Goal: Feedback & Contribution: Contribute content

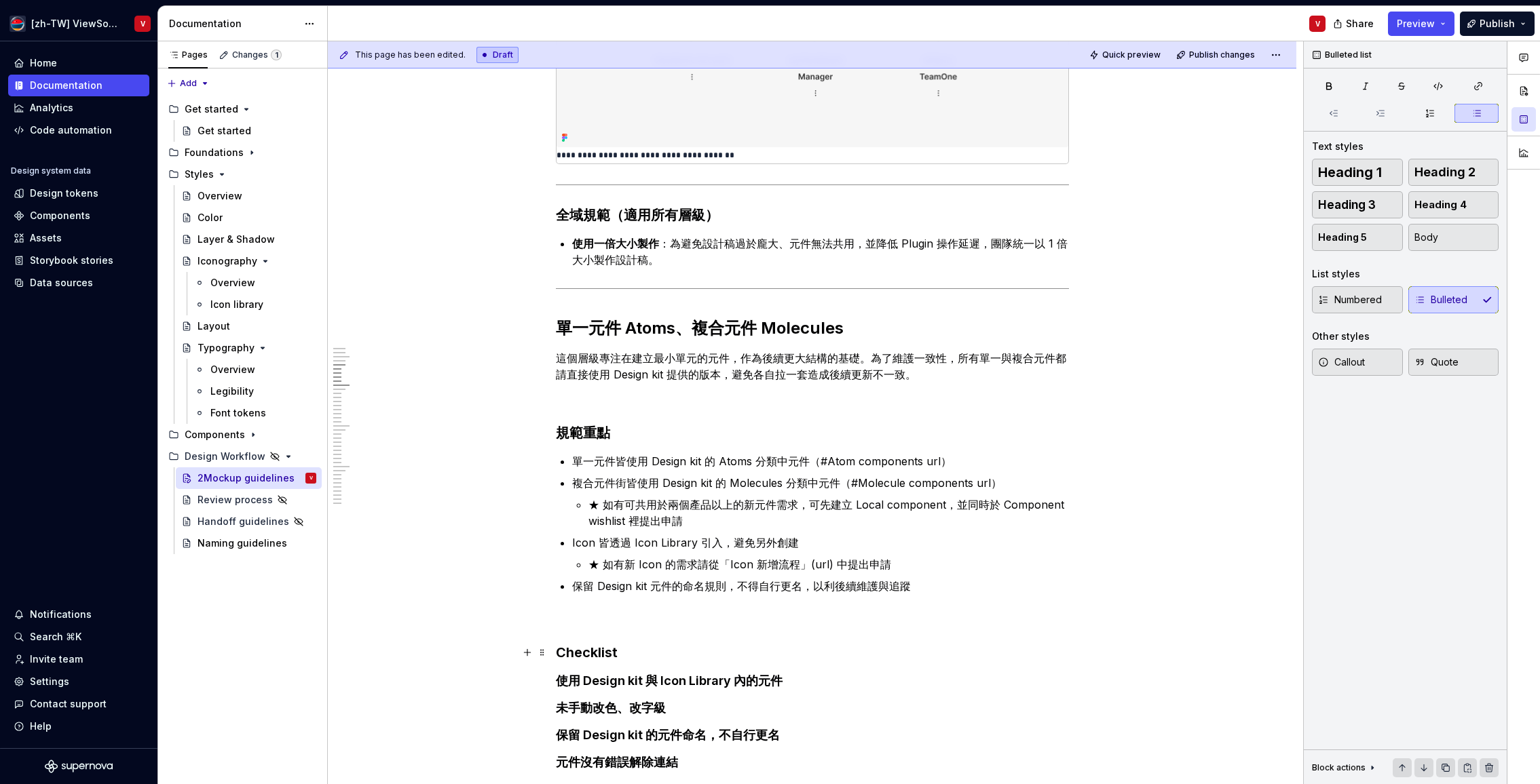
scroll to position [532, 0]
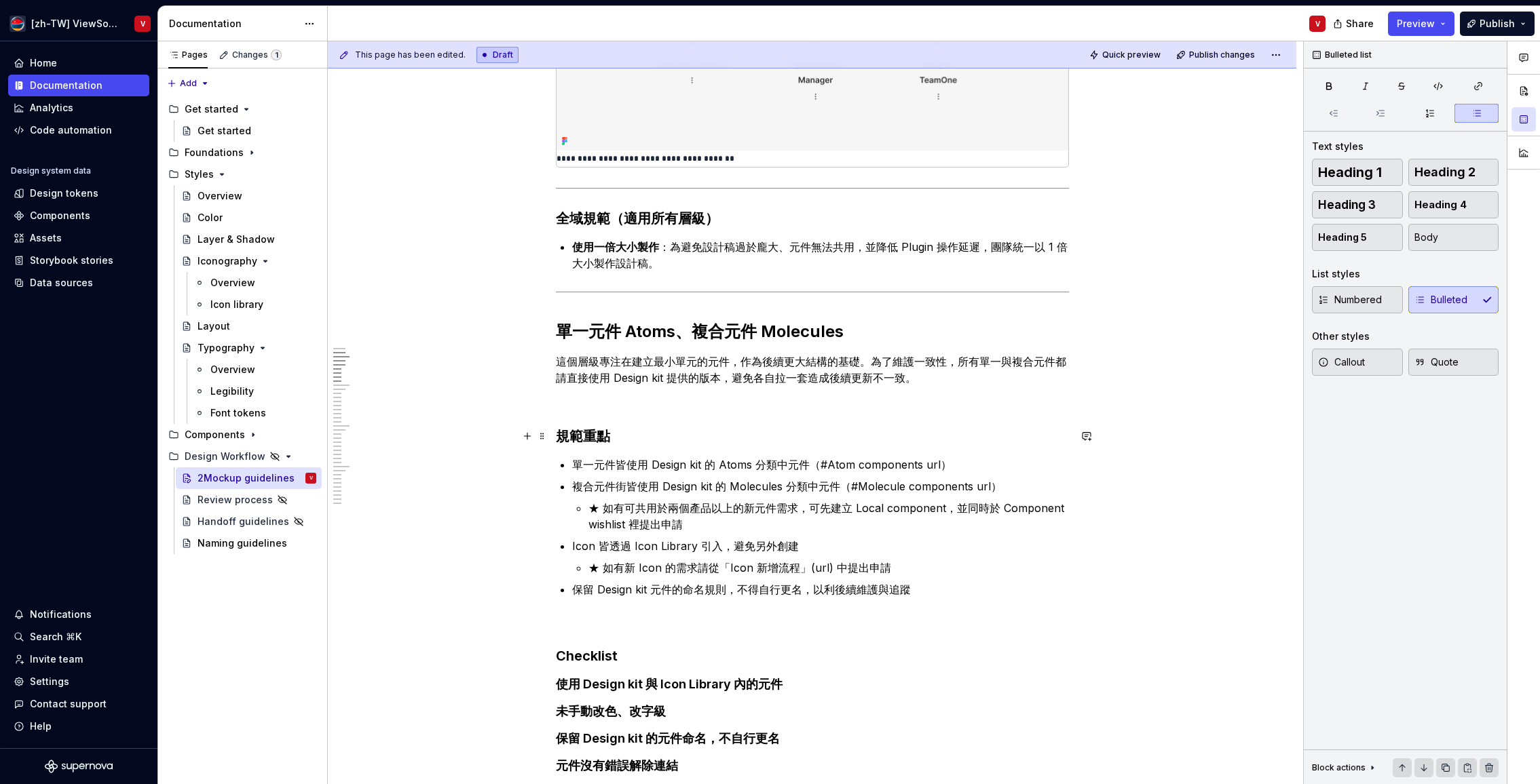
drag, startPoint x: 585, startPoint y: 435, endPoint x: 577, endPoint y: 423, distance: 14.4
click at [585, 435] on strong "規範重點" at bounding box center [583, 435] width 54 height 16
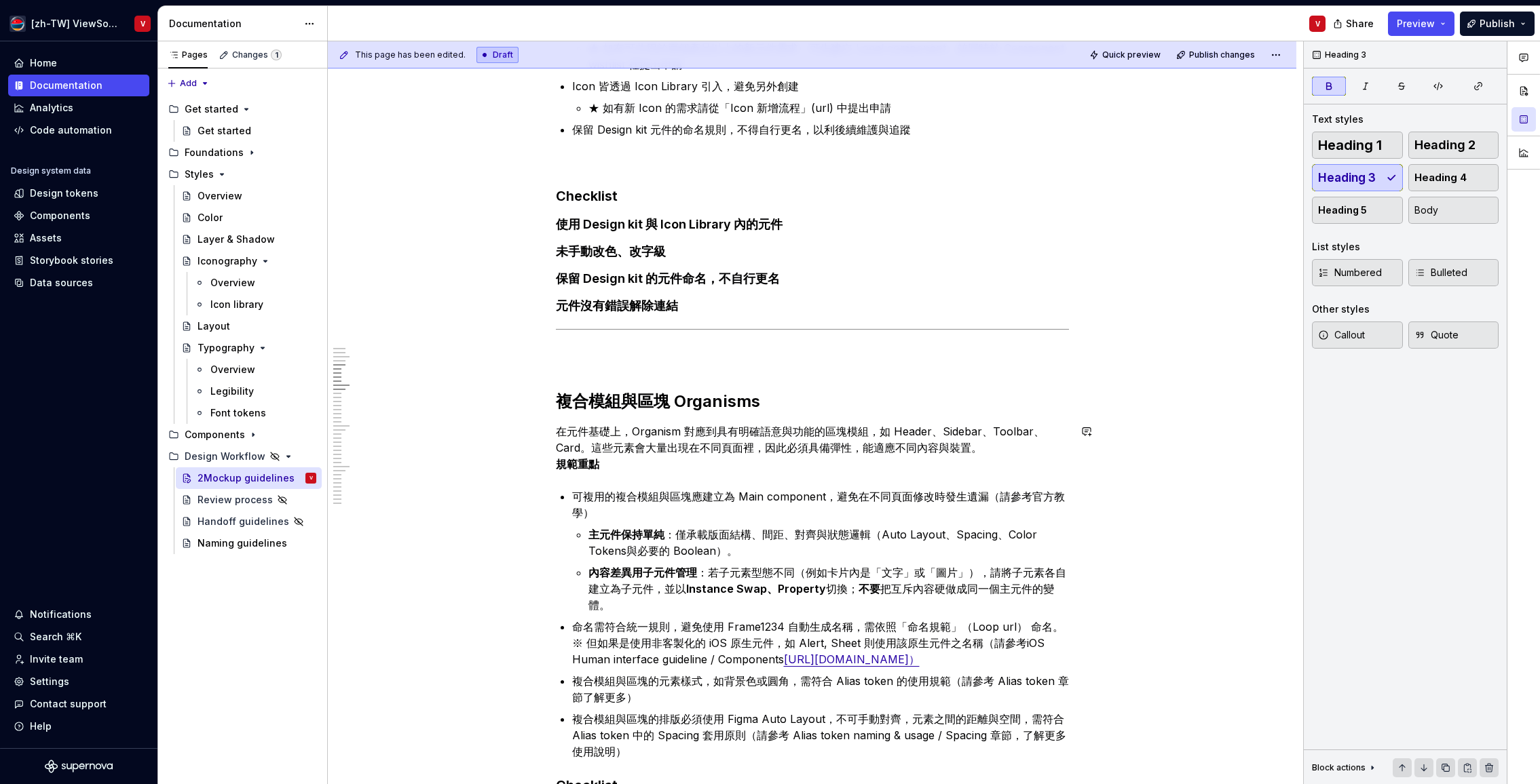
scroll to position [993, 0]
drag, startPoint x: 558, startPoint y: 464, endPoint x: 553, endPoint y: 456, distance: 9.4
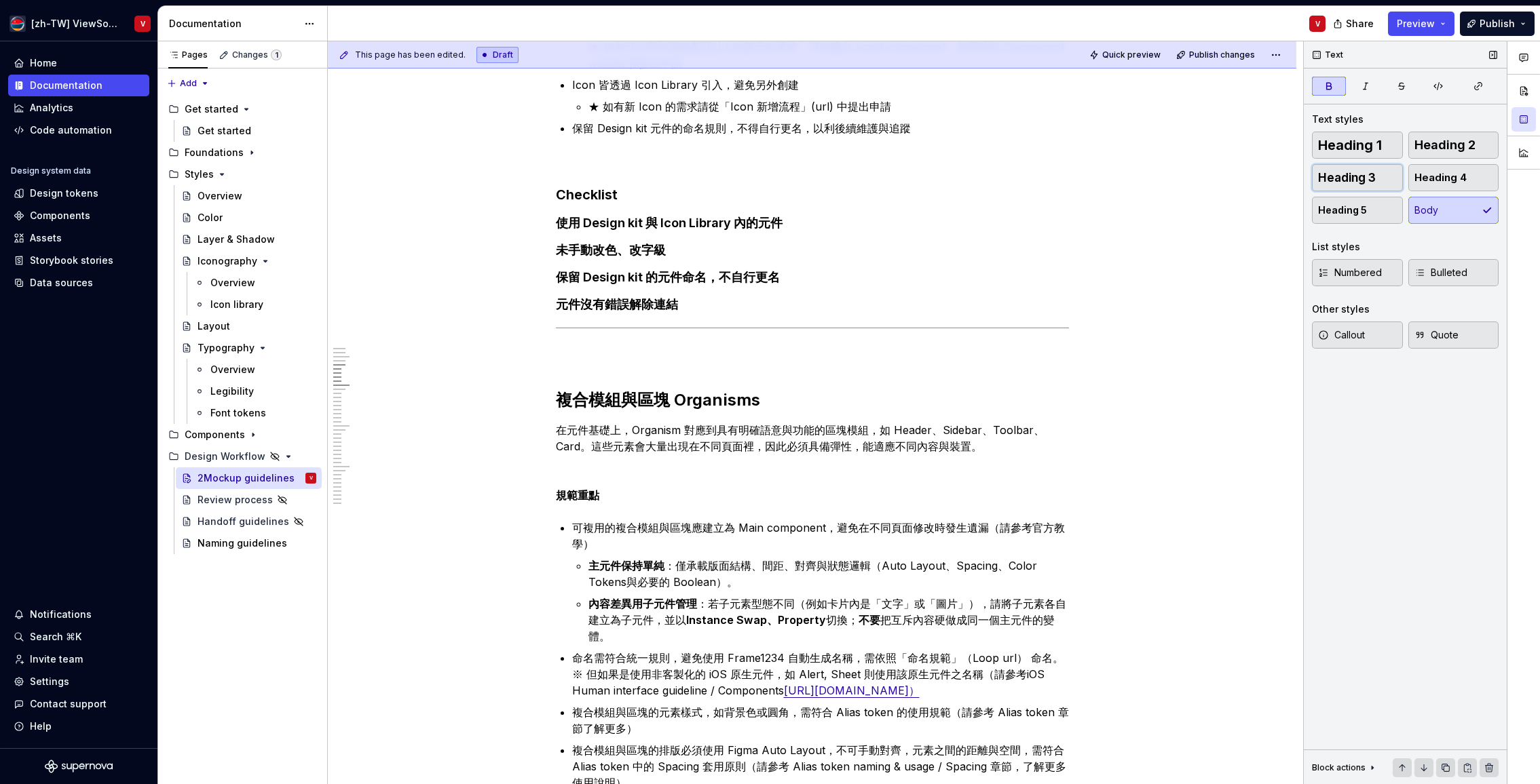
drag, startPoint x: 1381, startPoint y: 173, endPoint x: 1324, endPoint y: 186, distance: 58.5
click at [1381, 174] on button "Heading 3" at bounding box center [1357, 178] width 91 height 27
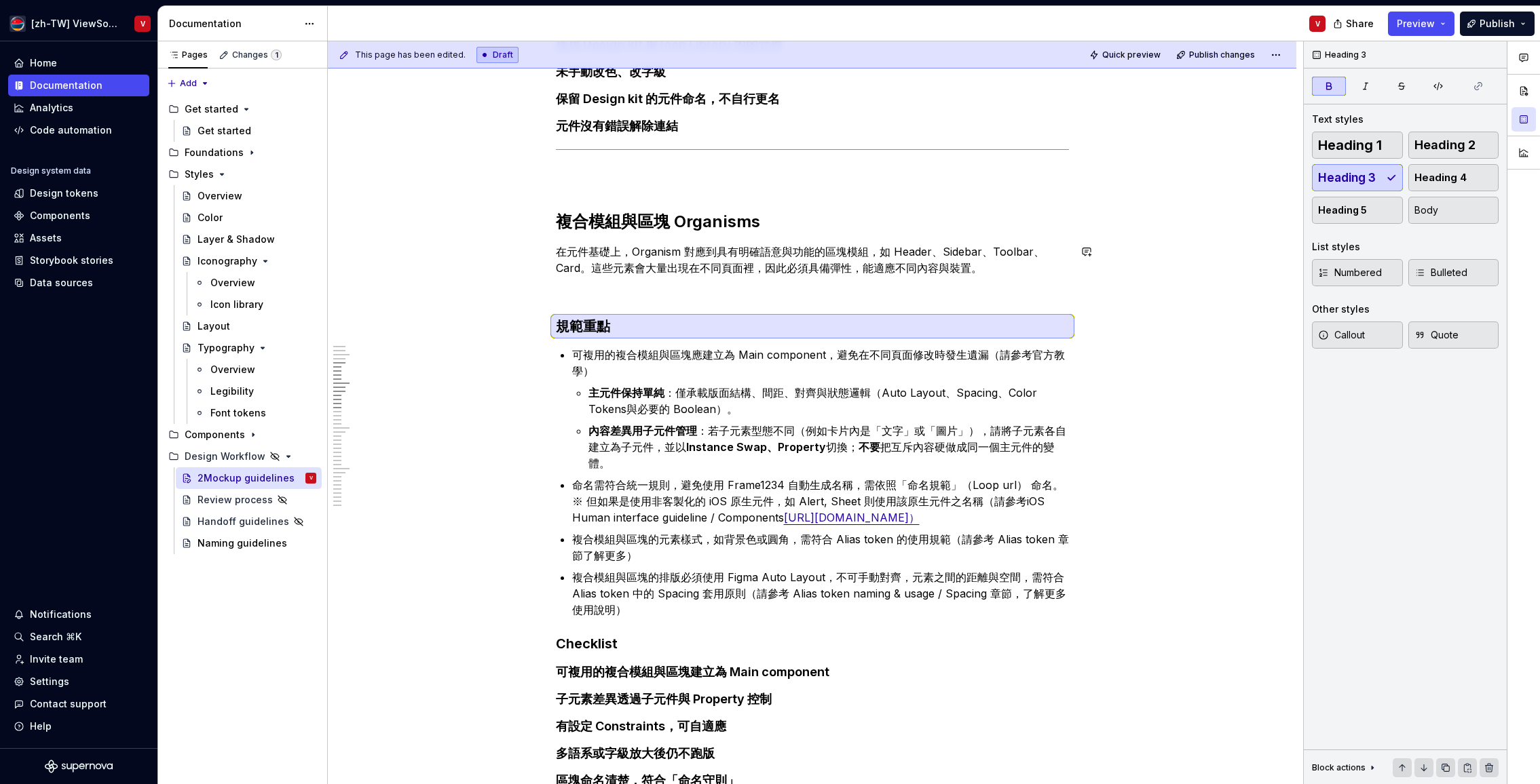
scroll to position [1221, 0]
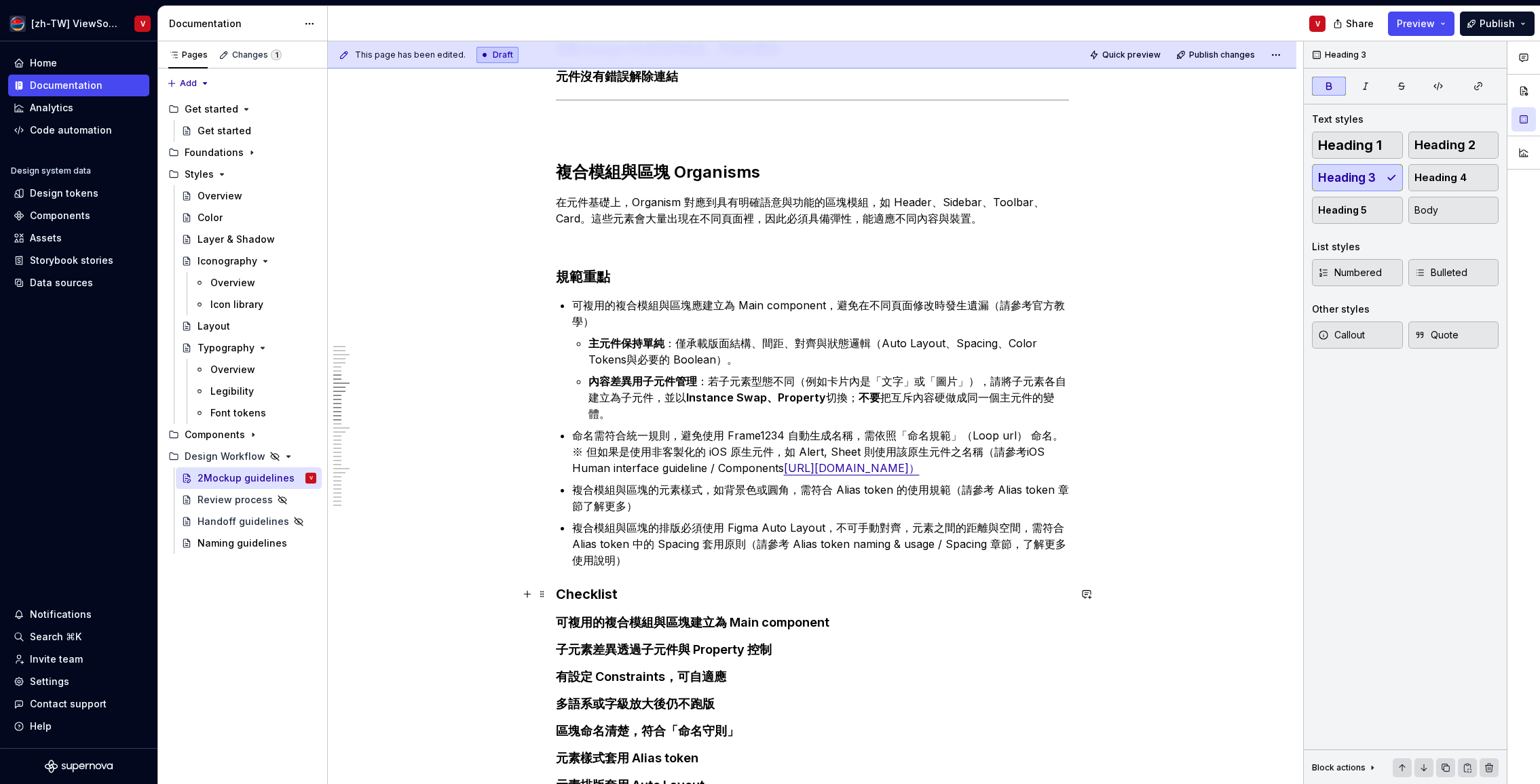
click at [562, 594] on strong "Checklist" at bounding box center [586, 594] width 61 height 16
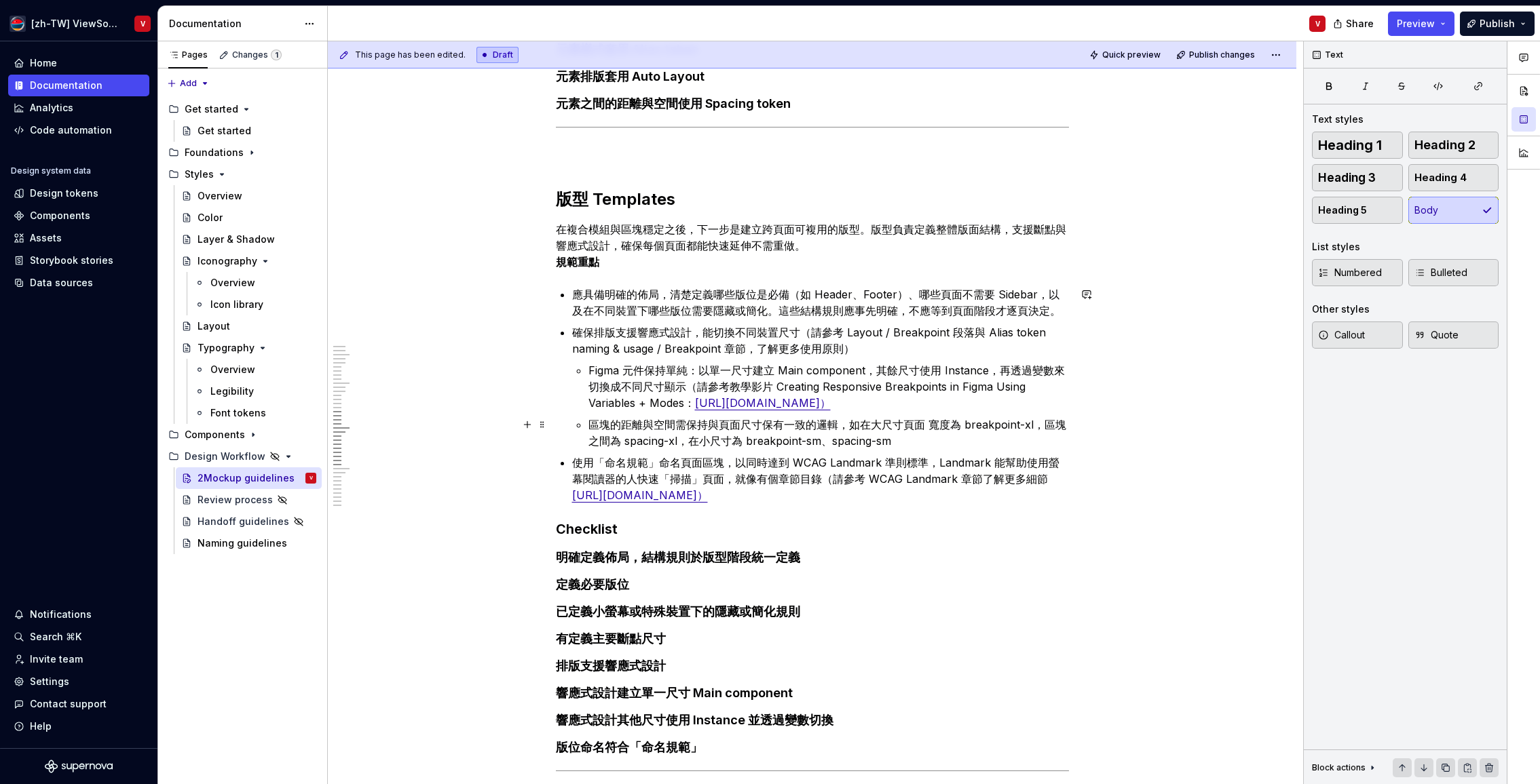
scroll to position [1965, 0]
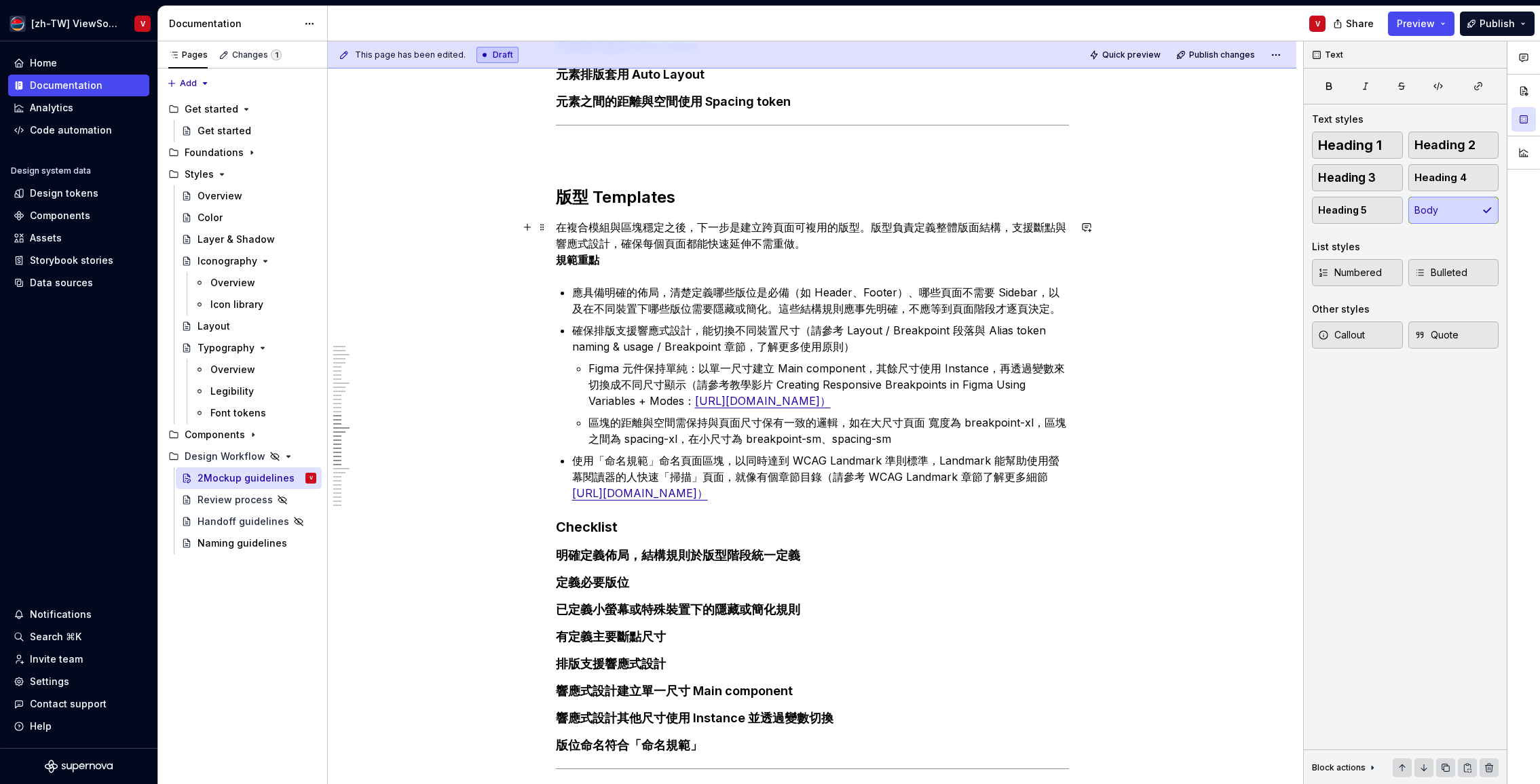
click at [561, 260] on strong "規範重點" at bounding box center [578, 259] width 44 height 13
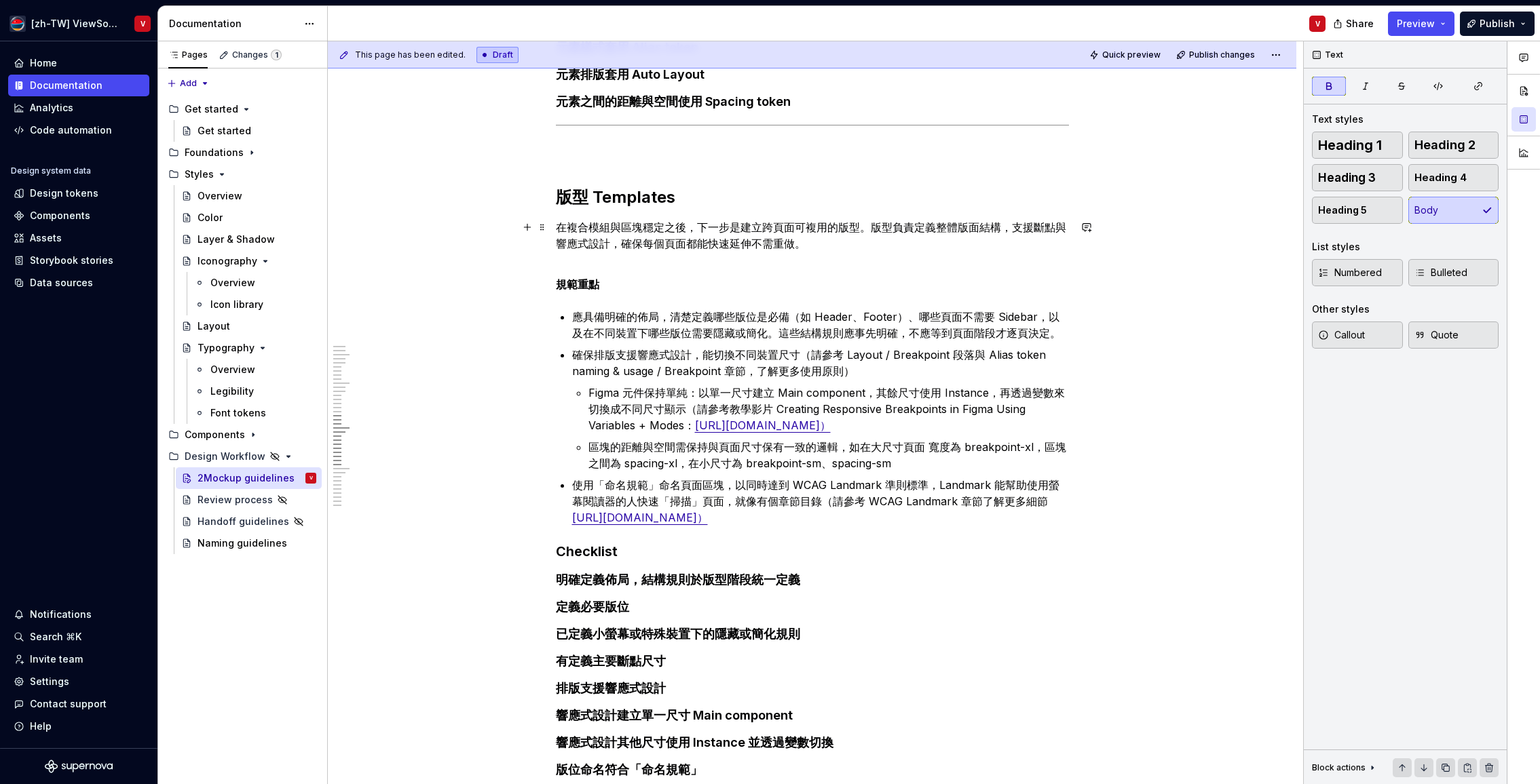
click at [580, 263] on p "在複合模組與區塊穩定之後，下一步是建立跨頁面可複用的版型。版型負責定義整體版面結構，支援斷點與響應式設計，確保每個頁面都能快速延伸不需重做。" at bounding box center [812, 243] width 513 height 49
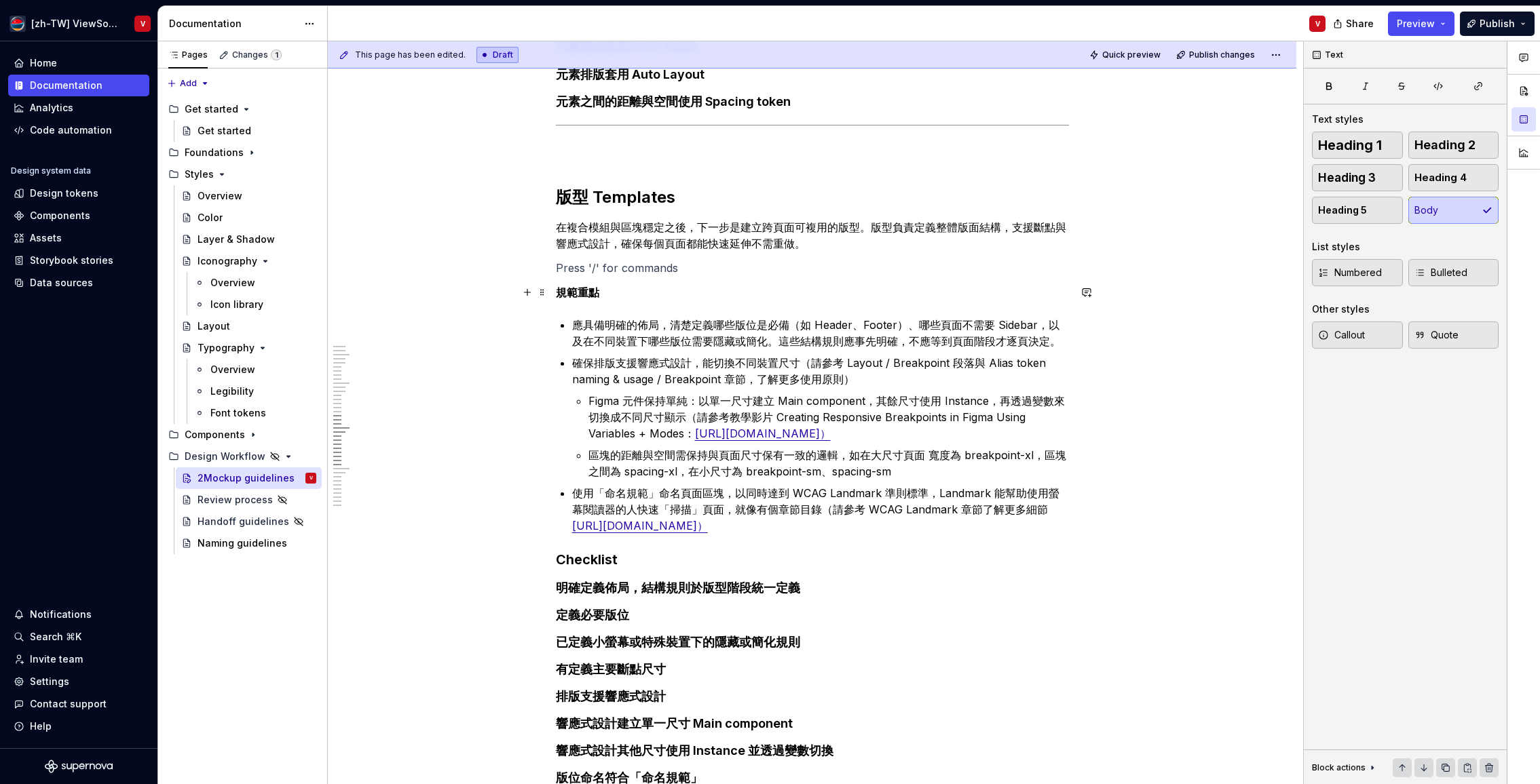
drag, startPoint x: 571, startPoint y: 293, endPoint x: 593, endPoint y: 280, distance: 25.6
click at [572, 293] on strong "規範重點" at bounding box center [578, 292] width 44 height 13
click at [1352, 184] on span "Heading 3" at bounding box center [1346, 178] width 57 height 13
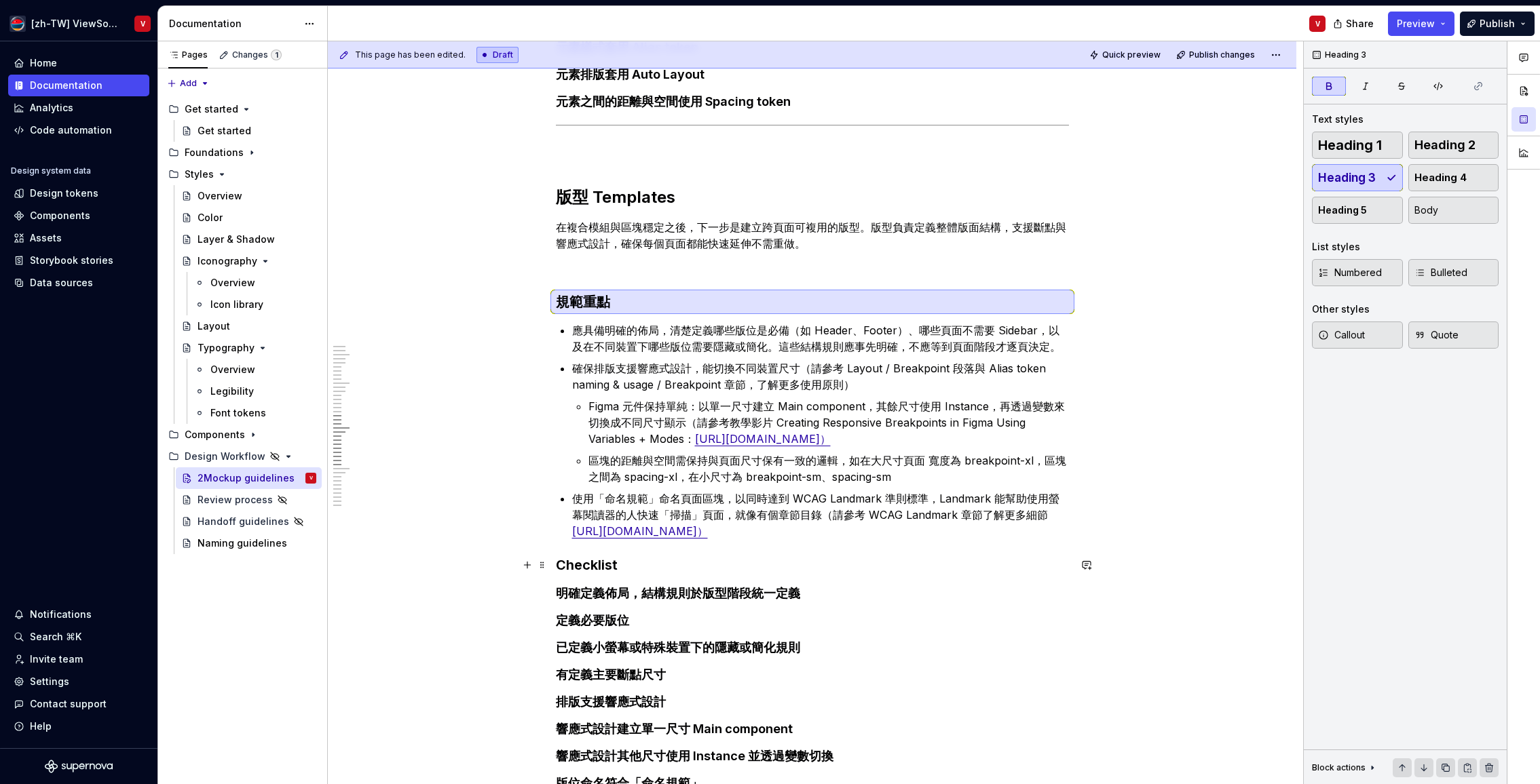
drag, startPoint x: 560, startPoint y: 563, endPoint x: 561, endPoint y: 552, distance: 11.0
click at [561, 563] on strong "Checklist" at bounding box center [586, 564] width 61 height 16
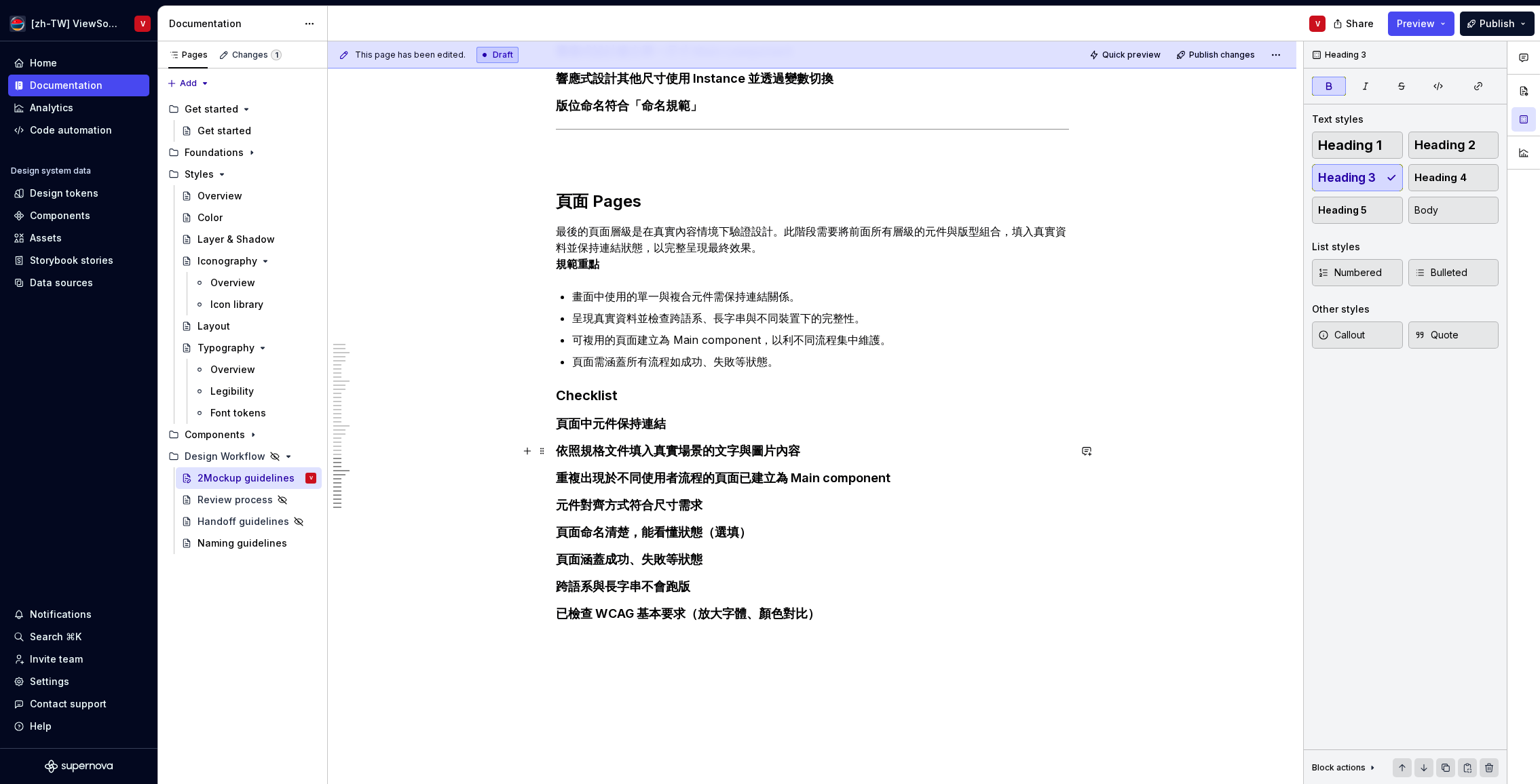
scroll to position [2763, 0]
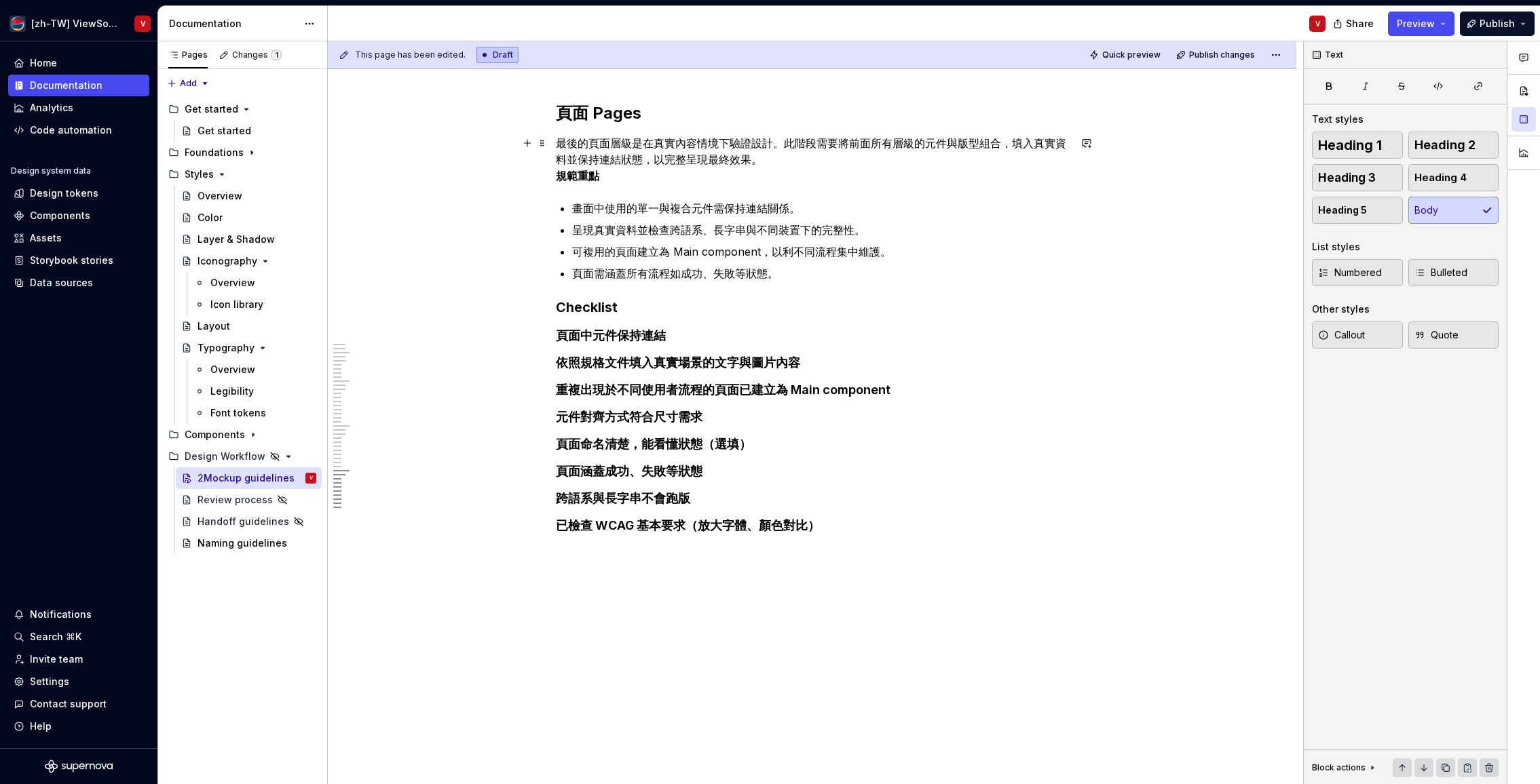
drag, startPoint x: 559, startPoint y: 176, endPoint x: 577, endPoint y: 168, distance: 19.7
click at [559, 176] on strong "規範重點" at bounding box center [578, 176] width 44 height 13
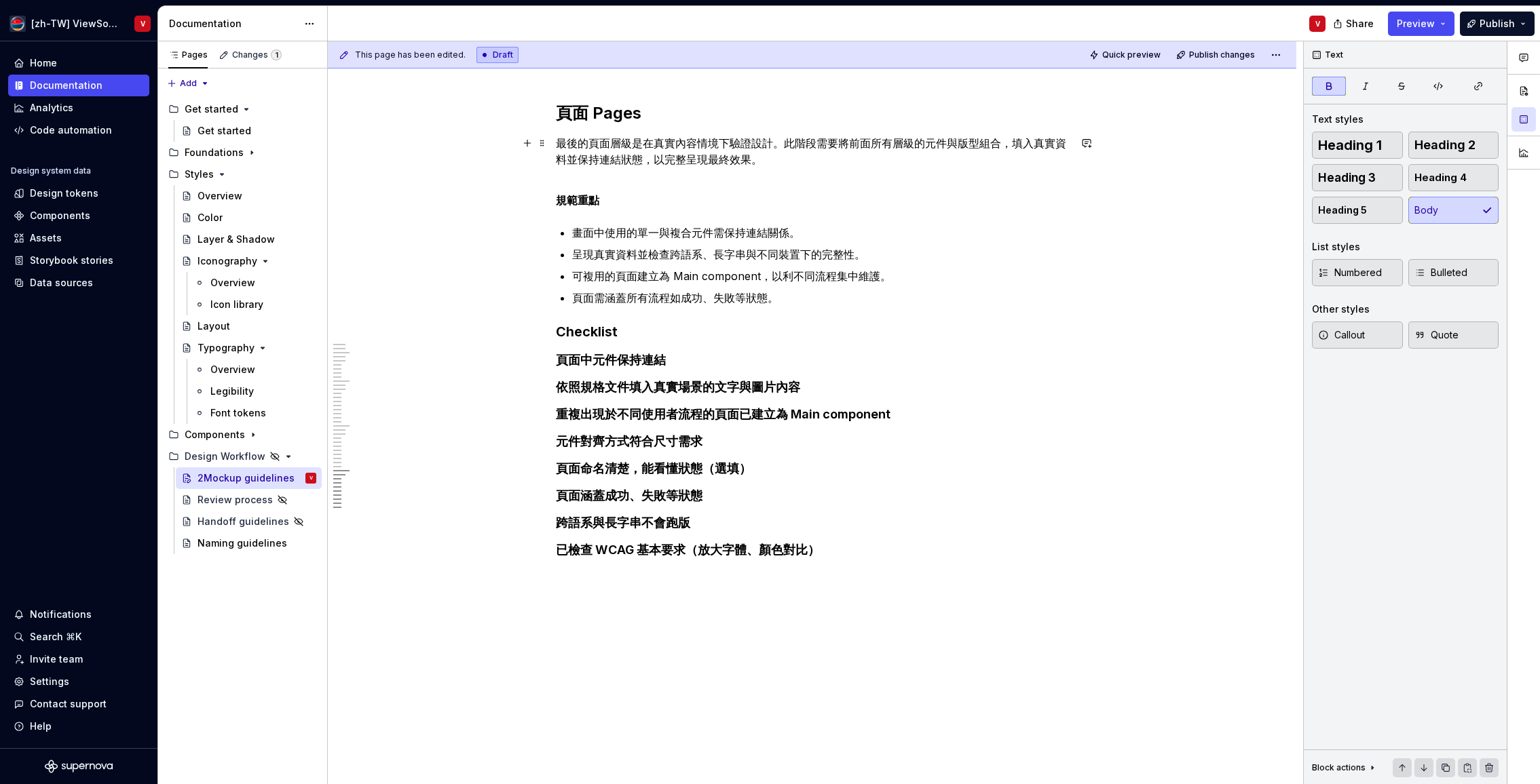
click at [580, 173] on p "最後的頁面層級是在真實內容情境下驗證設計。此階段需要將前面所有層級的元件與版型組合，填入真實資料並保持連結狀態，以完整呈現最終效果。" at bounding box center [812, 159] width 513 height 49
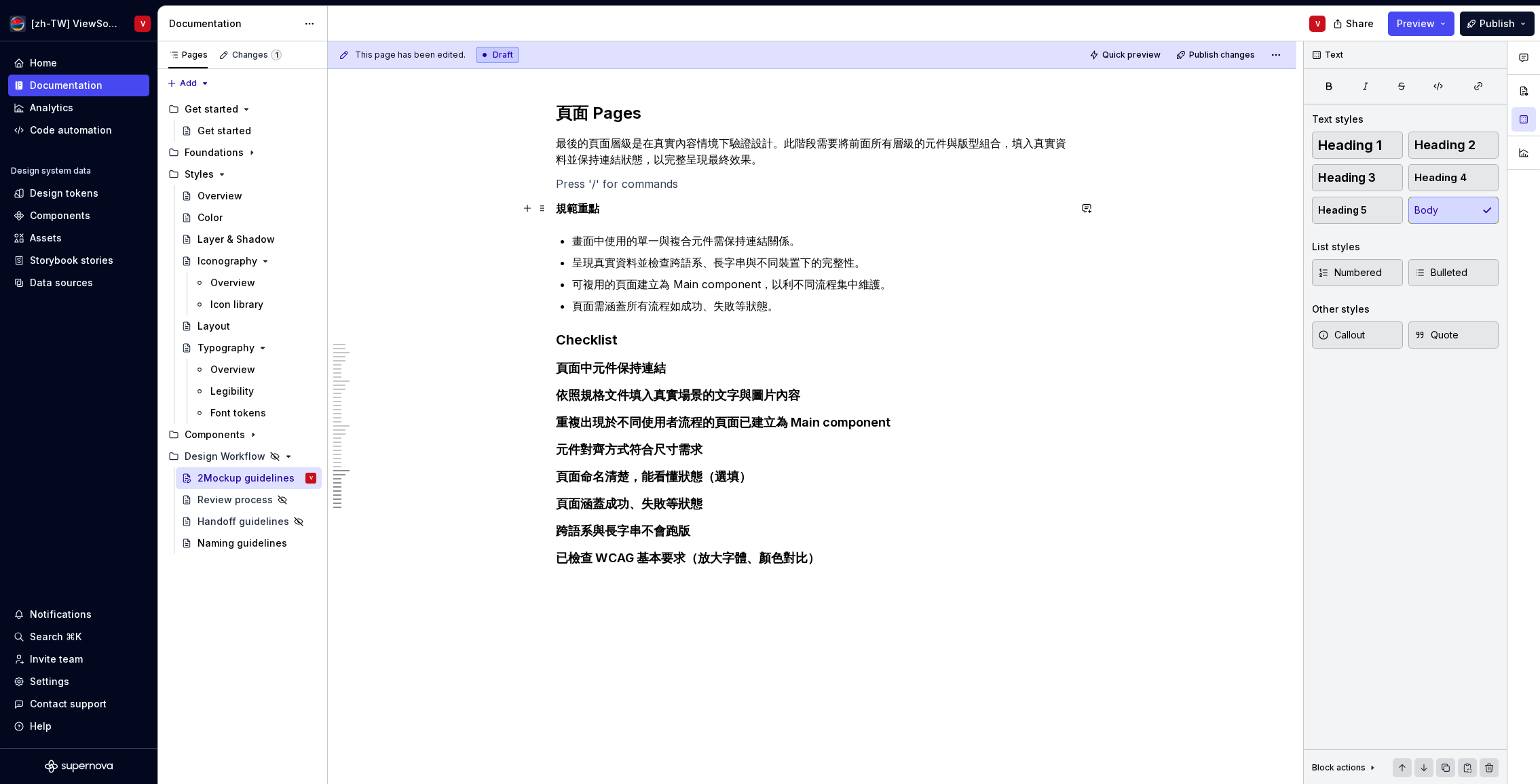
drag, startPoint x: 564, startPoint y: 211, endPoint x: 574, endPoint y: 202, distance: 13.5
click at [561, 211] on strong "規範重點" at bounding box center [578, 208] width 44 height 13
drag, startPoint x: 1356, startPoint y: 180, endPoint x: 1279, endPoint y: 201, distance: 79.8
click at [1356, 179] on span "Heading 3" at bounding box center [1346, 178] width 57 height 13
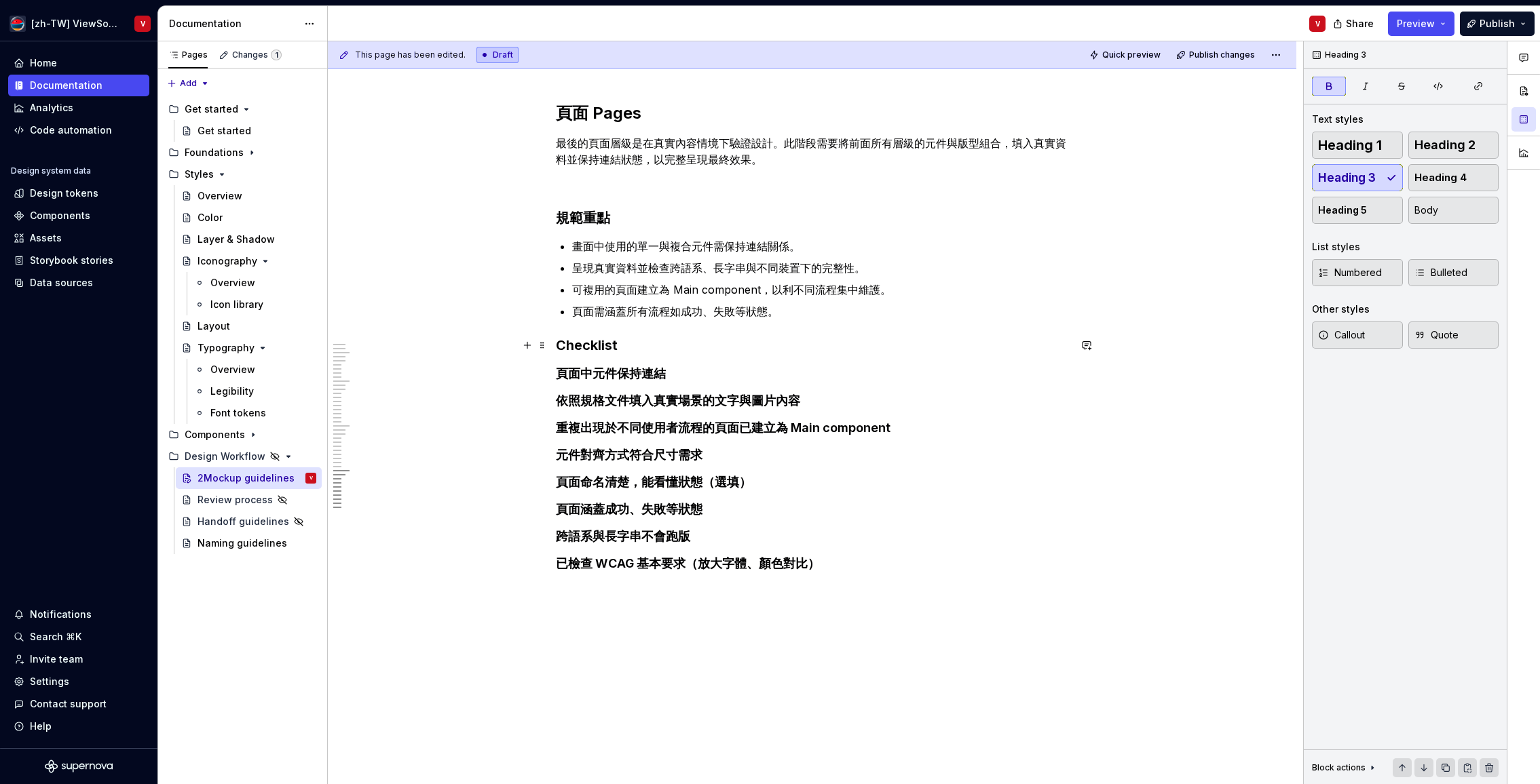
click at [562, 345] on strong "Checklist" at bounding box center [586, 344] width 61 height 16
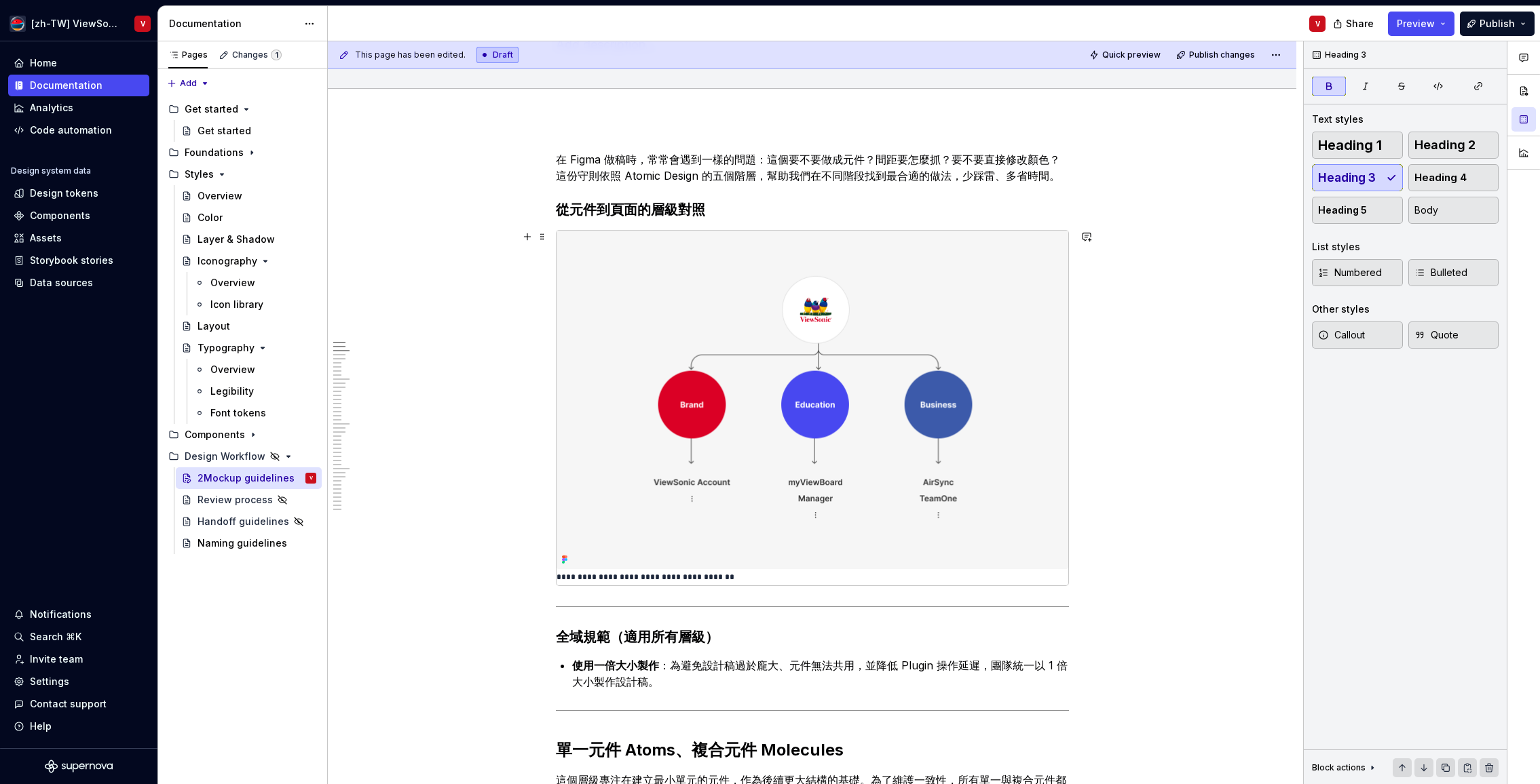
scroll to position [0, 0]
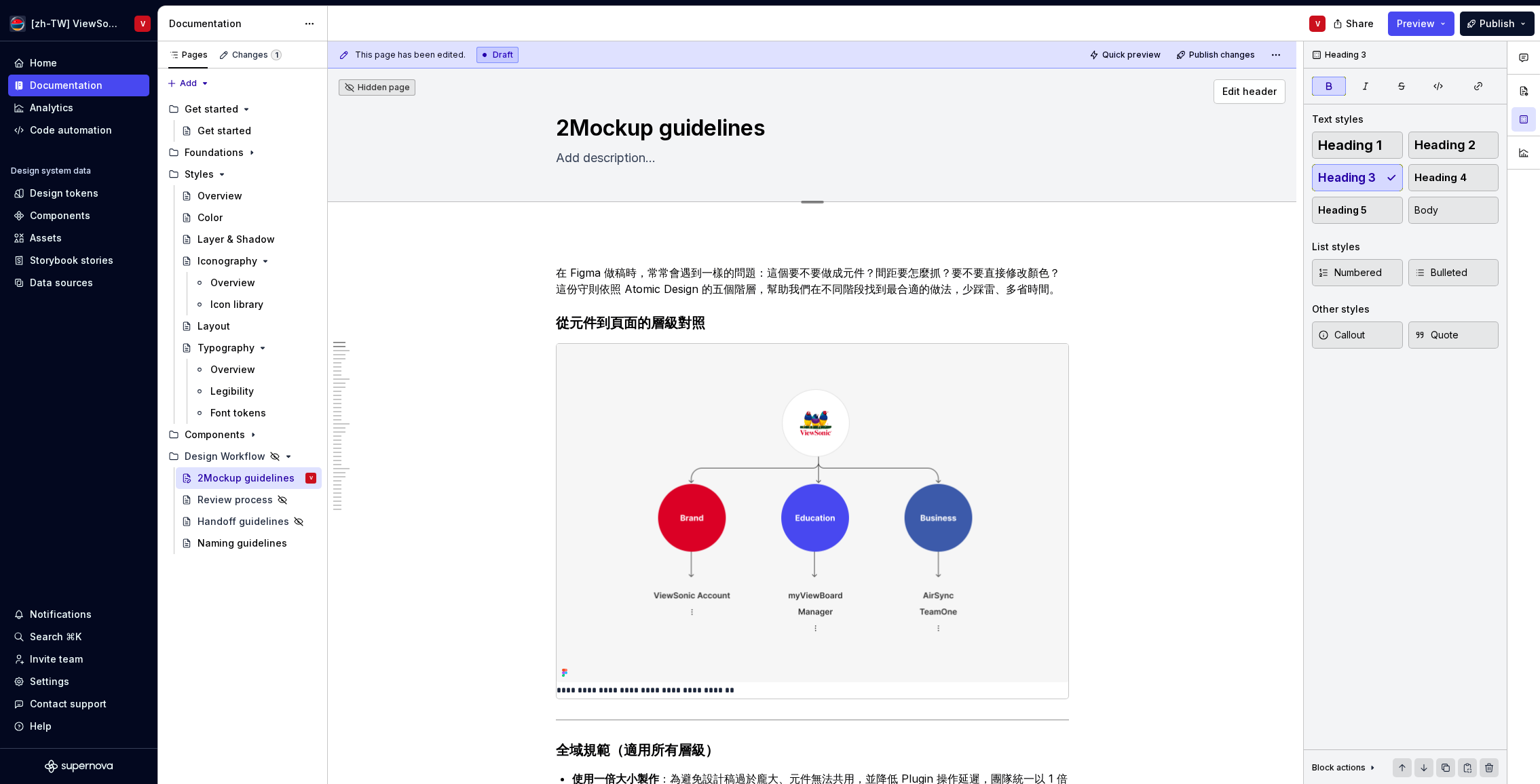
type textarea "*"
click at [570, 132] on textarea "2Mockup guidelines" at bounding box center [809, 128] width 513 height 33
type textarea "Mockup guidelines"
type textarea "*"
type textarea "Mockup guidelines"
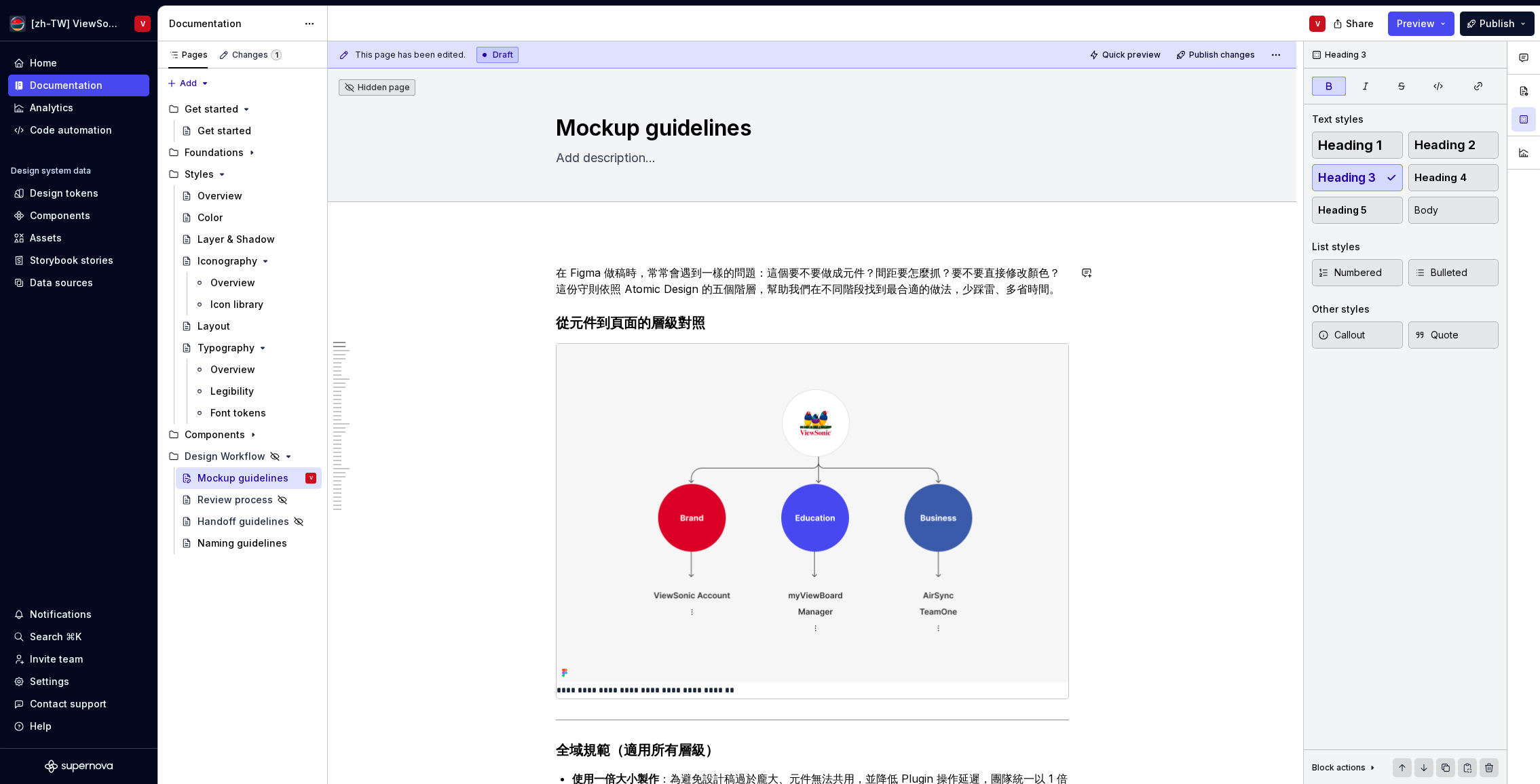
type textarea "*"
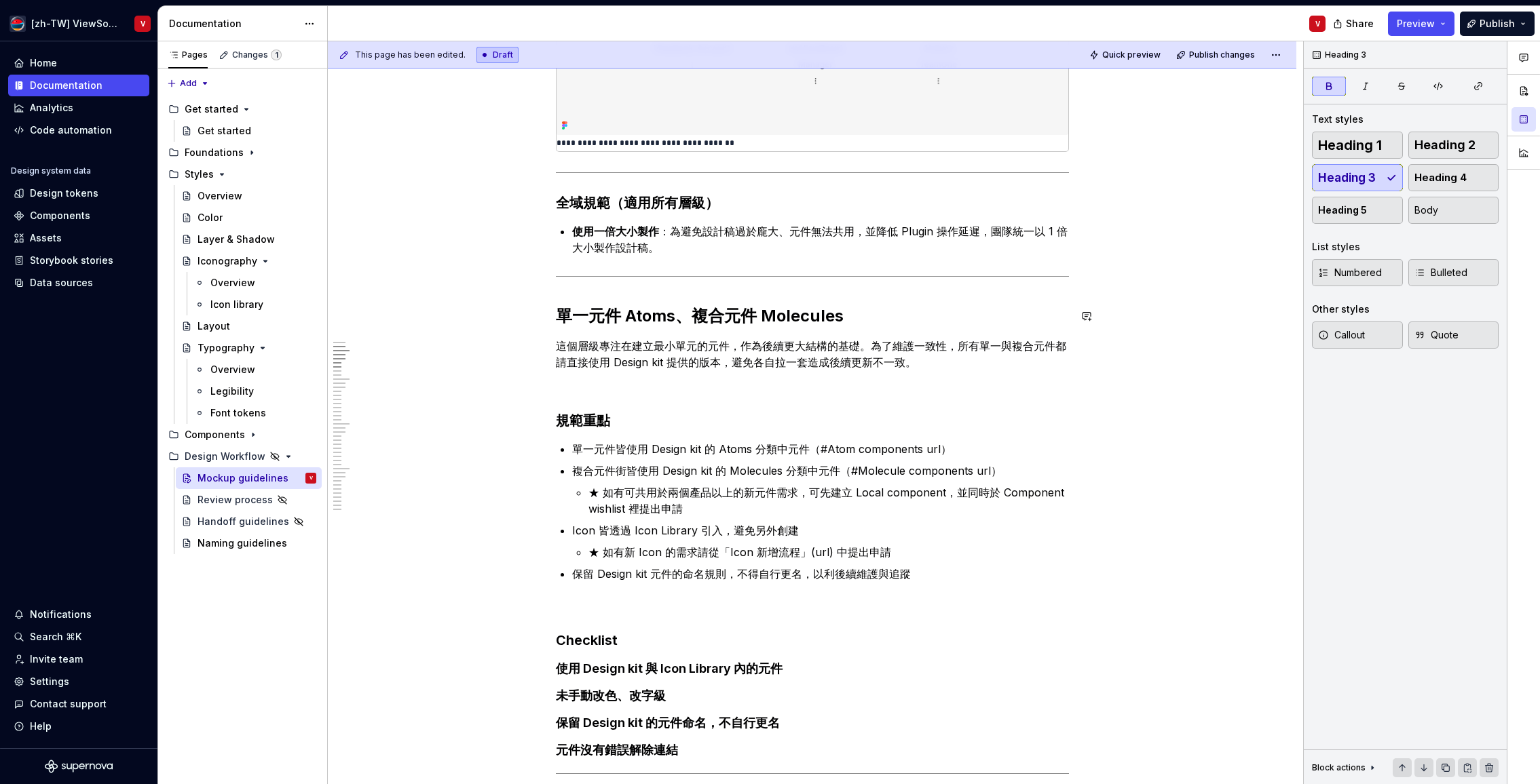
scroll to position [548, 0]
click at [857, 316] on h2 "單一元件 Atoms、複合元件 Molecules" at bounding box center [812, 316] width 513 height 22
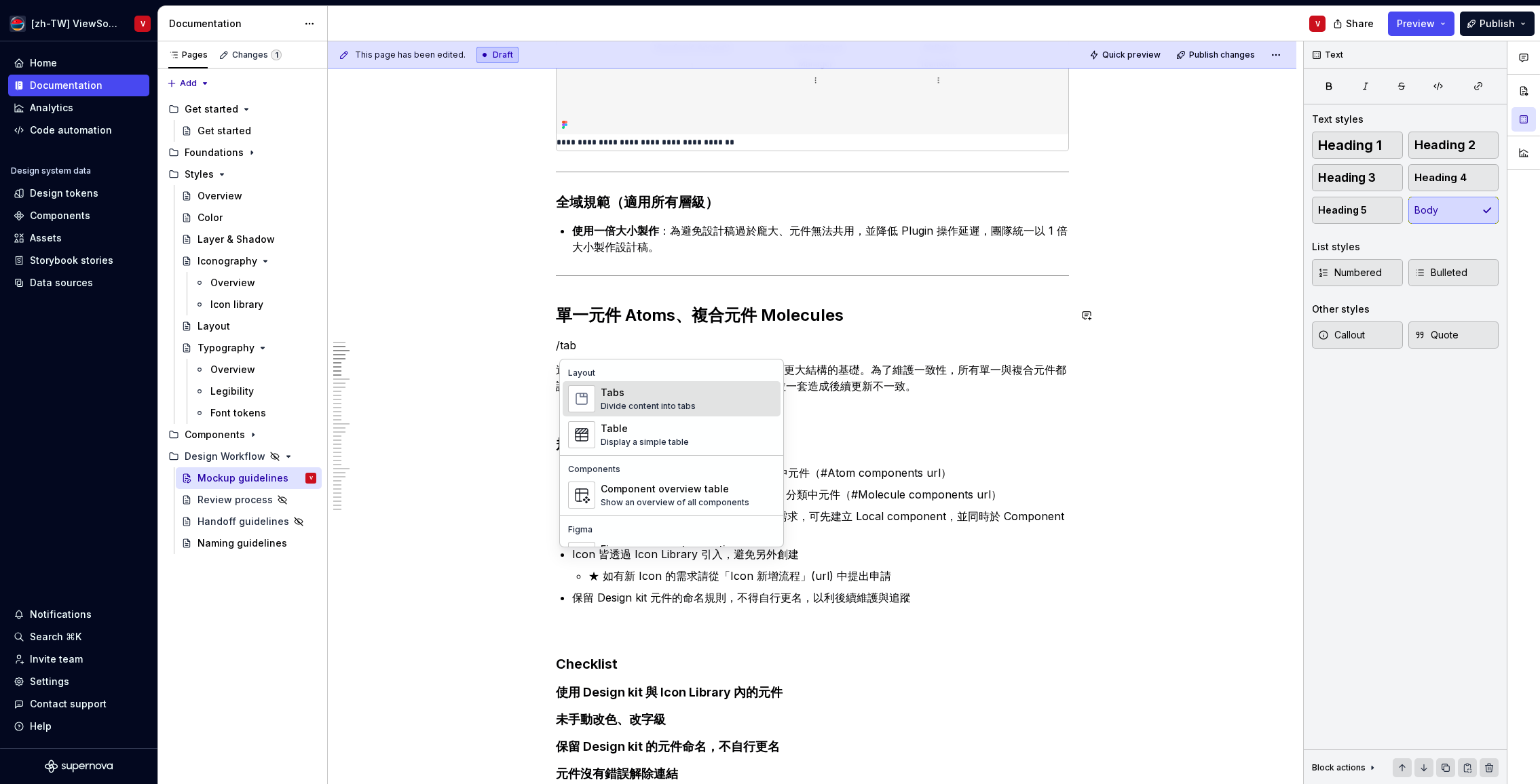
click at [634, 399] on div "Tabs Divide content into tabs" at bounding box center [648, 398] width 95 height 26
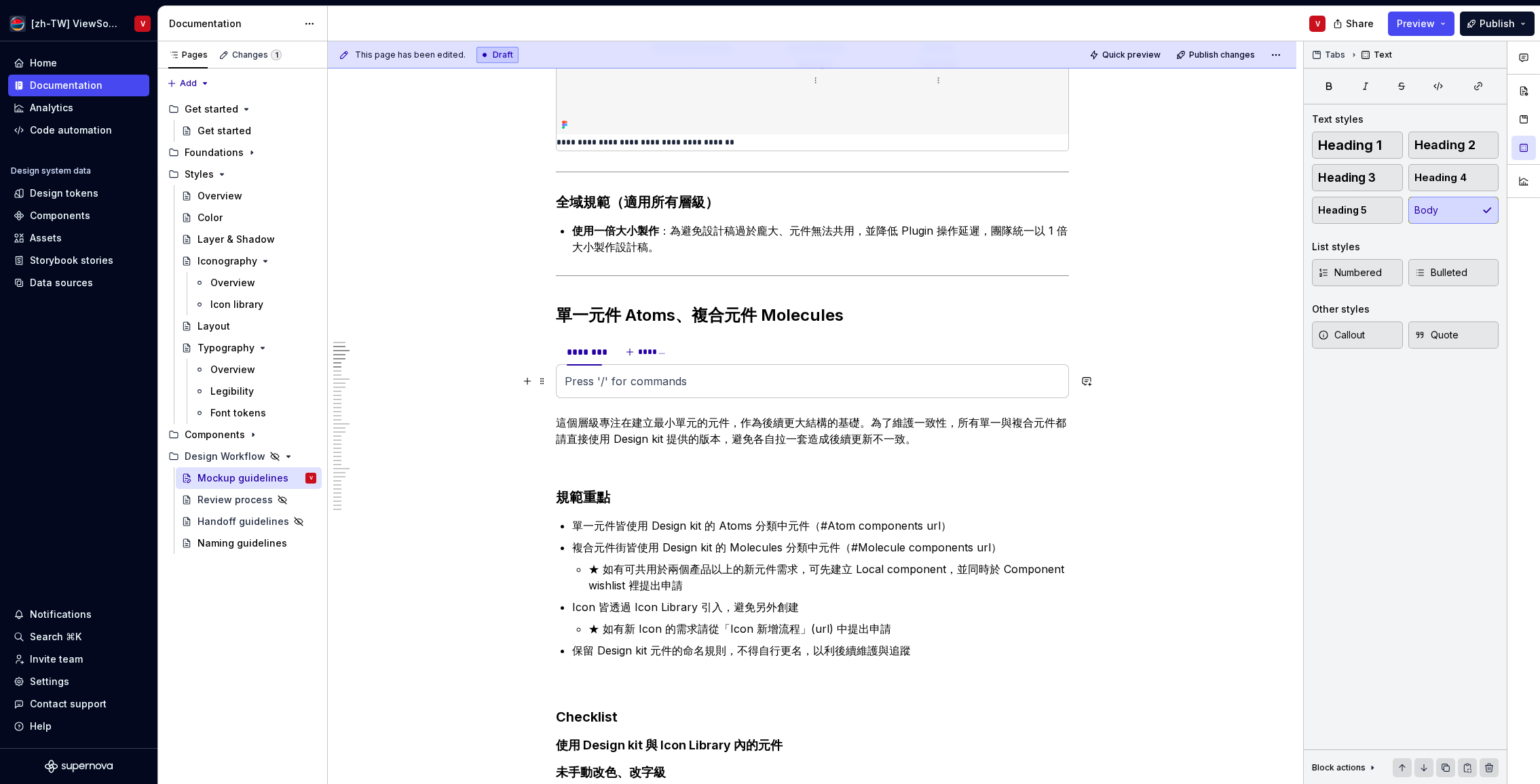
type textarea "*"
click at [645, 354] on span "*******" at bounding box center [653, 352] width 30 height 11
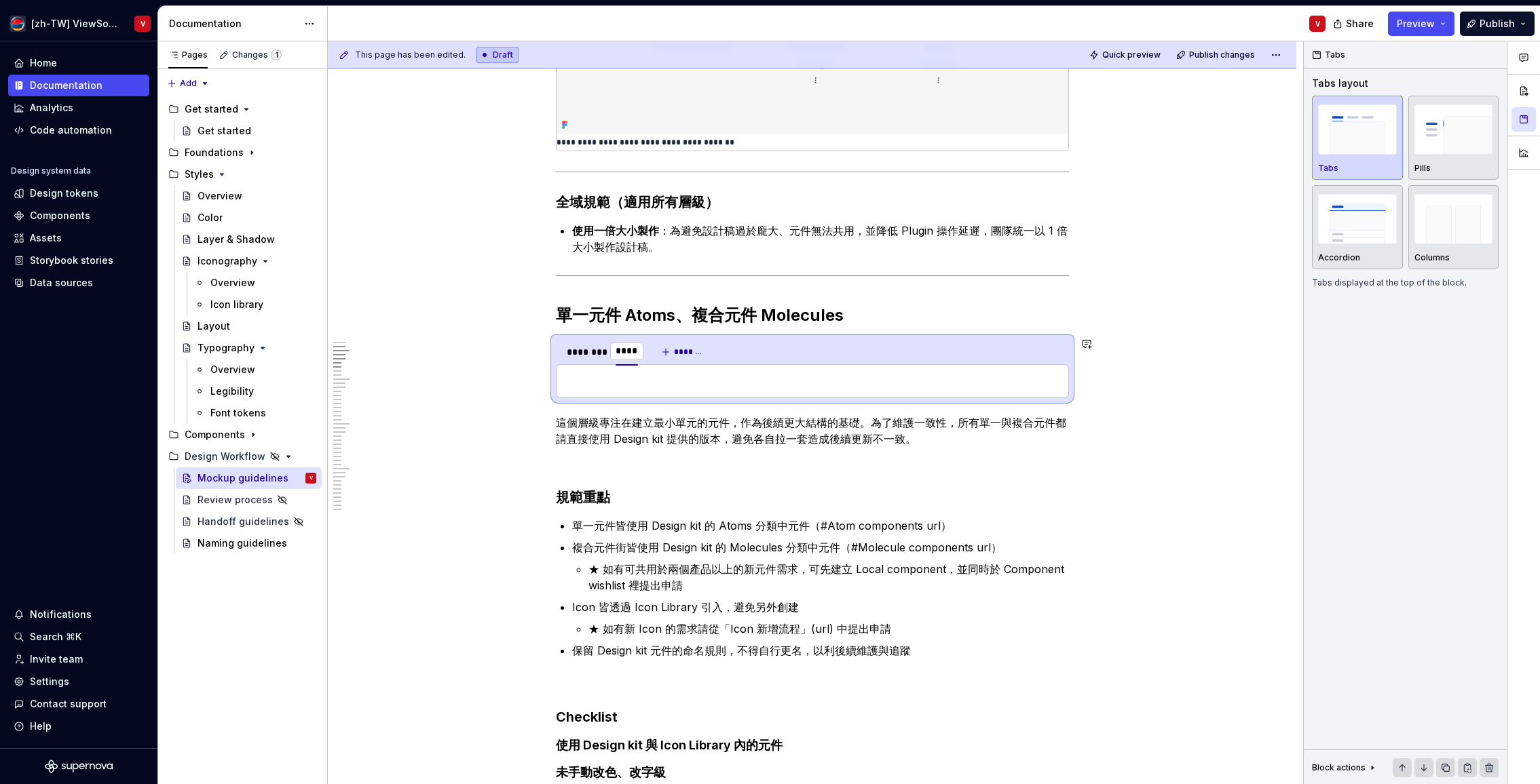
type input "*****"
drag, startPoint x: 612, startPoint y: 381, endPoint x: 606, endPoint y: 371, distance: 11.7
click at [612, 381] on p at bounding box center [812, 381] width 495 height 16
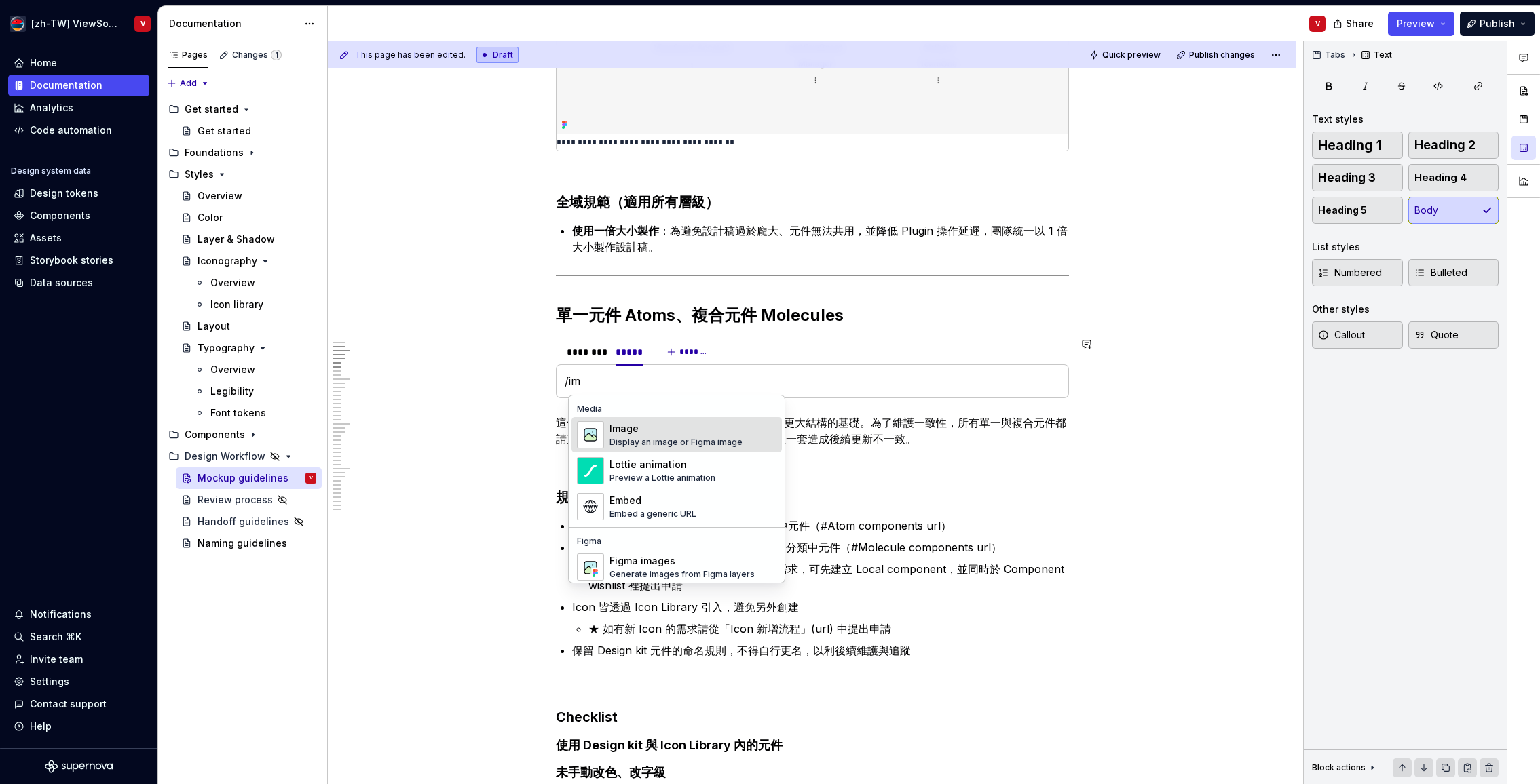
click at [670, 430] on div "Image" at bounding box center [676, 429] width 133 height 13
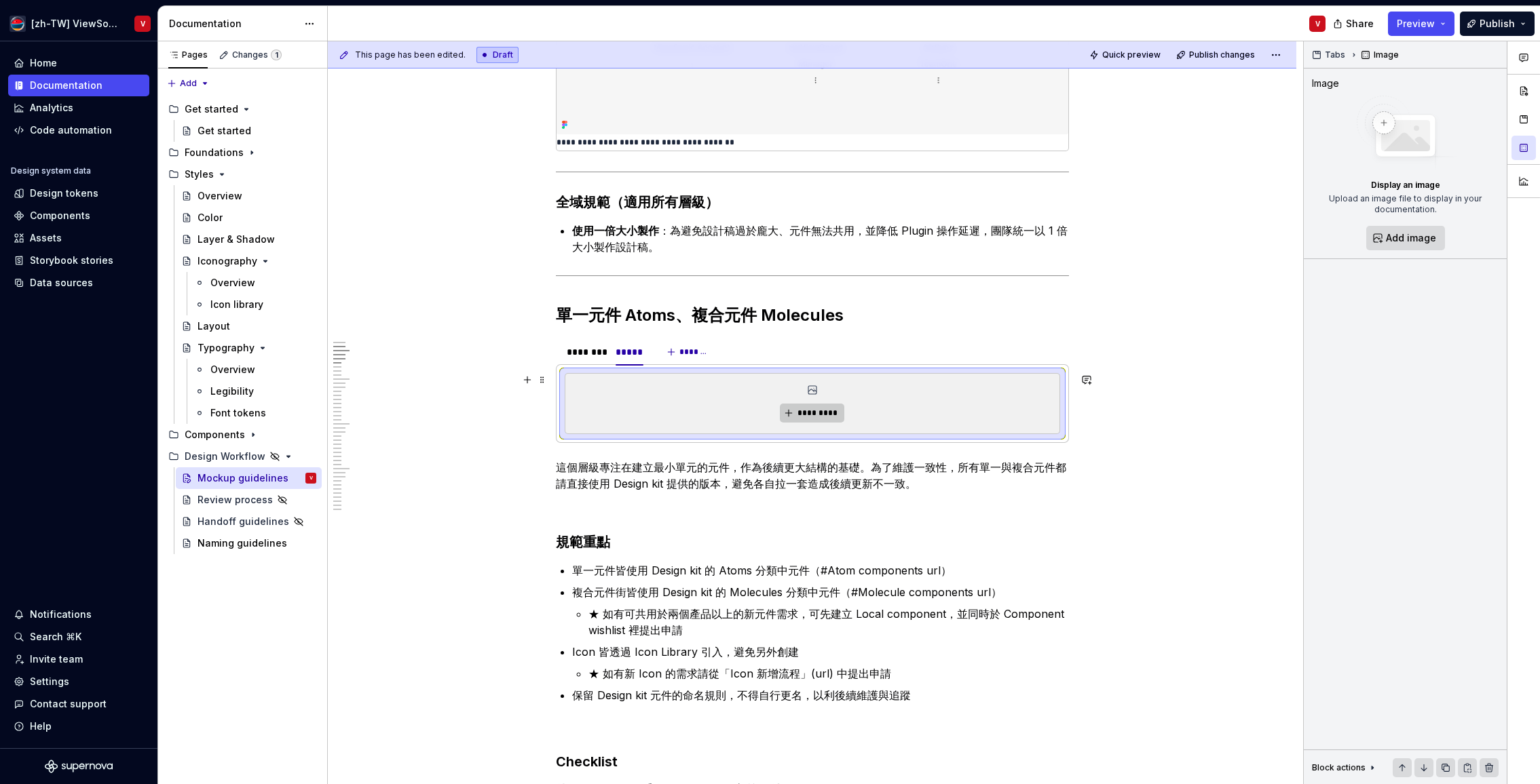
click at [818, 413] on span "*********" at bounding box center [817, 413] width 41 height 11
type textarea "*"
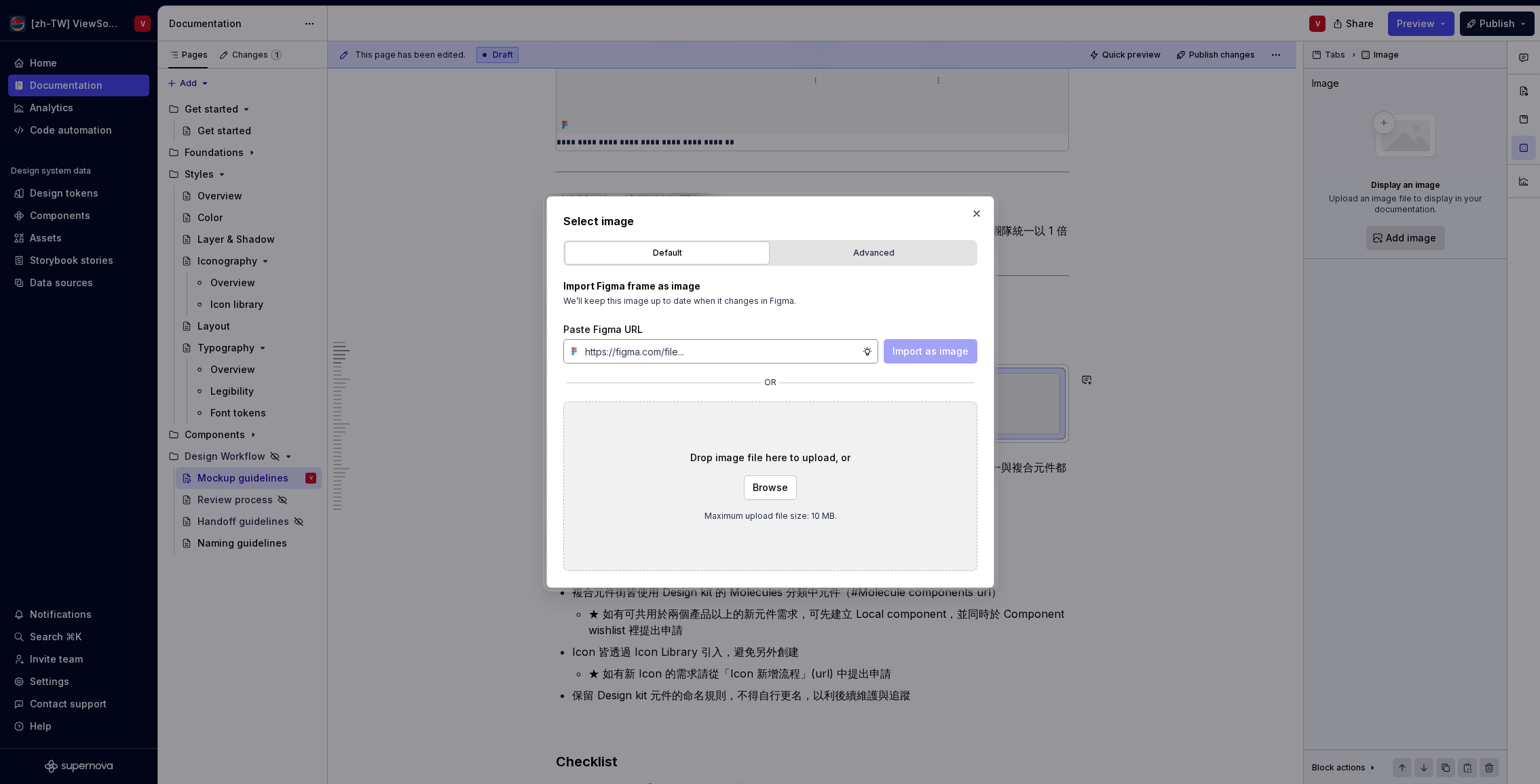
type input "[URL][DOMAIN_NAME]"
type textarea "*"
type input "[URL][DOMAIN_NAME]"
click at [925, 351] on span "Import as image" at bounding box center [930, 351] width 76 height 13
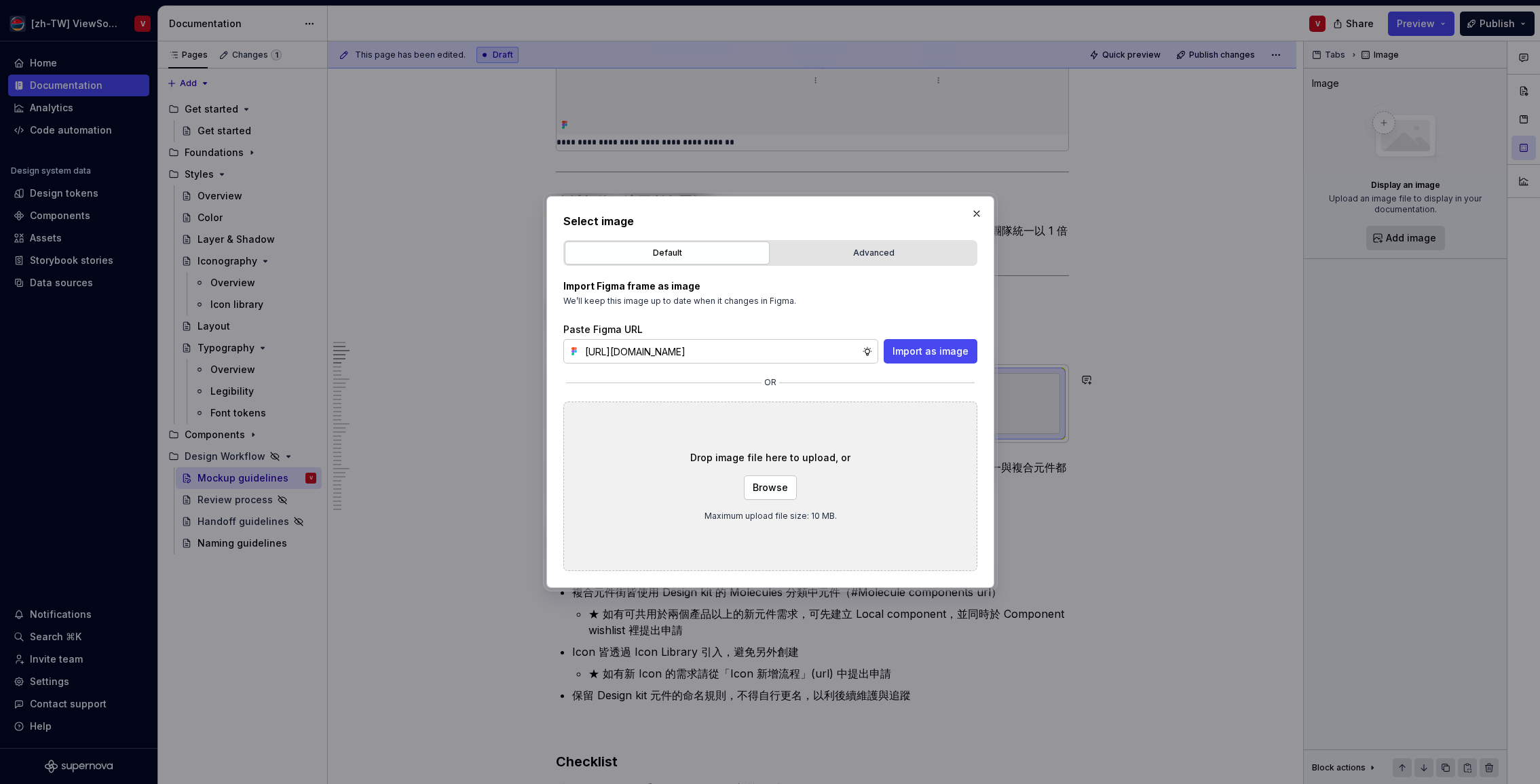
type textarea "*"
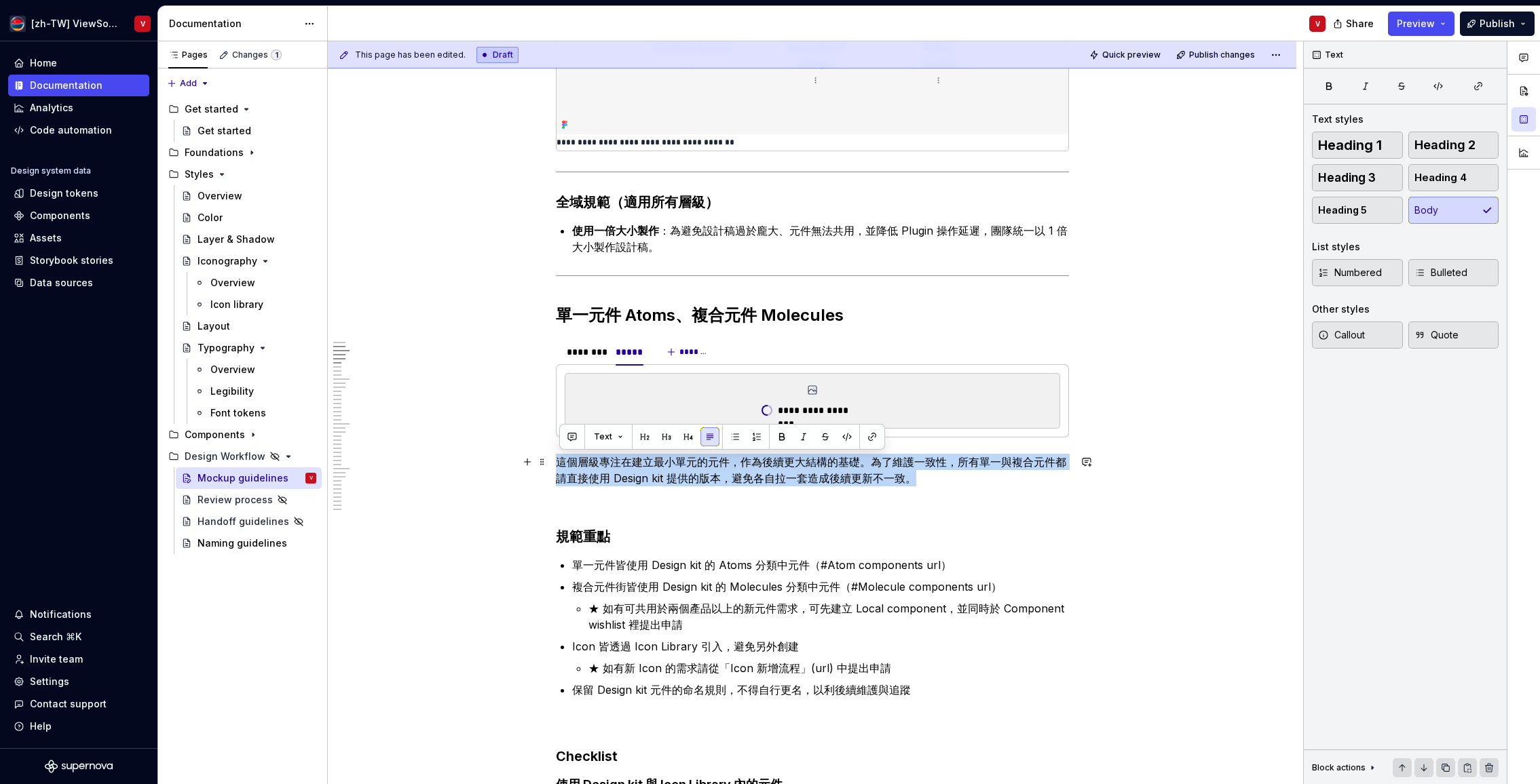
drag, startPoint x: 927, startPoint y: 472, endPoint x: 555, endPoint y: 461, distance: 372.2
click at [563, 463] on p "這個層級專注在建立最小單元的元件，作為後續更大結構的基礎。為了維護一致性，所有單一與複合元件都請直接使用 Design kit 提供的版本，避免各自拉一套造成…" at bounding box center [812, 470] width 513 height 33
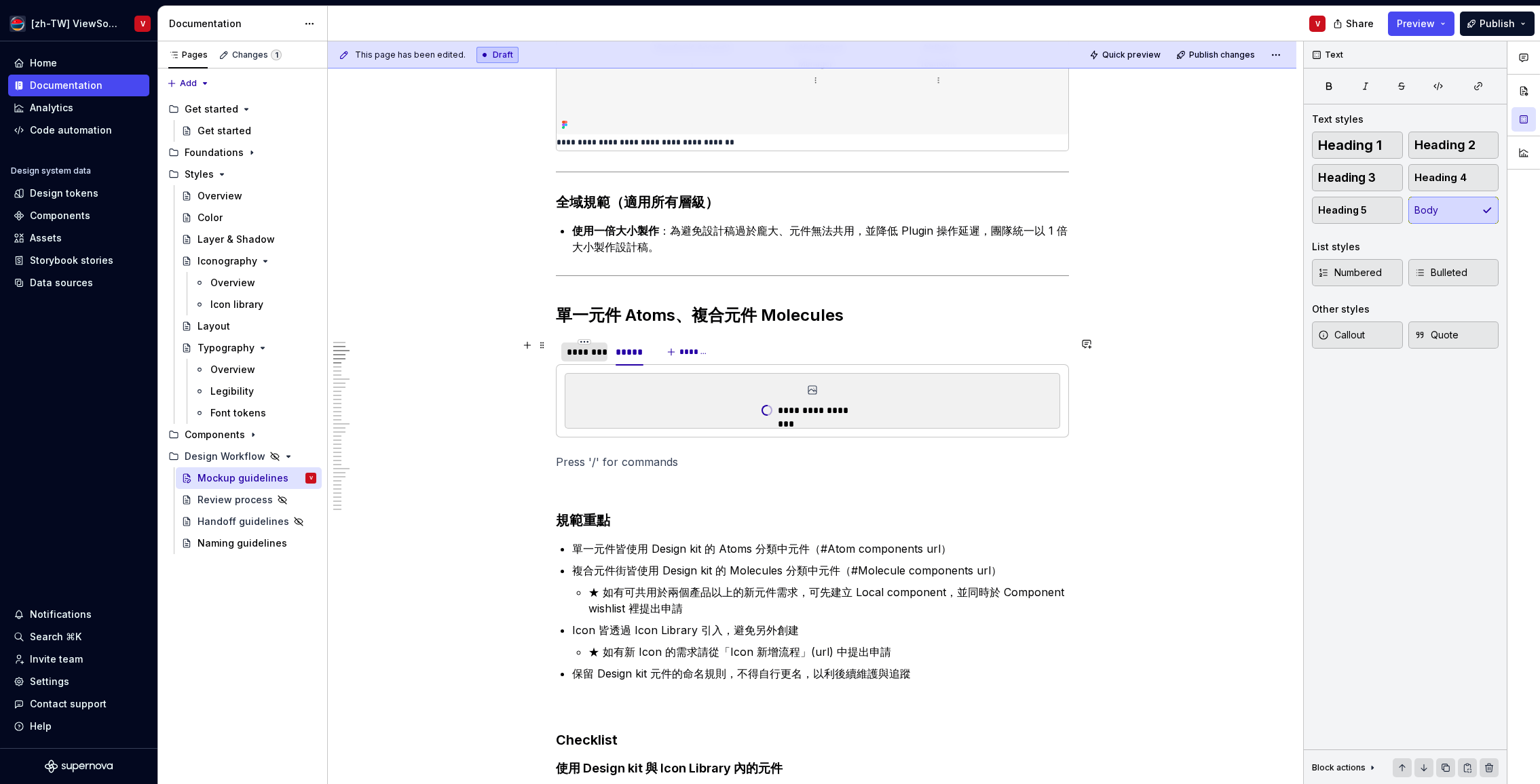
click at [586, 353] on div "********" at bounding box center [585, 352] width 35 height 13
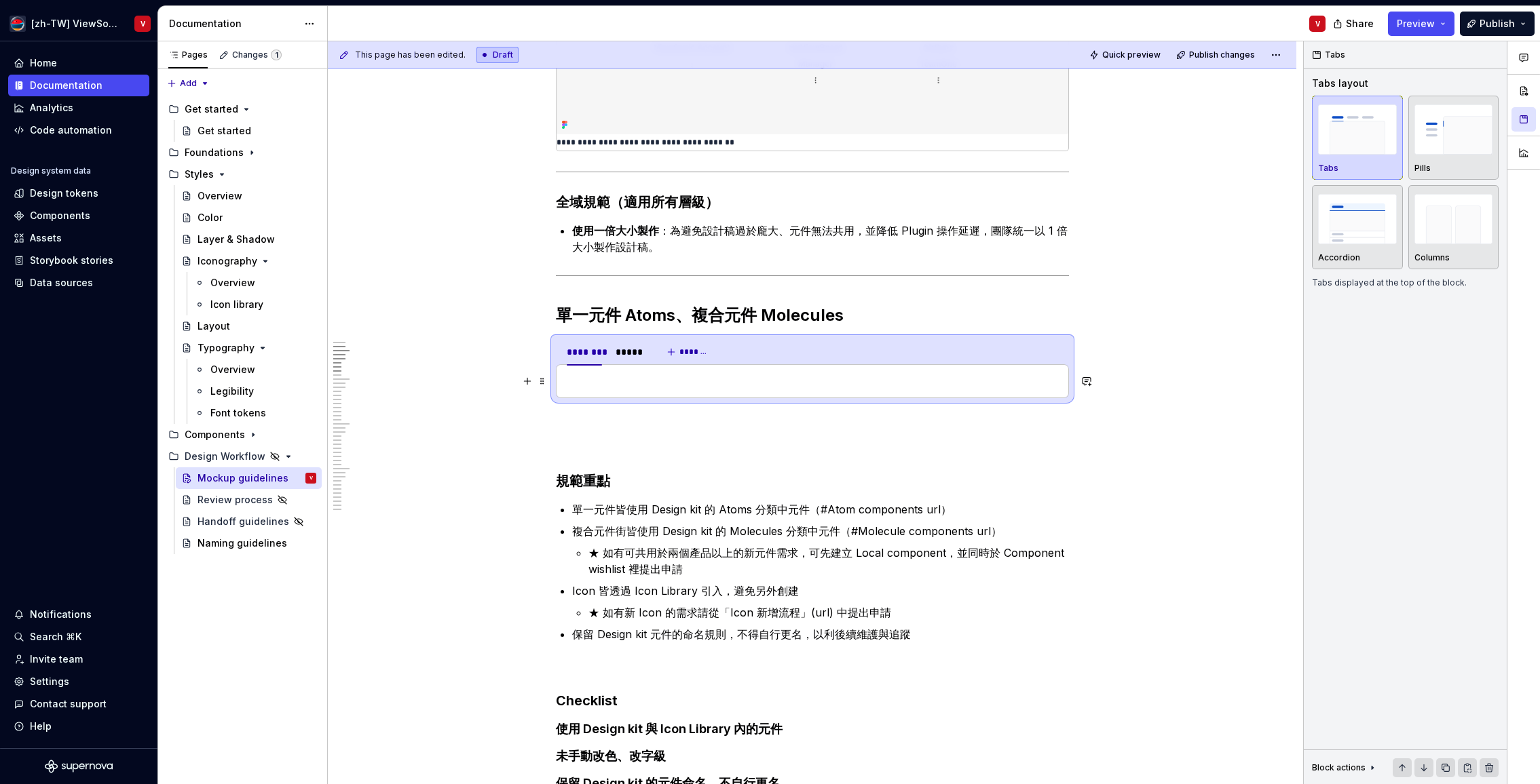
click at [602, 381] on p at bounding box center [812, 381] width 495 height 16
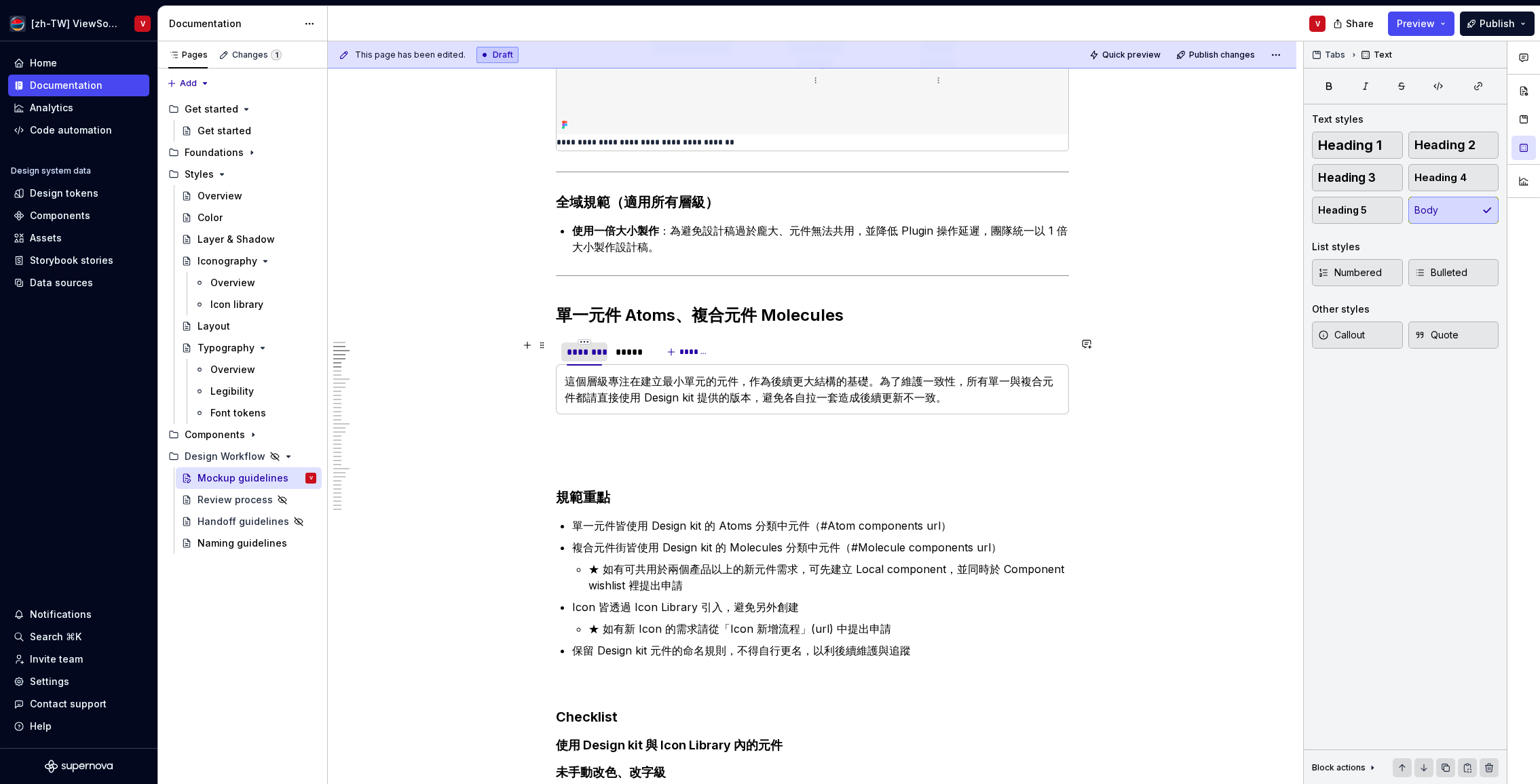
click at [591, 352] on div "********" at bounding box center [585, 352] width 35 height 13
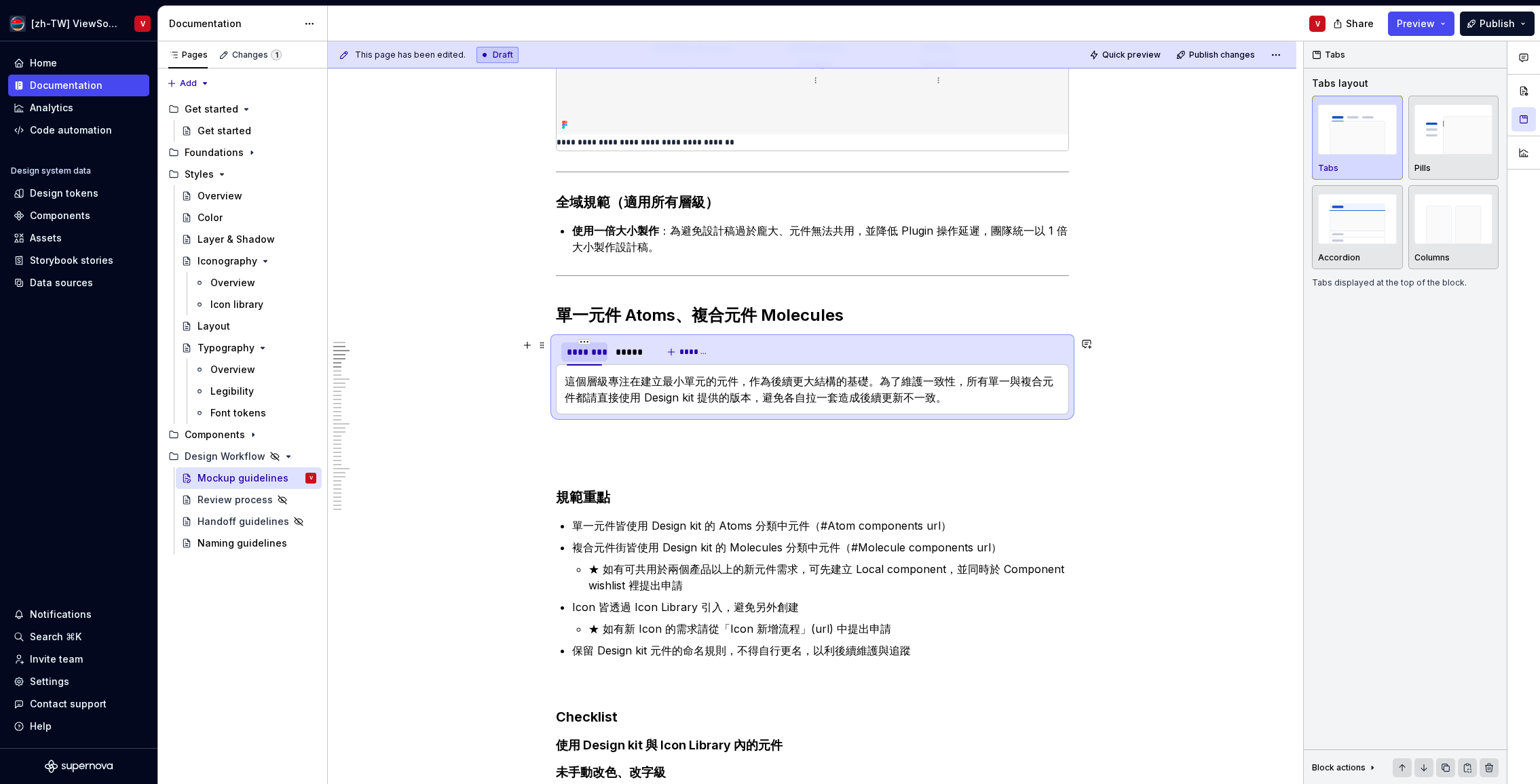
click at [590, 354] on div "********" at bounding box center [585, 352] width 35 height 13
type input "*******"
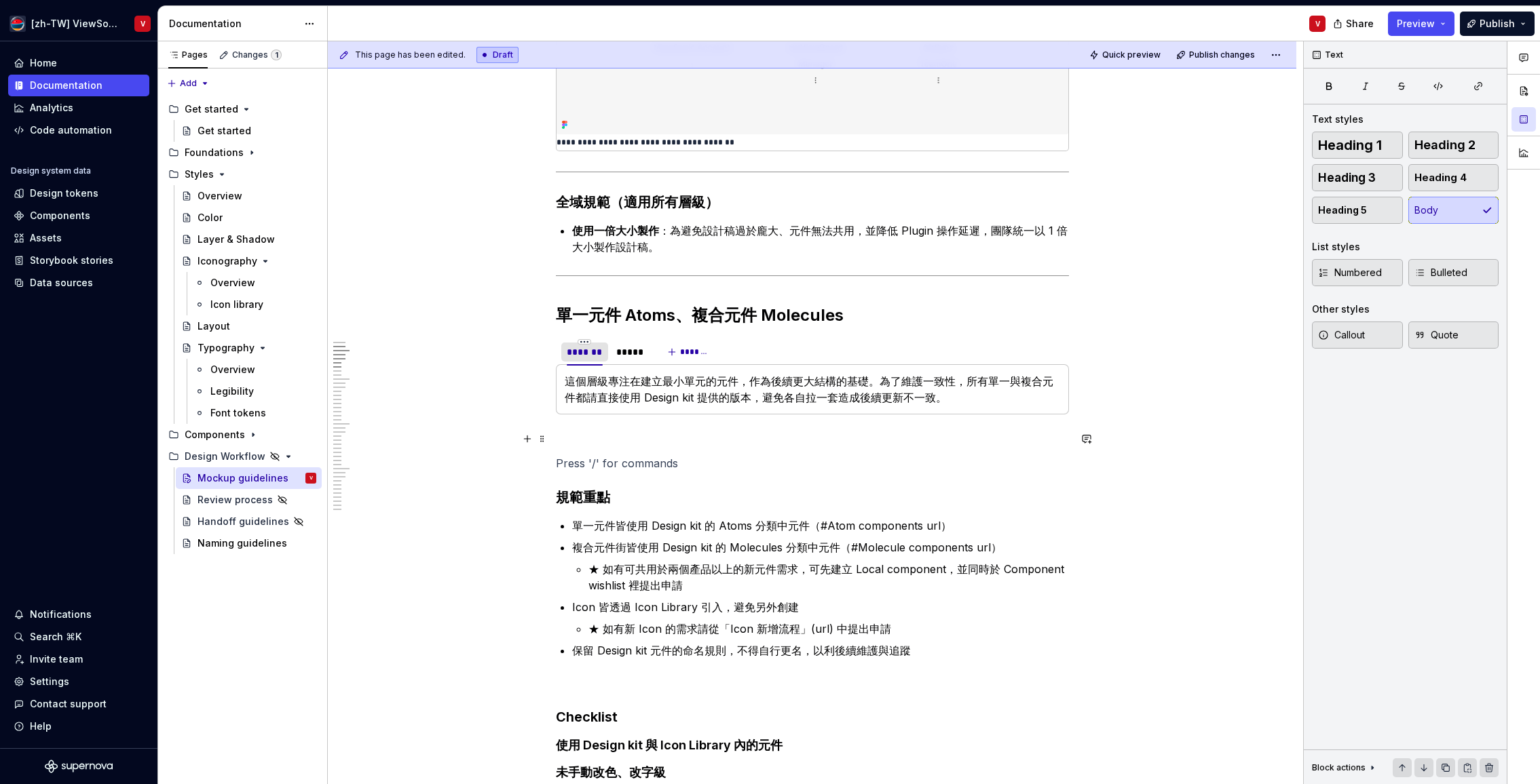
click at [591, 434] on p at bounding box center [812, 438] width 513 height 16
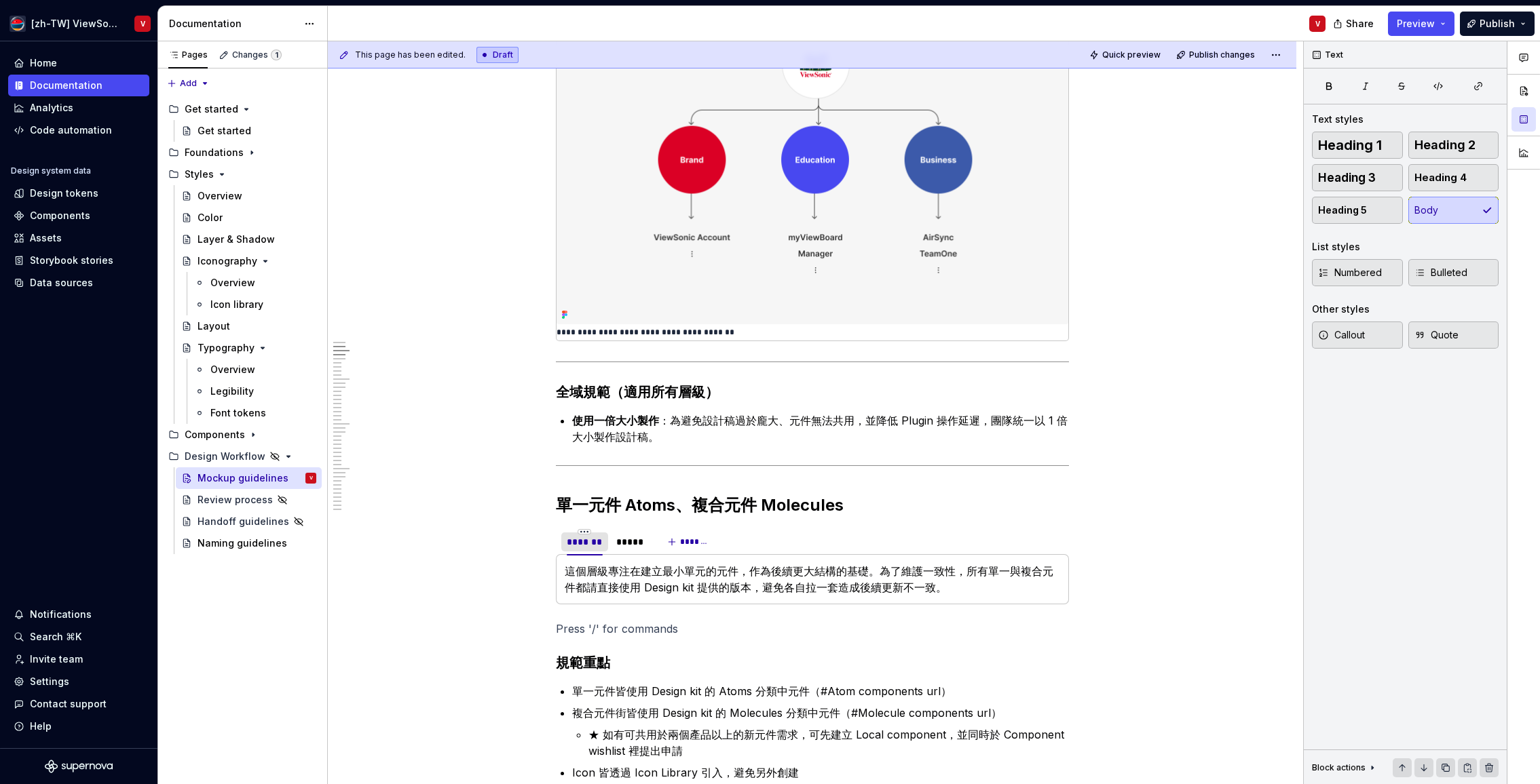
scroll to position [244, 0]
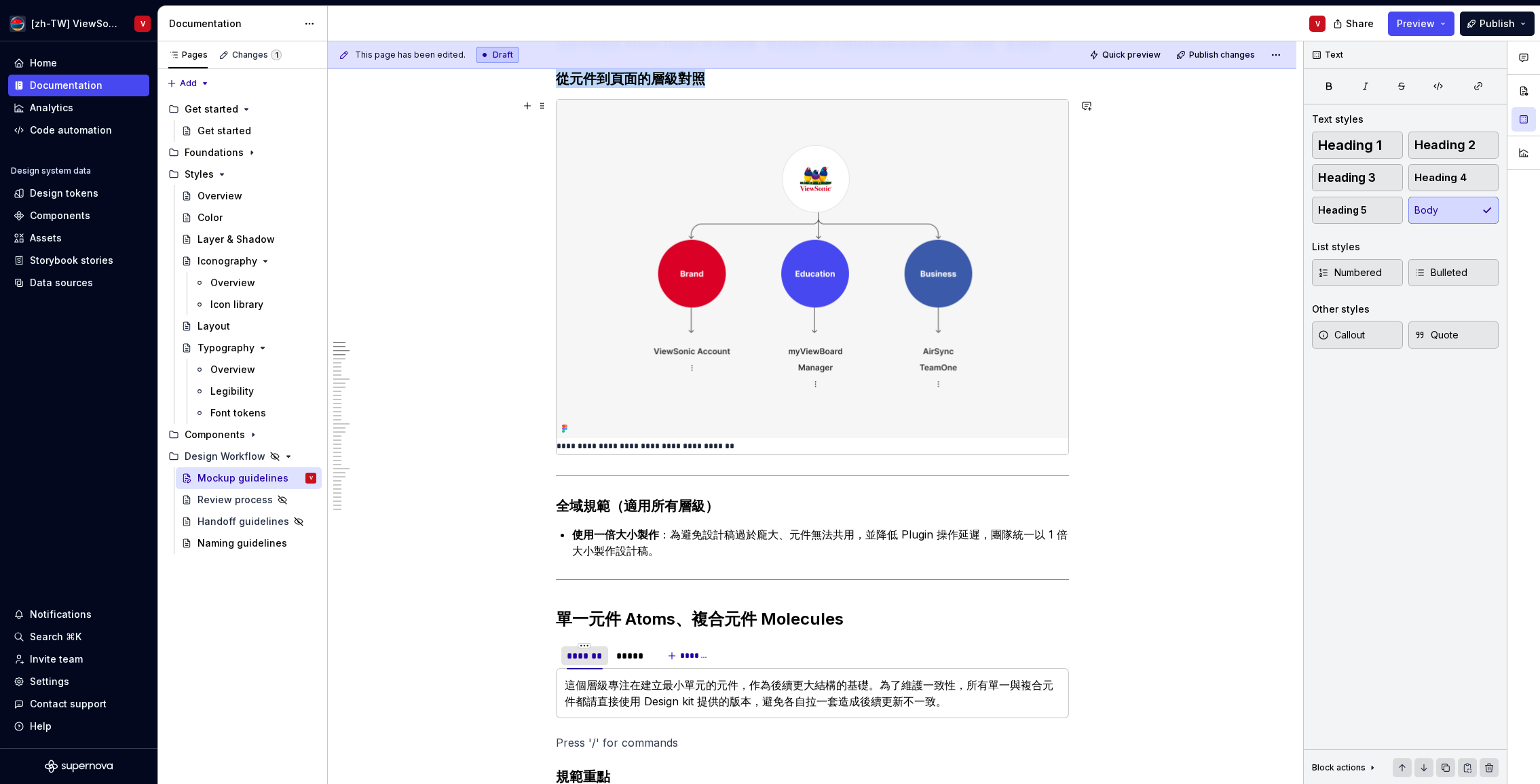
click at [746, 240] on img at bounding box center [812, 269] width 511 height 339
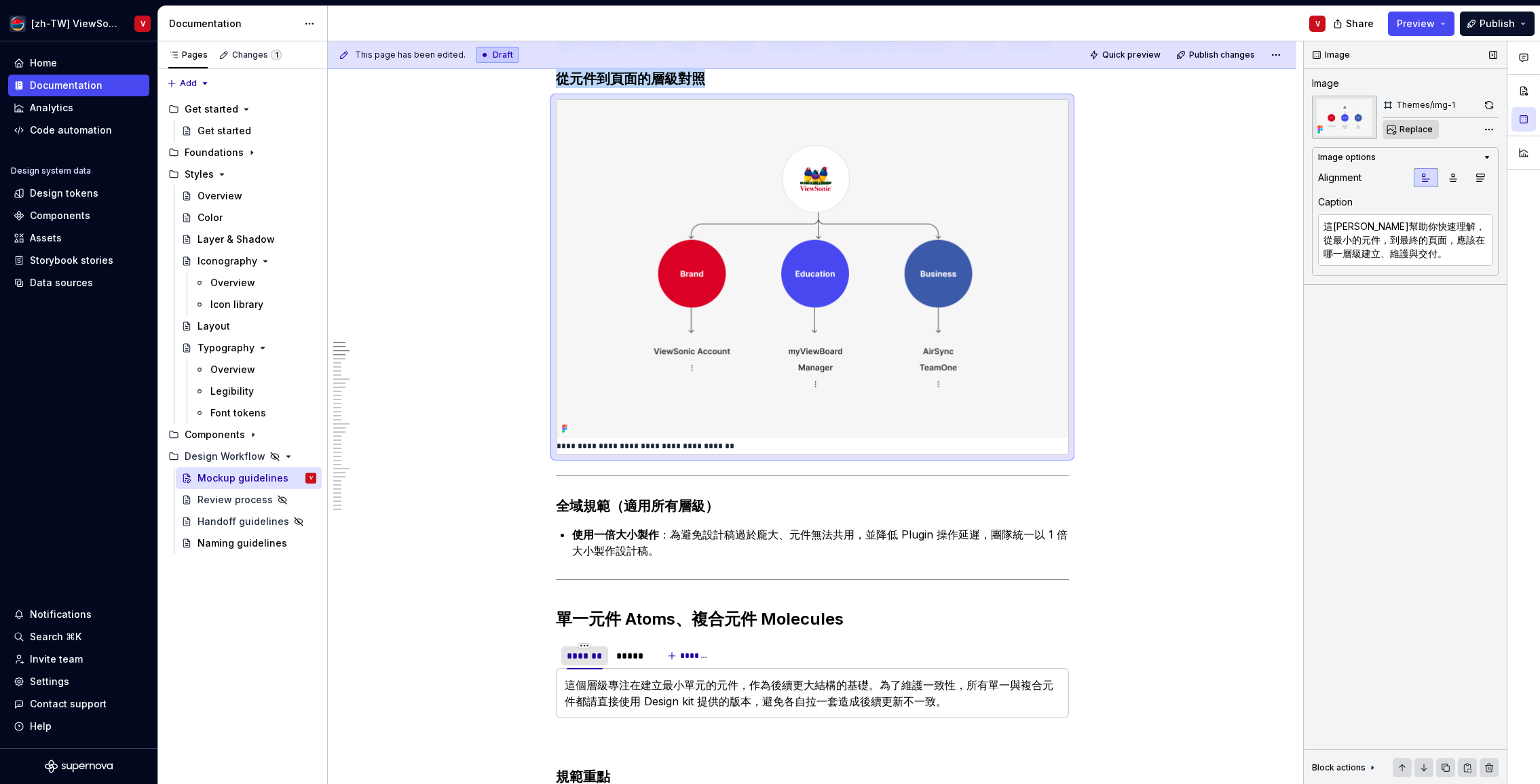
click at [1414, 131] on span "Replace" at bounding box center [1415, 129] width 33 height 11
type textarea "*"
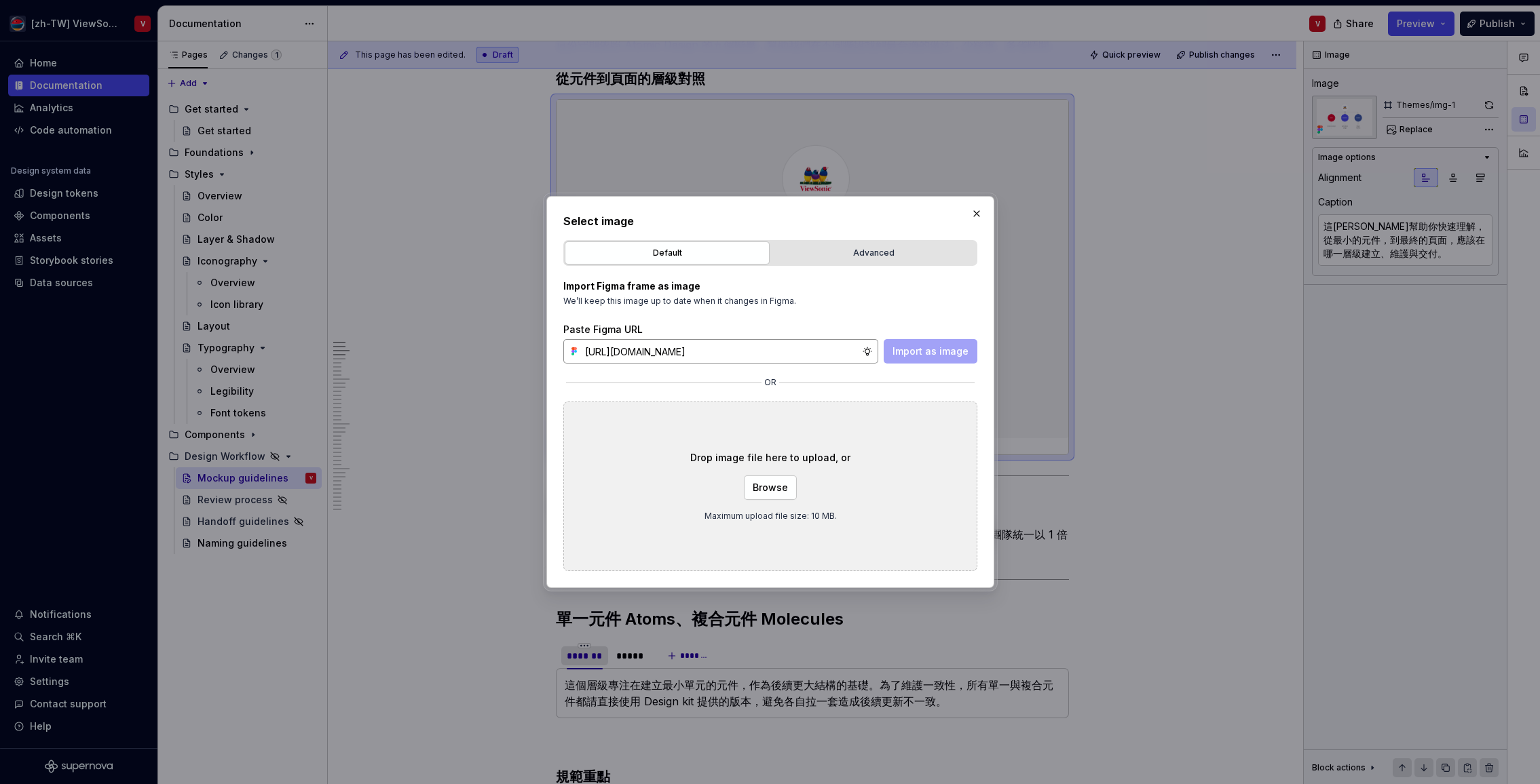
scroll to position [0, 288]
type input "[URL][DOMAIN_NAME]"
click at [900, 353] on span "Import as image" at bounding box center [930, 351] width 76 height 13
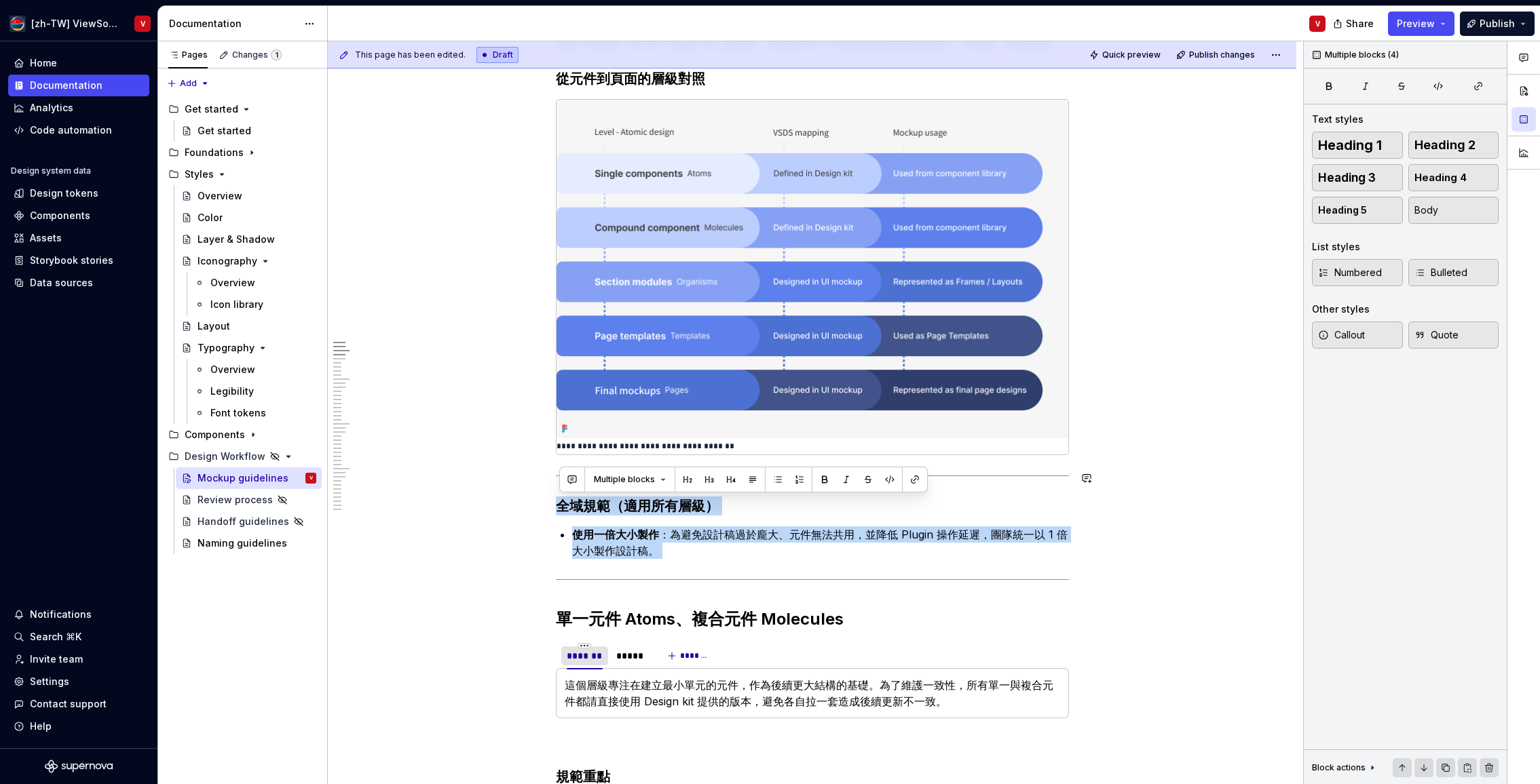
drag, startPoint x: 968, startPoint y: 557, endPoint x: 548, endPoint y: 469, distance: 429.1
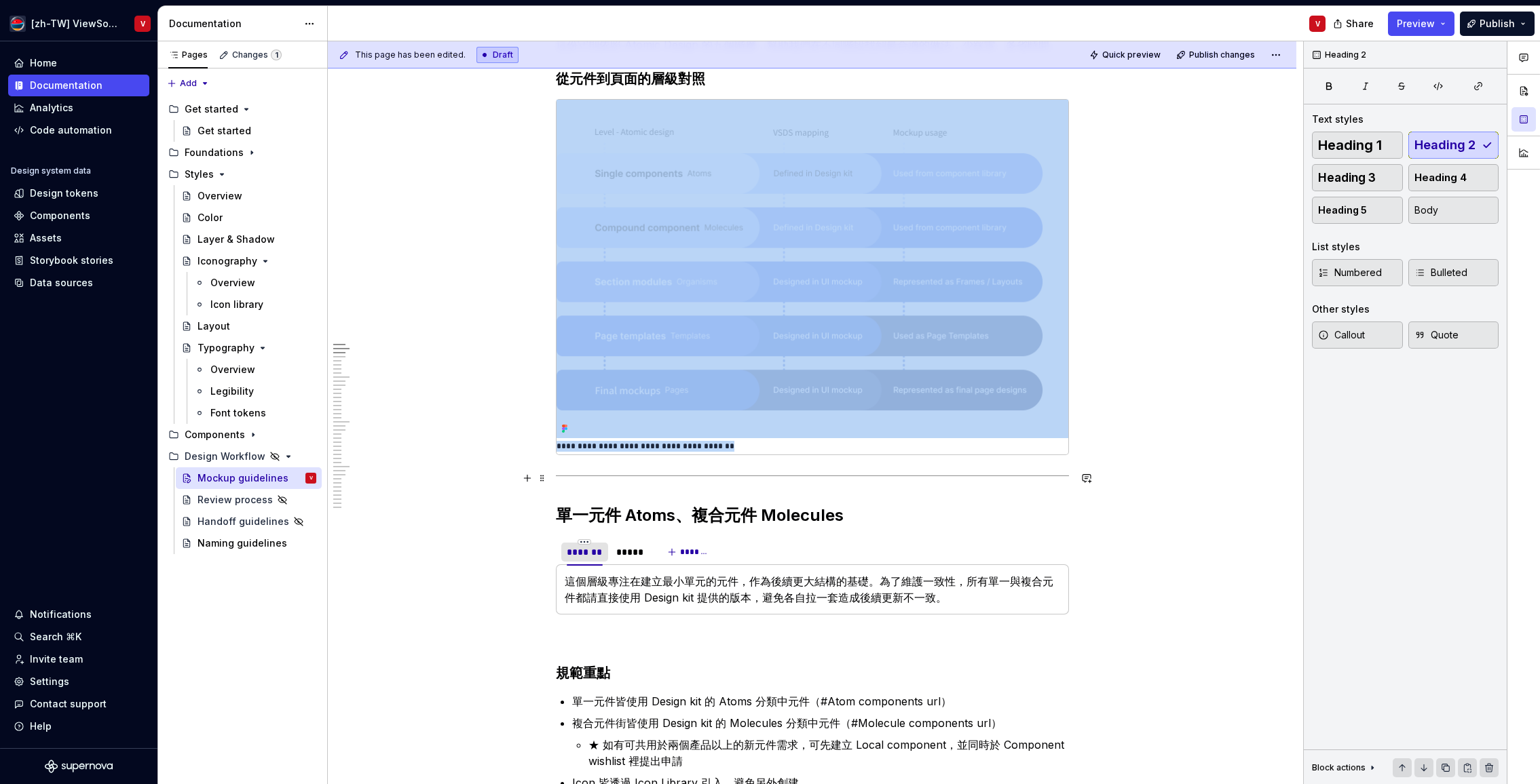
click at [568, 474] on div at bounding box center [812, 476] width 513 height 8
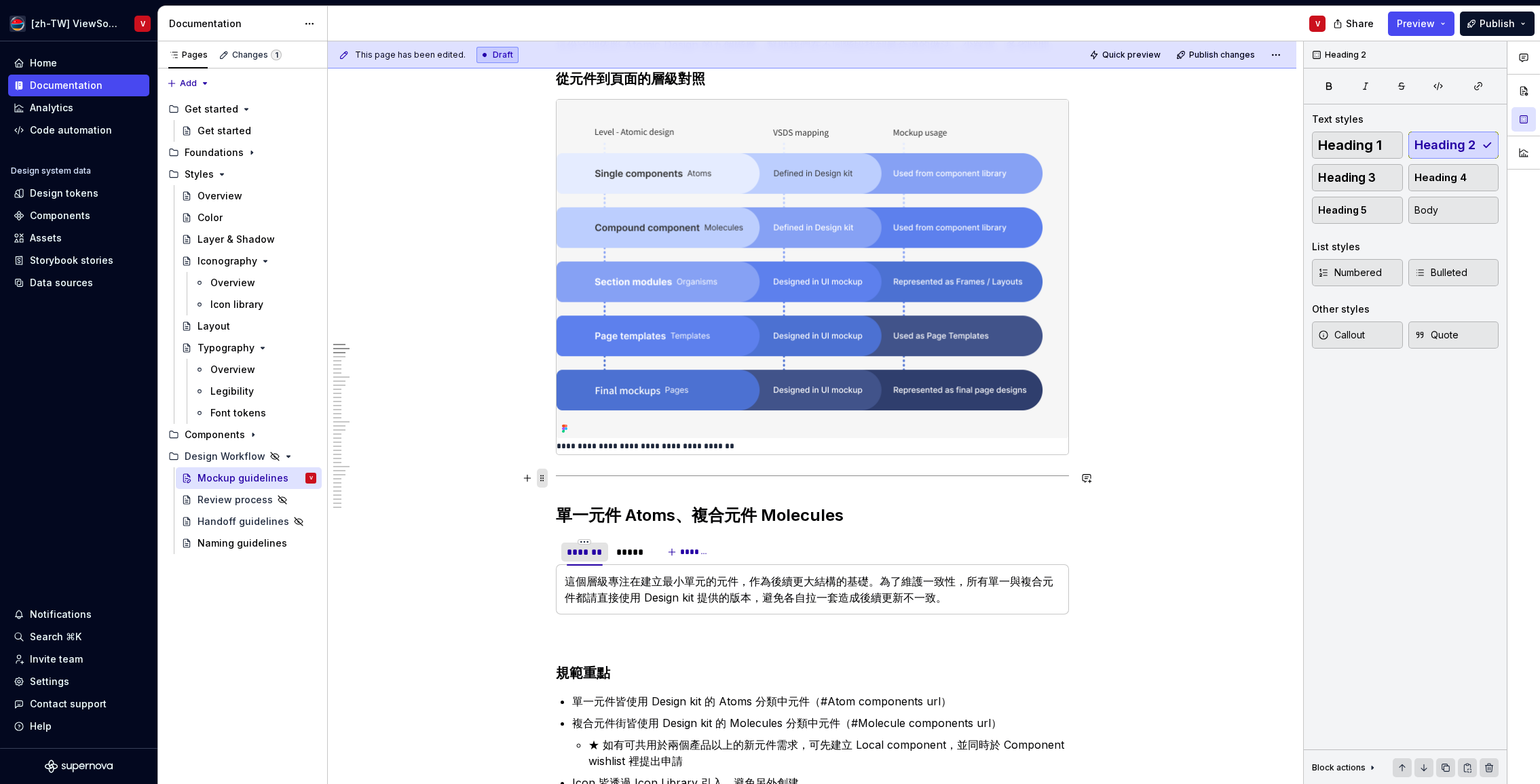
click at [546, 476] on span at bounding box center [542, 478] width 11 height 19
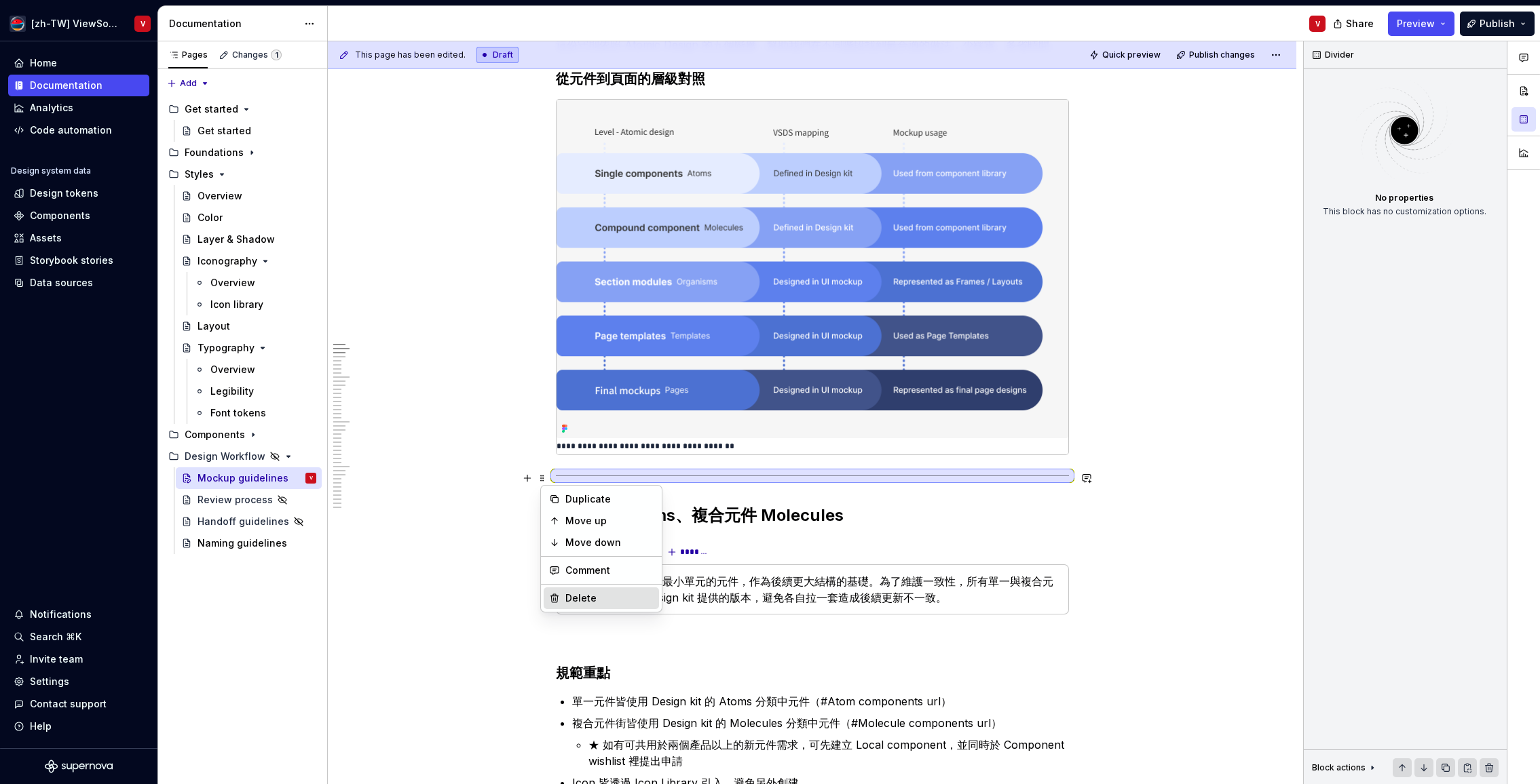
click at [588, 595] on div "Delete" at bounding box center [609, 598] width 88 height 13
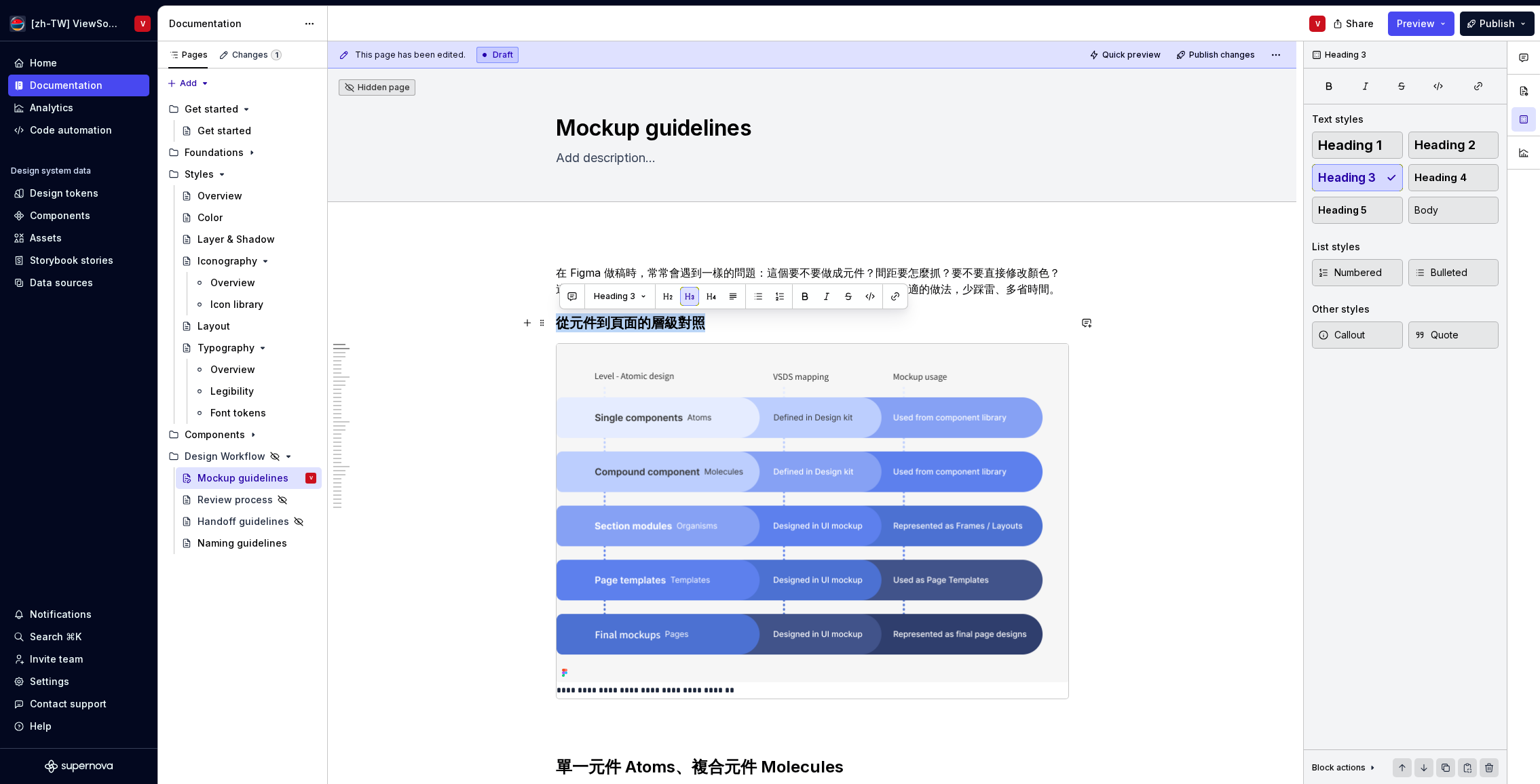
drag, startPoint x: 730, startPoint y: 323, endPoint x: 555, endPoint y: 323, distance: 175.0
click at [559, 323] on h3 "從元件到頁面的層級對照" at bounding box center [812, 323] width 513 height 19
click at [605, 689] on p "**********" at bounding box center [728, 691] width 342 height 11
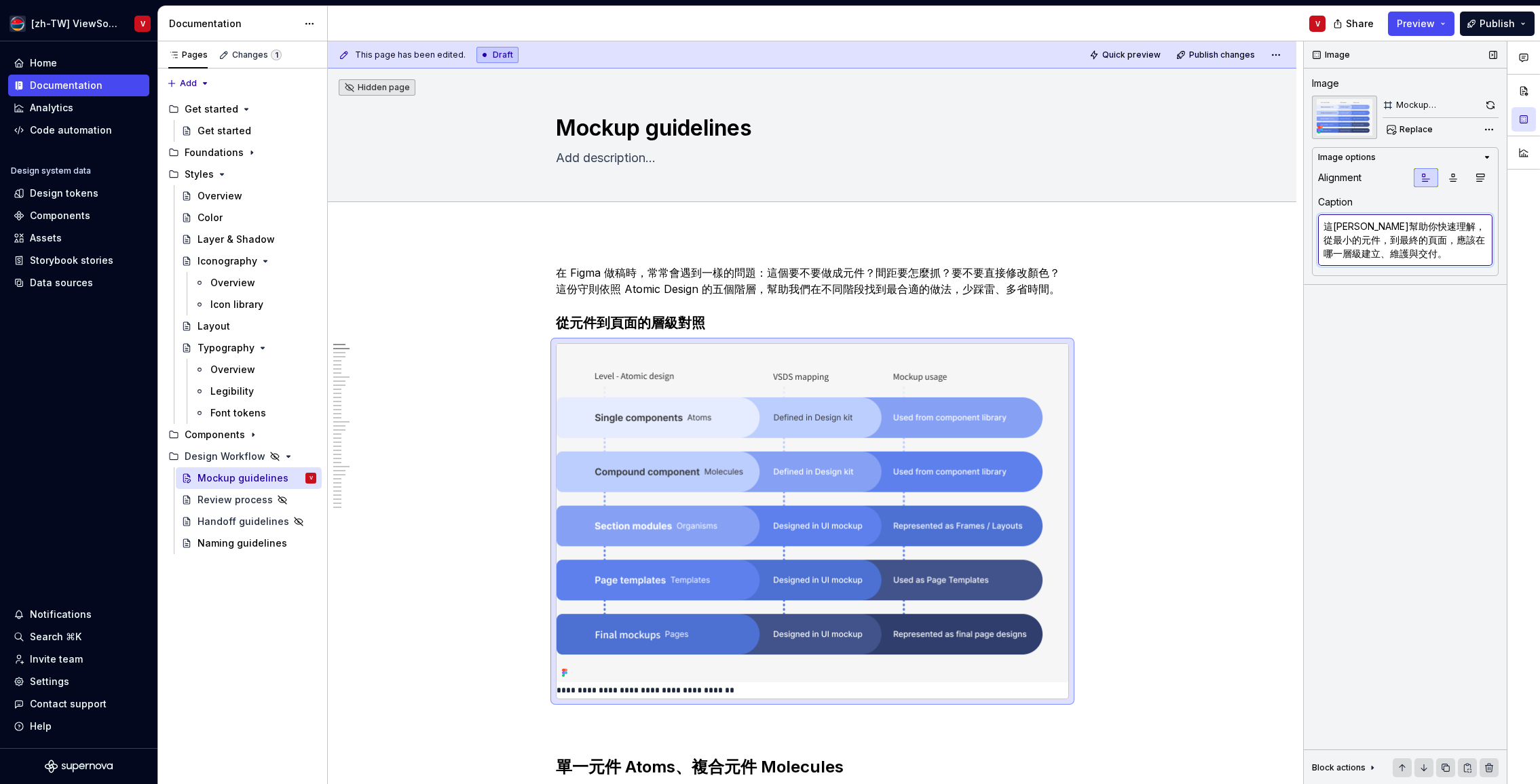
click at [1390, 227] on textarea "這[PERSON_NAME]幫助你快速理解，從最小的元件，到最終的頁面，應該在哪一層級建立、維護與交付。" at bounding box center [1404, 240] width 174 height 51
drag, startPoint x: 1394, startPoint y: 227, endPoint x: 1408, endPoint y: 239, distance: 18.4
click at [1394, 227] on textarea "這[PERSON_NAME]幫助你快速理解，從最小的元件，到最終的頁面，應該在哪一層級建立、維護與交付。" at bounding box center [1404, 240] width 174 height 51
drag, startPoint x: 1434, startPoint y: 225, endPoint x: 1363, endPoint y: 227, distance: 71.0
click at [1366, 227] on textarea "這[PERSON_NAME]幫助你快速理解，從最小的元件，到最終的頁面，應該在哪一層級建立、維護與交付。" at bounding box center [1404, 240] width 174 height 51
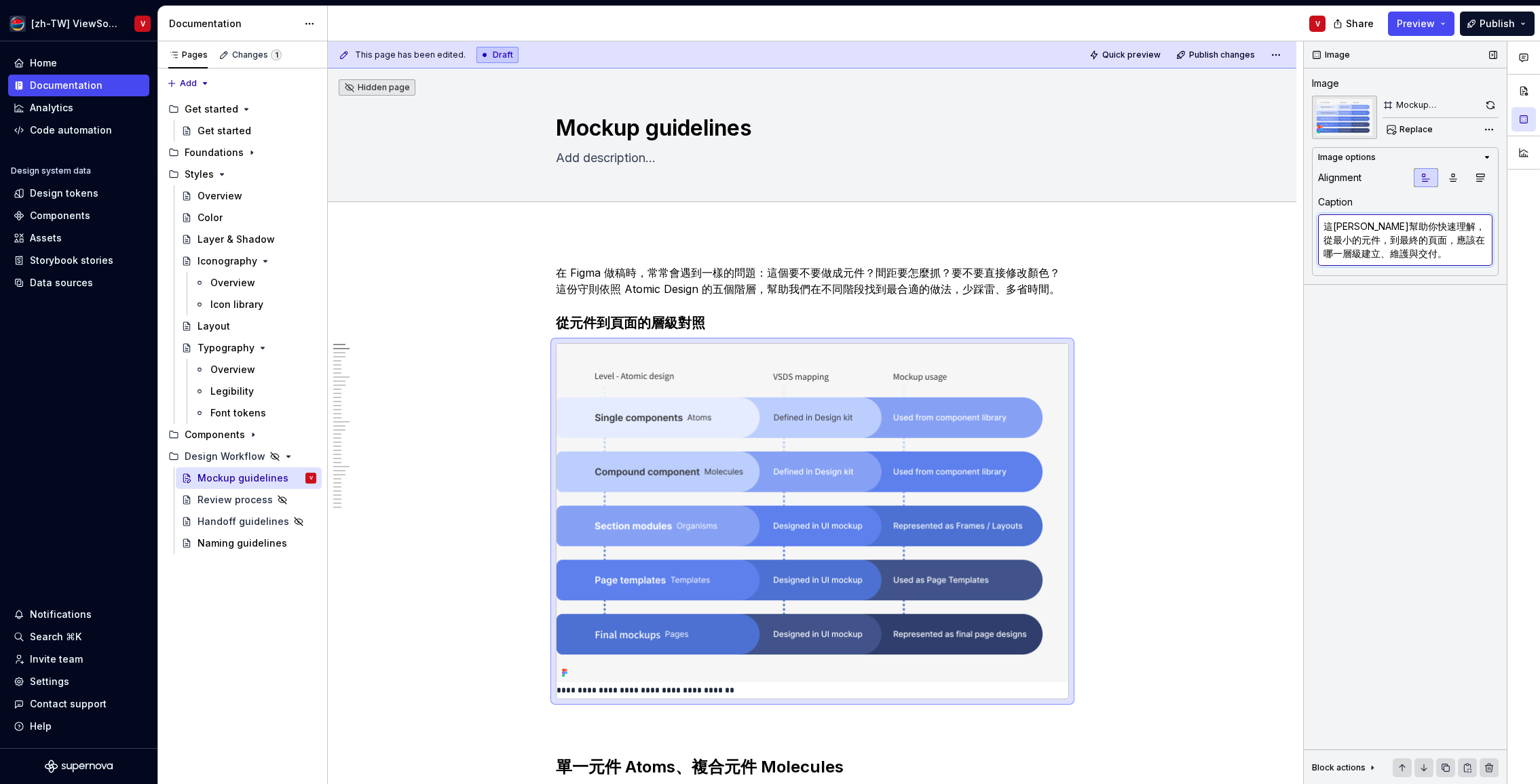
type textarea "*"
type textarea "這[PERSON_NAME]從最小的元件，到最終的頁面，應該在哪一層級建立、維護與交付。"
type textarea "*"
type textarea "這張圖從最小的元件，到最終的頁面，應該在哪一層級建立、維護與交付。"
type textarea "*"
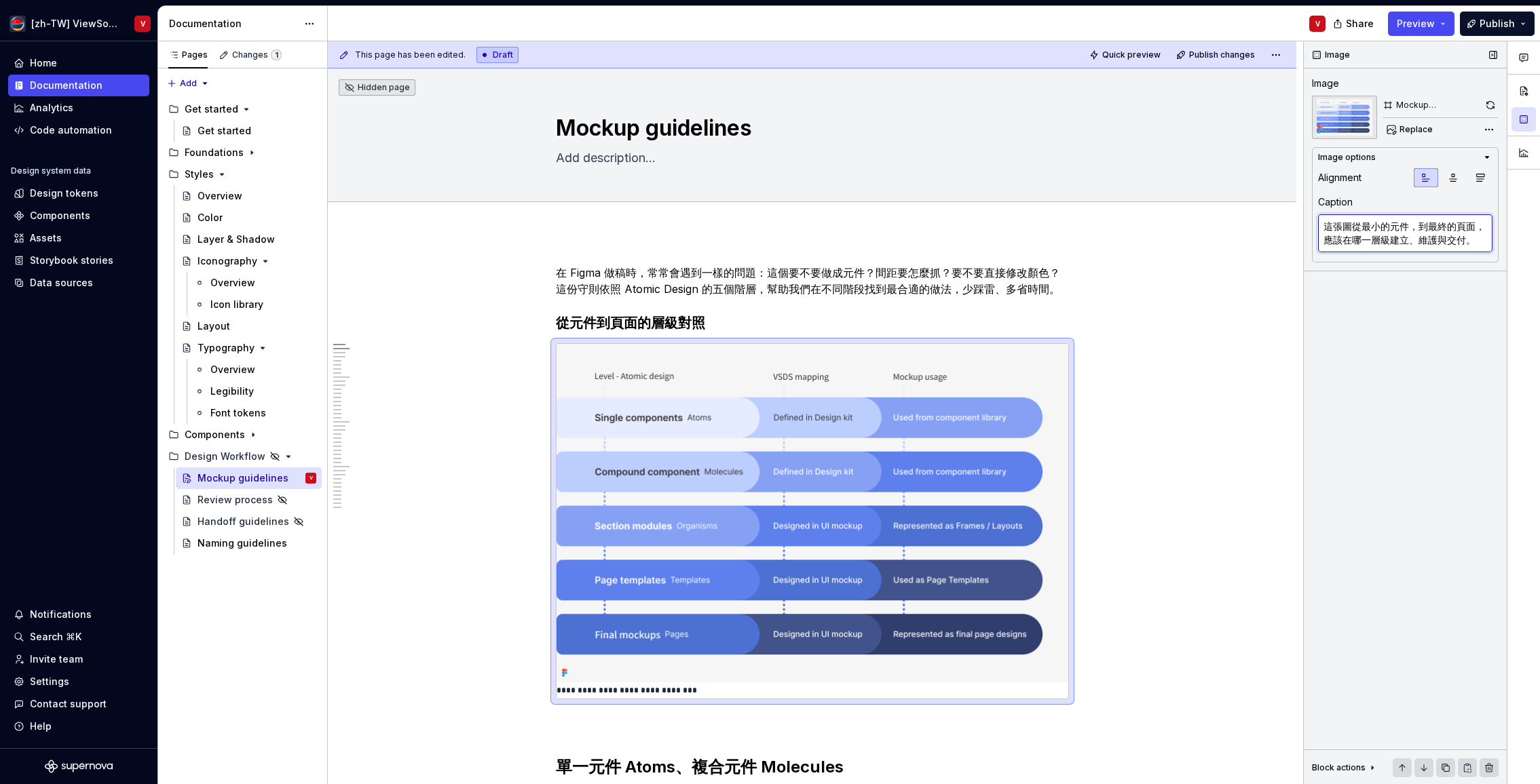
type textarea "這張從最小的元件，到最終的頁面，應該在哪一層級建立、維護與交付。"
type textarea "*"
type textarea "這從最小的元件，到最終的頁面，應該在哪一層級建立、維護與交付。"
type textarea "*"
type textarea "從最小的元件，到最終的頁面，應該在哪一層級建立、維護與交付。"
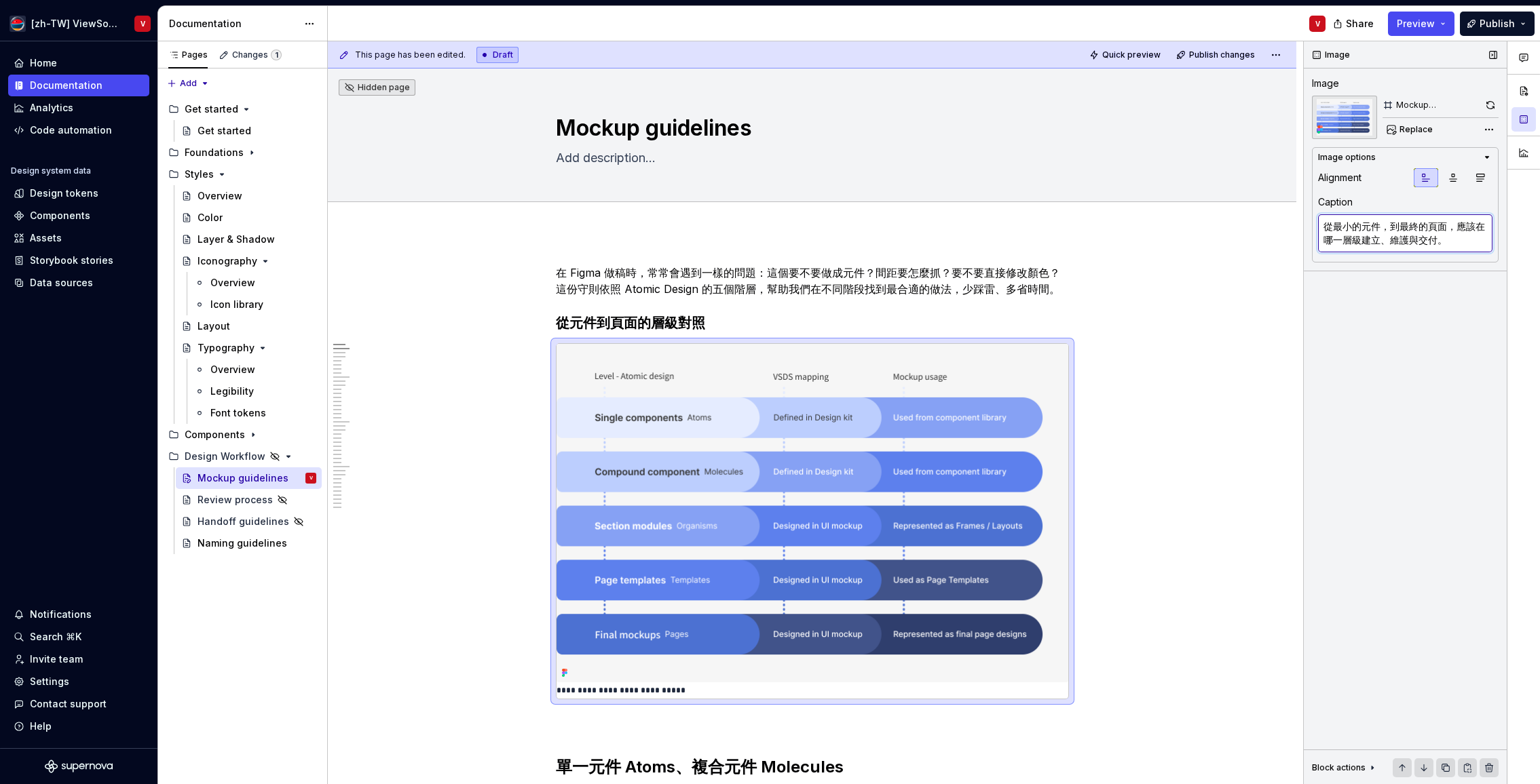
type textarea "*"
type textarea "這從最小的元件，到最終的頁面，應該在哪一層級建立、維護與交付。"
type textarea "*"
type textarea "這張從最小的元件，到最終的頁面，應該在哪一層級建立、維護與交付。"
type textarea "*"
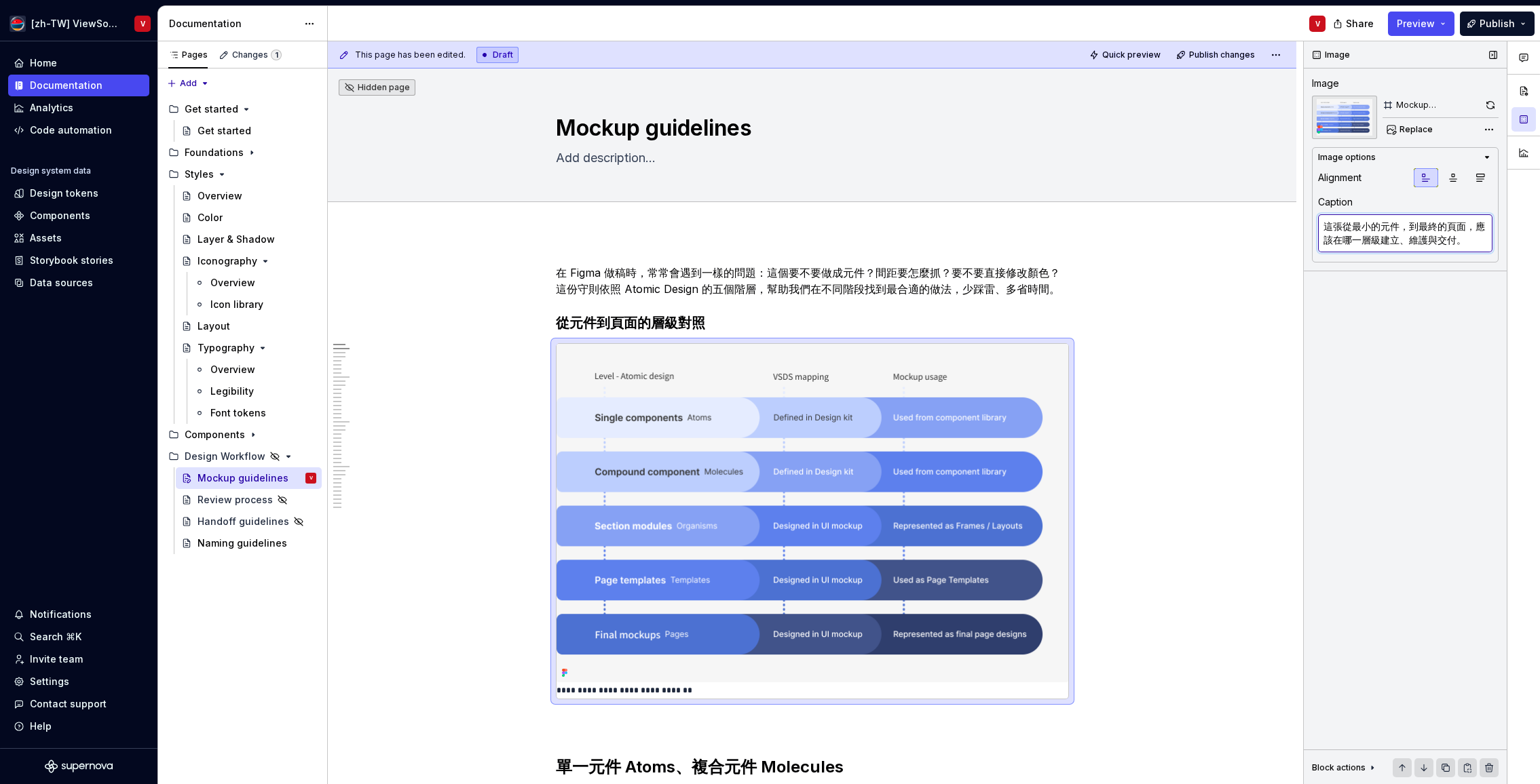
type textarea "這張圖從最小的元件，到最終的頁面，應該在哪一層級建立、維護與交付。"
type textarea "*"
type textarea "這[PERSON_NAME]從最小的元件，到最終的頁面，應該在哪一層級建立、維護與交付。"
type textarea "*"
type textarea "這[PERSON_NAME]幫助你快速理解，從最小的元件，到最終的頁面，應該在哪一層級建立、維護與交付。"
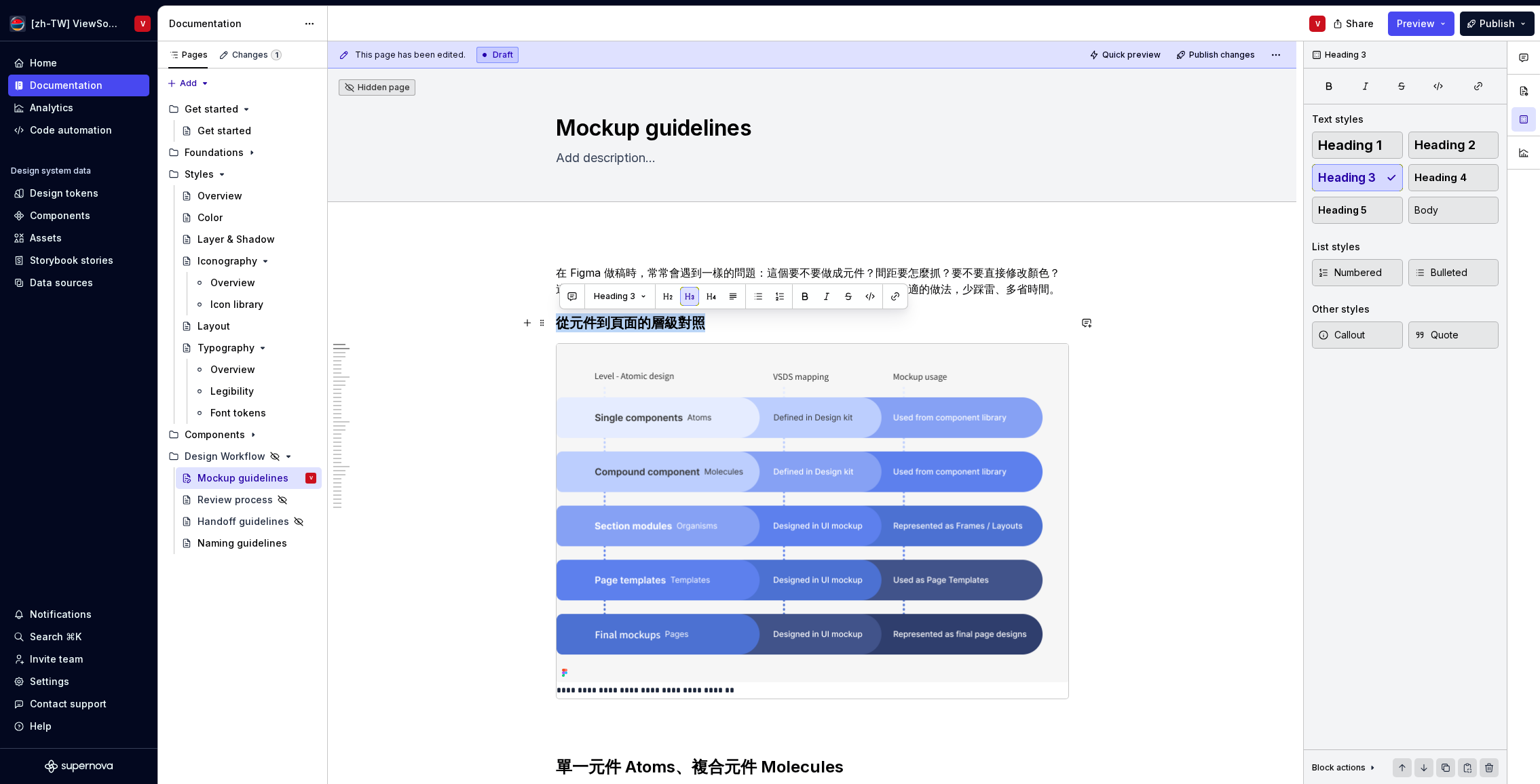
drag, startPoint x: 724, startPoint y: 323, endPoint x: 553, endPoint y: 324, distance: 171.0
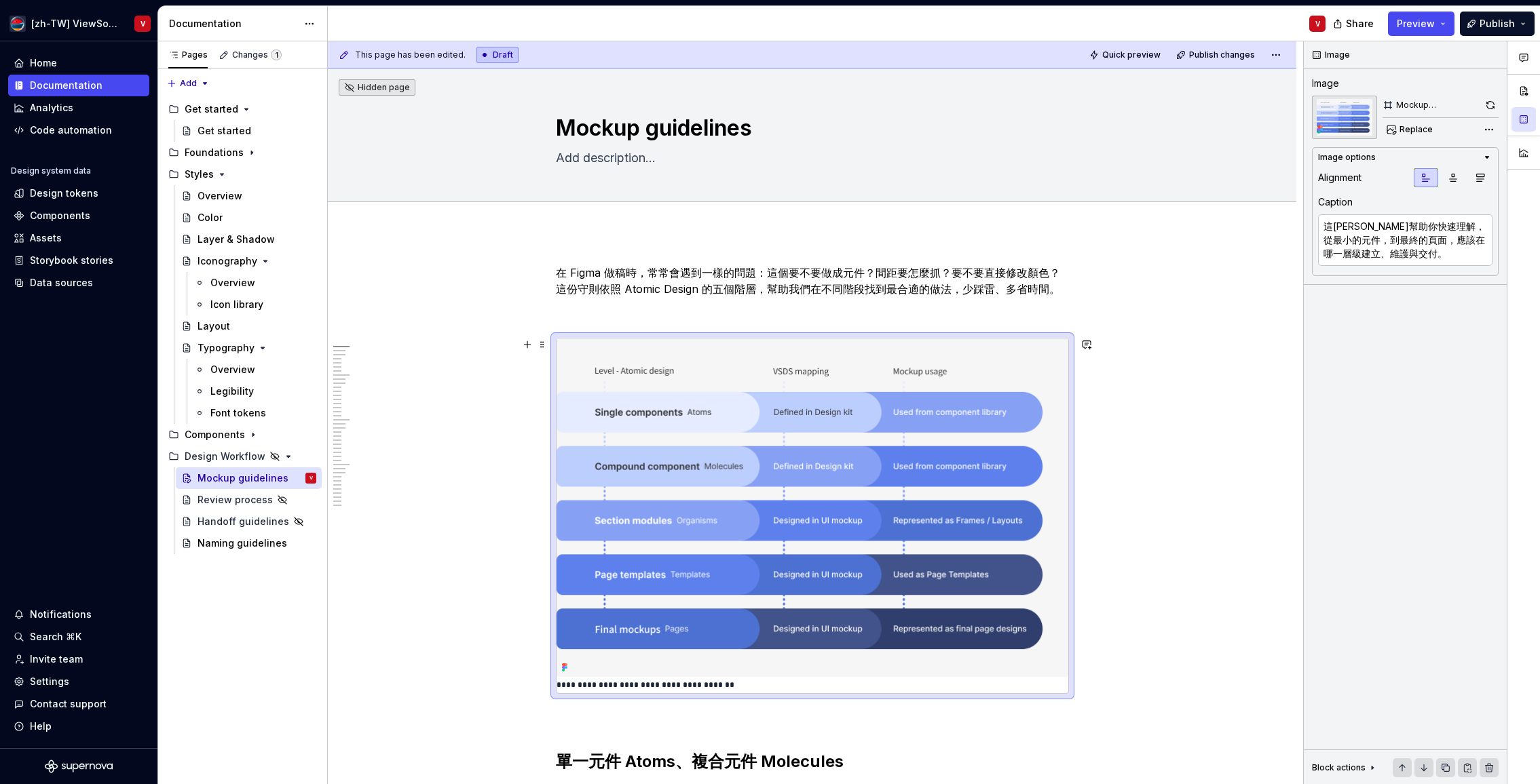
click at [575, 684] on p "**********" at bounding box center [728, 685] width 342 height 11
drag, startPoint x: 1325, startPoint y: 226, endPoint x: 1359, endPoint y: 211, distance: 37.2
click at [1325, 226] on textarea "這[PERSON_NAME]幫助你快速理解，從最小的元件，到最終的頁面，應該在哪一層級建立、維護與交付。" at bounding box center [1404, 240] width 174 height 51
paste textarea "從元件到頁面的層級對照"
type textarea "*"
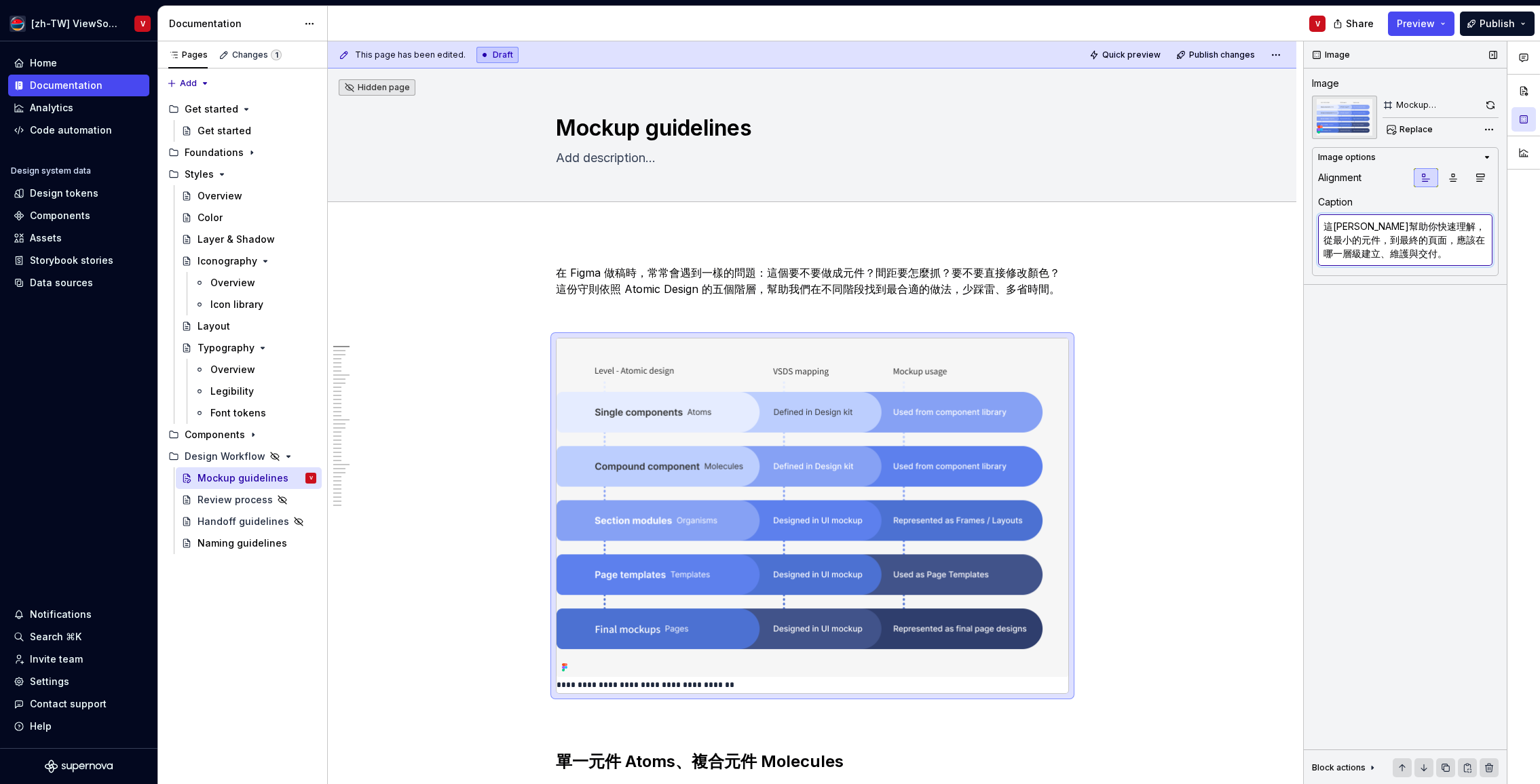
type textarea "從元件到頁面的層級對照這[PERSON_NAME]幫助你快速理解，從最小的元件，到最終的頁面，應該在哪一層級建立、維護與交付。"
type textarea "*"
type textarea "從元件到頁面的層級對照ㄊ這[PERSON_NAME]幫助你快速理解，從最小的元件，到最終的頁面，應該在哪一層級建立、維護與交付。"
type textarea "*"
type textarea "從元件到頁面的層級對照ㄊㄨ這[PERSON_NAME]幫助你快速理解，從最小的元件，到最終的頁面，應該在哪一層級建立、維護與交付。"
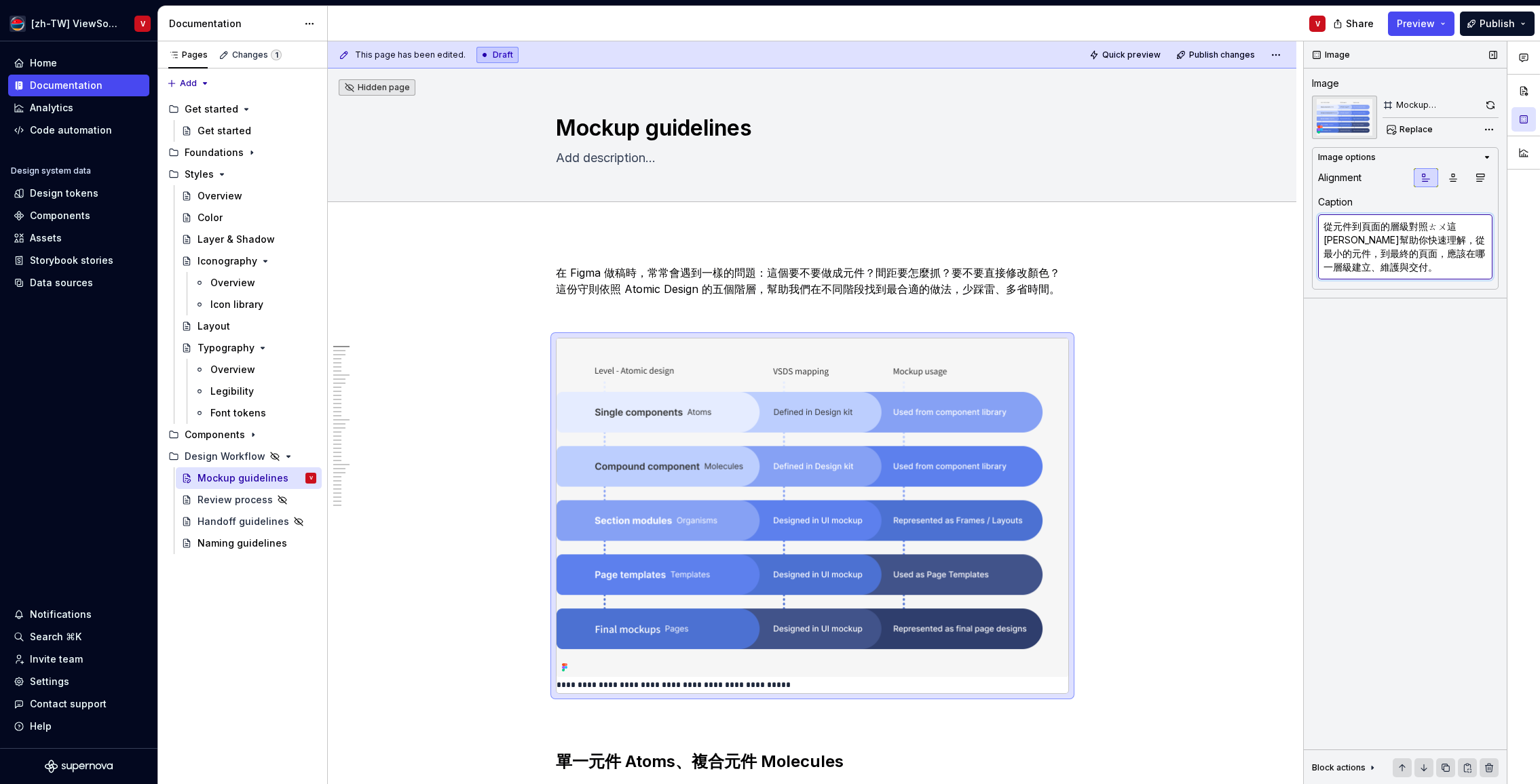
type textarea "*"
type textarea "從元件到頁面的層級對照圖這[PERSON_NAME]幫助你快速理解，從最小的元件，到最終的頁面，應該在哪一層級建立、維護與交付。"
type textarea "*"
type textarea "從元件到頁面的層級對照圖幫助你快速理解，從最小的元件，到最終的頁面，應該在哪一層級建立、維護與交付。"
type textarea "*"
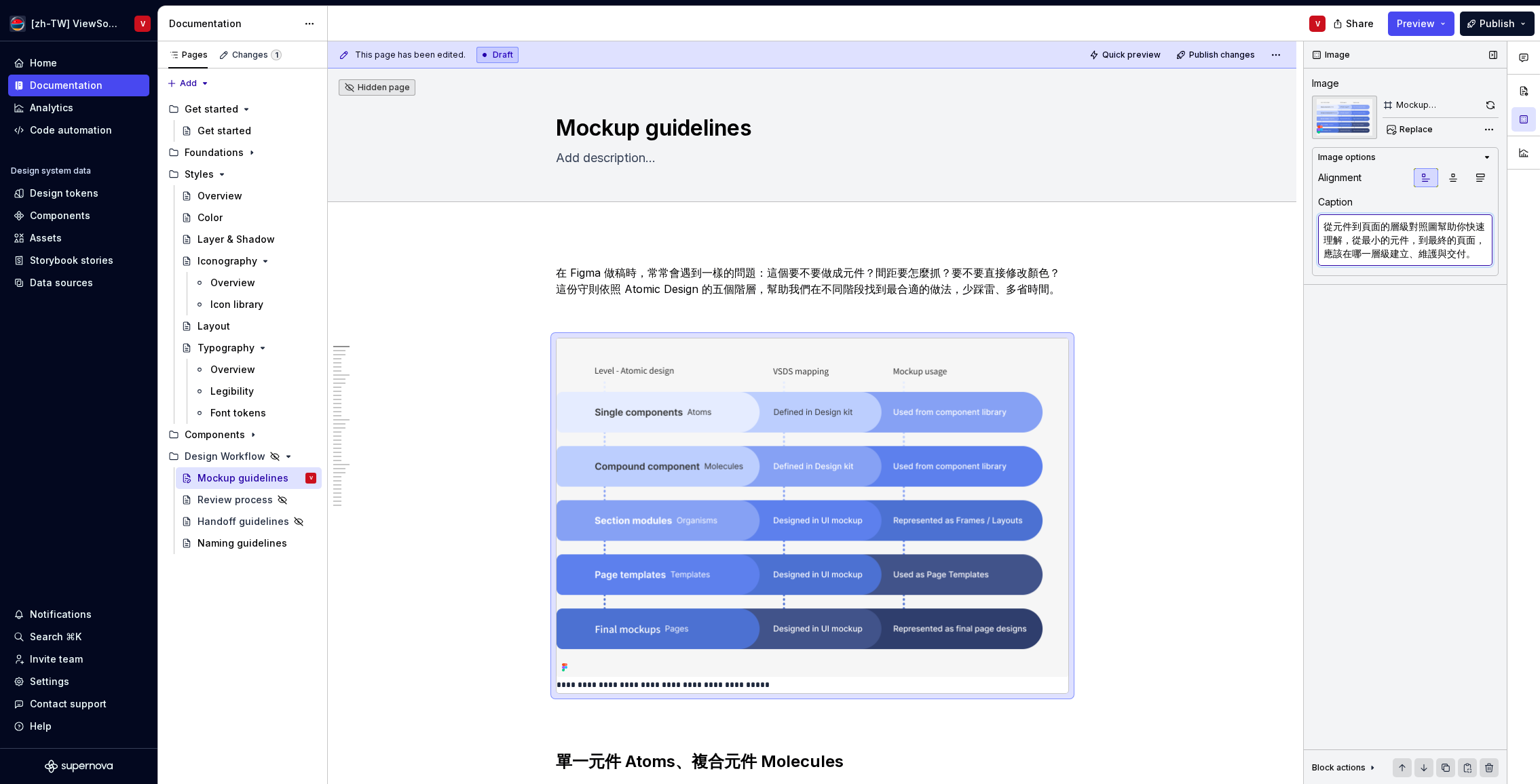
type textarea "從元件到頁面的層級對照圖，幫助你快速理解，從最小的元件，到最終的頁面，應該在哪一層級建立、維護與交付。"
type textarea "*"
type textarea "元件到頁面的層級對照圖，幫助你快速理解，從最小的元件，到最終的頁面，應該在哪一層級建立、維護與交付。"
type textarea "*"
type textarea "元件到頁面的層級對照圖，幫助你快速理解，從最小的元件，到最終的頁面，應該在哪一層級建立、維護與交付。"
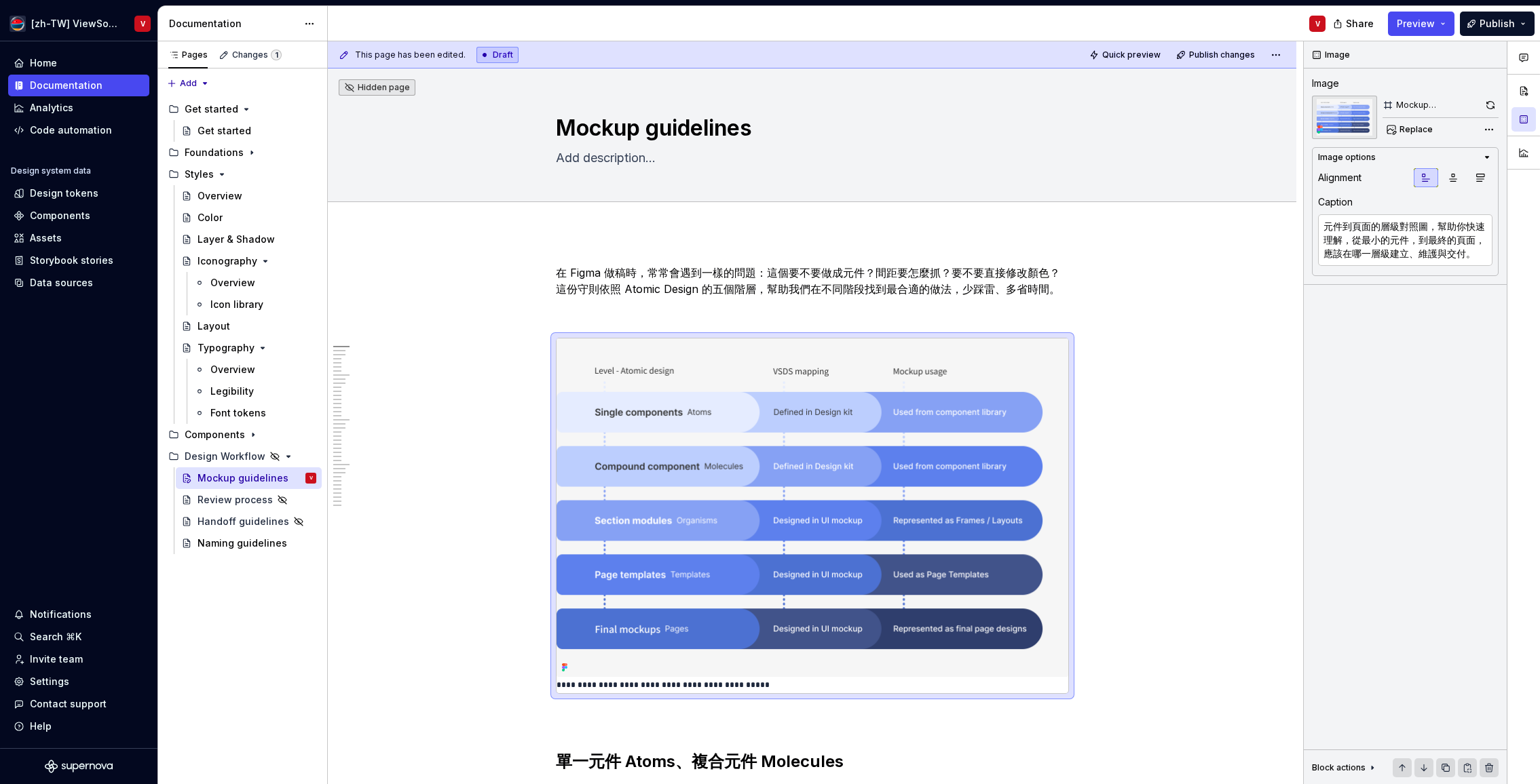
drag, startPoint x: 1179, startPoint y: 19, endPoint x: 1147, endPoint y: 40, distance: 38.3
click at [1179, 20] on div "V" at bounding box center [831, 24] width 1008 height 35
click at [1138, 54] on span "Quick preview" at bounding box center [1131, 55] width 58 height 11
click at [546, 344] on span at bounding box center [542, 344] width 11 height 19
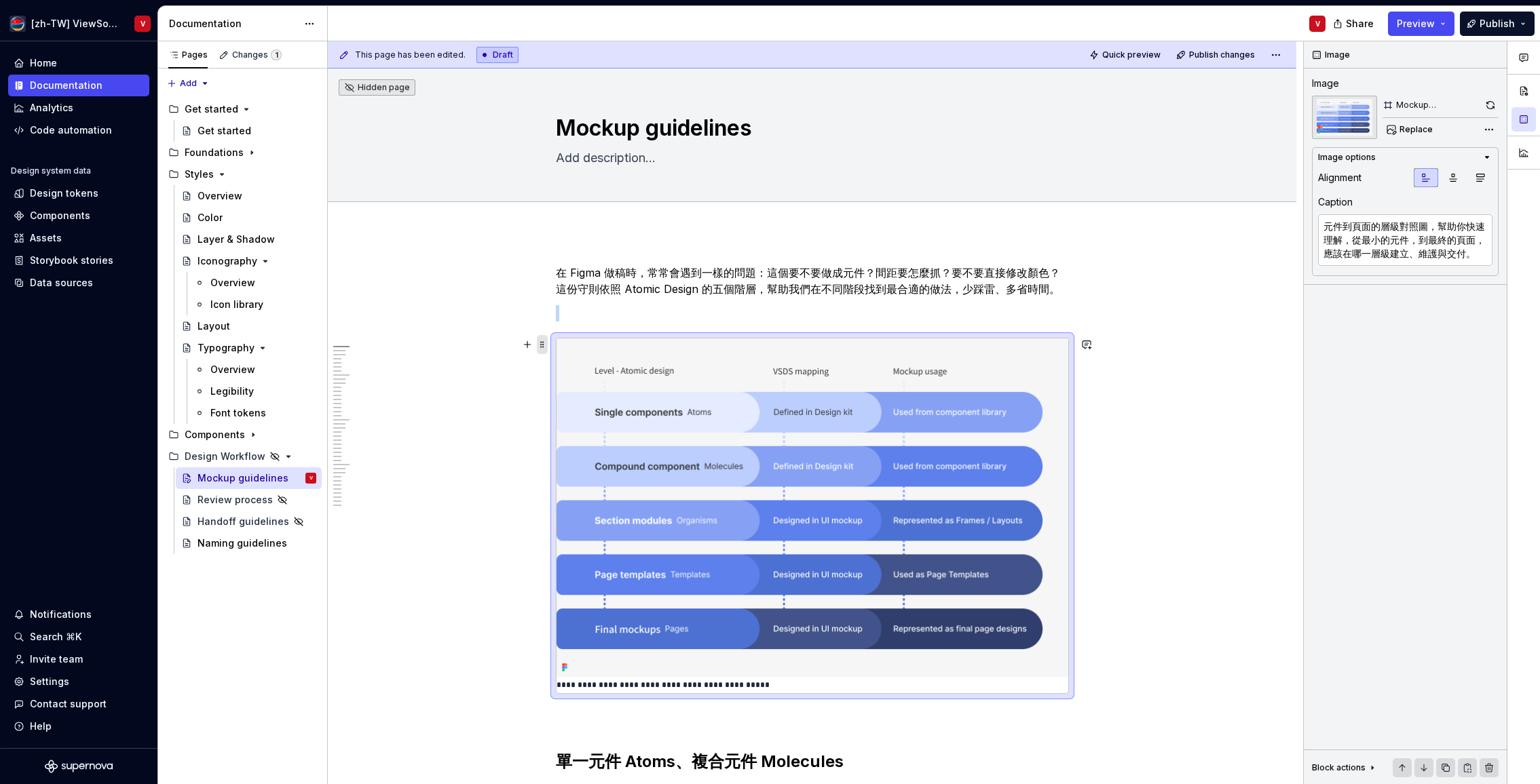
click at [546, 344] on span at bounding box center [542, 344] width 11 height 19
drag, startPoint x: 1179, startPoint y: 423, endPoint x: 1165, endPoint y: 424, distance: 14.0
click at [1178, 423] on div "This page has been edited. Draft Quick preview Publish changes Hidden page Mock…" at bounding box center [815, 413] width 975 height 744
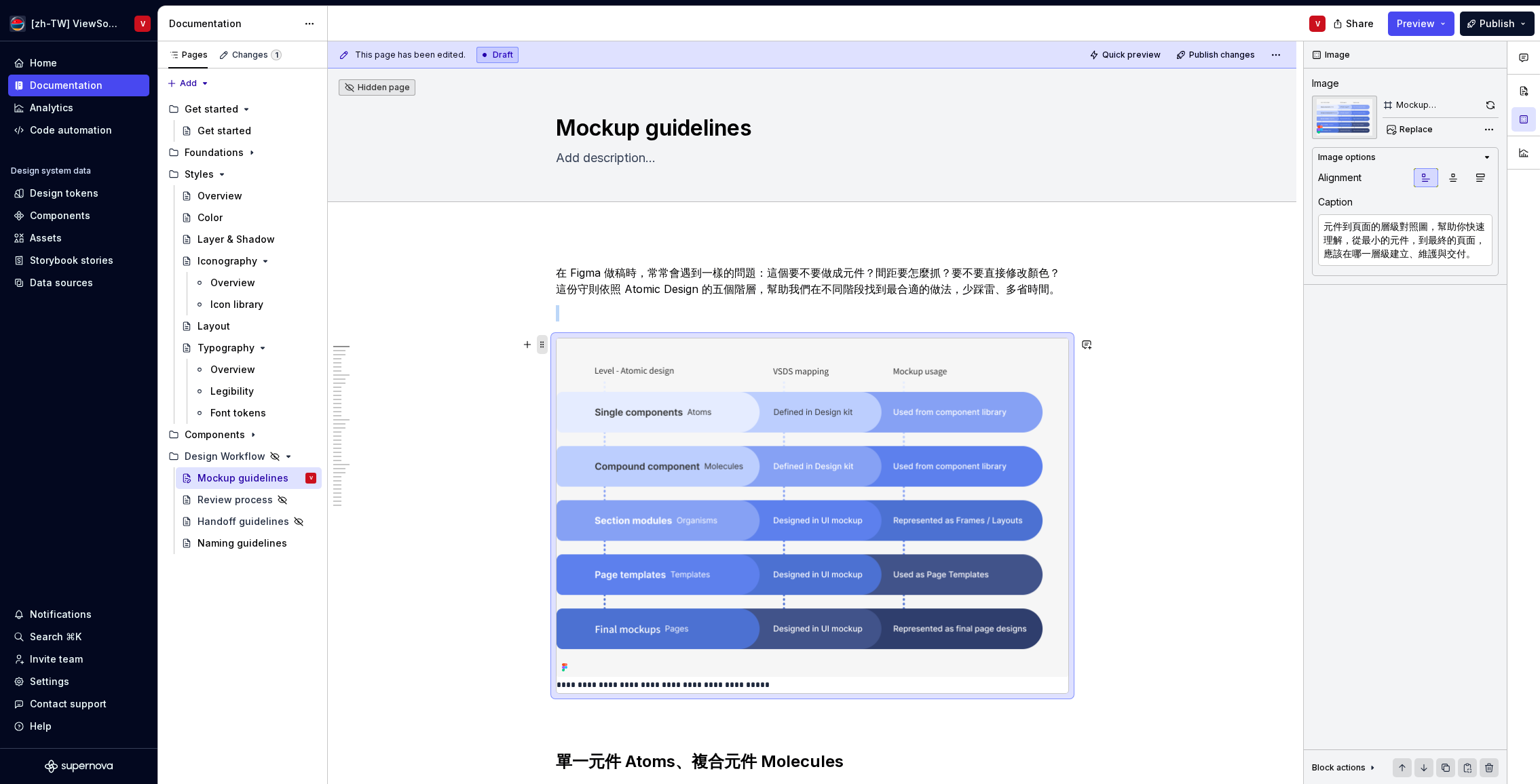
click at [546, 340] on span at bounding box center [542, 344] width 11 height 19
drag, startPoint x: 671, startPoint y: 299, endPoint x: 659, endPoint y: 330, distance: 33.2
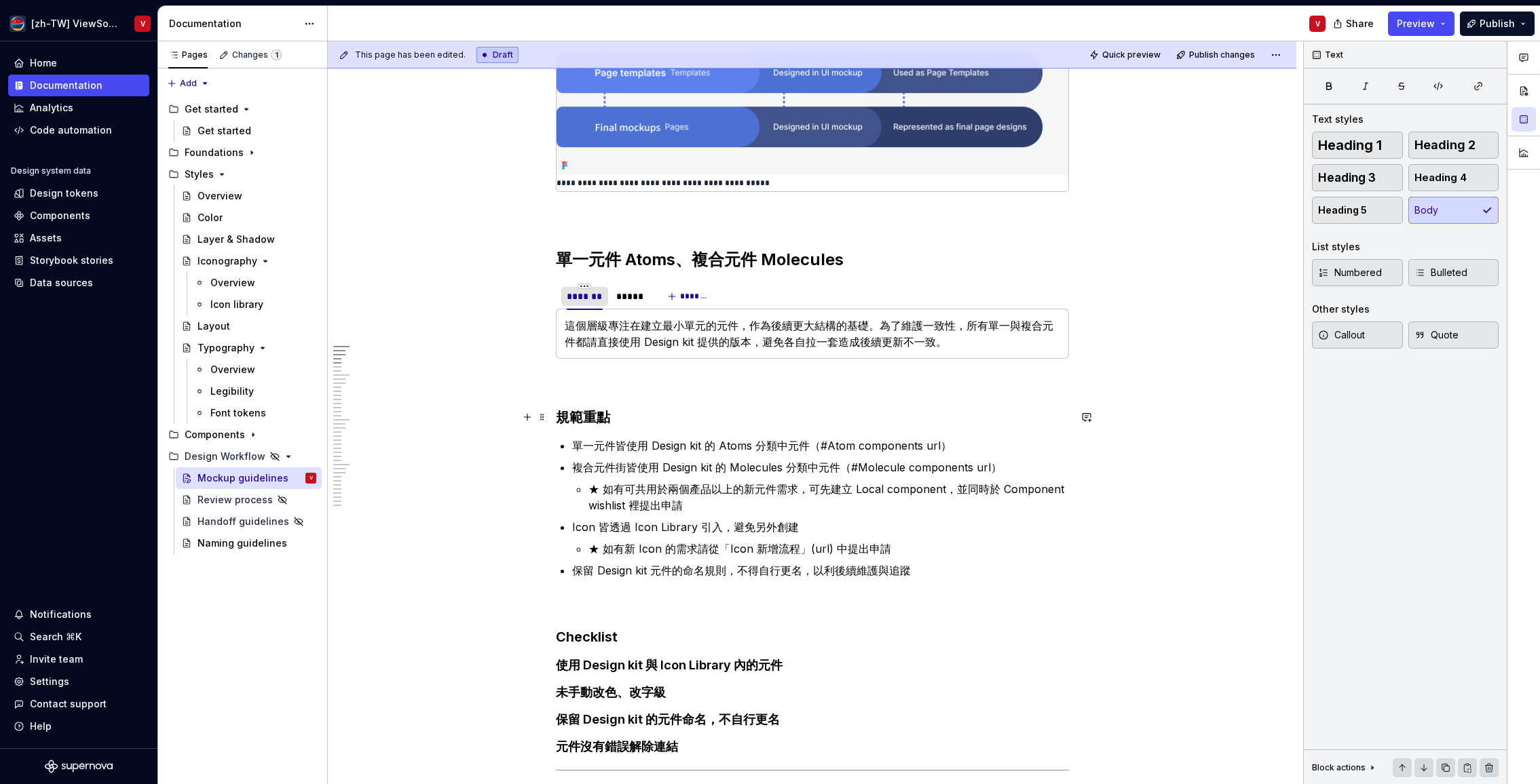
scroll to position [510, 0]
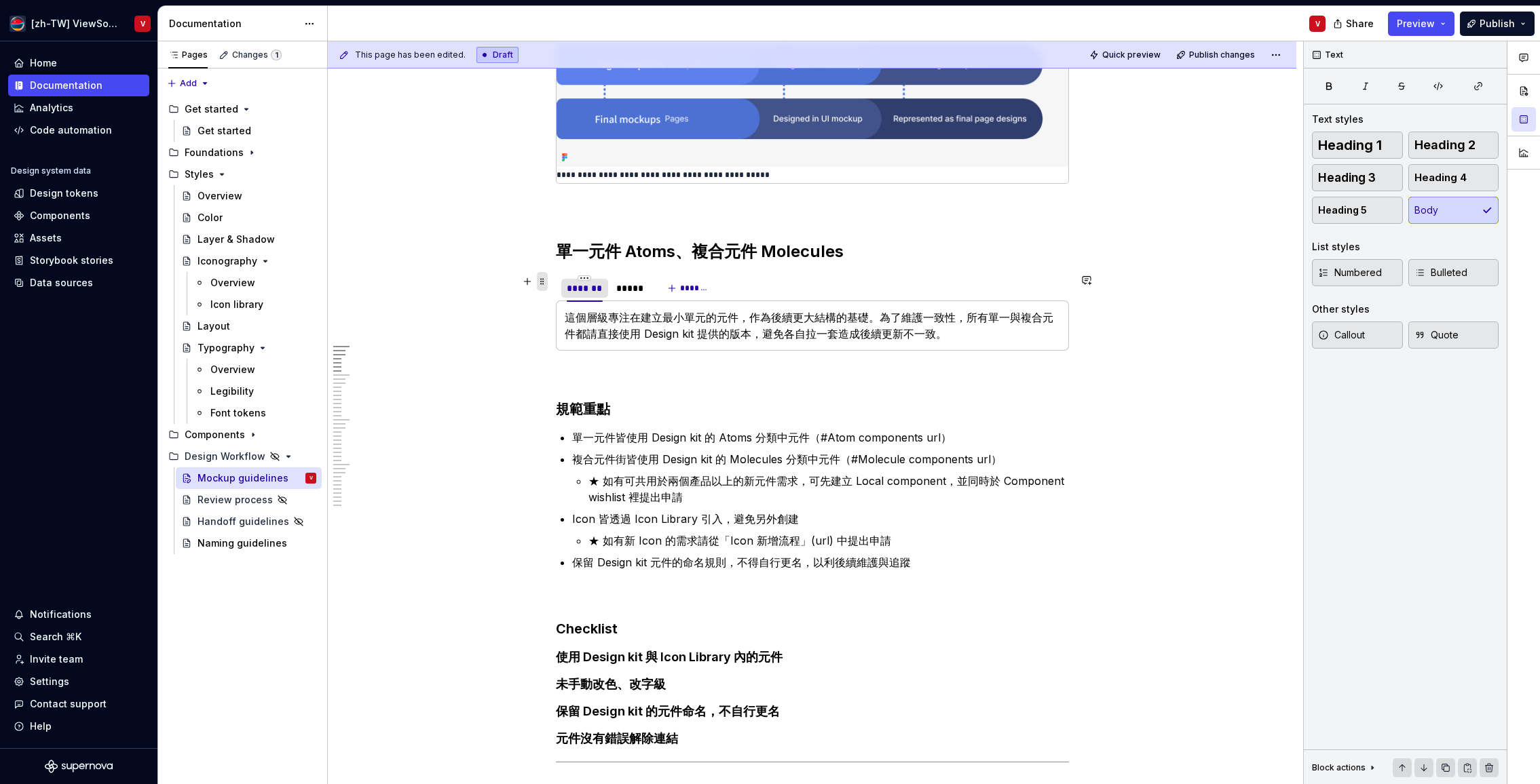
click at [548, 279] on span at bounding box center [542, 281] width 11 height 19
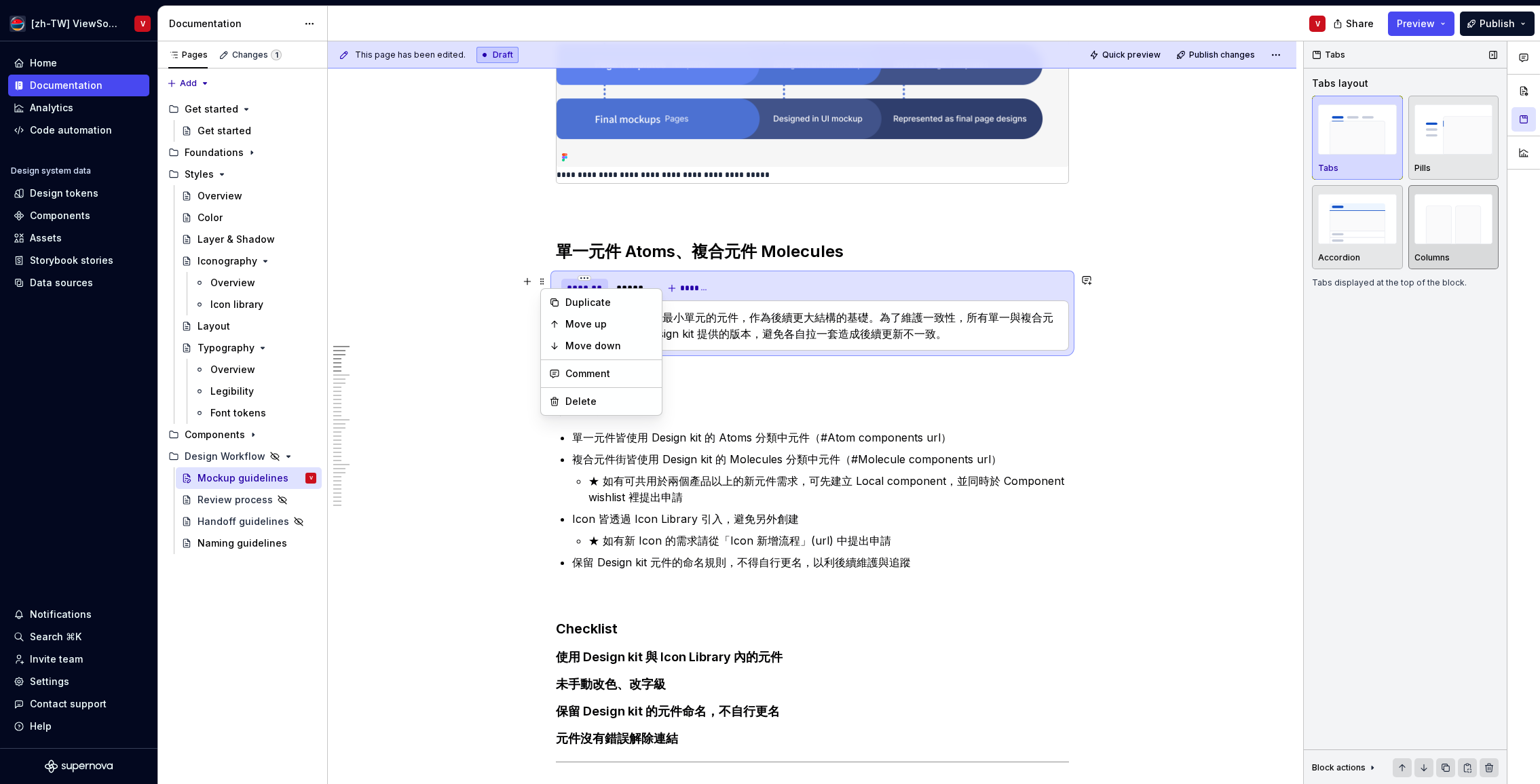
click at [1446, 213] on img "button" at bounding box center [1453, 218] width 78 height 50
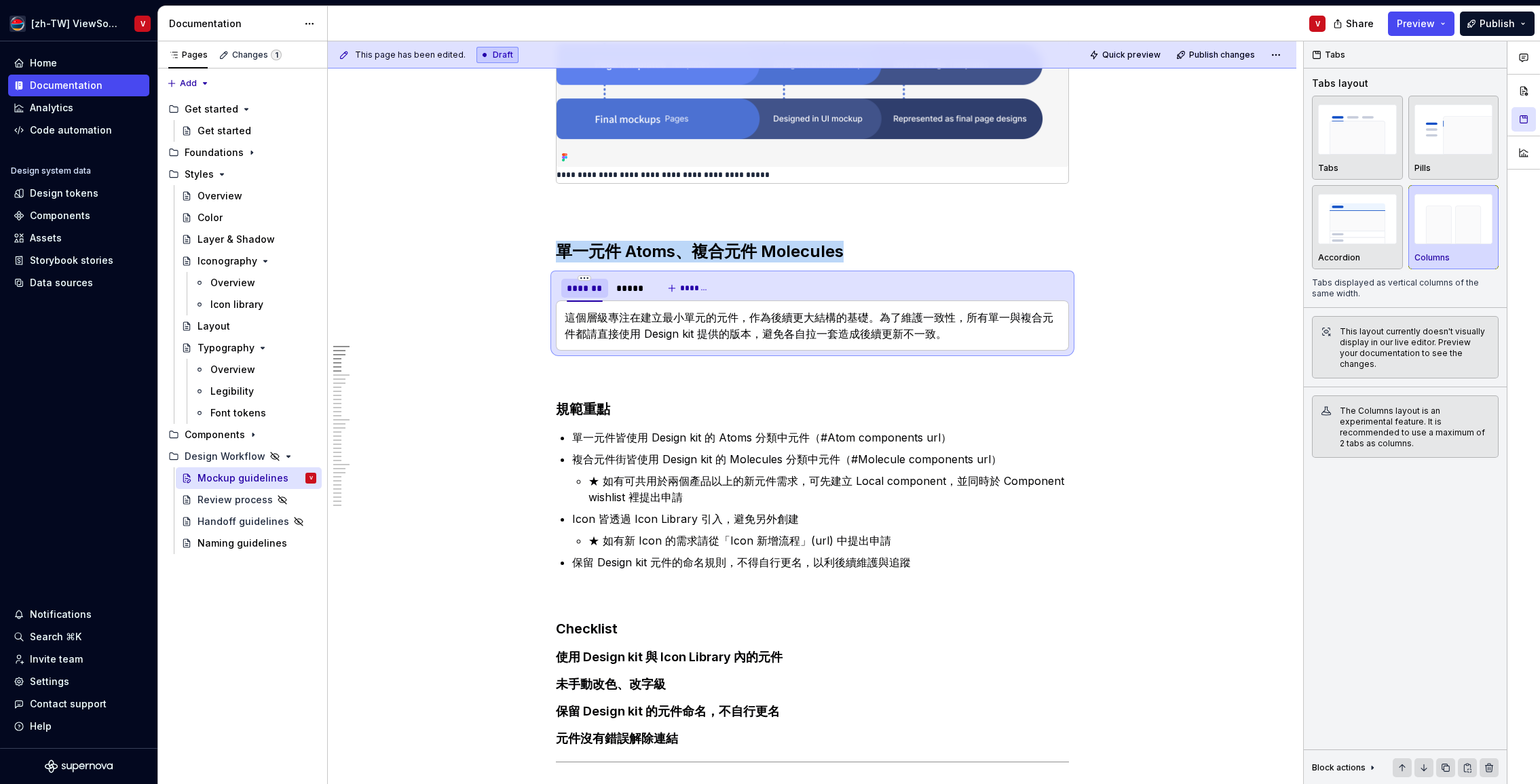
drag, startPoint x: 1135, startPoint y: 52, endPoint x: 1126, endPoint y: 92, distance: 41.0
click at [1136, 53] on span "Quick preview" at bounding box center [1131, 55] width 58 height 11
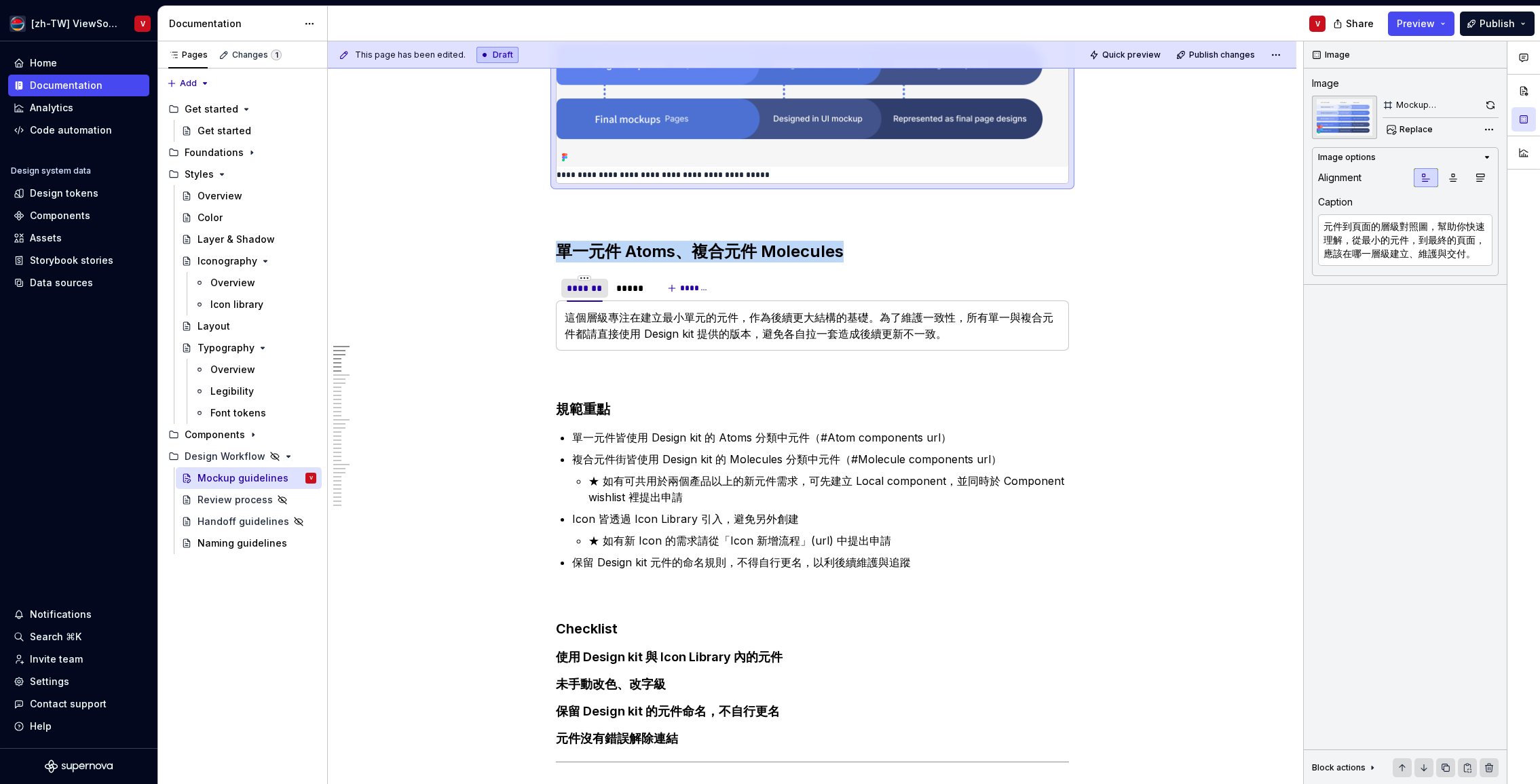
click at [1489, 129] on div "Comments Open comments No comments yet Select ‘Comment’ from the block context …" at bounding box center [1421, 413] width 236 height 744
click at [1471, 195] on div "Image format ( PNG )" at bounding box center [1403, 196] width 183 height 22
click at [1436, 195] on div "Image format ( PNG )" at bounding box center [1403, 196] width 183 height 22
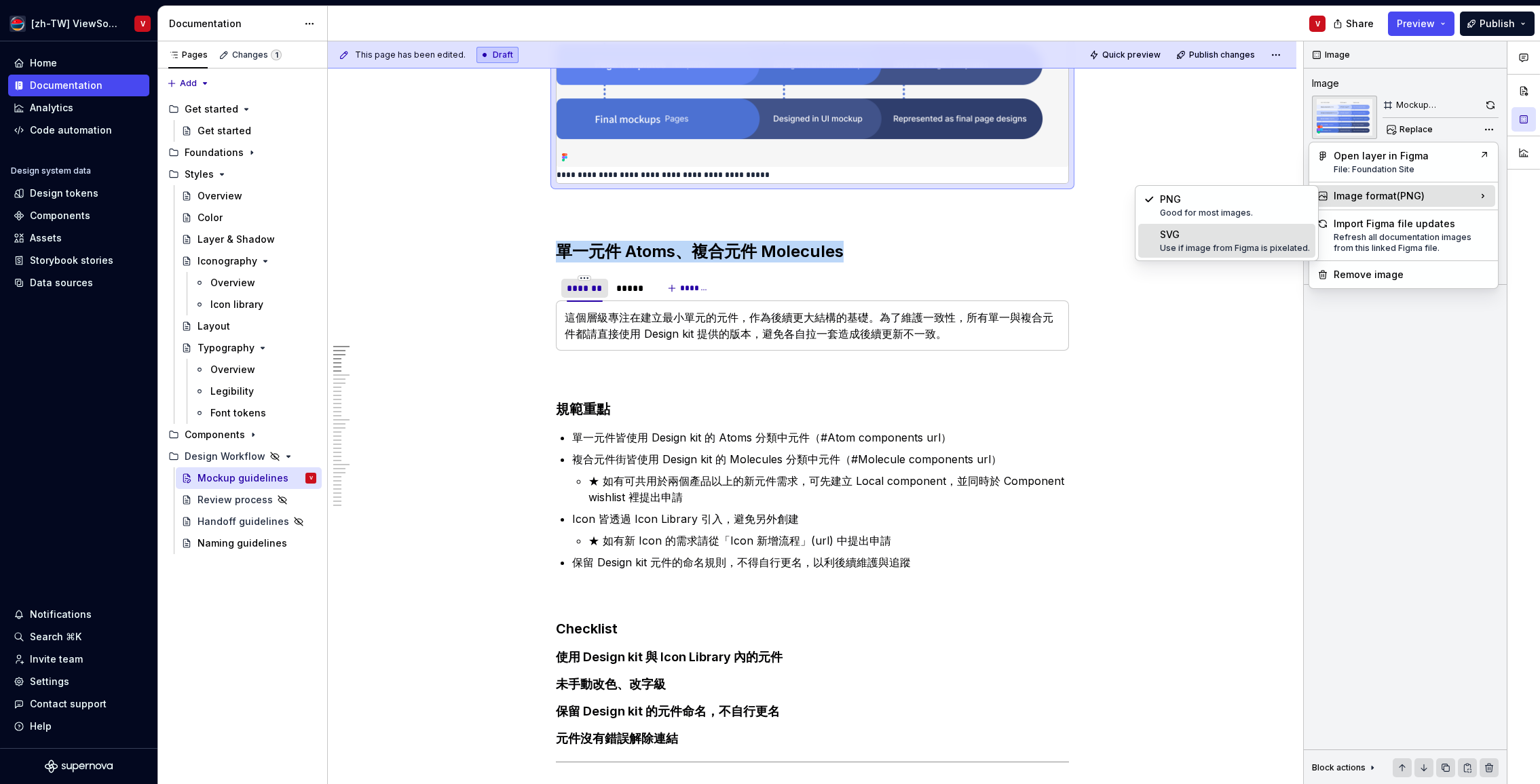
click at [1216, 237] on div "SVG Use if image from Figma is pixelated." at bounding box center [1235, 241] width 150 height 26
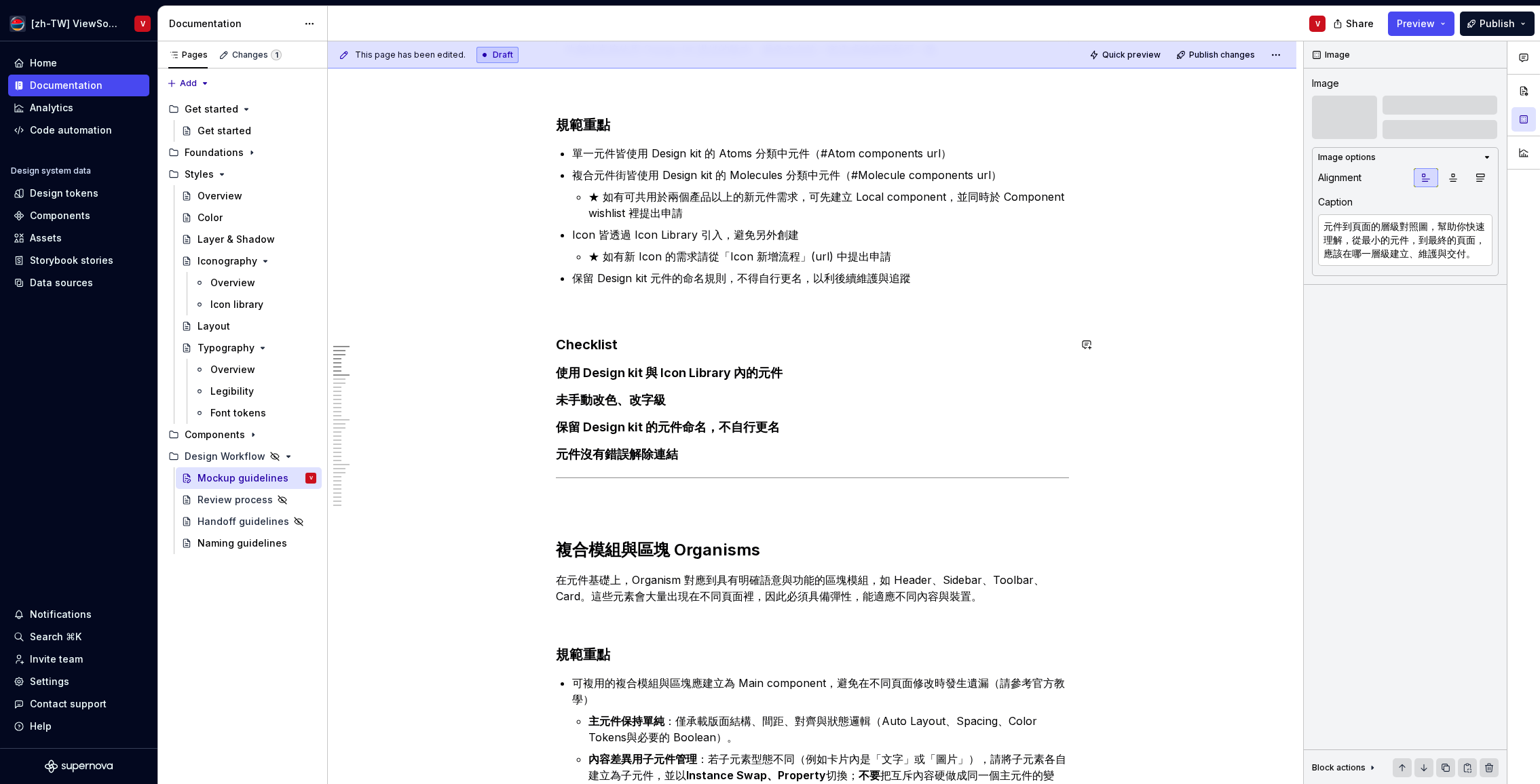
scroll to position [296, 0]
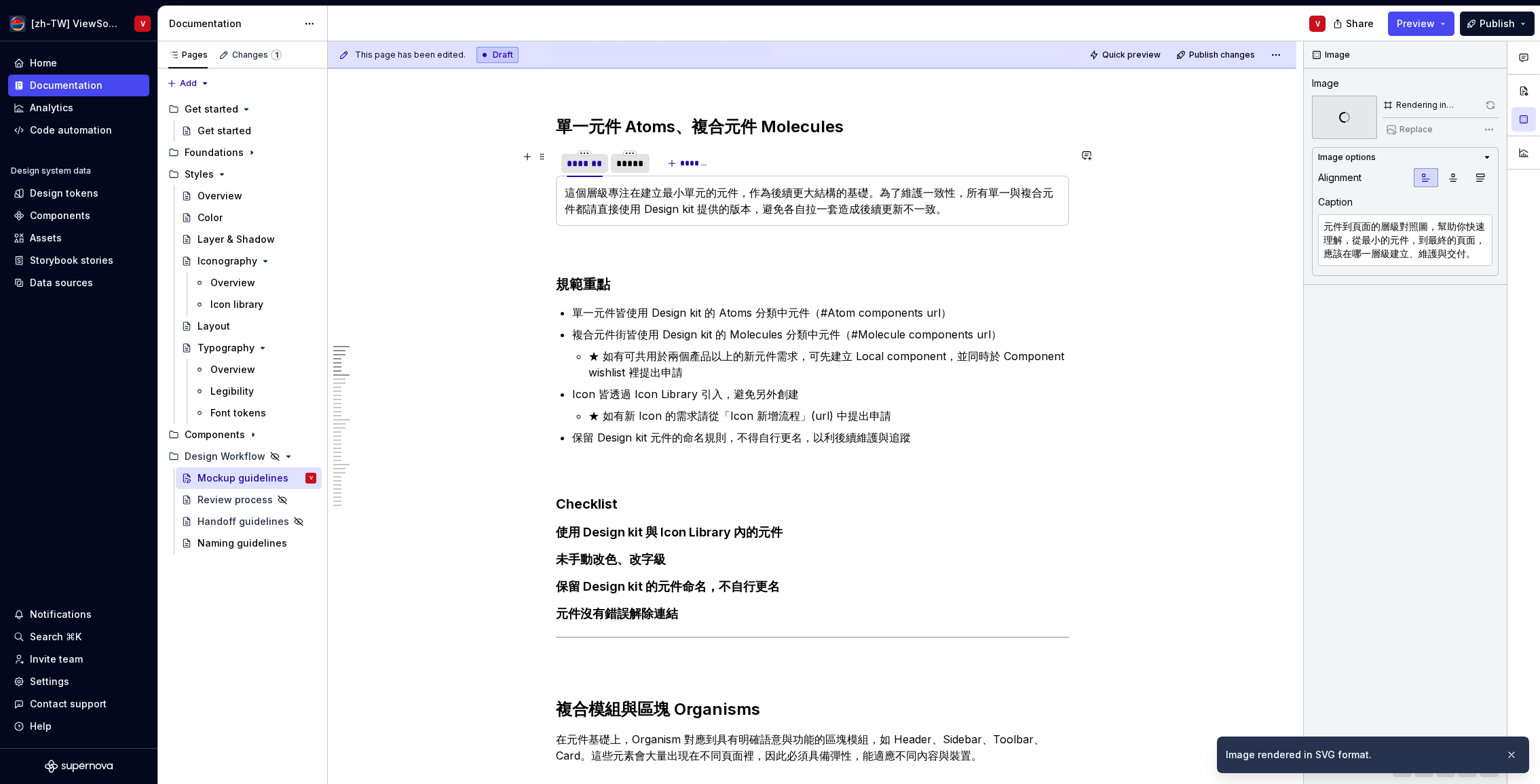
click at [634, 165] on div "*****" at bounding box center [629, 163] width 28 height 13
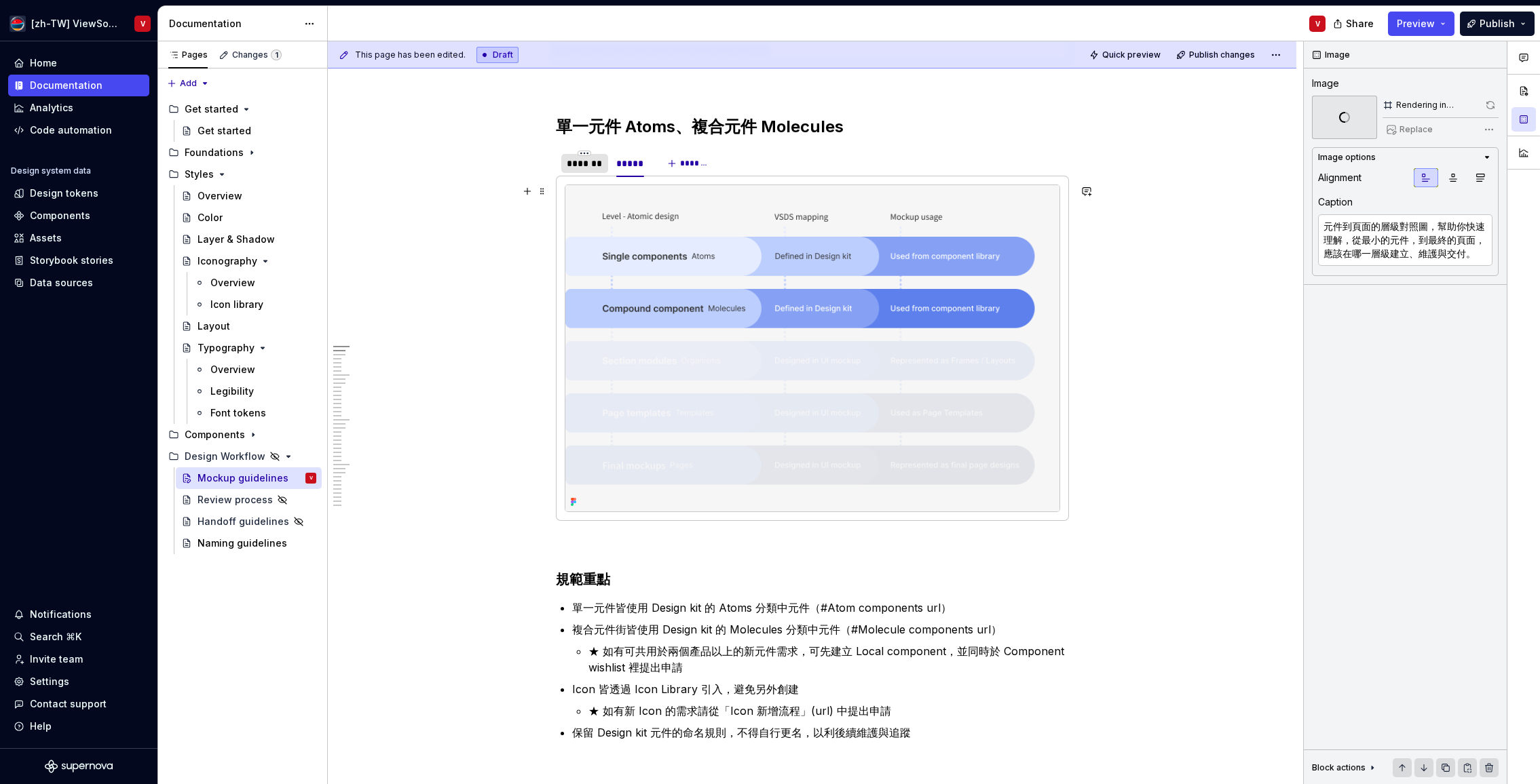
type textarea "*"
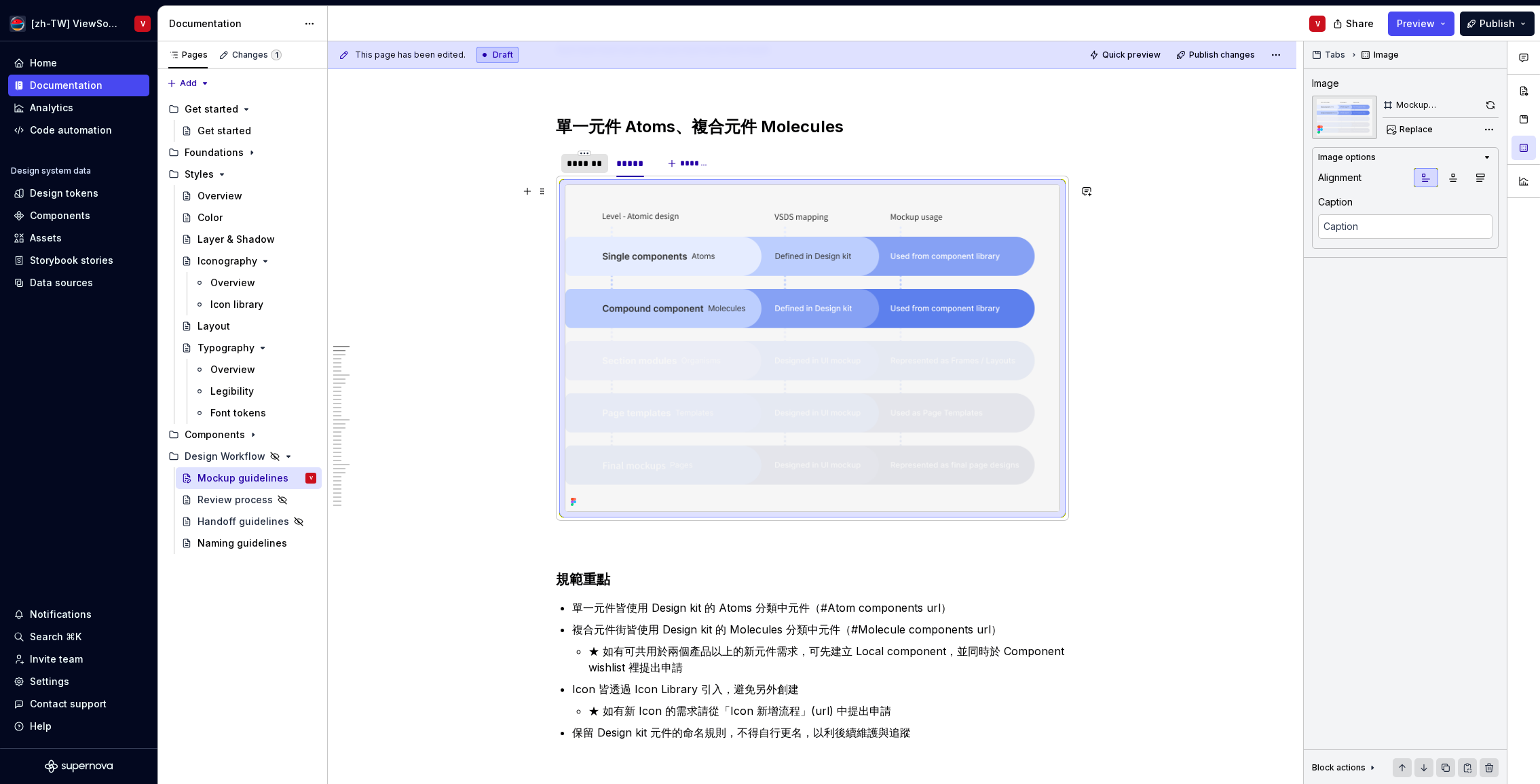
click at [735, 292] on img at bounding box center [812, 348] width 494 height 326
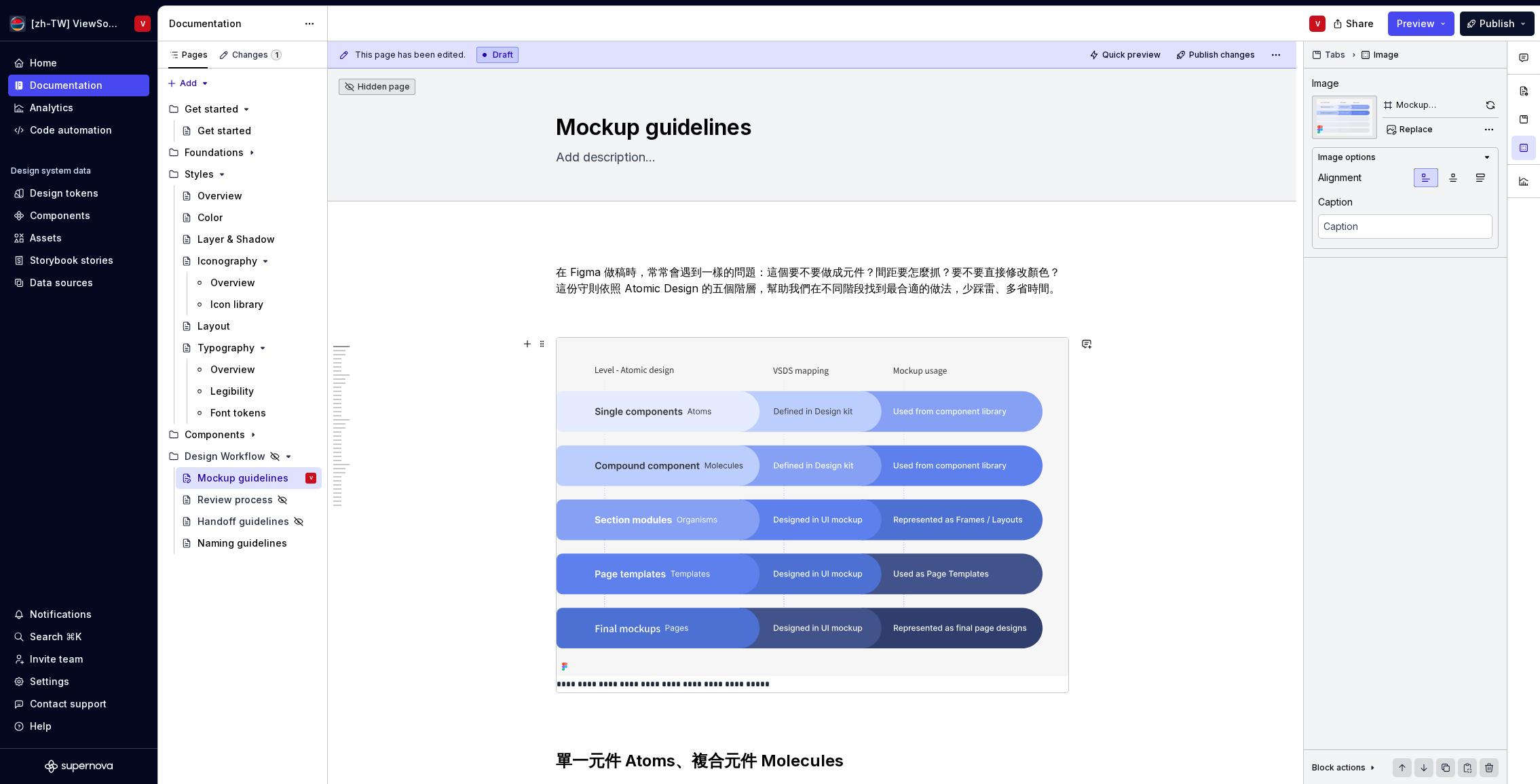
scroll to position [0, 0]
click at [602, 312] on p at bounding box center [812, 312] width 513 height 16
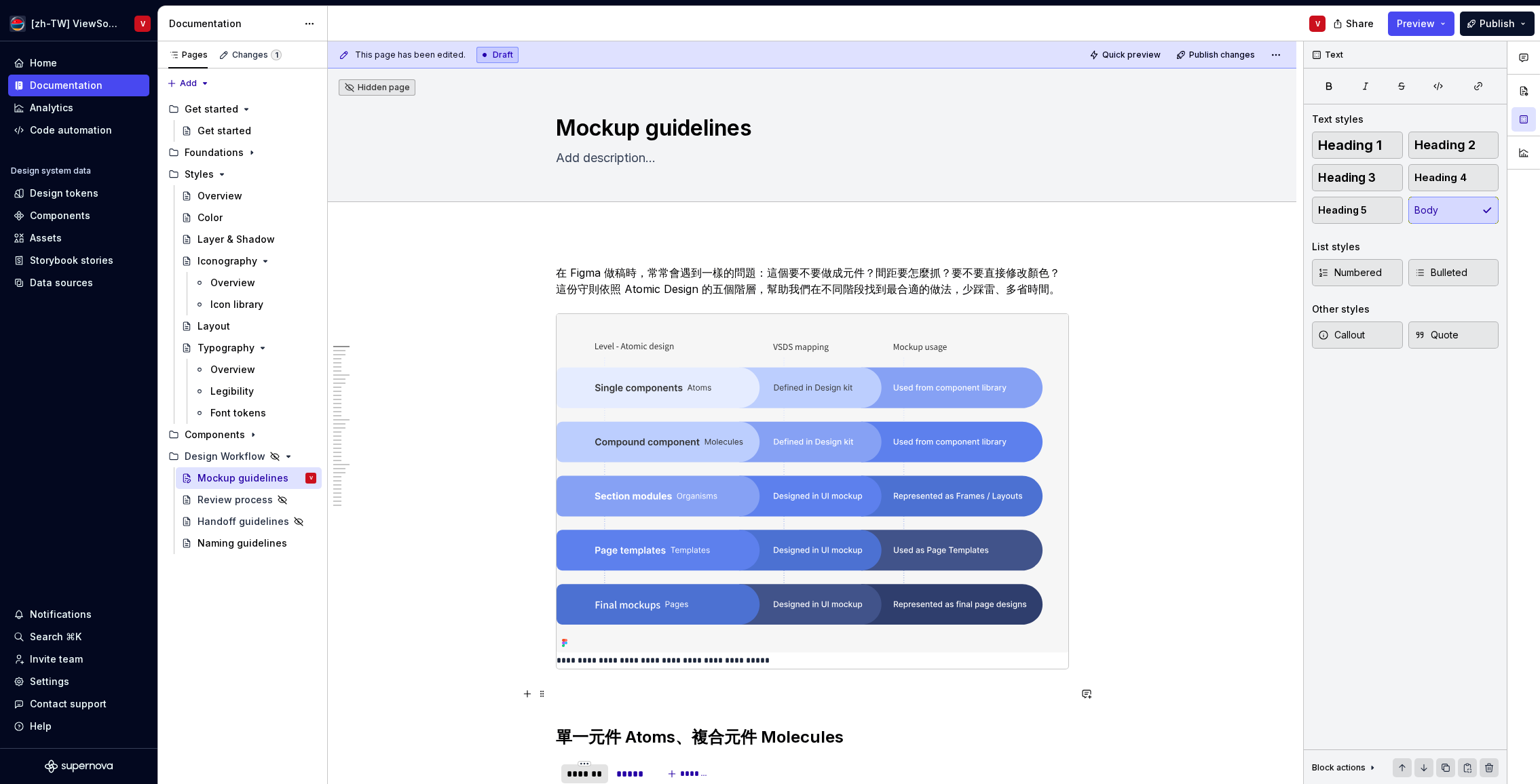
click at [582, 691] on p at bounding box center [812, 693] width 513 height 16
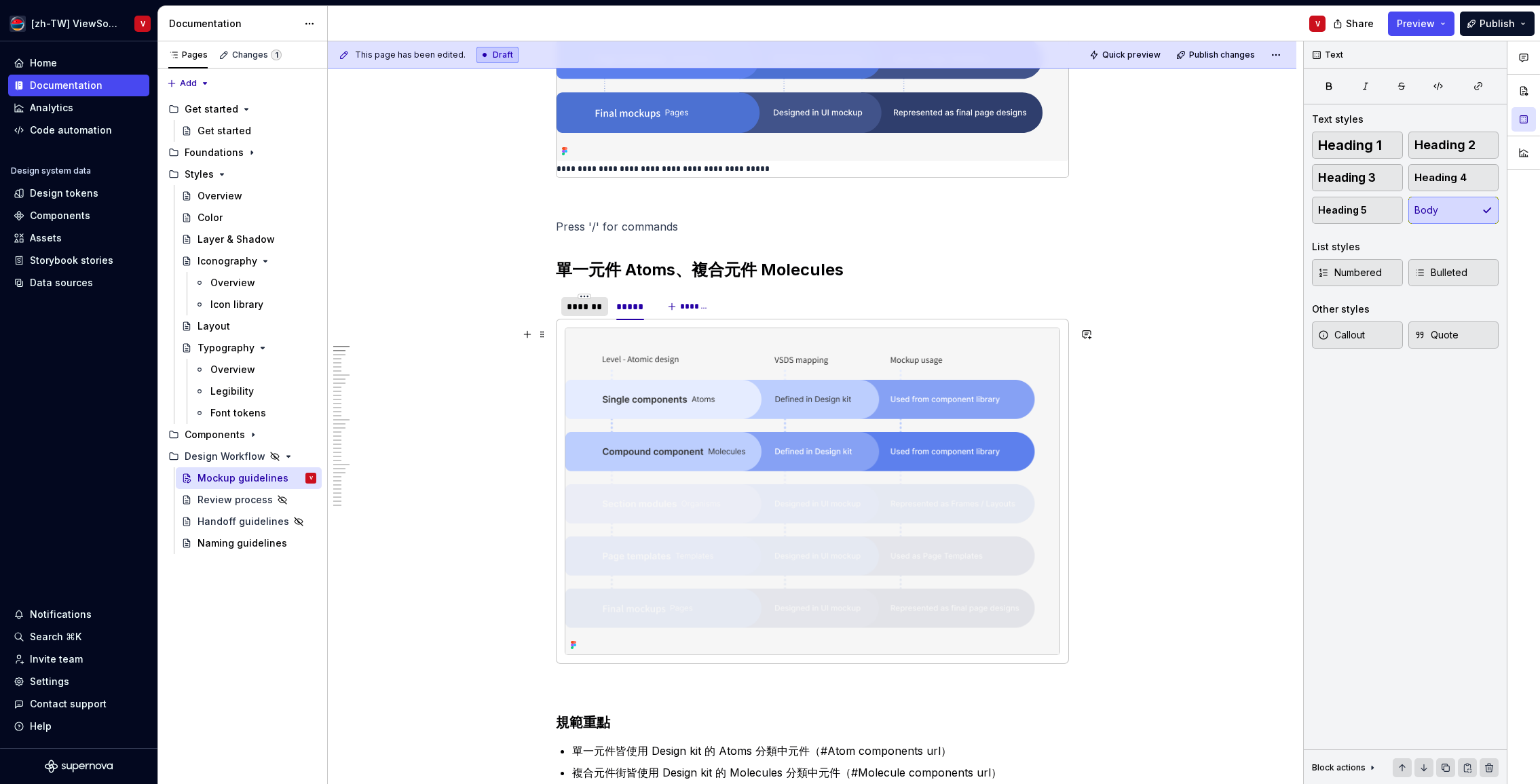
scroll to position [524, 0]
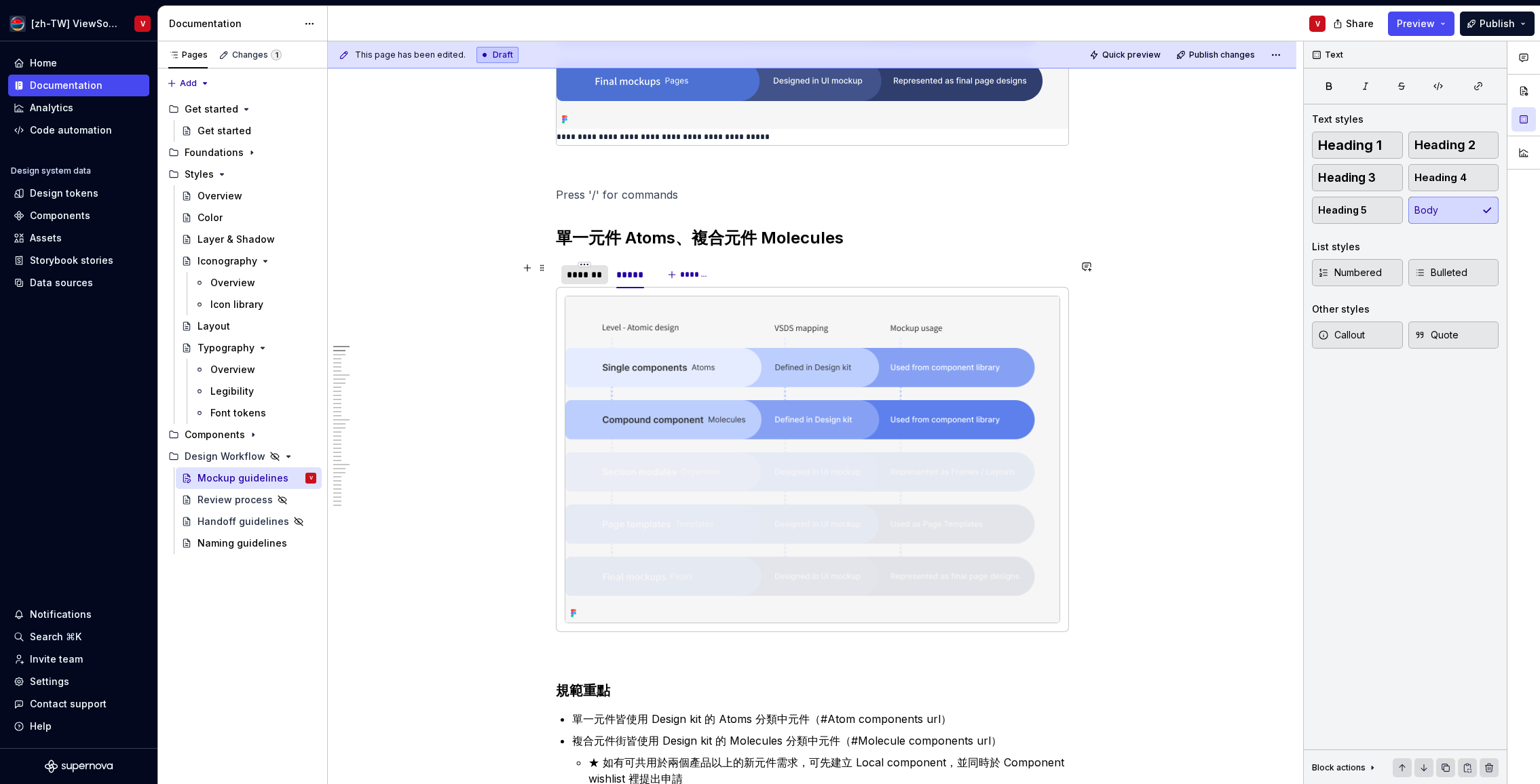
click at [590, 278] on div "*******" at bounding box center [585, 275] width 36 height 13
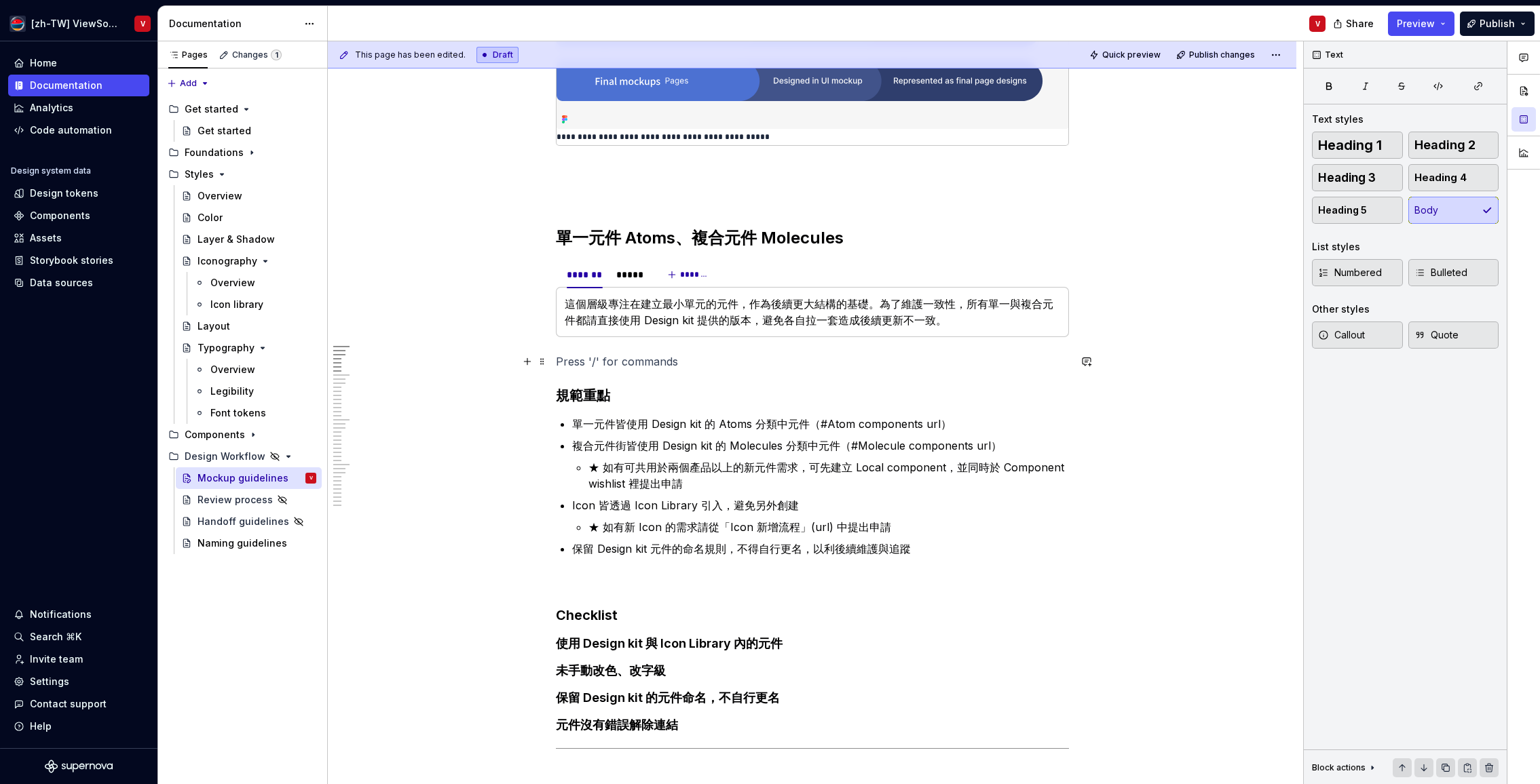
click at [580, 361] on p at bounding box center [812, 361] width 513 height 16
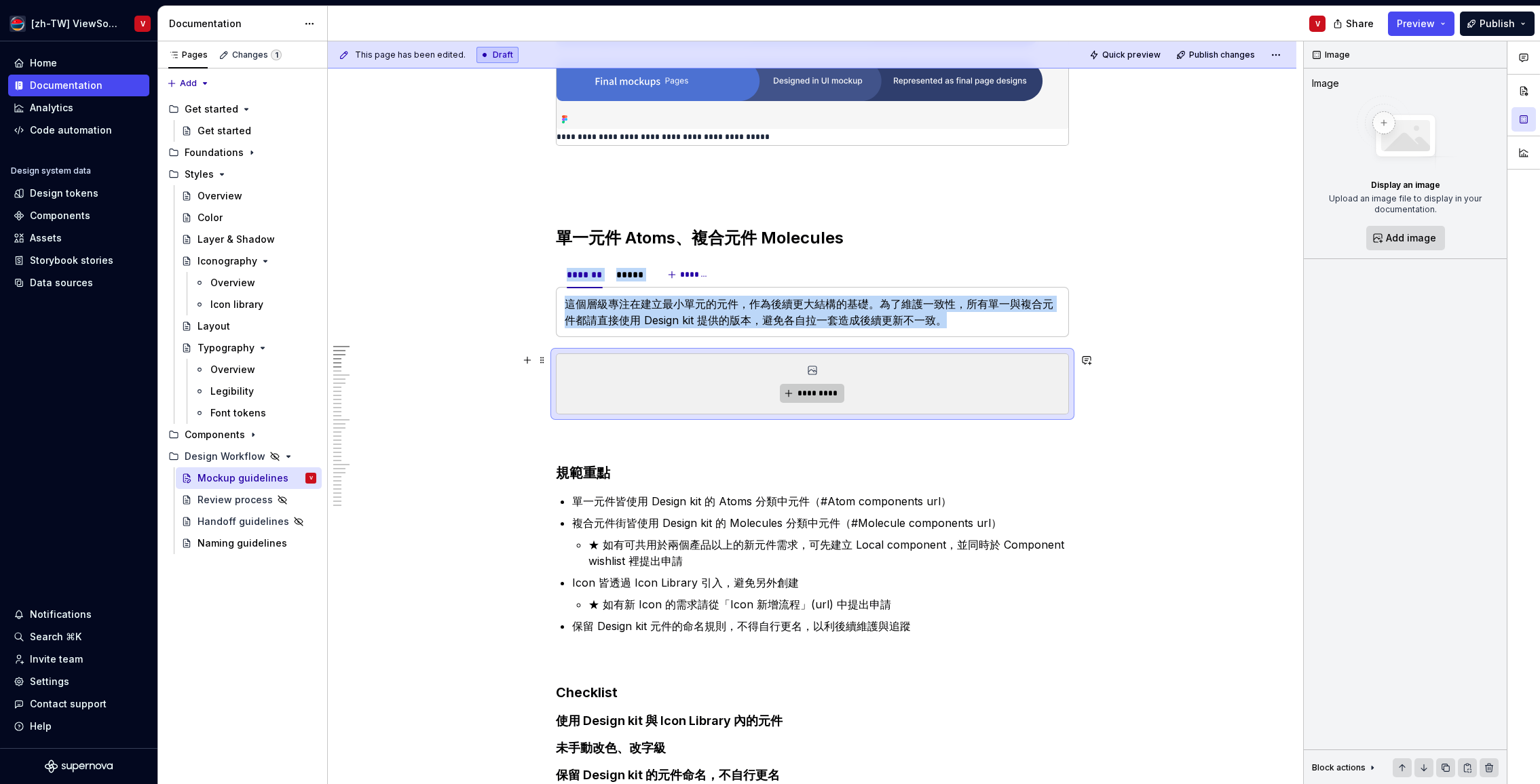
click at [816, 398] on span "*********" at bounding box center [817, 393] width 41 height 11
type textarea "*"
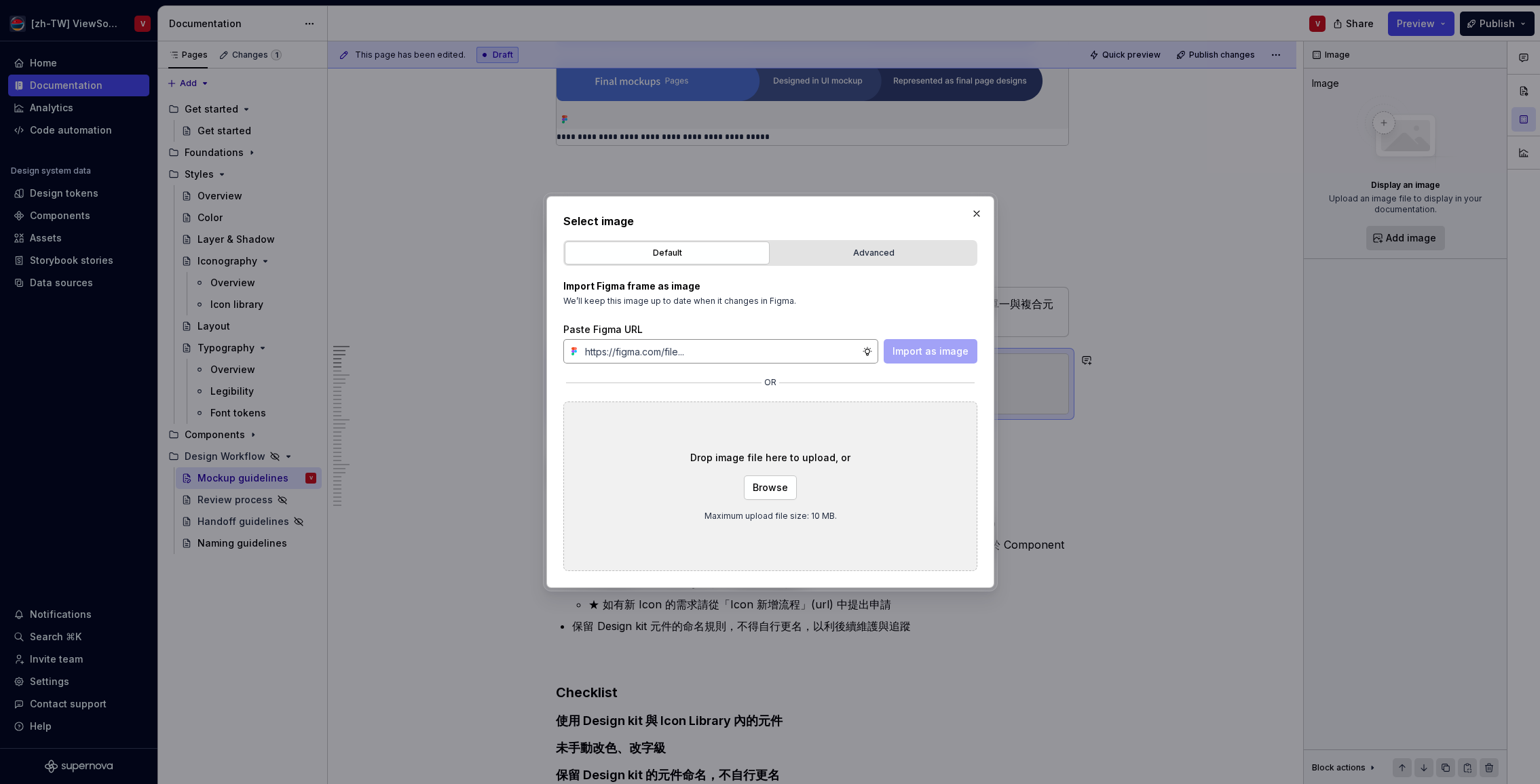
type input "[URL][DOMAIN_NAME]"
type textarea "*"
type input "[URL][DOMAIN_NAME]"
click at [922, 353] on span "Import as image" at bounding box center [930, 351] width 76 height 13
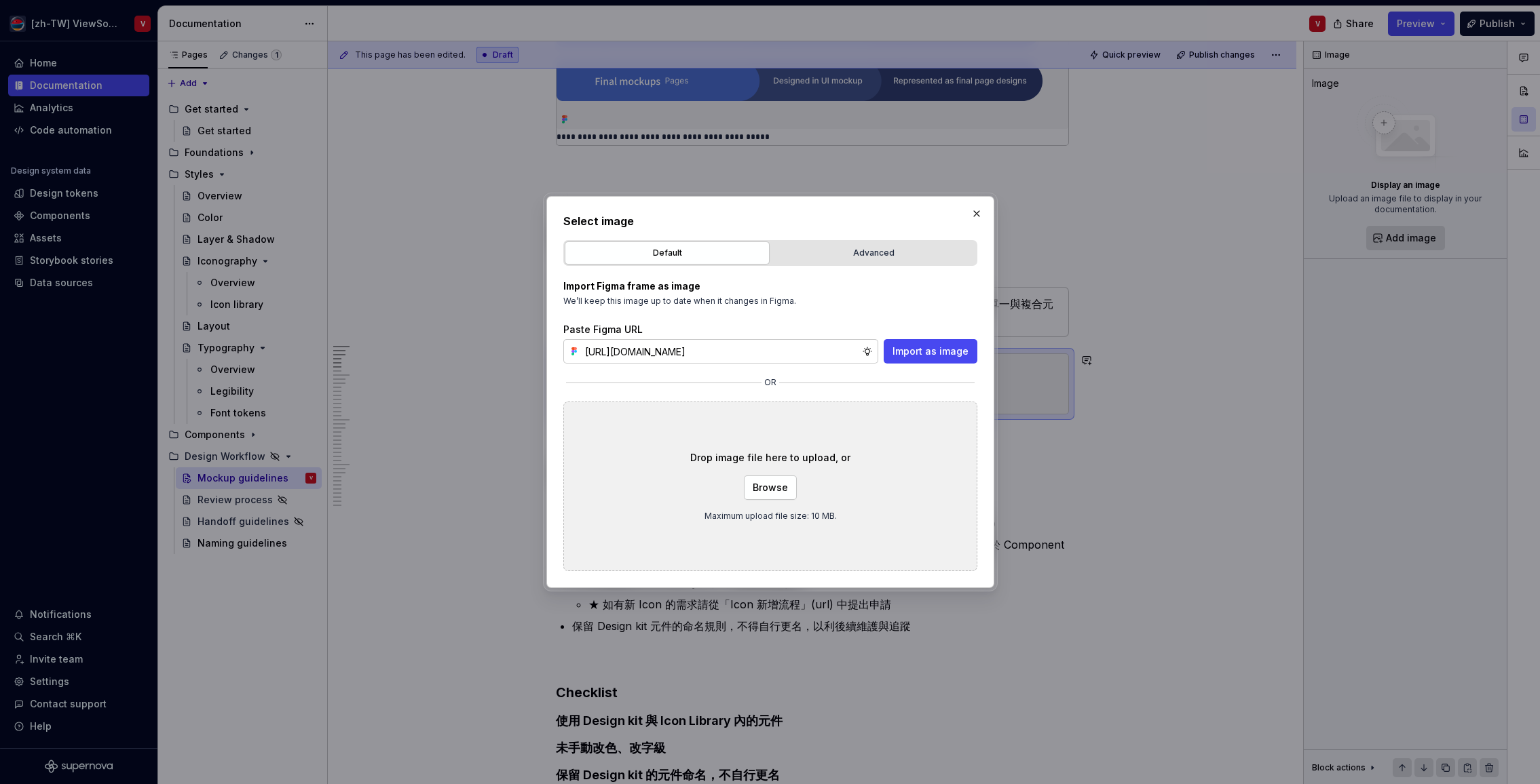
scroll to position [0, 0]
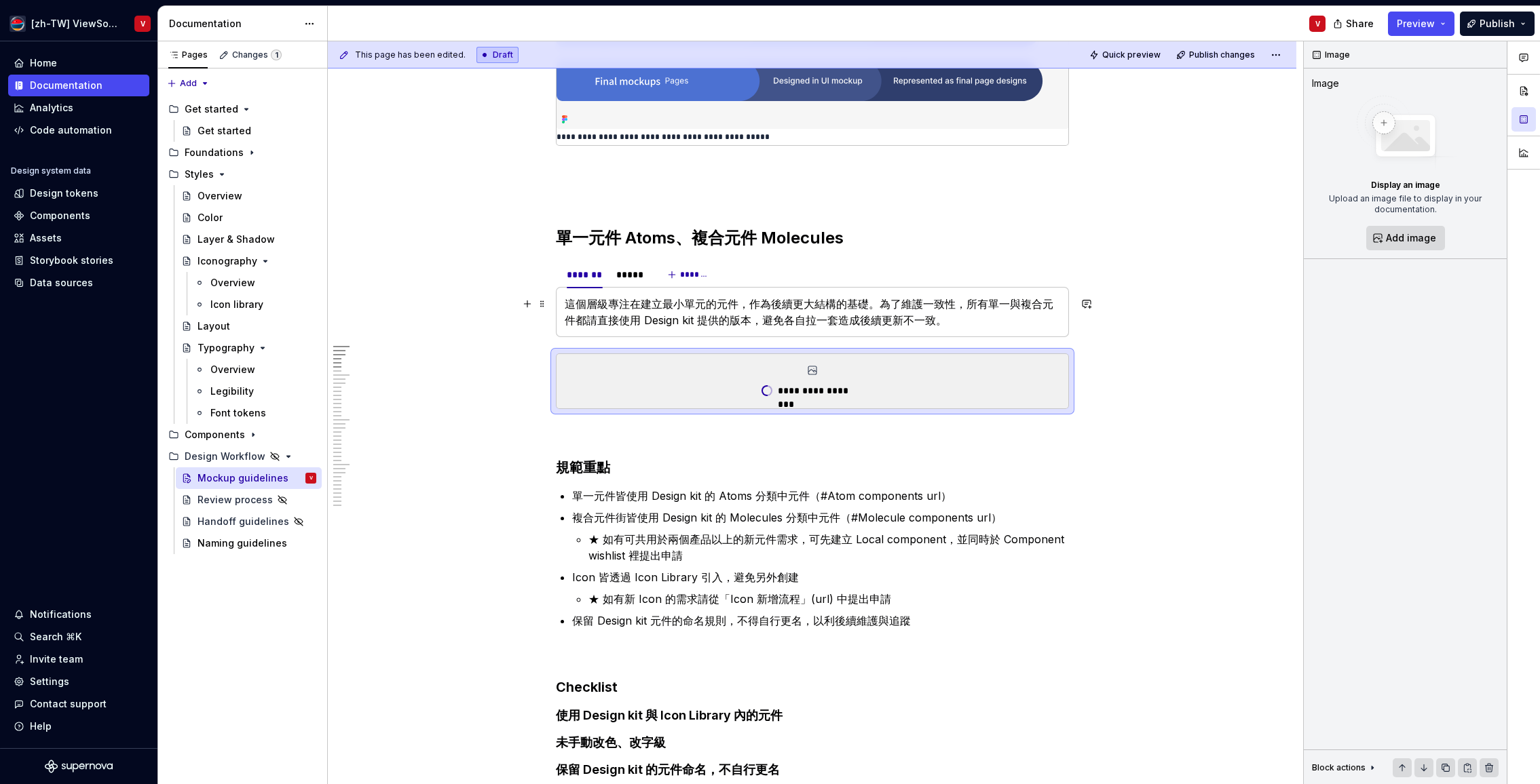
click at [773, 312] on p "這個層級專注在建立最小單元的元件，作為後續更大結構的基礎。為了維護一致性，所有單一與複合元件都請直接使用 Design kit 提供的版本，避免各自拉一套造成…" at bounding box center [812, 312] width 495 height 33
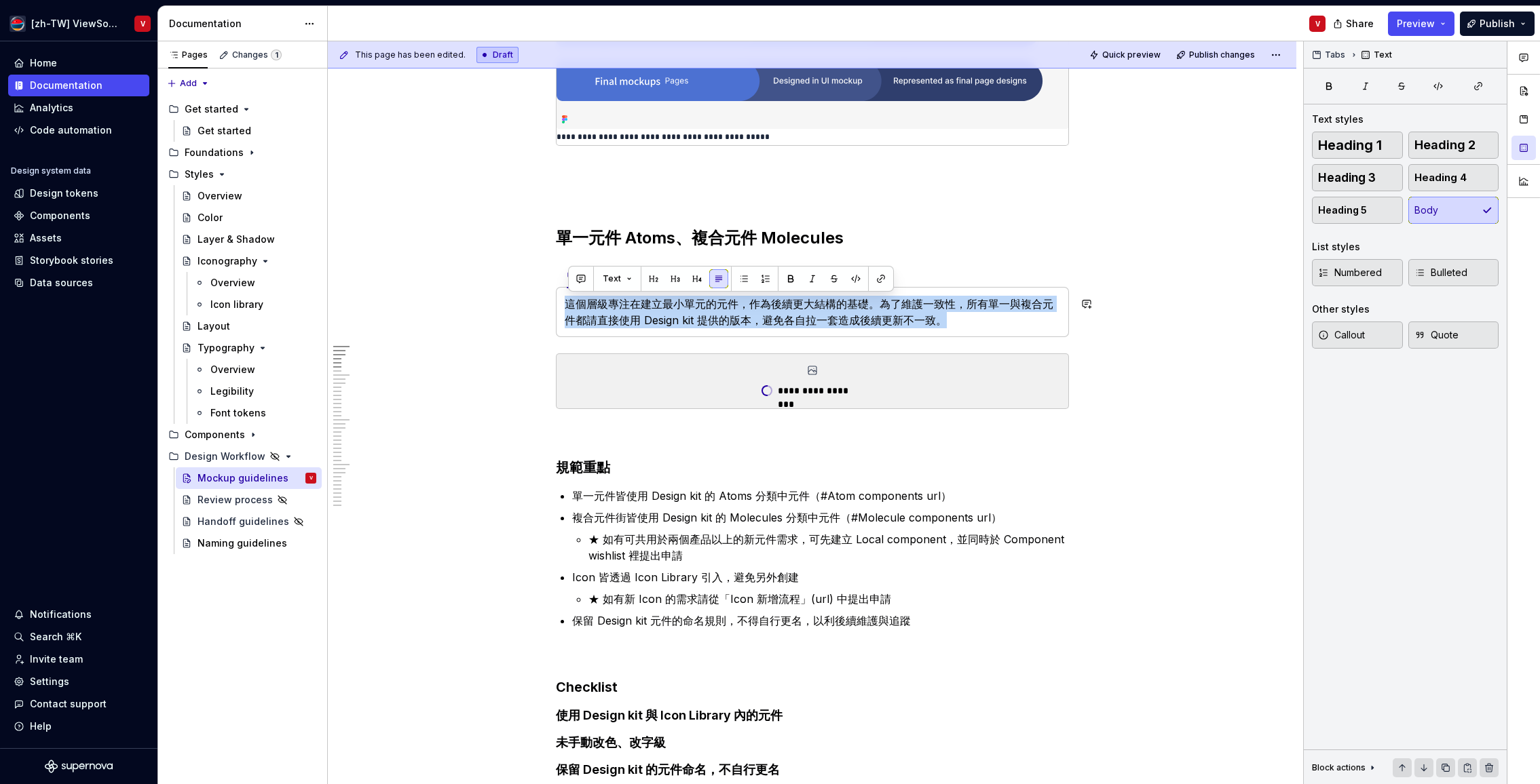
copy p "這個層級專注在建立最小單元的元件，作為後續更大結構的基礎。為了維護一致性，所有單一與複合元件都請直接使用 Design kit 提供的版本，避免各自拉一套造成…"
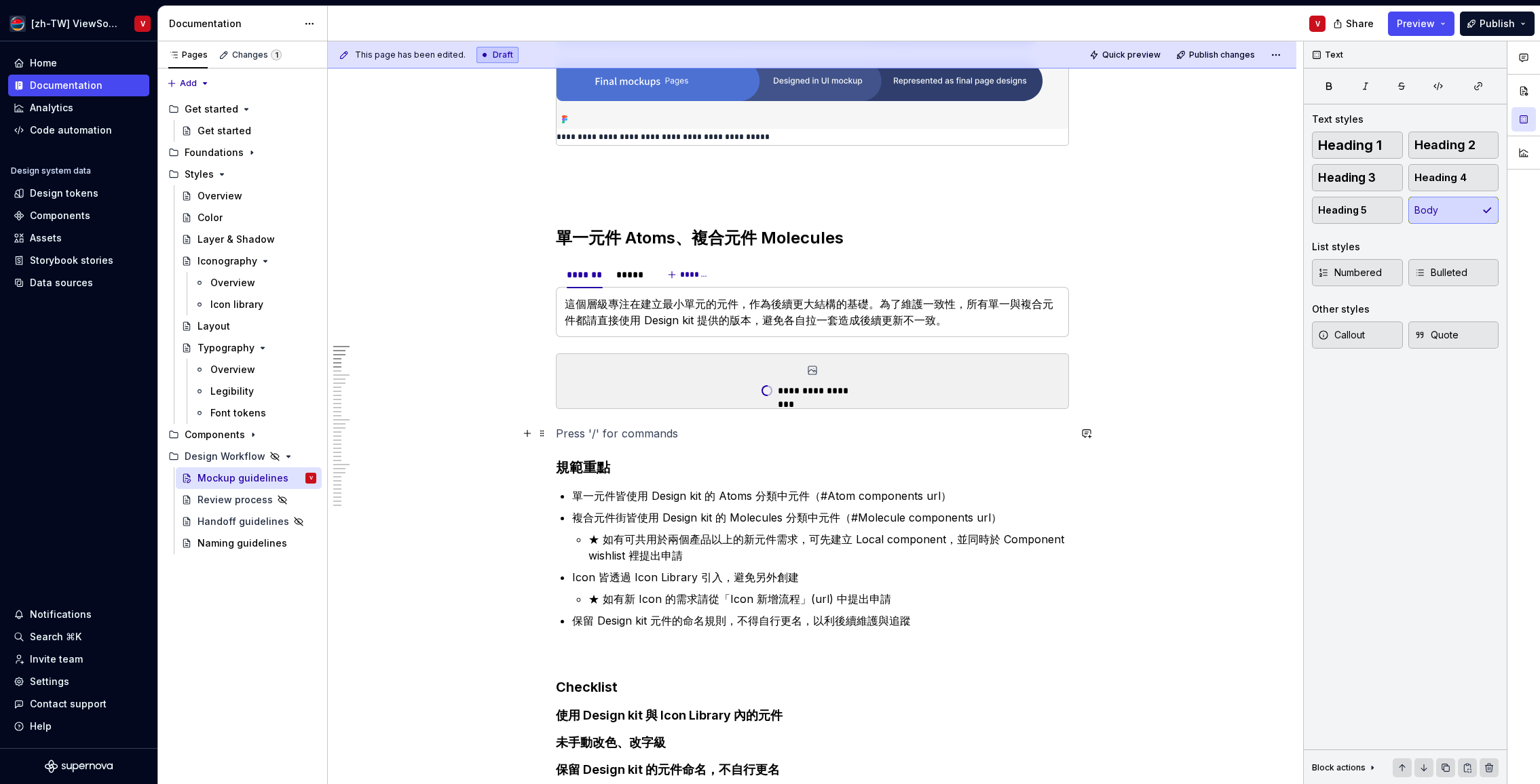
click at [623, 427] on p at bounding box center [812, 433] width 513 height 16
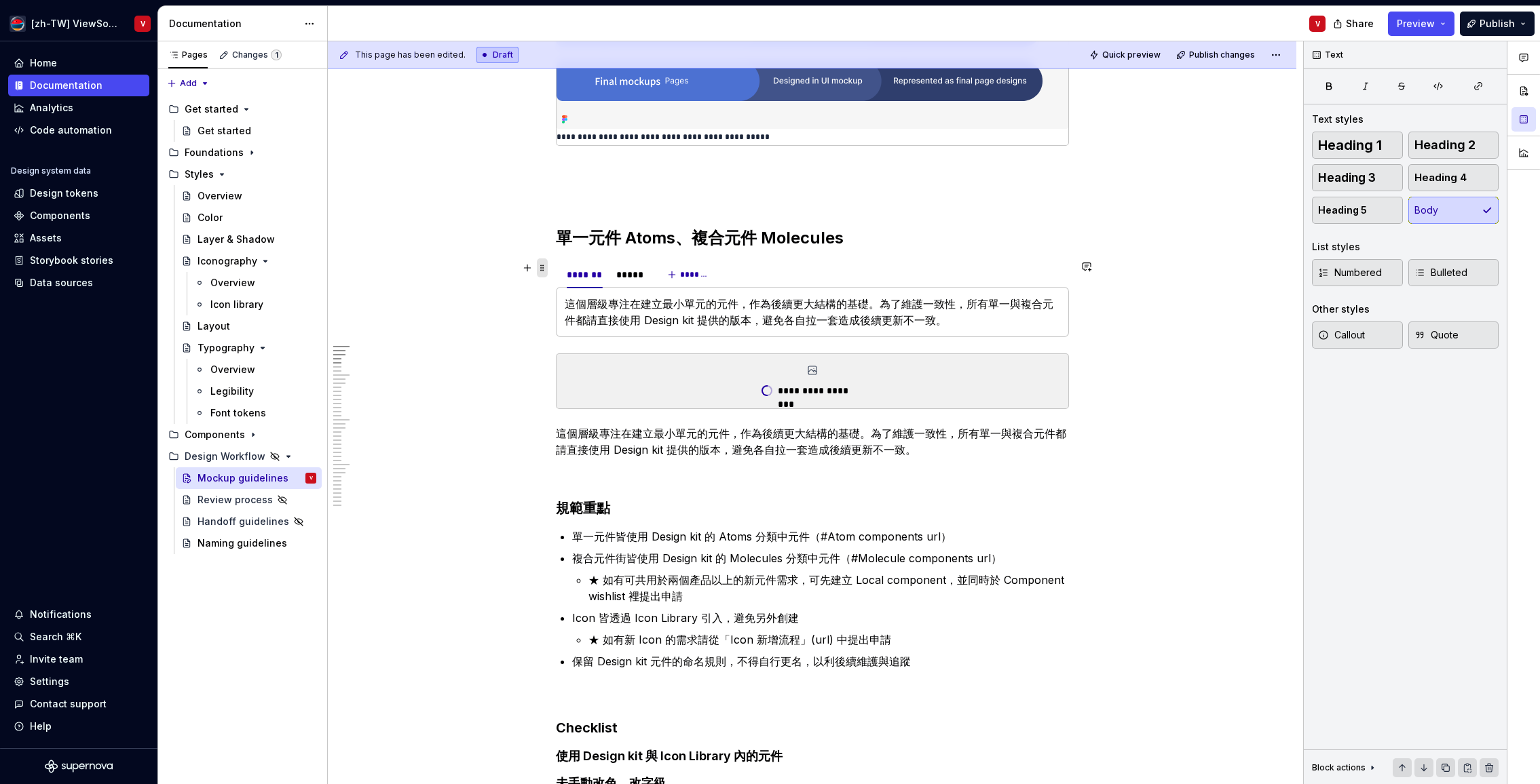
click at [547, 272] on span at bounding box center [542, 268] width 11 height 19
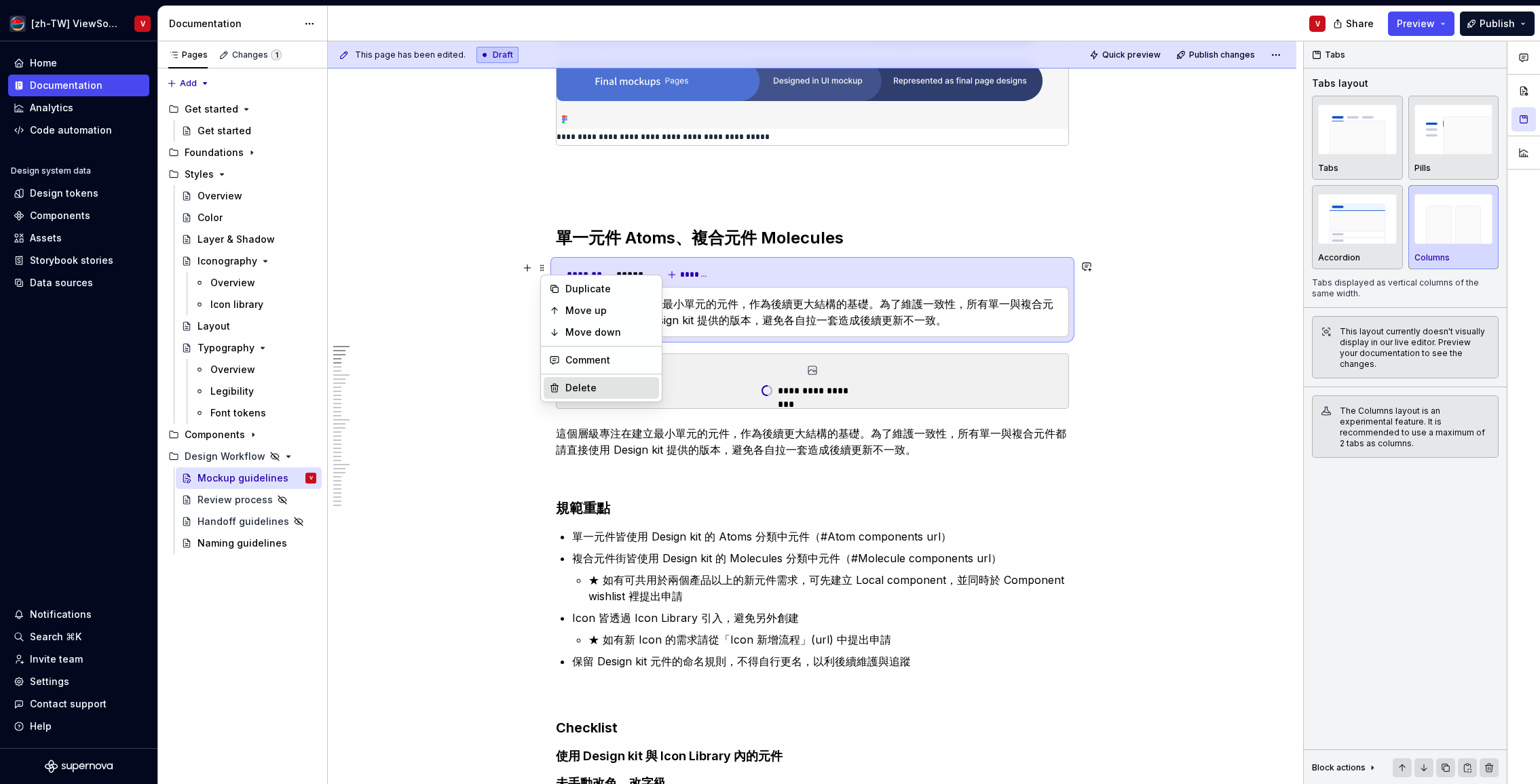
click at [587, 387] on div "Delete" at bounding box center [609, 388] width 88 height 13
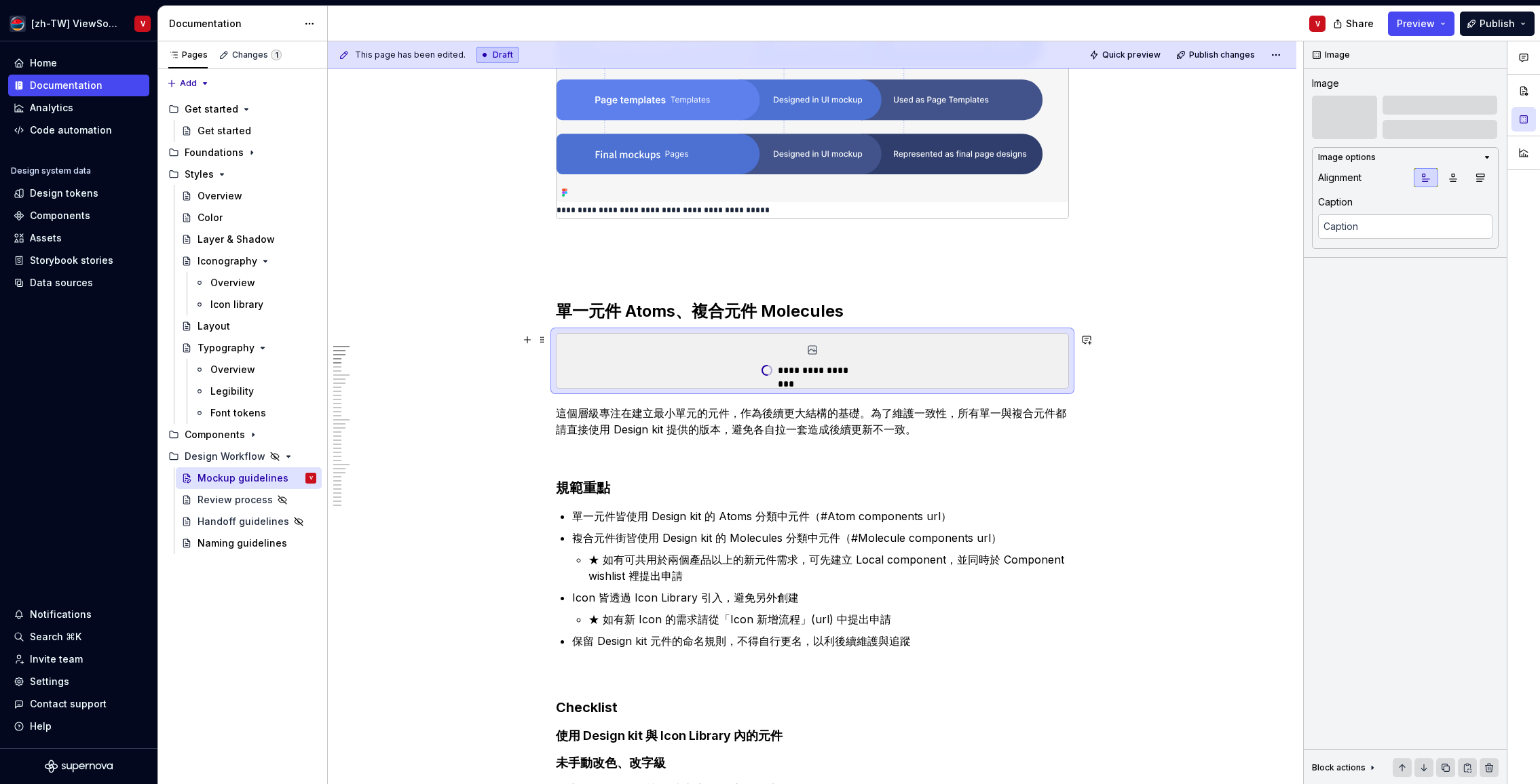
scroll to position [453, 0]
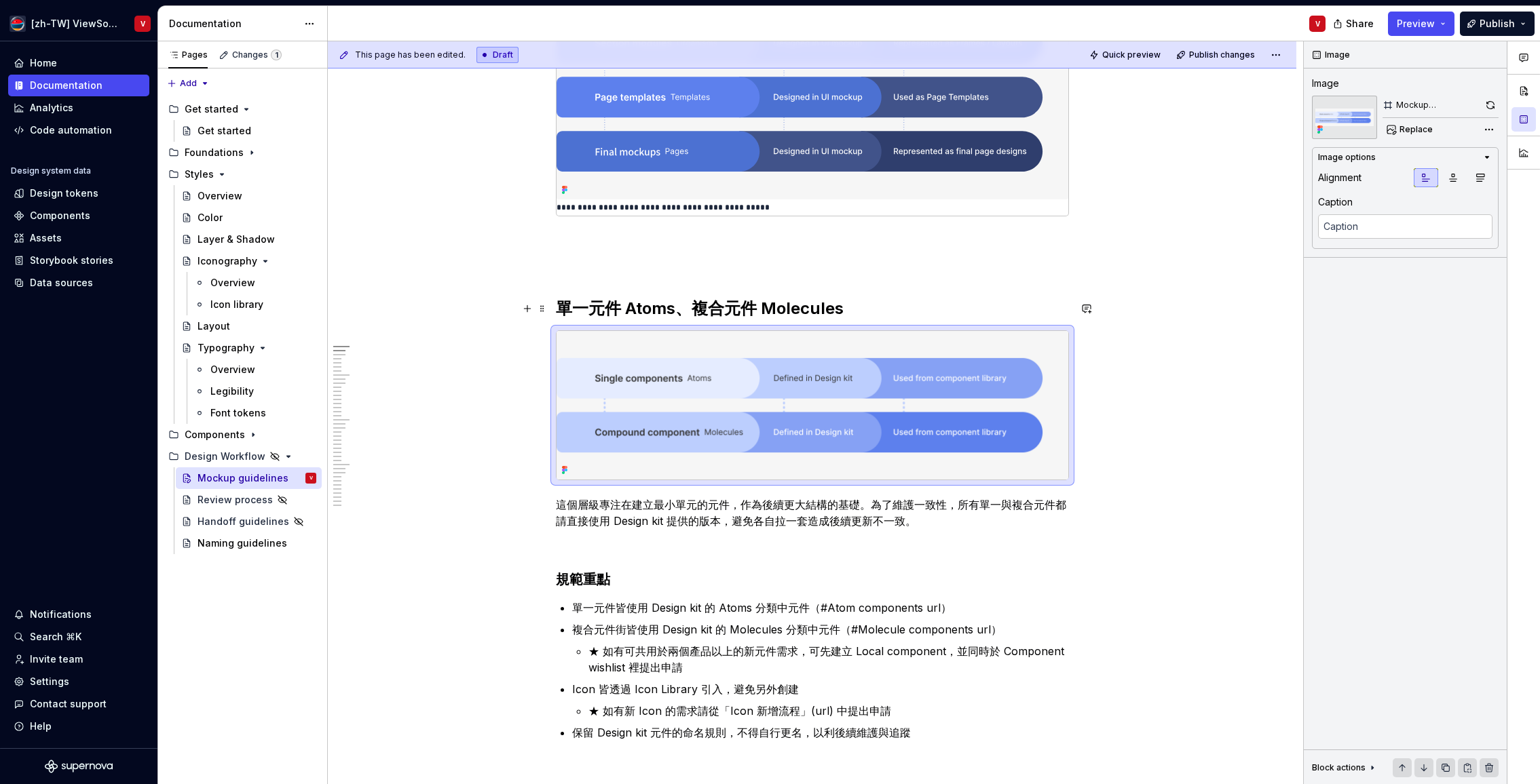
click at [864, 310] on h2 "單一元件 Atoms、複合元件 Molecules" at bounding box center [812, 309] width 513 height 22
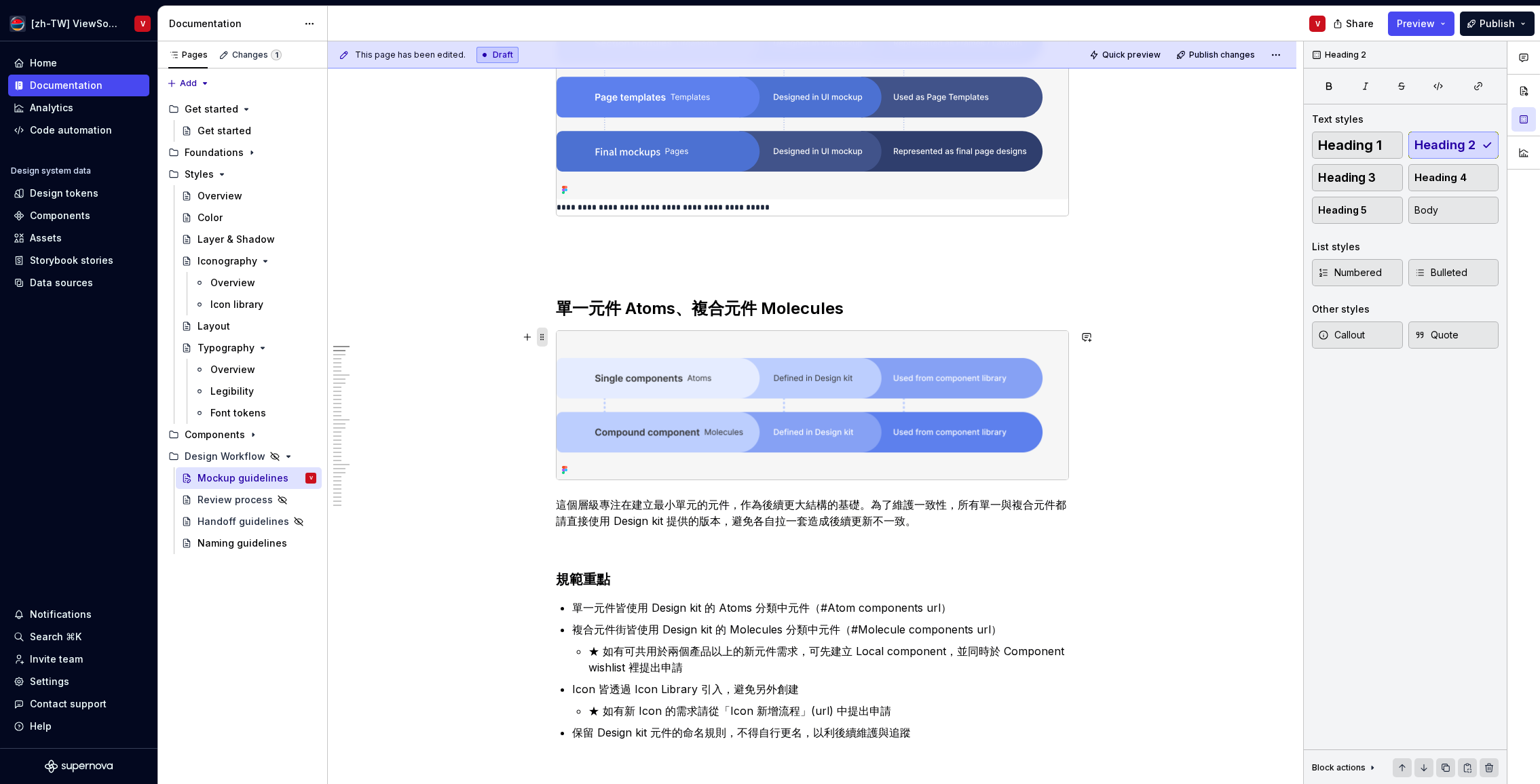
click at [545, 338] on span at bounding box center [542, 337] width 11 height 19
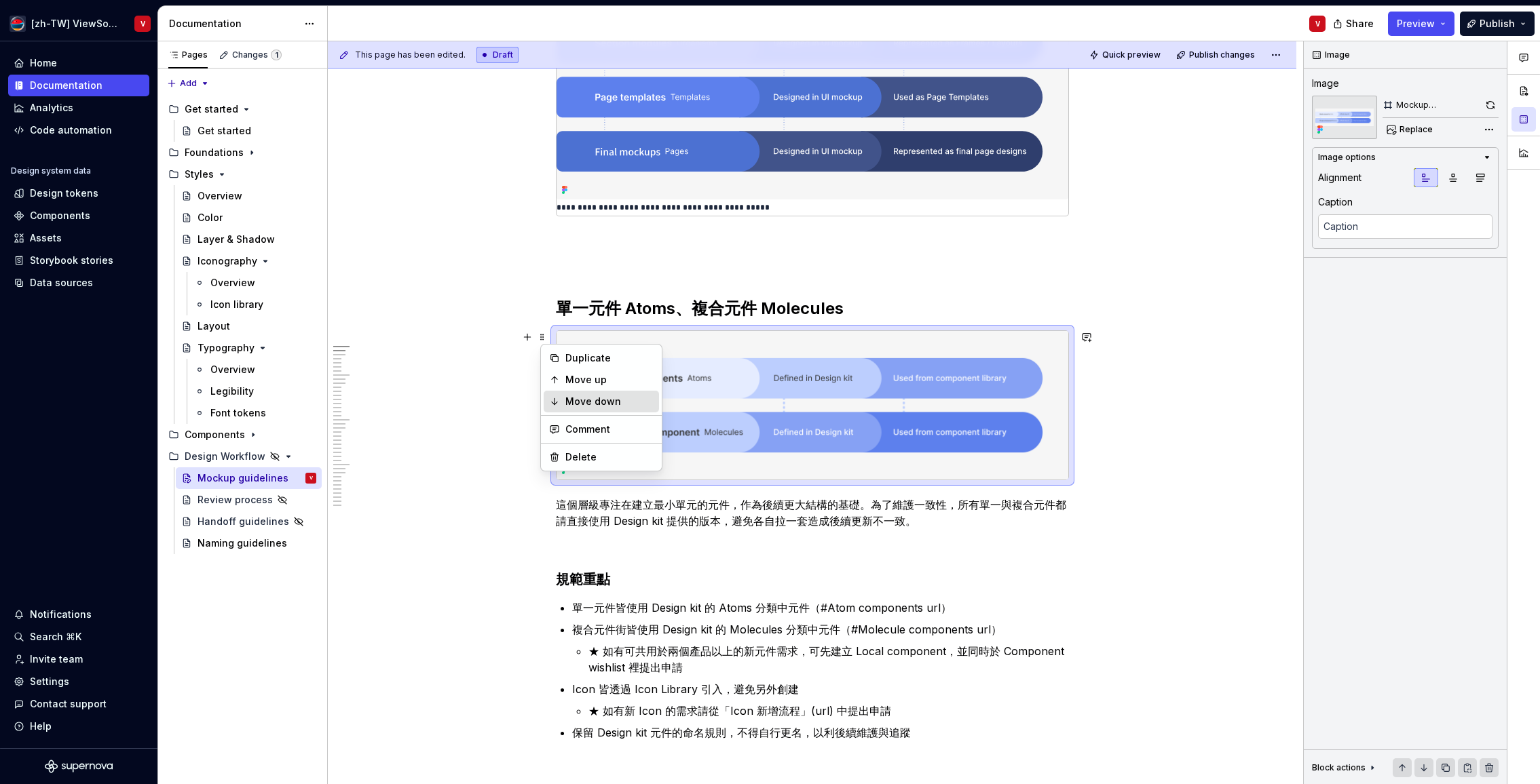
click at [585, 400] on div "Move down" at bounding box center [609, 402] width 88 height 13
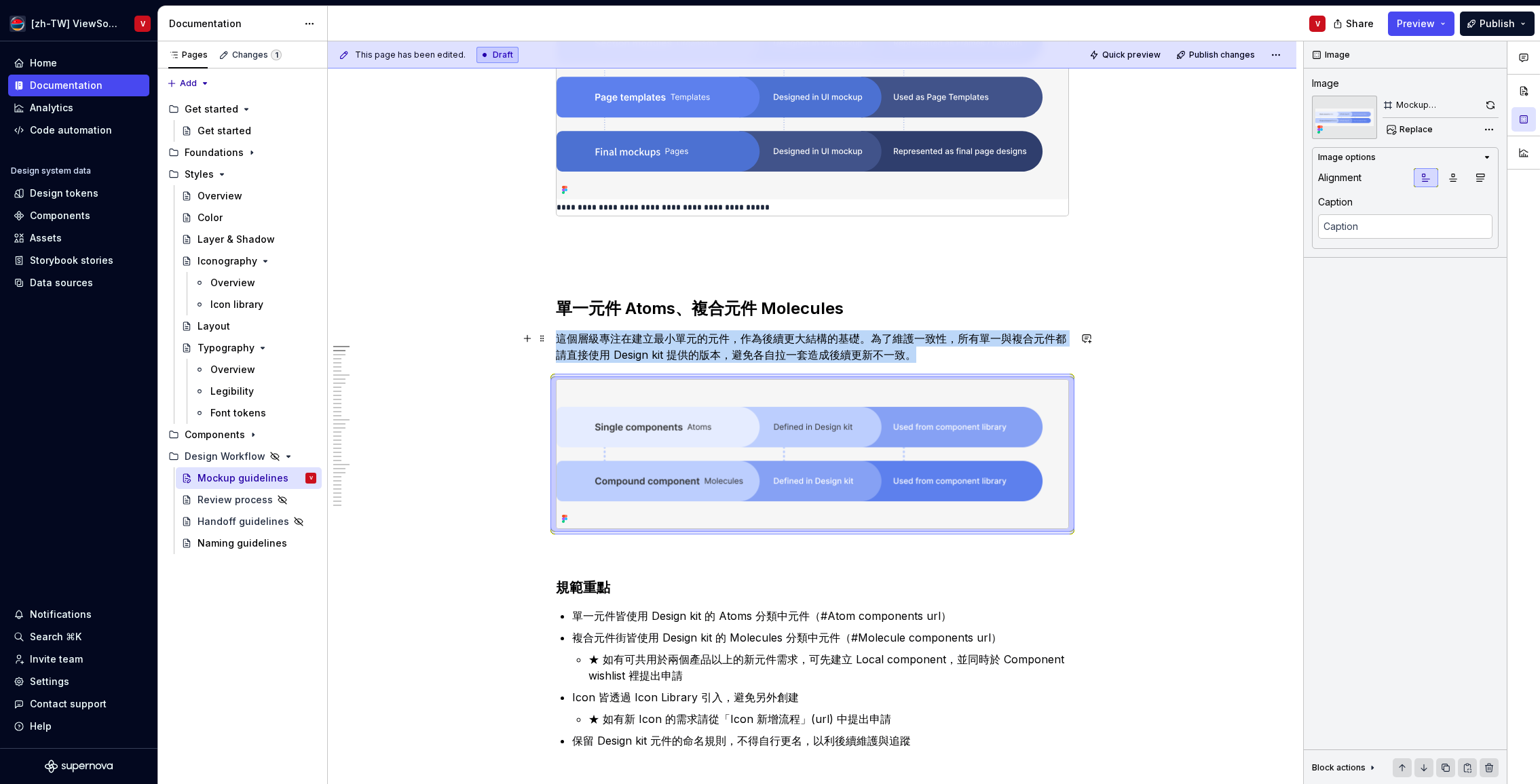
click at [646, 346] on p "這個層級專注在建立最小單元的元件，作為後續更大結構的基礎。為了維護一致性，所有單一與複合元件都請直接使用 Design kit 提供的版本，避免各自拉一套造成…" at bounding box center [812, 346] width 513 height 33
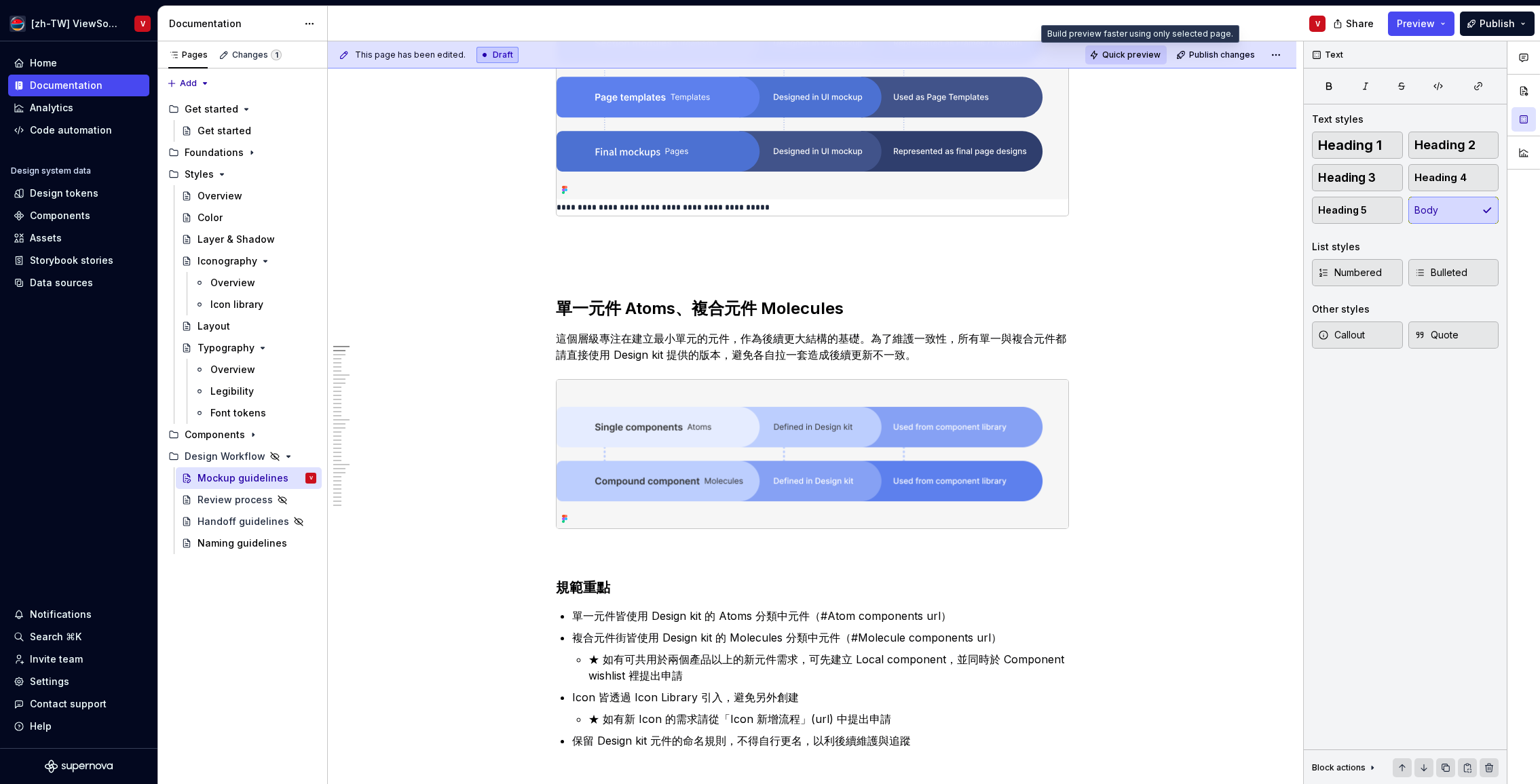
click at [1125, 54] on span "Quick preview" at bounding box center [1131, 55] width 58 height 11
click at [560, 337] on p "這個層級專注在建立最小單元的元件，作為後續更大結構的基礎。為了維護一致性，所有單一與複合元件都請直接使用 Design kit 提供的版本，避免各自拉一套造成…" at bounding box center [812, 346] width 513 height 33
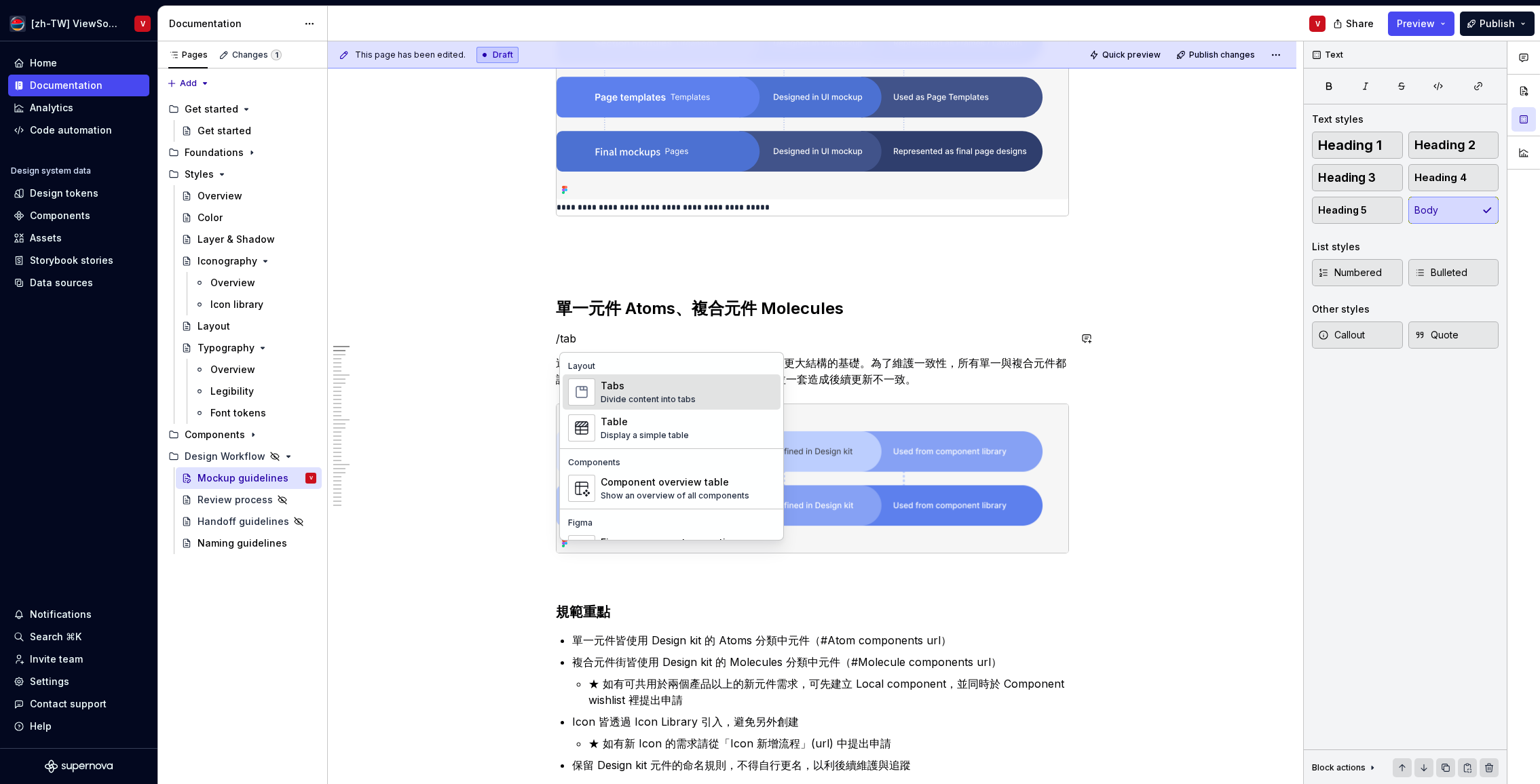
click at [647, 387] on div "Tabs" at bounding box center [648, 386] width 95 height 13
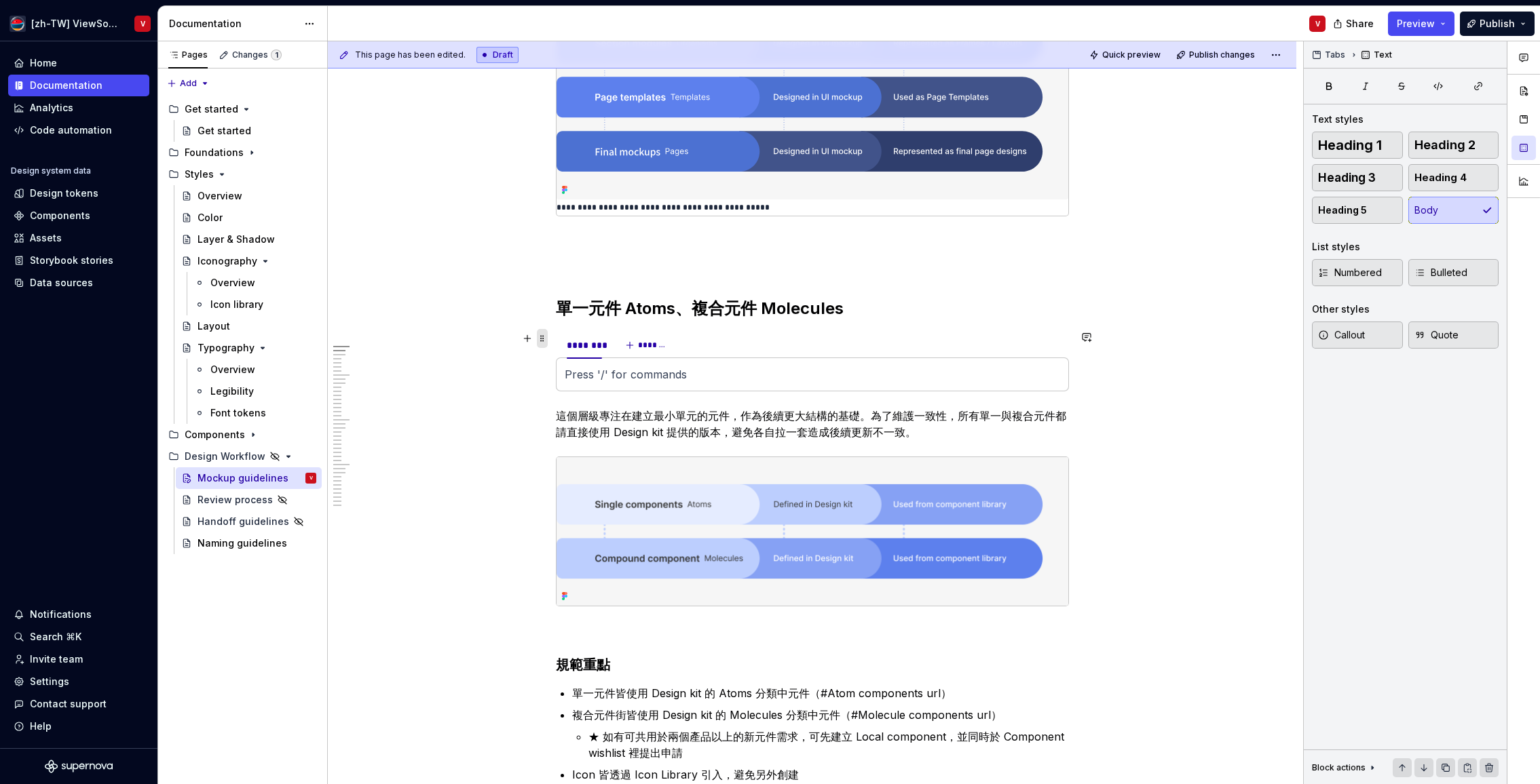
click at [547, 342] on span at bounding box center [542, 339] width 11 height 19
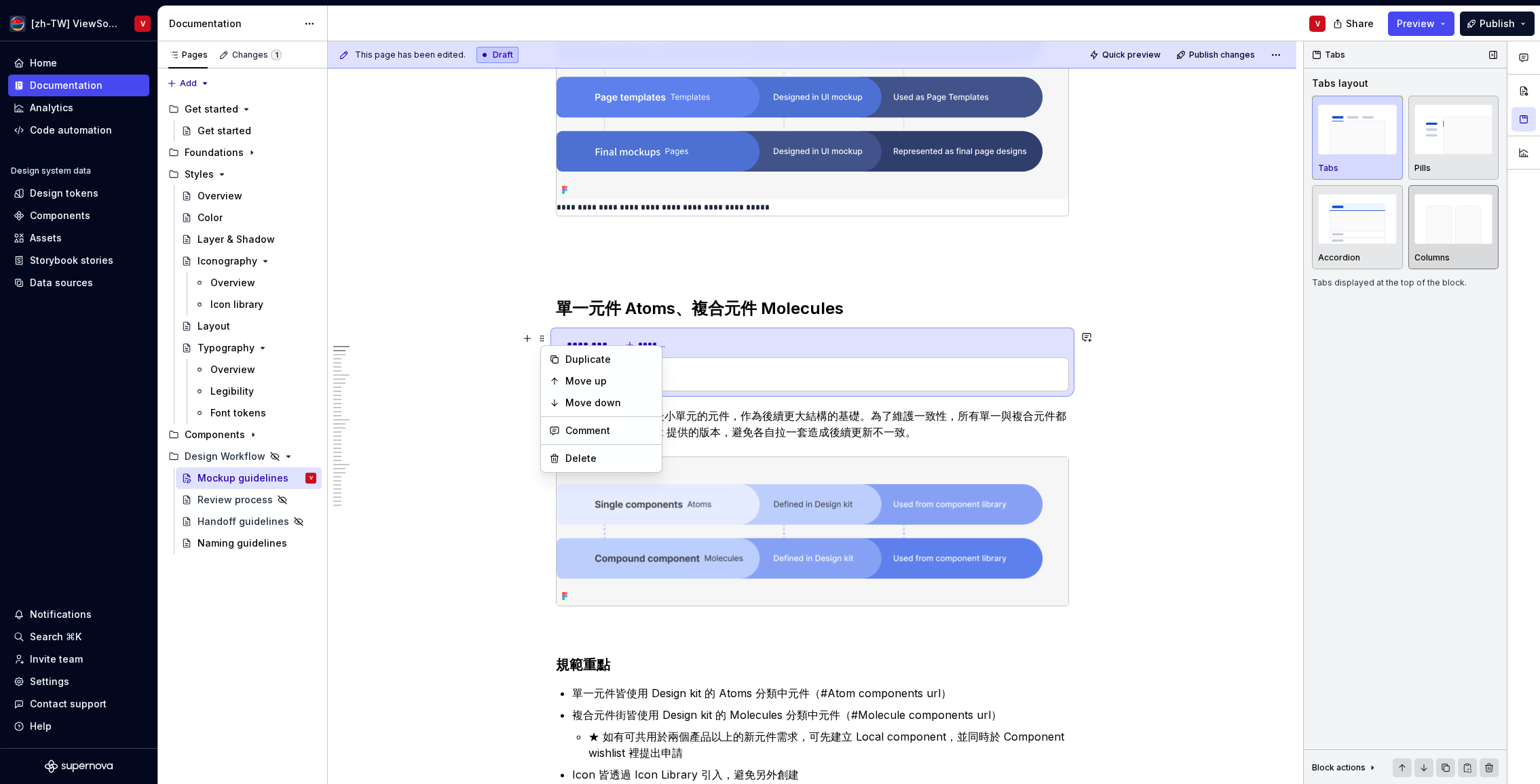
click at [1451, 220] on img "button" at bounding box center [1453, 218] width 78 height 50
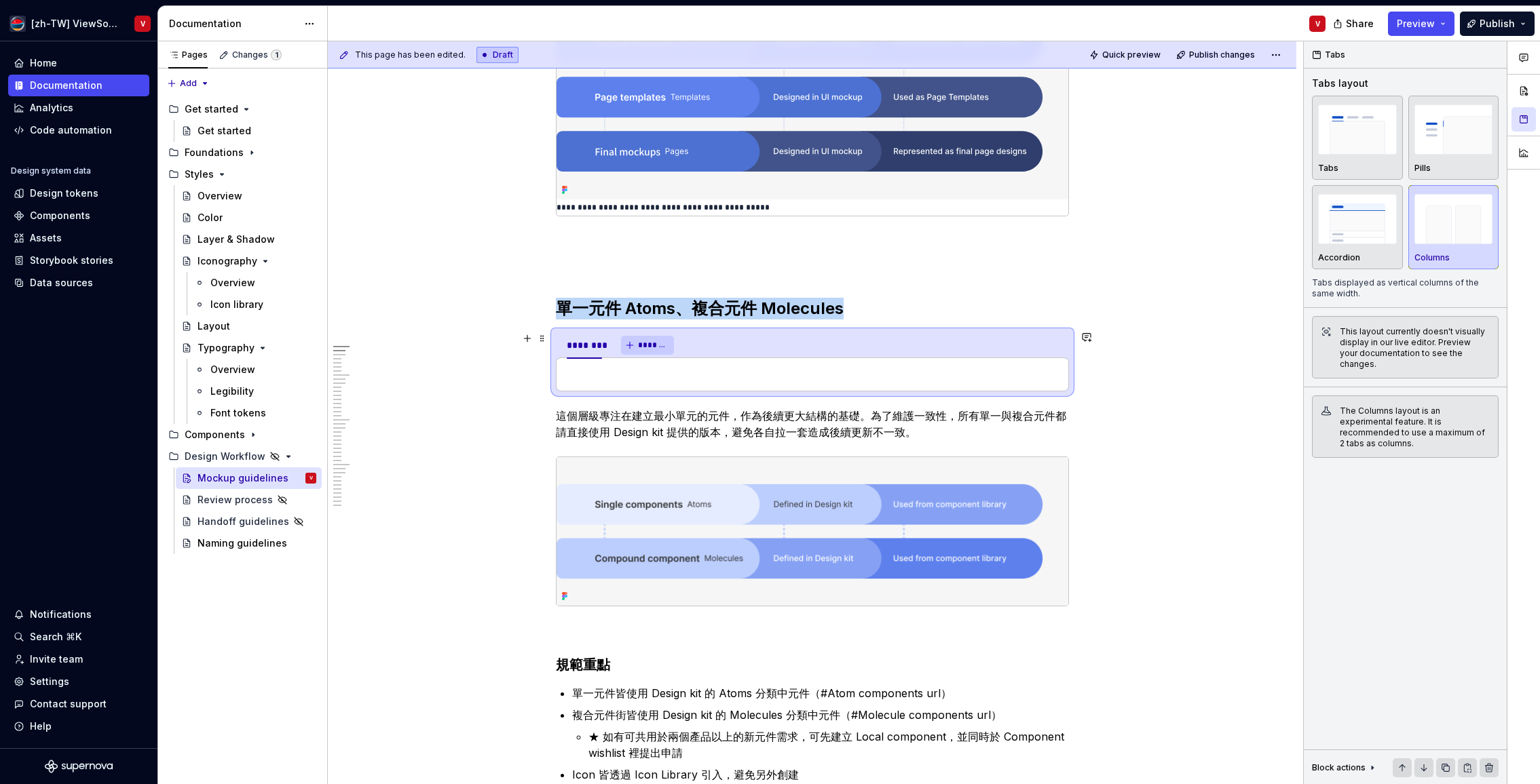
click at [647, 344] on span "*******" at bounding box center [653, 345] width 30 height 11
click at [588, 344] on div "********" at bounding box center [585, 345] width 35 height 13
click at [611, 373] on p at bounding box center [812, 374] width 495 height 16
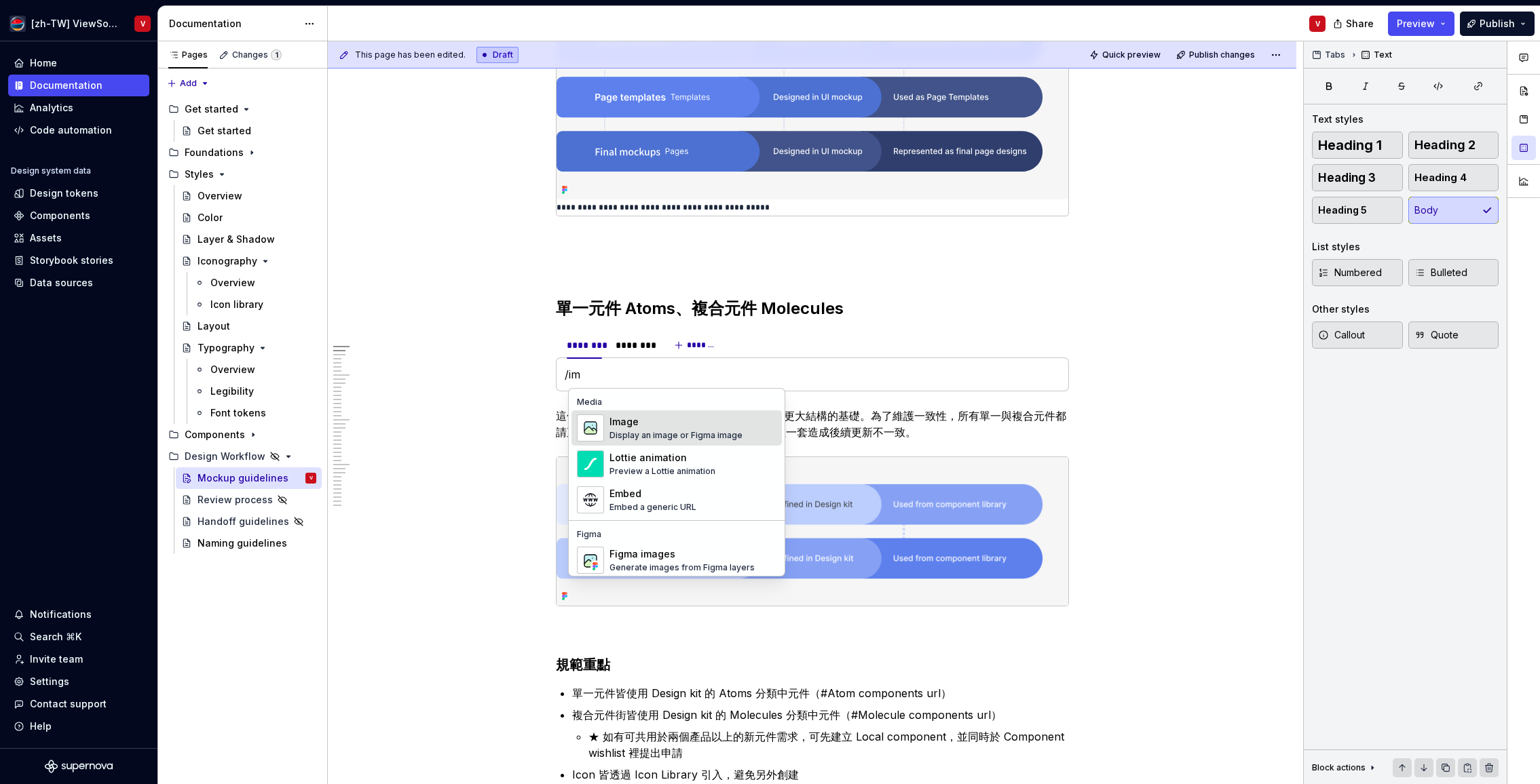
click at [628, 424] on div "Image" at bounding box center [676, 422] width 133 height 13
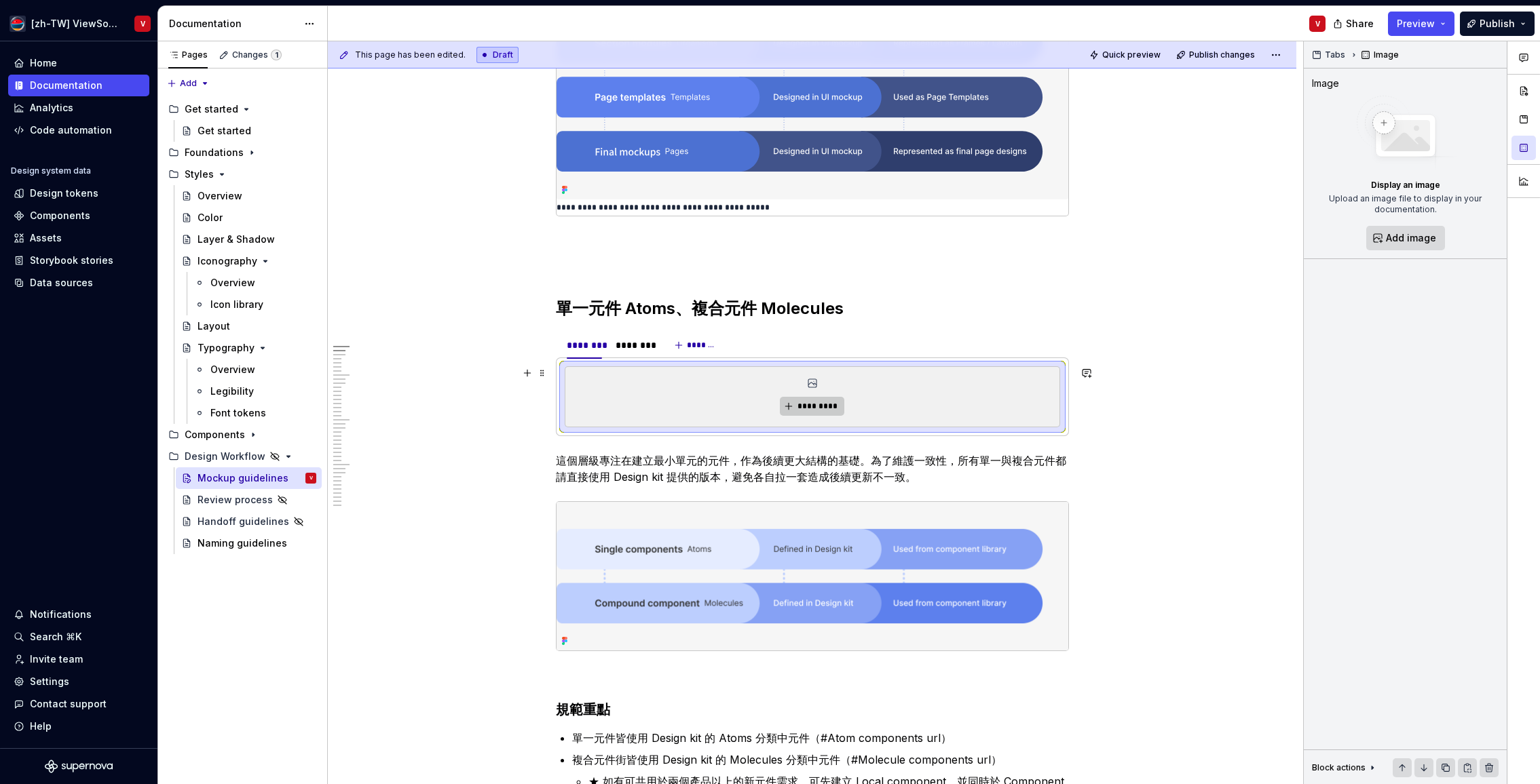
click at [818, 407] on span "*********" at bounding box center [817, 406] width 41 height 11
type textarea "*"
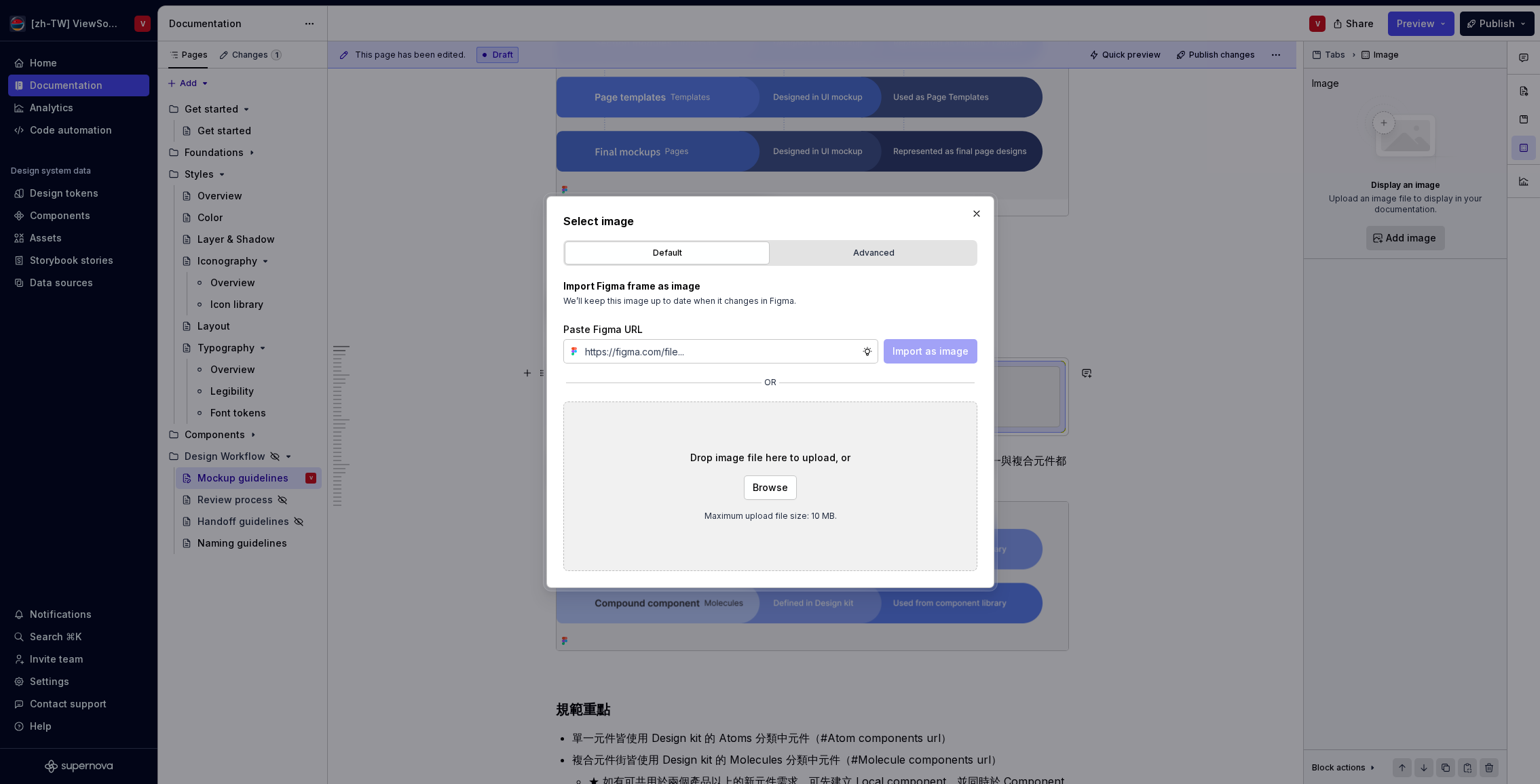
type input "[URL][DOMAIN_NAME]"
click at [930, 352] on span "Import as image" at bounding box center [930, 351] width 76 height 13
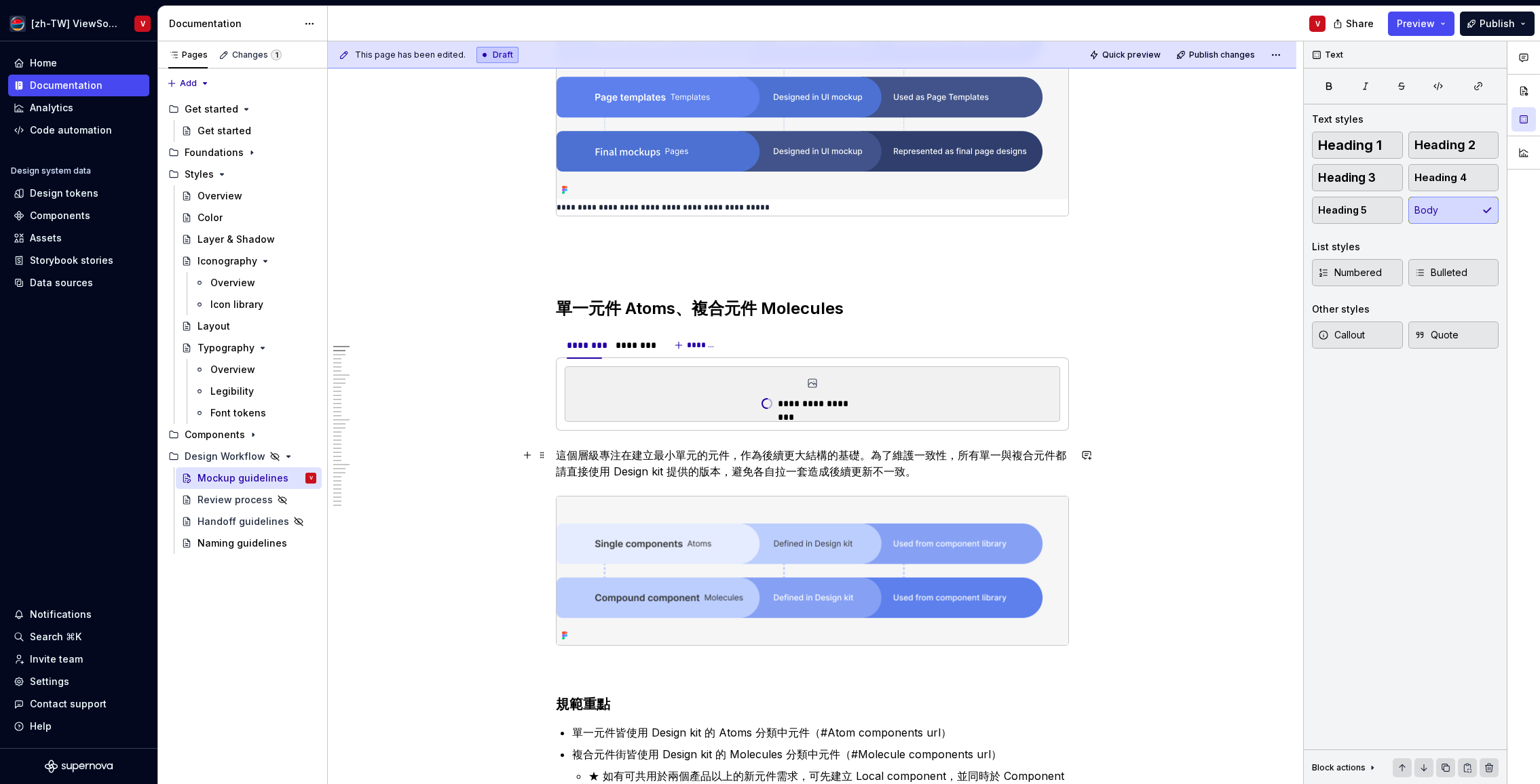
click at [669, 466] on p "這個層級專注在建立最小單元的元件，作為後續更大結構的基礎。為了維護一致性，所有單一與複合元件都請直接使用 Design kit 提供的版本，避免各自拉一套造成…" at bounding box center [812, 463] width 513 height 33
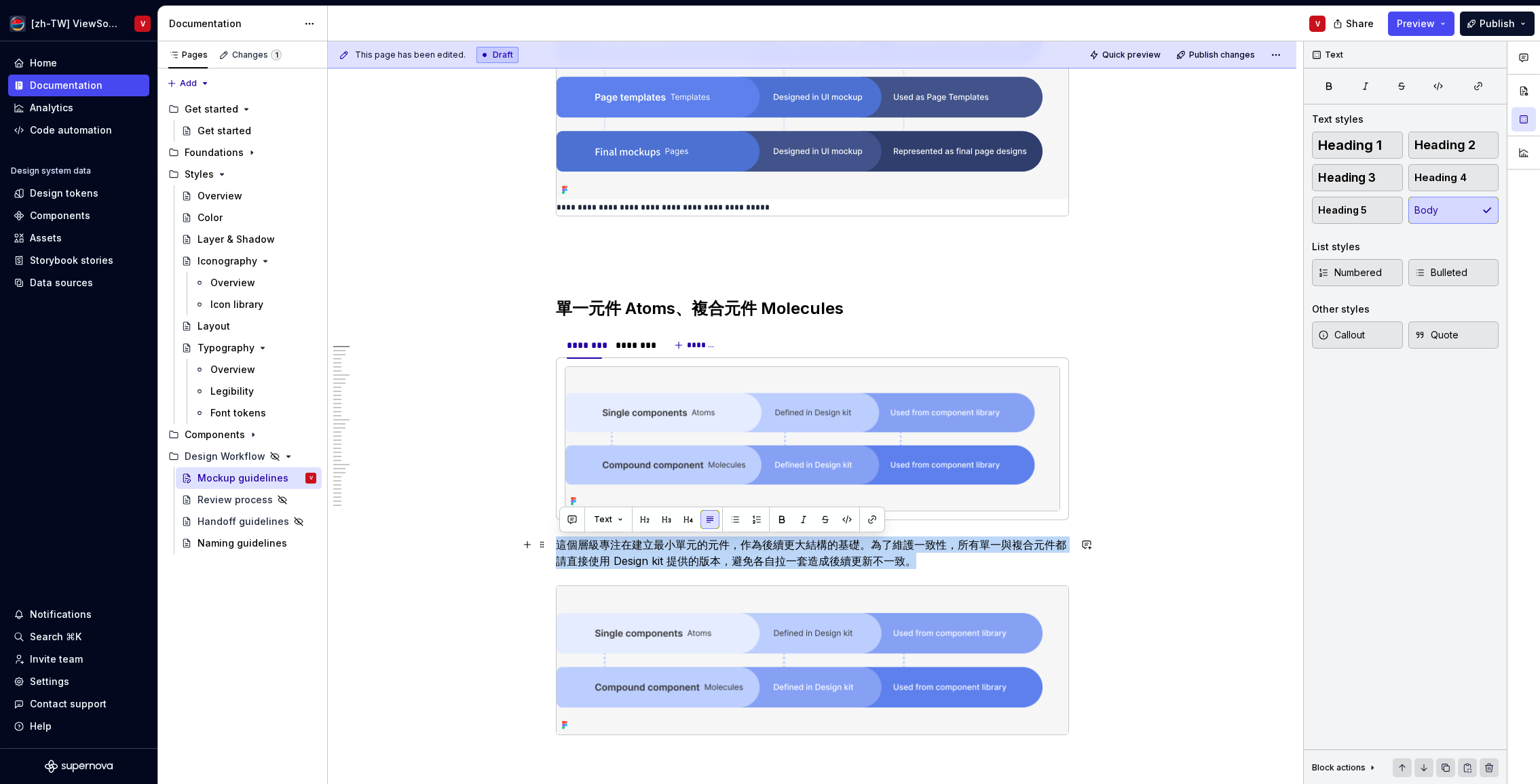
copy p "這個層級專注在建立最小單元的元件，作為後續更大結構的基礎。為了維護一致性，所有單一與複合元件都請直接使用 Design kit 提供的版本，避免各自拉一套造成…"
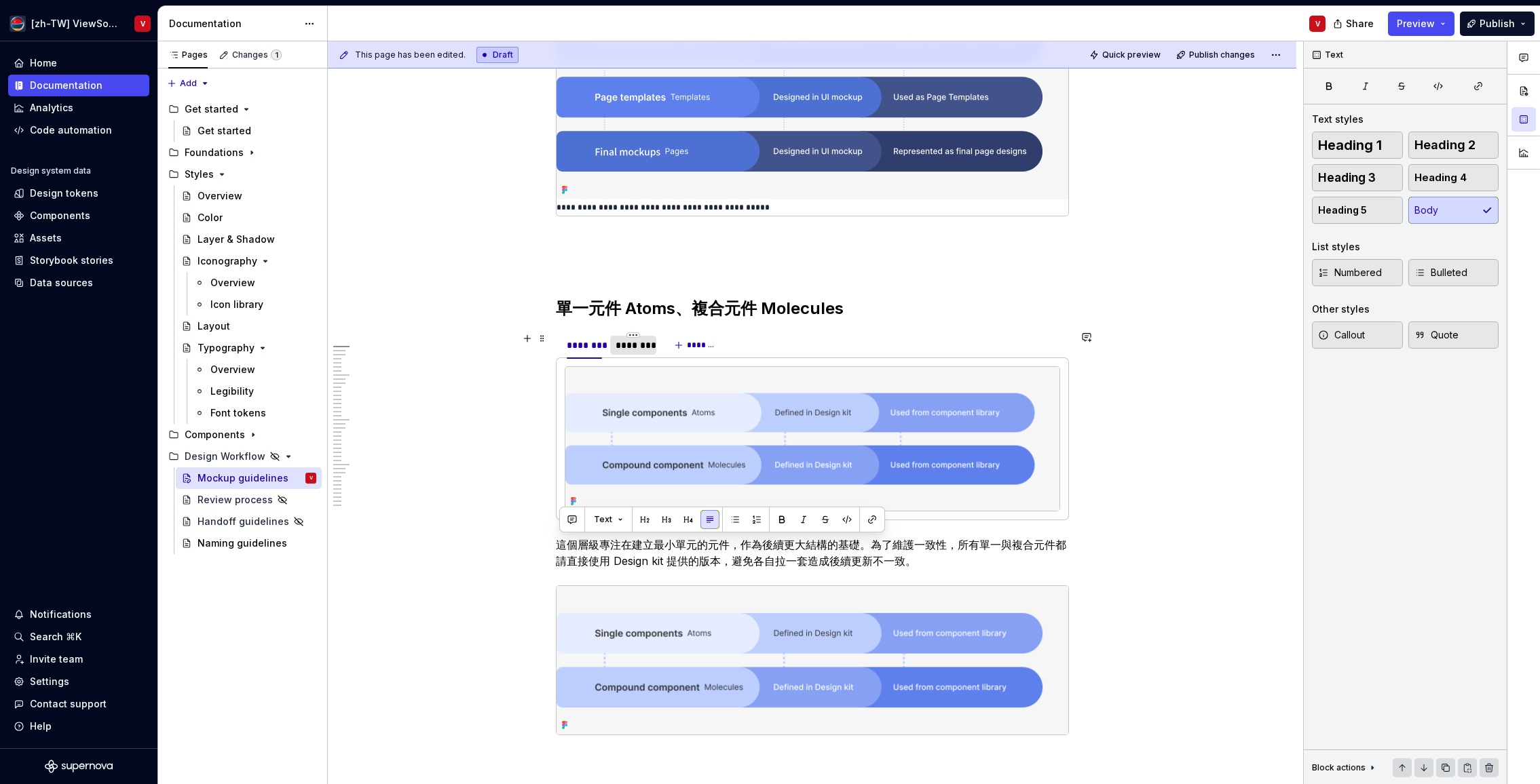
drag, startPoint x: 634, startPoint y: 349, endPoint x: 637, endPoint y: 357, distance: 8.5
click at [636, 349] on div "********" at bounding box center [634, 345] width 35 height 13
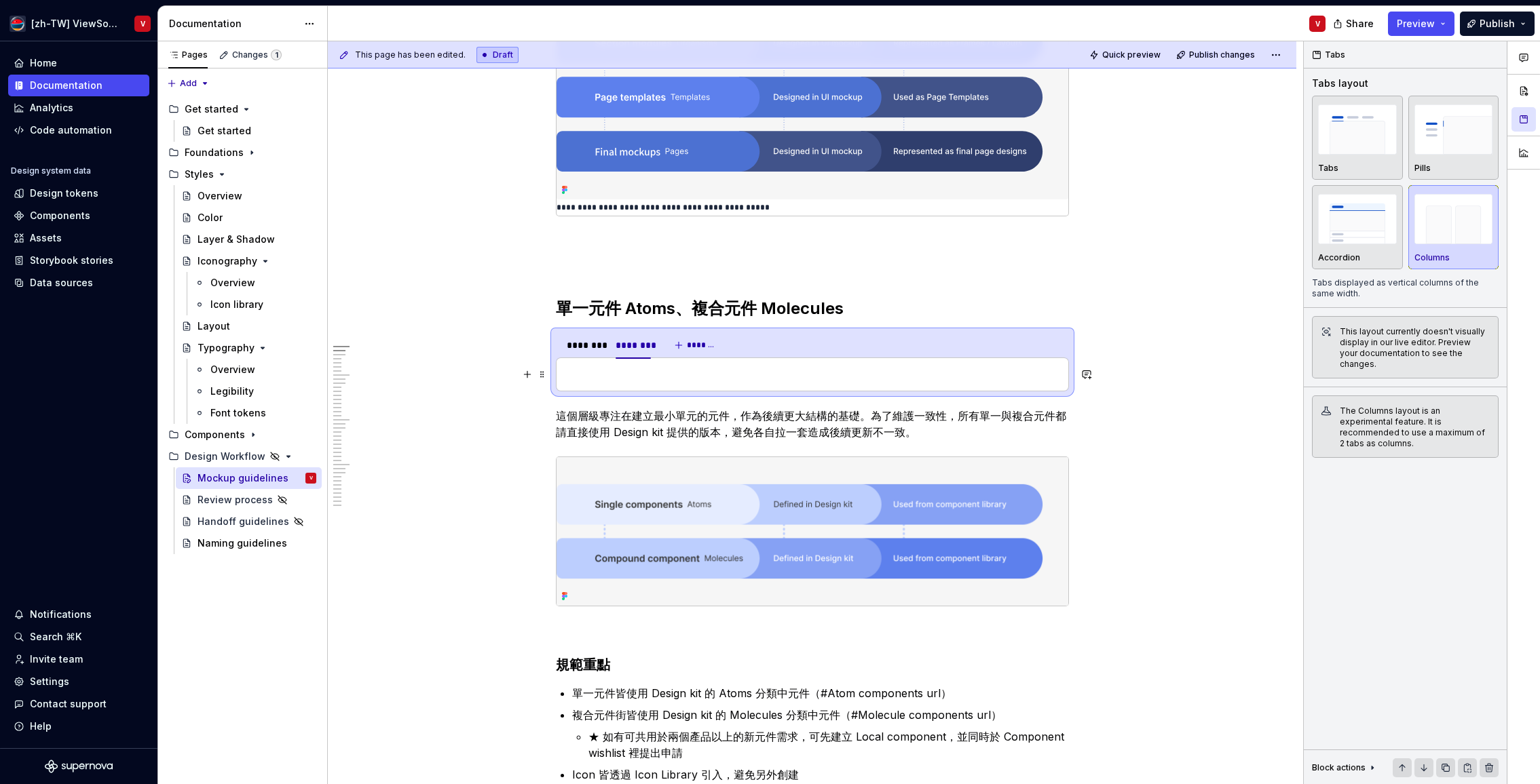
click at [683, 376] on p at bounding box center [812, 374] width 495 height 16
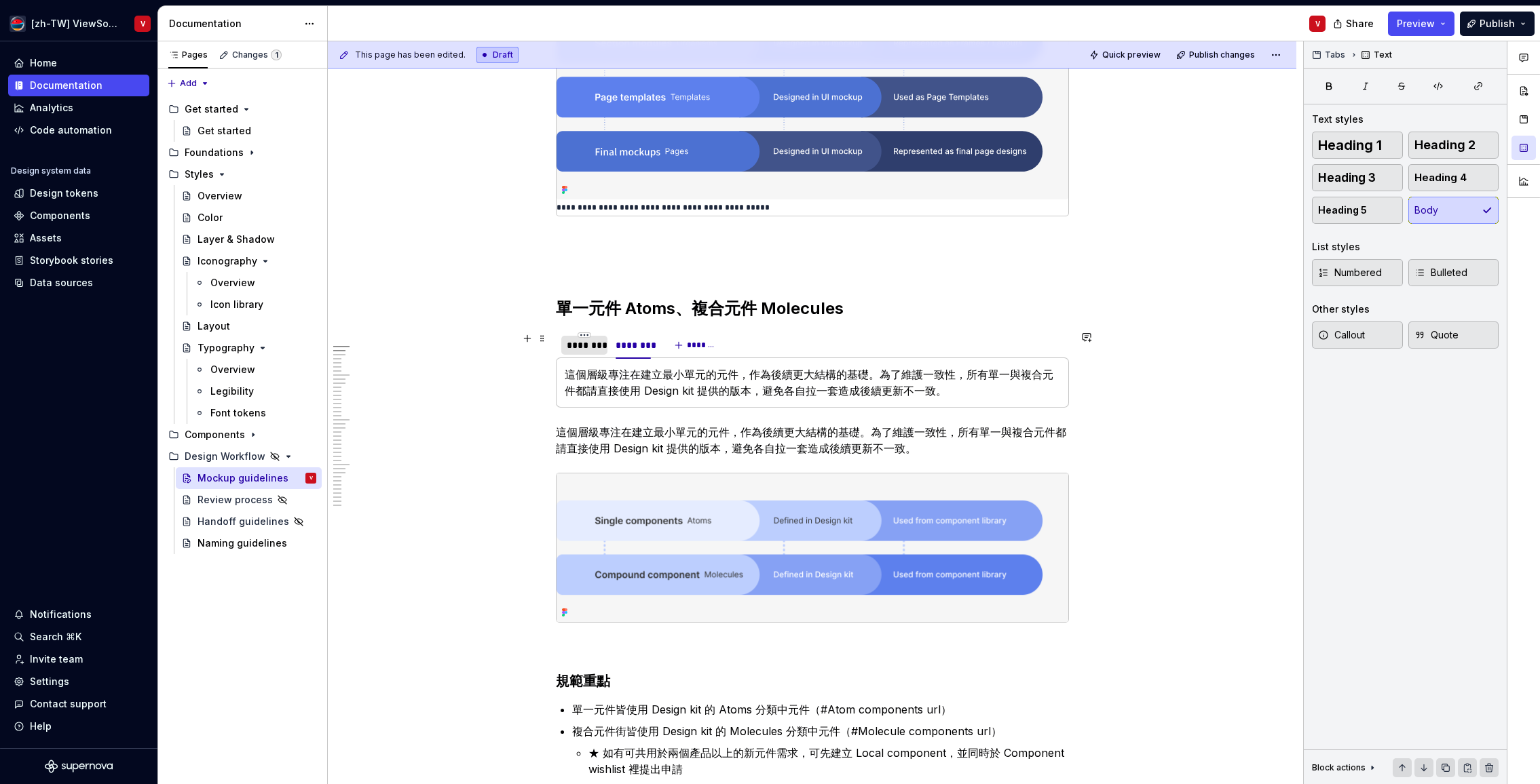
click at [592, 350] on div "********" at bounding box center [585, 345] width 35 height 13
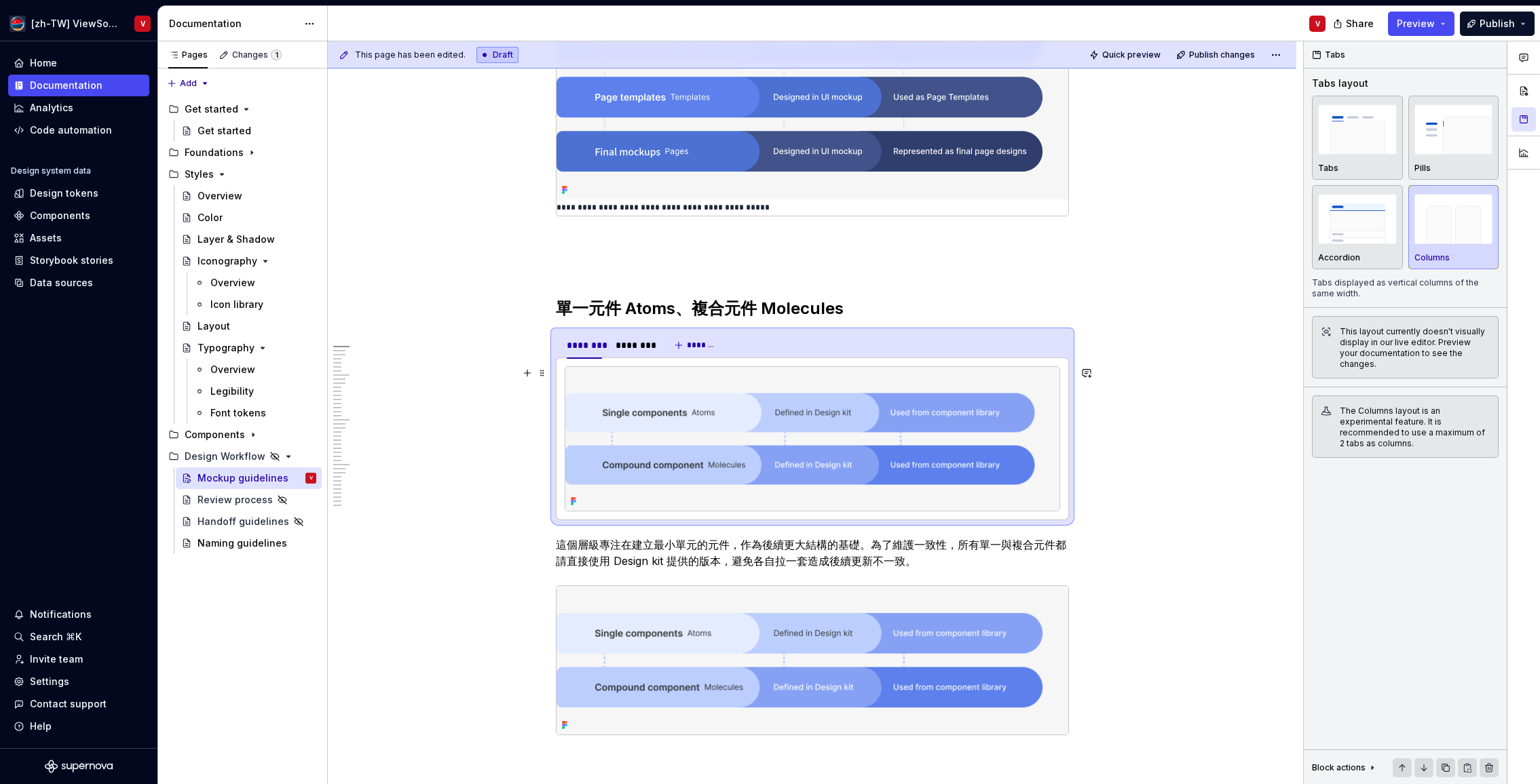
click at [677, 411] on img at bounding box center [812, 439] width 494 height 144
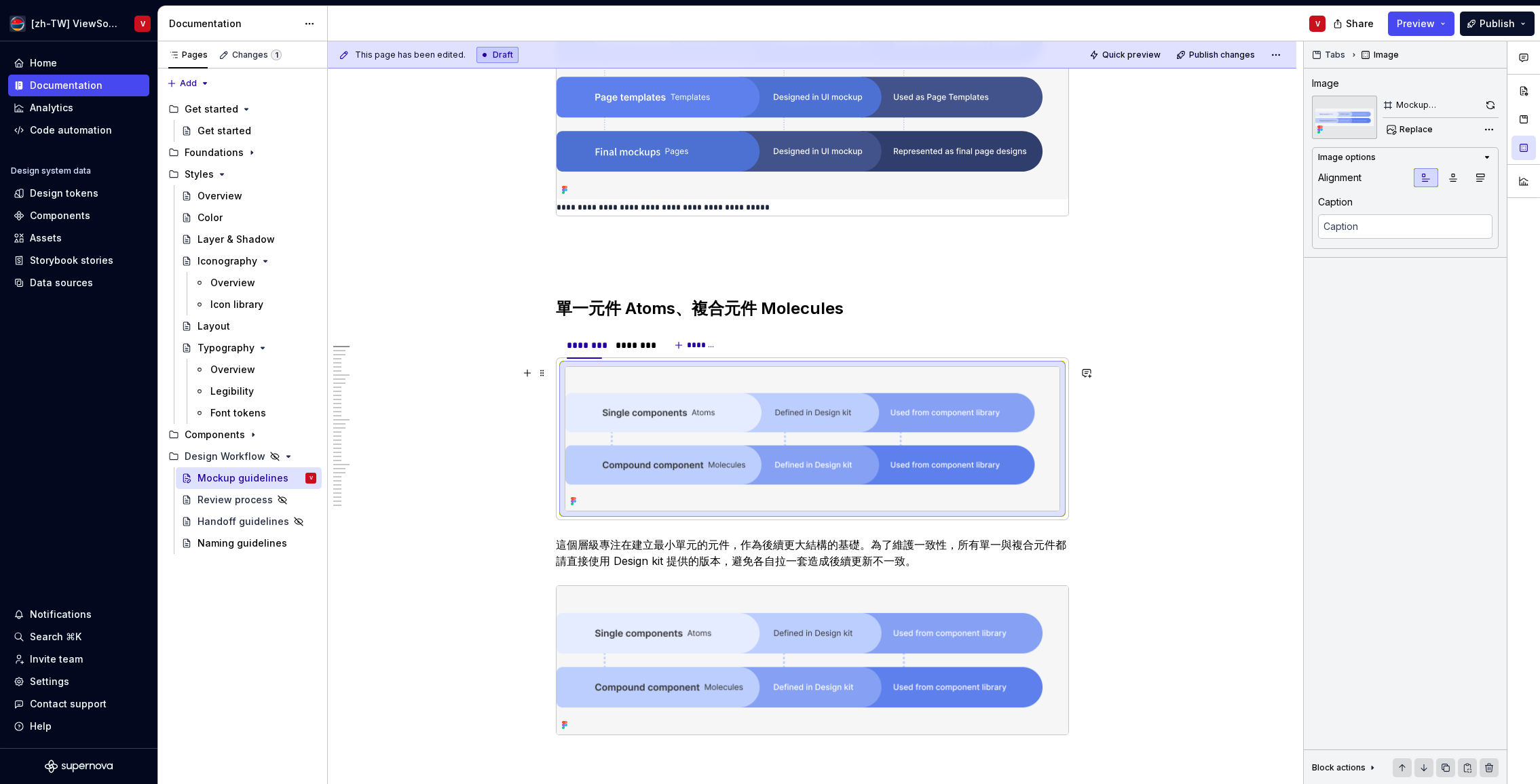
click at [843, 421] on img at bounding box center [812, 439] width 494 height 144
click at [1489, 106] on button "button" at bounding box center [1490, 105] width 16 height 19
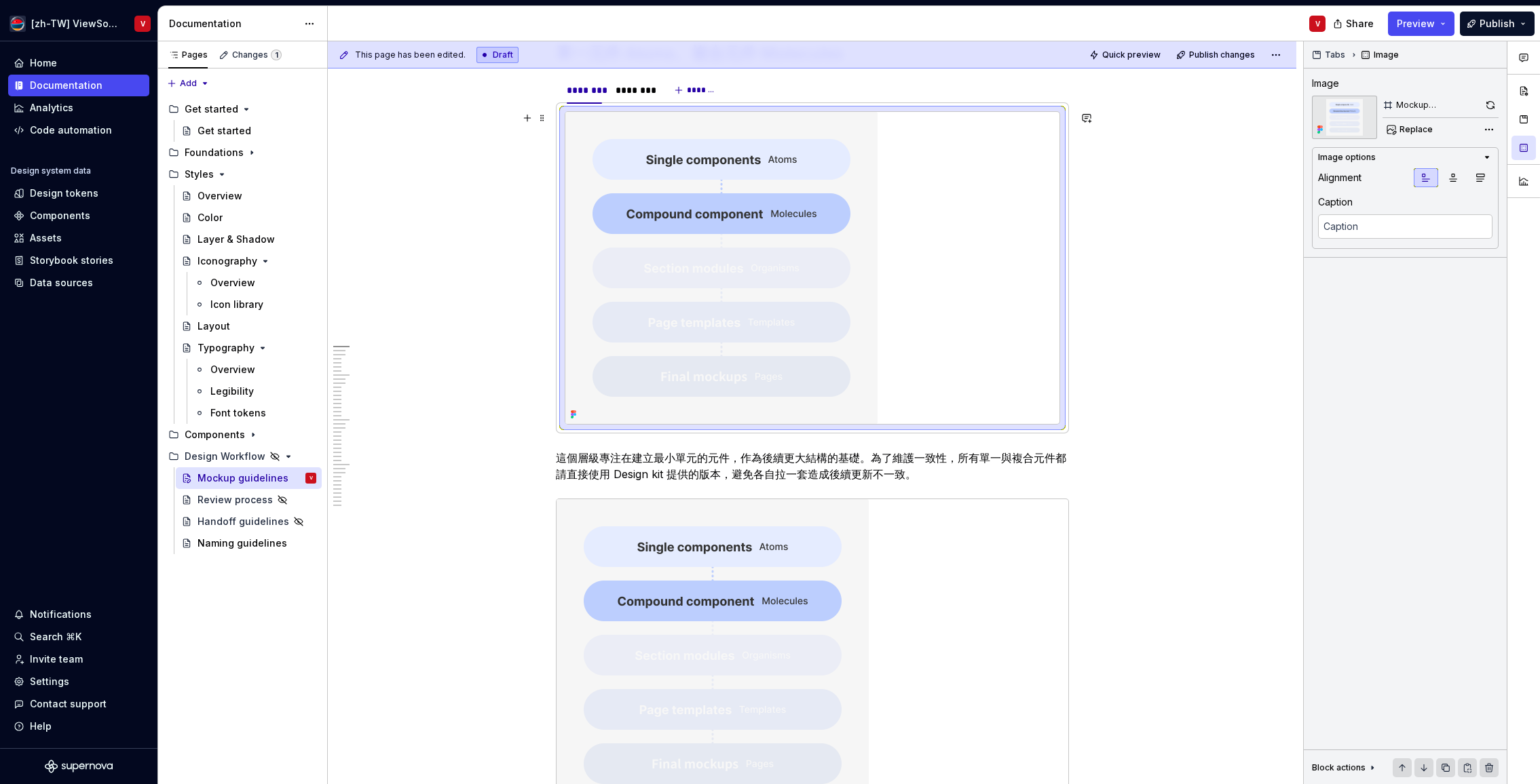
scroll to position [611, 0]
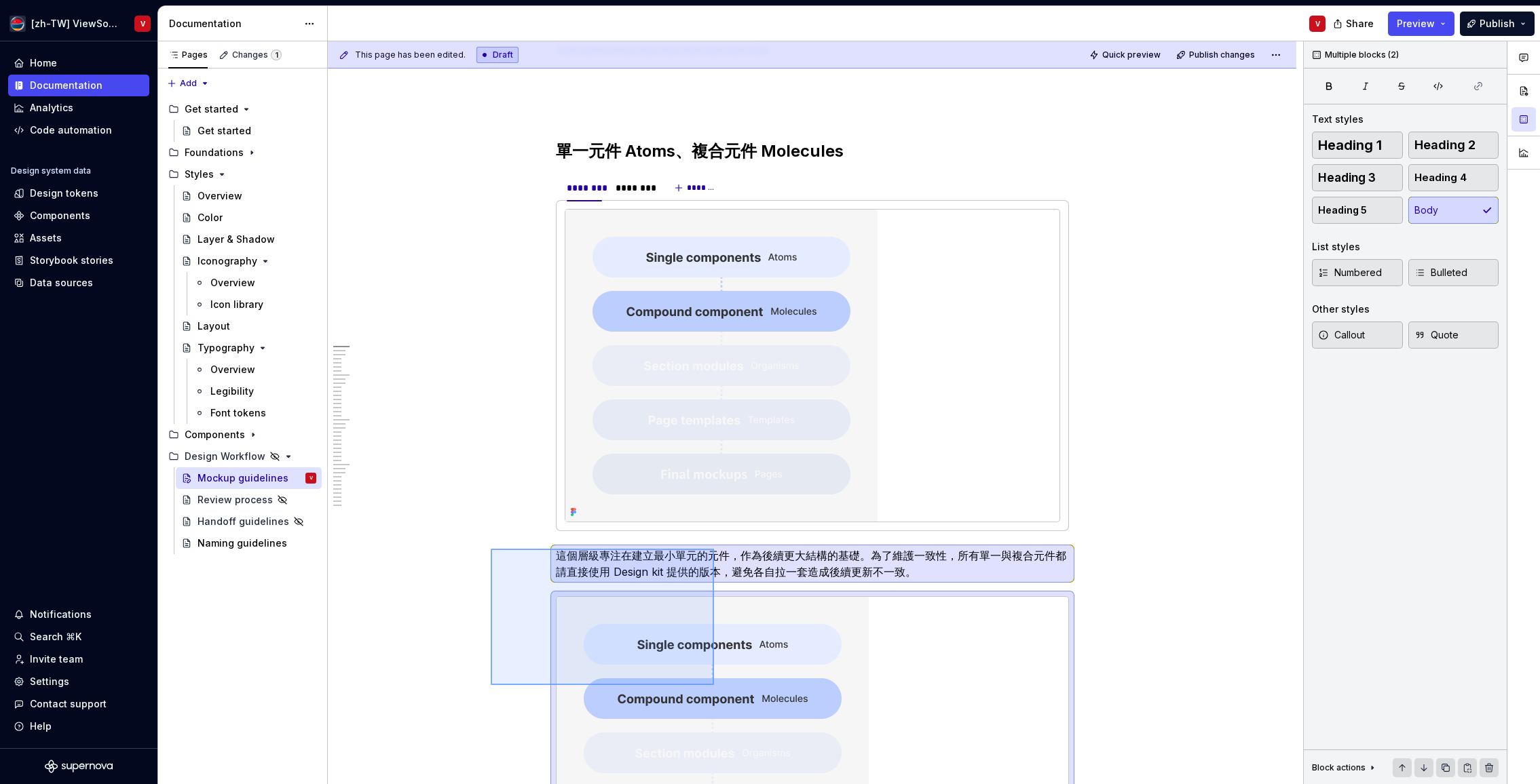
drag, startPoint x: 490, startPoint y: 549, endPoint x: 696, endPoint y: 684, distance: 246.3
click at [714, 685] on div "This page has been edited. Draft Quick preview Publish changes Hidden page Mock…" at bounding box center [815, 413] width 975 height 744
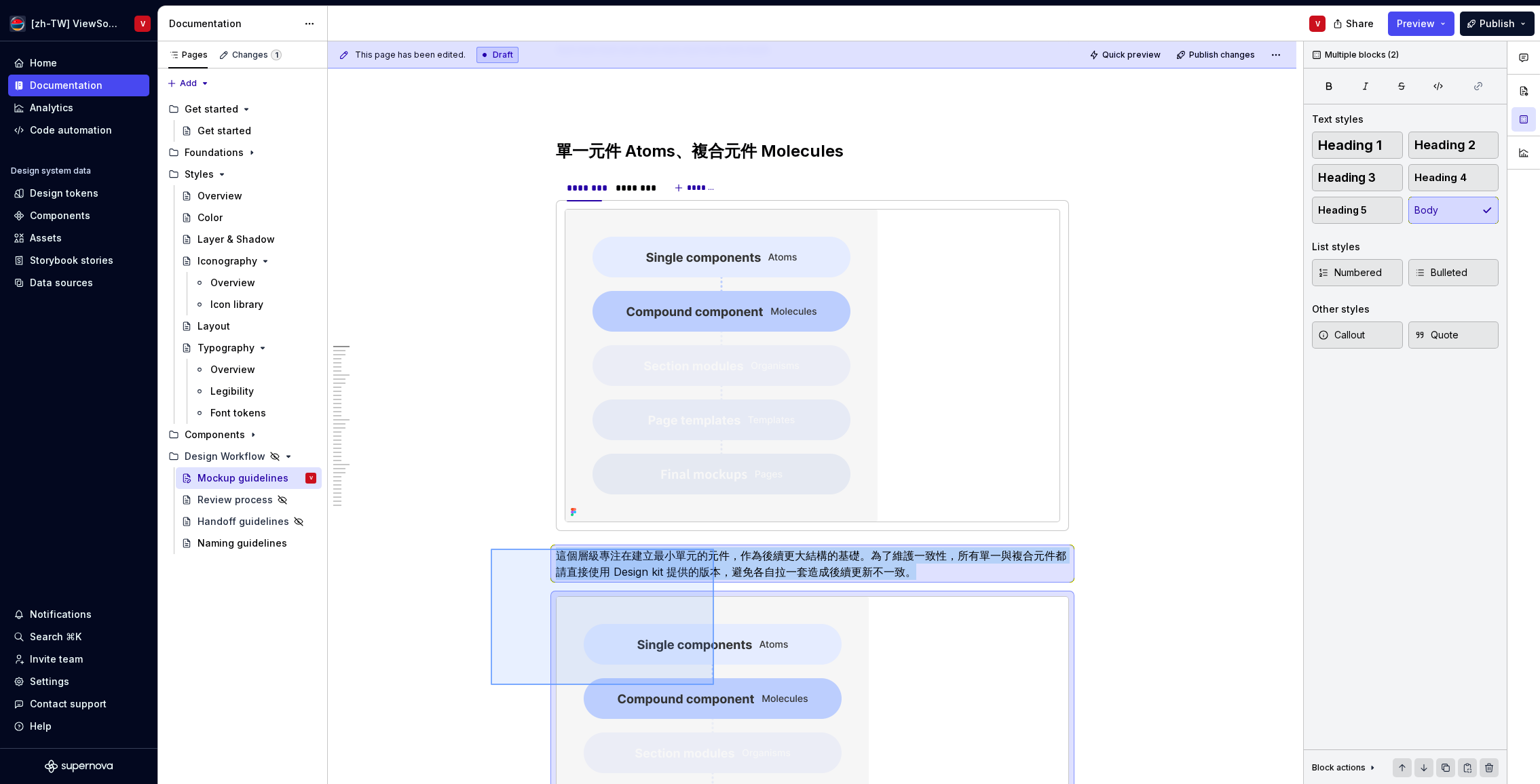
scroll to position [735, 0]
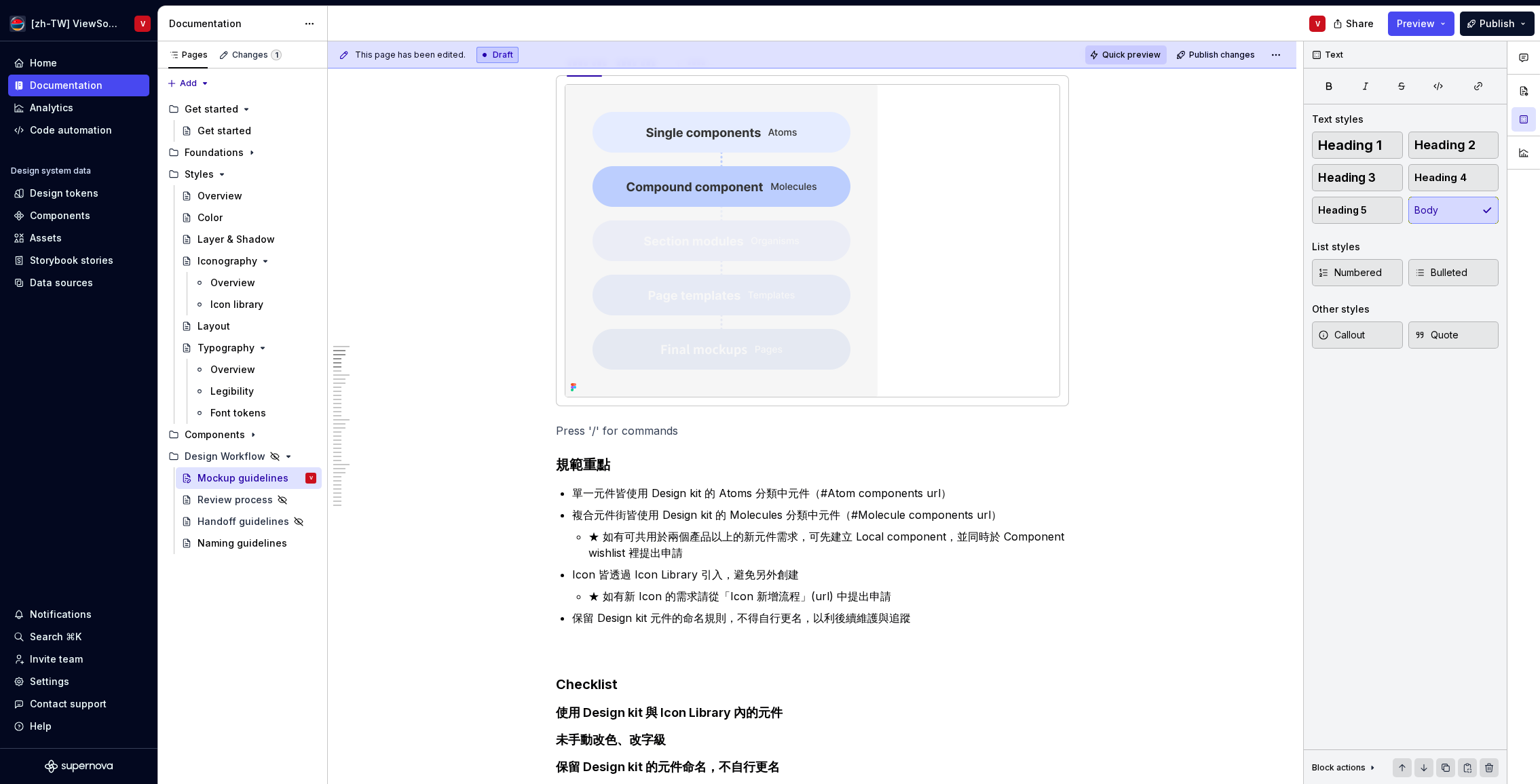
click at [1136, 56] on span "Quick preview" at bounding box center [1131, 55] width 58 height 11
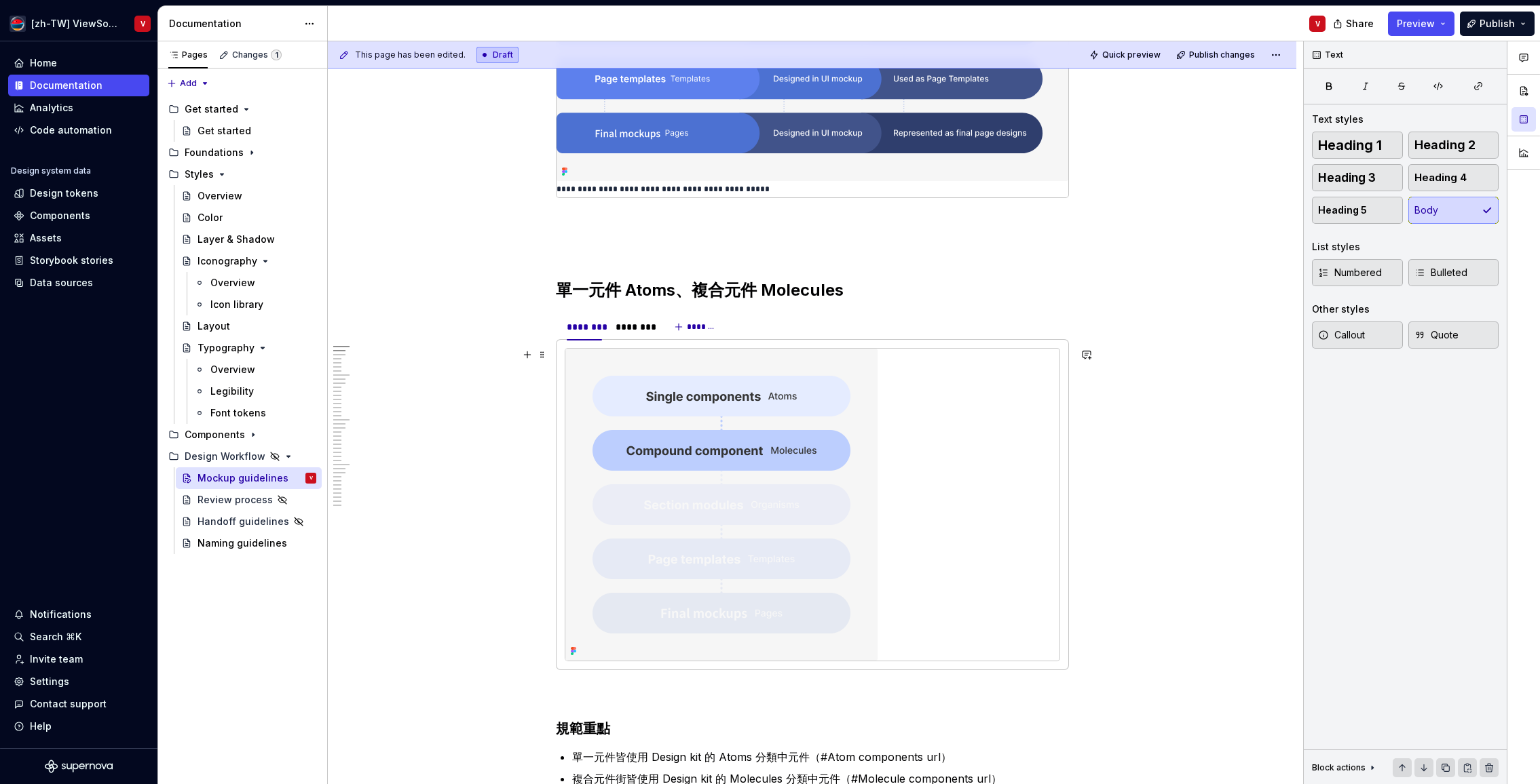
scroll to position [464, 0]
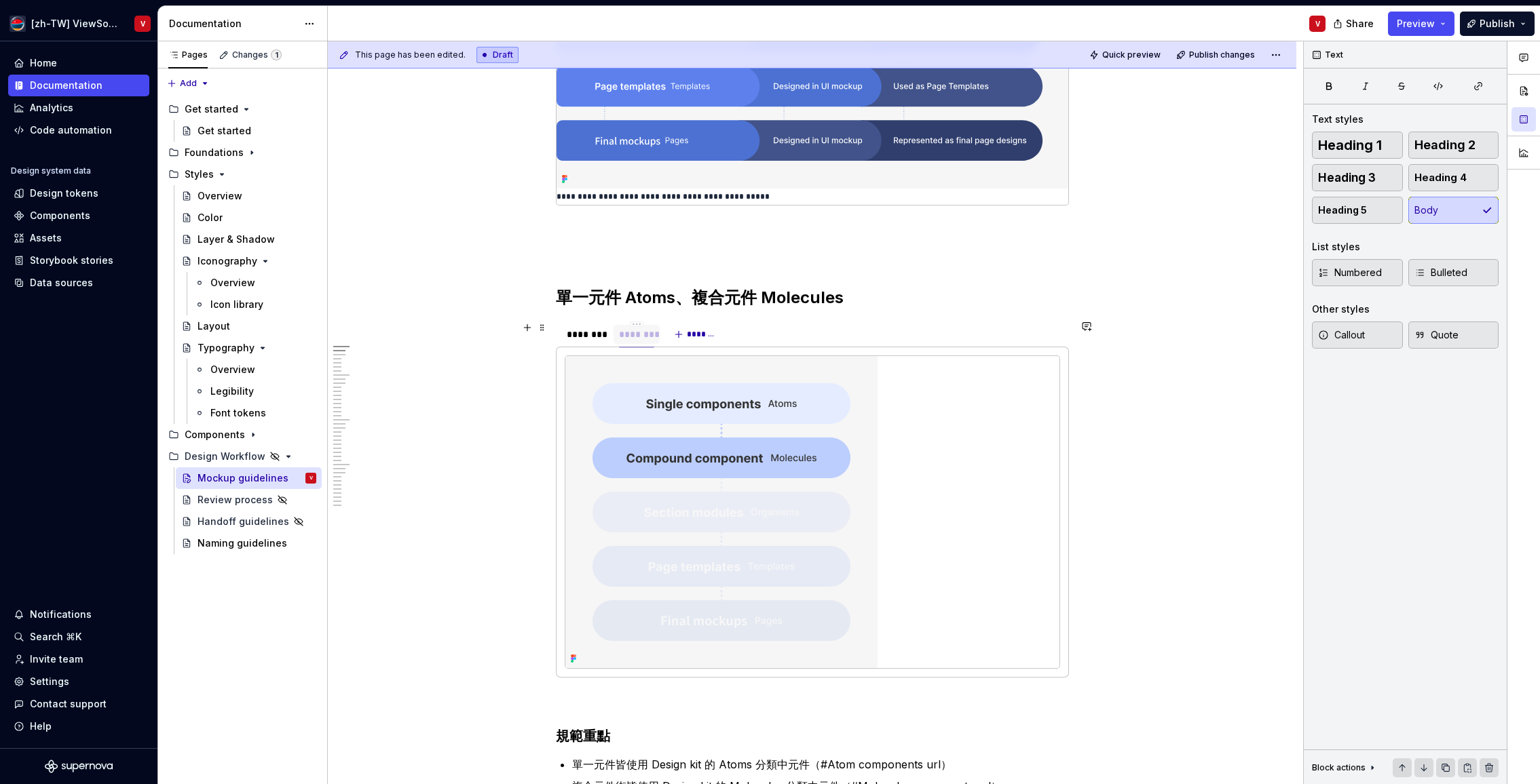
drag, startPoint x: 593, startPoint y: 337, endPoint x: 651, endPoint y: 325, distance: 59.2
click at [1135, 54] on span "Quick preview" at bounding box center [1131, 55] width 58 height 11
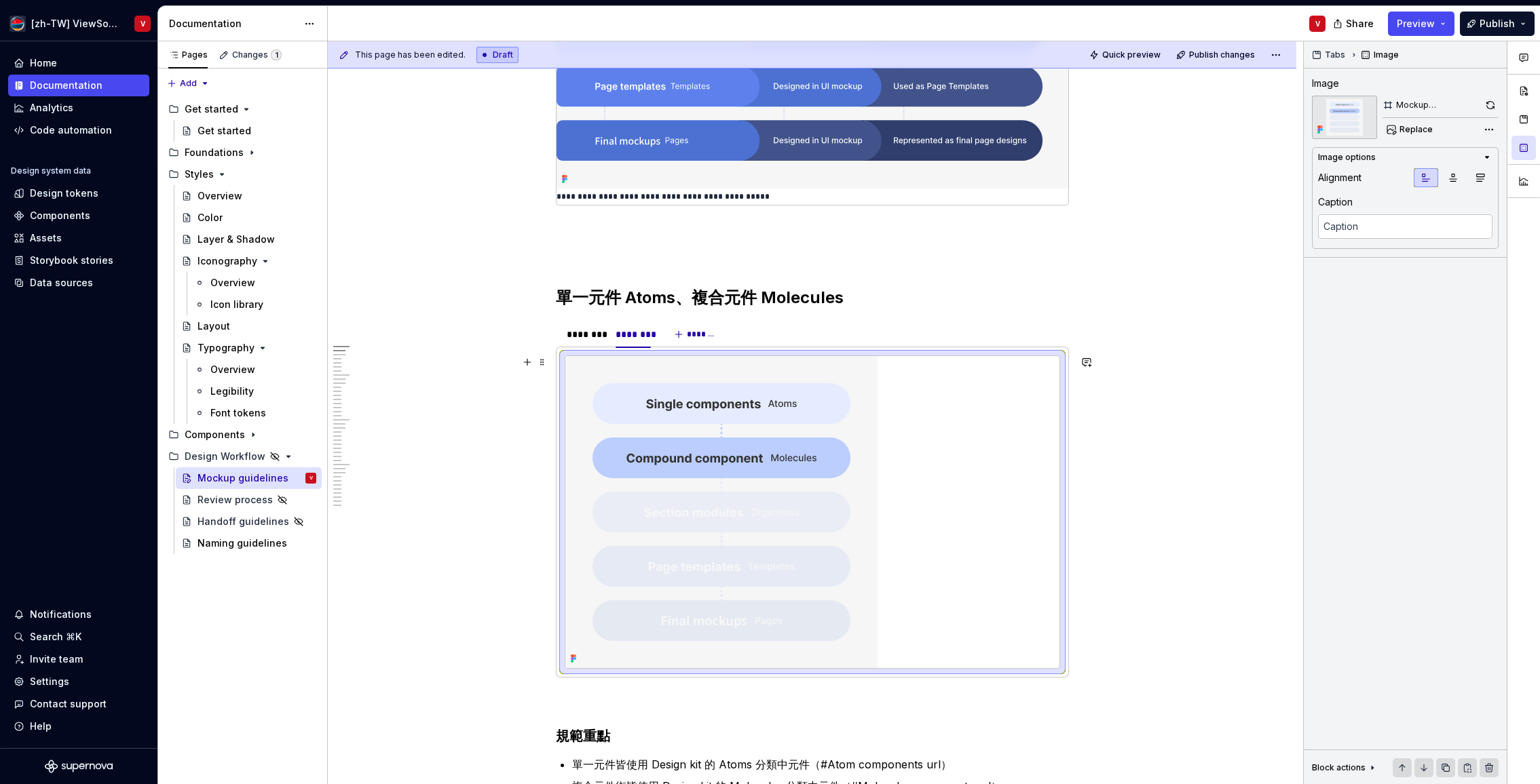
click at [745, 388] on img at bounding box center [721, 512] width 313 height 312
click at [1488, 105] on button "button" at bounding box center [1490, 105] width 16 height 19
click at [617, 228] on p at bounding box center [812, 229] width 513 height 16
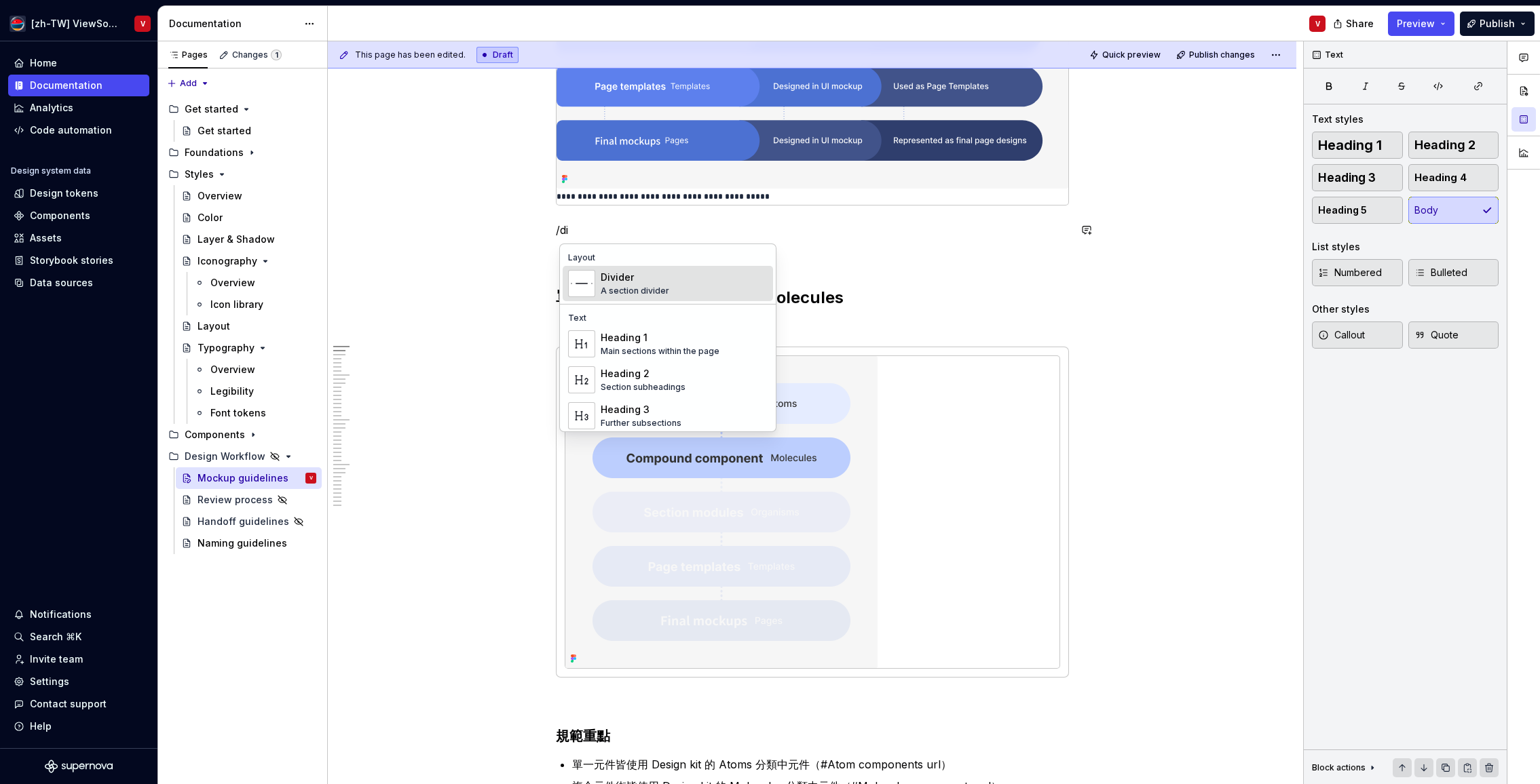
click at [677, 277] on div "Divider A section divider" at bounding box center [684, 284] width 167 height 27
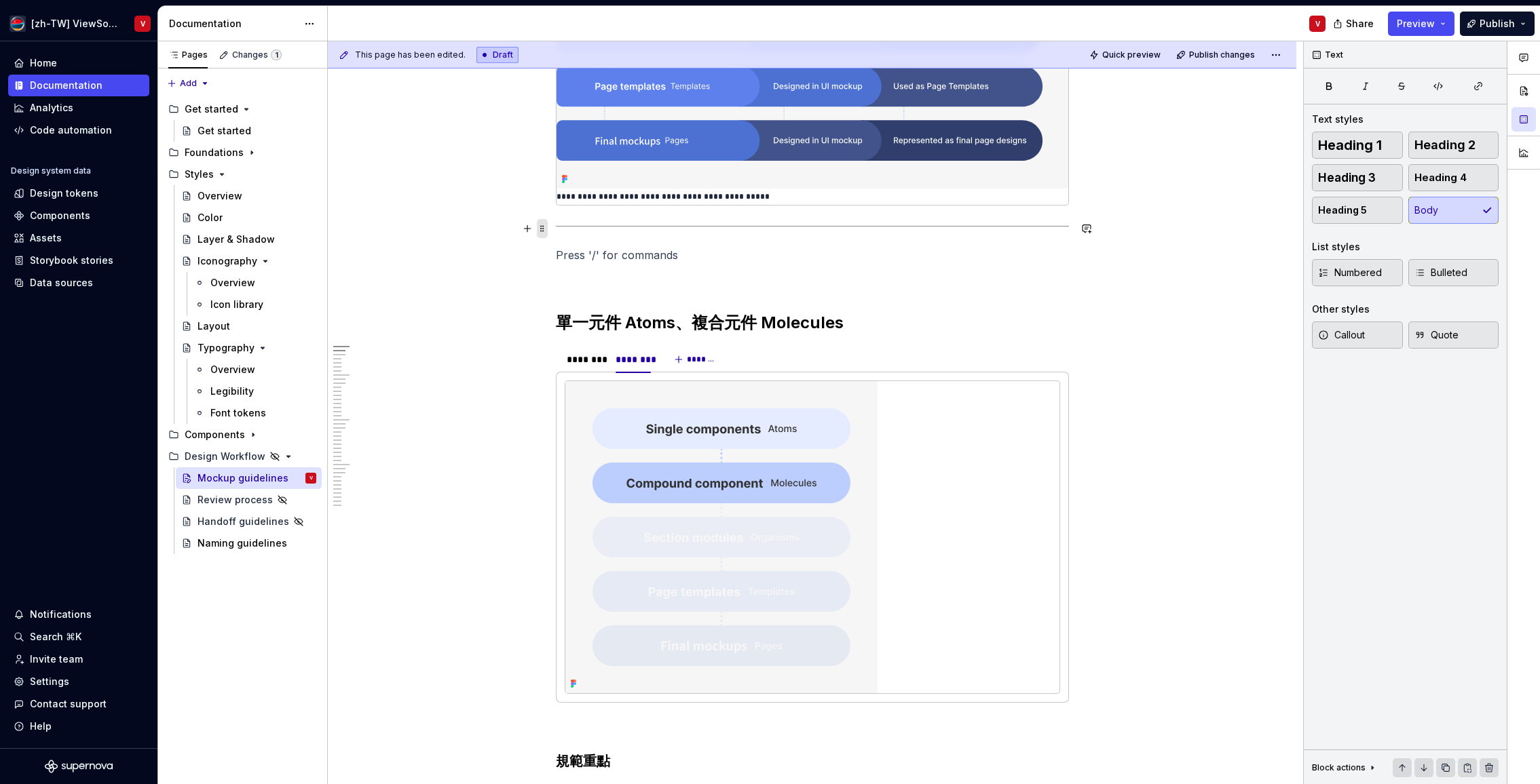
click at [546, 228] on span at bounding box center [542, 228] width 11 height 19
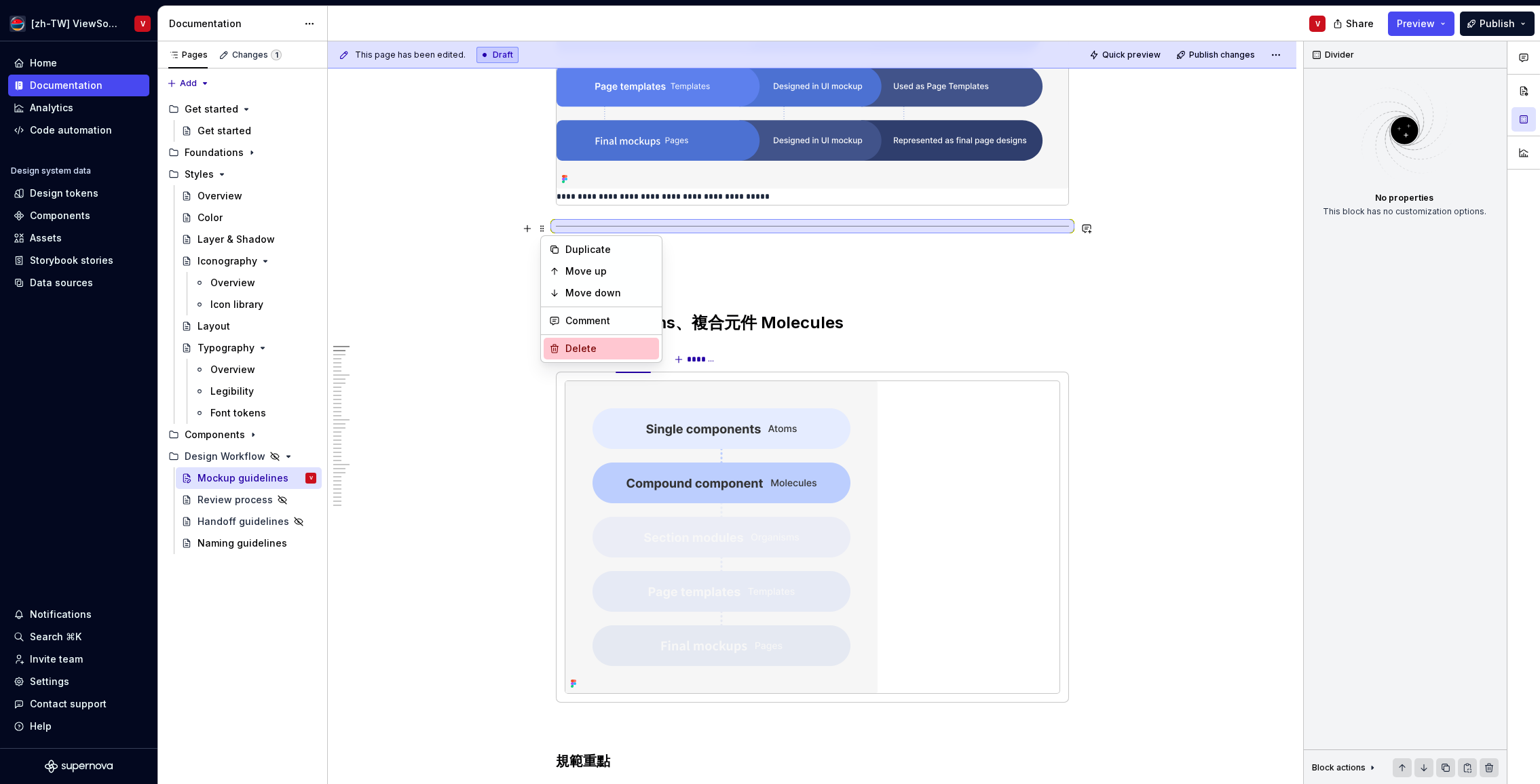
click at [586, 348] on div "Delete" at bounding box center [609, 349] width 88 height 13
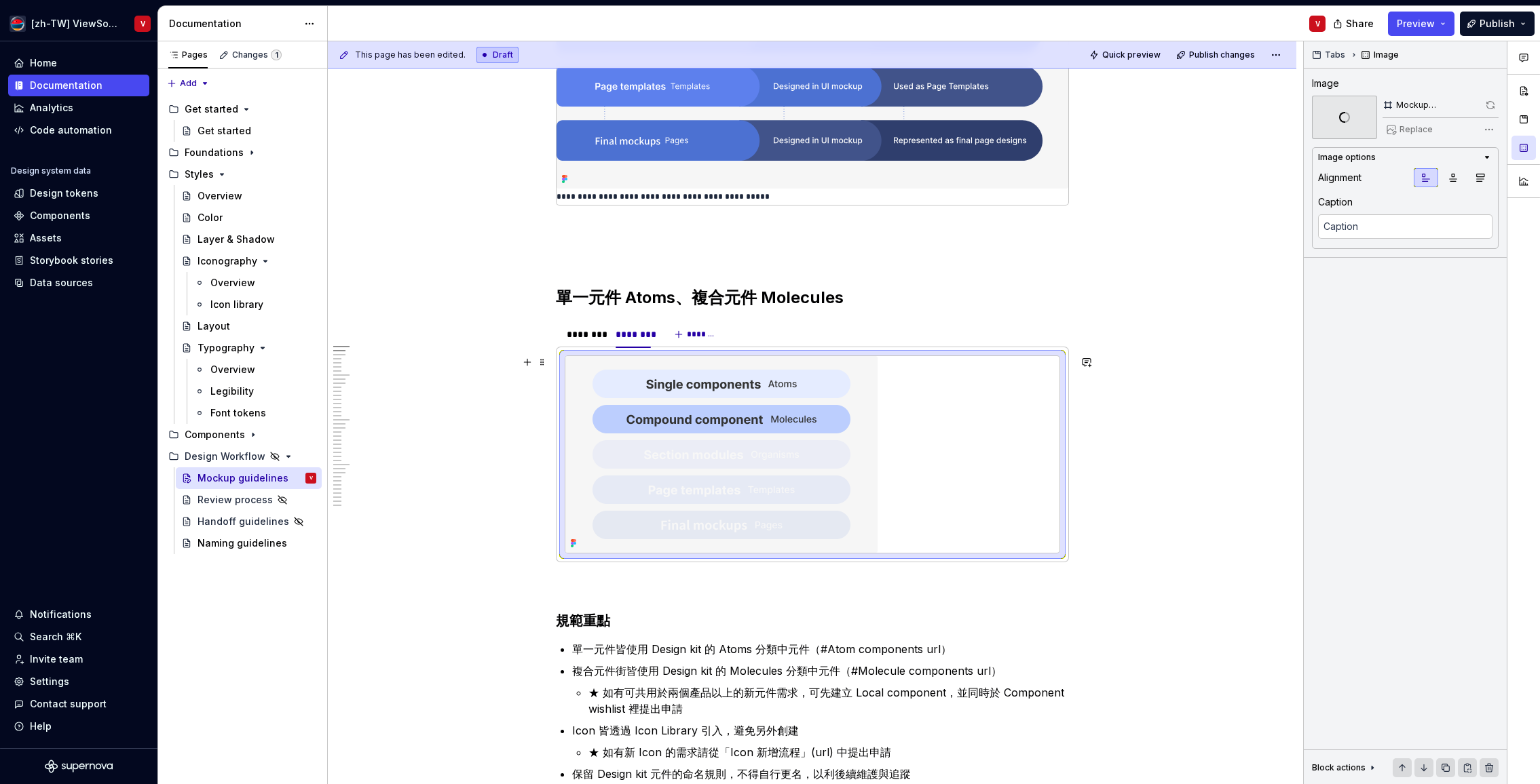
click at [710, 441] on img at bounding box center [721, 455] width 313 height 197
drag, startPoint x: 1139, startPoint y: 53, endPoint x: 1121, endPoint y: 117, distance: 66.5
click at [1139, 53] on span "Quick preview" at bounding box center [1131, 55] width 58 height 11
click at [734, 411] on img at bounding box center [721, 455] width 313 height 197
click at [1489, 103] on button "button" at bounding box center [1490, 105] width 16 height 19
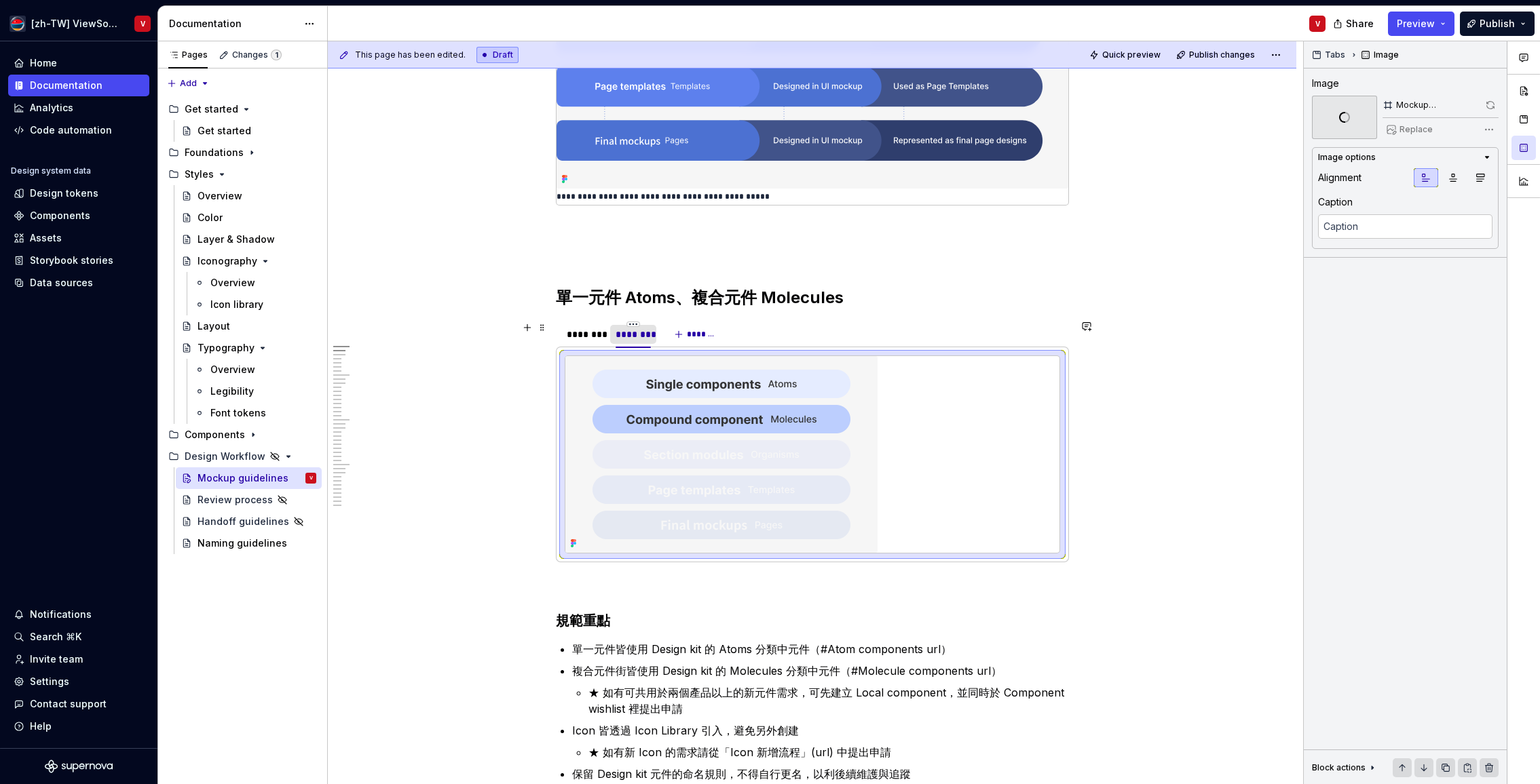
type textarea "*"
click at [640, 333] on div "********" at bounding box center [634, 334] width 35 height 13
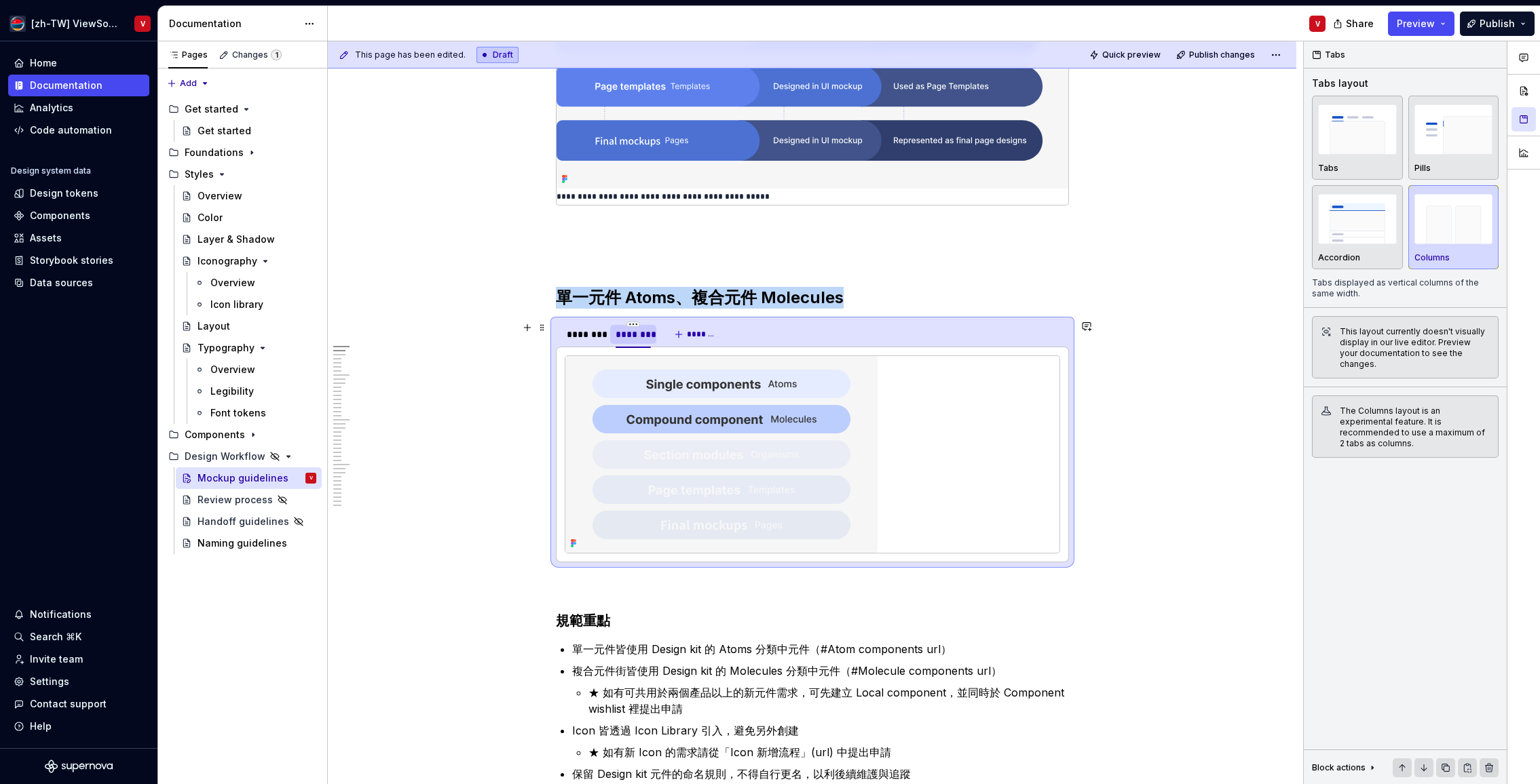
click at [640, 333] on div "********" at bounding box center [634, 334] width 35 height 13
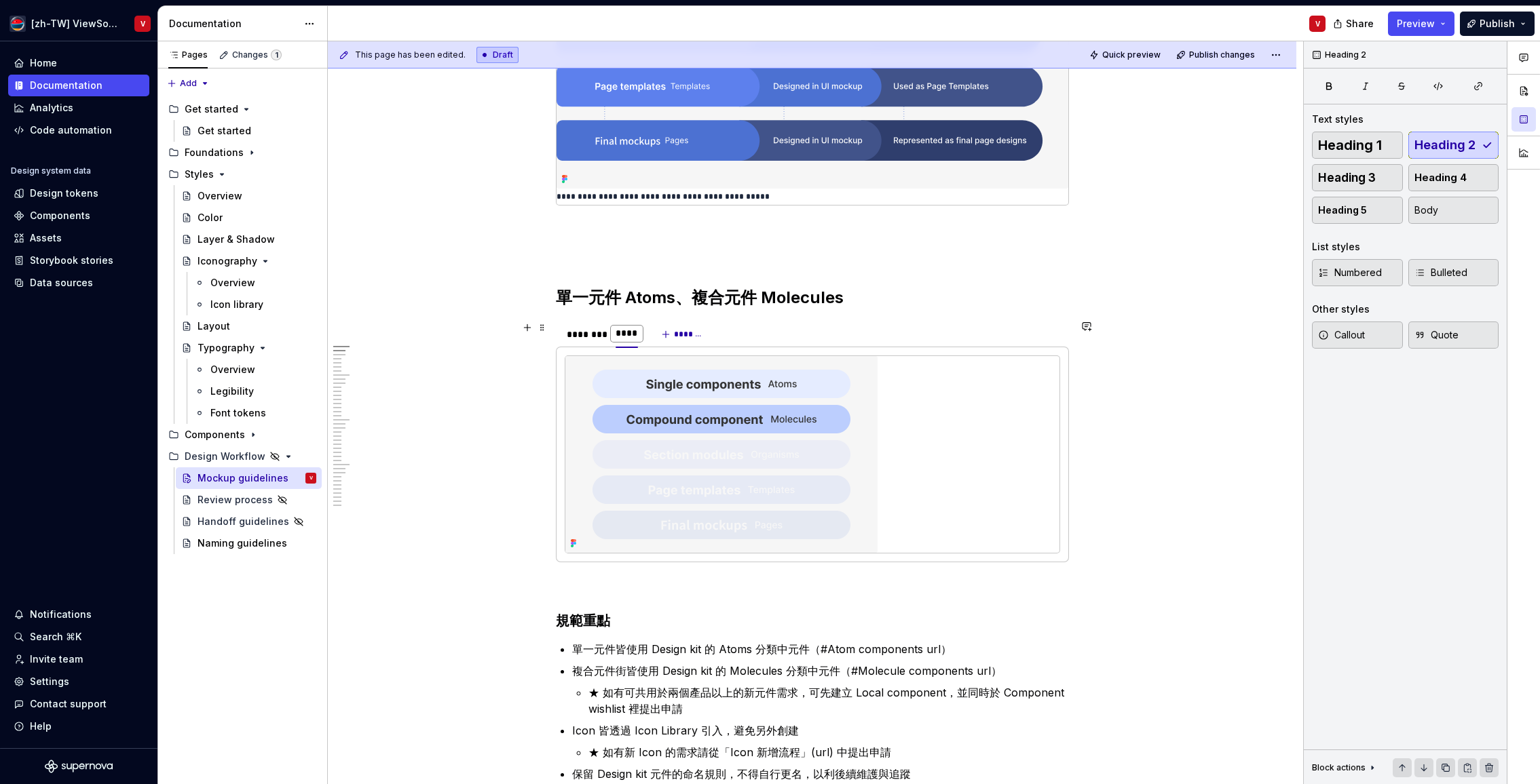
type input "*****"
click at [586, 334] on div "********" at bounding box center [585, 334] width 35 height 13
click at [588, 334] on div "********" at bounding box center [585, 334] width 35 height 13
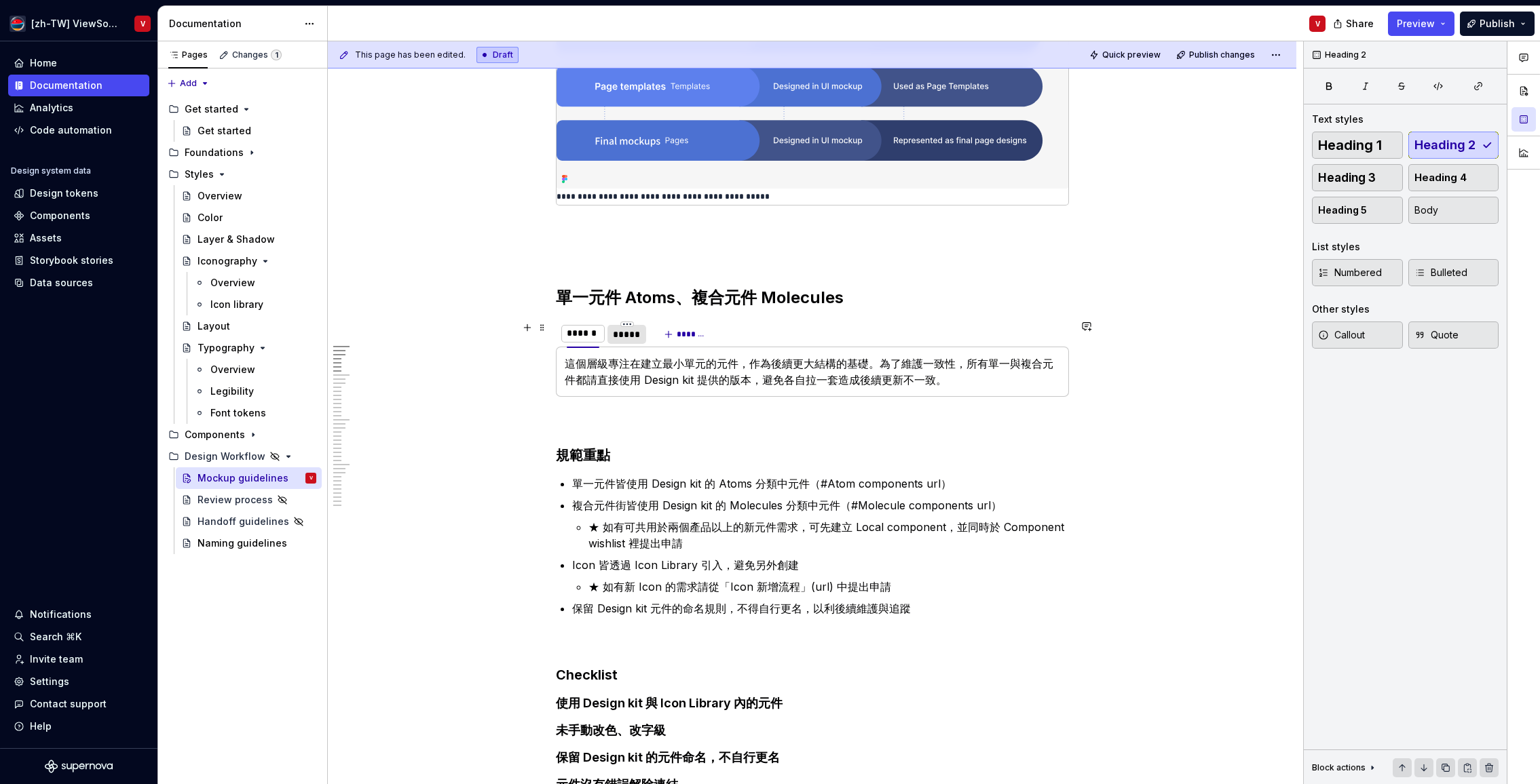
type input "*******"
click at [637, 335] on div "*****" at bounding box center [629, 334] width 28 height 13
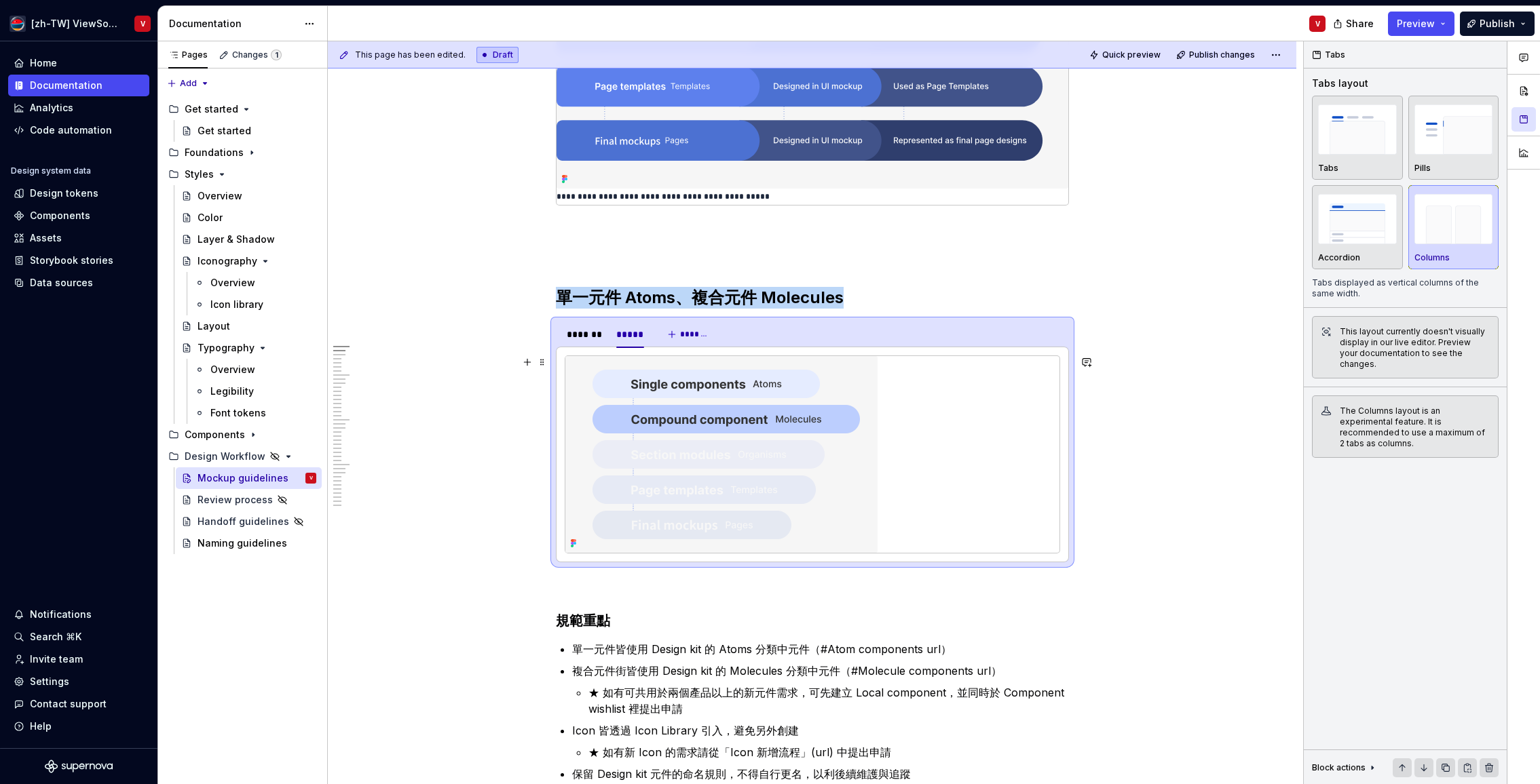
click at [707, 441] on img at bounding box center [721, 455] width 313 height 197
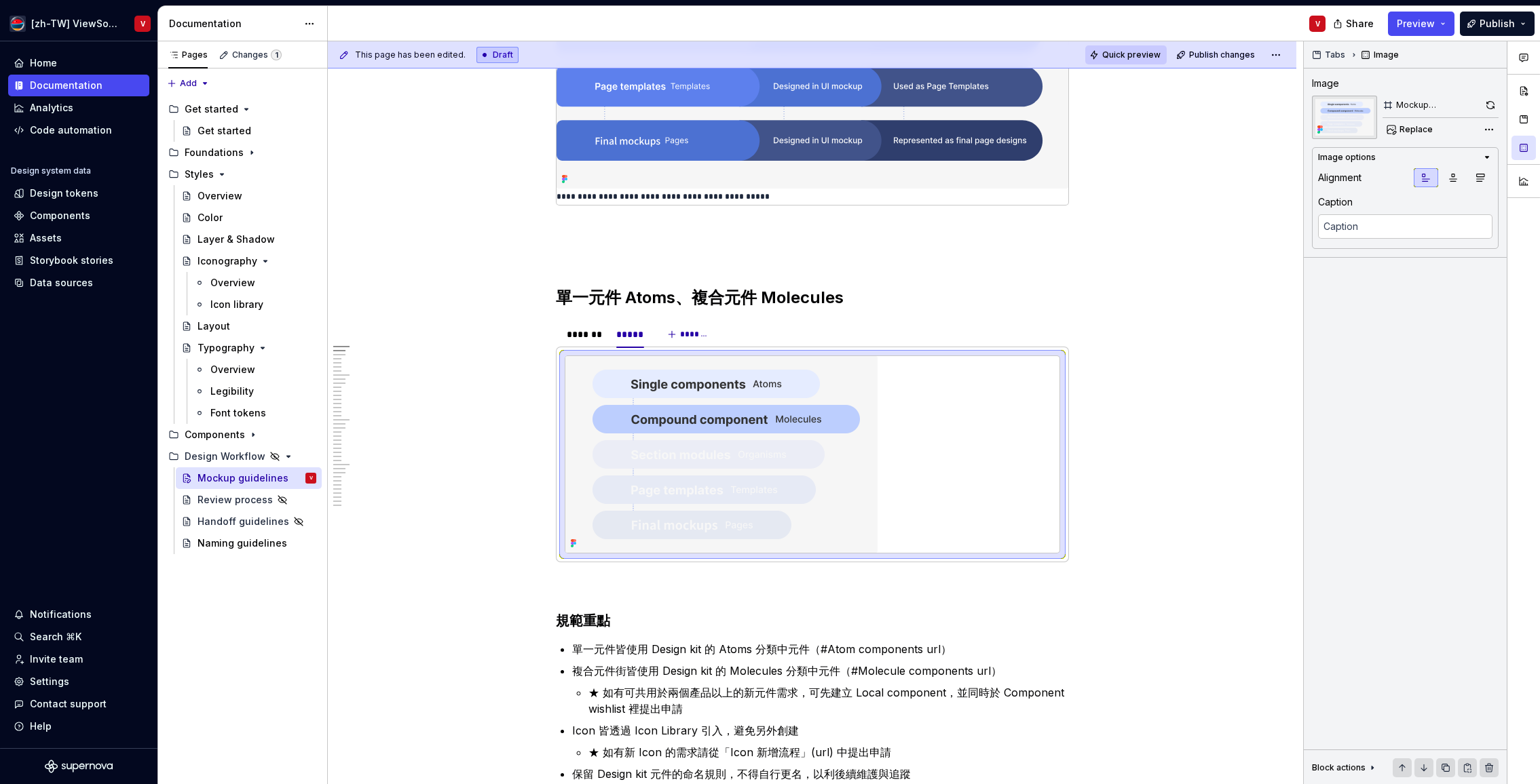
click at [1125, 56] on span "Quick preview" at bounding box center [1131, 55] width 58 height 11
click at [821, 429] on img at bounding box center [721, 455] width 313 height 197
drag, startPoint x: 1488, startPoint y: 102, endPoint x: 1463, endPoint y: 134, distance: 40.6
click at [1488, 102] on button "button" at bounding box center [1490, 105] width 16 height 19
drag, startPoint x: 1126, startPoint y: 56, endPoint x: 1090, endPoint y: 131, distance: 83.2
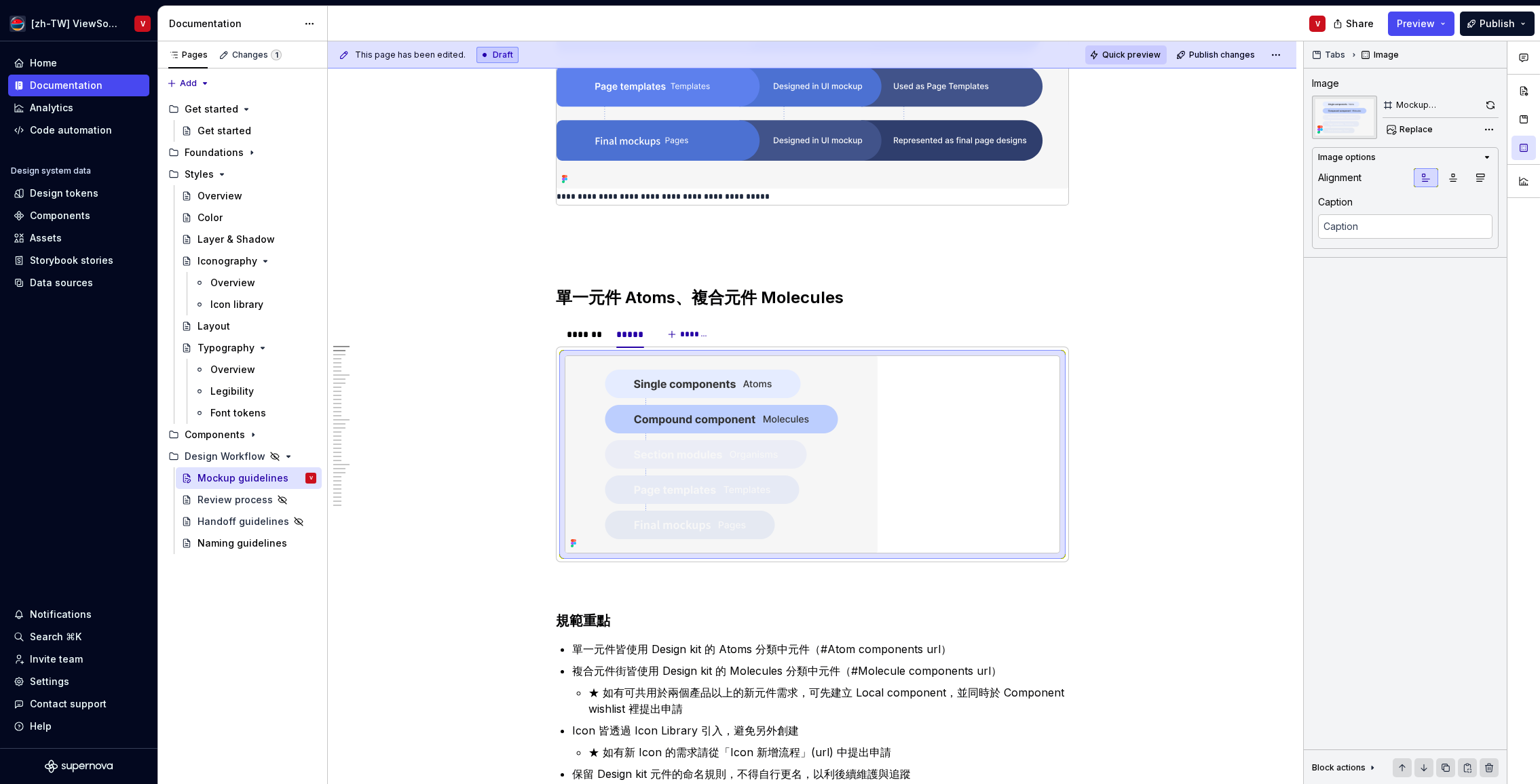
click at [1126, 56] on span "Quick preview" at bounding box center [1131, 55] width 58 height 11
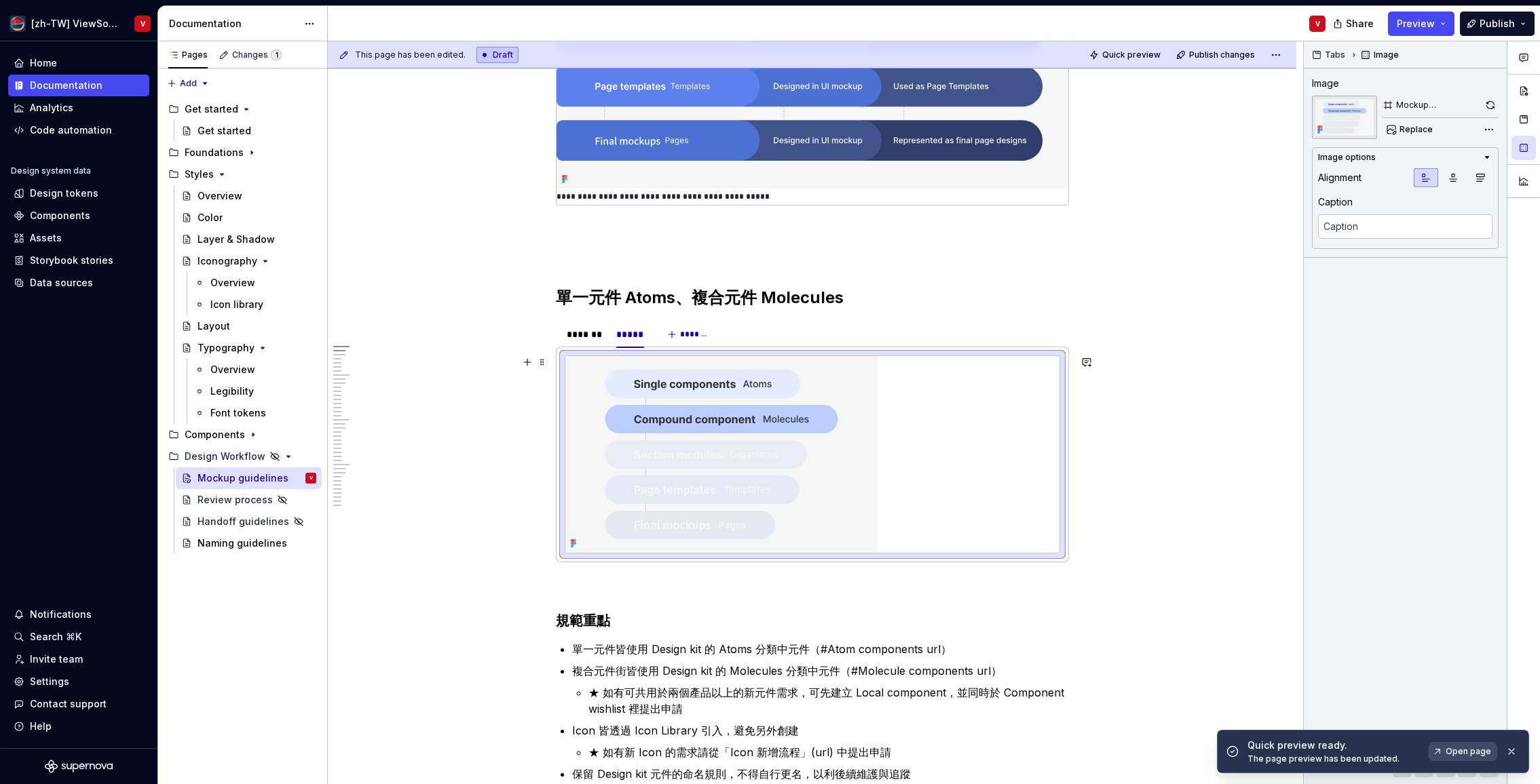
click at [846, 435] on img at bounding box center [721, 455] width 313 height 197
click at [1488, 125] on div "Comments Open comments No comments yet Select ‘Comment’ from the block context …" at bounding box center [1421, 413] width 236 height 744
click at [1456, 196] on div "Image format ( PNG )" at bounding box center [1403, 196] width 183 height 22
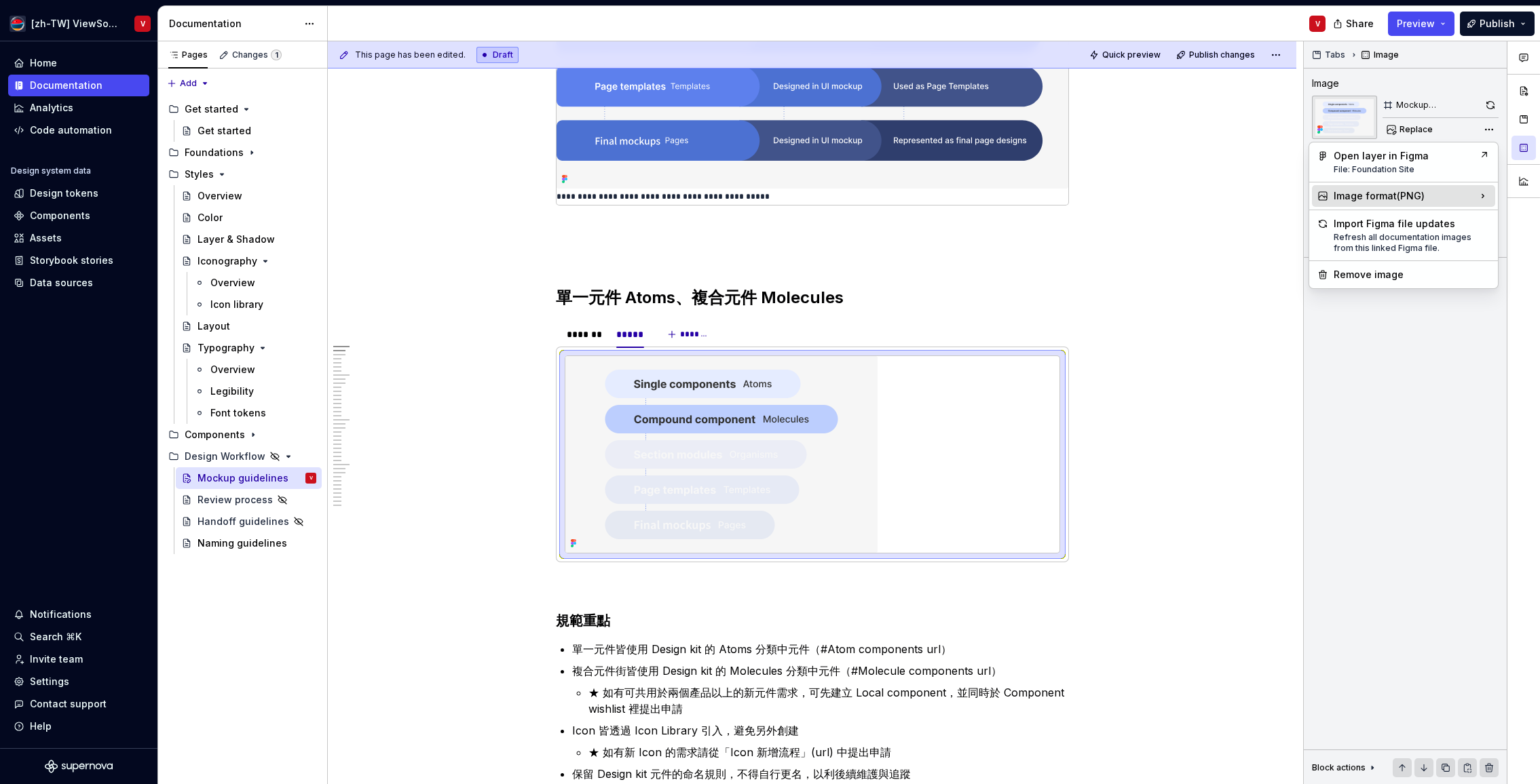
click at [1405, 195] on div "Image format ( PNG )" at bounding box center [1403, 196] width 183 height 22
click at [1238, 238] on html "[zh-TW] ViewSonic Design System V Home Documentation Analytics Code automation …" at bounding box center [770, 392] width 1540 height 784
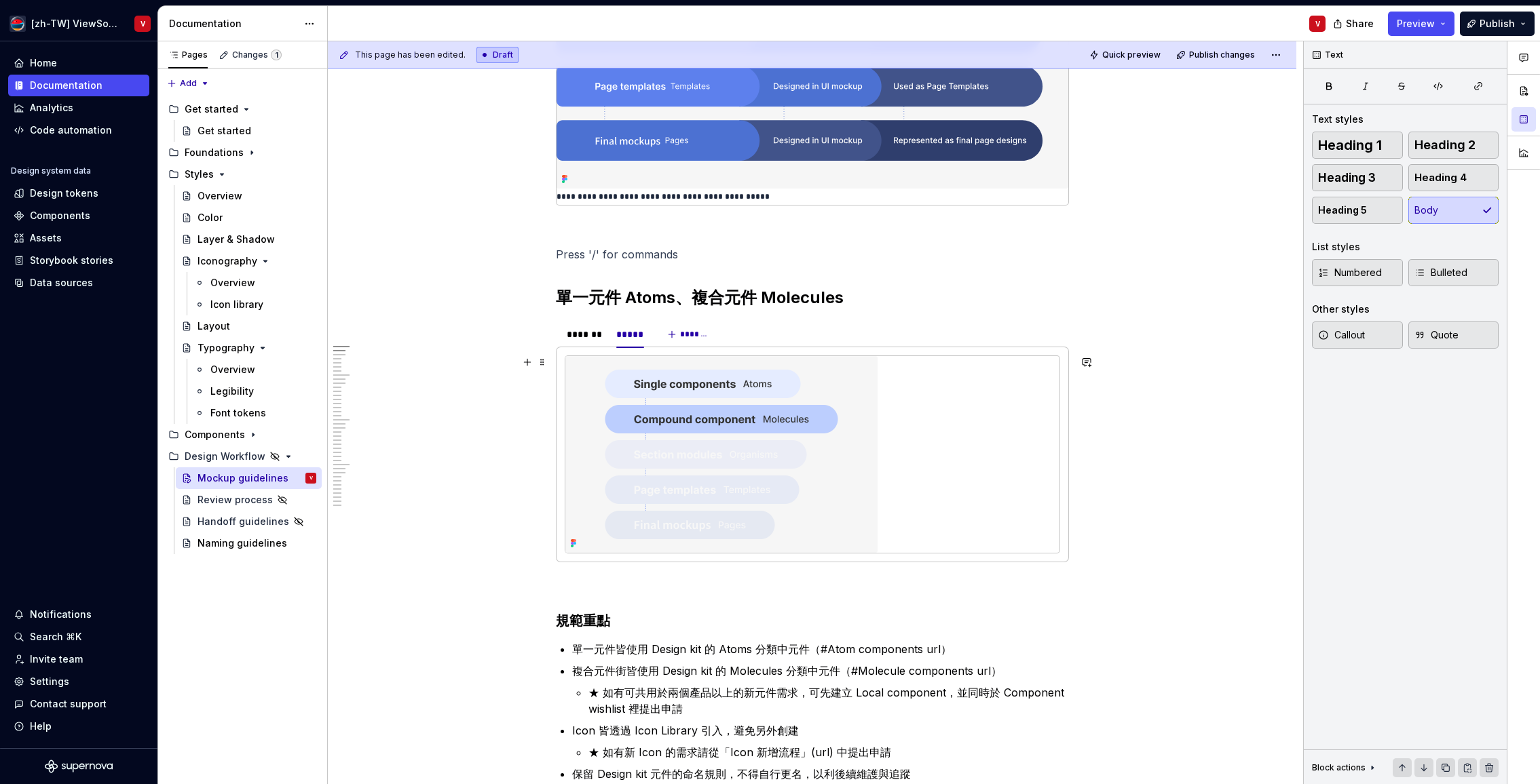
click at [736, 420] on img at bounding box center [721, 455] width 313 height 197
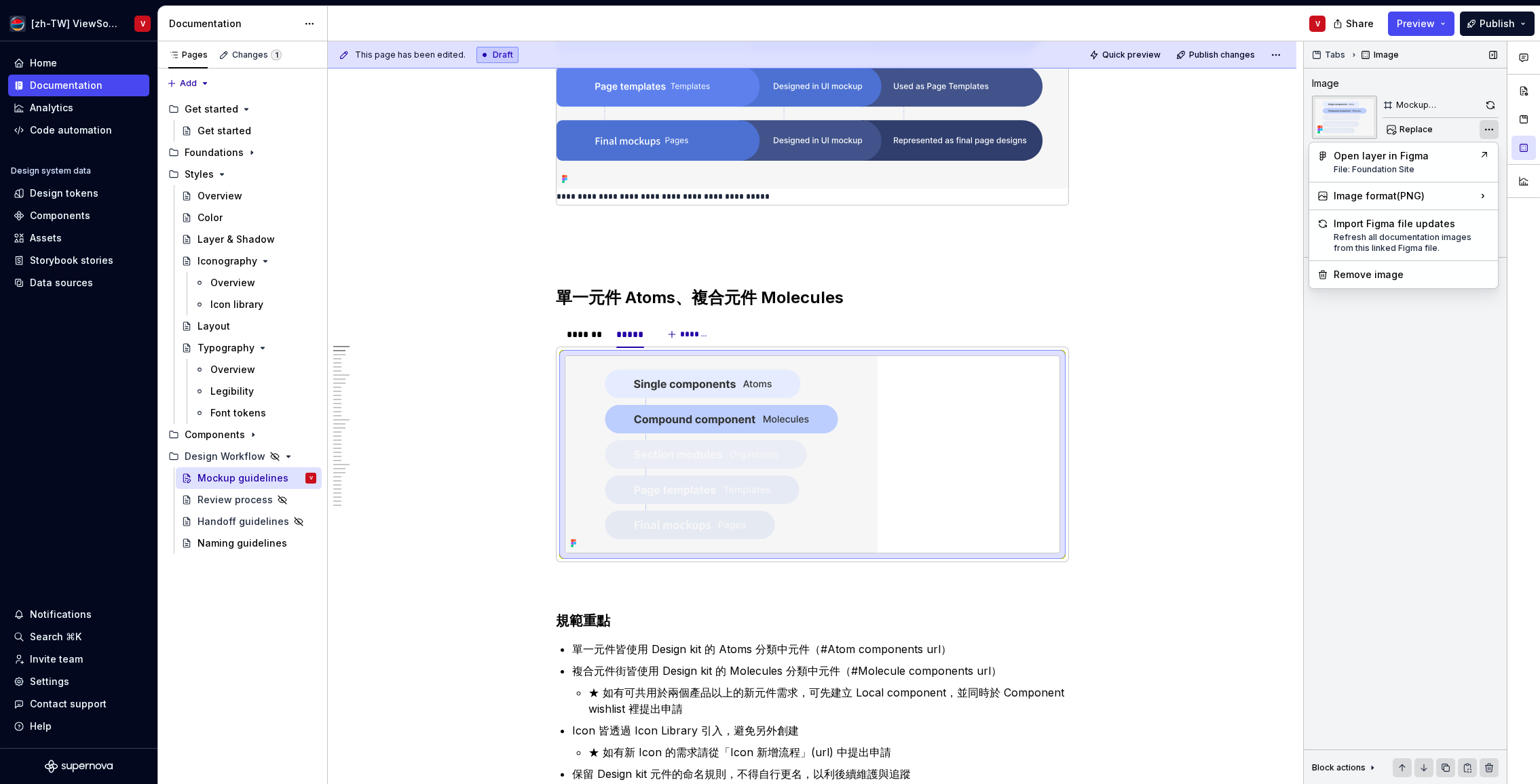
click at [1494, 131] on div "Comments Open comments No comments yet Select ‘Comment’ from the block context …" at bounding box center [1421, 413] width 236 height 744
click at [1468, 194] on div "Image format ( PNG )" at bounding box center [1403, 196] width 183 height 22
click at [1483, 194] on icon at bounding box center [1483, 196] width 13 height 13
click at [1236, 240] on div "SVG Use if image from Figma is pixelated." at bounding box center [1235, 241] width 150 height 26
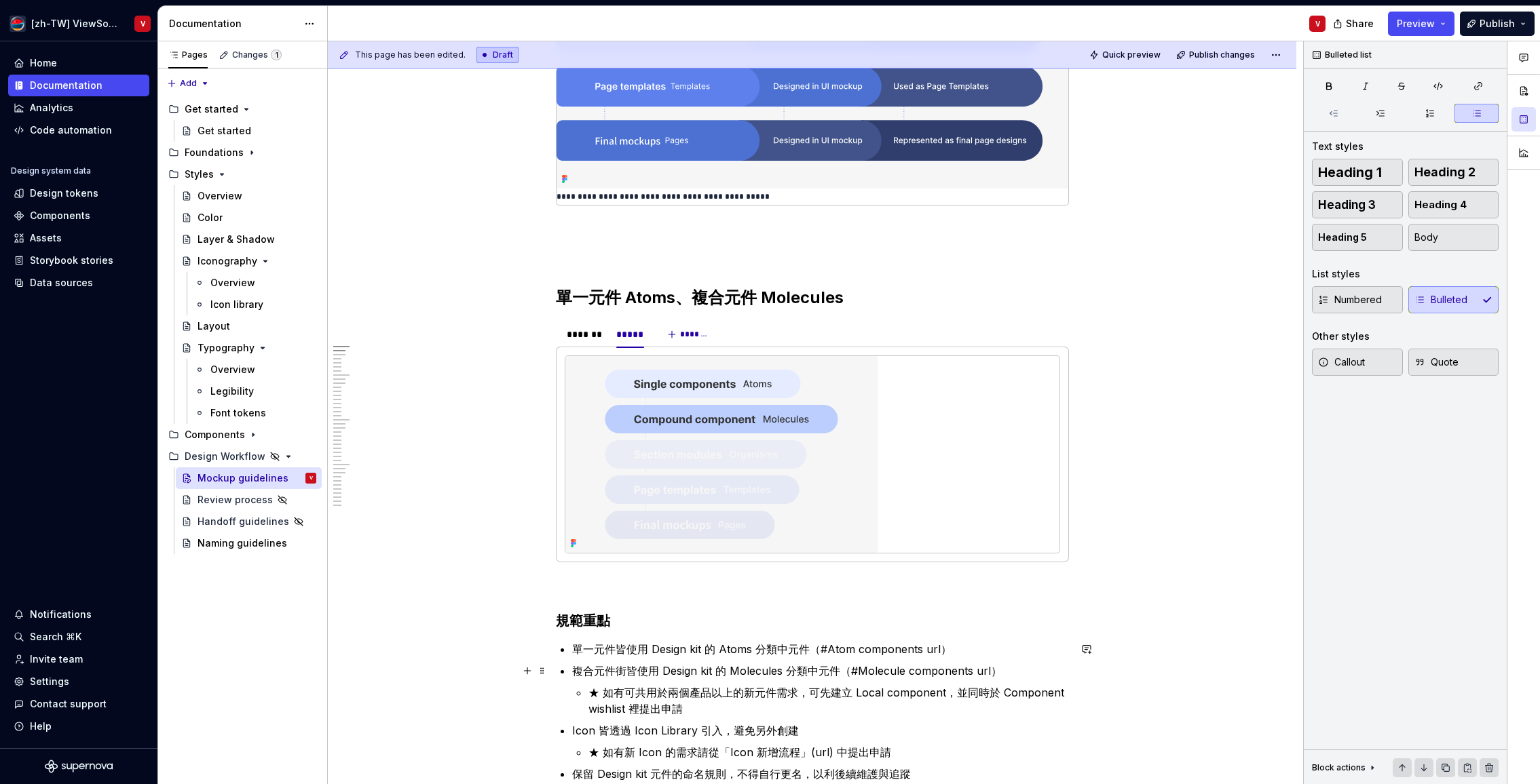
click at [626, 674] on p "複合元件街皆使用 Design kit 的 Molecules 分類中元件（#Molecule components url）" at bounding box center [821, 670] width 497 height 16
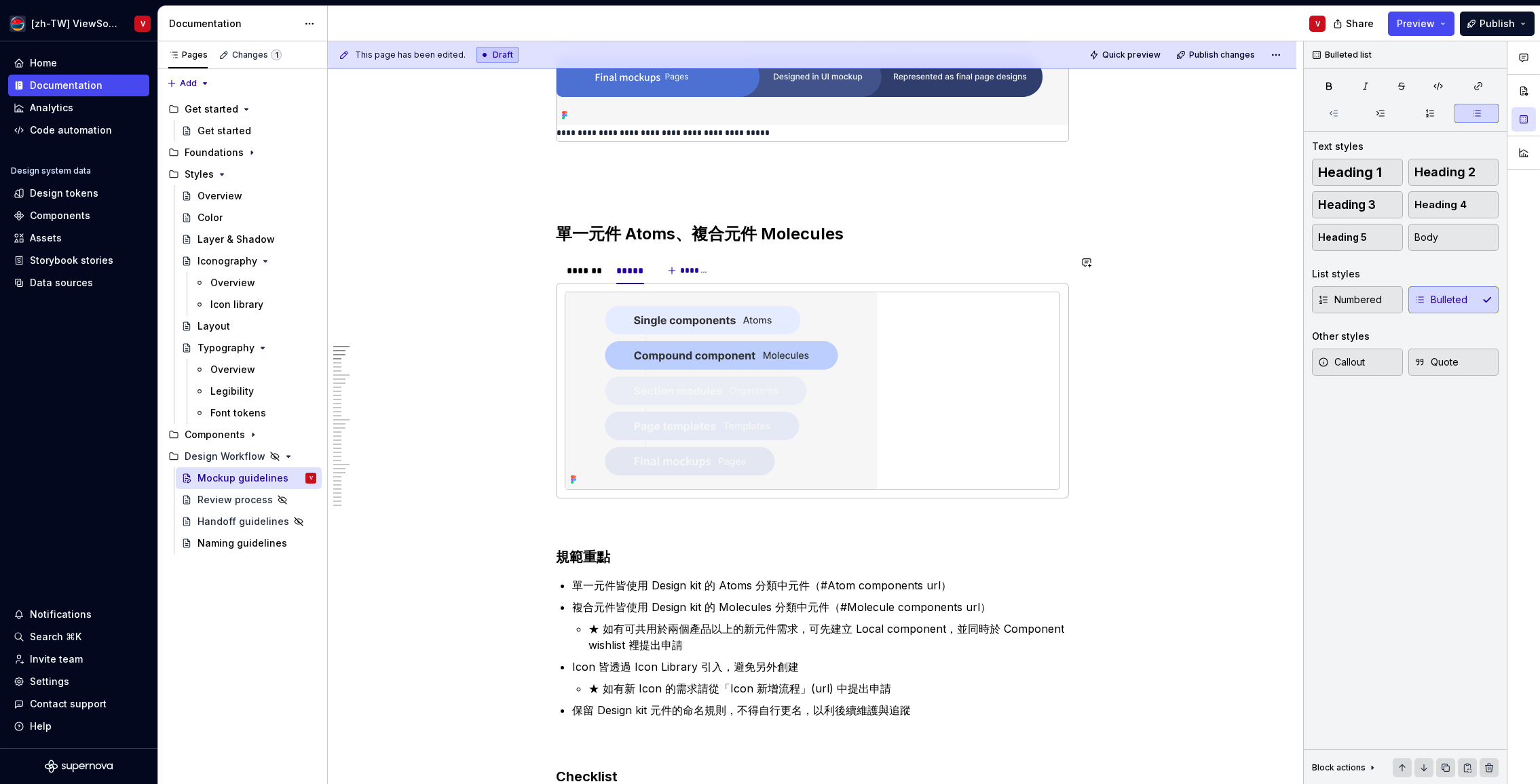
scroll to position [567, 0]
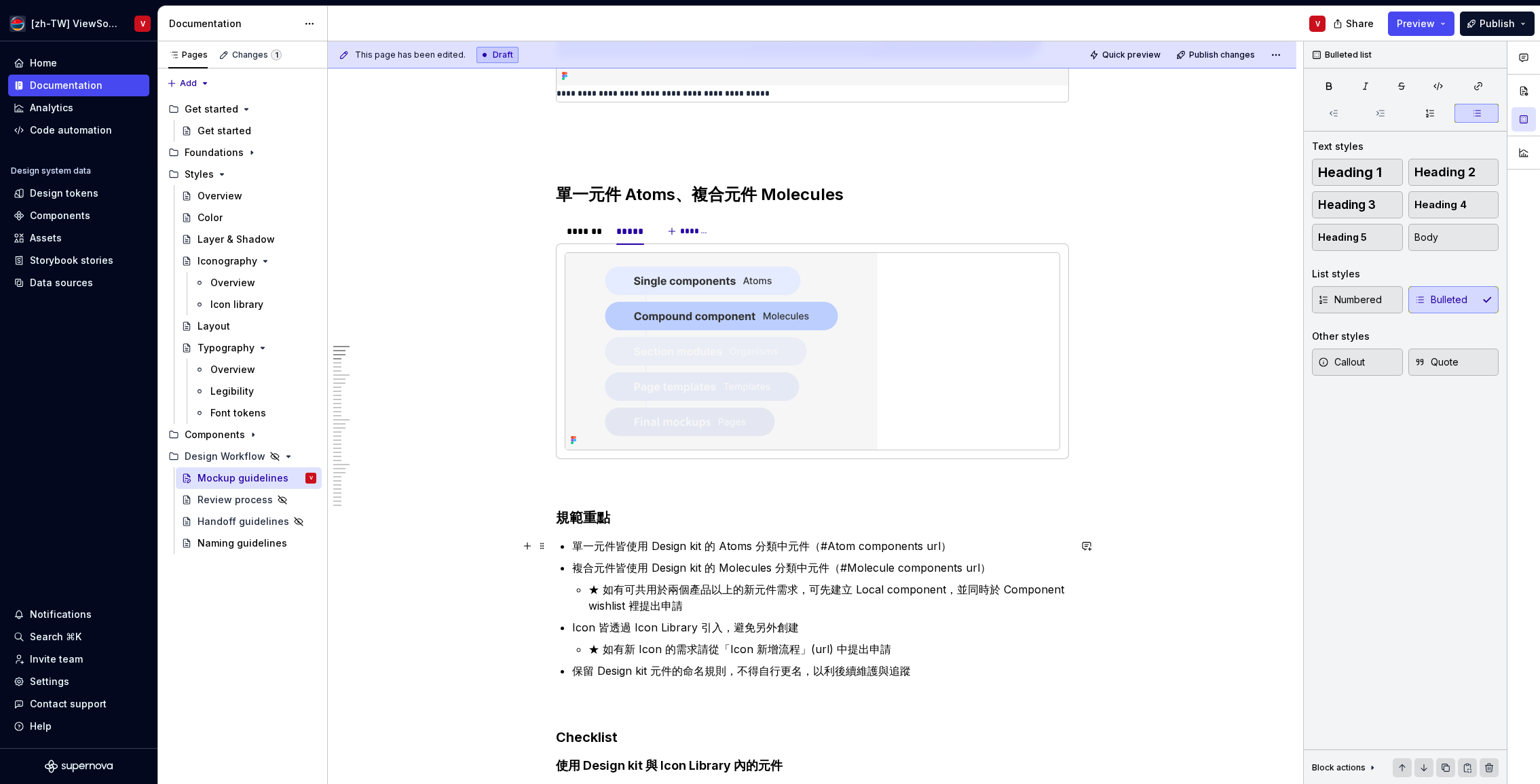
drag, startPoint x: 618, startPoint y: 545, endPoint x: 629, endPoint y: 536, distance: 14.2
click at [618, 545] on p "單一元件皆使用 Design kit 的 Atoms 分類中元件（#Atom components url）" at bounding box center [821, 546] width 497 height 16
click at [740, 544] on p "單一元件皆使用 Design kit 的 Atoms 分類中元件（#Atom components url）" at bounding box center [821, 546] width 497 height 16
click at [740, 545] on p "單一元件皆使用 Design kit 的 Atoms 分類中元件（#Atom components url）" at bounding box center [821, 546] width 497 height 16
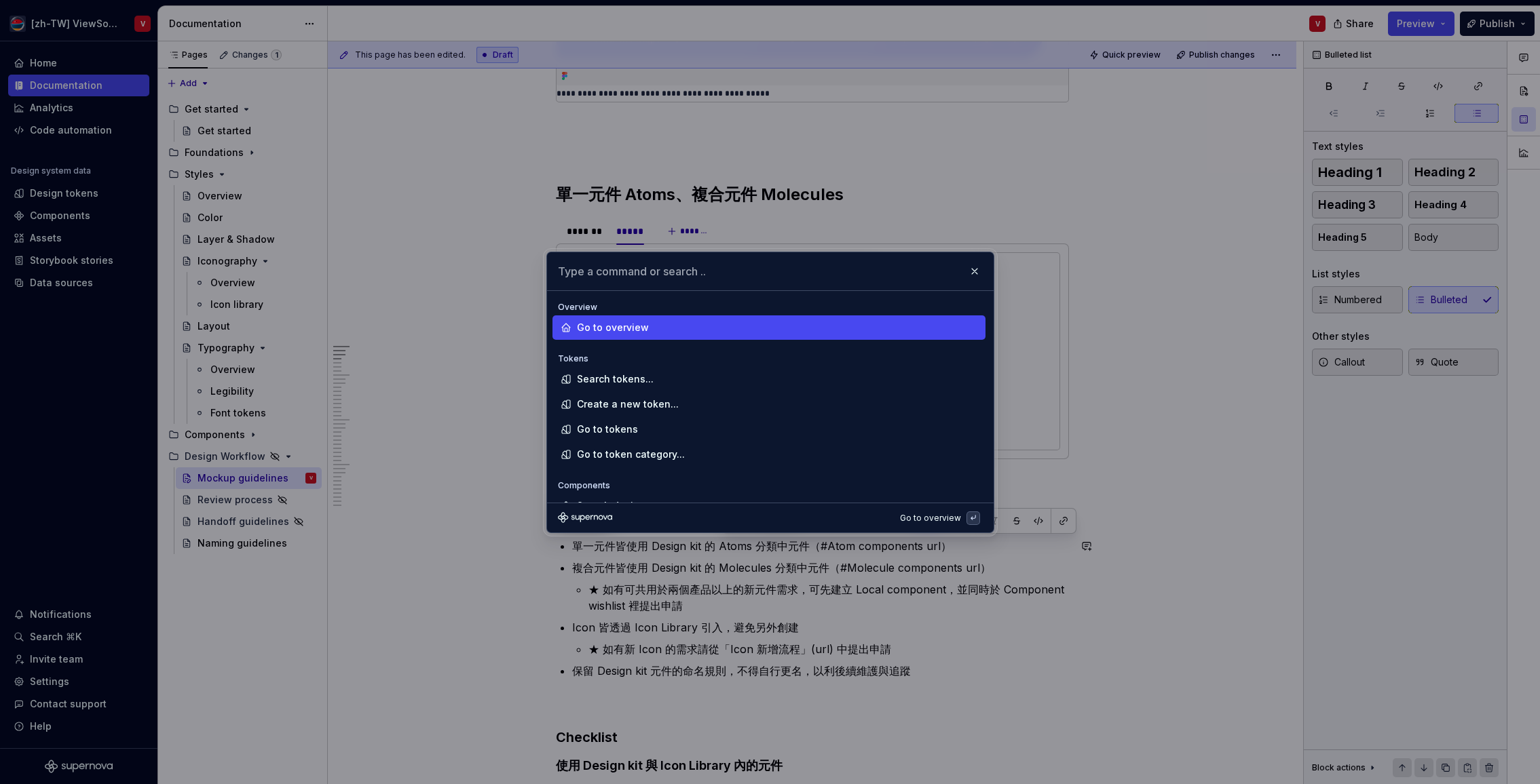
type textarea "*"
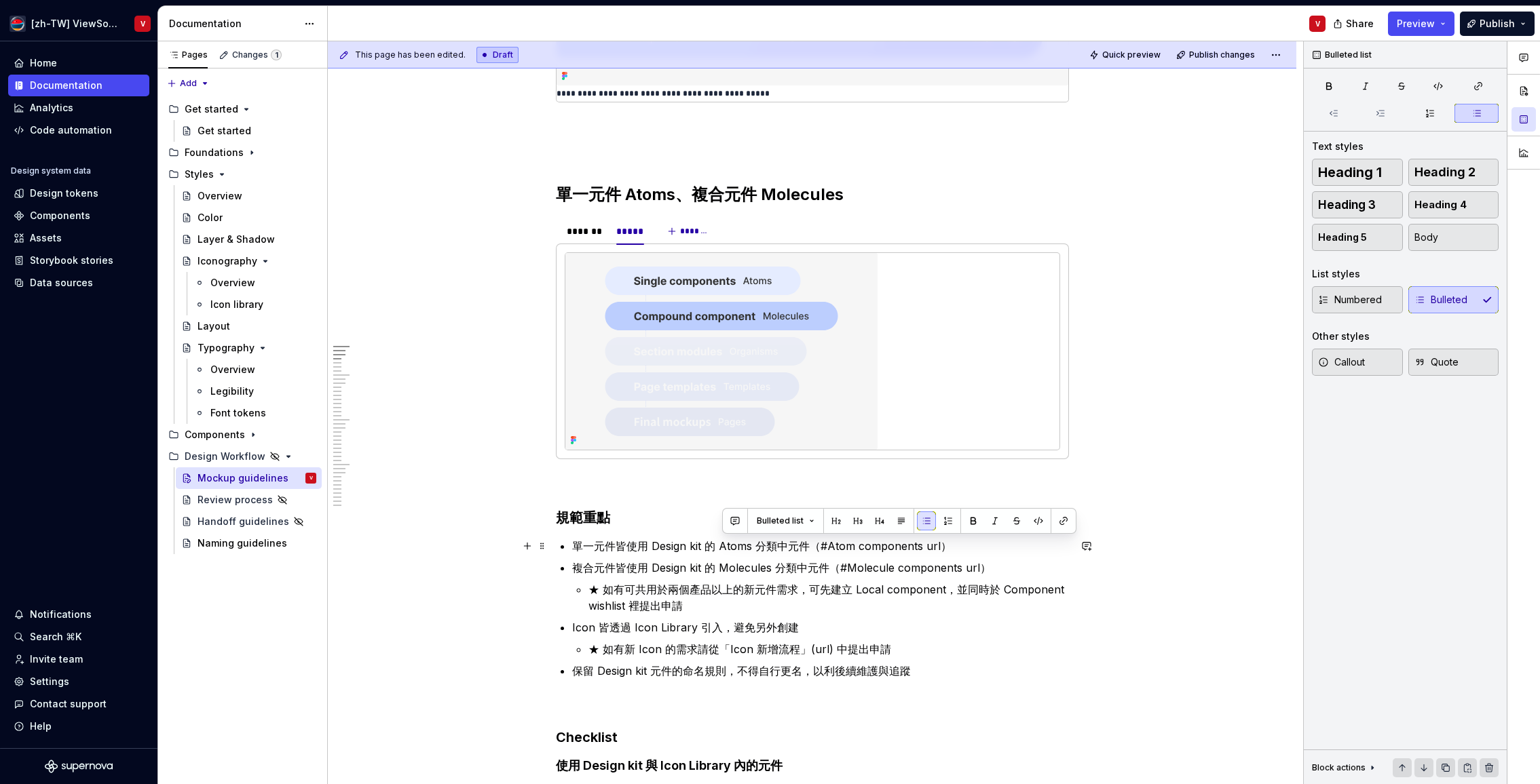
click at [731, 550] on p "單一元件皆使用 Design kit 的 Atoms 分類中元件（#Atom components url）" at bounding box center [821, 546] width 497 height 16
click at [1061, 520] on button "button" at bounding box center [1063, 520] width 19 height 19
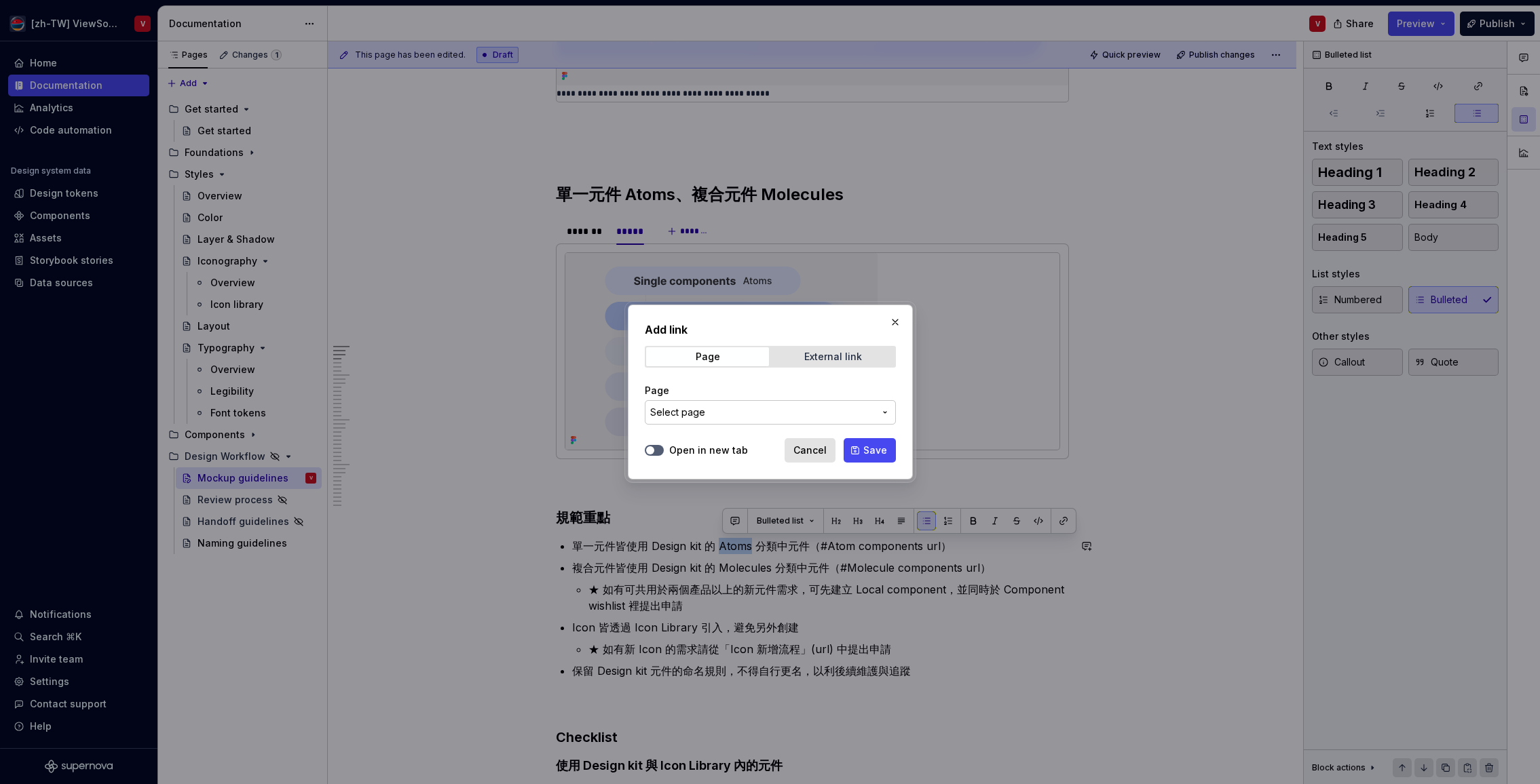
click at [815, 360] on div "External link" at bounding box center [833, 356] width 57 height 11
drag, startPoint x: 716, startPoint y: 415, endPoint x: 712, endPoint y: 406, distance: 9.8
click at [716, 413] on input "URL" at bounding box center [770, 412] width 251 height 24
paste input "[URL][DOMAIN_NAME]"
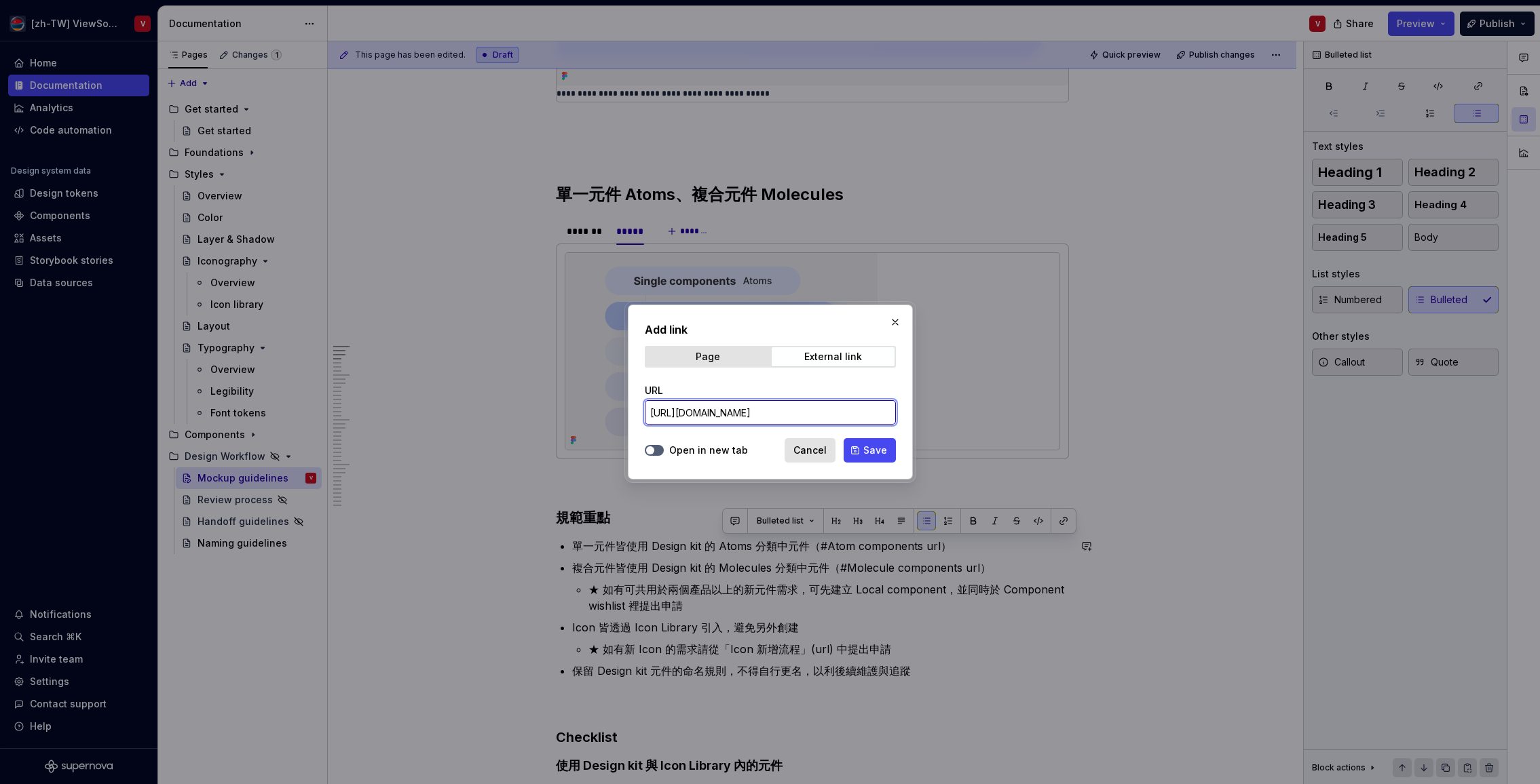
scroll to position [0, 205]
type input "[URL][DOMAIN_NAME]"
drag, startPoint x: 654, startPoint y: 449, endPoint x: 688, endPoint y: 440, distance: 35.2
click at [654, 449] on icon "button" at bounding box center [650, 451] width 11 height 8
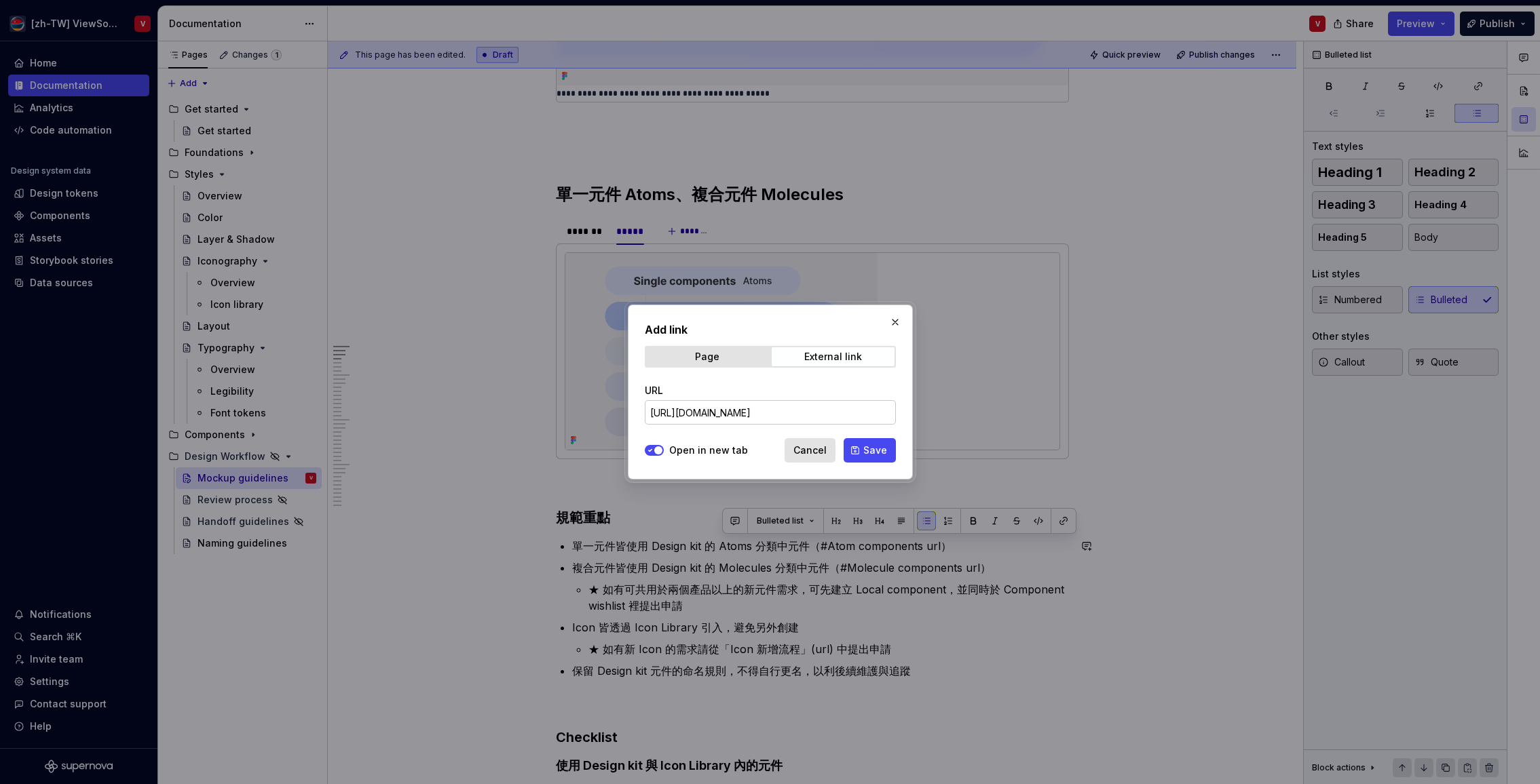
click at [873, 450] on span "Save" at bounding box center [875, 451] width 24 height 13
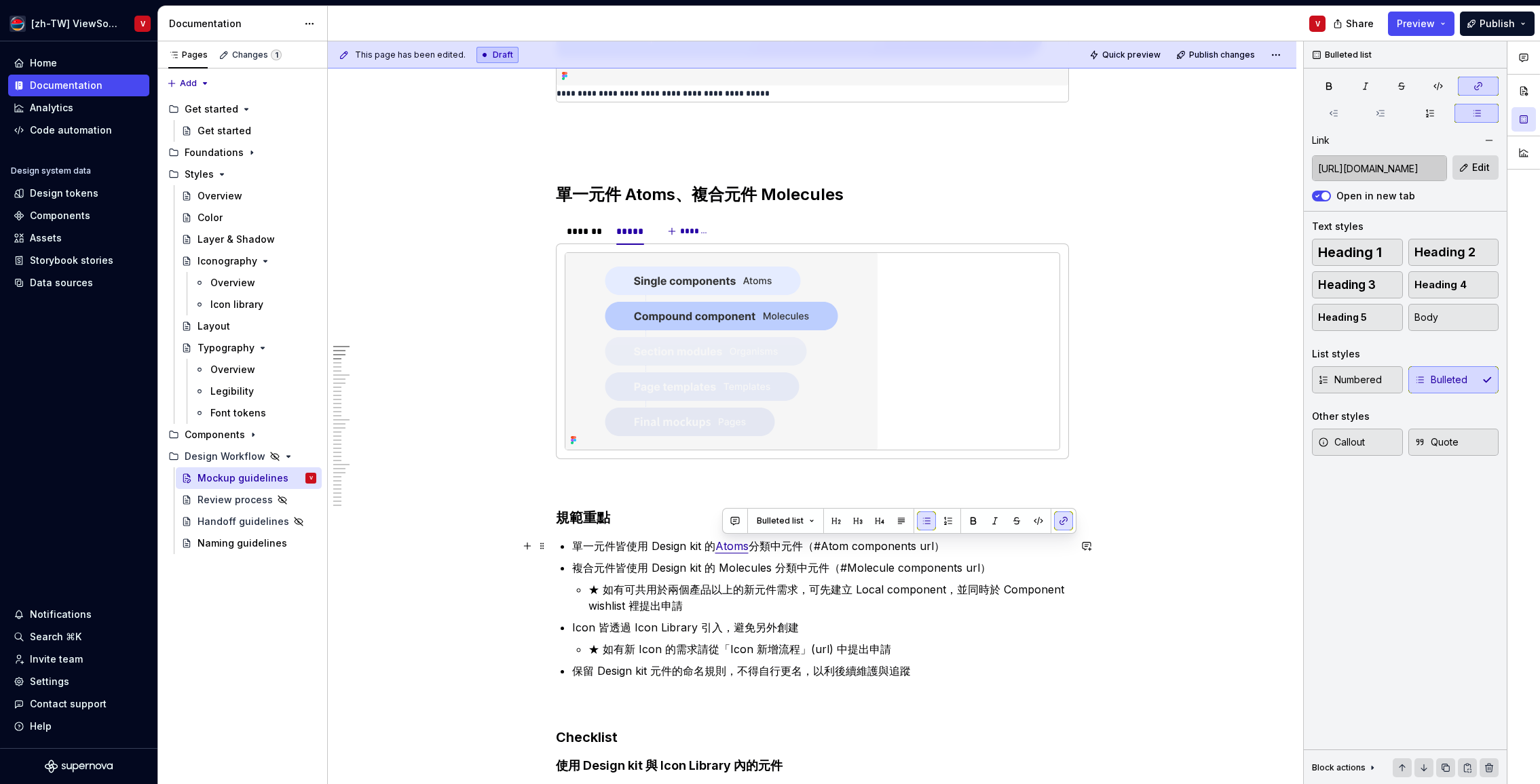
click at [812, 546] on p "單一元件皆使用 Design kit 的 Atoms 分類中元件（#Atom components url）" at bounding box center [821, 546] width 497 height 16
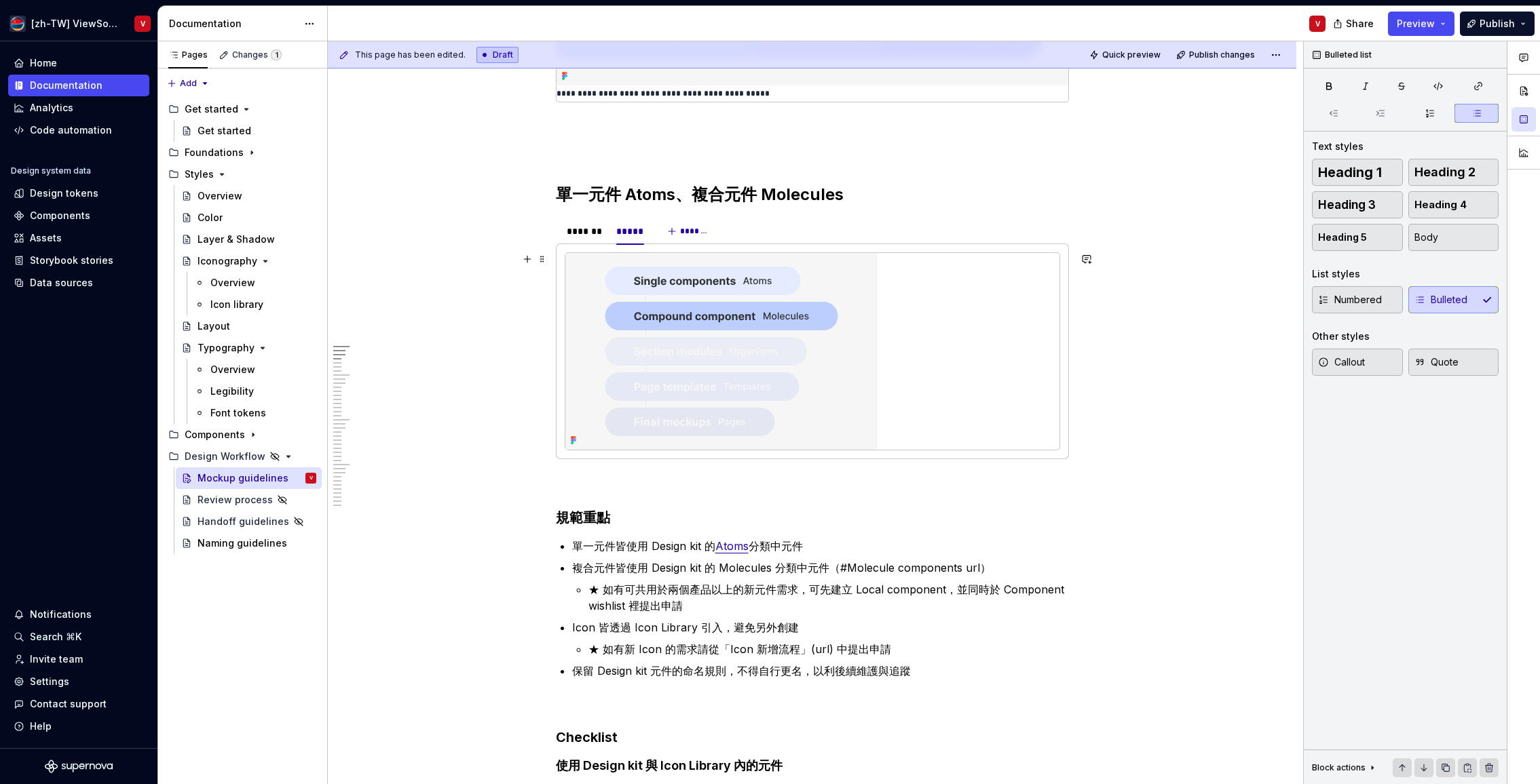
type textarea "*"
click at [738, 567] on p "複合元件皆使用 Design kit 的 Molecules 分類中元件（#Molecule components url）" at bounding box center [821, 568] width 497 height 16
click at [738, 568] on p "複合元件皆使用 Design kit 的 Molecules 分類中元件（#Molecule components url）" at bounding box center [821, 568] width 497 height 16
click at [1057, 545] on button "button" at bounding box center [1063, 542] width 19 height 19
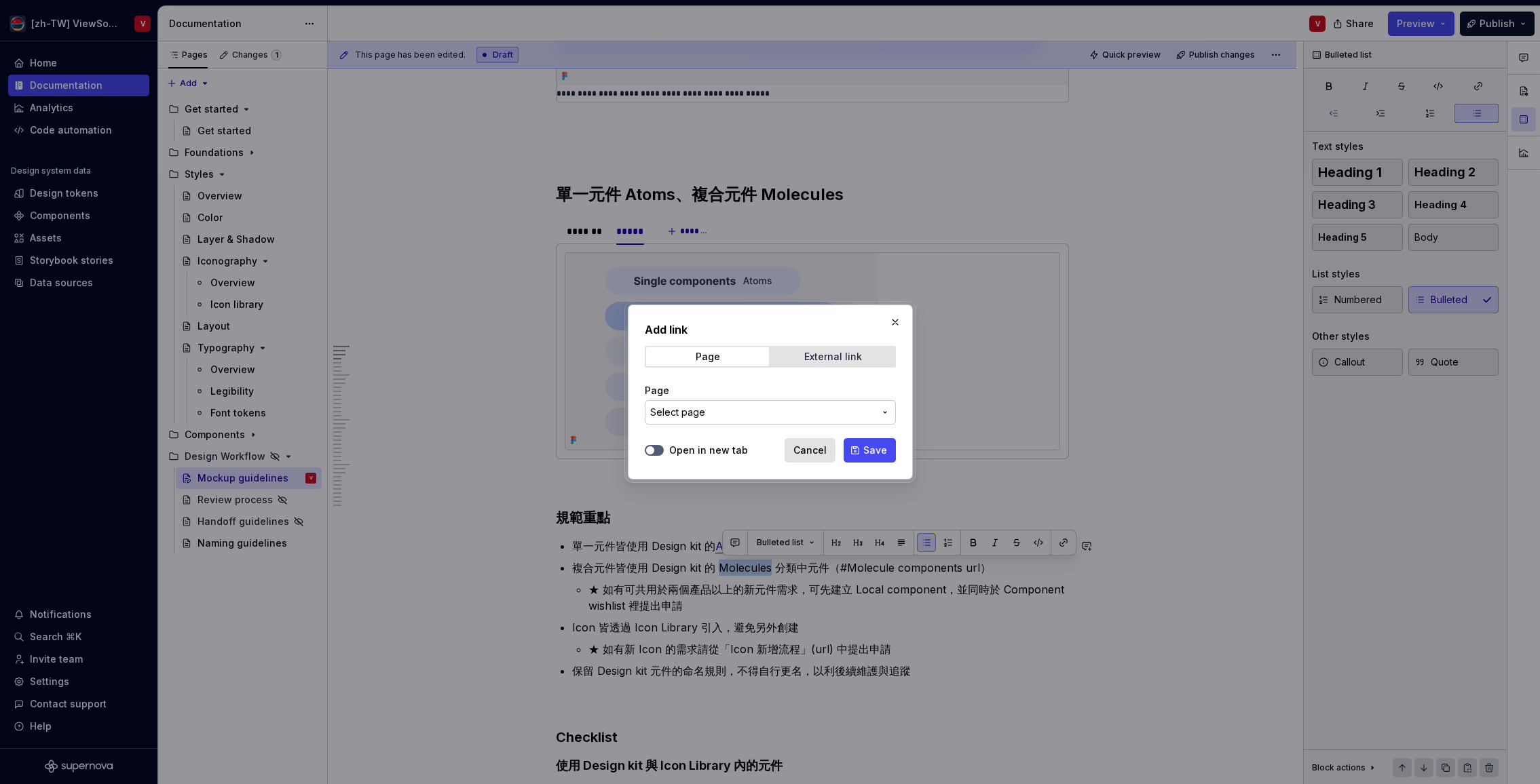
click at [807, 351] on div "External link" at bounding box center [833, 356] width 57 height 11
click at [729, 409] on input "URL" at bounding box center [770, 412] width 251 height 24
paste input "[URL][DOMAIN_NAME]"
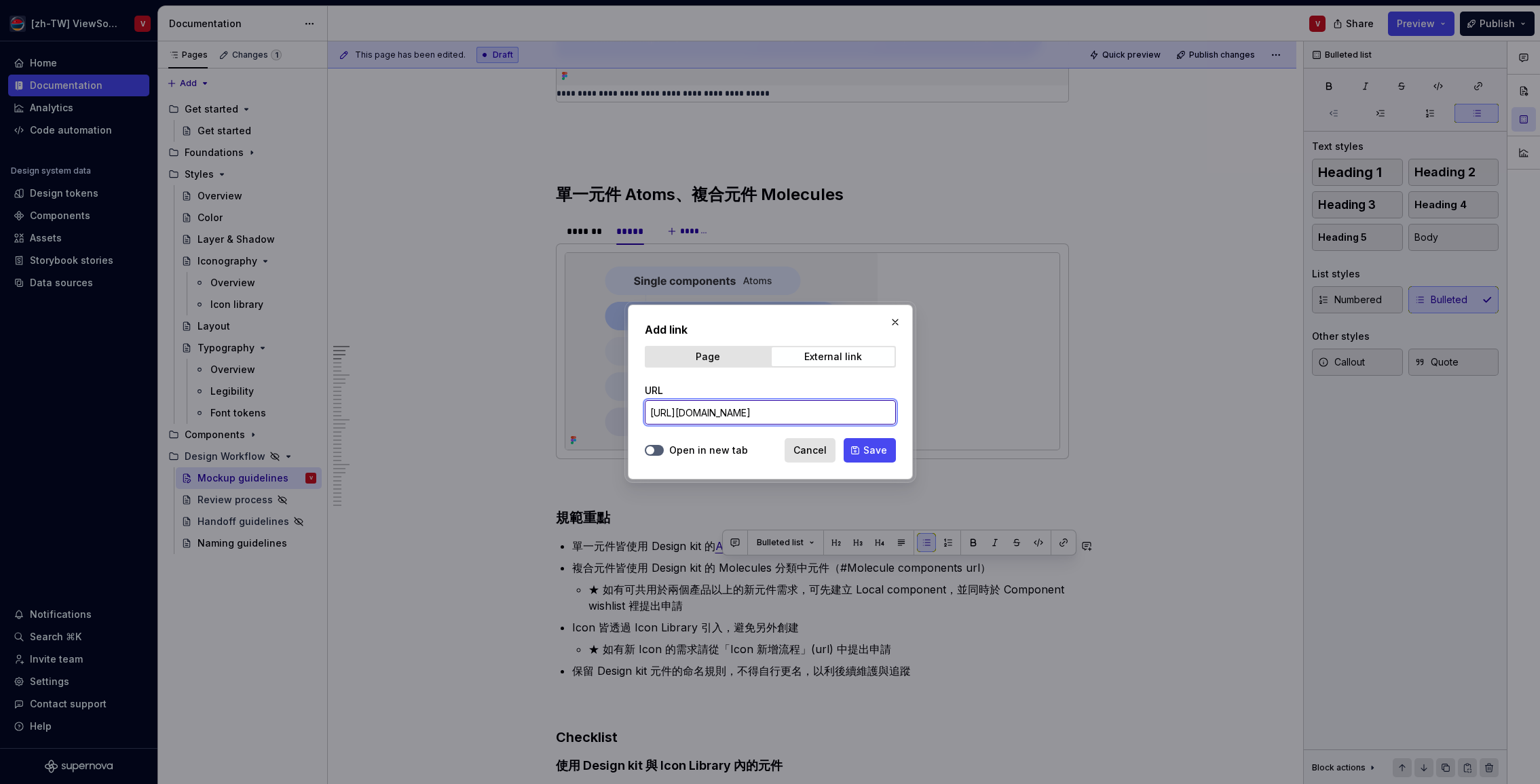
scroll to position [0, 205]
type input "[URL][DOMAIN_NAME]"
click at [658, 448] on button "Open in new tab" at bounding box center [654, 450] width 19 height 11
click at [864, 449] on span "Save" at bounding box center [875, 451] width 24 height 13
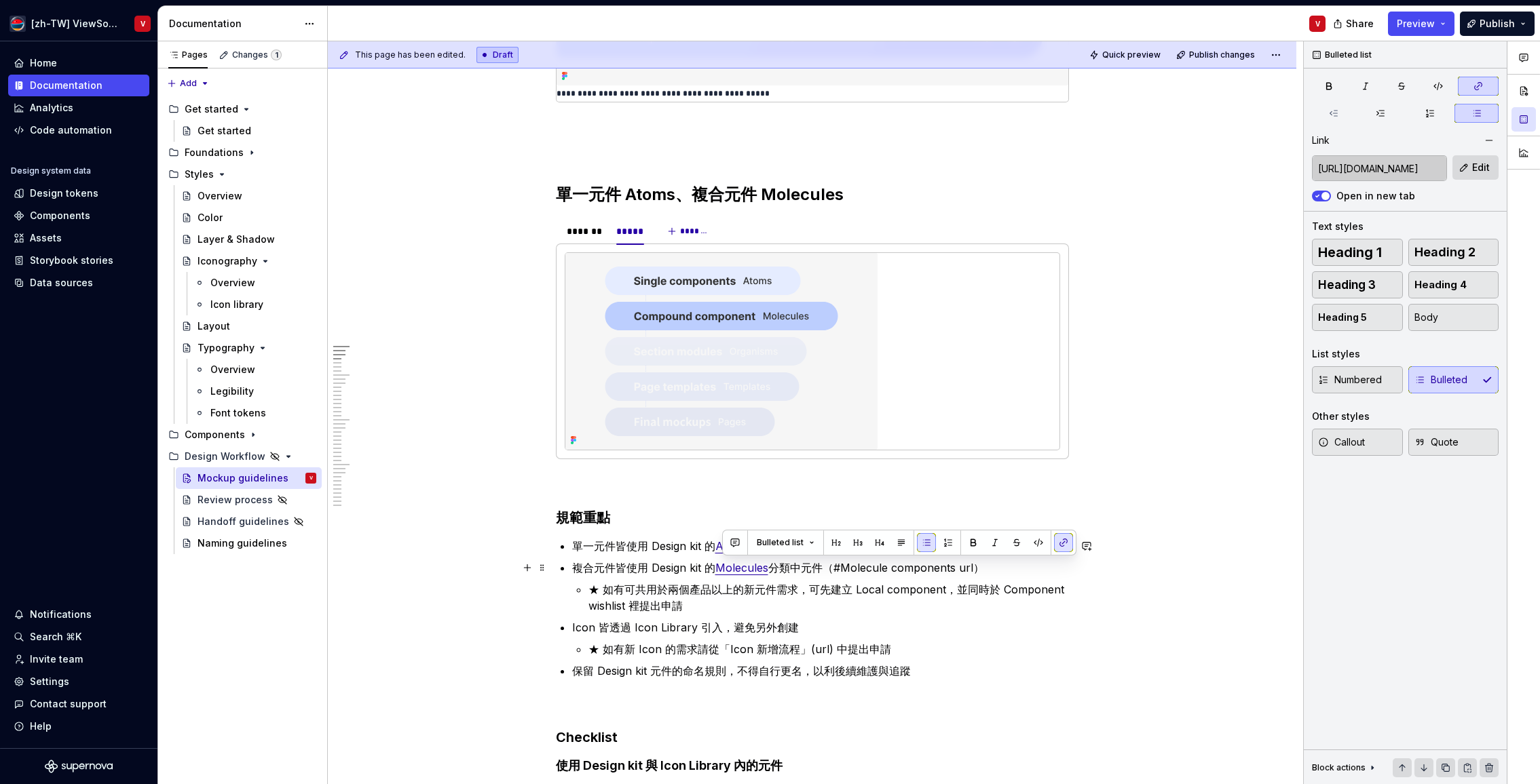
drag, startPoint x: 829, startPoint y: 568, endPoint x: 831, endPoint y: 530, distance: 38.1
click at [831, 568] on p "複合元件皆使用 Design kit 的 Molecules 分類中元件（#Molecule components url）" at bounding box center [821, 568] width 497 height 16
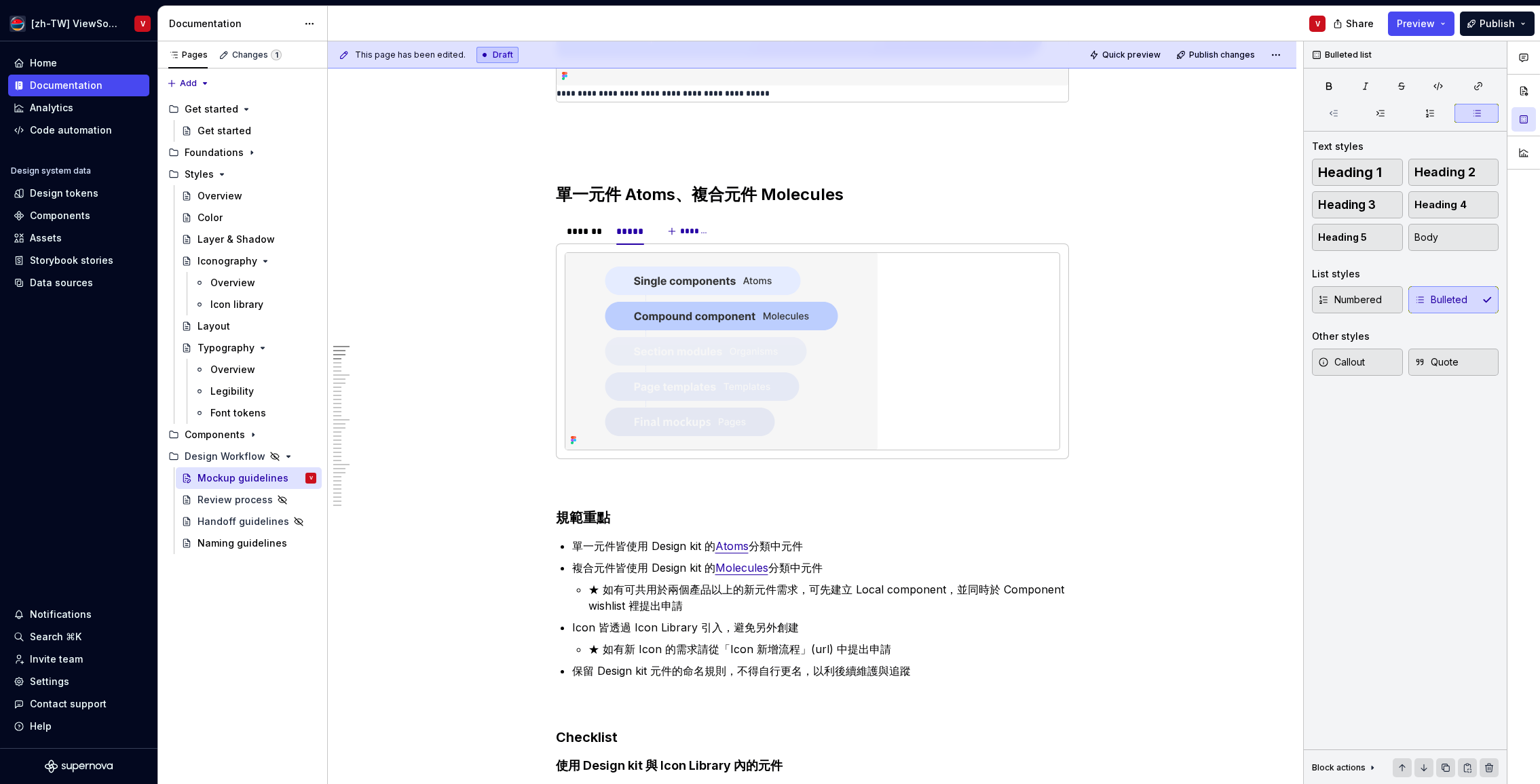
click at [1122, 19] on div "V" at bounding box center [831, 24] width 1008 height 35
click at [1126, 54] on span "Quick preview" at bounding box center [1131, 55] width 58 height 11
click at [692, 323] on img at bounding box center [721, 351] width 313 height 197
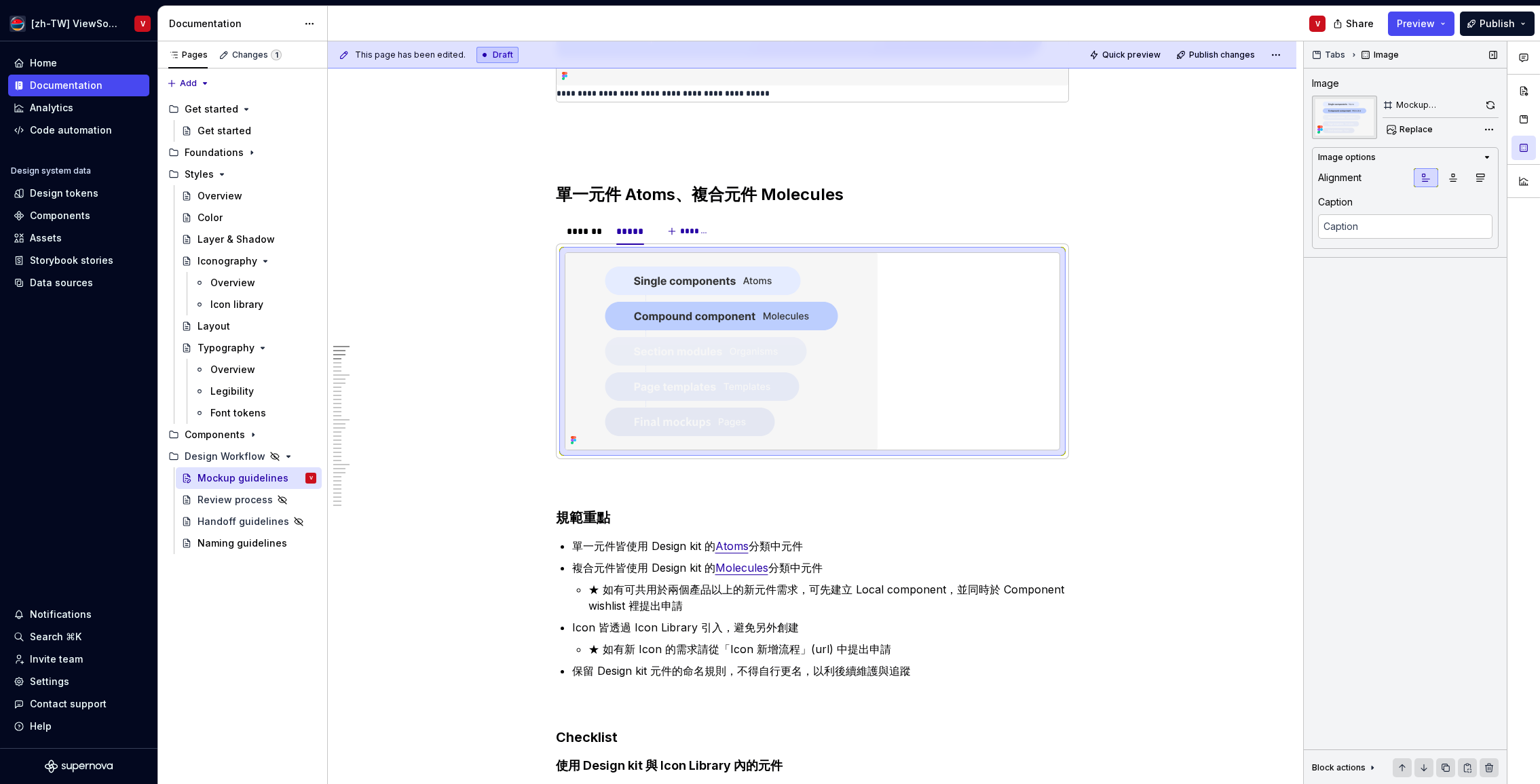
click at [1491, 105] on button "button" at bounding box center [1490, 105] width 16 height 19
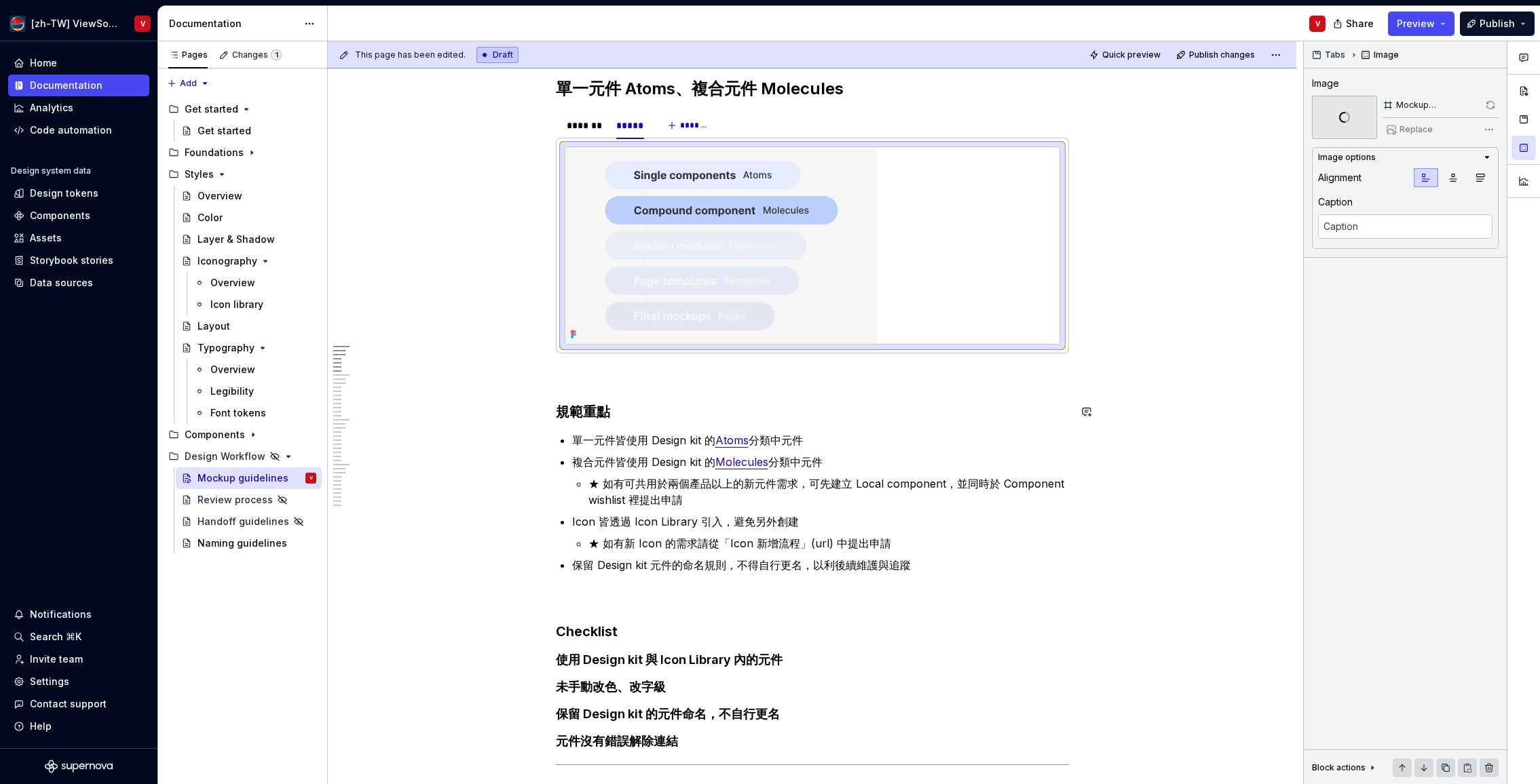
scroll to position [727, 0]
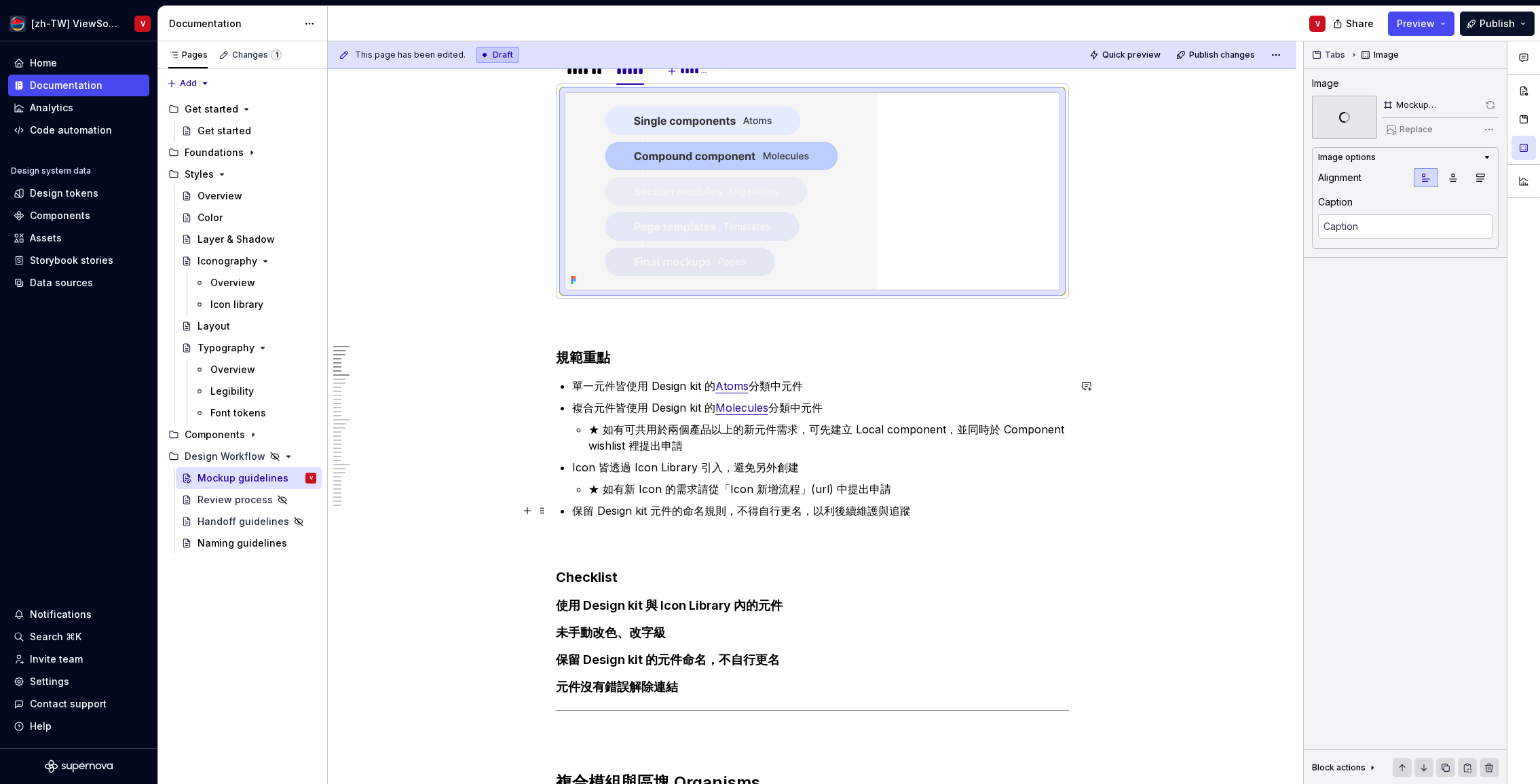
click at [938, 512] on p "保留 Design kit 元件的命名規則，不得自行更名，以利後續維護與追蹤" at bounding box center [821, 510] width 497 height 16
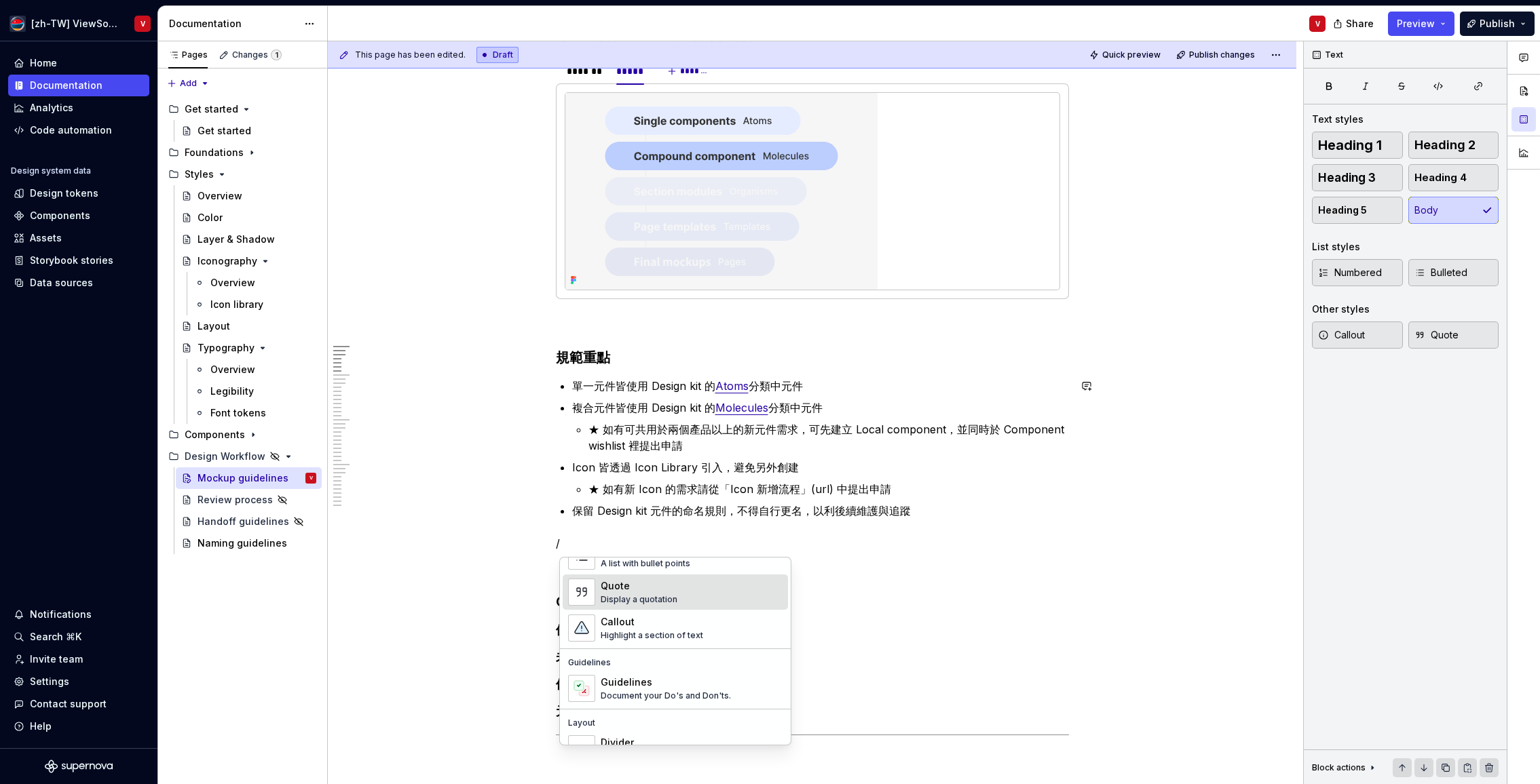
scroll to position [274, 0]
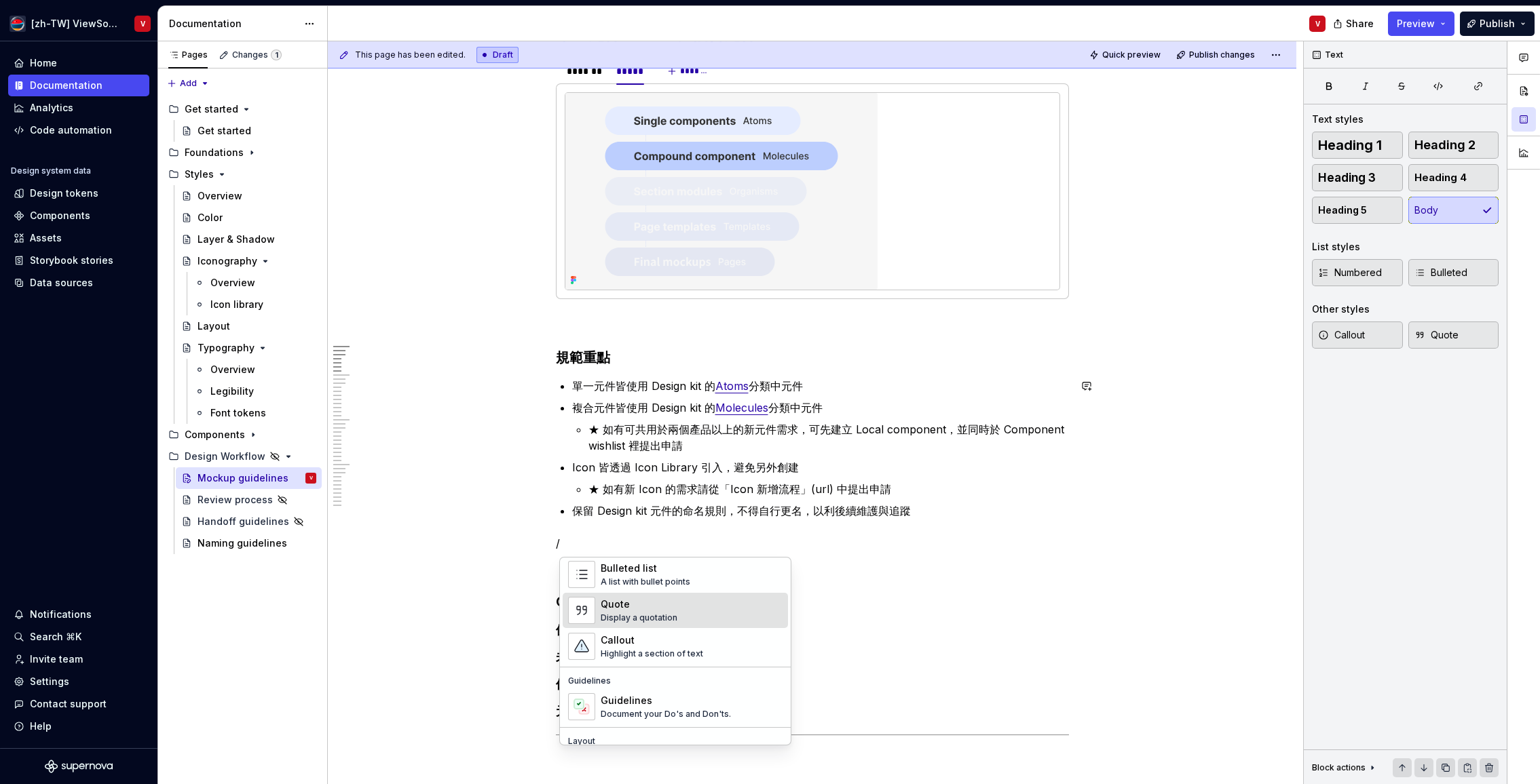
click at [661, 608] on div "Quote" at bounding box center [639, 605] width 77 height 13
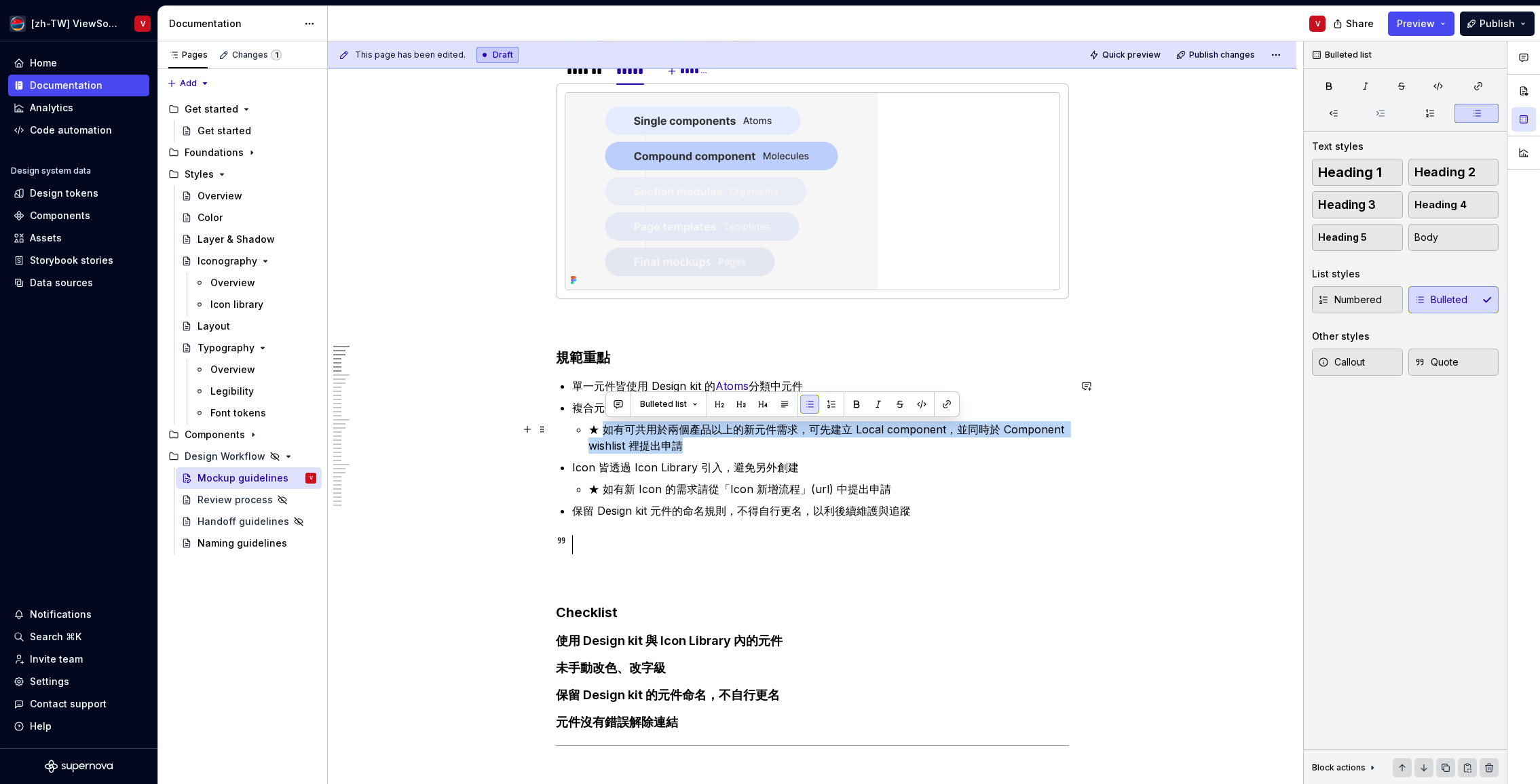
drag, startPoint x: 608, startPoint y: 427, endPoint x: 679, endPoint y: 440, distance: 72.2
click at [682, 441] on p "★ 如有可共用於兩個產品以上的新元件需求，可先建立 Local component，並同時於 Component wishlist 裡提出申請" at bounding box center [828, 437] width 480 height 33
copy p "如有可共用於兩個產品以上的新元件需求，可先建立 Local component，並同時於 Component wishlist 裡提出申請"
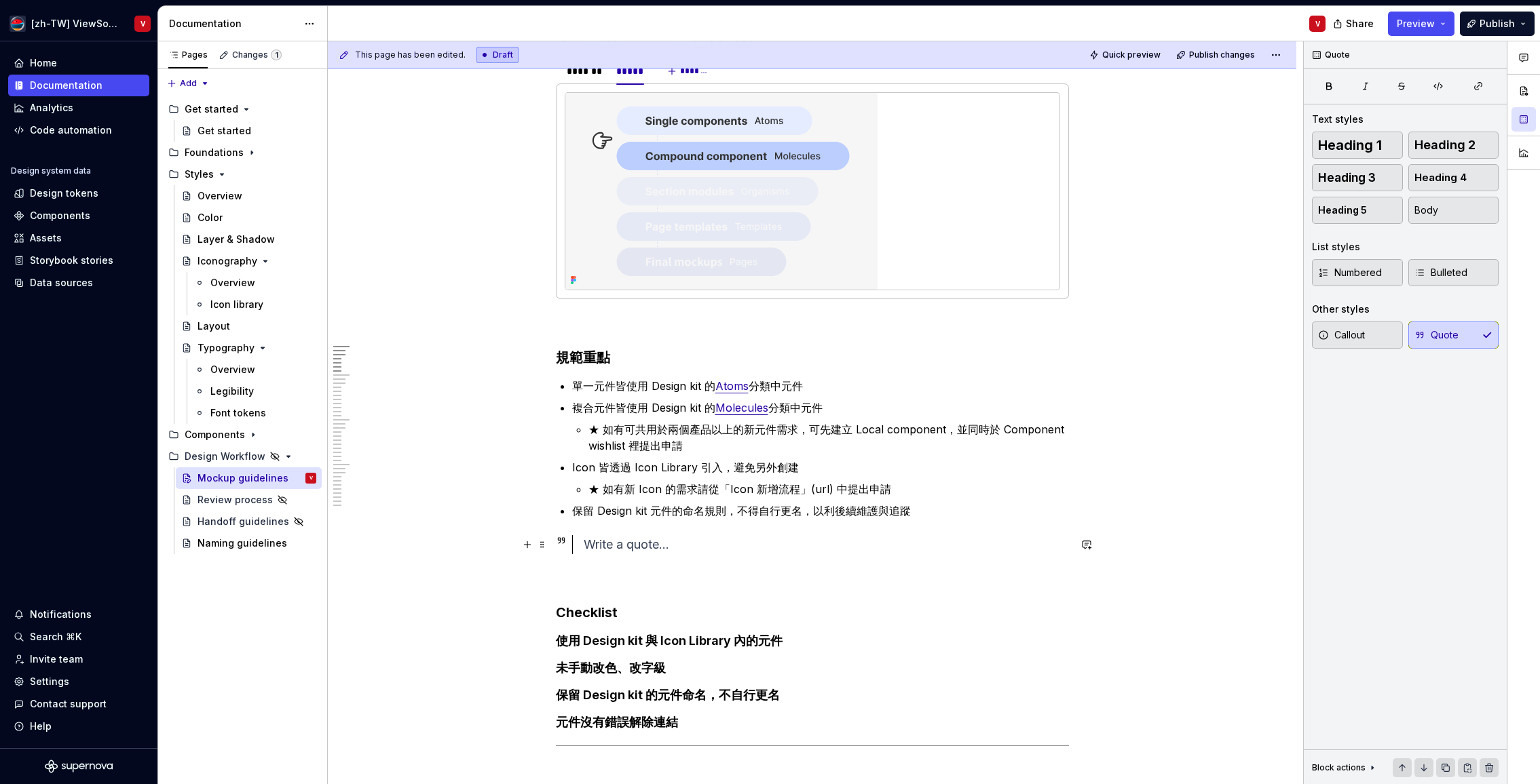
click at [606, 546] on div at bounding box center [826, 545] width 485 height 19
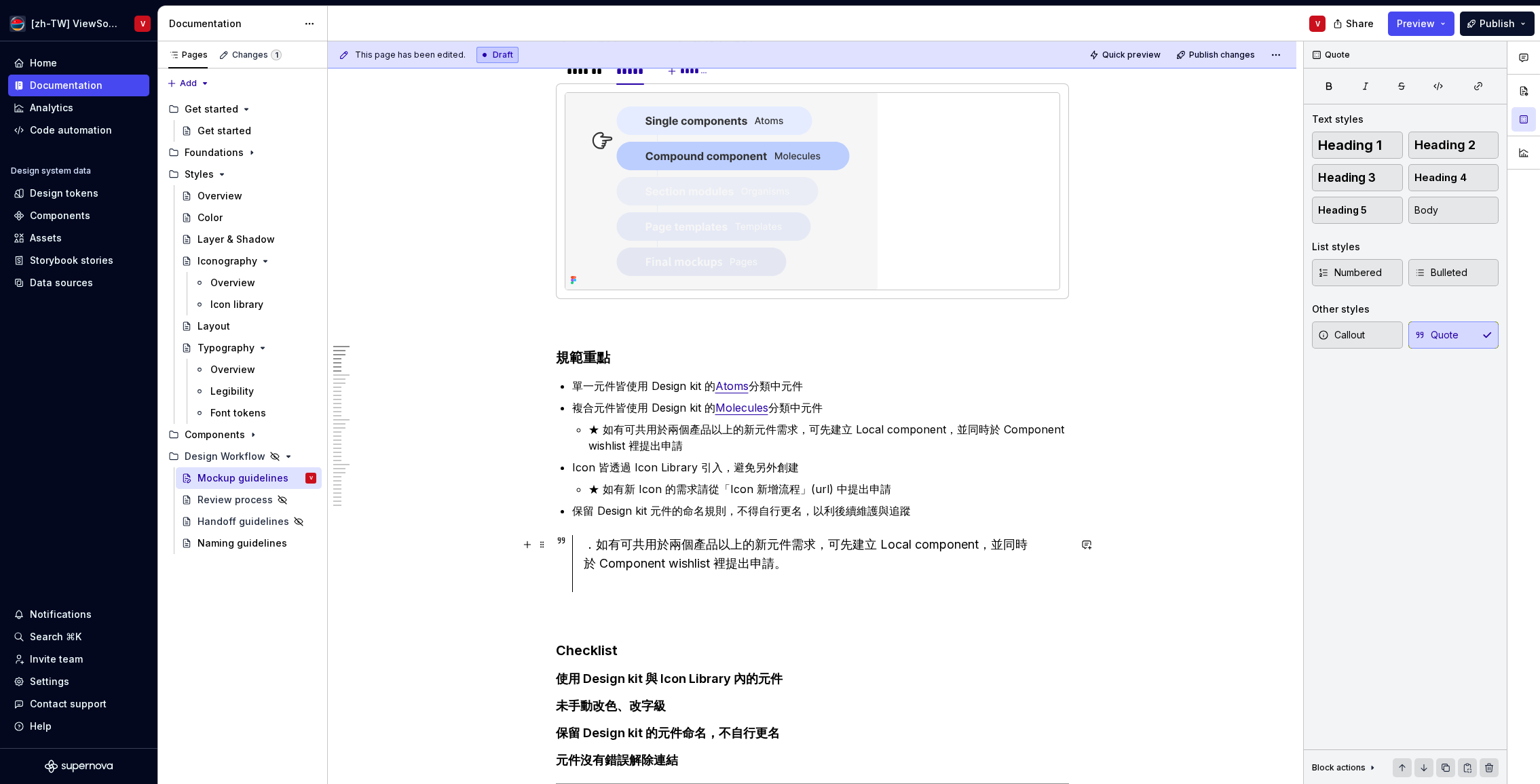
click at [602, 581] on div "．如有可共用於兩個產品以上的新元件需求，可先建立 Local component，並同時於 Component wishlist 裡提出申請。" at bounding box center [826, 564] width 485 height 57
click at [609, 492] on p "★ 如有新 Icon 的需求請從「Icon 新增流程」(url) 中提出申請" at bounding box center [828, 488] width 480 height 16
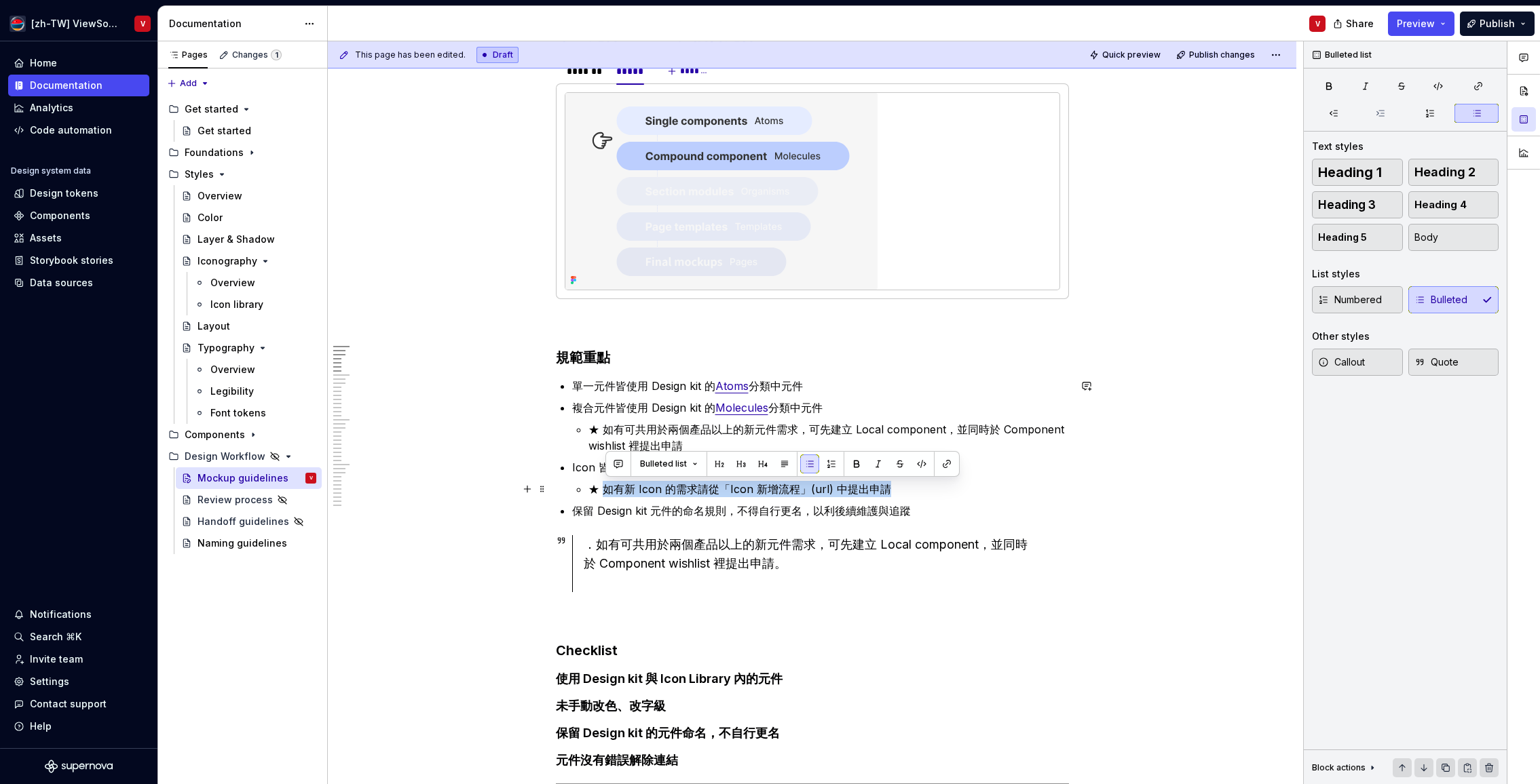
click at [892, 490] on p "★ 如有新 Icon 的需求請從「Icon 新增流程」(url) 中提出申請" at bounding box center [828, 488] width 480 height 16
copy p "如有新 Icon 的需求請從「Icon 新增流程」(url) 中提出申請"
click at [626, 584] on div "．如有可共用於兩個產品以上的新元件需求，可先建立 Local component，並同時於 Component wishlist 裡提出申請。" at bounding box center [826, 564] width 485 height 57
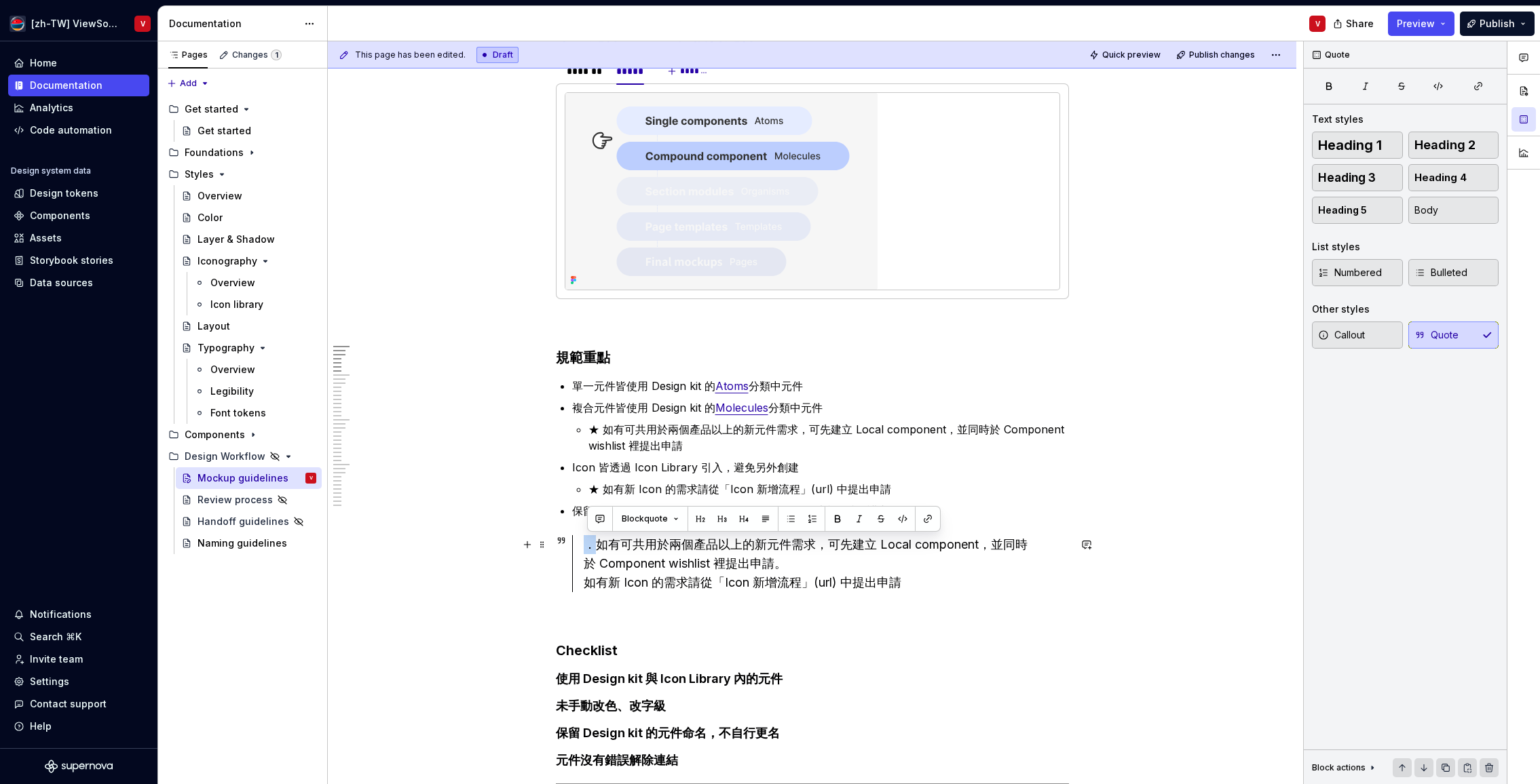
drag, startPoint x: 598, startPoint y: 548, endPoint x: 585, endPoint y: 547, distance: 13.0
click at [591, 549] on div "．如有可共用於兩個產品以上的新元件需求，可先建立 Local component，並同時於 Component wishlist 裡提出申請。 如有新 Ico…" at bounding box center [826, 564] width 485 height 57
copy div "．"
click at [589, 582] on div "．如有可共用於兩個產品以上的新元件需求，可先建立 Local component，並同時於 Component wishlist 裡提出申請。 如有新 Ico…" at bounding box center [826, 564] width 485 height 57
click at [922, 585] on div "．如有可共用於兩個產品以上的新元件需求，可先建立 Local component，並同時於 Component wishlist 裡提出申請。 ．如有新 Ic…" at bounding box center [826, 564] width 485 height 57
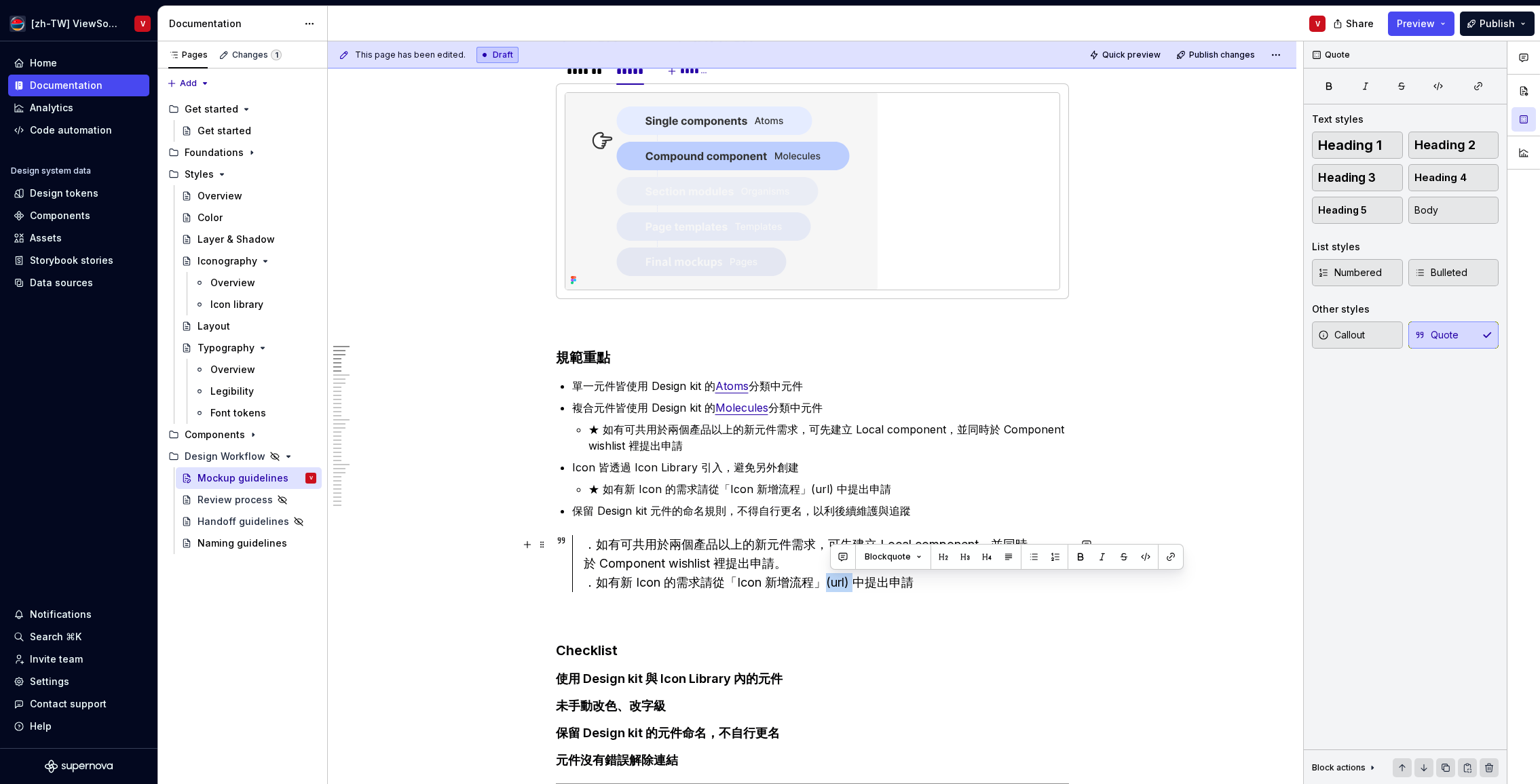
drag, startPoint x: 857, startPoint y: 584, endPoint x: 821, endPoint y: 581, distance: 36.1
click at [827, 583] on div "．如有可共用於兩個產品以上的新元件需求，可先建立 Local component，並同時於 Component wishlist 裡提出申請。 ．如有新 Ic…" at bounding box center [826, 564] width 485 height 57
click at [828, 584] on div "．如有可共用於兩個產品以上的新元件需求，可先建立 Local component，並同時於 Component wishlist 裡提出申請。 ．如有新 Ic…" at bounding box center [826, 564] width 485 height 57
type textarea "*"
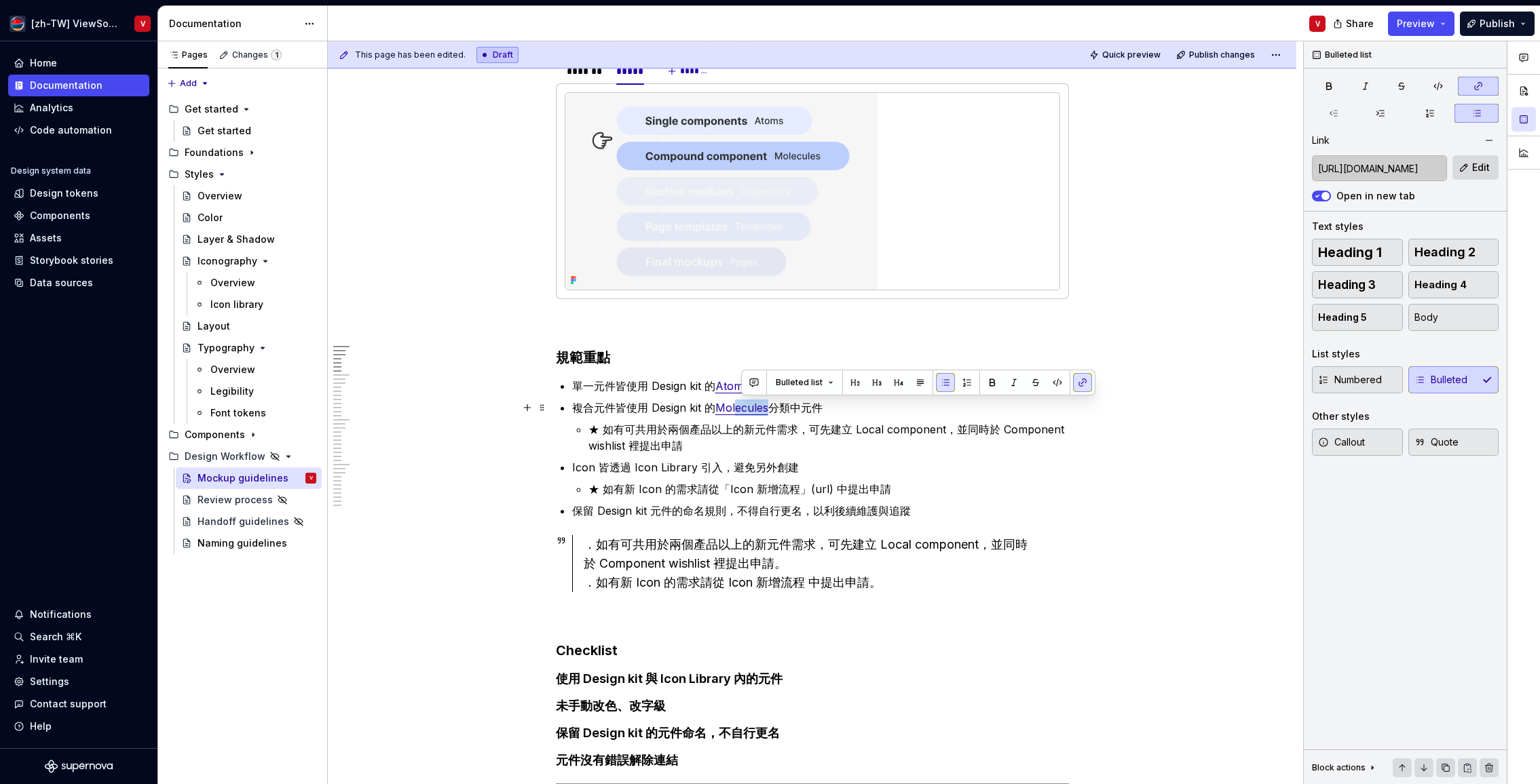
drag, startPoint x: 773, startPoint y: 407, endPoint x: 740, endPoint y: 406, distance: 33.0
click at [744, 408] on p "複合元件皆使用 Design kit 的 Molecules 分類中元件" at bounding box center [821, 407] width 497 height 16
click at [1473, 168] on span "Edit" at bounding box center [1480, 168] width 18 height 13
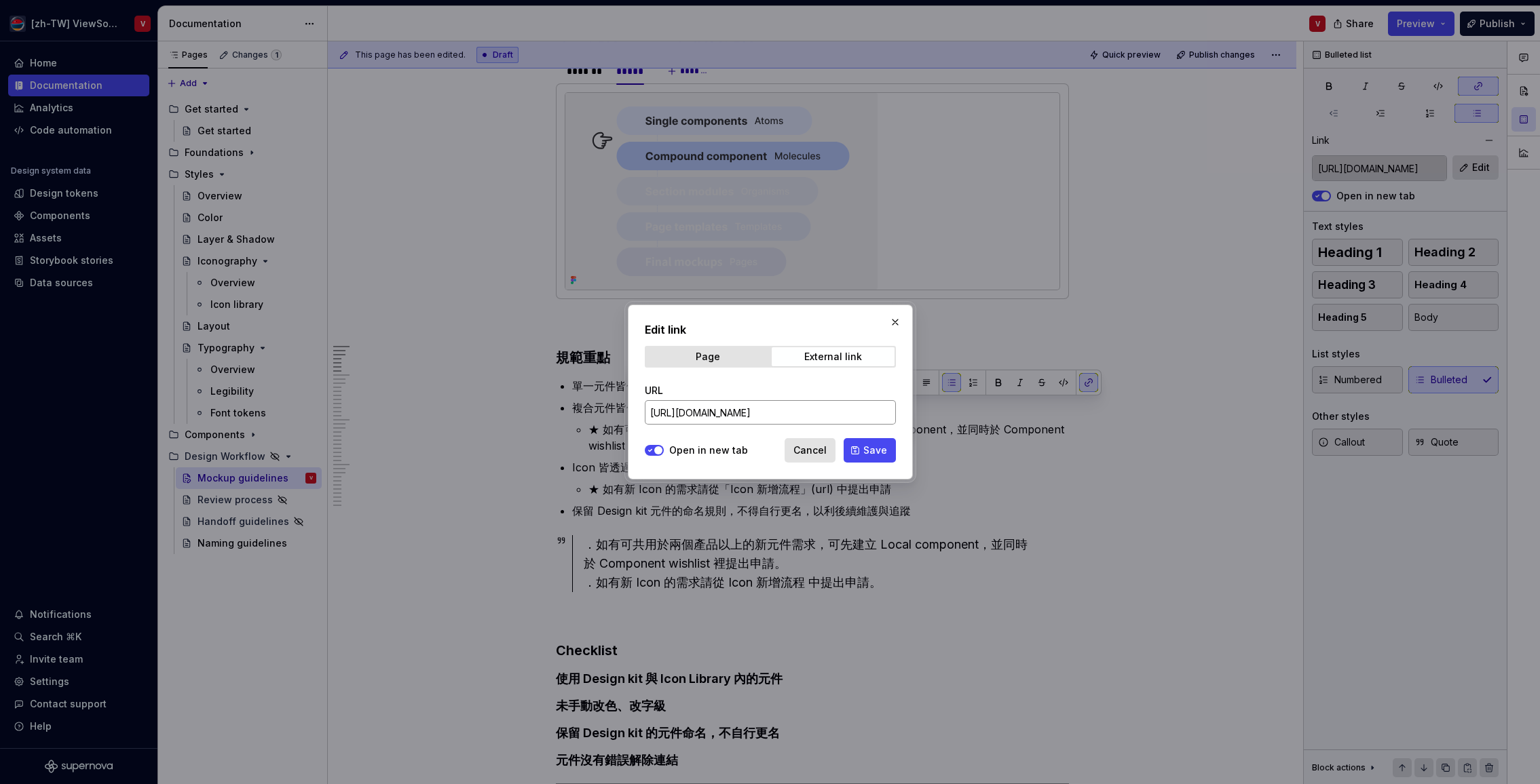
click at [821, 408] on input "[URL][DOMAIN_NAME]" at bounding box center [770, 412] width 251 height 24
click at [897, 319] on button "button" at bounding box center [895, 322] width 19 height 19
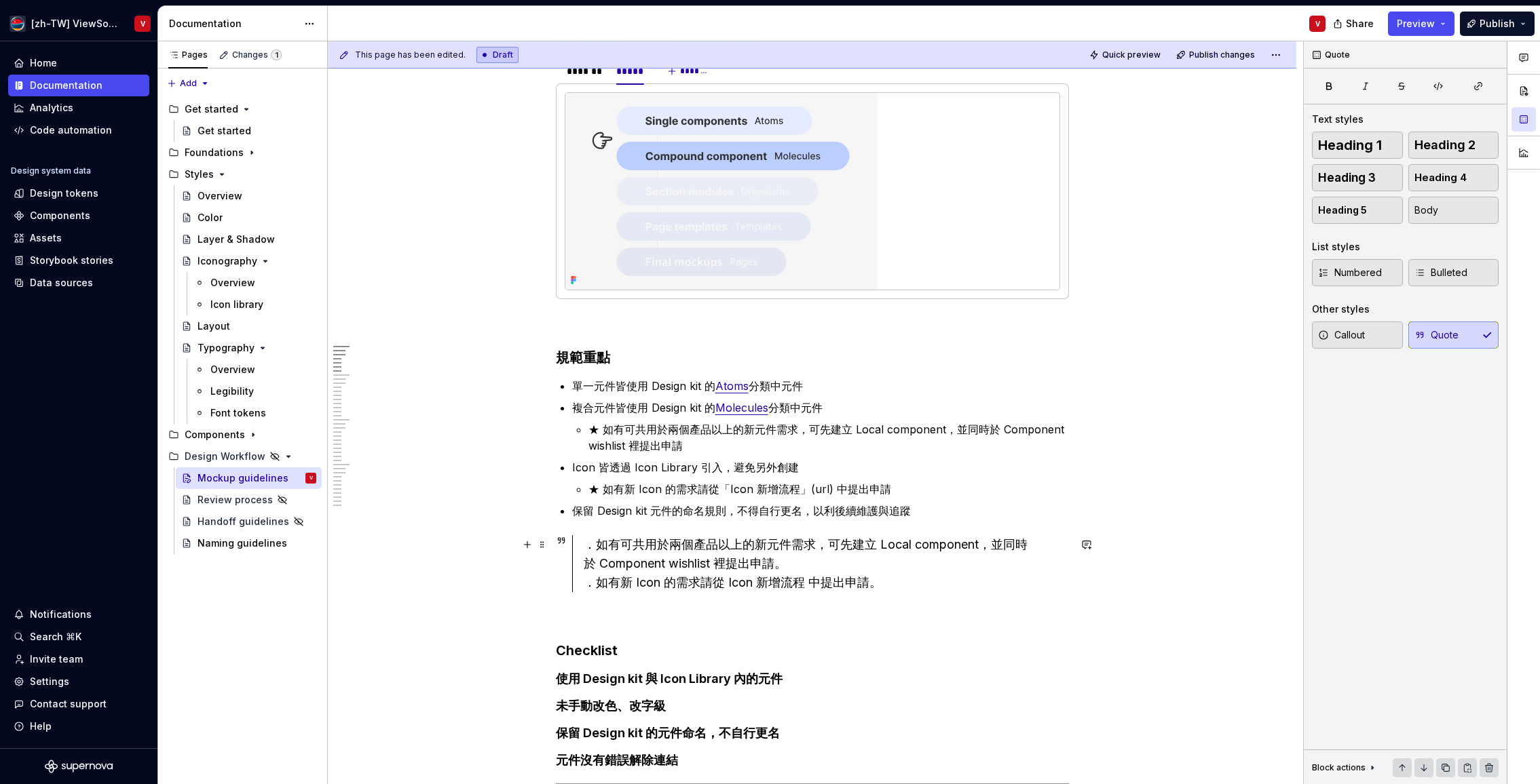
drag, startPoint x: 883, startPoint y: 543, endPoint x: 857, endPoint y: 540, distance: 26.2
click at [882, 543] on div "．如有可共用於兩個產品以上的新元件需求，可先建立 Local component，並同時於 Component wishlist 裡提出申請。 ．如有新 Ic…" at bounding box center [826, 564] width 485 height 57
drag, startPoint x: 613, startPoint y: 564, endPoint x: 712, endPoint y: 560, distance: 99.1
click at [717, 563] on div "．如有可共用於兩個產品以上的新元件需求，可先建立 Local component，並同時於 Component wishlist 裡提出申請。 ．如有新 Ic…" at bounding box center [826, 564] width 485 height 57
click at [938, 539] on button "button" at bounding box center [943, 537] width 19 height 19
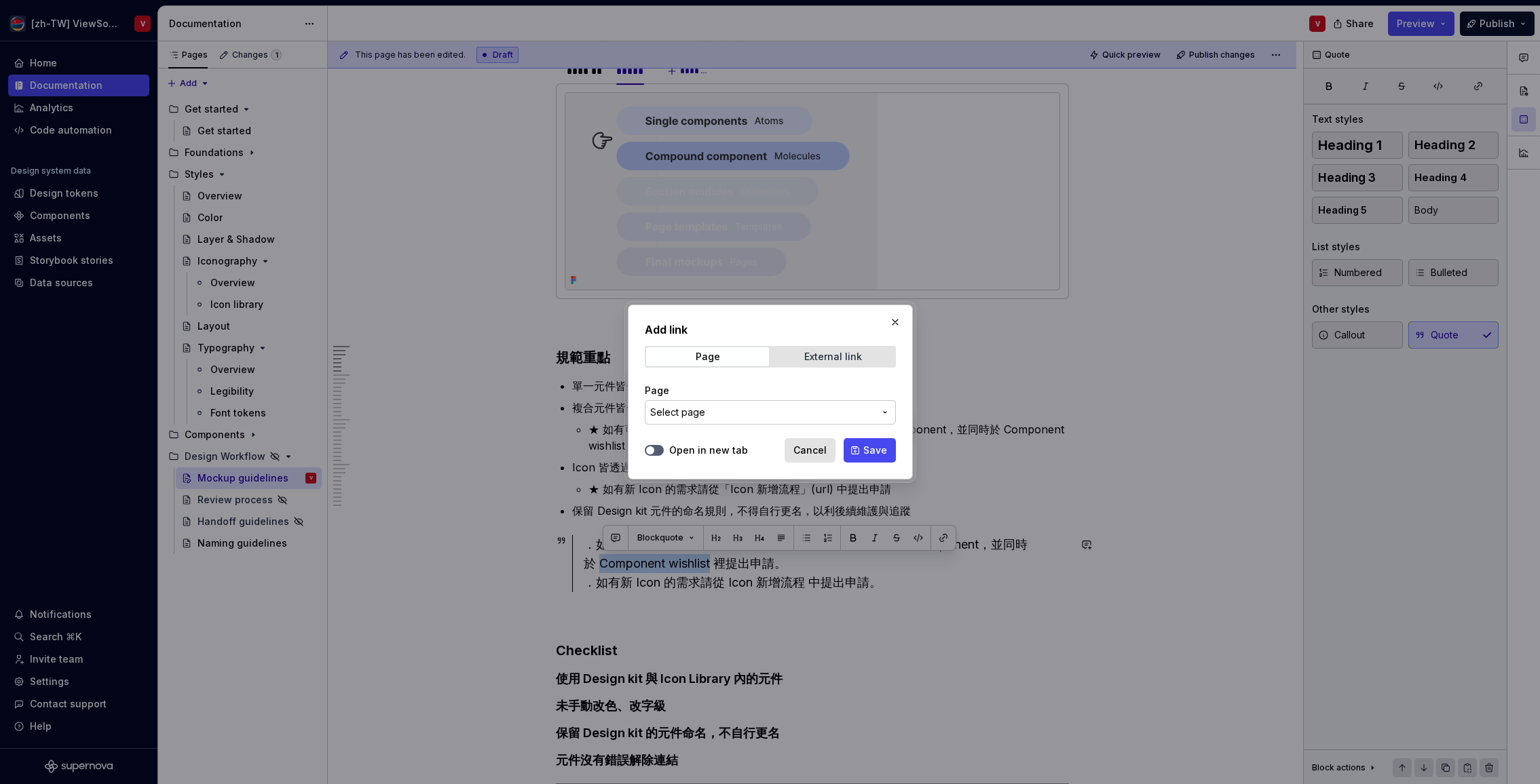
click at [803, 359] on span "External link" at bounding box center [833, 356] width 123 height 19
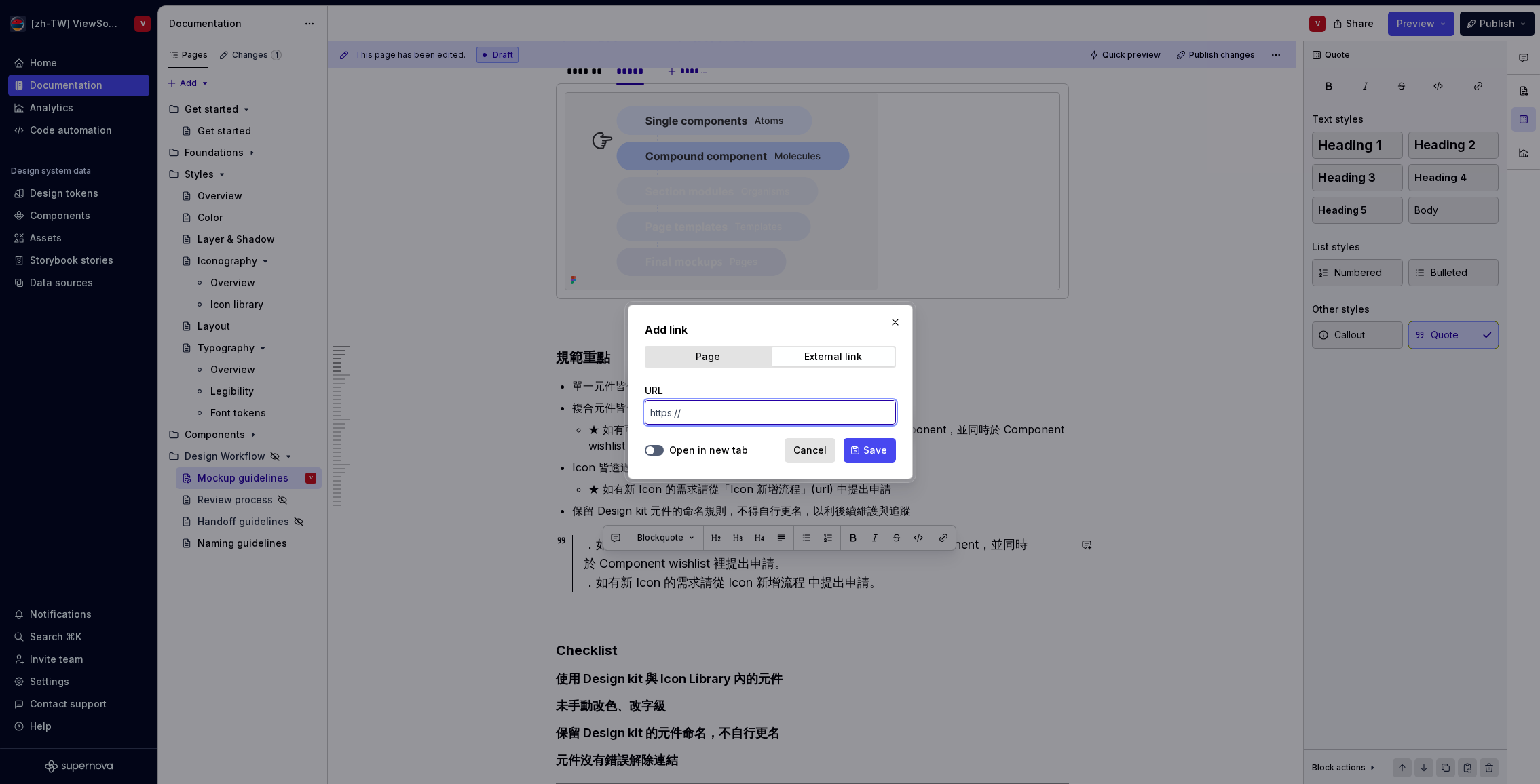
click at [711, 413] on input "URL" at bounding box center [770, 412] width 251 height 24
paste input "[URL][DOMAIN_NAME]"
type input "[URL][DOMAIN_NAME]"
click at [655, 449] on icon "button" at bounding box center [650, 451] width 11 height 8
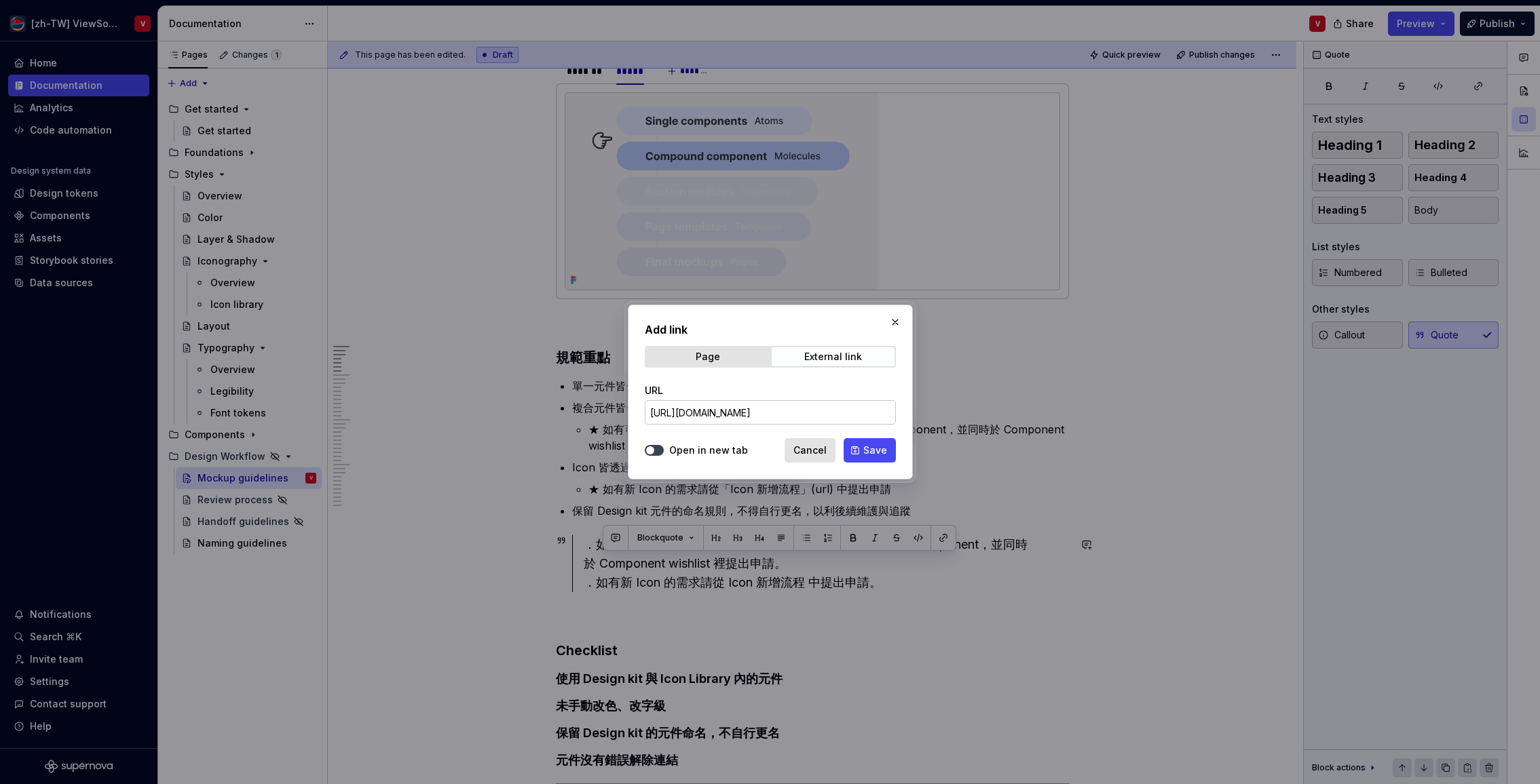
scroll to position [0, 0]
click at [866, 451] on span "Save" at bounding box center [875, 451] width 24 height 13
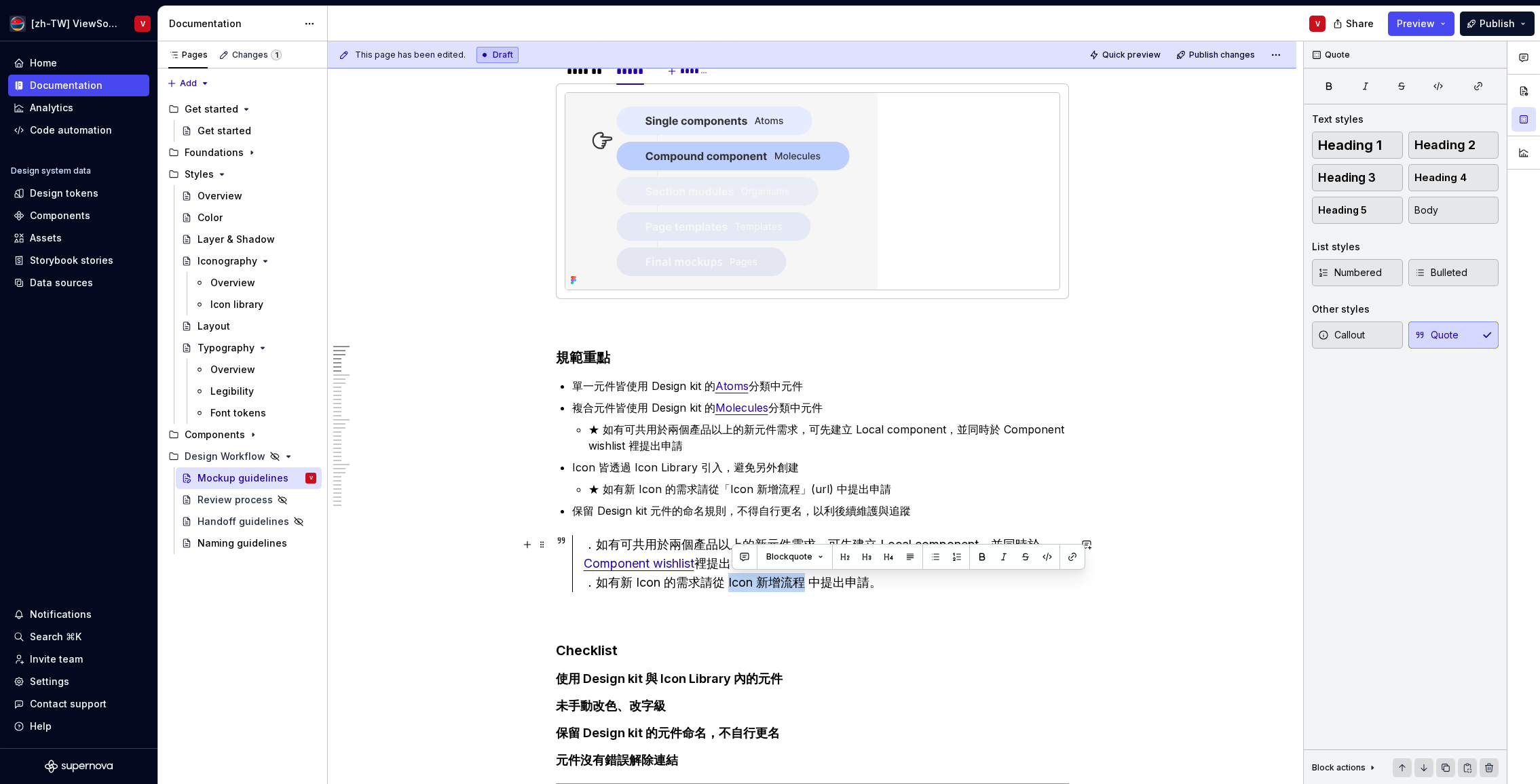
drag, startPoint x: 731, startPoint y: 583, endPoint x: 802, endPoint y: 584, distance: 71.0
click at [803, 583] on div "．如有可共用於兩個產品以上的新元件需求，可先建立 Local component，並同時於 Component wishlist 裡提出申請。 ．如有新 Ic…" at bounding box center [826, 564] width 485 height 57
click at [1064, 557] on button "button" at bounding box center [1072, 557] width 19 height 19
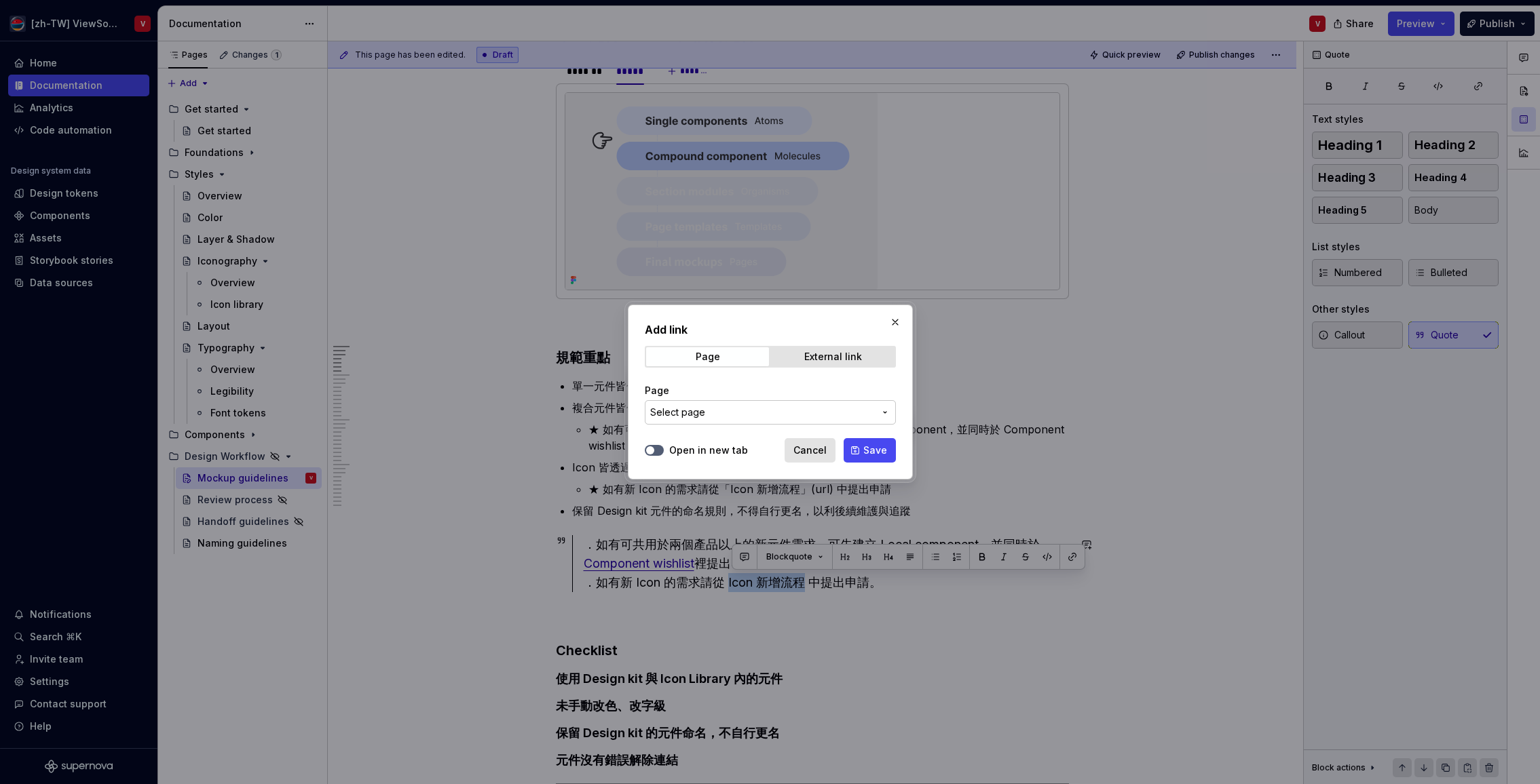
drag, startPoint x: 803, startPoint y: 356, endPoint x: 786, endPoint y: 373, distance: 24.0
click at [803, 356] on span "External link" at bounding box center [833, 356] width 123 height 19
click at [738, 416] on input "URL" at bounding box center [770, 412] width 251 height 24
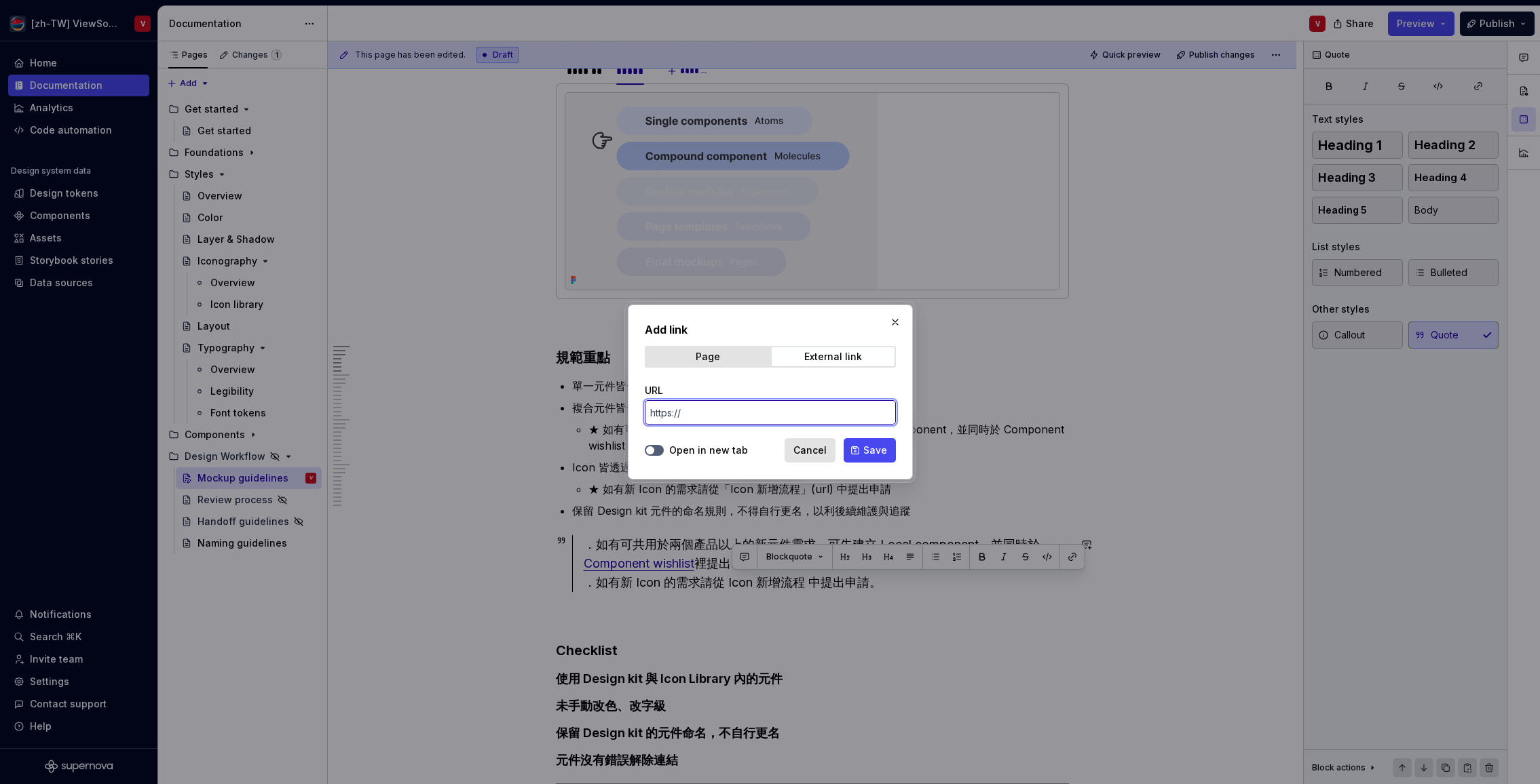
paste input "[URL][DOMAIN_NAME]"
type input "[URL][DOMAIN_NAME]"
click at [656, 450] on button "Open in new tab" at bounding box center [654, 450] width 19 height 11
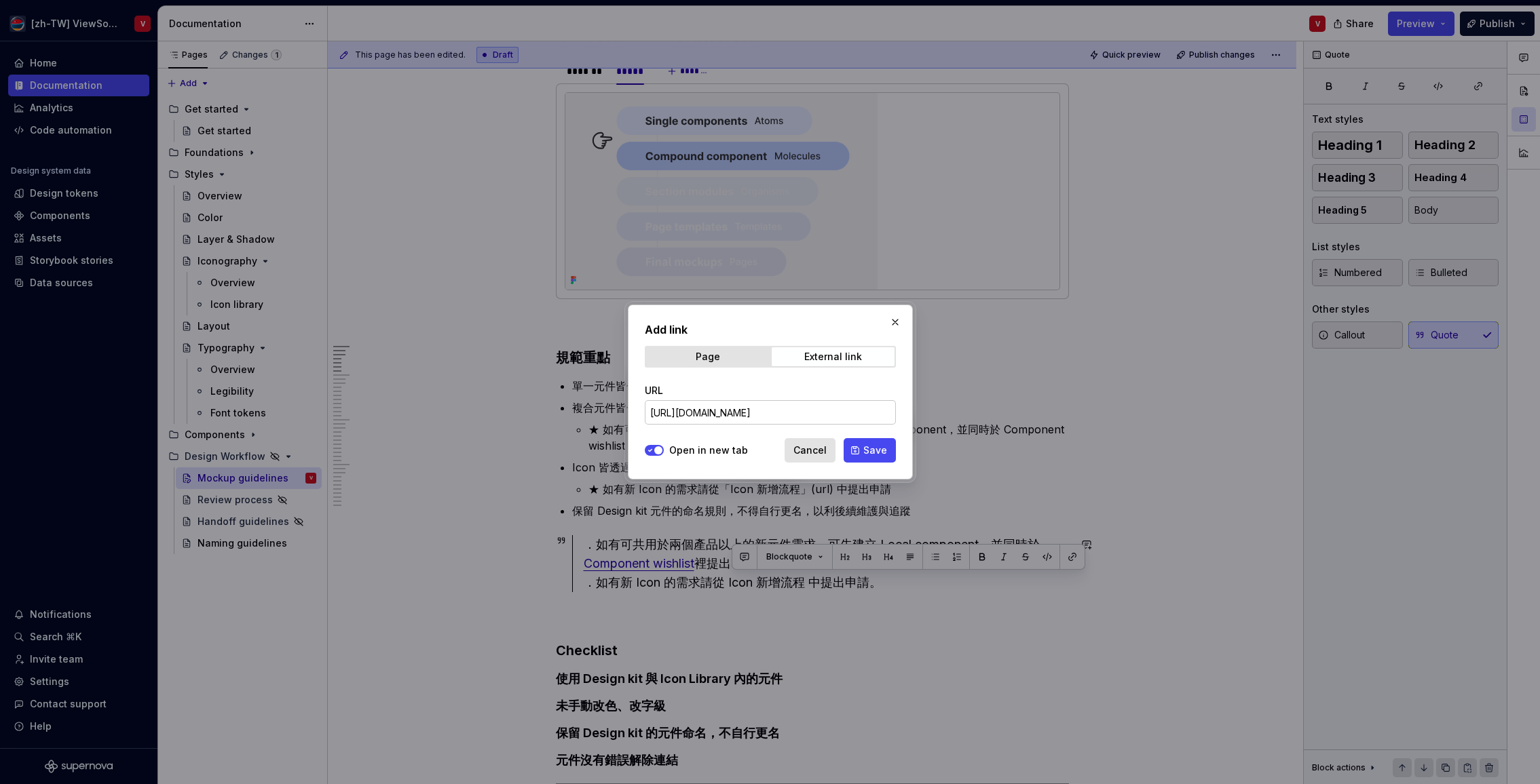
click at [874, 453] on span "Save" at bounding box center [875, 451] width 24 height 13
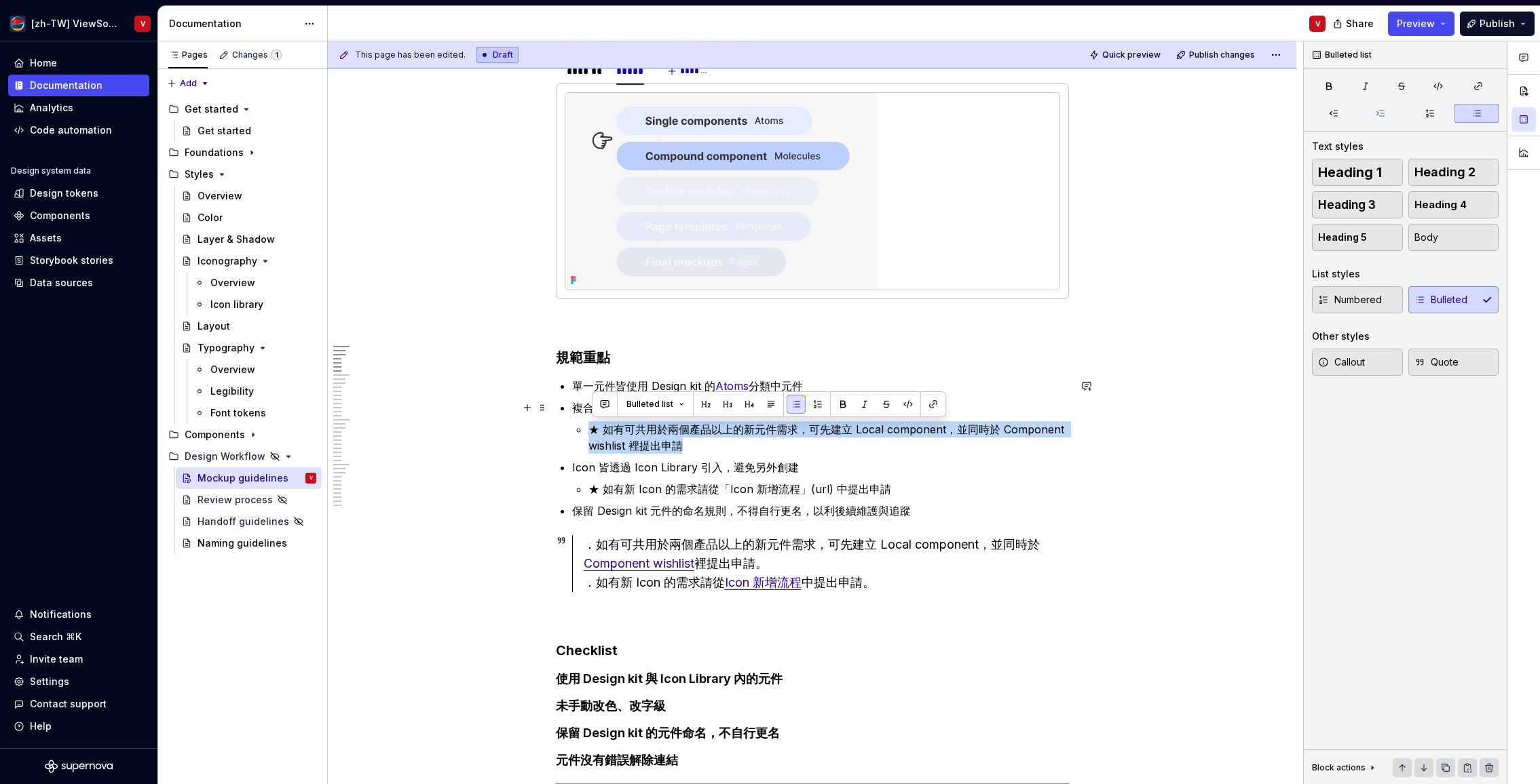
drag, startPoint x: 701, startPoint y: 441, endPoint x: 790, endPoint y: 420, distance: 91.4
click at [846, 416] on li "複合元件皆使用 Design kit 的 Molecules 分類中元件 ★ 如有可共用於兩個產品以上的新元件需求，可先建立 Local component，…" at bounding box center [821, 426] width 497 height 54
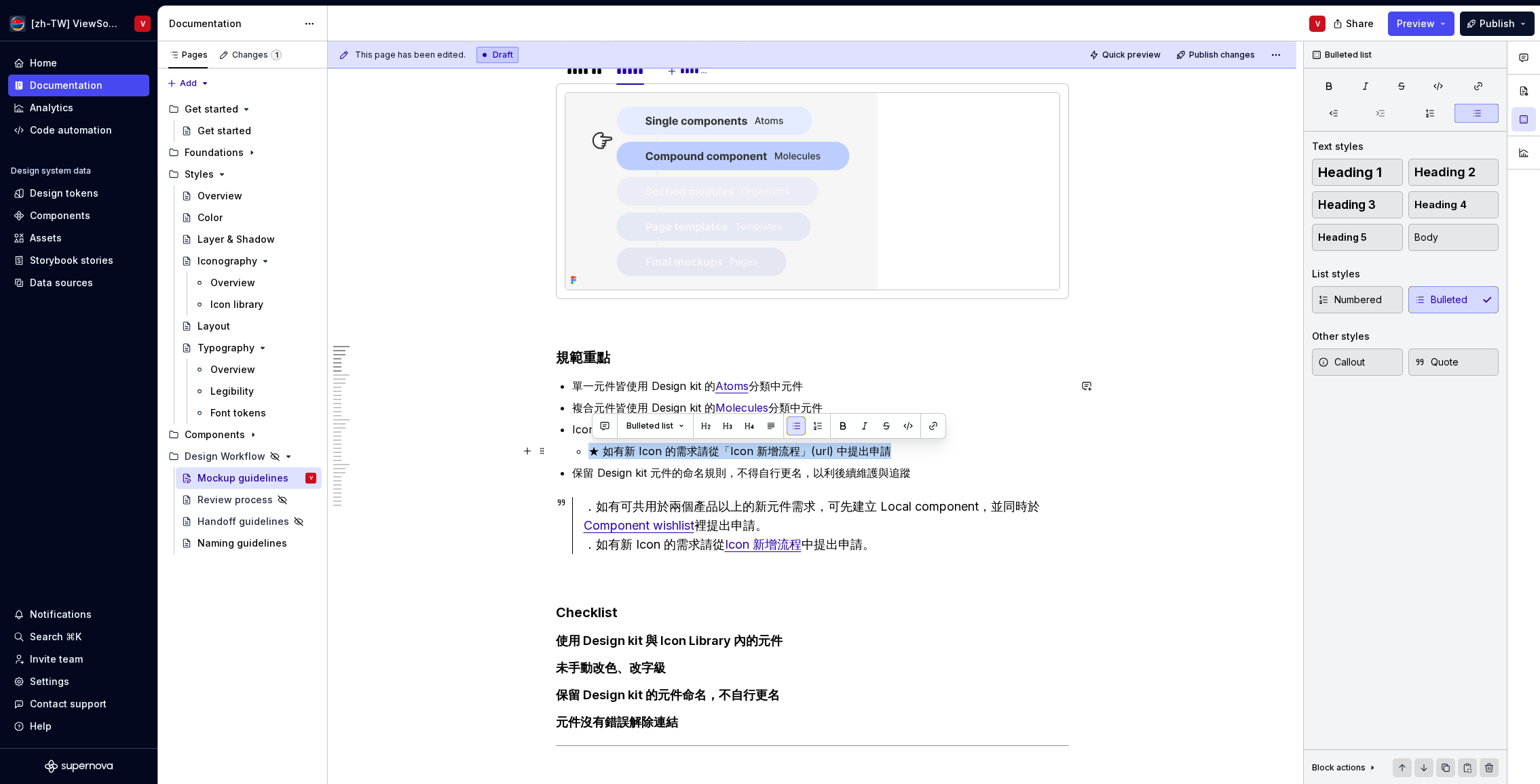
drag, startPoint x: 906, startPoint y: 451, endPoint x: 618, endPoint y: 439, distance: 288.2
click at [592, 455] on p "★ 如有新 Icon 的需求請從「Icon 新增流程」(url) 中提出申請" at bounding box center [828, 451] width 480 height 16
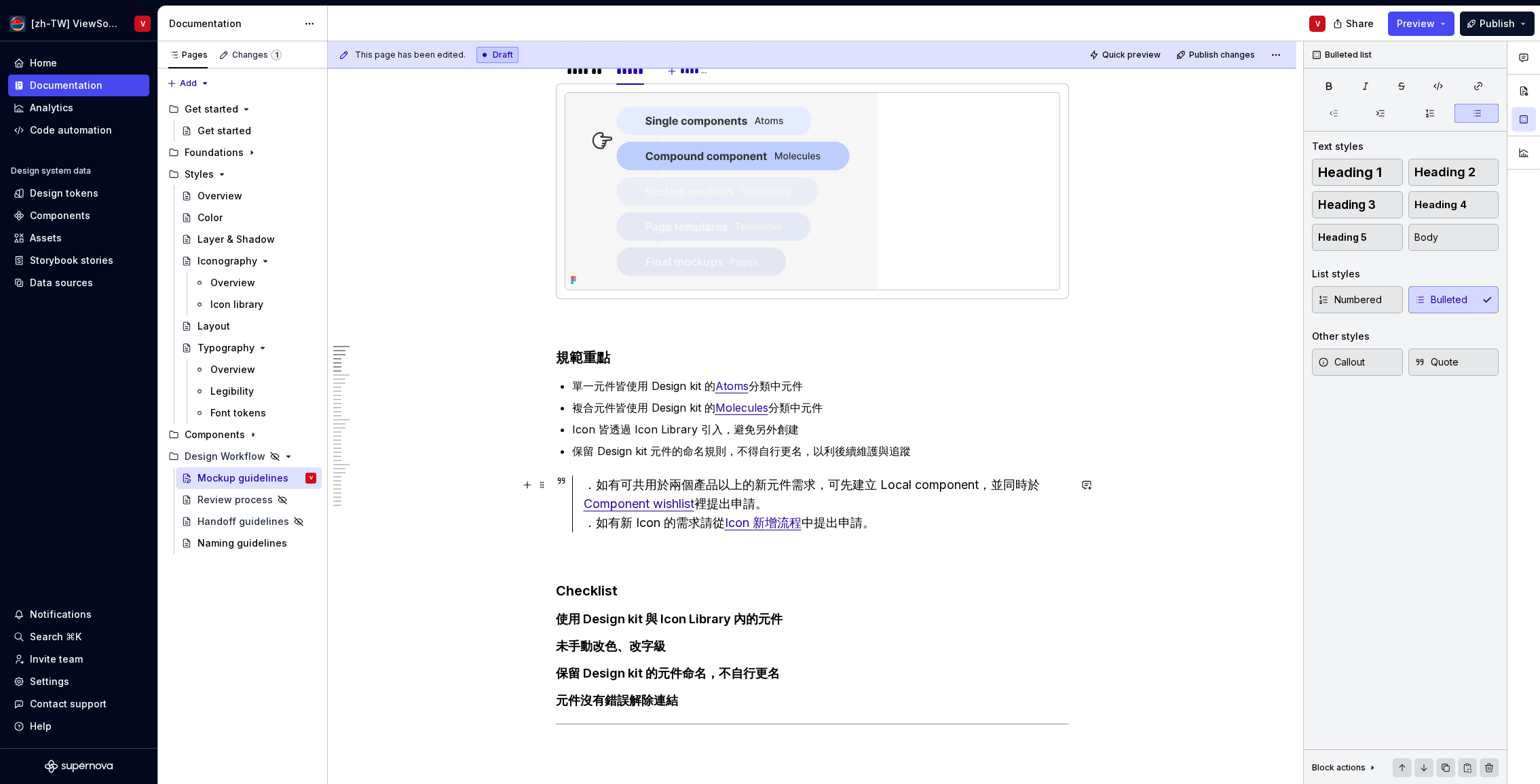
click at [623, 485] on div "．如有可共用於兩個產品以上的新元件需求，可先建立 Local component，並同時於 Component wishlist 裡提出申請。 ．如有新 Ic…" at bounding box center [826, 504] width 485 height 57
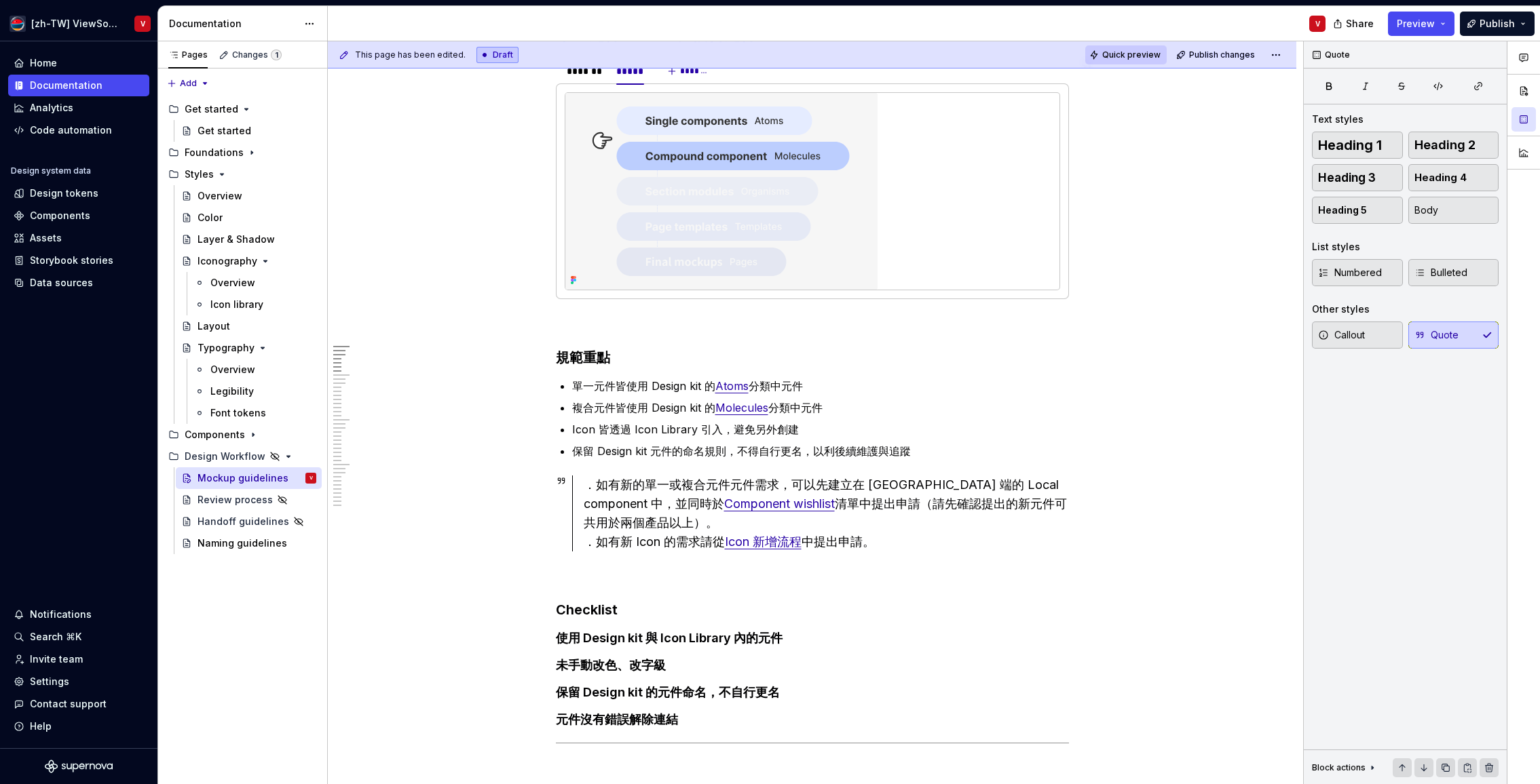
click at [1141, 60] on span "Quick preview" at bounding box center [1131, 55] width 58 height 11
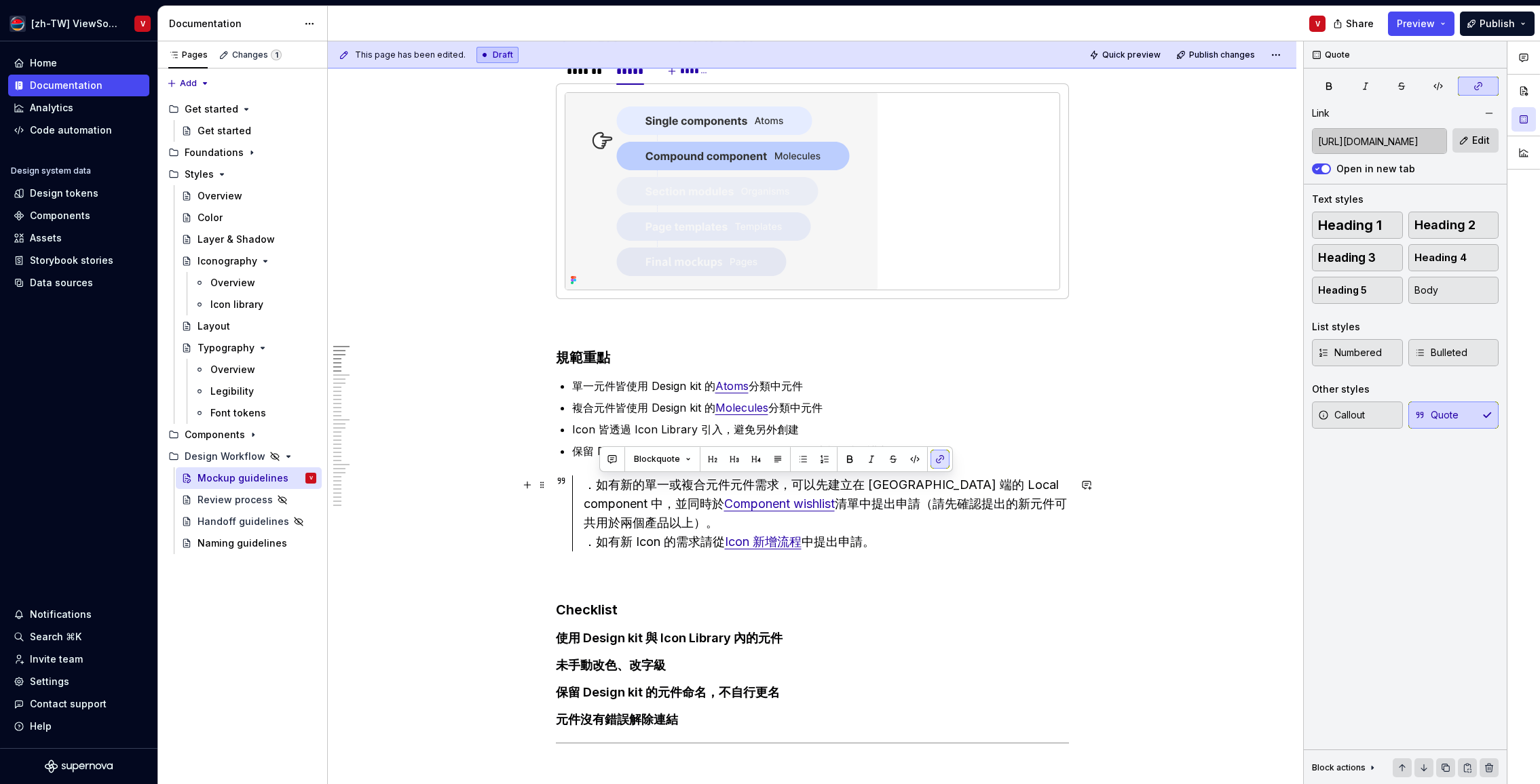
drag, startPoint x: 601, startPoint y: 483, endPoint x: 658, endPoint y: 509, distance: 62.6
click at [665, 521] on div "．如有新的單一或複合元件元件需求，可以先建立在 Mockup 端的 Local component 中，並同時於 Component wishlist 清單中…" at bounding box center [826, 514] width 485 height 76
copy div "如有新的單一或複合元件元件需求，可以先建立在 Mockup 端的 Local component 中，並同時於 Component wishlist 清單中提…"
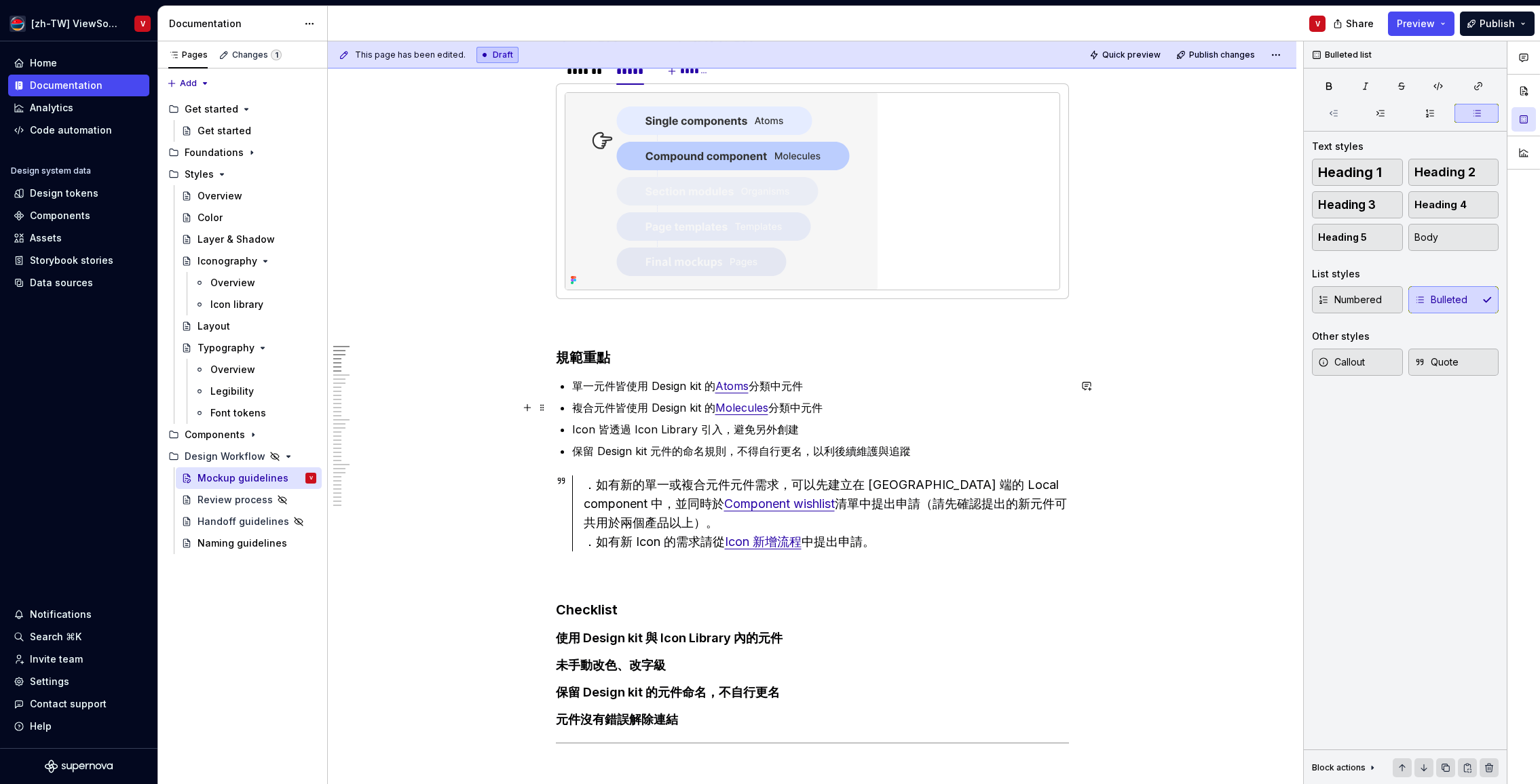
click at [855, 408] on p "複合元件皆使用 Design kit 的 Molecules 分類中元件" at bounding box center [821, 407] width 497 height 16
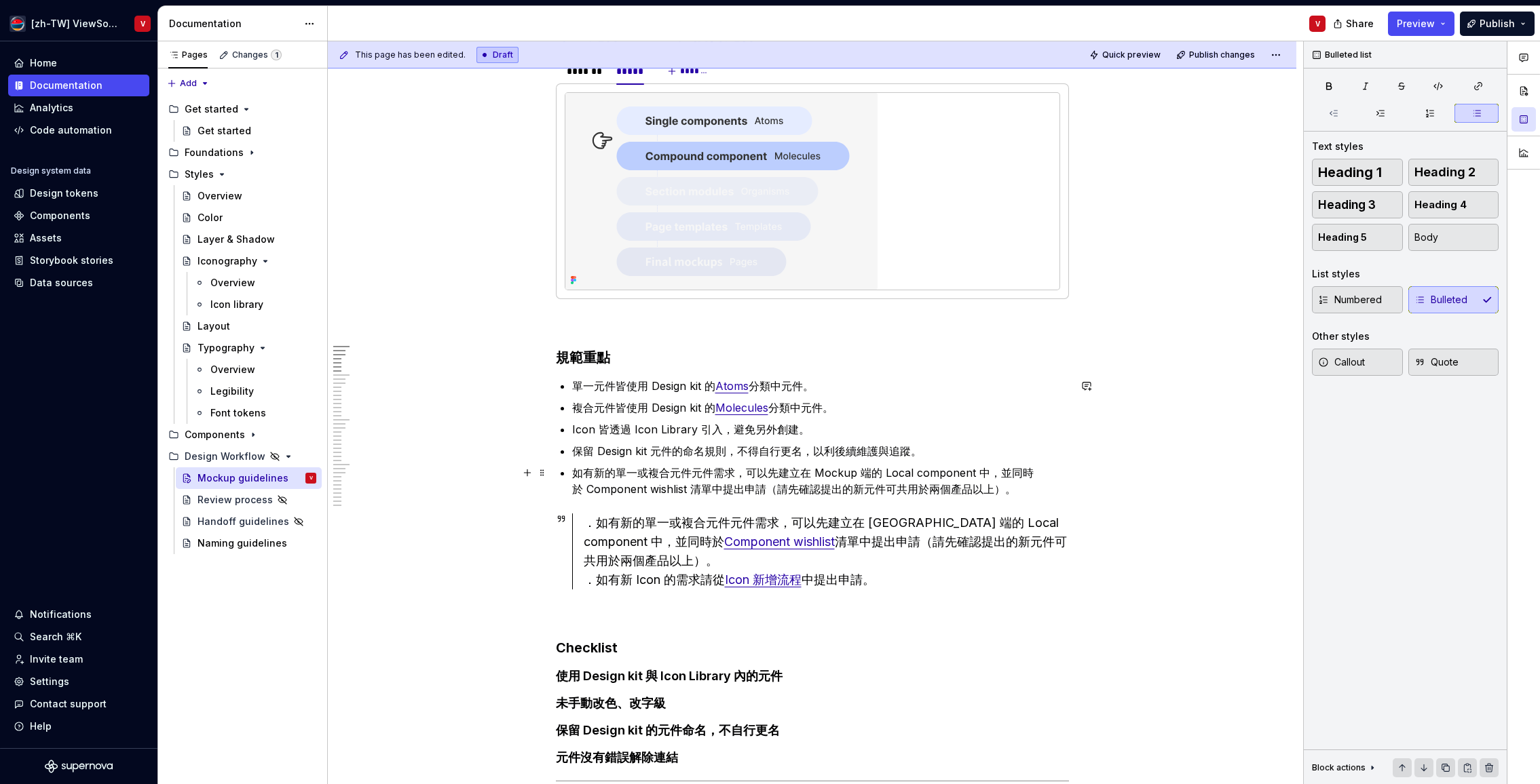
click at [605, 472] on p "如有新的單一或複合元件元件需求，可以先建立在 Mockup 端的 Local component 中，並同時於 Component wishlist 清單中提…" at bounding box center [821, 481] width 497 height 33
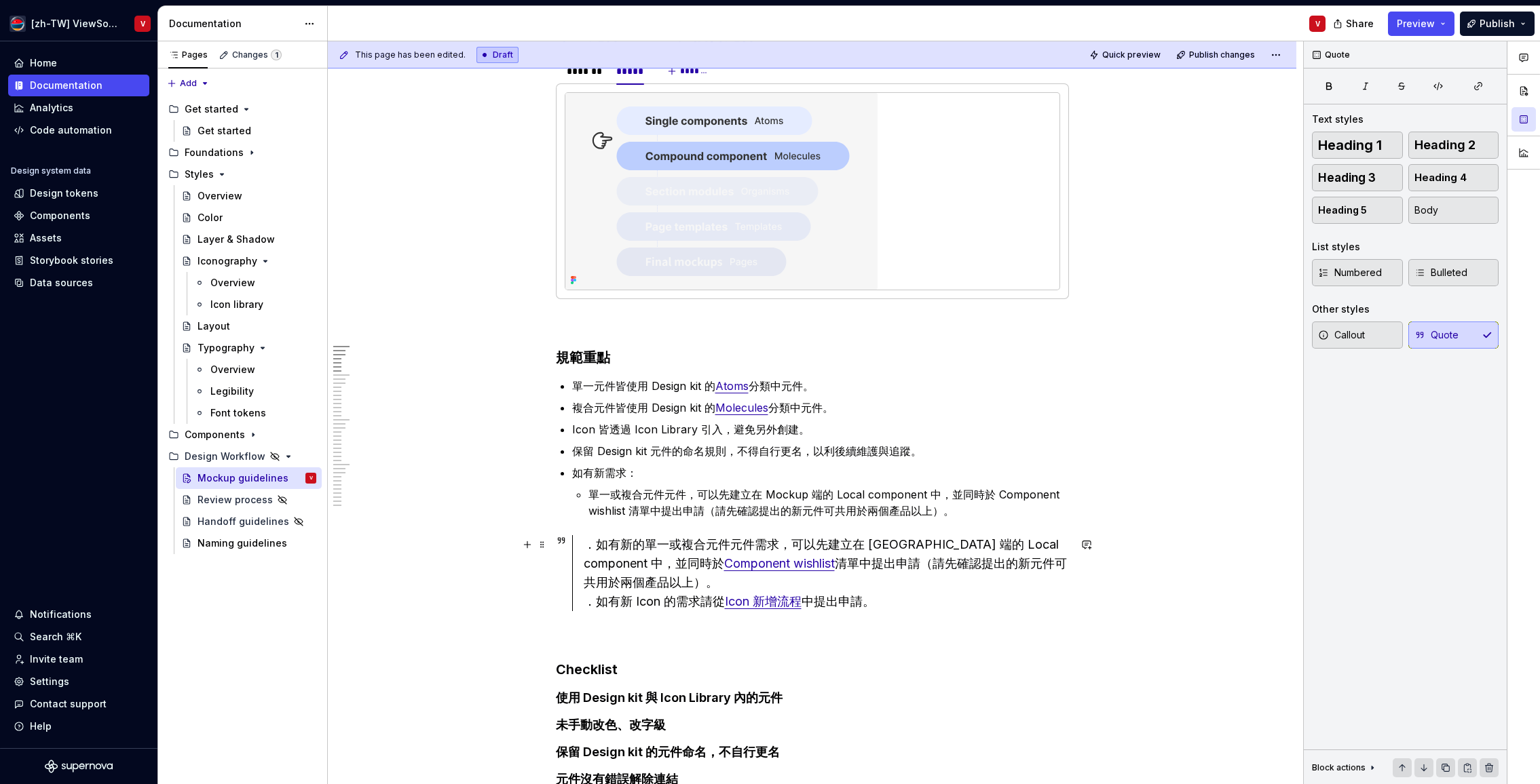
click at [639, 602] on div "．如有新的單一或複合元件元件需求，可以先建立在 Mockup 端的 Local component 中，並同時於 Component wishlist 清單中…" at bounding box center [826, 573] width 485 height 76
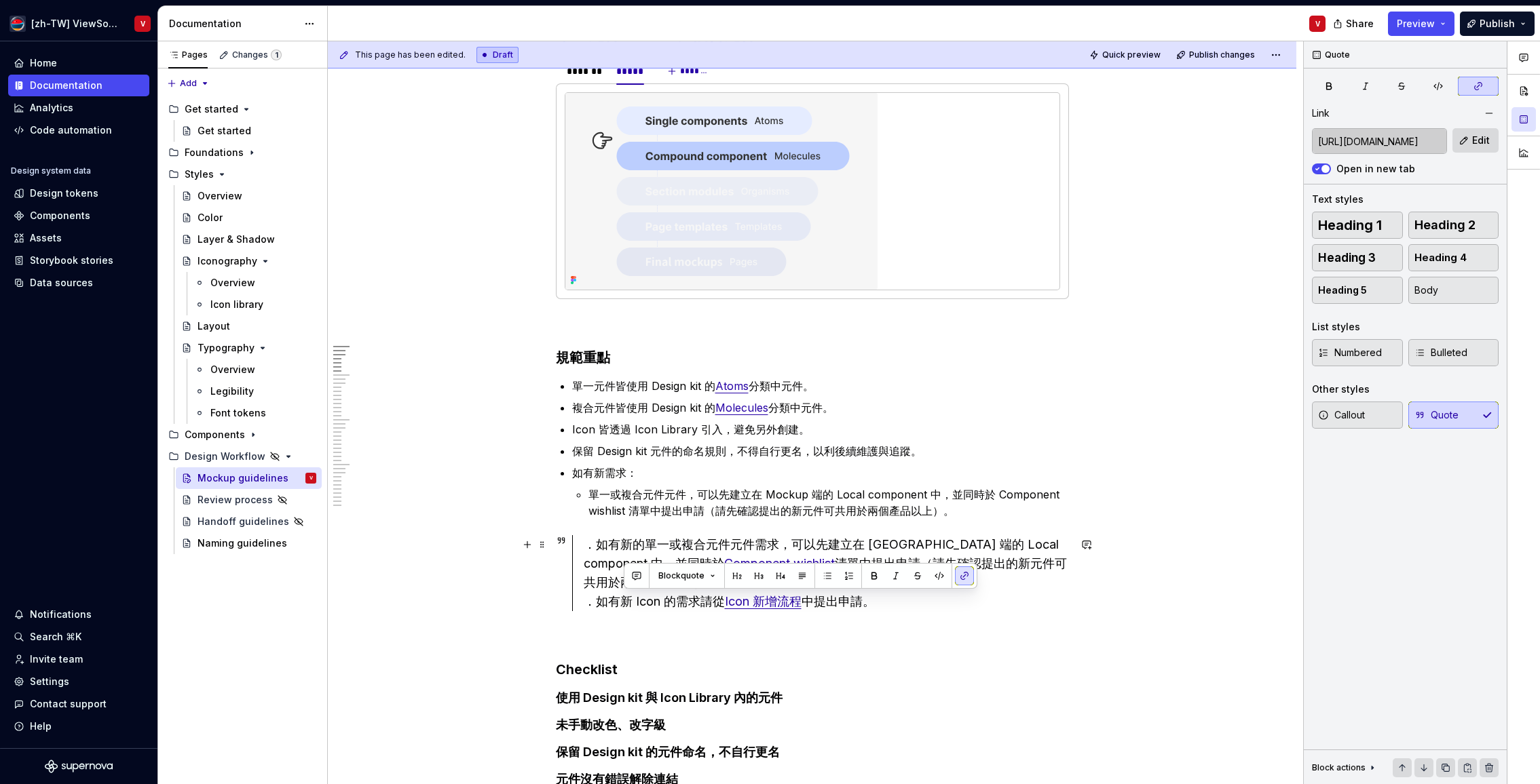
drag, startPoint x: 627, startPoint y: 604, endPoint x: 875, endPoint y: 597, distance: 248.1
click at [881, 605] on div "．如有新的單一或複合元件元件需求，可以先建立在 Mockup 端的 Local component 中，並同時於 Component wishlist 清單中…" at bounding box center [826, 573] width 485 height 76
copy div "新 Icon 的需求請從 Icon 新增流程 中提出申請。"
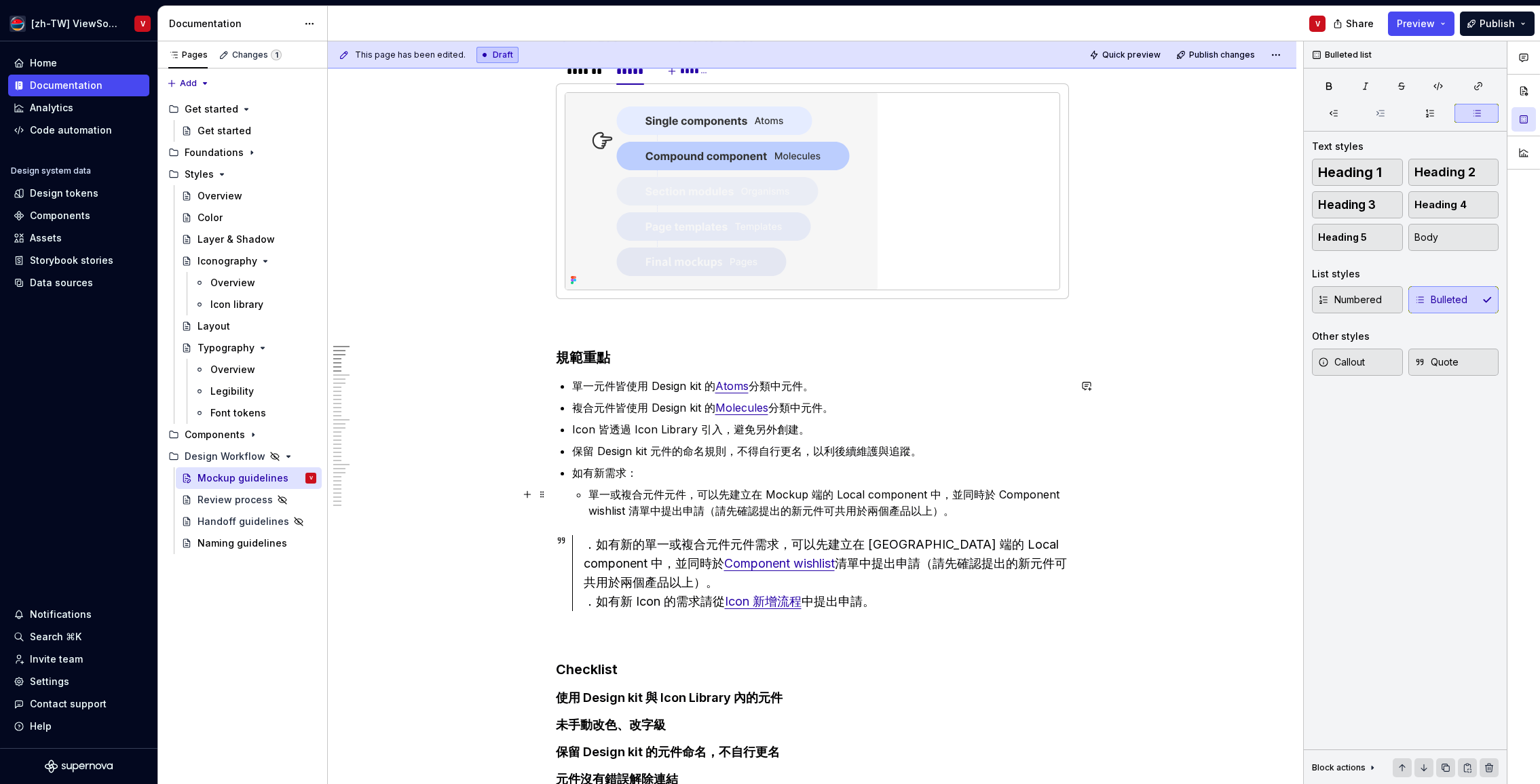
click at [966, 510] on p "單一或複合元件元件，可以先建立在 Mockup 端的 Local component 中，並同時於 Component wishlist 清單中提出申請（請先…" at bounding box center [828, 503] width 480 height 33
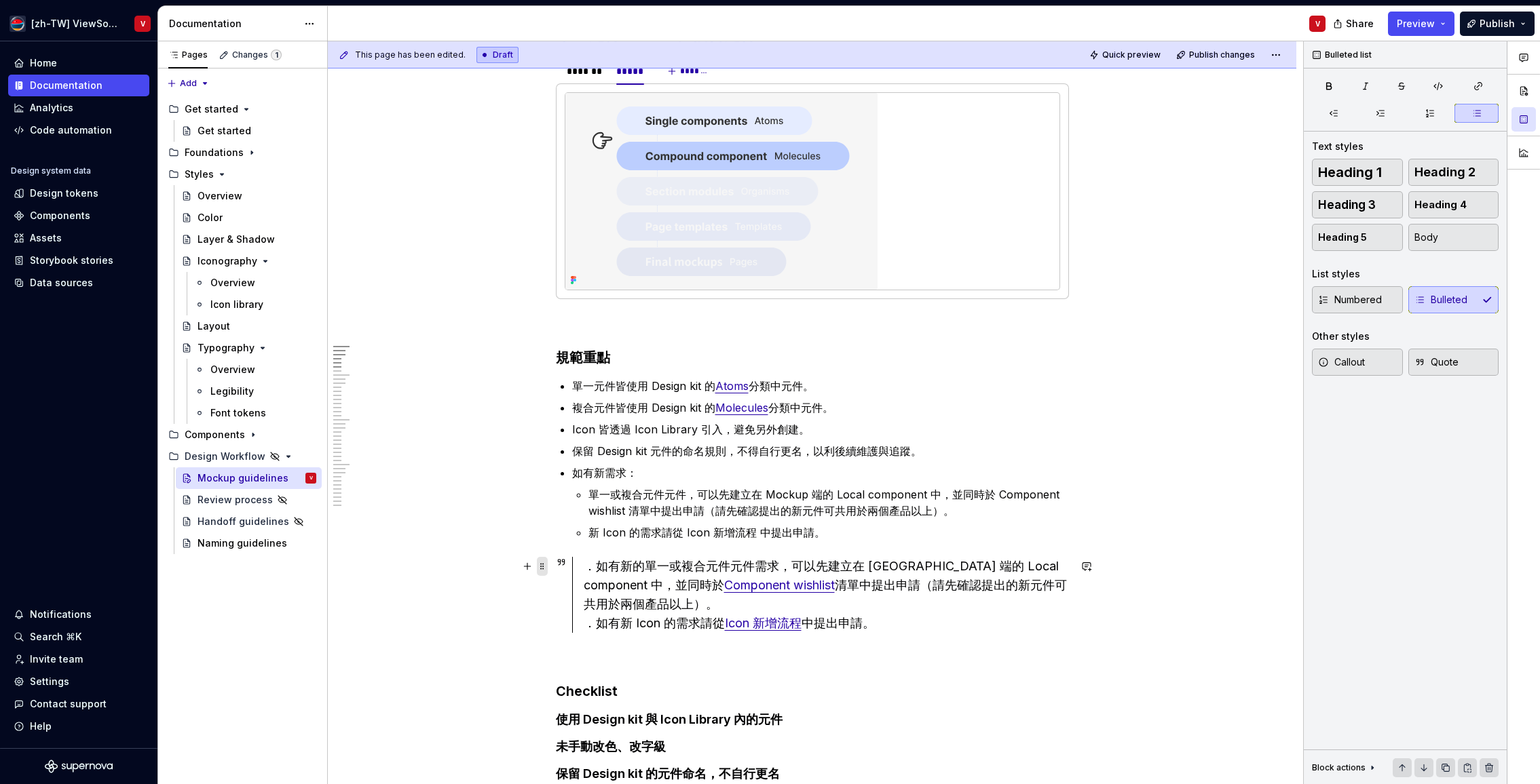
click at [547, 567] on span at bounding box center [542, 566] width 11 height 19
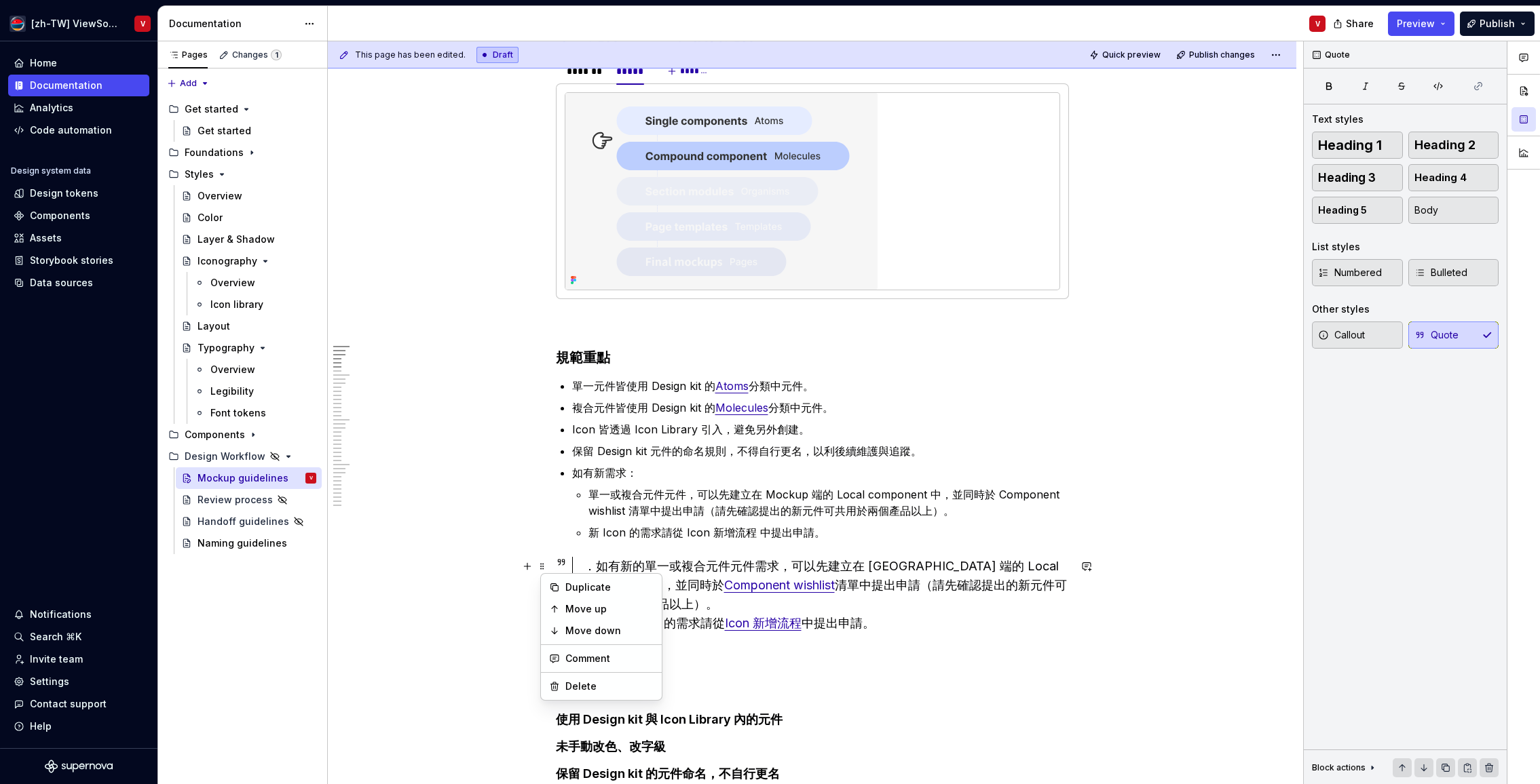
click at [829, 572] on div "．如有新的單一或複合元件元件需求，可以先建立在 Mockup 端的 Local component 中，並同時於 Component wishlist 清單中…" at bounding box center [826, 595] width 485 height 76
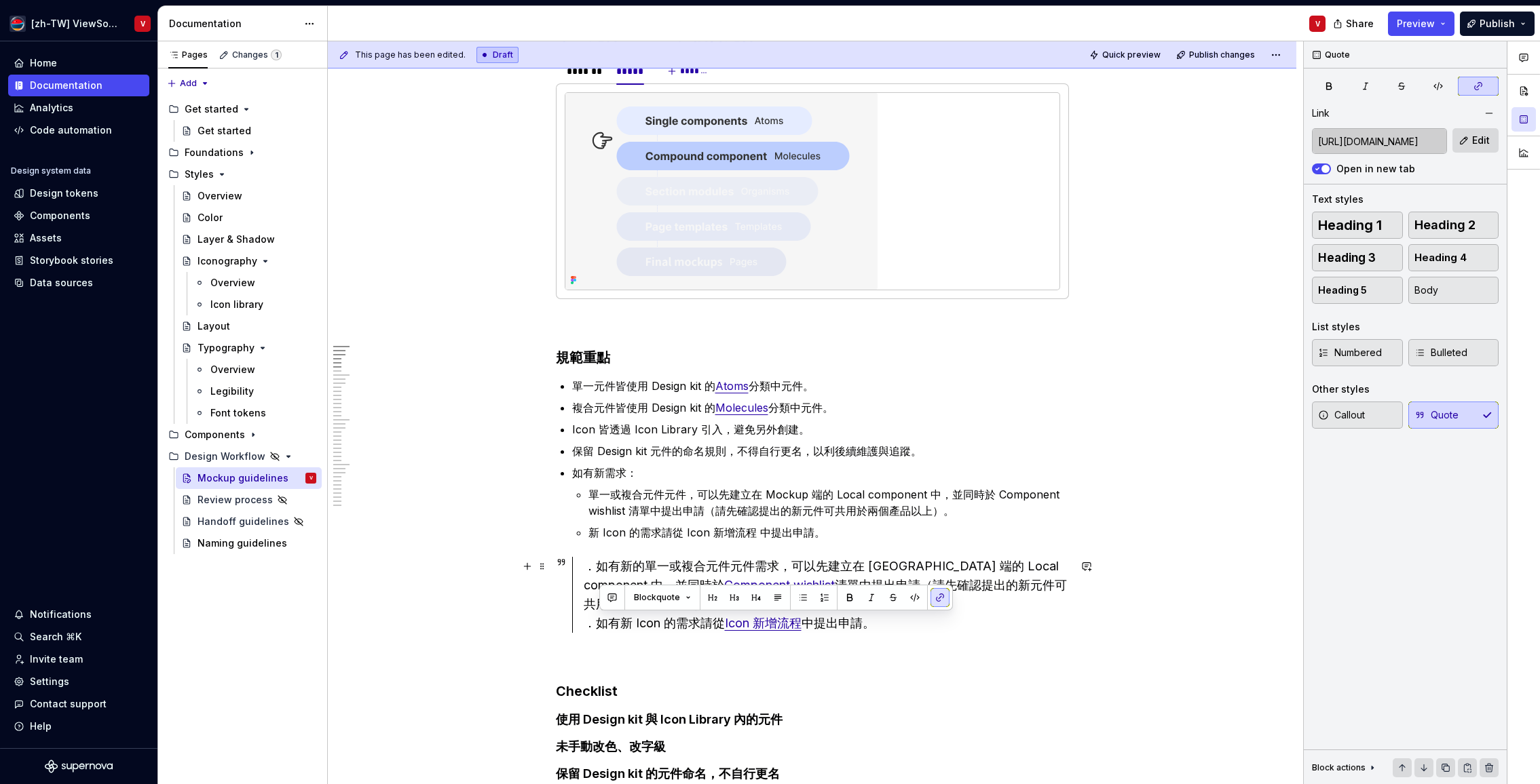
drag, startPoint x: 894, startPoint y: 622, endPoint x: 595, endPoint y: 618, distance: 299.0
click at [602, 617] on div "．如有新的單一或複合元件元件需求，可以先建立在 Mockup 端的 Local component 中，並同時於 Component wishlist 清單中…" at bounding box center [826, 595] width 485 height 76
copy div "如有新 Icon 的需求請從 Icon 新增流程 中提出申請。"
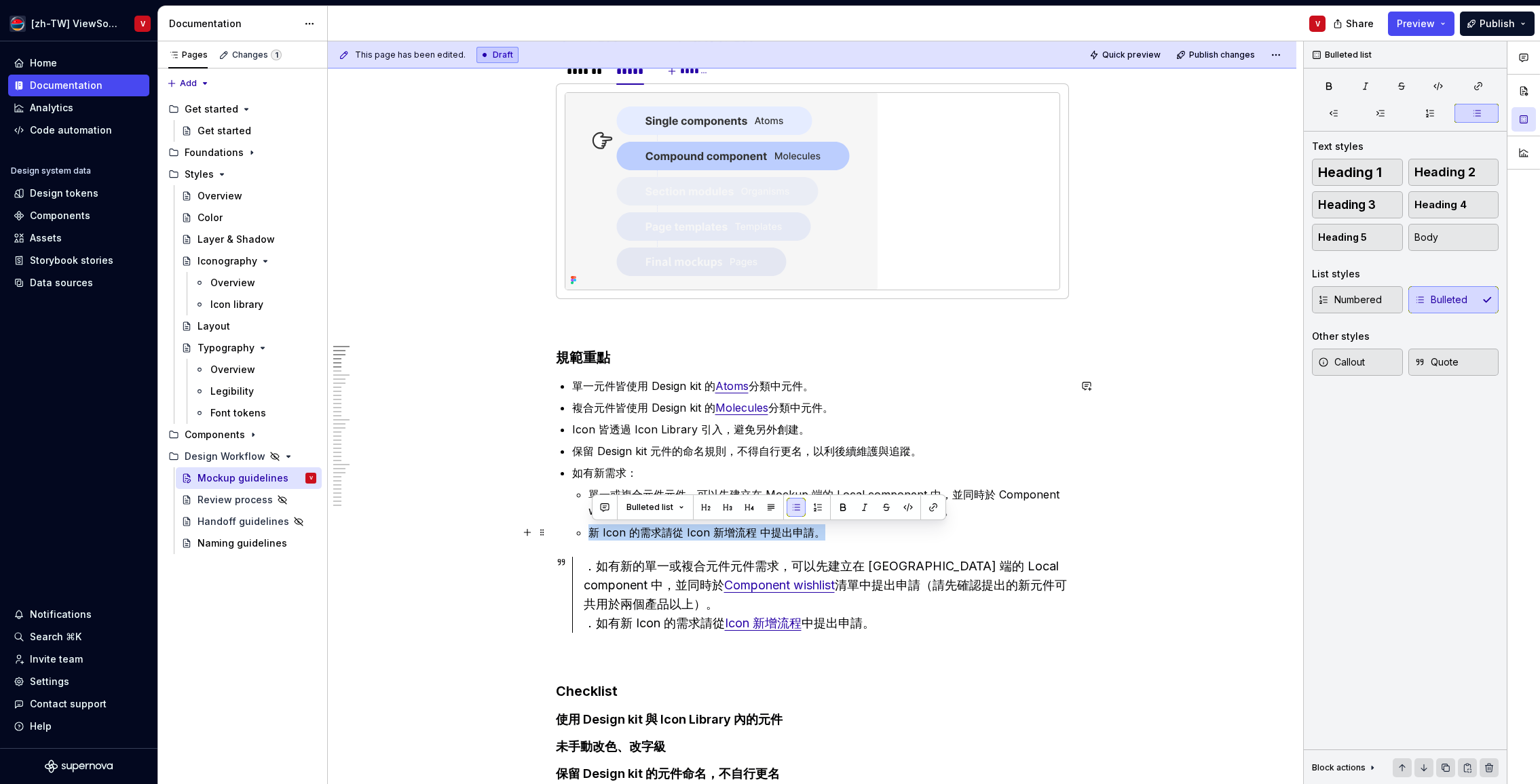
drag, startPoint x: 836, startPoint y: 535, endPoint x: 589, endPoint y: 530, distance: 247.1
click at [595, 536] on p "新 Icon 的需求請從 Icon 新增流程 中提出申請。" at bounding box center [828, 532] width 480 height 16
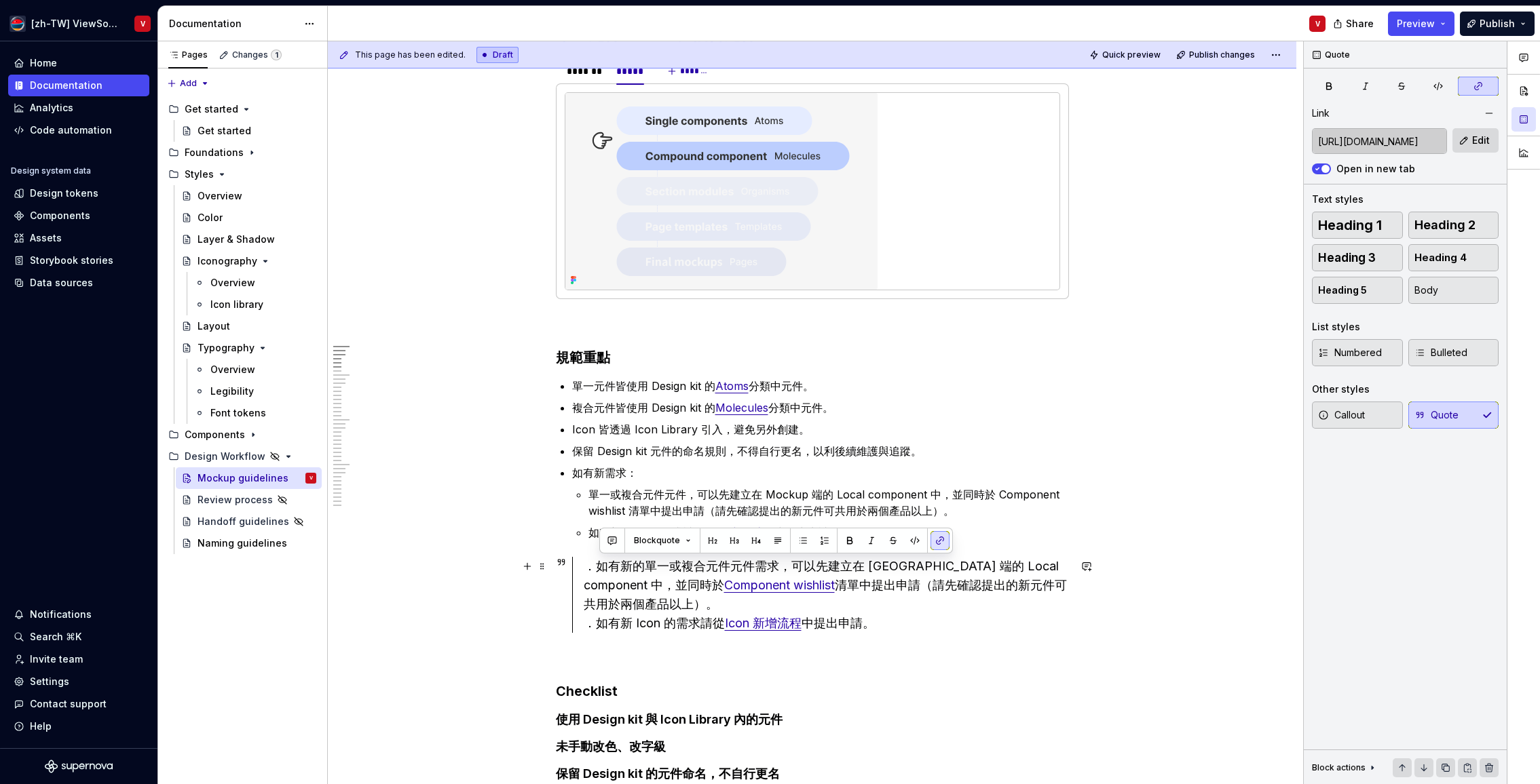
drag, startPoint x: 663, startPoint y: 605, endPoint x: 595, endPoint y: 557, distance: 83.2
click at [600, 570] on div "．如有新的單一或複合元件元件需求，可以先建立在 Mockup 端的 Local component 中，並同時於 Component wishlist 清單中…" at bounding box center [826, 595] width 485 height 76
copy div "如有新的單一或複合元件元件需求，可以先建立在 Mockup 端的 Local component 中，並同時於 Component wishlist 清單中提…"
click at [623, 499] on p "單一或複合元件元件，可以先建立在 Mockup 端的 Local component 中，並同時於 Component wishlist 清單中提出申請（請先…" at bounding box center [828, 503] width 480 height 33
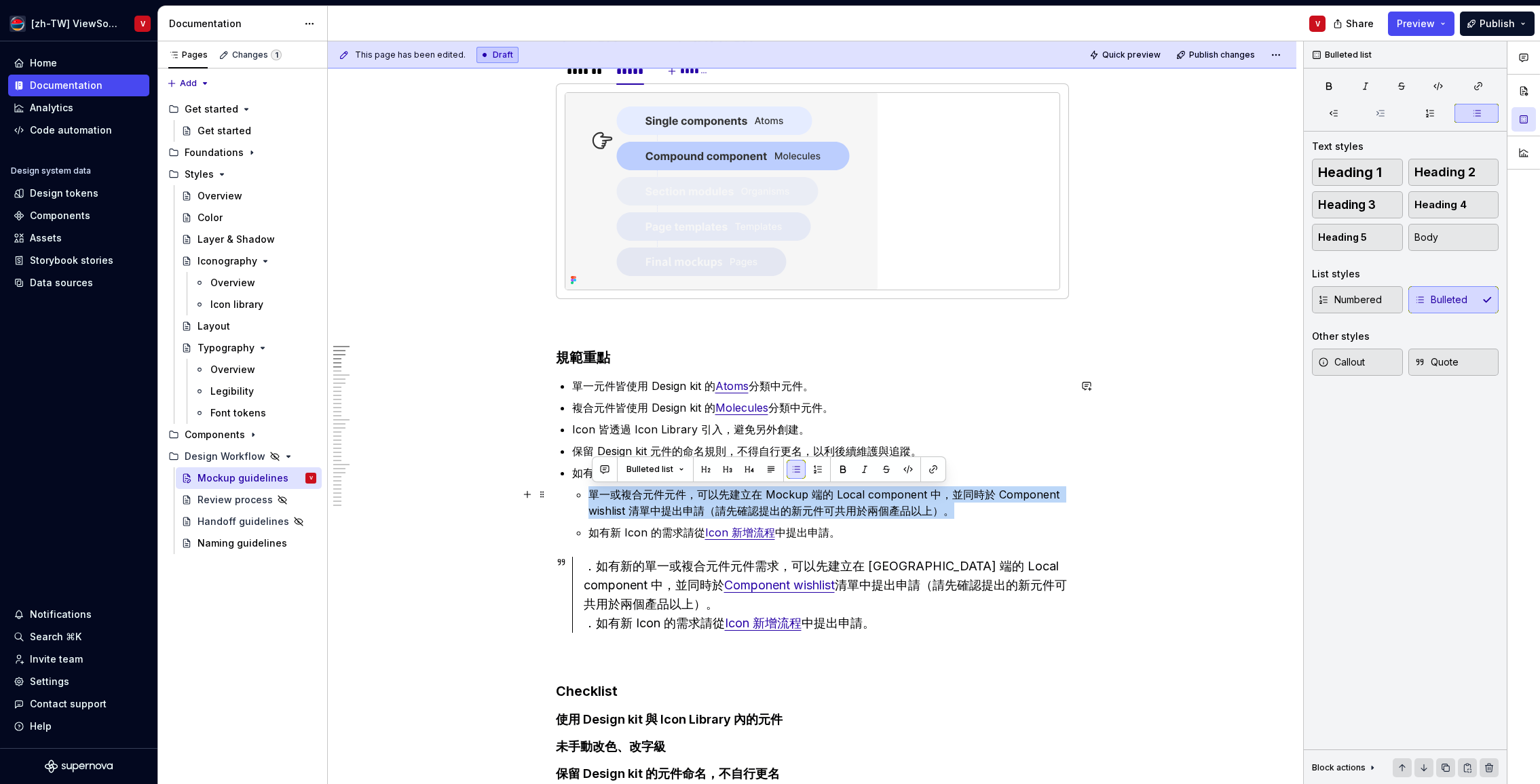
drag, startPoint x: 957, startPoint y: 509, endPoint x: 590, endPoint y: 490, distance: 367.5
click at [596, 493] on p "單一或複合元件元件，可以先建立在 Mockup 端的 Local component 中，並同時於 Component wishlist 清單中提出申請（請先…" at bounding box center [828, 503] width 480 height 33
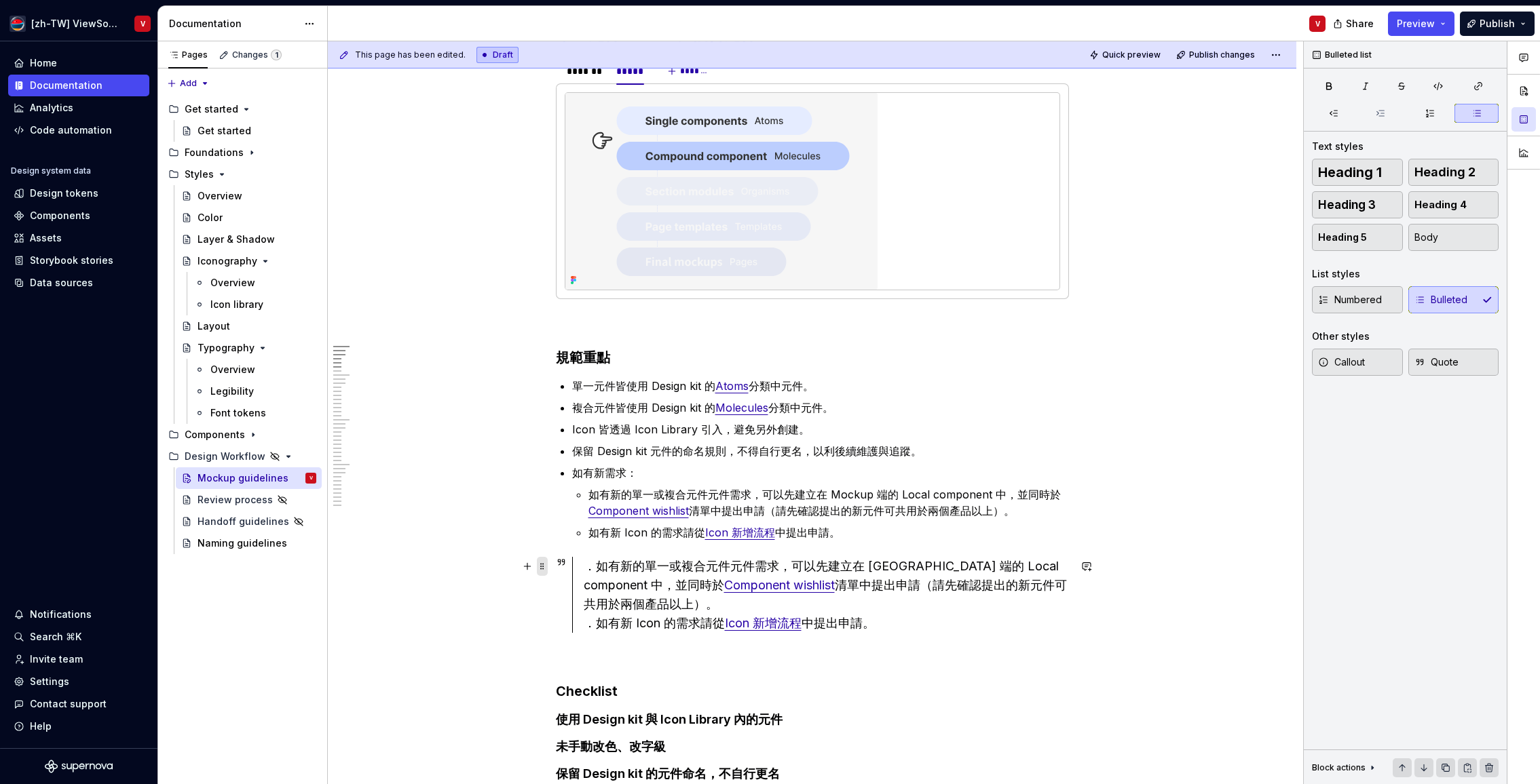
click at [548, 565] on span at bounding box center [542, 566] width 11 height 19
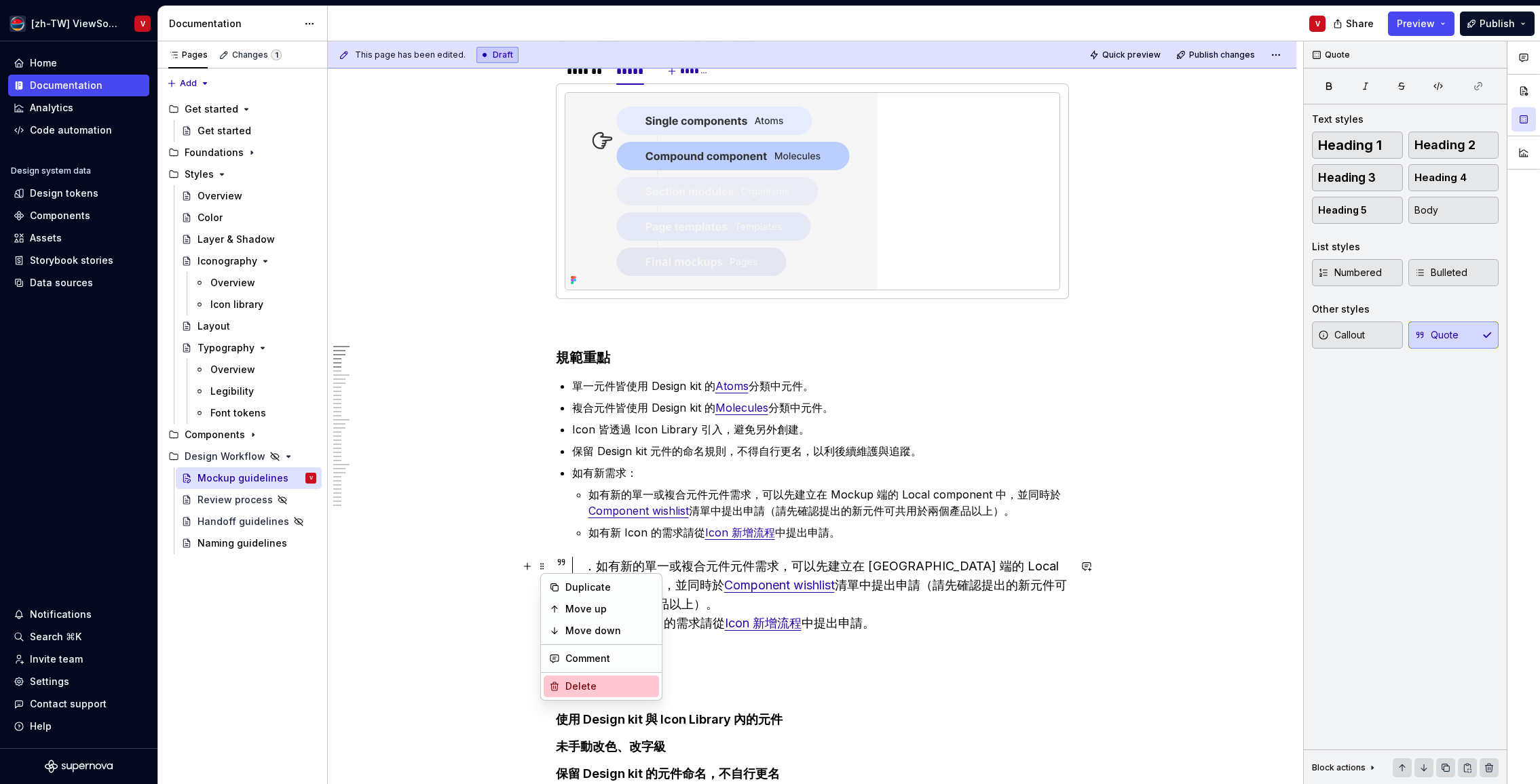
drag, startPoint x: 588, startPoint y: 685, endPoint x: 584, endPoint y: 669, distance: 16.5
click at [588, 685] on div "Delete" at bounding box center [609, 686] width 88 height 13
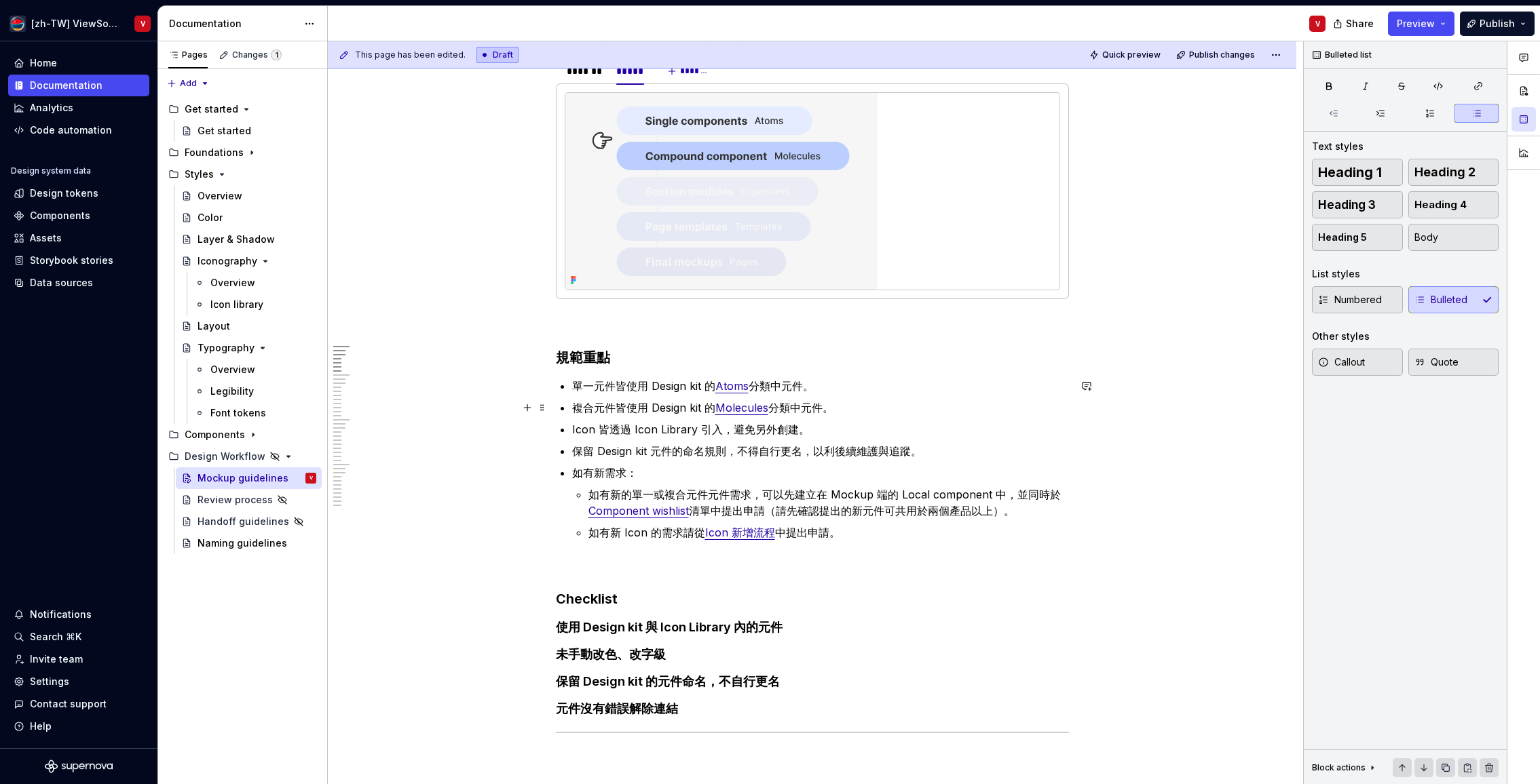
click at [628, 407] on p "複合元件皆使用 Design kit 的 Molecules 分類中元件。" at bounding box center [821, 407] width 497 height 16
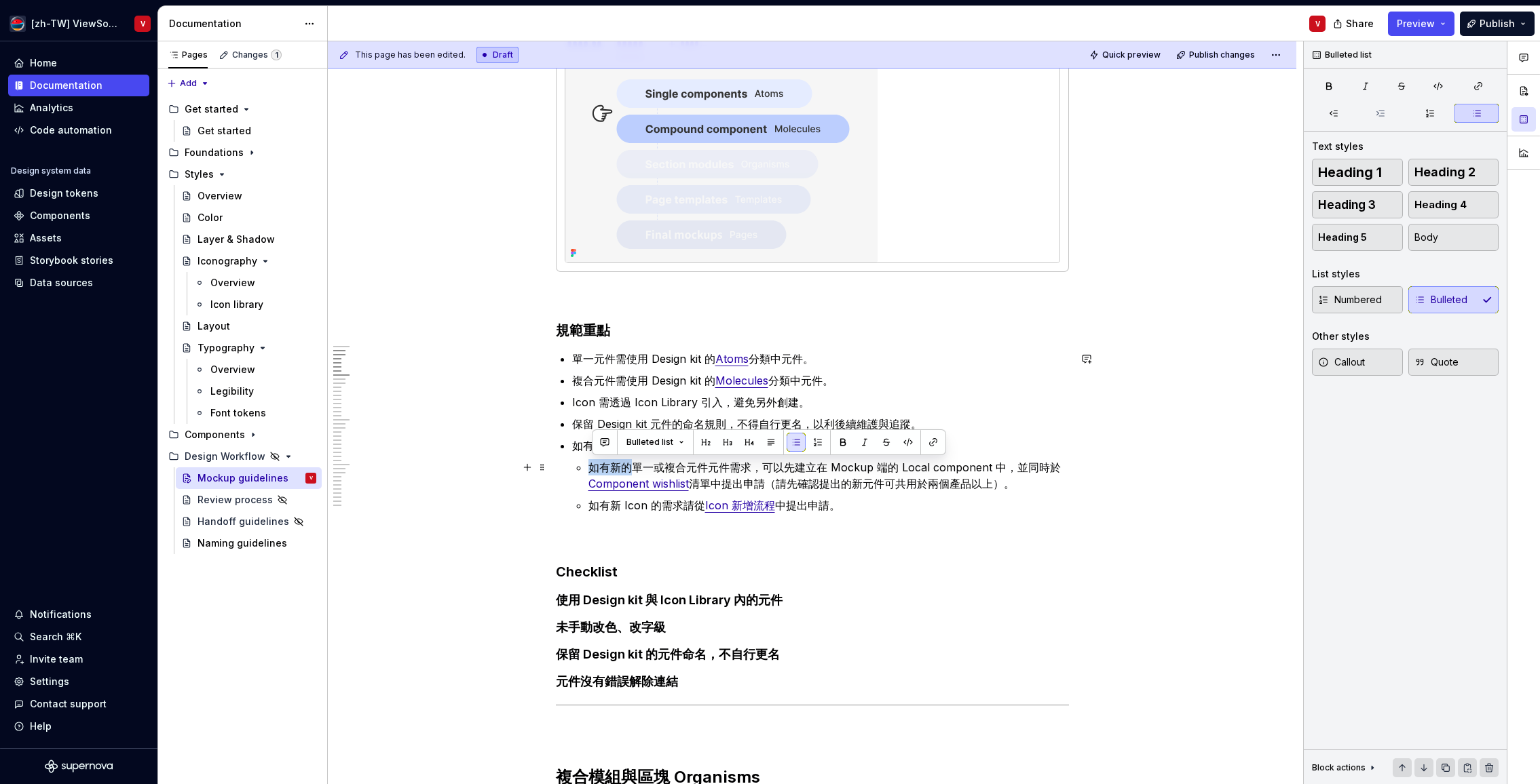
drag, startPoint x: 591, startPoint y: 467, endPoint x: 626, endPoint y: 467, distance: 35.0
click at [634, 467] on p "如有新的單一或複合元件元件需求，可以先建立在 Mockup 端的 Local component 中，並同時於 Component wishlist 清單中提…" at bounding box center [828, 475] width 480 height 33
drag, startPoint x: 712, startPoint y: 469, endPoint x: 701, endPoint y: 425, distance: 45.4
click at [712, 469] on p "單一或複合元件元件需求，可以先建立在 Mockup 端的 Local component 中，並同時於 Component wishlist 清單中提出申請（…" at bounding box center [828, 475] width 480 height 33
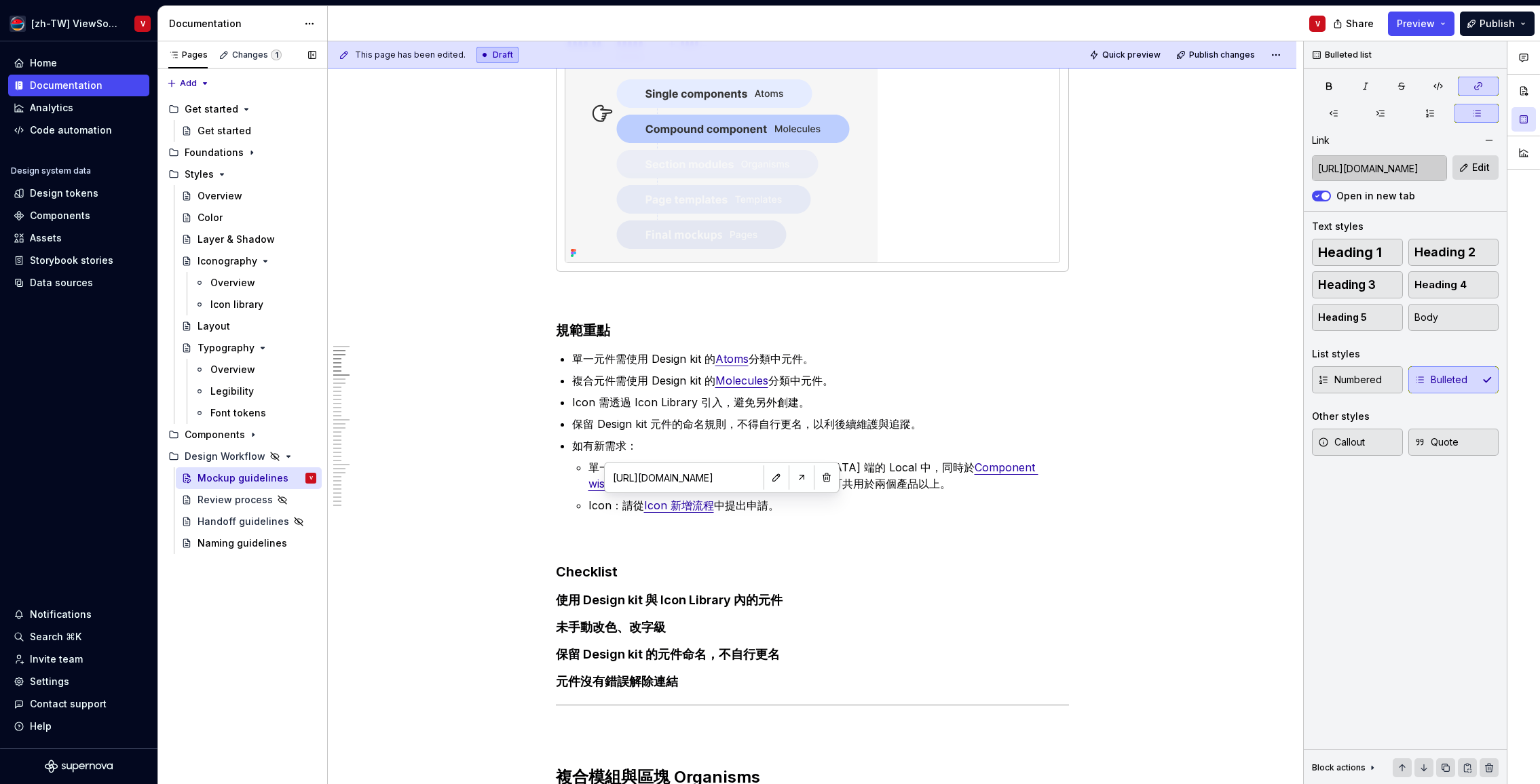
type textarea "*"
drag, startPoint x: 714, startPoint y: 507, endPoint x: 648, endPoint y: 504, distance: 66.1
click at [649, 504] on link "Icon 新增流程" at bounding box center [678, 505] width 70 height 13
click at [1470, 163] on button "Edit" at bounding box center [1475, 167] width 46 height 24
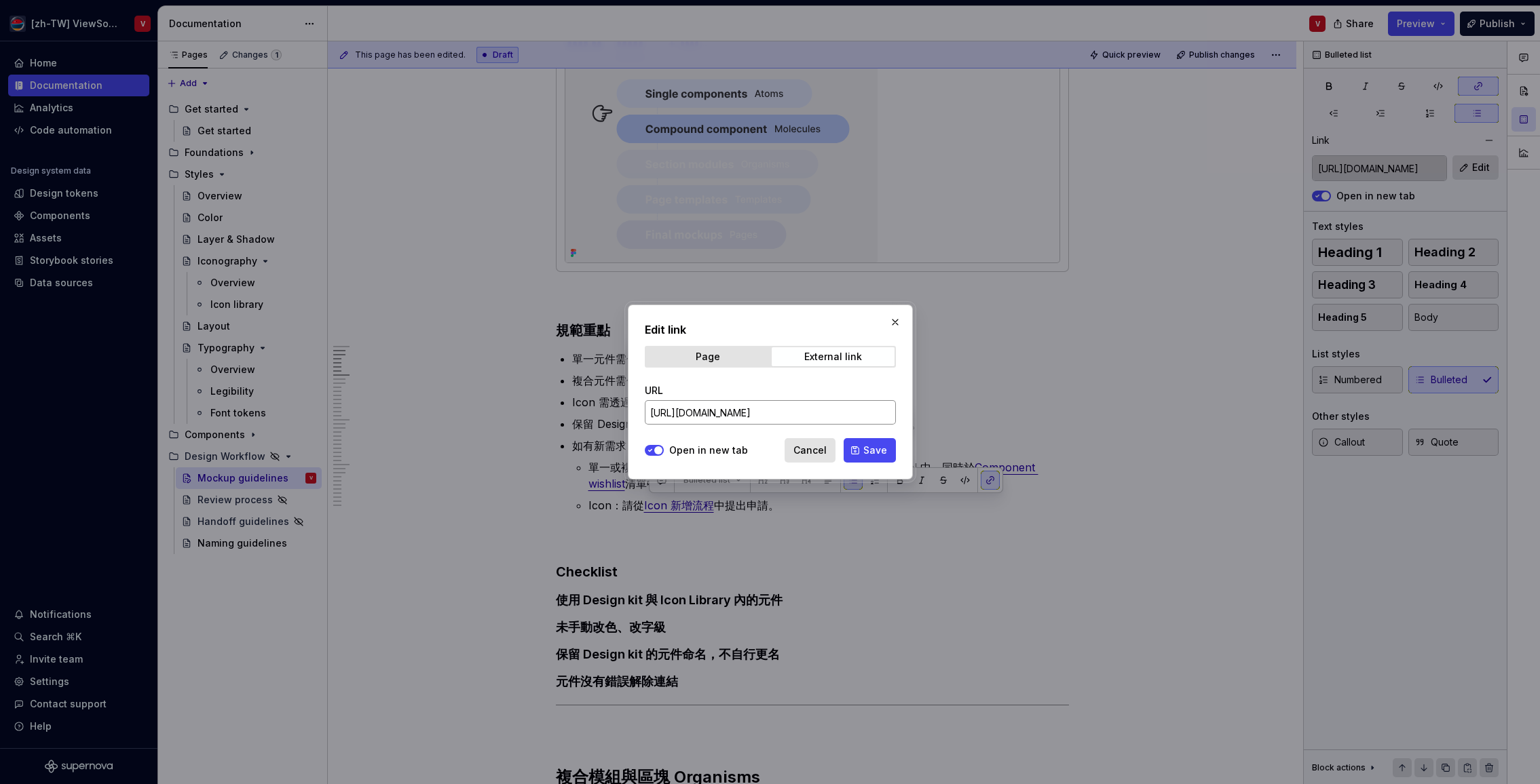
click at [766, 417] on input "[URL][DOMAIN_NAME]" at bounding box center [770, 412] width 251 height 24
paste input "isKY3C4FK0mWm071TzIJhw/Icon-Library---PG?node-id=7939-13539&t=0S5C65539MnQhLex-…"
type input "[URL][DOMAIN_NAME]"
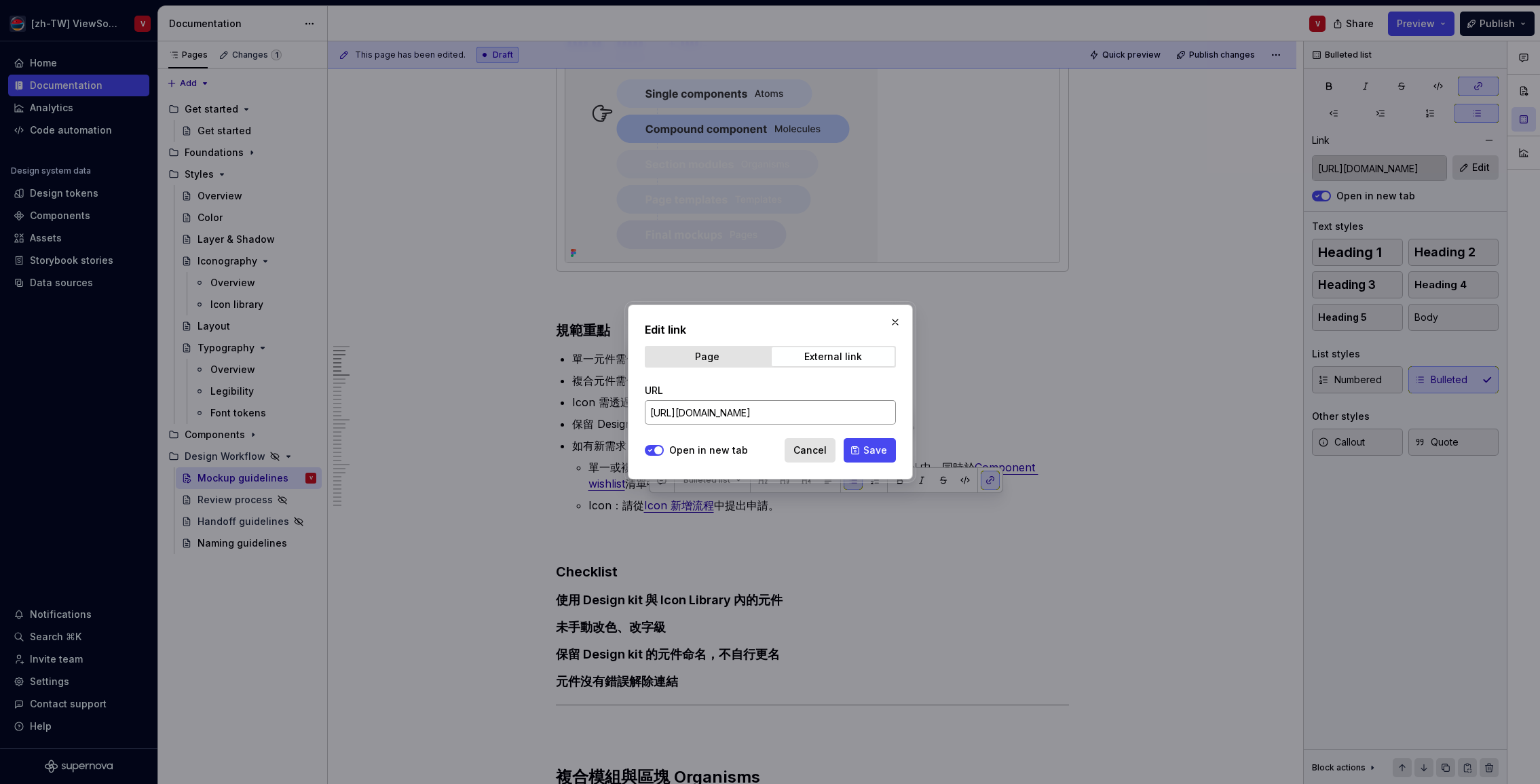
type textarea "*"
click at [874, 451] on span "Save" at bounding box center [875, 451] width 24 height 13
type input "[URL][DOMAIN_NAME]"
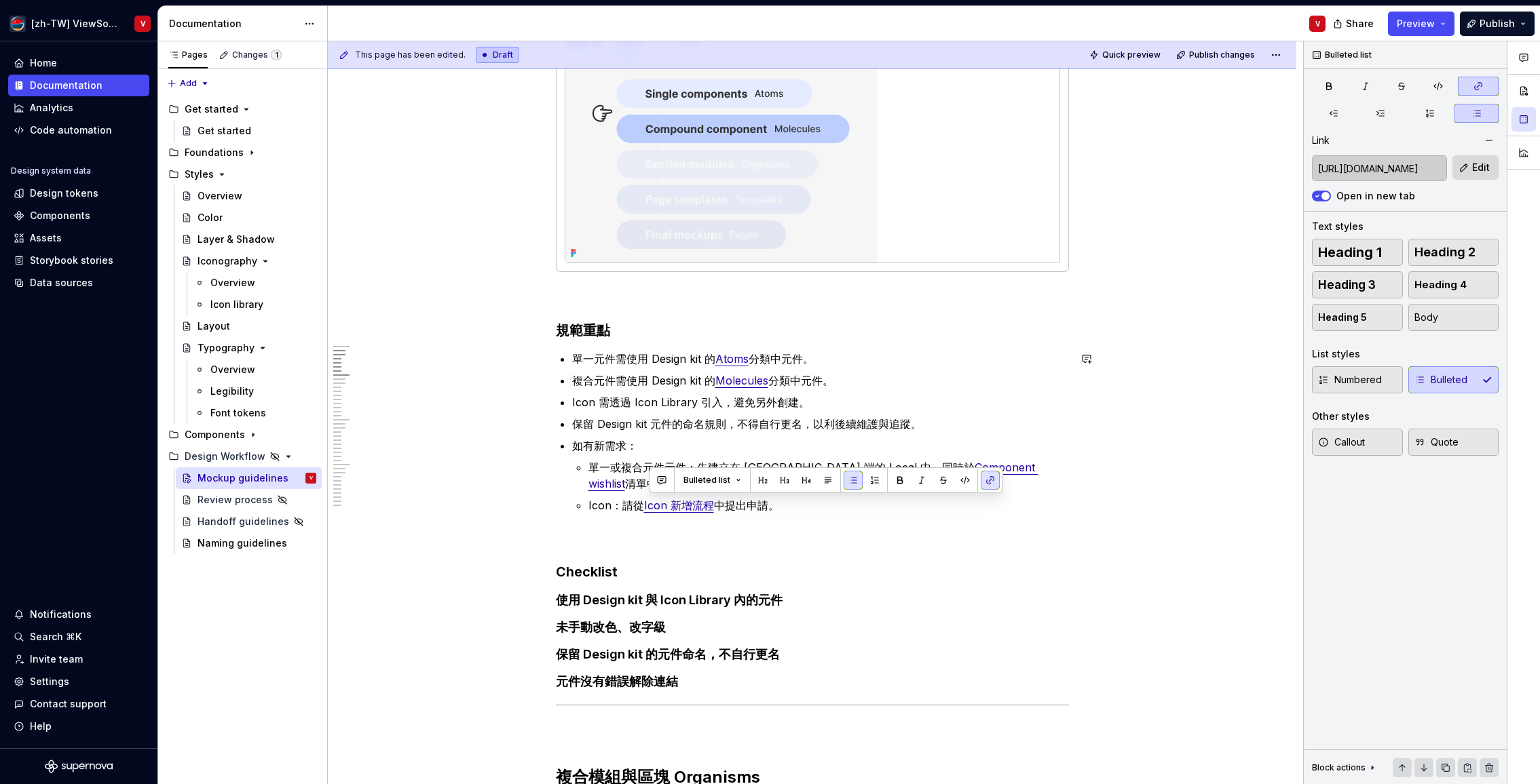
click at [628, 469] on p "單一或複合元件元件：先建立在 [GEOGRAPHIC_DATA] 端的 Local 中，同時於 Component wishlist 清單中提出申請，並請先確…" at bounding box center [828, 475] width 480 height 33
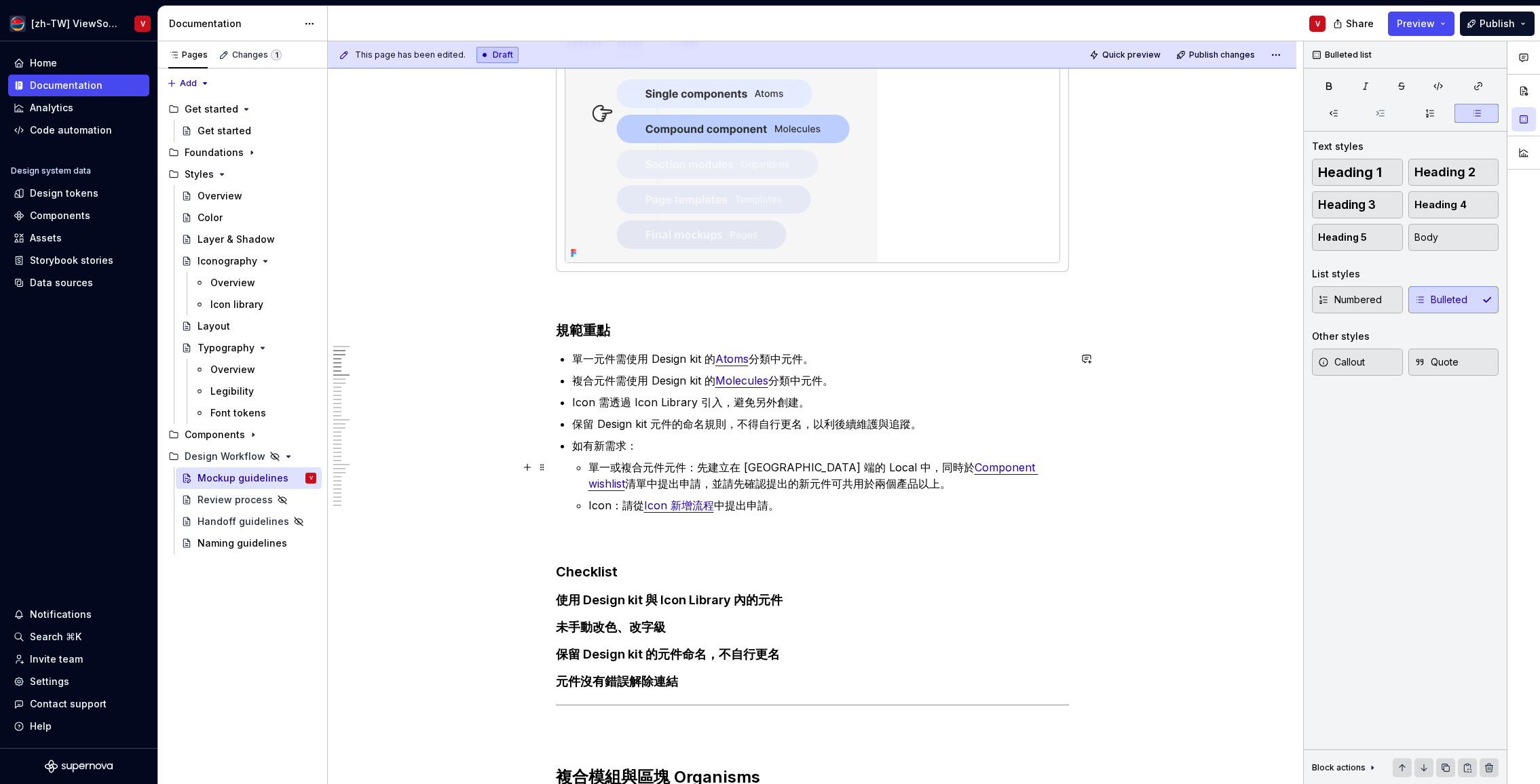
click at [906, 467] on link "Component wishlist" at bounding box center [813, 475] width 450 height 29
type textarea "*"
click at [971, 467] on link "Component wishlist" at bounding box center [813, 475] width 450 height 29
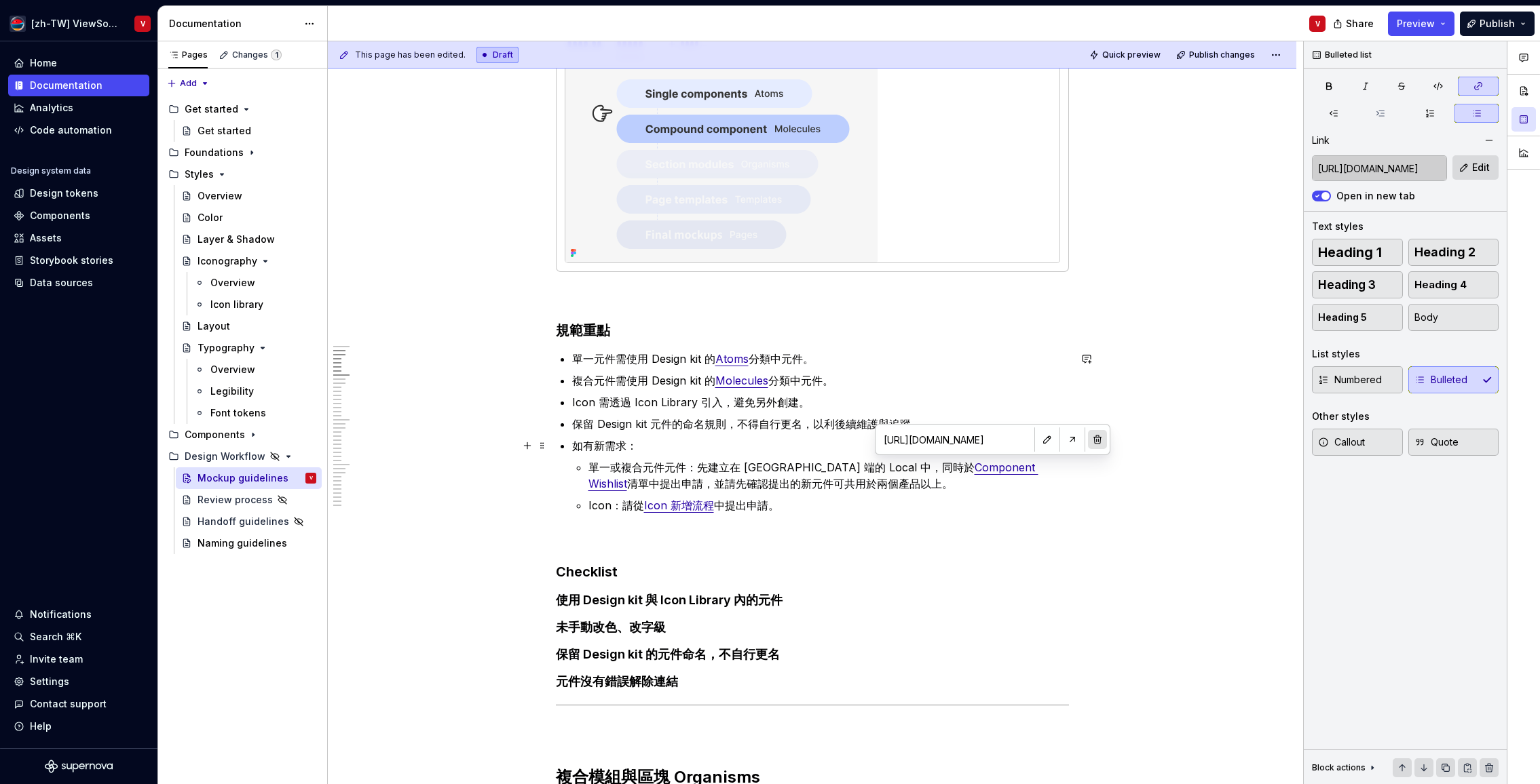
click at [1088, 438] on button "button" at bounding box center [1097, 440] width 19 height 19
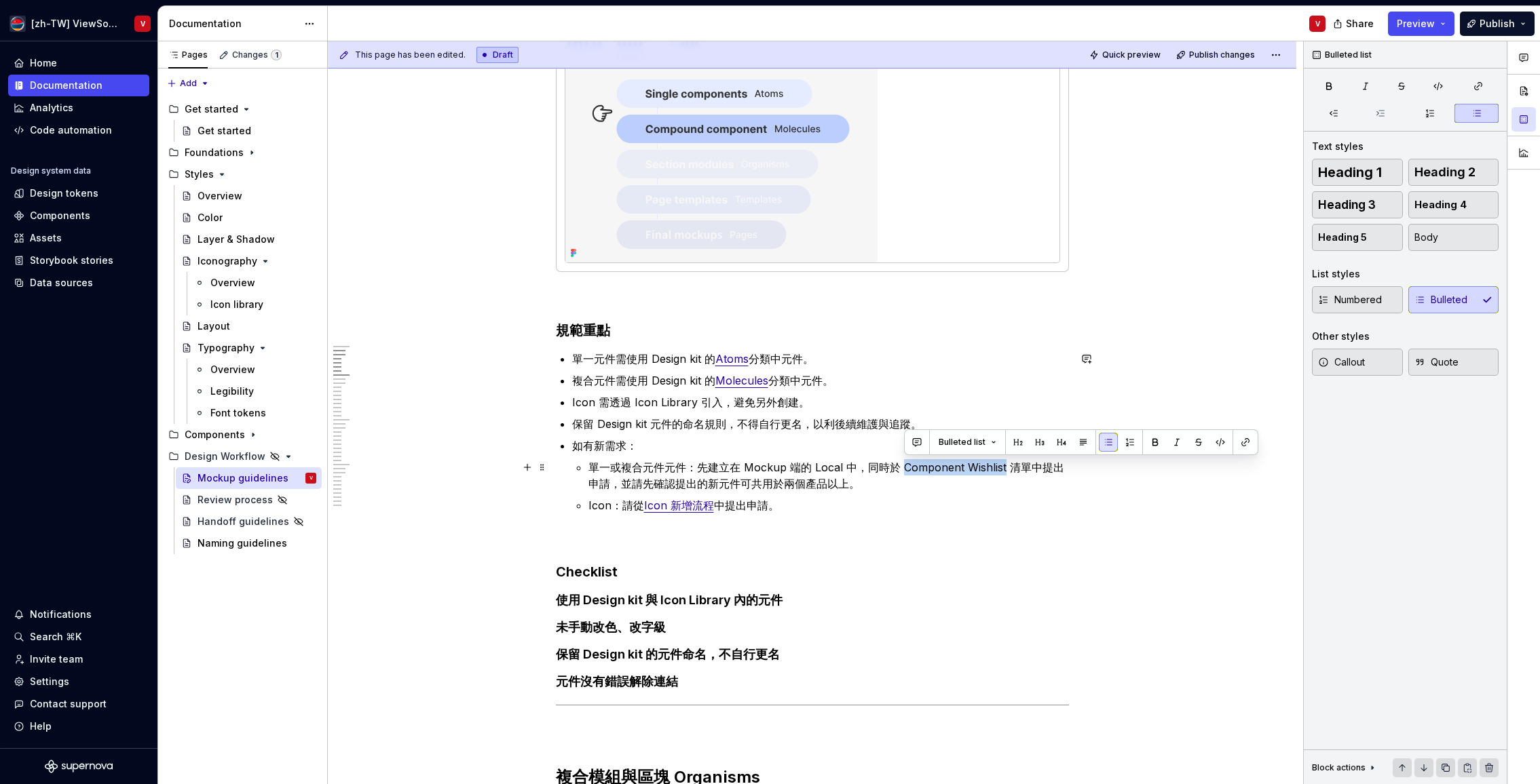
drag, startPoint x: 1007, startPoint y: 466, endPoint x: 904, endPoint y: 462, distance: 103.1
click at [904, 465] on p "單一或複合元件元件：先建立在 Mockup 端的 Local 中，同時於 Component Wishlist 清單中提出申請，並請先確認提出的新元件可共用於…" at bounding box center [828, 475] width 480 height 33
click at [1240, 445] on button "button" at bounding box center [1245, 442] width 19 height 19
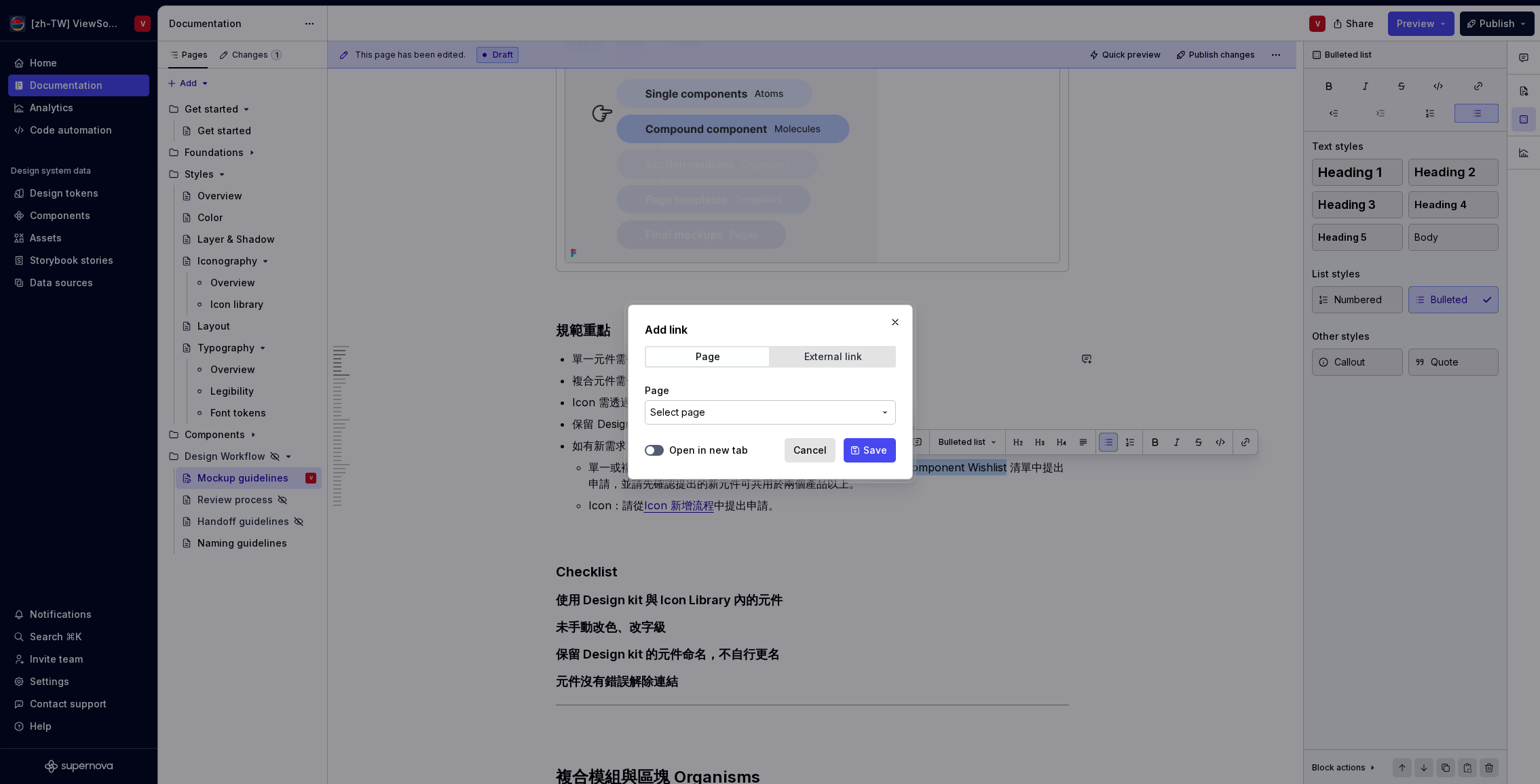
click at [794, 354] on span "External link" at bounding box center [833, 356] width 123 height 19
click at [729, 411] on input "URL" at bounding box center [770, 412] width 251 height 24
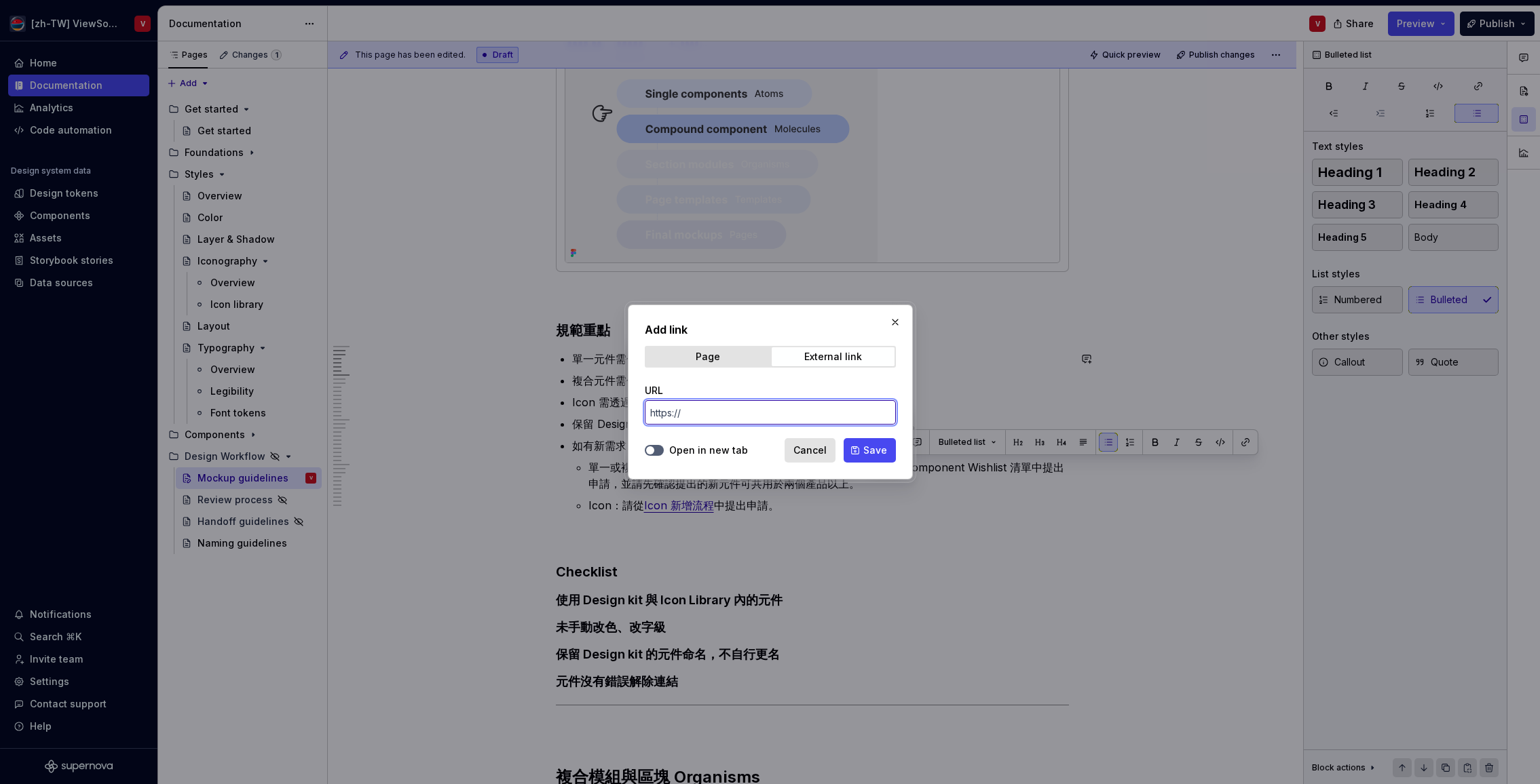
paste input "[URL][DOMAIN_NAME]"
type input "[URL][DOMAIN_NAME]"
click at [655, 451] on button "Open in new tab" at bounding box center [654, 450] width 19 height 11
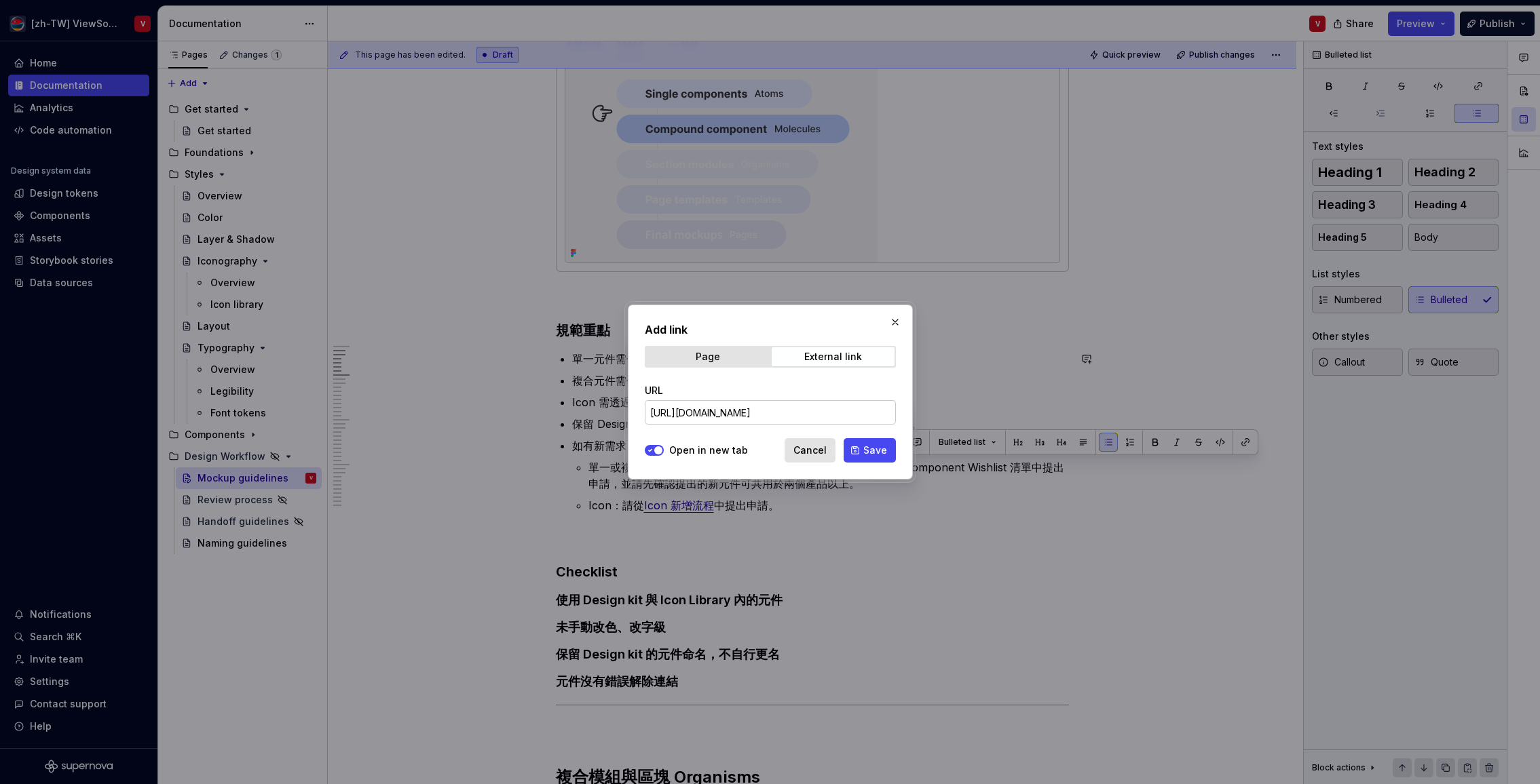
drag, startPoint x: 875, startPoint y: 453, endPoint x: 867, endPoint y: 436, distance: 18.8
click at [875, 453] on span "Save" at bounding box center [875, 451] width 24 height 13
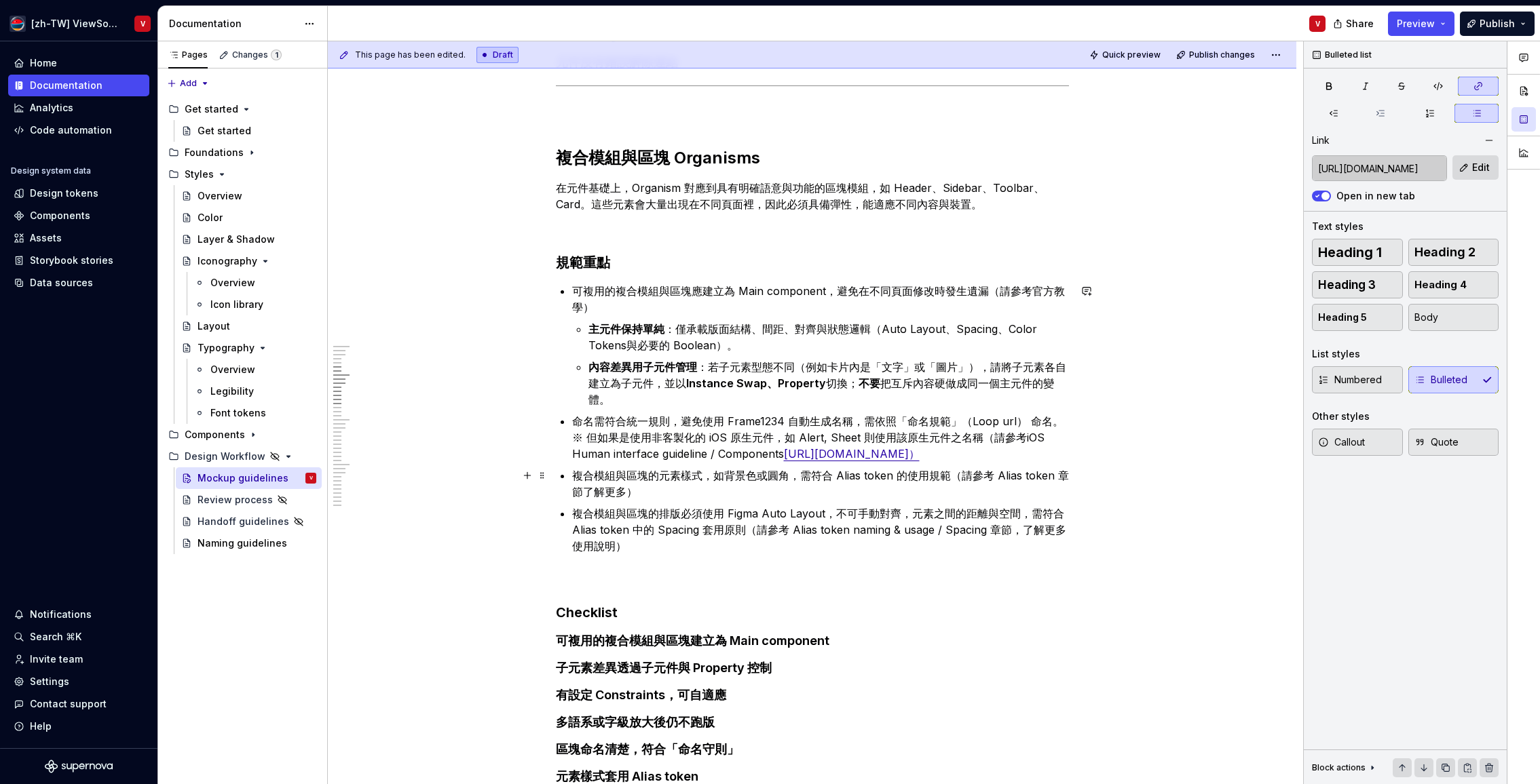
scroll to position [1395, 0]
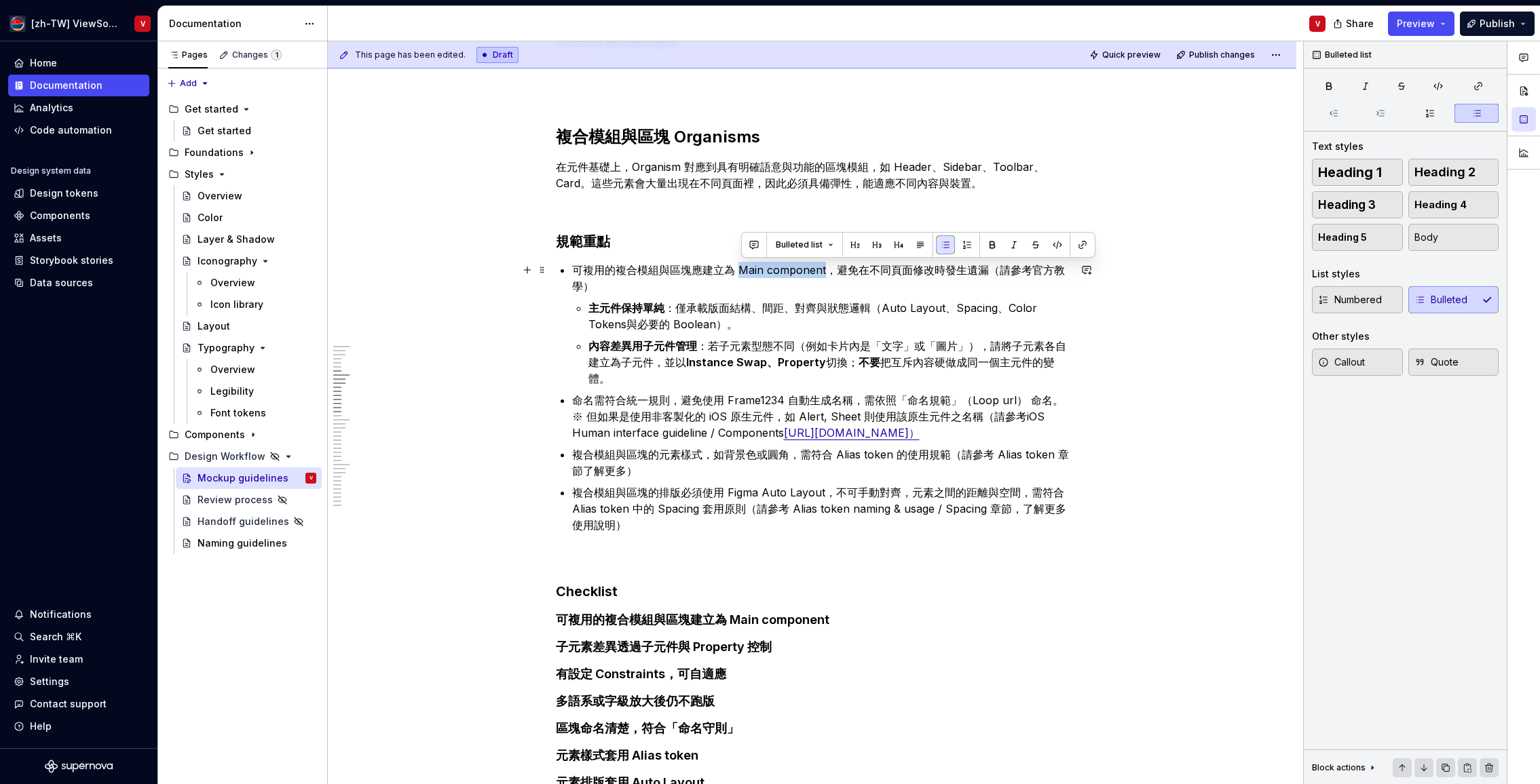
drag, startPoint x: 829, startPoint y: 271, endPoint x: 735, endPoint y: 261, distance: 94.5
click at [745, 269] on p "可複用的複合模組與區塊應建立為 Main component，避免在不同頁面修改時發生遺漏（請參考官方教學）" at bounding box center [821, 278] width 497 height 33
copy p "Main component"
type textarea "*"
click at [1080, 244] on button "button" at bounding box center [1082, 245] width 19 height 19
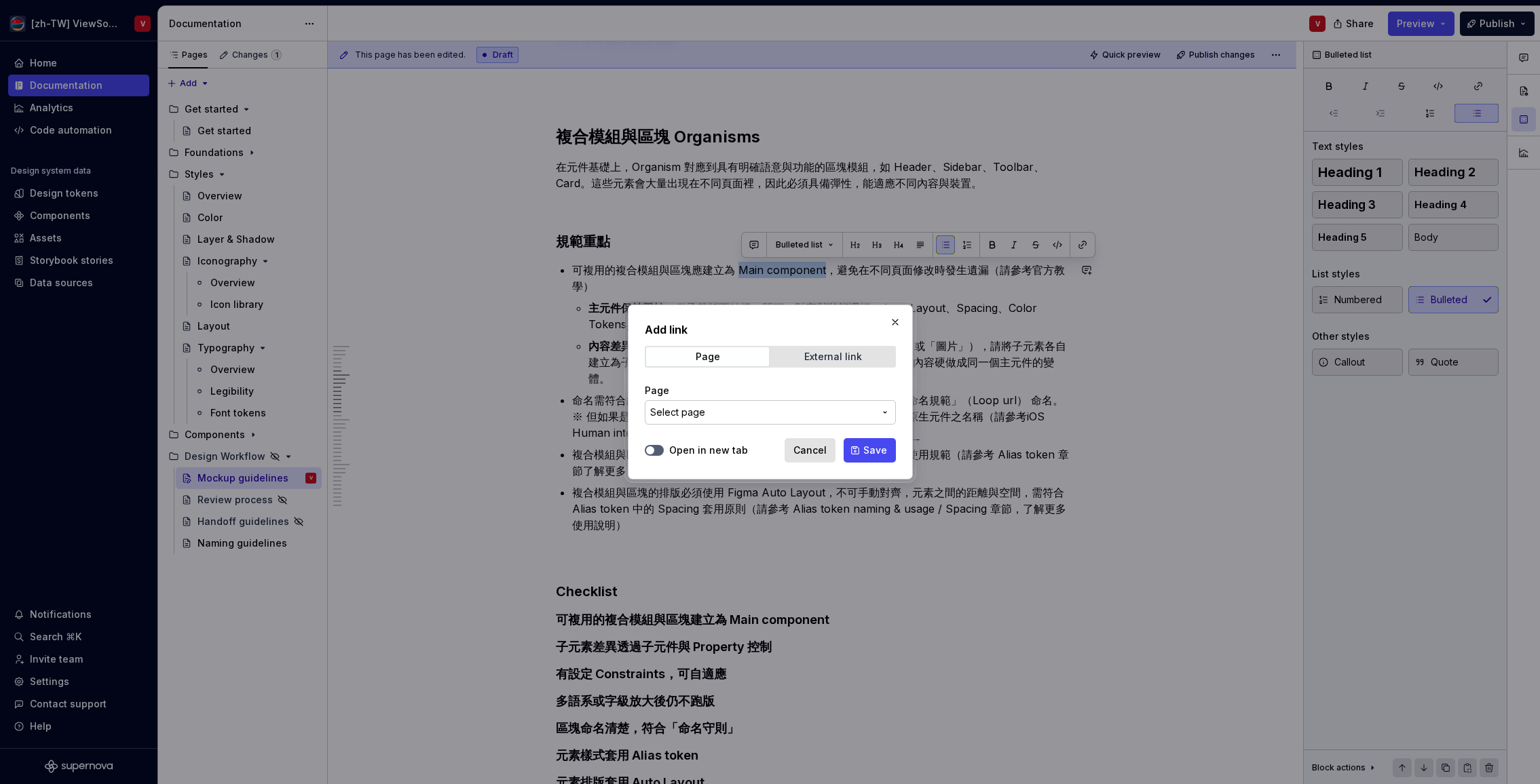
click at [809, 351] on div "External link" at bounding box center [833, 356] width 57 height 11
click at [700, 413] on input "URL" at bounding box center [770, 412] width 251 height 24
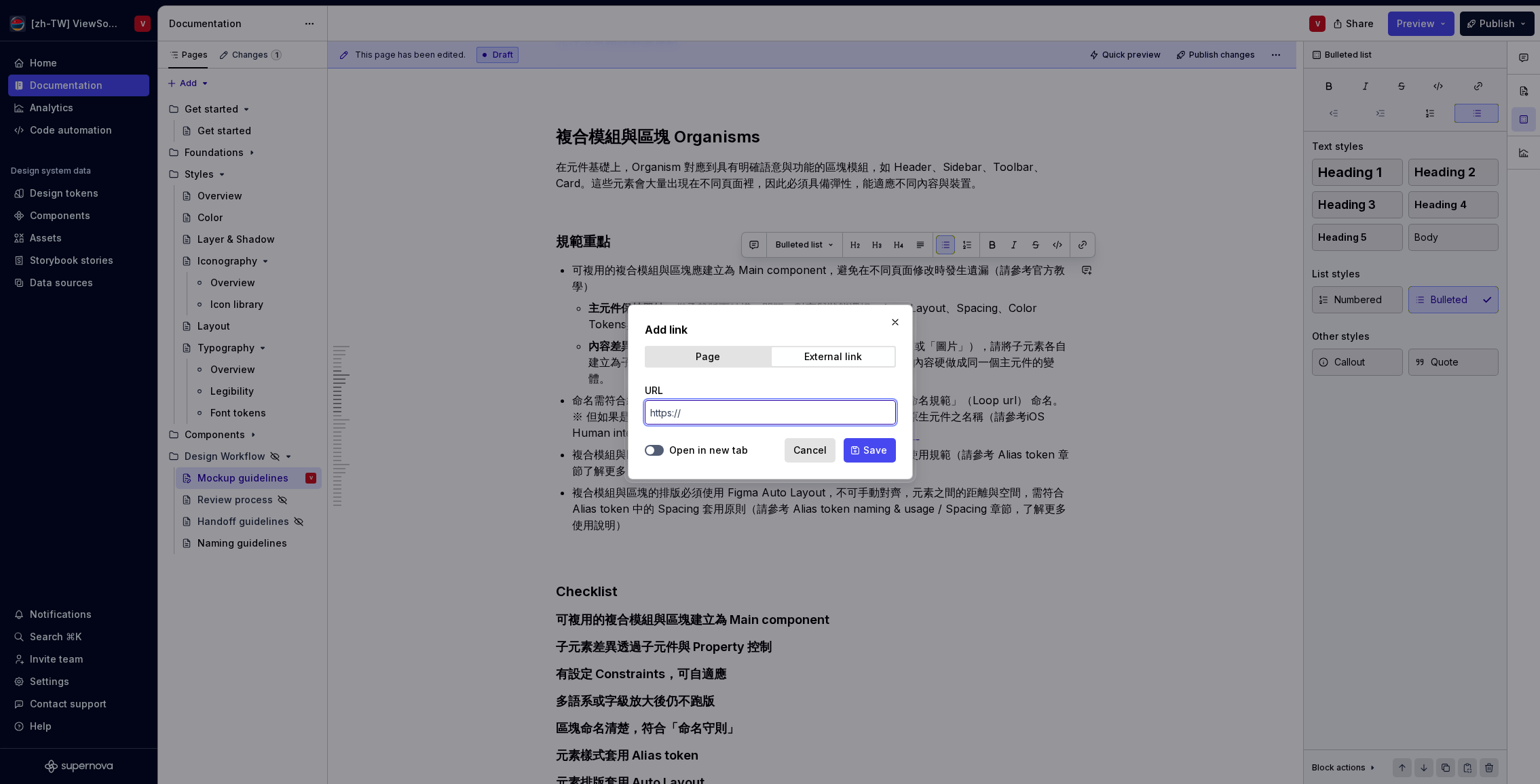
paste input "[URL][DOMAIN_NAME]"
type input "[URL][DOMAIN_NAME]"
click at [658, 451] on button "Open in new tab" at bounding box center [654, 450] width 19 height 11
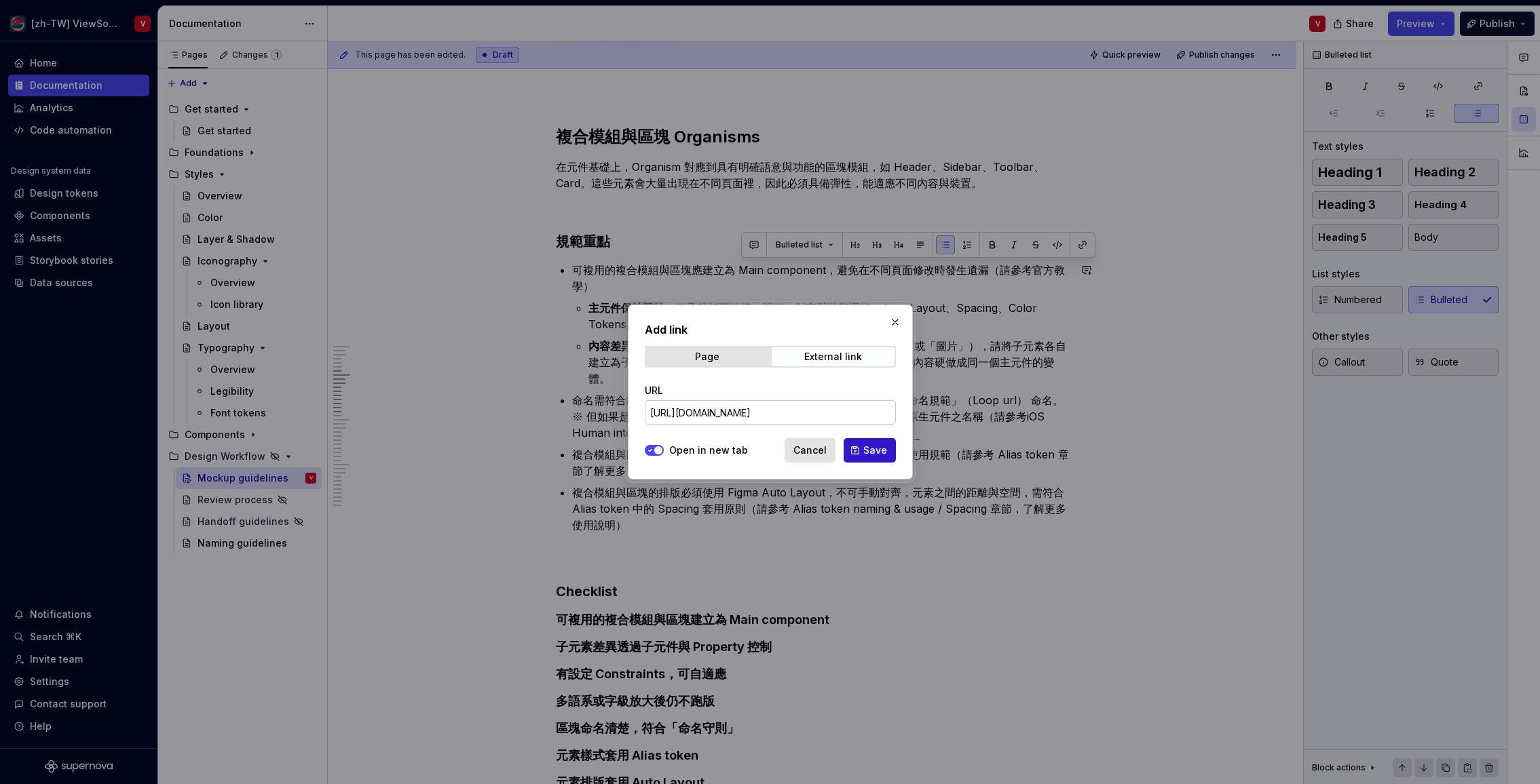
click at [859, 451] on button "Save" at bounding box center [869, 450] width 52 height 24
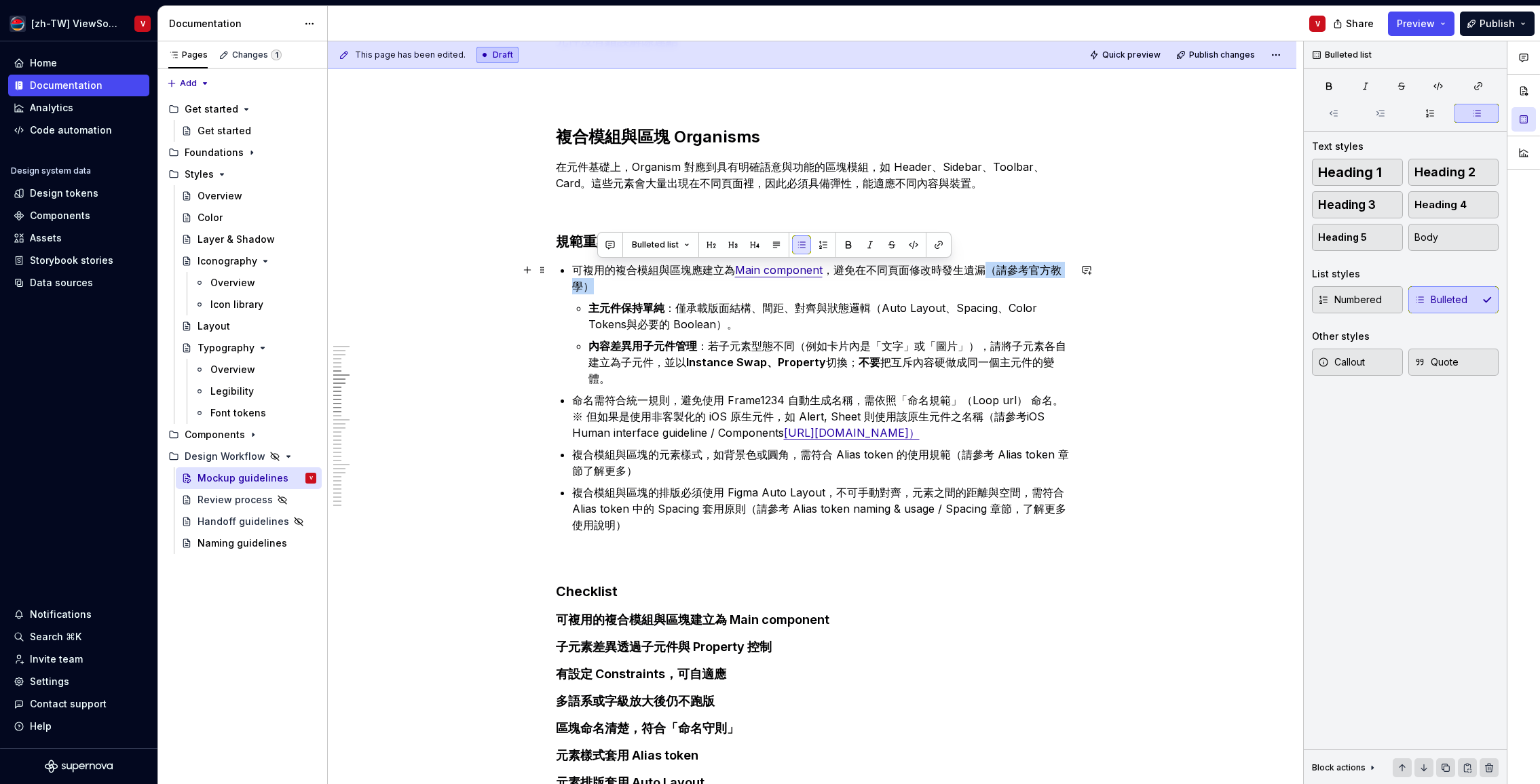
drag, startPoint x: 1003, startPoint y: 283, endPoint x: 989, endPoint y: 248, distance: 37.7
click at [994, 274] on p "可複用的複合模組與區塊應建立為 Main component ，避免在不同頁面修改時發生遺漏（請參考官方教學）" at bounding box center [821, 278] width 497 height 33
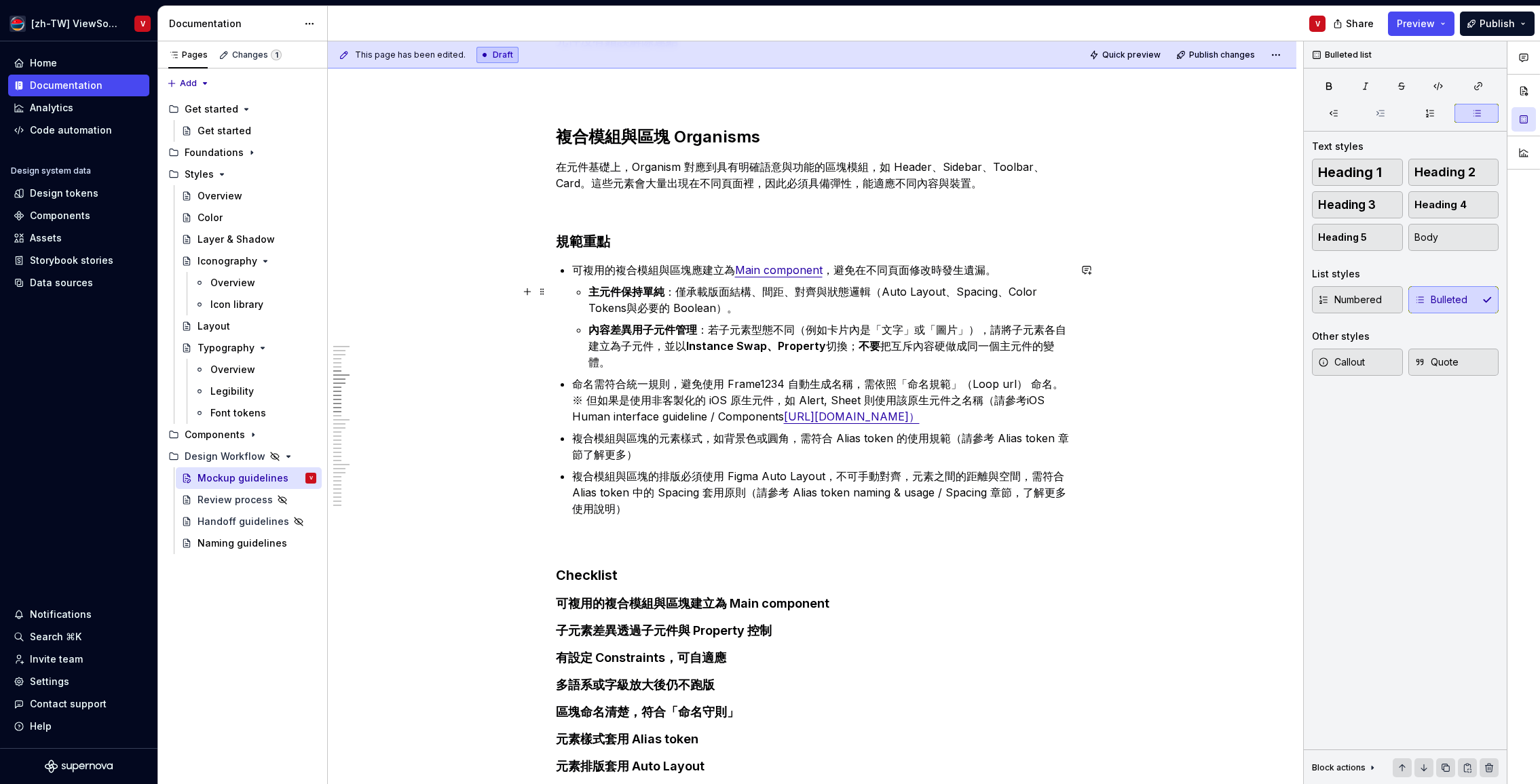
click at [742, 309] on p "主元件保持單純 ：僅承載版面結構、間距、對齊與狀態邏輯（Auto Layout、Spacing、Color Tokens與必要的 Boolean）。" at bounding box center [828, 300] width 480 height 33
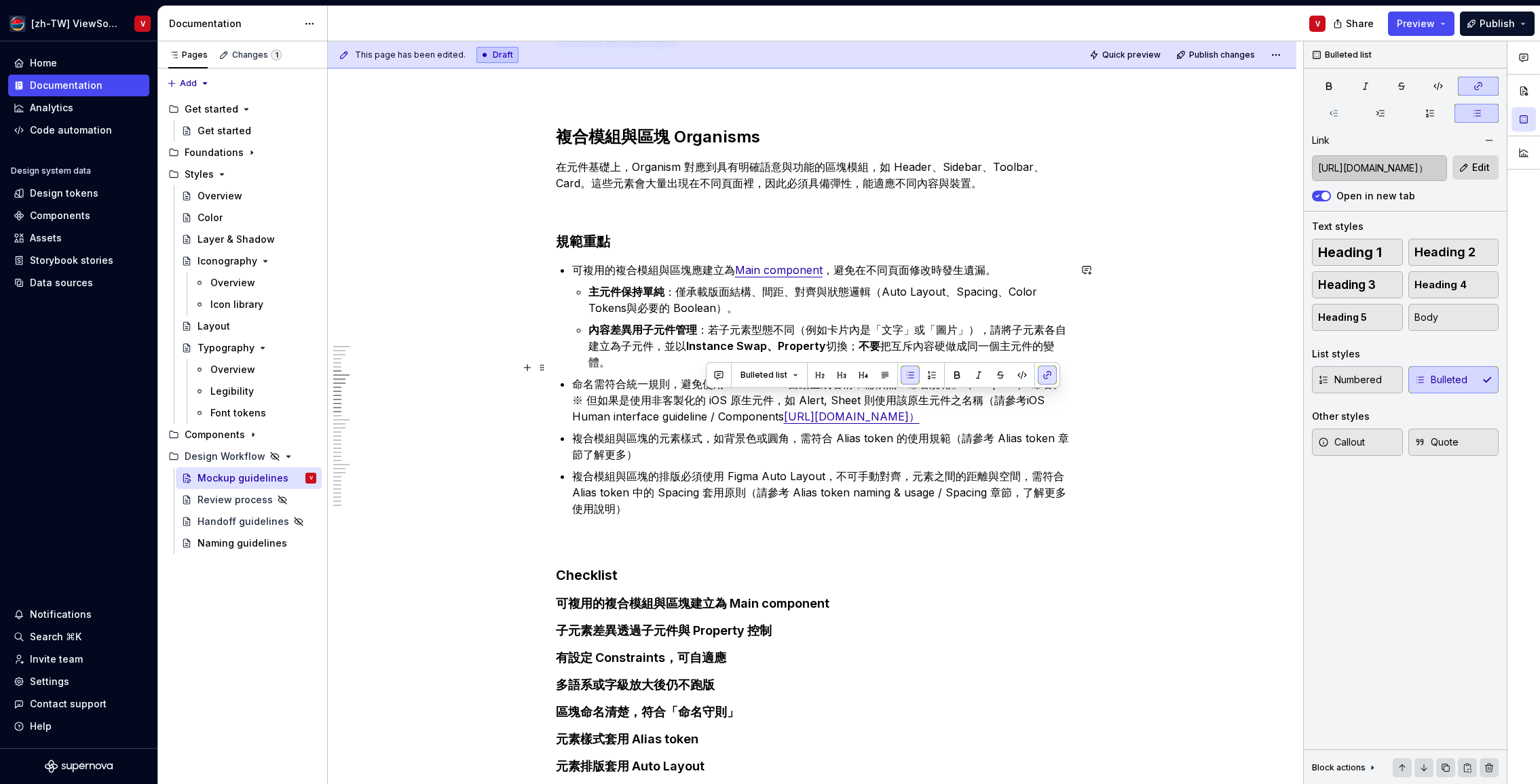
drag, startPoint x: 706, startPoint y: 419, endPoint x: 786, endPoint y: 400, distance: 82.2
click at [789, 408] on p "命名需符合統一規則，避免使用 Frame1234 自動生成名稱，需依照「命名規範」（Loop url） 命名。※ 但如果是使用非客製化的 iOS 原生元件，如…" at bounding box center [821, 400] width 497 height 49
click at [1478, 167] on span "Edit" at bounding box center [1480, 168] width 18 height 13
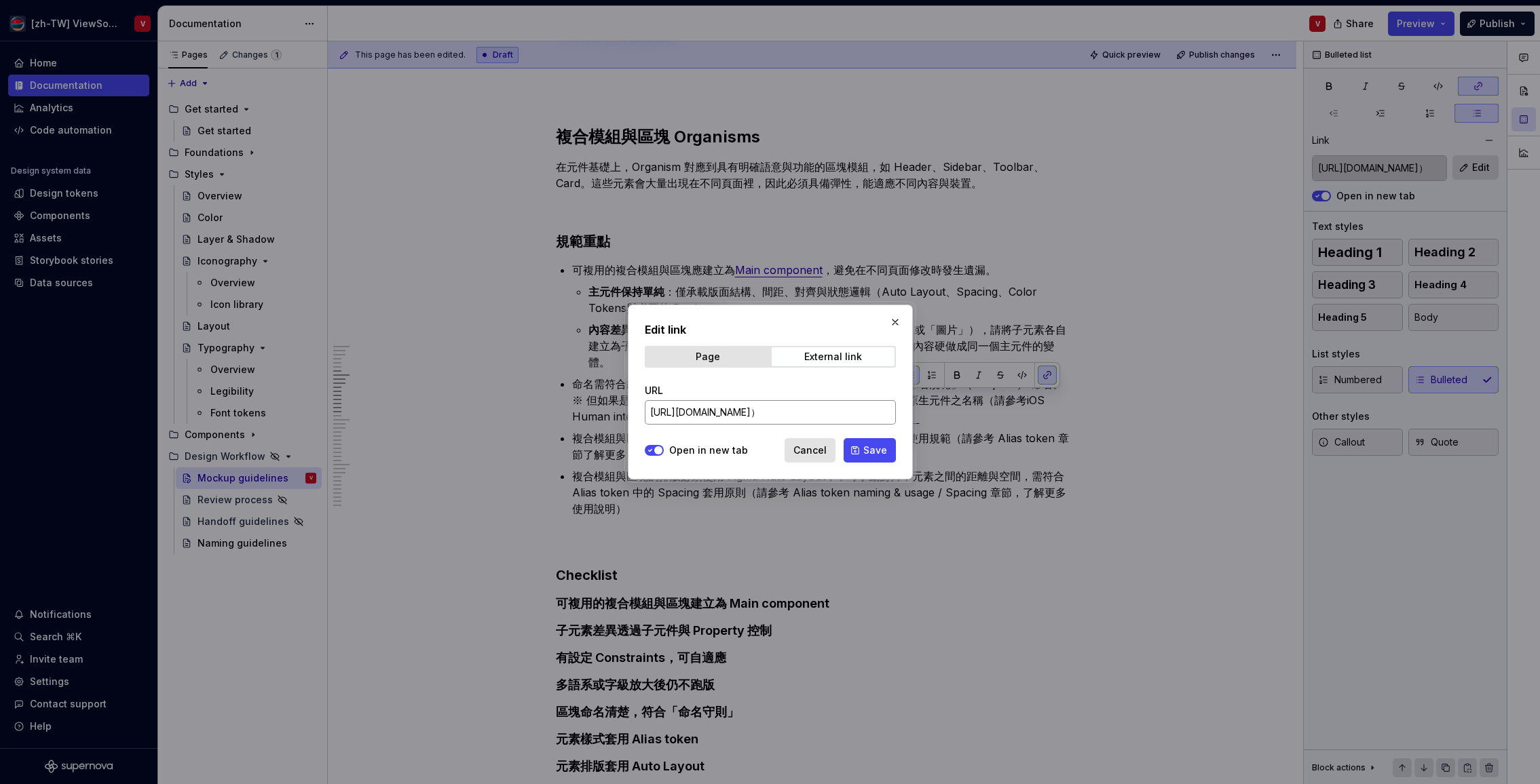
drag, startPoint x: 769, startPoint y: 413, endPoint x: 776, endPoint y: 403, distance: 12.2
click at [769, 413] on input "[URL][DOMAIN_NAME]）" at bounding box center [770, 412] width 251 height 24
click at [870, 450] on span "Save" at bounding box center [875, 451] width 24 height 13
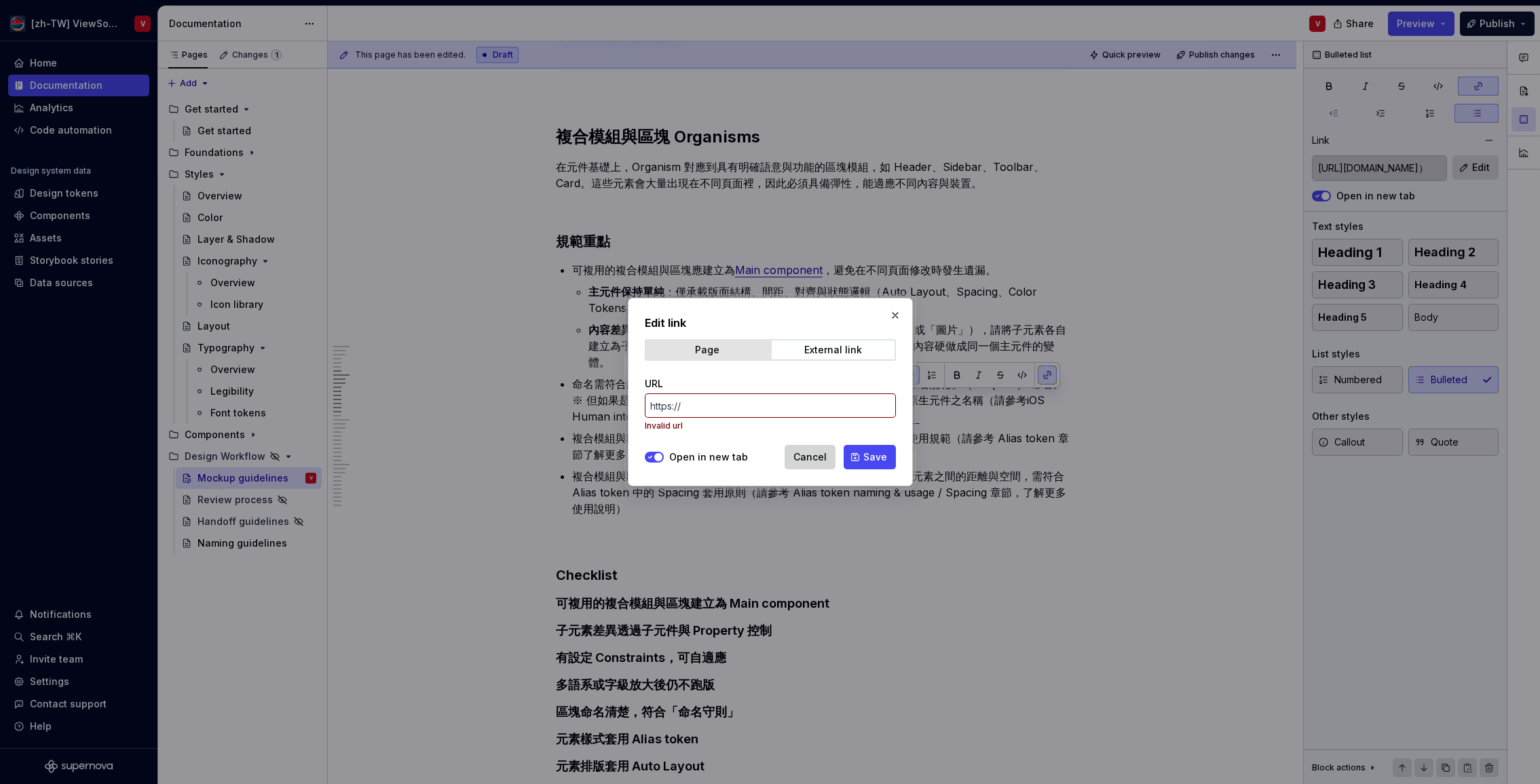
click at [825, 461] on span "Cancel" at bounding box center [810, 457] width 33 height 13
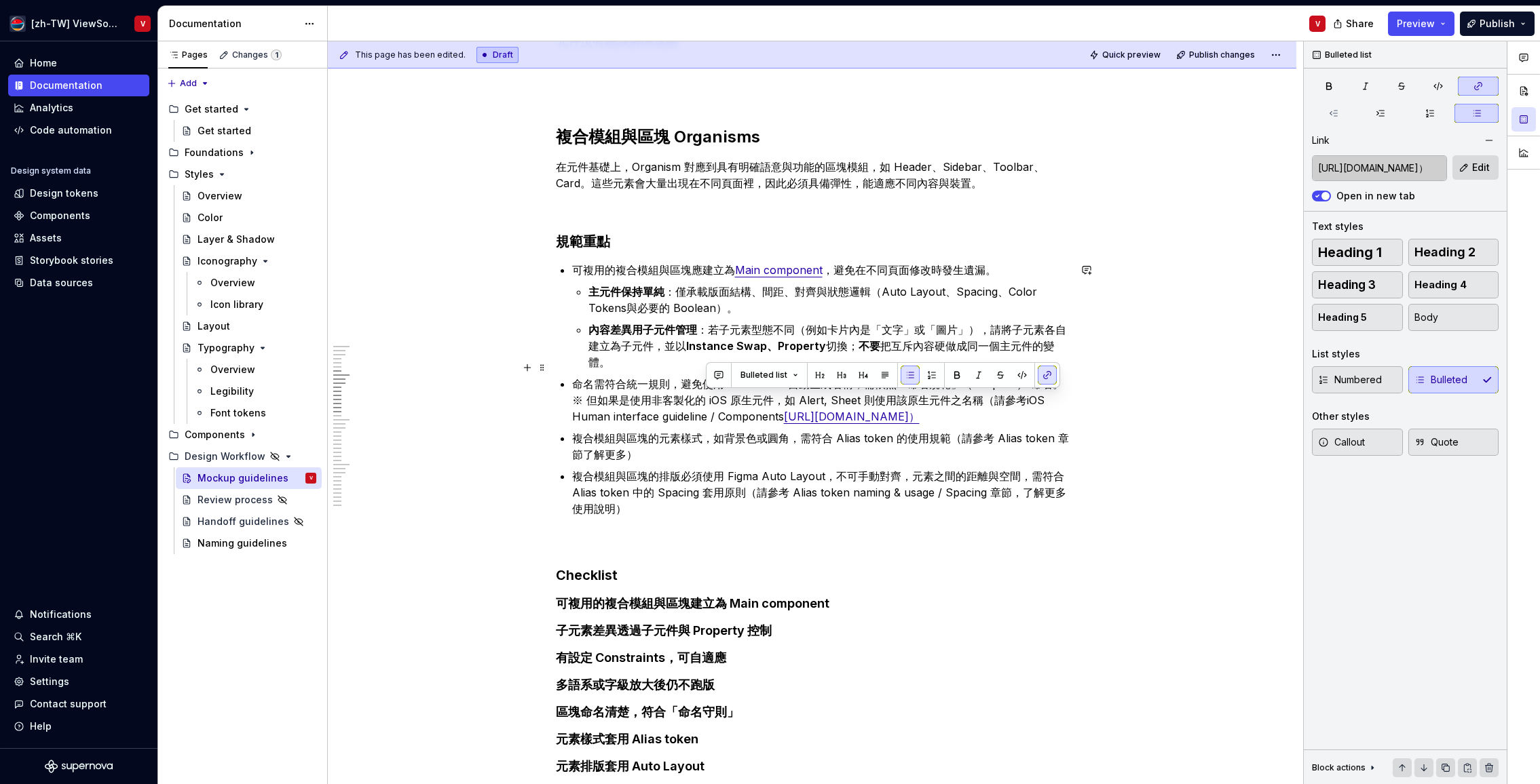
drag, startPoint x: 792, startPoint y: 412, endPoint x: 783, endPoint y: 403, distance: 12.7
click at [786, 403] on p "命名需符合統一規則，避免使用 Frame1234 自動生成名稱，需依照「命名規範」（Loop url） 命名。※ 但如果是使用非客製化的 iOS 原生元件，如…" at bounding box center [821, 400] width 497 height 49
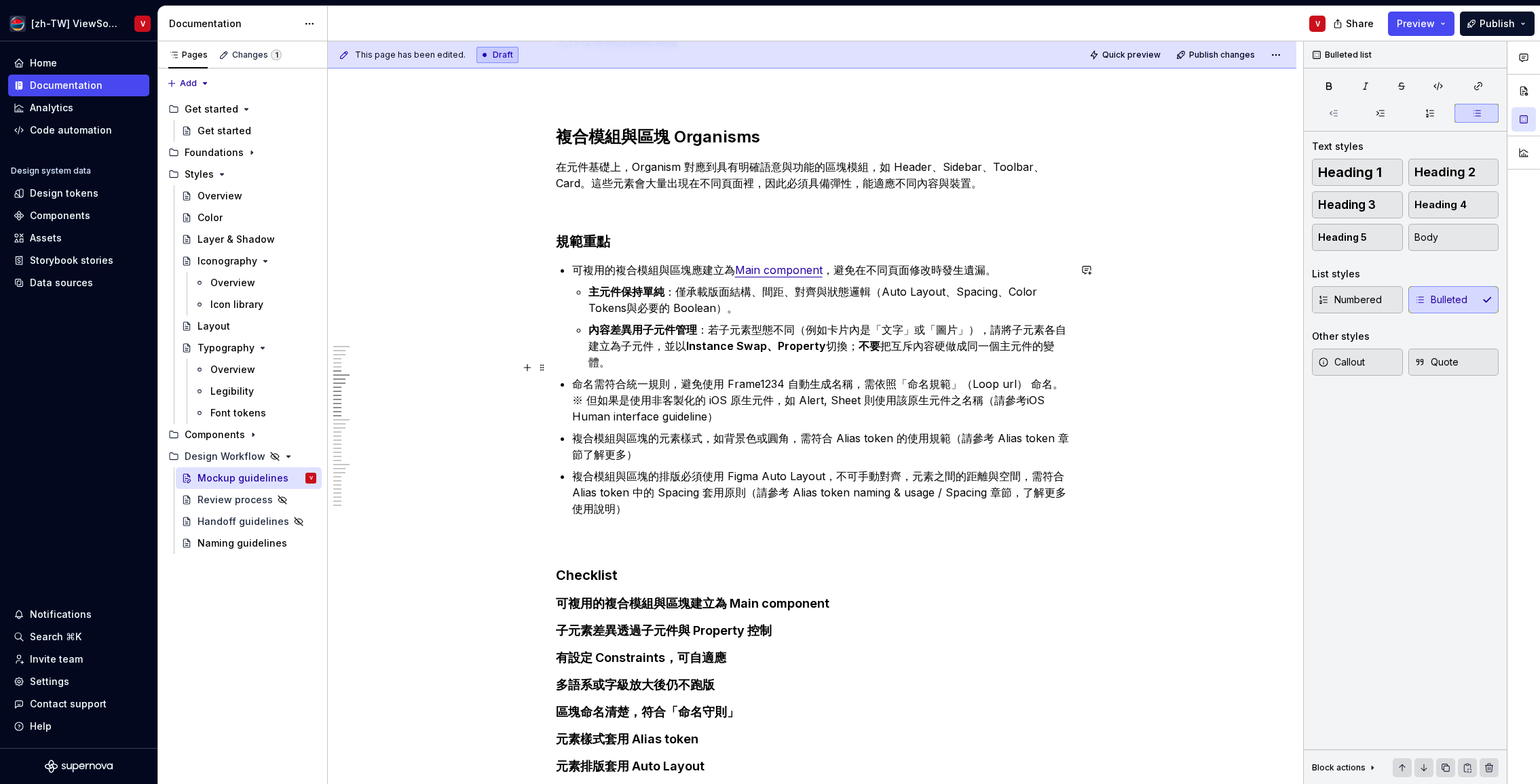
drag, startPoint x: 711, startPoint y: 399, endPoint x: 708, endPoint y: 388, distance: 11.4
click at [711, 399] on p "命名需符合統一規則，避免使用 Frame1234 自動生成名稱，需依照「命名規範」（Loop url） 命名。※ 但如果是使用非客製化的 iOS 原生元件，如…" at bounding box center [821, 400] width 497 height 49
click at [1013, 385] on p "命名需符合統一規則，避免使用 Frame1234 自動生成名稱，需依照「命名規範」（Loop url） 命名。※ 但如果是使用非客製化的 iOS 原生元件，如…" at bounding box center [821, 400] width 497 height 49
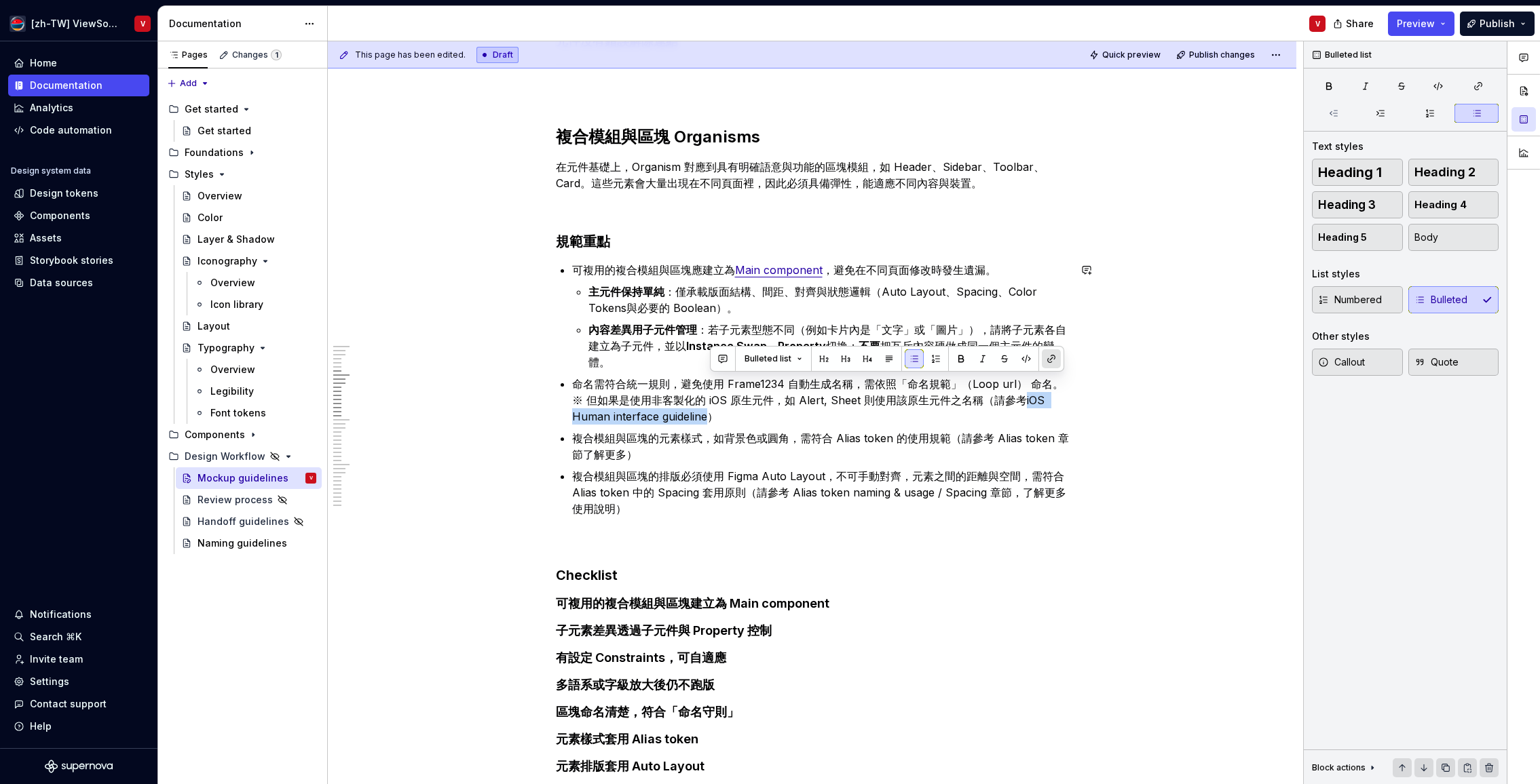
click at [1051, 361] on button "button" at bounding box center [1051, 359] width 19 height 19
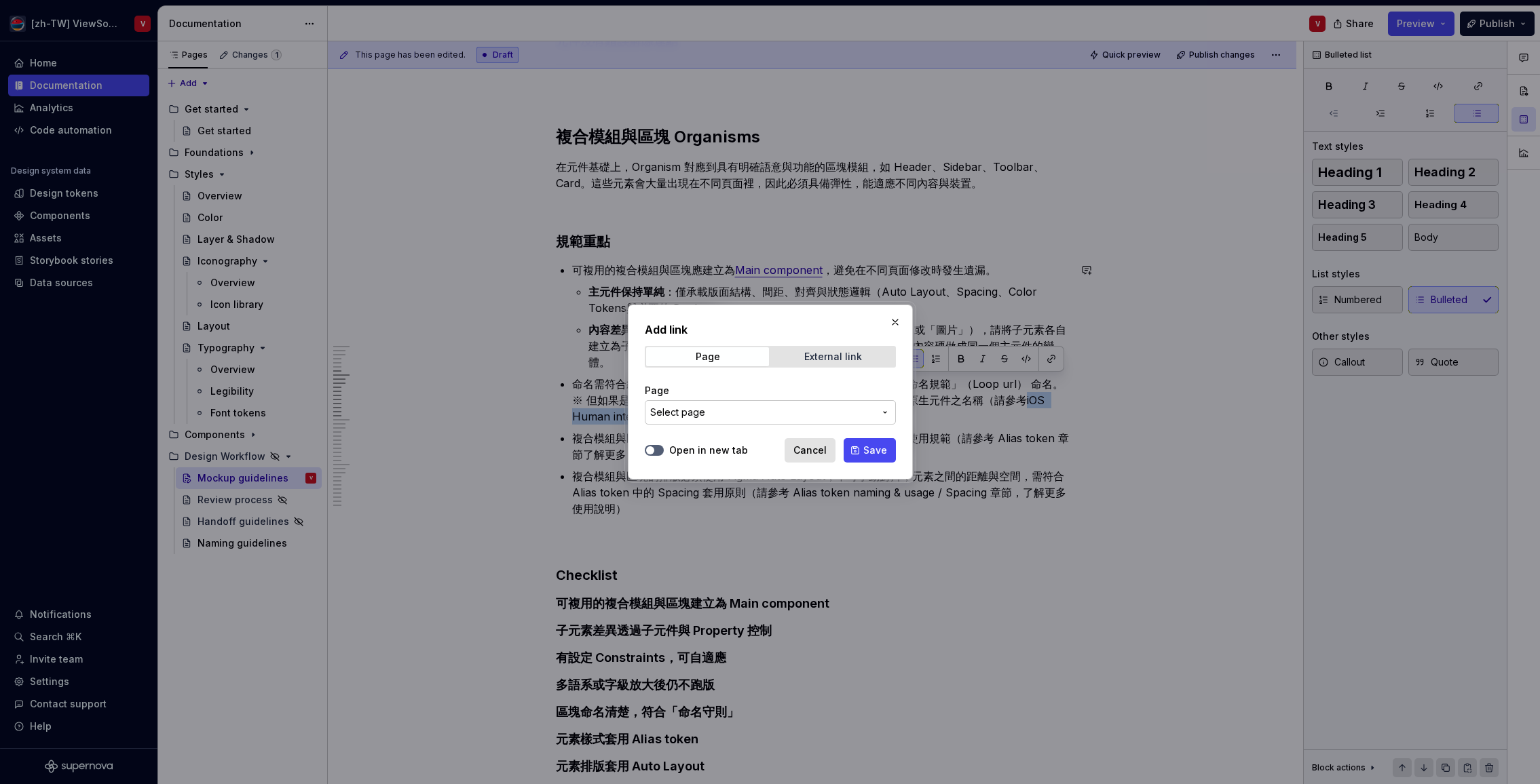
click at [815, 359] on div "External link" at bounding box center [833, 356] width 57 height 11
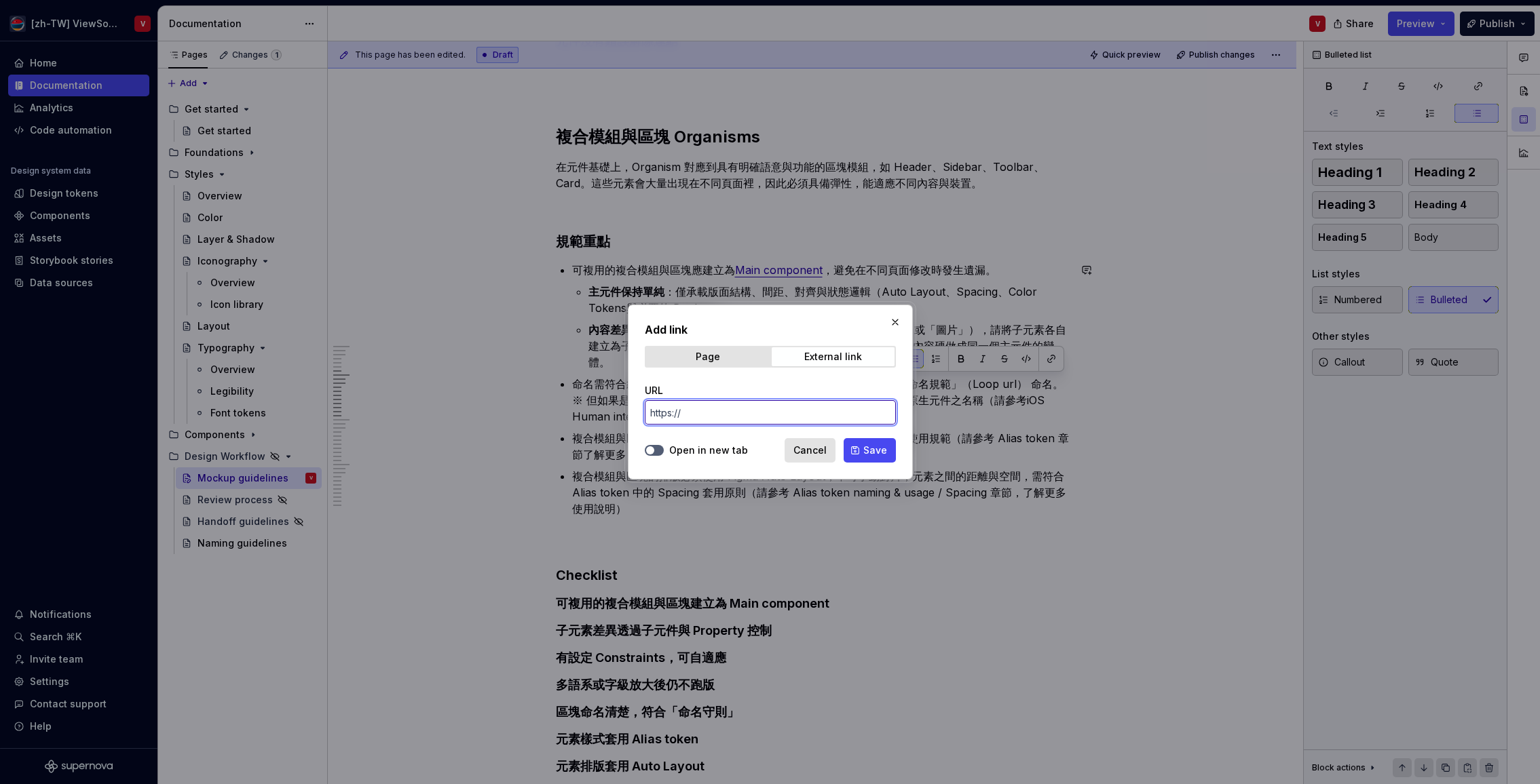
click at [696, 416] on input "URL" at bounding box center [770, 412] width 251 height 24
paste input "[URL][DOMAIN_NAME]）"
type input "[URL][DOMAIN_NAME]）"
click at [659, 450] on button "Open in new tab" at bounding box center [654, 450] width 19 height 11
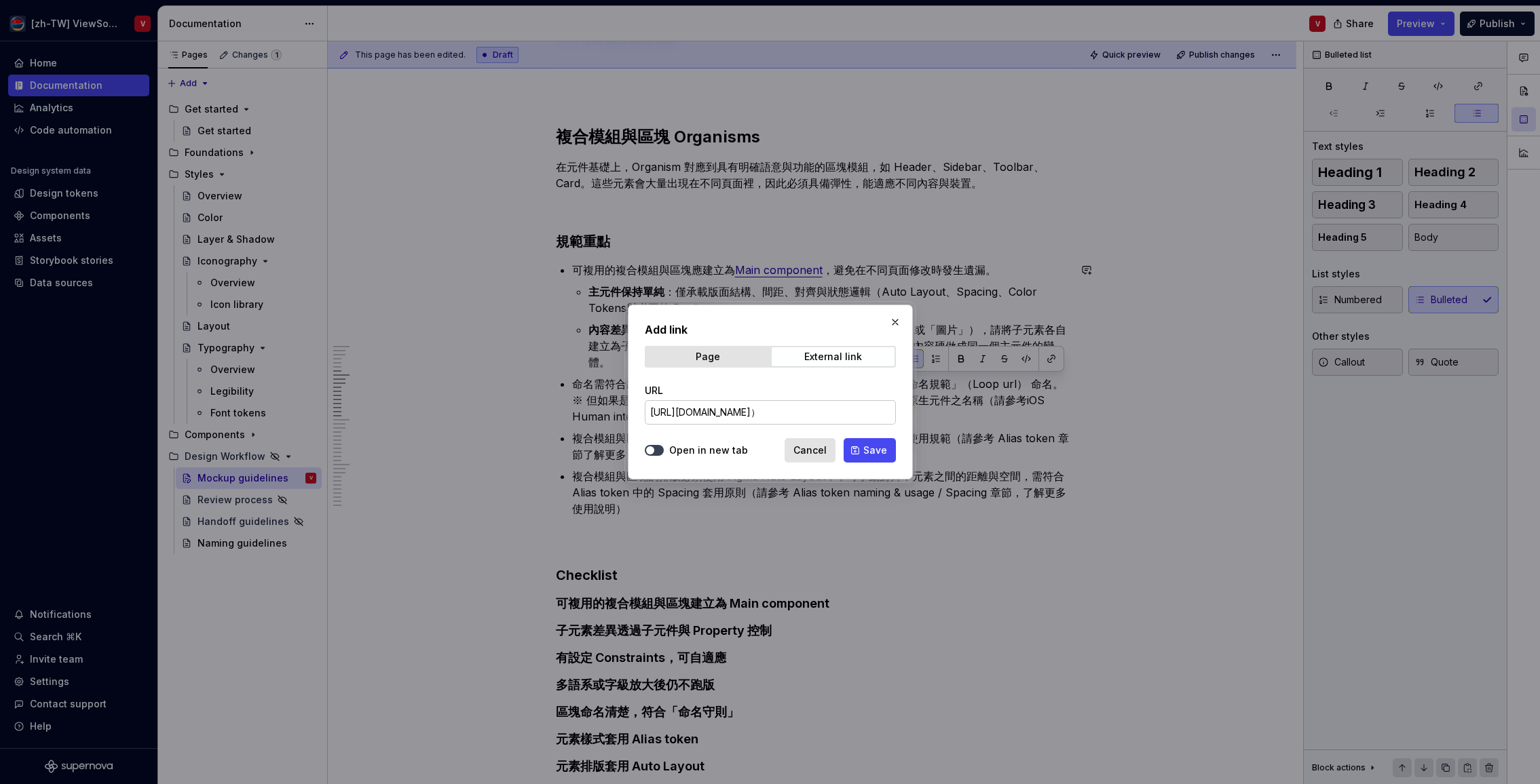
scroll to position [0, 0]
drag, startPoint x: 865, startPoint y: 451, endPoint x: 898, endPoint y: 423, distance: 43.3
click at [865, 451] on span "Save" at bounding box center [875, 451] width 24 height 13
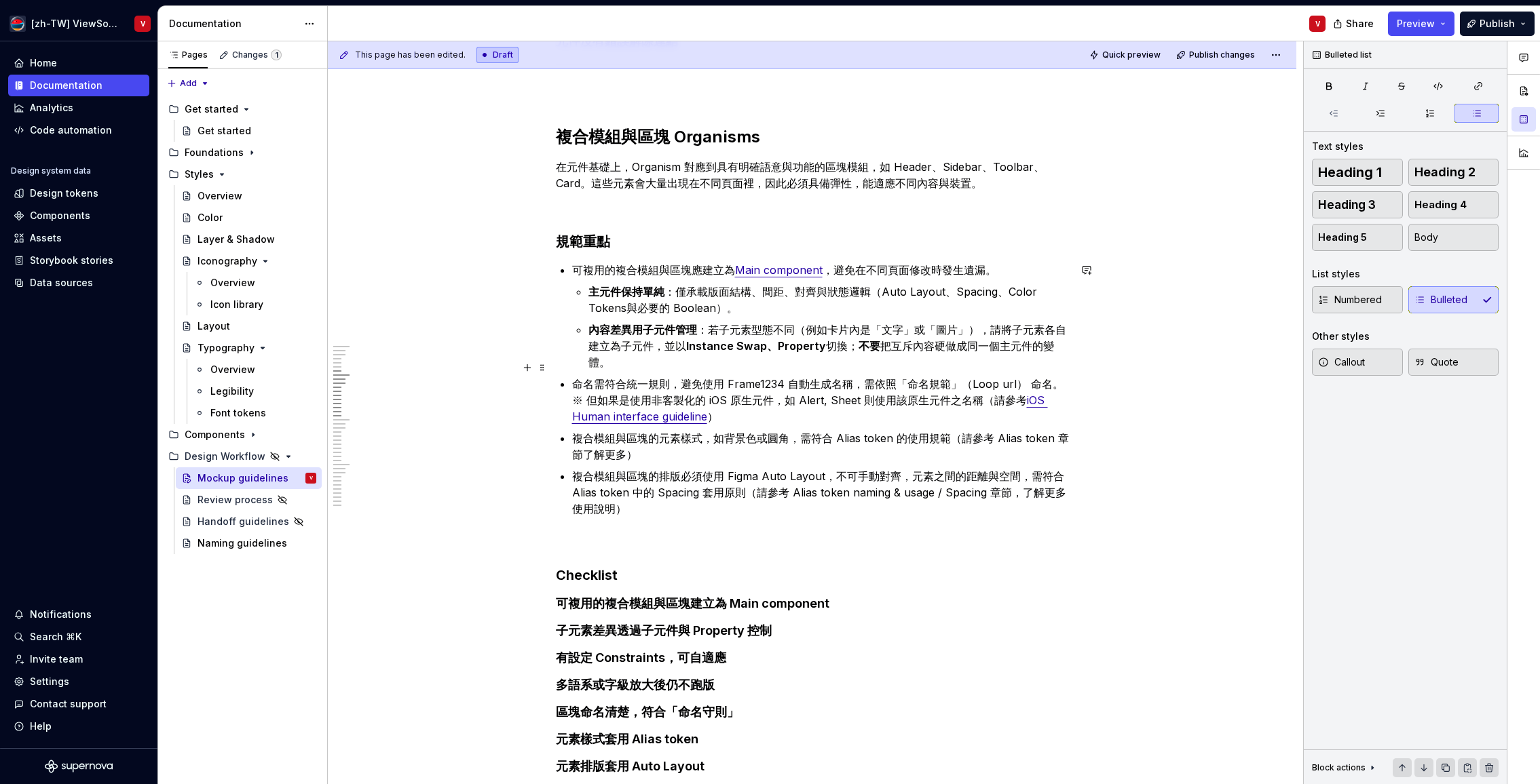
click at [1008, 383] on p "命名需符合統一規則，避免使用 Frame1234 自動生成名稱，需依照「命名規範」（Loop url） 命名。※ 但如果是使用非客製化的 iOS 原生元件，如…" at bounding box center [821, 400] width 497 height 49
drag, startPoint x: 981, startPoint y: 385, endPoint x: 993, endPoint y: 390, distance: 13.0
click at [1007, 387] on p "命名需符合統一規則，避免使用 Frame1234 自動生成名稱，需依照「命名規範」（Loop url） 命名。※ 但如果是使用非客製化的 iOS 原生元件，如…" at bounding box center [821, 400] width 497 height 49
click at [982, 387] on p "命名需符合統一規則，避免使用 Frame1234 自動生成名稱，需依照「命名規範」（Loop url） 命名。※ 但如果是使用非客製化的 iOS 原生元件，如…" at bounding box center [821, 400] width 497 height 49
click at [751, 402] on p "命名需符合統一規則，避免使用 Frame1234 自動生成名稱，需依照「命名規範」（Loop url） 命名。※ 但如果是使用非客製化的 iOS 原生元件，如…" at bounding box center [821, 400] width 497 height 49
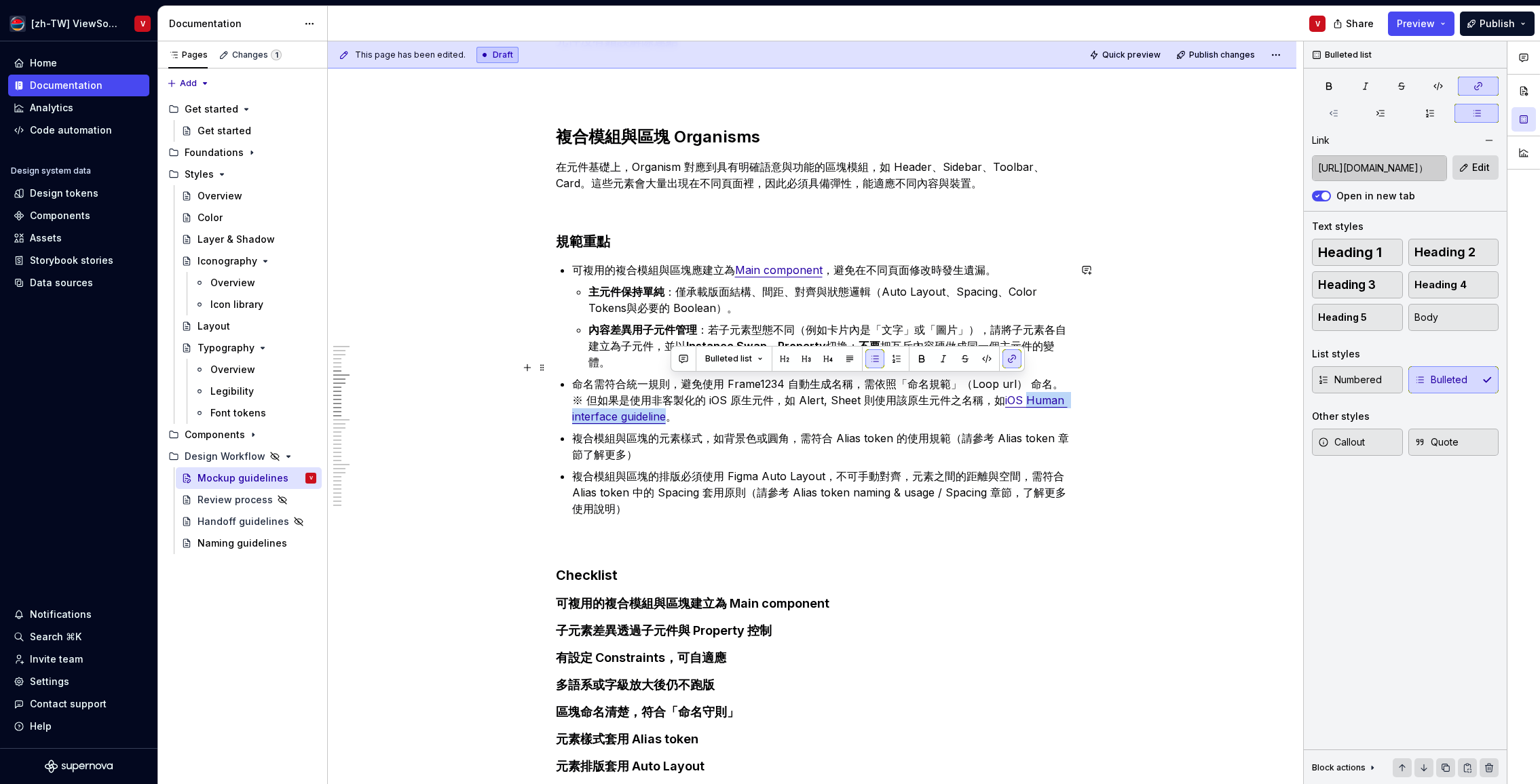
drag, startPoint x: 671, startPoint y: 398, endPoint x: 1010, endPoint y: 379, distance: 339.5
click at [1016, 381] on p "命名需符合統一規則，避免使用 Frame1234 自動生成名稱，需依照「命名規範」（Loop url） 命名。※ 但如果是使用非客製化的 iOS 原生元件，如…" at bounding box center [821, 400] width 497 height 49
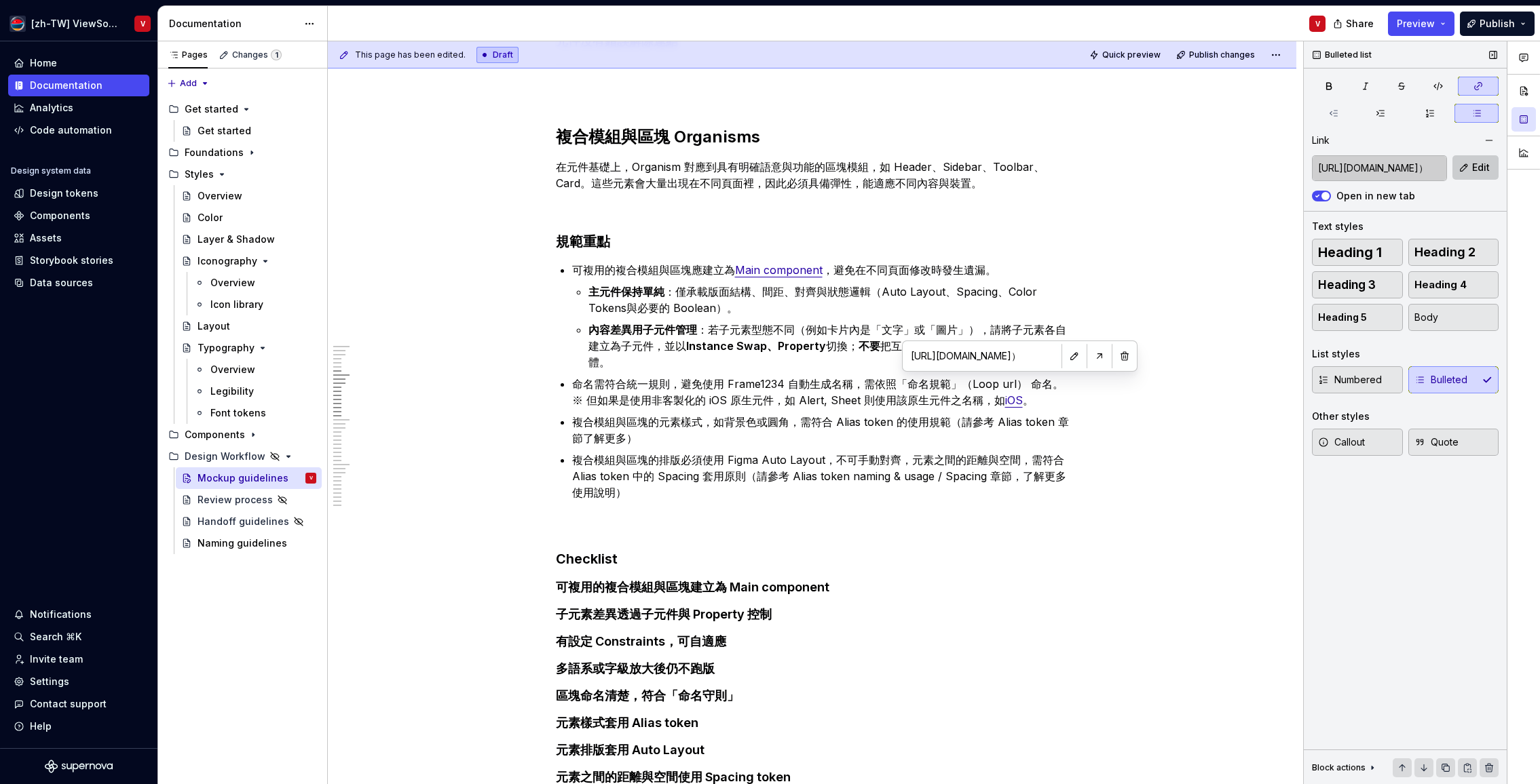
click at [1474, 170] on span "Edit" at bounding box center [1480, 168] width 18 height 13
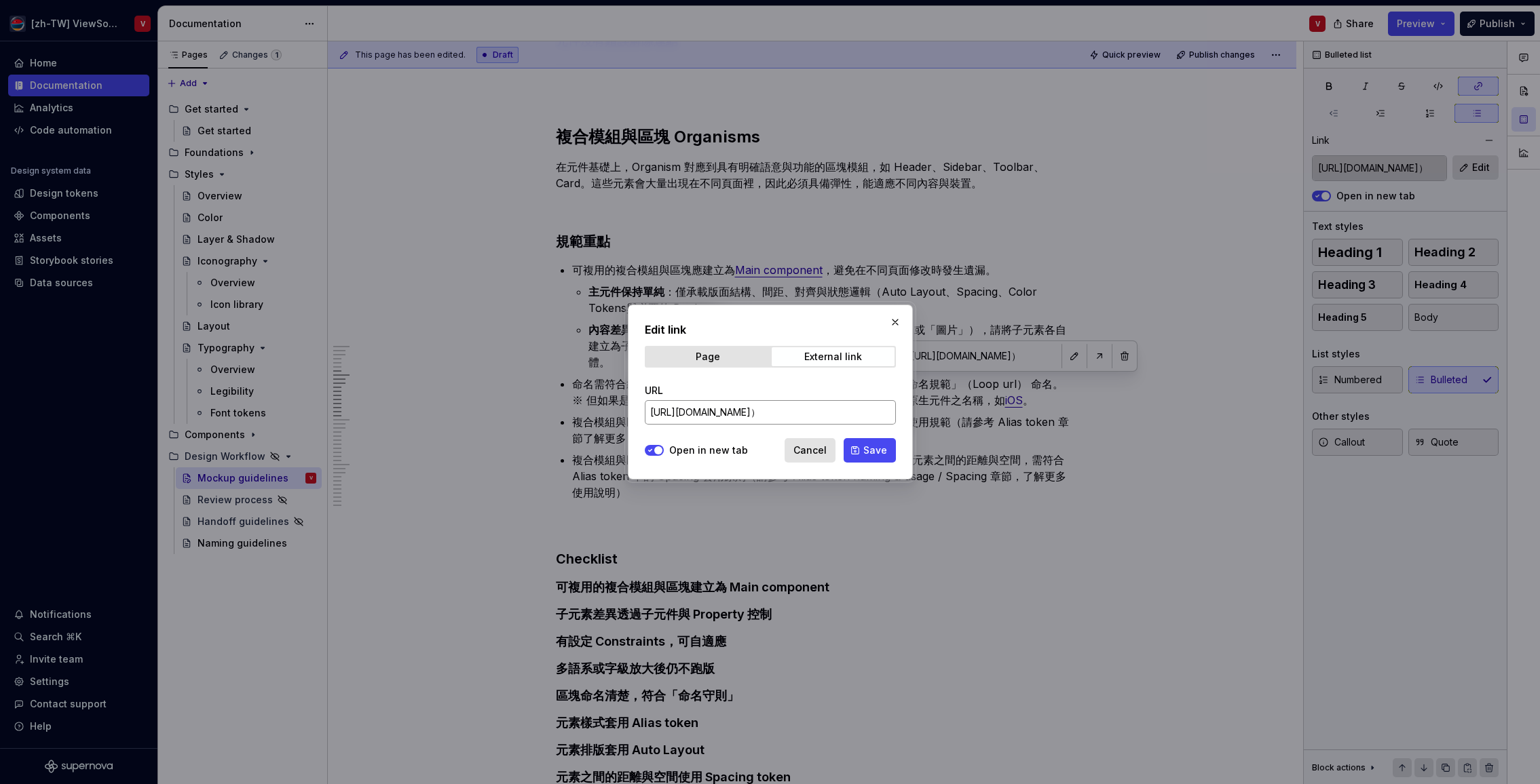
click at [783, 413] on input "[URL][DOMAIN_NAME]）" at bounding box center [770, 412] width 251 height 24
click at [895, 319] on button "button" at bounding box center [895, 322] width 19 height 19
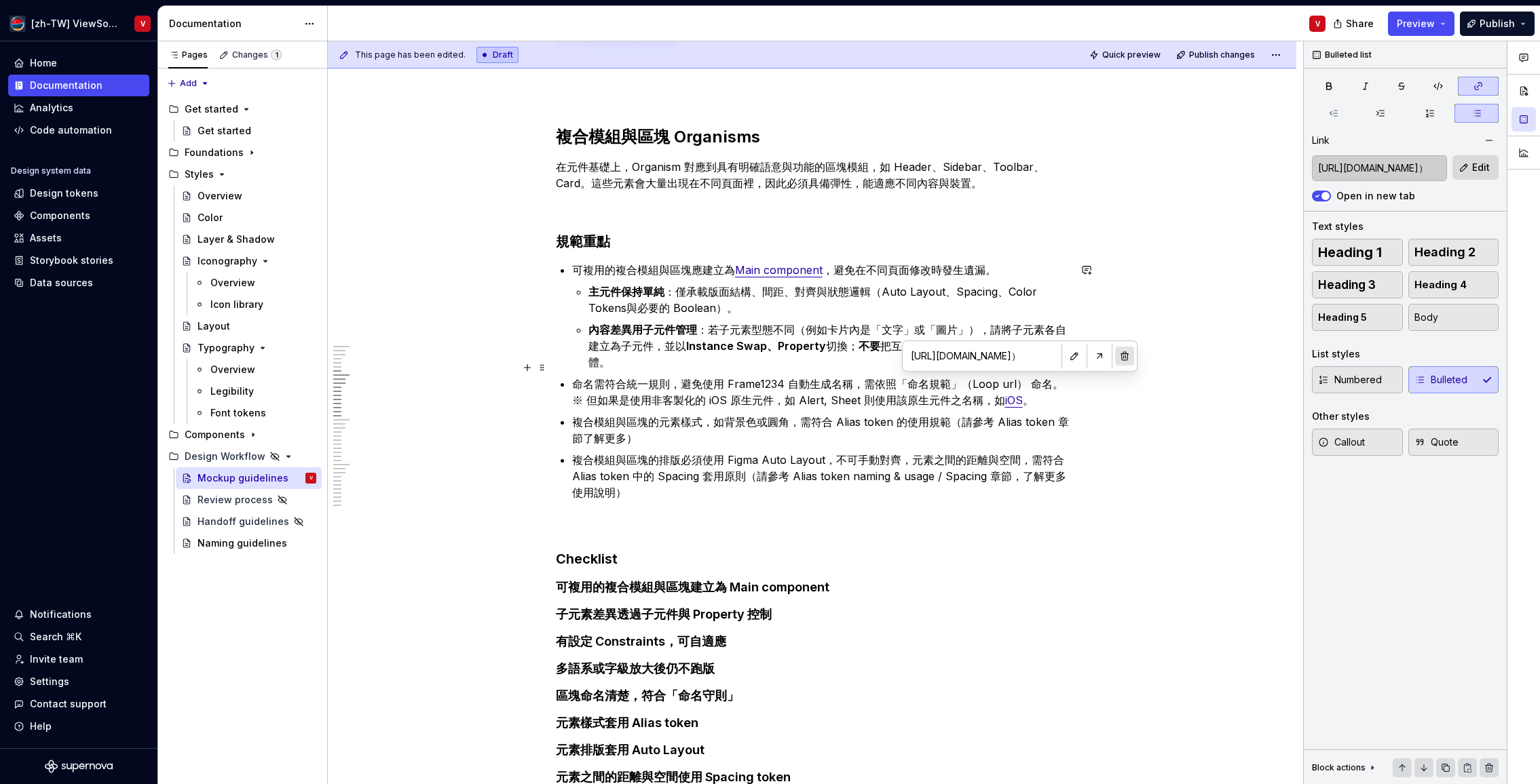
click at [1115, 356] on button "button" at bounding box center [1124, 356] width 19 height 19
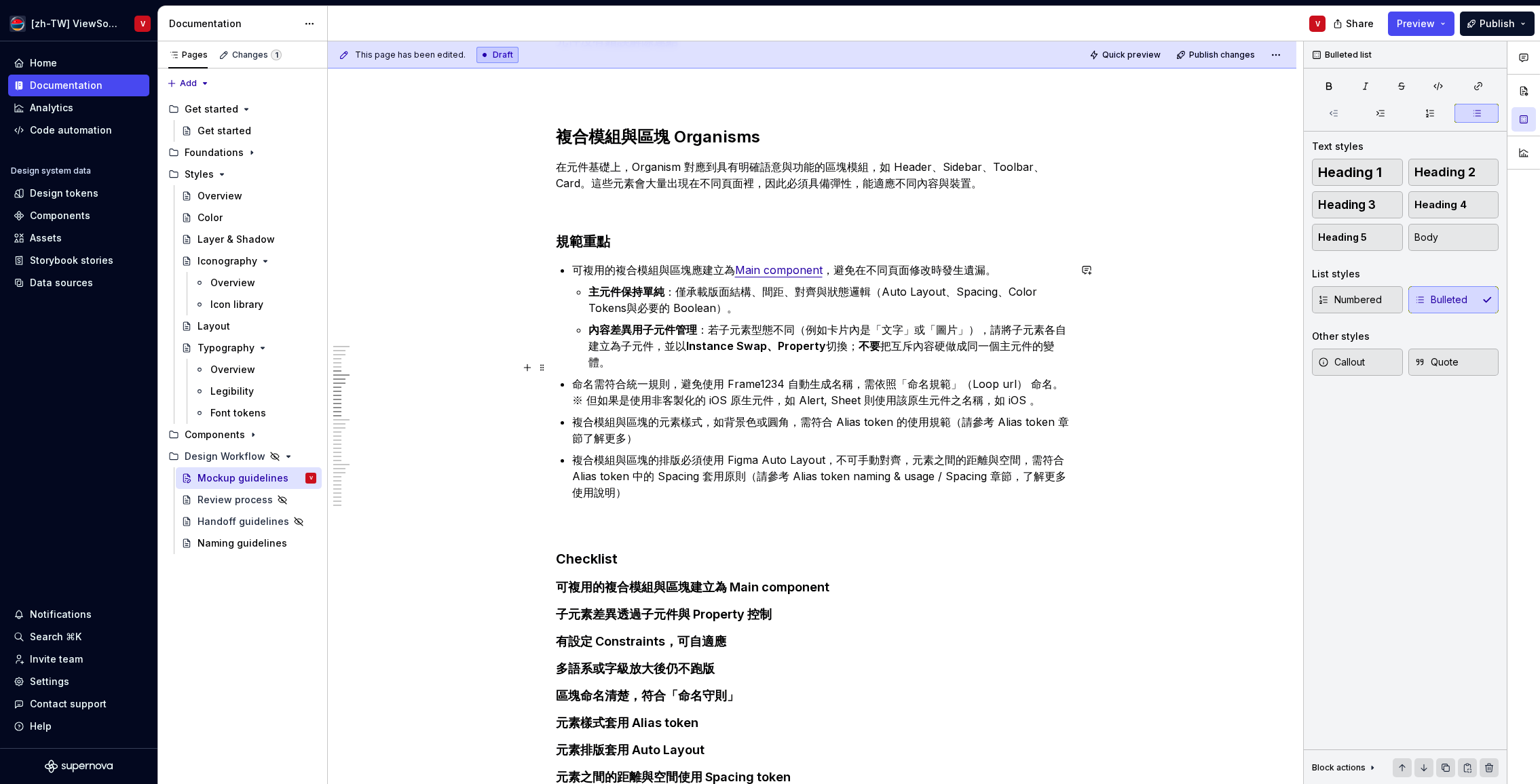
drag, startPoint x: 1010, startPoint y: 381, endPoint x: 1039, endPoint y: 343, distance: 47.8
click at [1010, 381] on p "命名需符合統一規則，避免使用 Frame1234 自動生成名稱，需依照「命名規範」（Loop url） 命名。※ 但如果是使用非客製化的 iOS 原生元件，如…" at bounding box center [821, 392] width 497 height 33
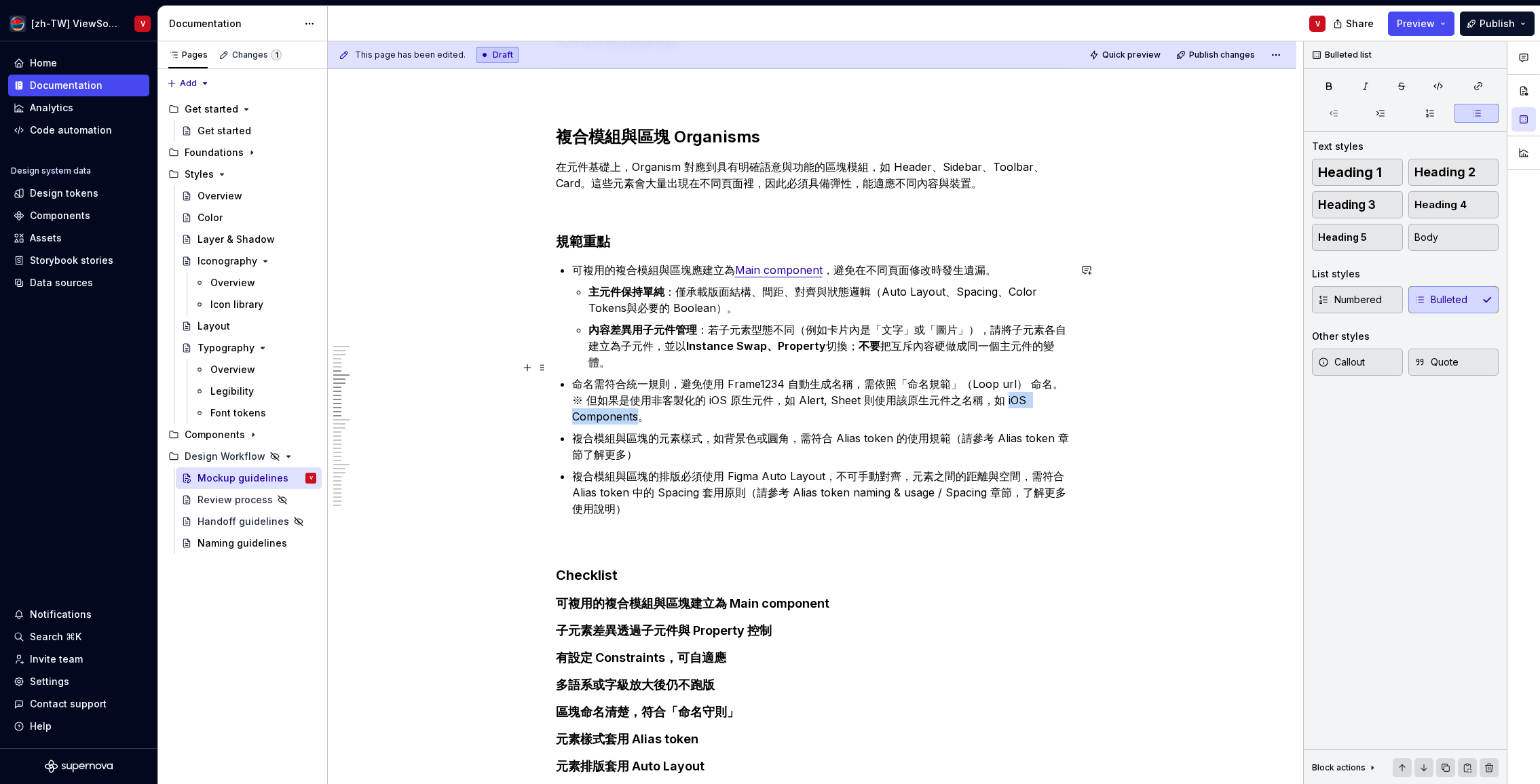
click at [993, 385] on p "命名需符合統一規則，避免使用 Frame1234 自動生成名稱，需依照「命名規範」（Loop url） 命名。※ 但如果是使用非客製化的 iOS 原生元件，如…" at bounding box center [821, 400] width 497 height 49
click at [979, 361] on button "button" at bounding box center [981, 359] width 19 height 19
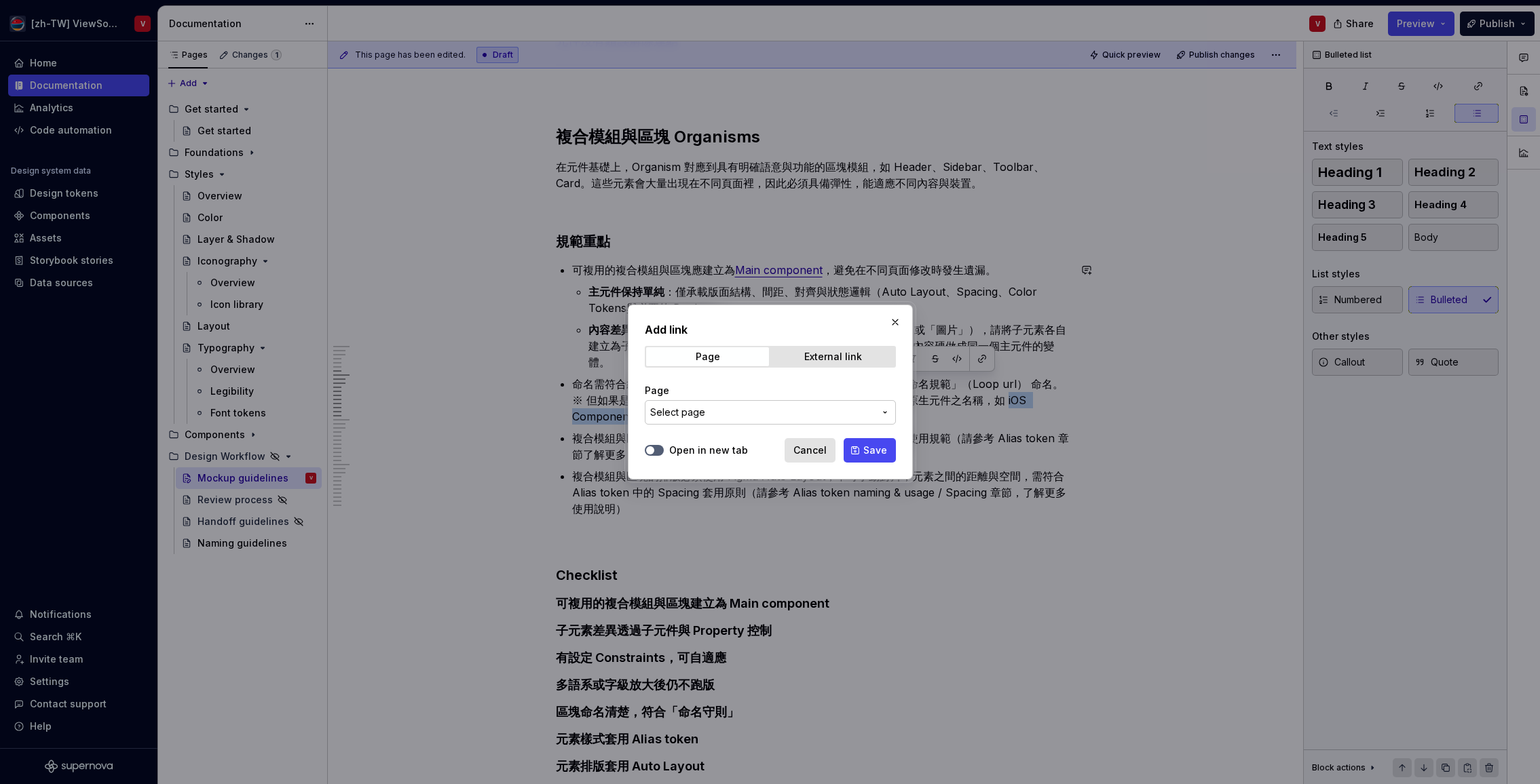
drag, startPoint x: 810, startPoint y: 357, endPoint x: 768, endPoint y: 366, distance: 43.0
click at [809, 359] on div "External link" at bounding box center [833, 356] width 57 height 11
click at [712, 410] on input "URL" at bounding box center [770, 412] width 251 height 24
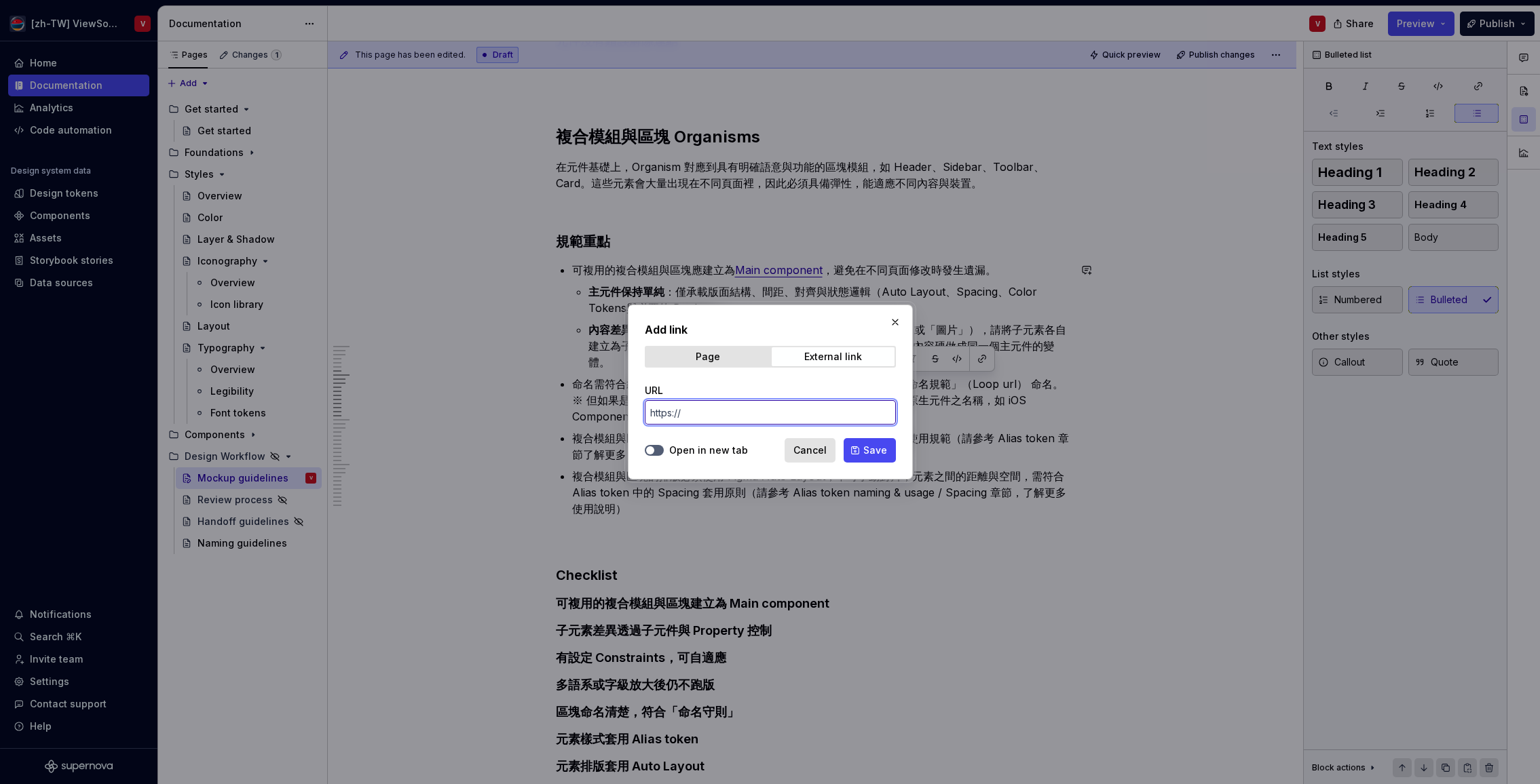
paste input "[URL][DOMAIN_NAME]）"
type input "[URL][DOMAIN_NAME]）"
click at [650, 446] on span "button" at bounding box center [650, 451] width 8 height 8
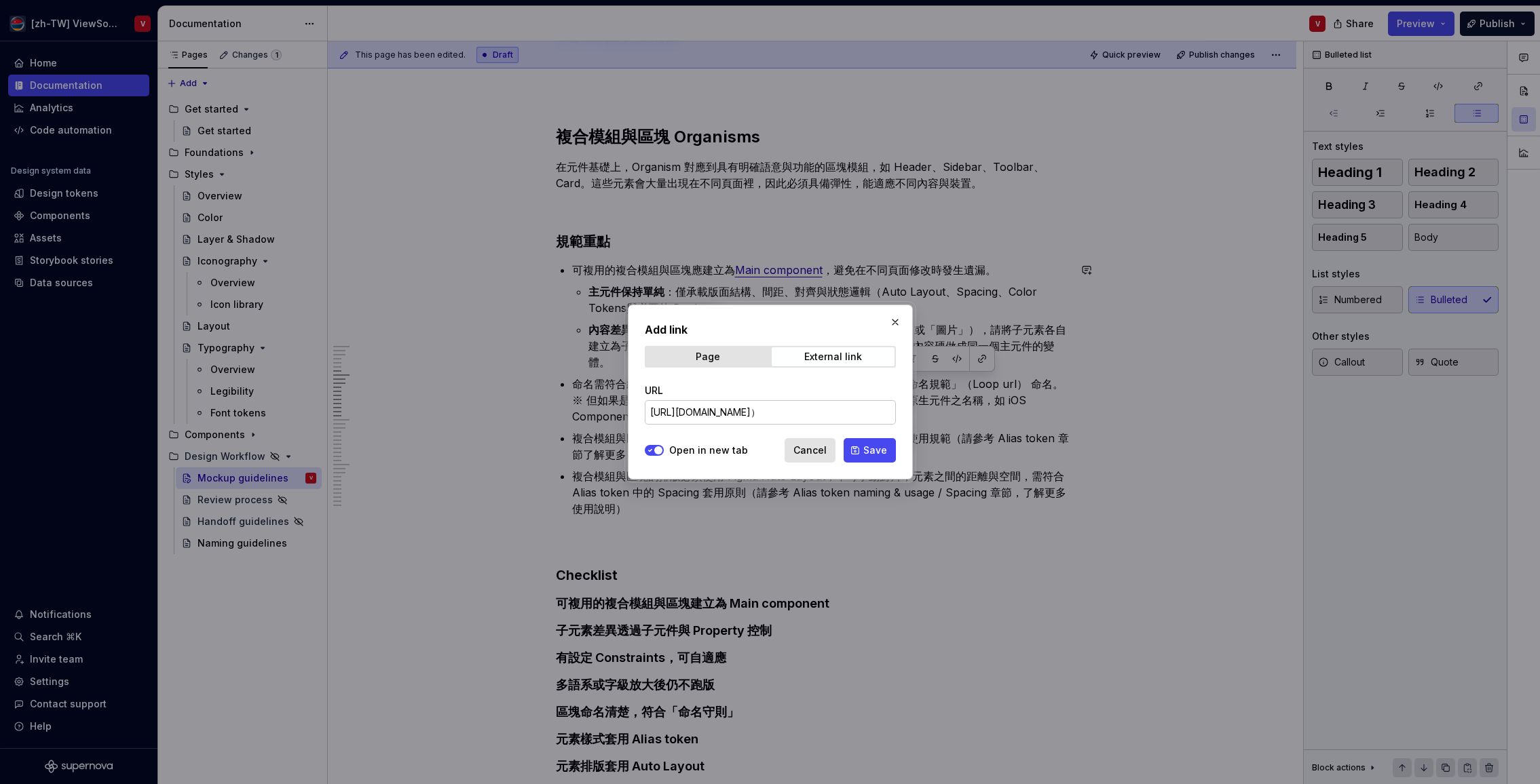
click at [871, 446] on span "Save" at bounding box center [875, 451] width 24 height 13
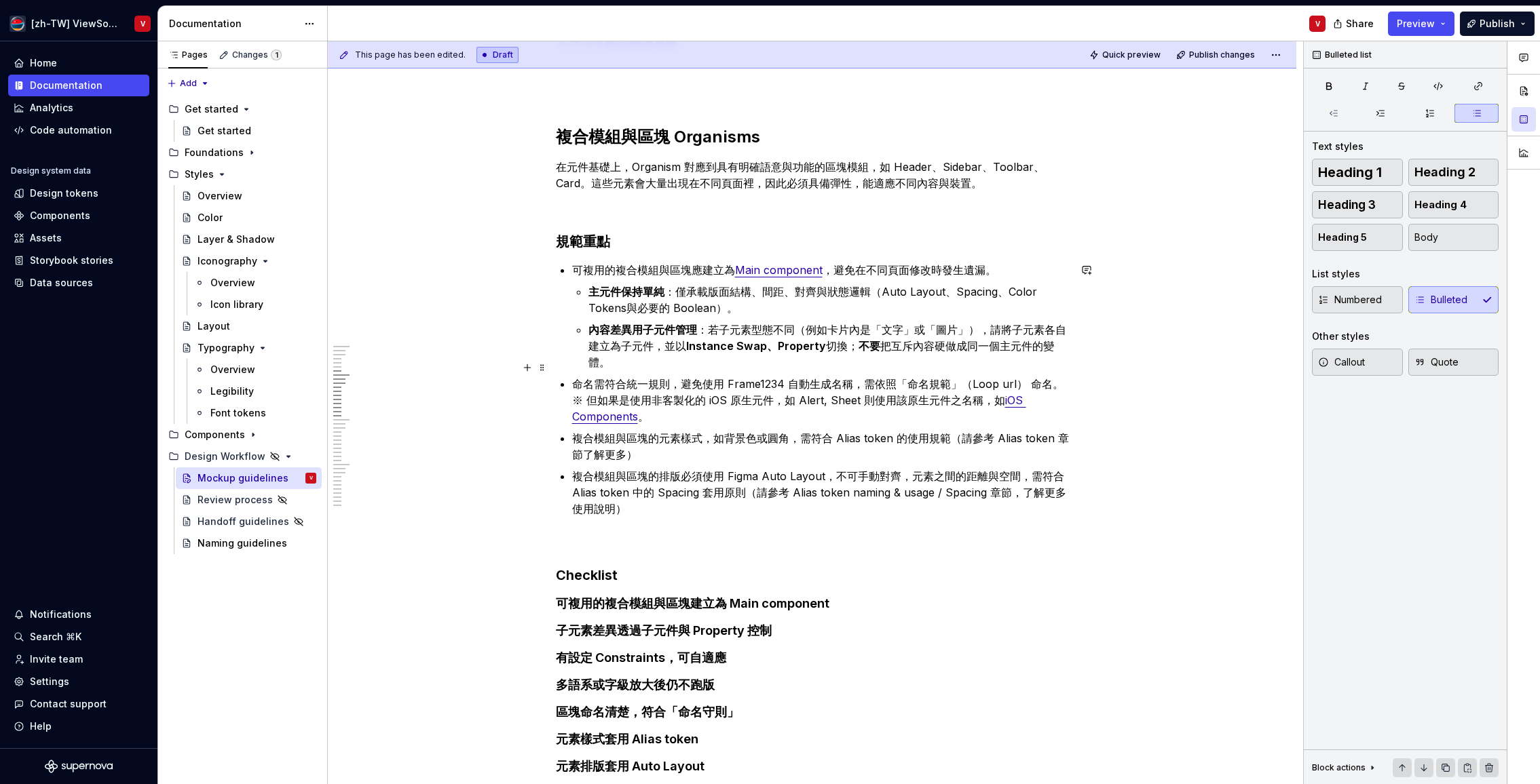
click at [898, 387] on p "命名需符合統一規則，避免使用 Frame1234 自動生成名稱，需依照「命名規範」（Loop url） 命名。※ 但如果是使用非客製化的 iOS 原生元件，如…" at bounding box center [821, 400] width 497 height 49
drag, startPoint x: 1057, startPoint y: 366, endPoint x: 1055, endPoint y: 355, distance: 11.2
click at [1057, 376] on p "命名需符合統一規則，避免使用 Frame1234 自動生成名稱，需依照「命名規範」（Loop url） 命名。※ 但如果是使用非客製化的 iOS 原生元件，如…" at bounding box center [821, 400] width 497 height 49
drag, startPoint x: 1027, startPoint y: 366, endPoint x: 960, endPoint y: 358, distance: 67.5
click at [960, 376] on p "命名需符合統一規則，避免使用 Frame1234 自動生成名稱，需依照「命名規範」（Loop url） 命名。 ※ 但如果是使用非客製化的 iOS 原生元件，…" at bounding box center [821, 400] width 497 height 49
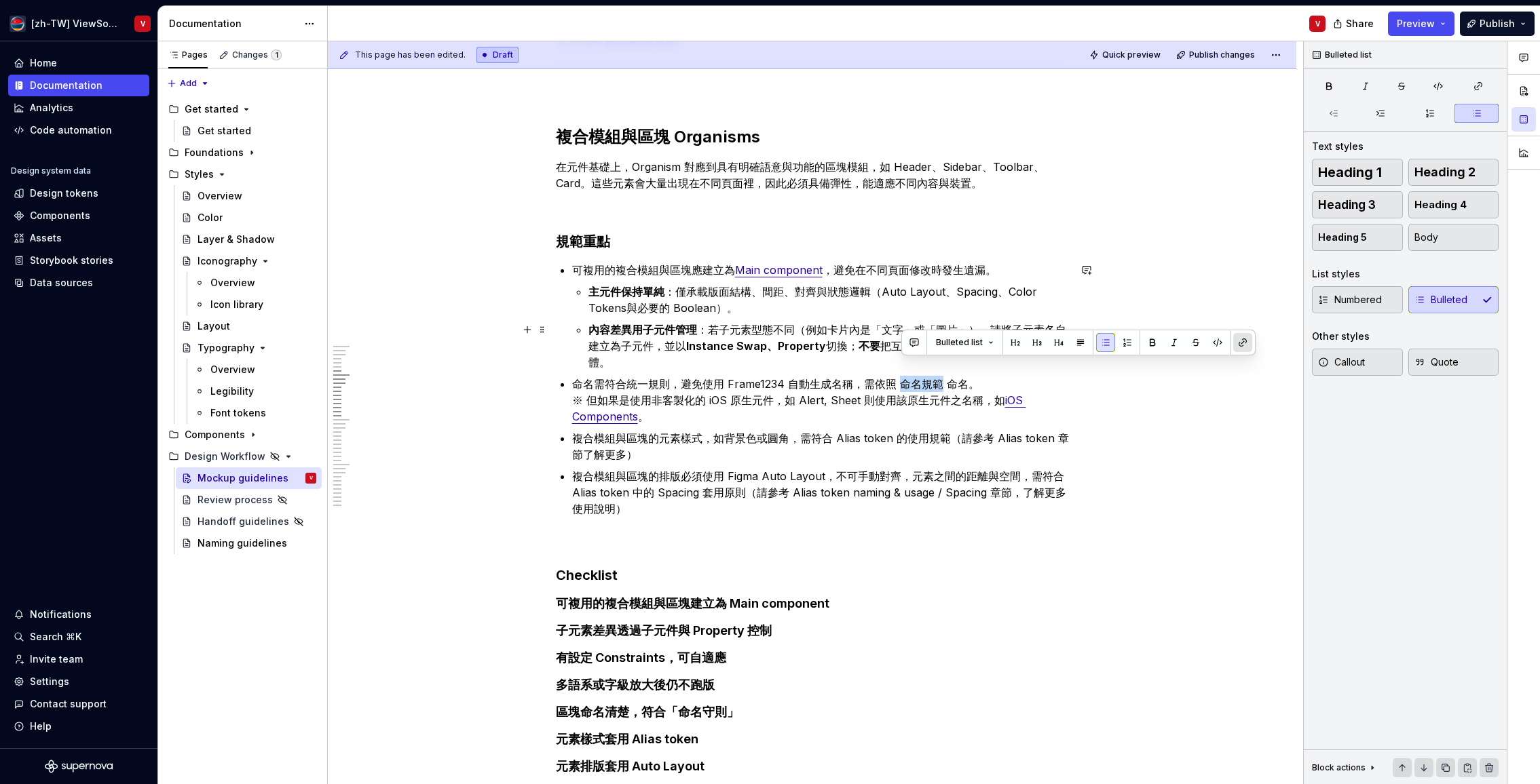
click at [1239, 344] on button "button" at bounding box center [1243, 342] width 19 height 19
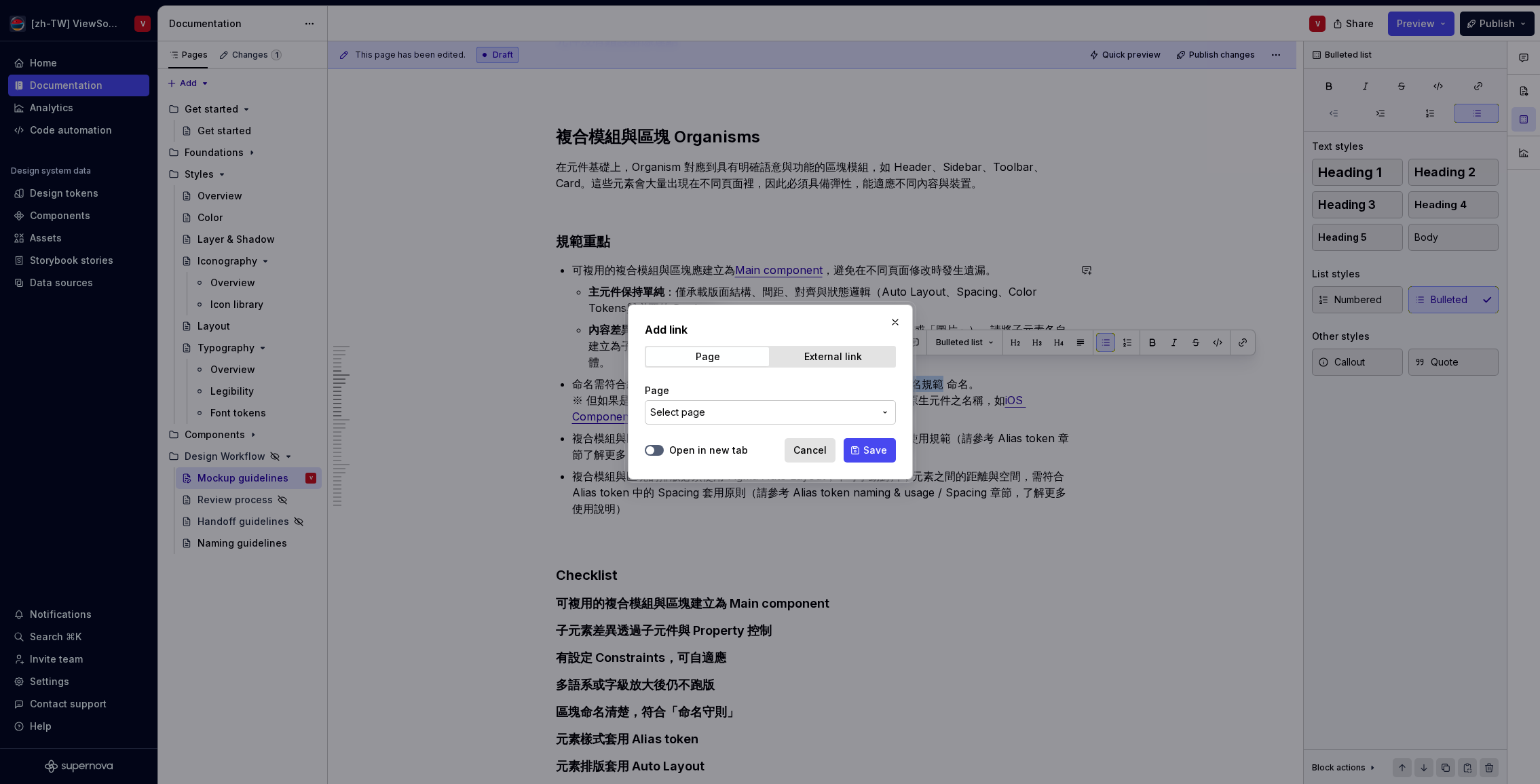
click at [724, 406] on span "Select page" at bounding box center [762, 413] width 224 height 13
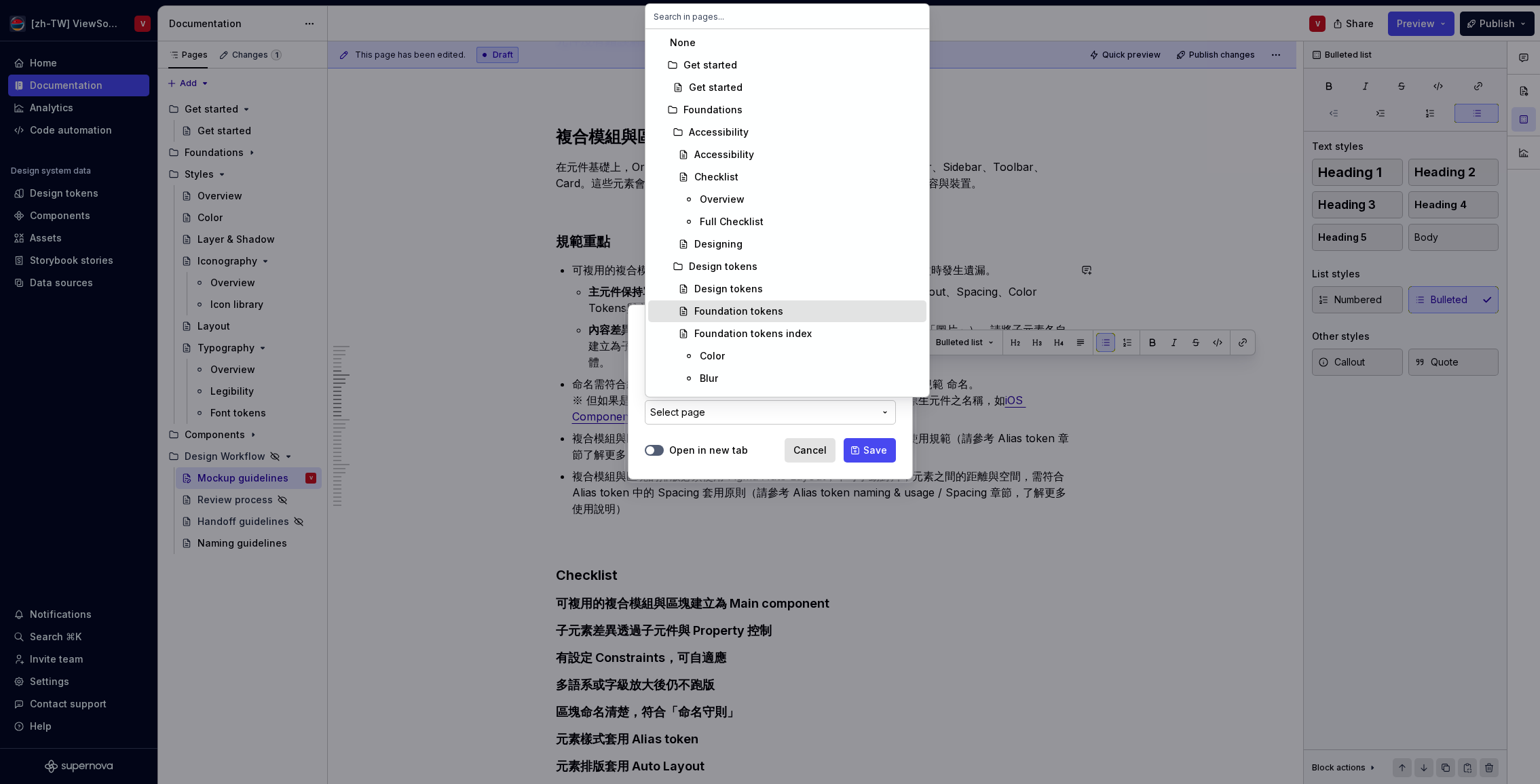
scroll to position [980, 0]
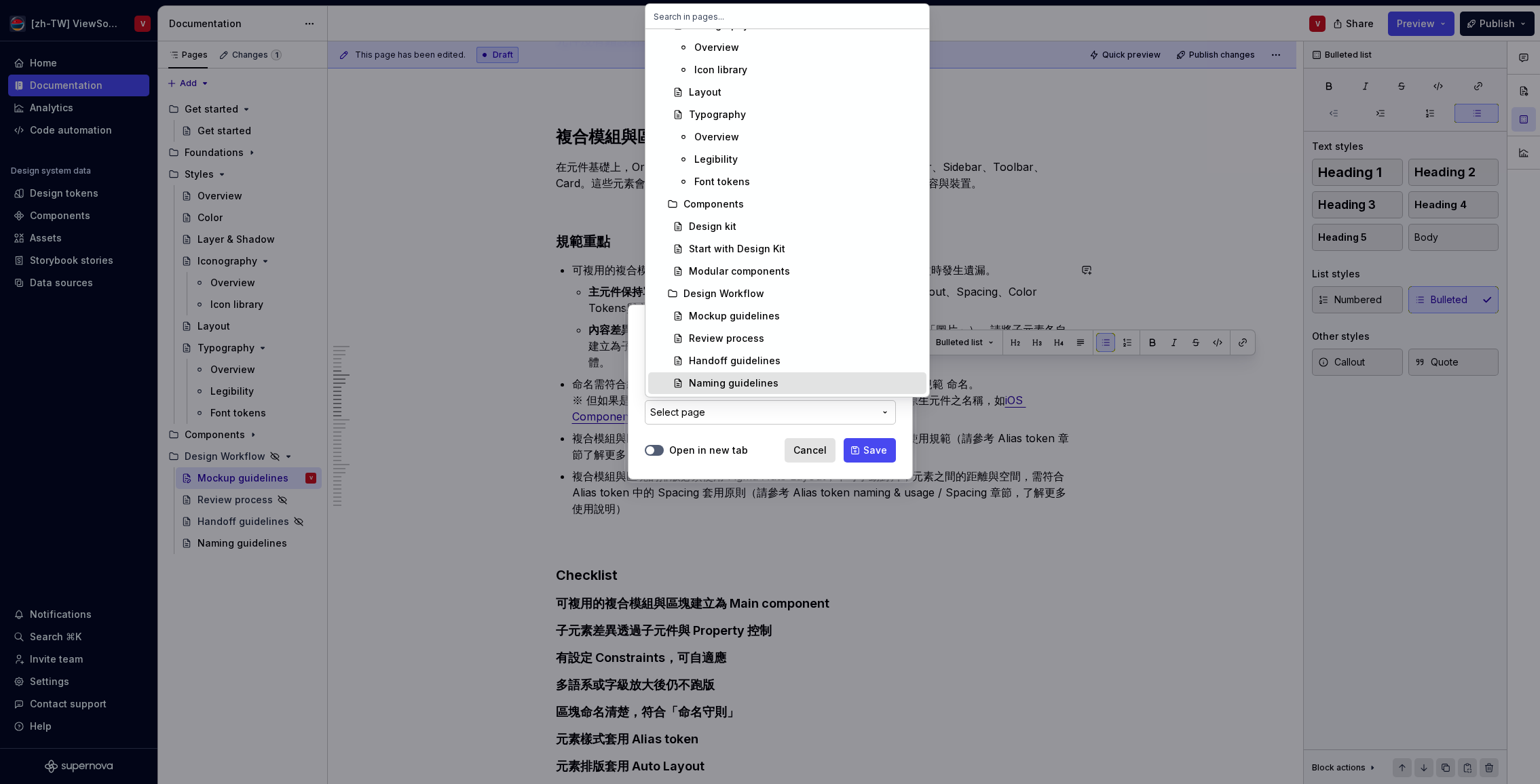
click at [780, 383] on div "Naming guidelines" at bounding box center [805, 383] width 232 height 13
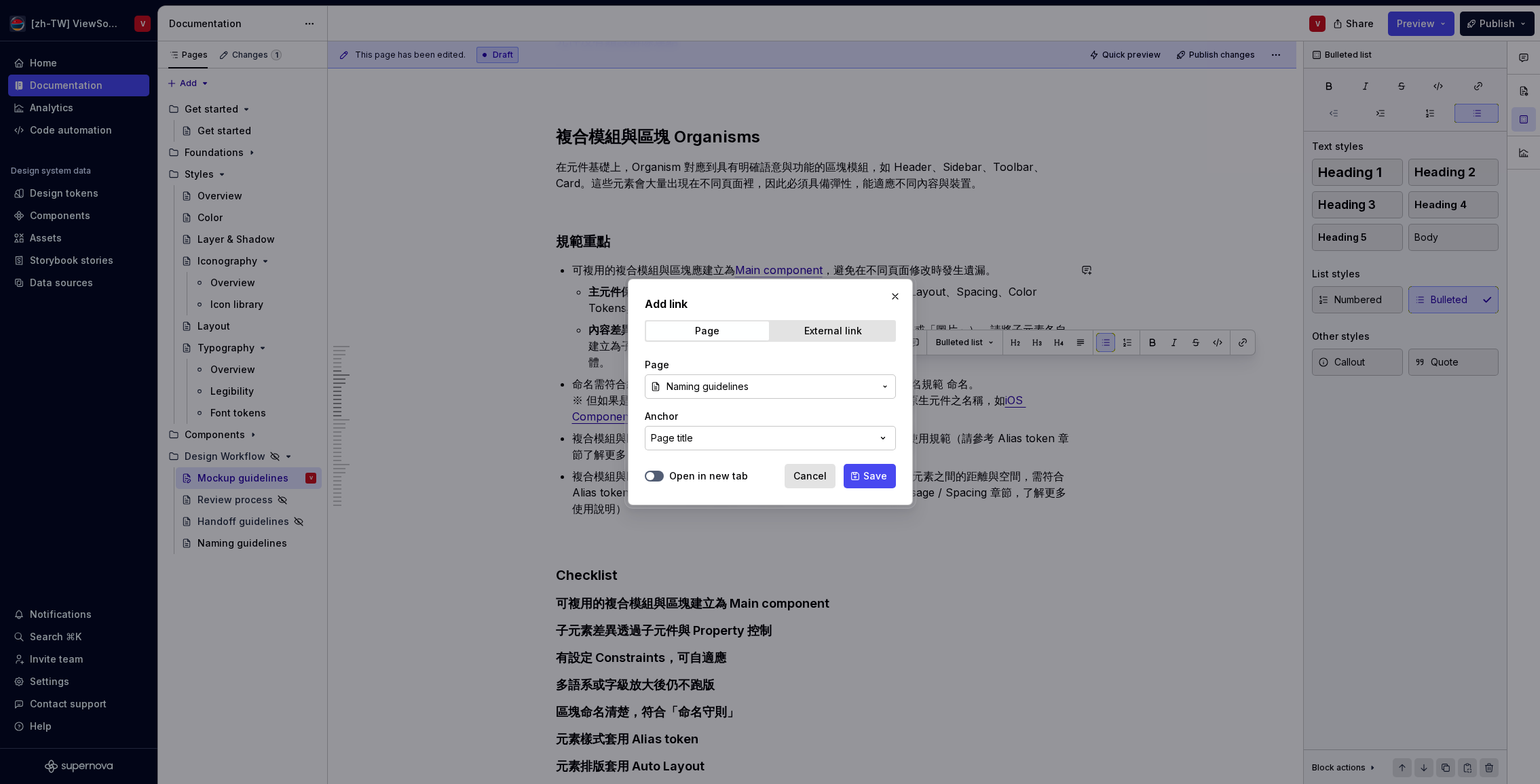
click at [864, 475] on span "Save" at bounding box center [875, 476] width 24 height 13
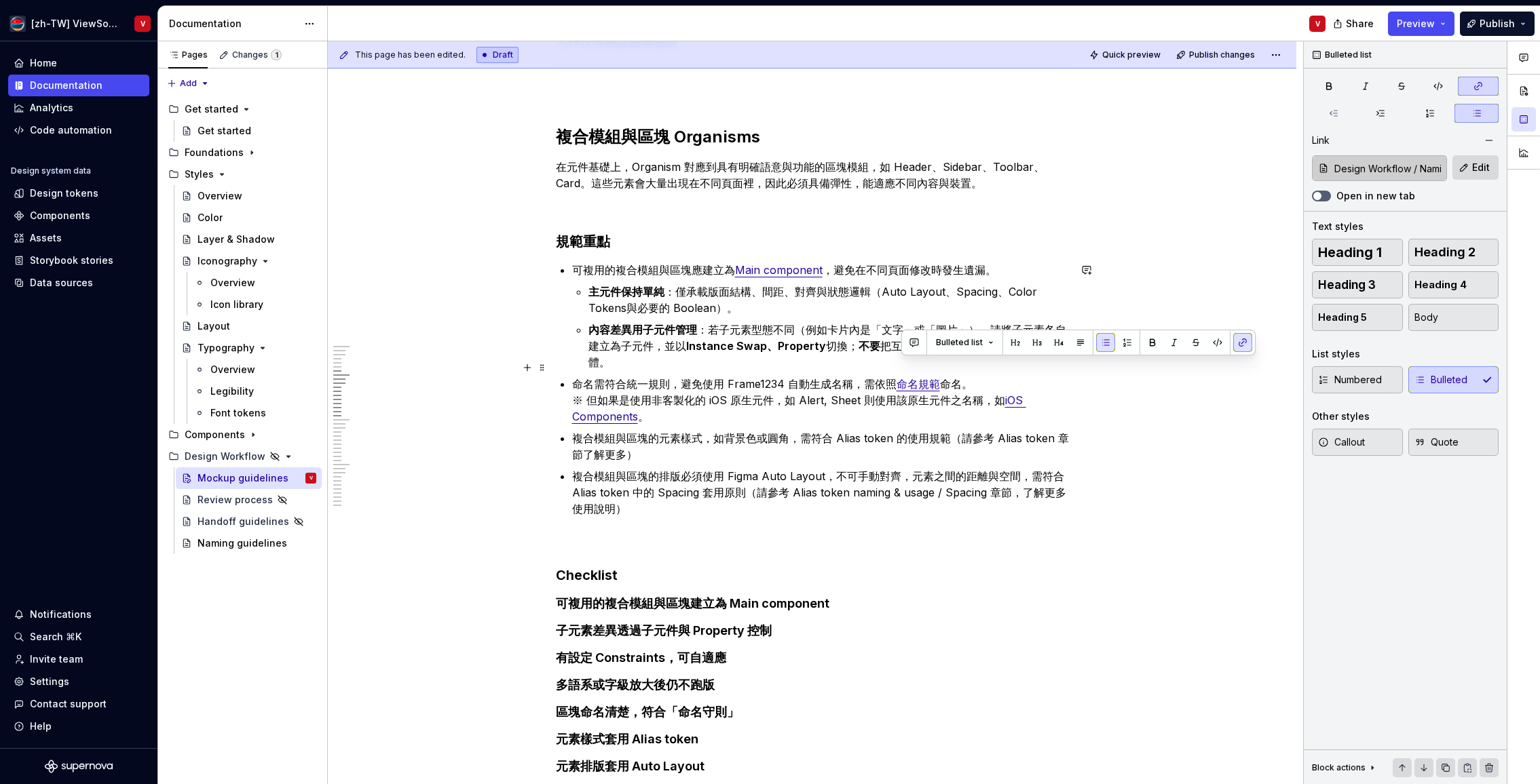
click at [832, 386] on p "命名需符合統一規則，避免使用 Frame1234 自動生成名稱，需依照 命名規範 命名。 ※ 但如果是使用非客製化的 iOS 原生元件，如 Alert, Sh…" at bounding box center [821, 400] width 497 height 49
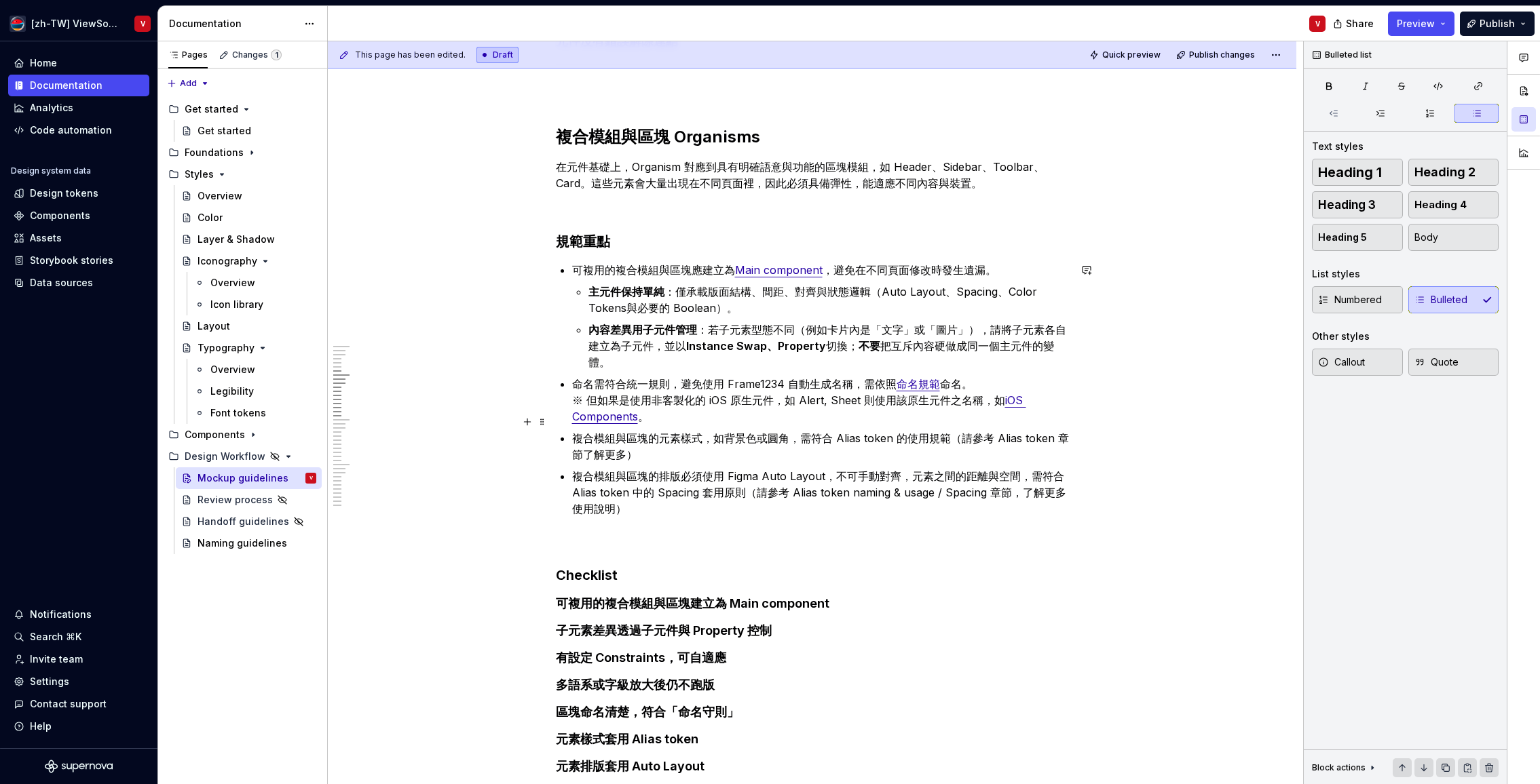
click at [653, 440] on p "複合模組與區塊的元素樣式，如背景色或圓角，需符合 Alias token 的使用規範（請參考 Alias token 章節了解更多）" at bounding box center [821, 446] width 497 height 33
click at [642, 491] on p "複合模組與區塊的排版必須使用 Figma Auto Layout，不可手動對齊，元素之間的距離與空間，需符合 Alias token 中的 Spacing 套…" at bounding box center [821, 493] width 497 height 49
drag, startPoint x: 630, startPoint y: 307, endPoint x: 645, endPoint y: 296, distance: 18.6
click at [630, 307] on p "主元件保持單純 ：僅承載版面結構、間距、對齊與狀態邏輯（Auto Layout、Spacing、Color Tokens與必要的 Boolean）。" at bounding box center [828, 300] width 480 height 33
click at [647, 329] on strong "內容差異用子元件管理" at bounding box center [642, 329] width 109 height 13
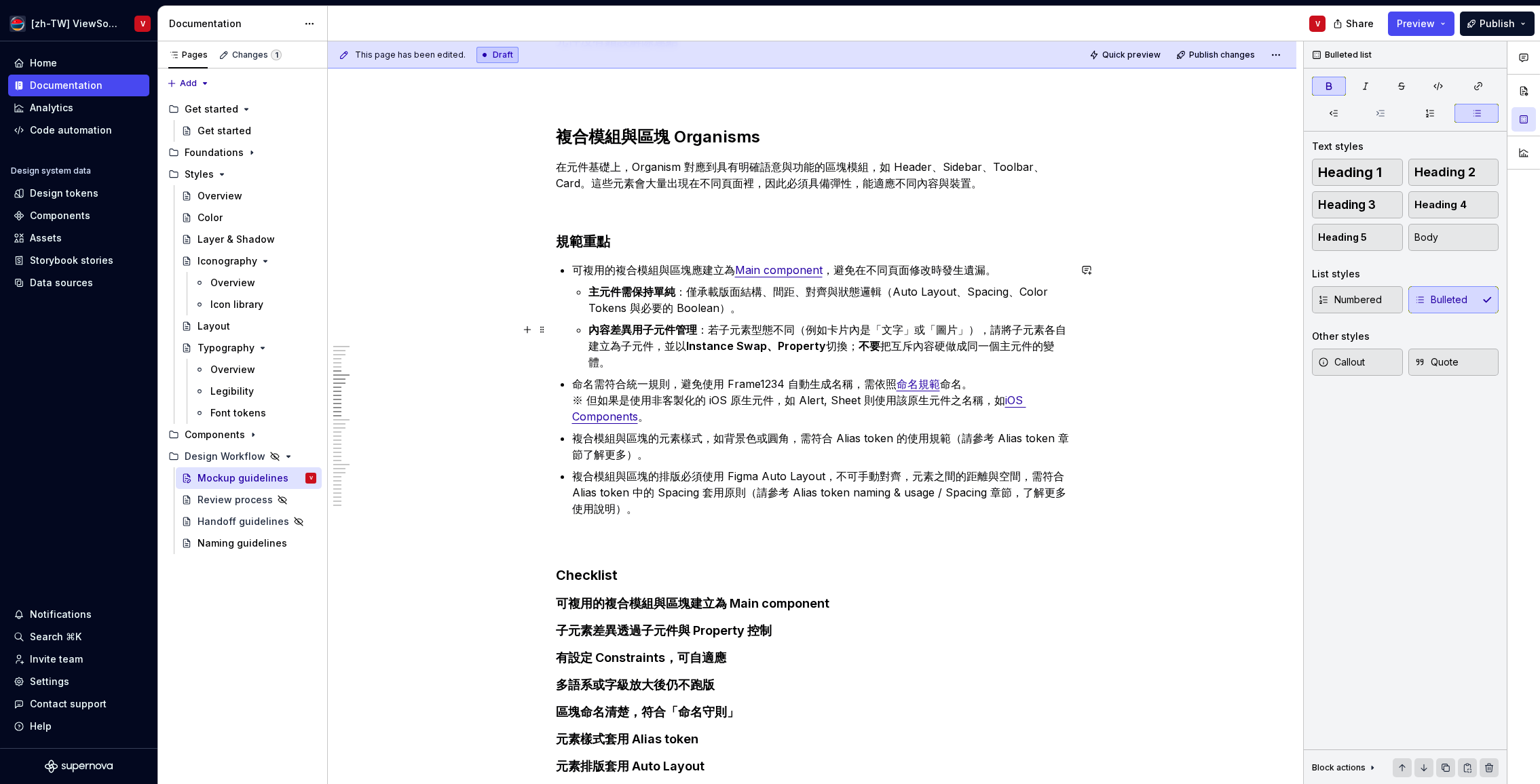
click at [637, 329] on strong "內容差異用子元件管理" at bounding box center [642, 329] width 109 height 13
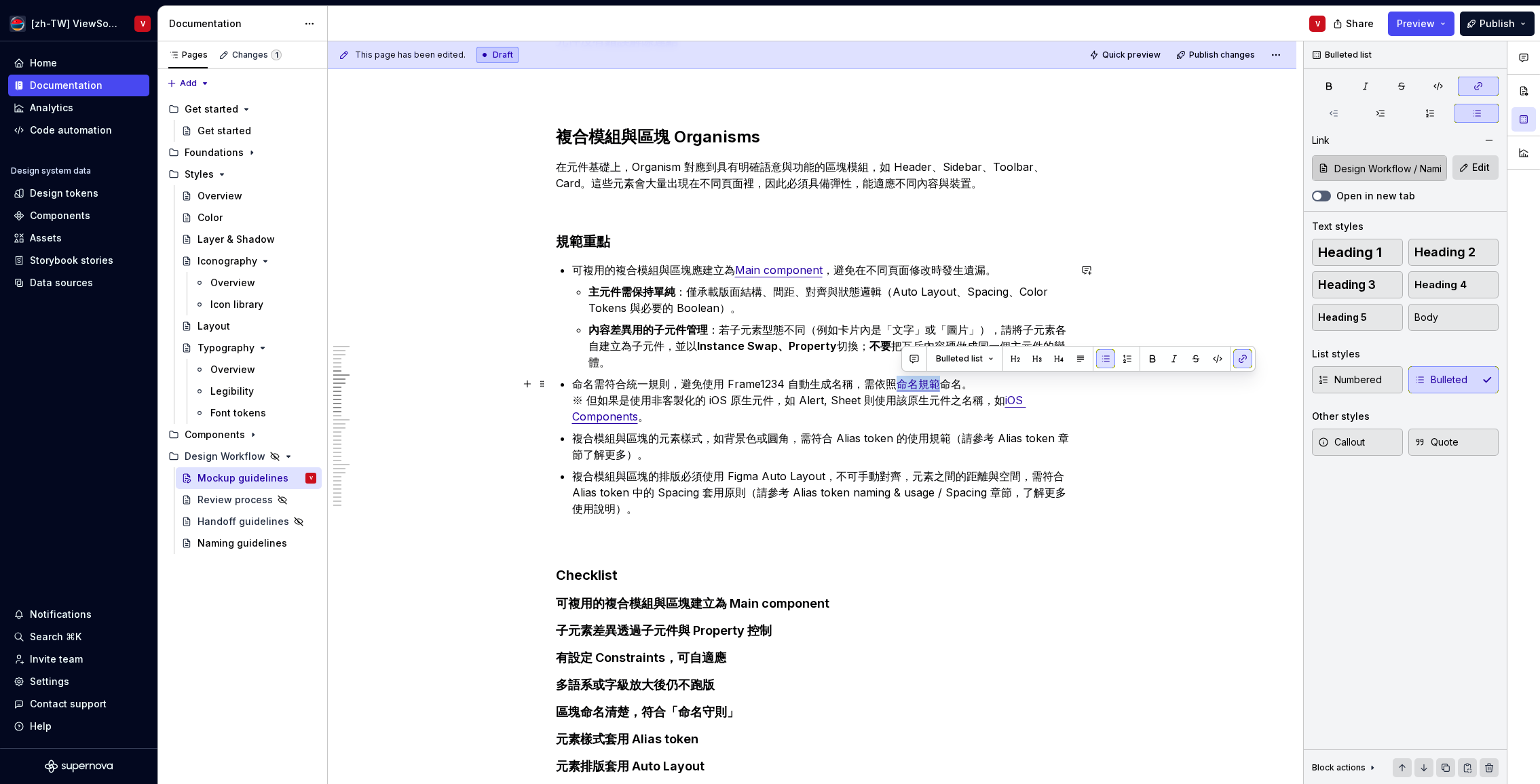
drag, startPoint x: 902, startPoint y: 386, endPoint x: 933, endPoint y: 381, distance: 31.4
click at [940, 387] on link "命名規範" at bounding box center [918, 384] width 44 height 13
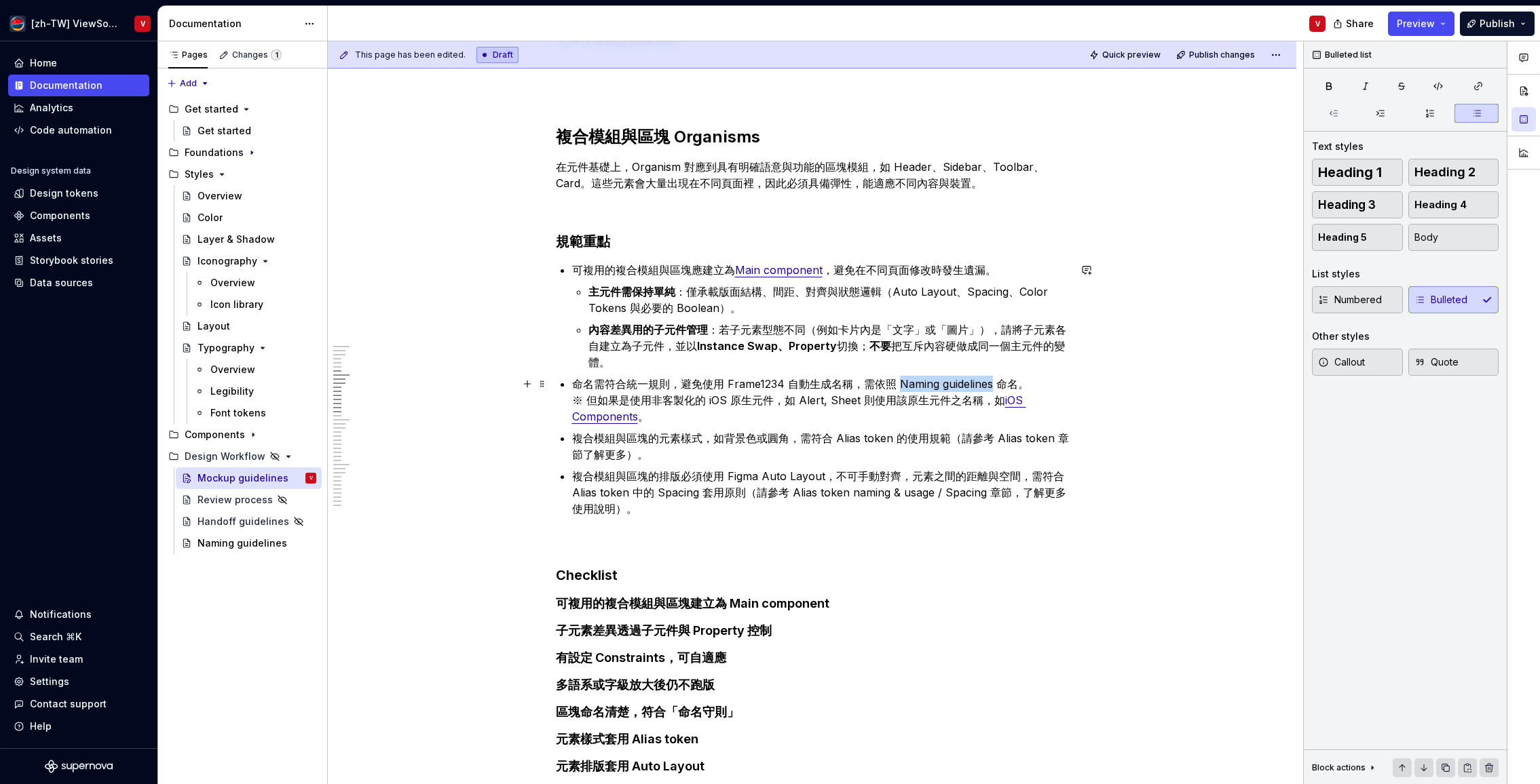
click at [902, 381] on p "命名需符合統一規則，避免使用 Frame1234 自動生成名稱，需依照 Naming guidelines 命名。 ※ 但如果是使用非客製化的 iOS 原生元…" at bounding box center [821, 400] width 497 height 49
click at [1240, 360] on button "button" at bounding box center [1243, 359] width 19 height 19
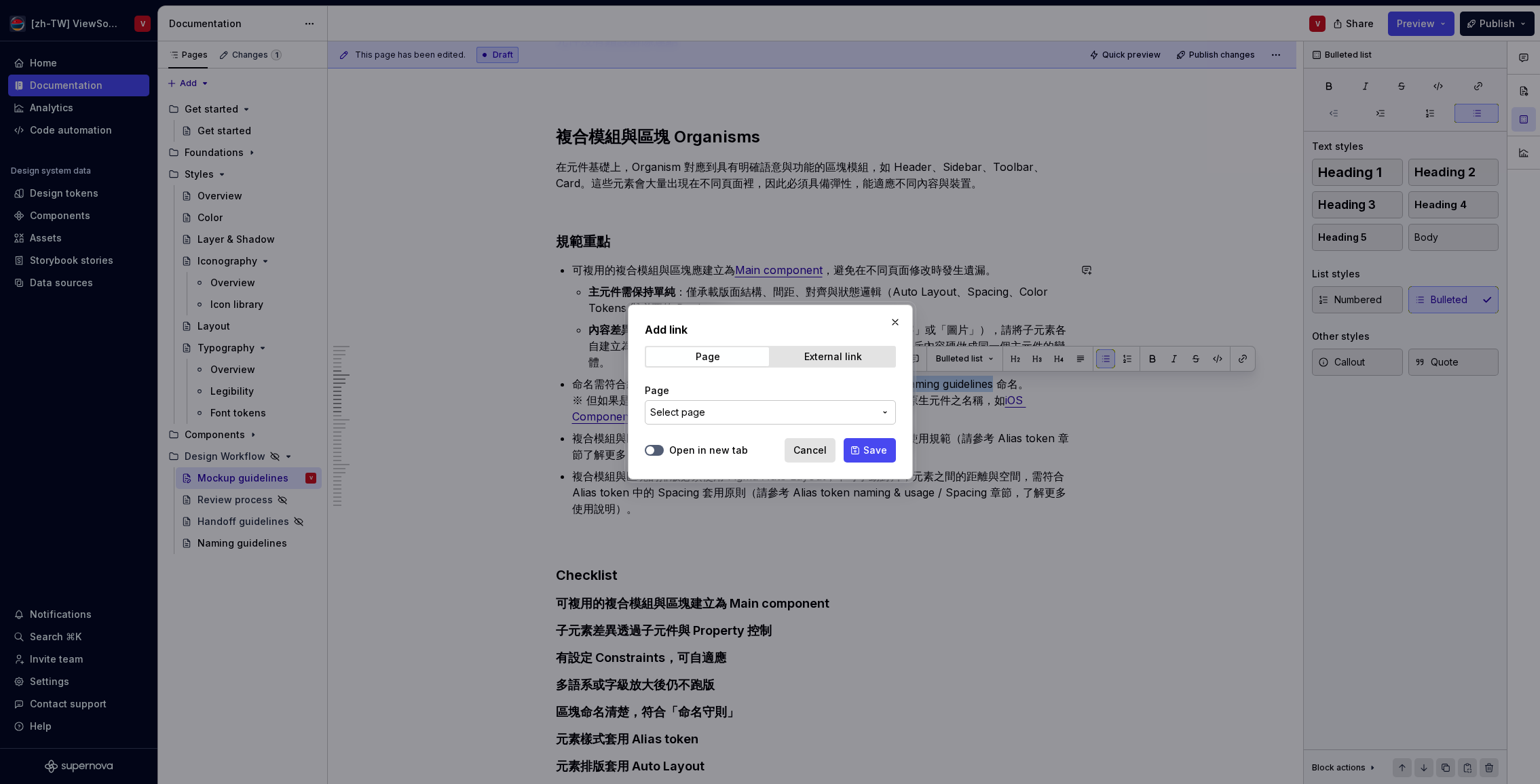
click at [749, 414] on span "Select page" at bounding box center [762, 413] width 224 height 13
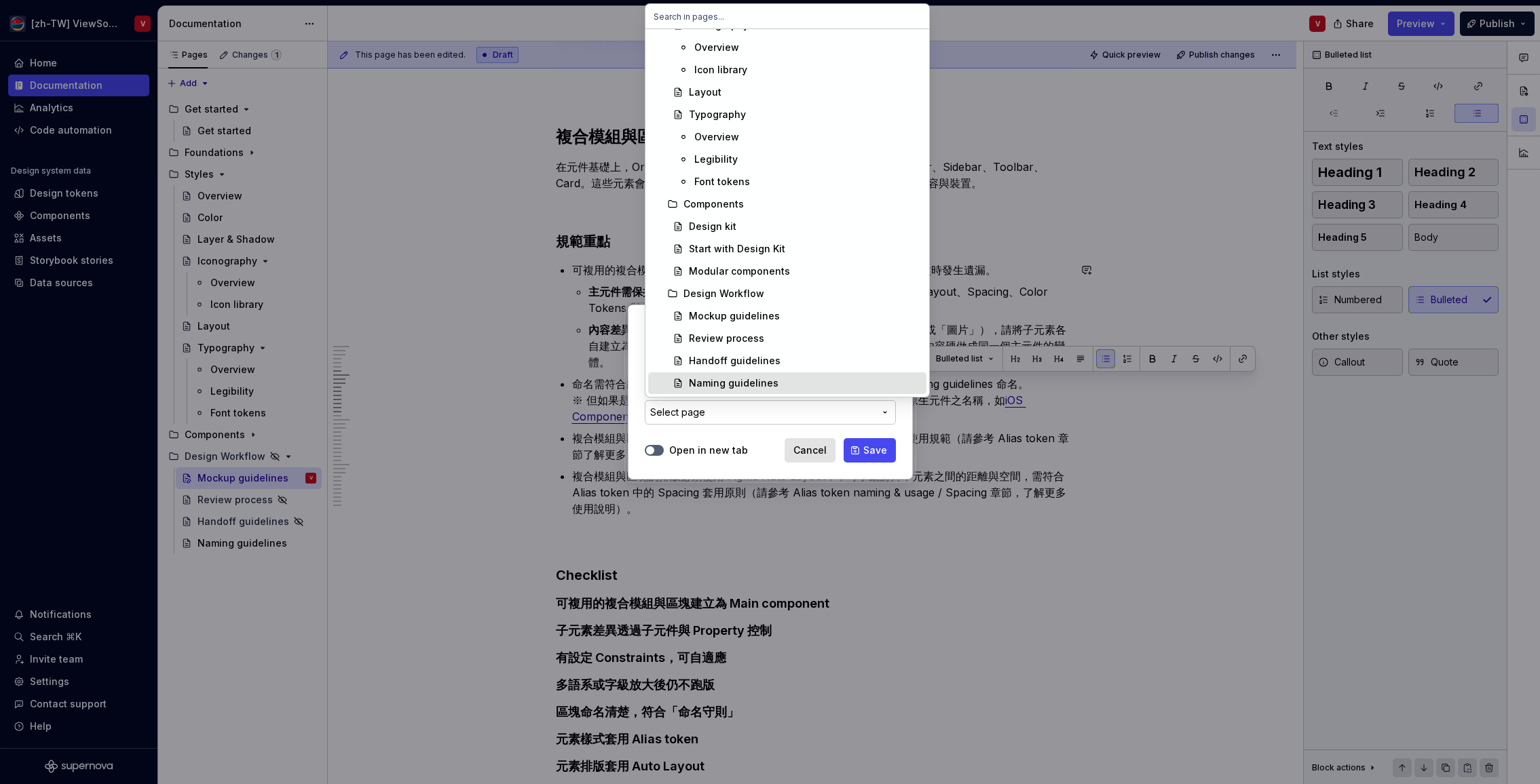
click at [766, 381] on div "Naming guidelines" at bounding box center [734, 383] width 89 height 13
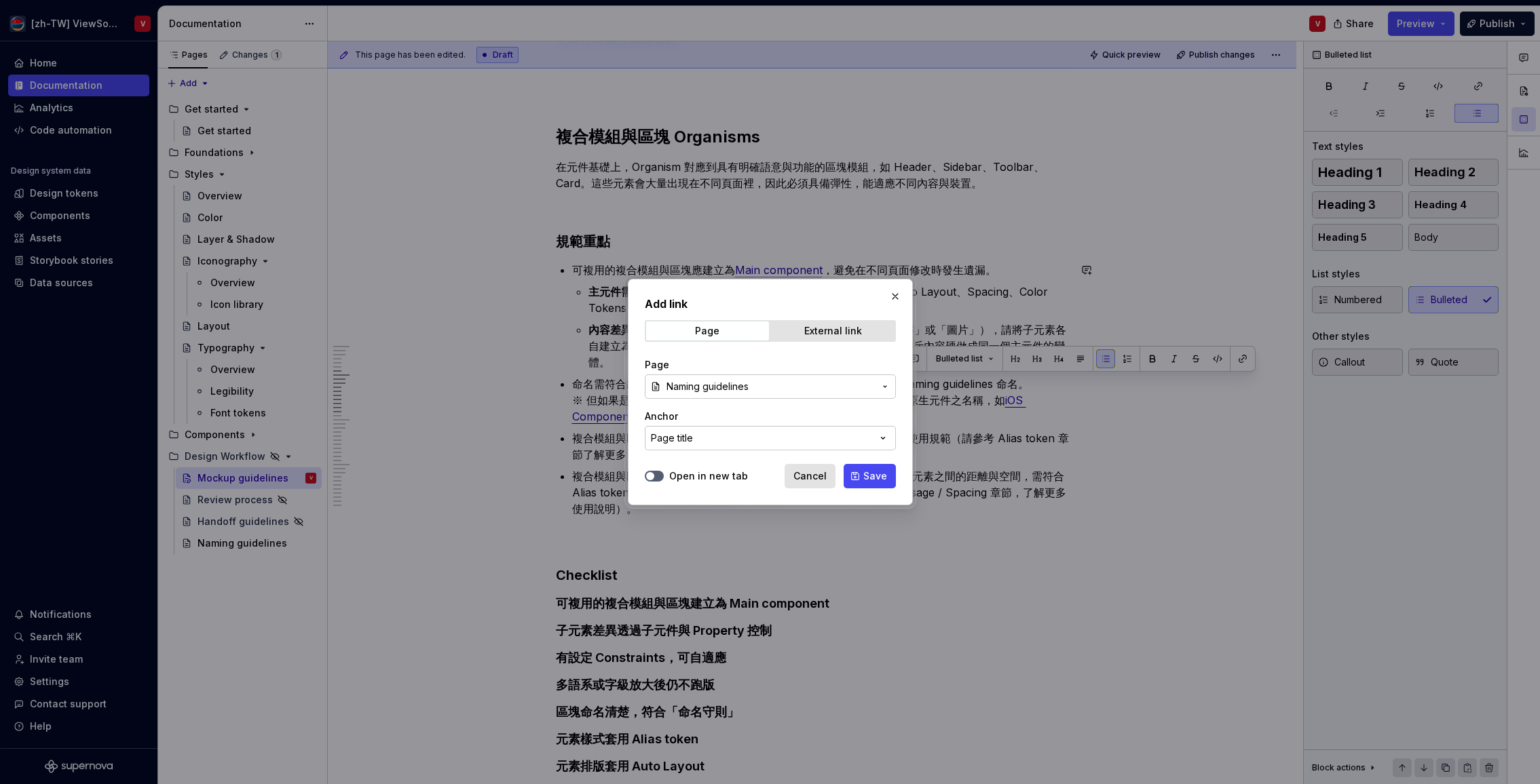
drag, startPoint x: 864, startPoint y: 477, endPoint x: 919, endPoint y: 460, distance: 57.6
click at [864, 477] on span "Save" at bounding box center [875, 476] width 24 height 13
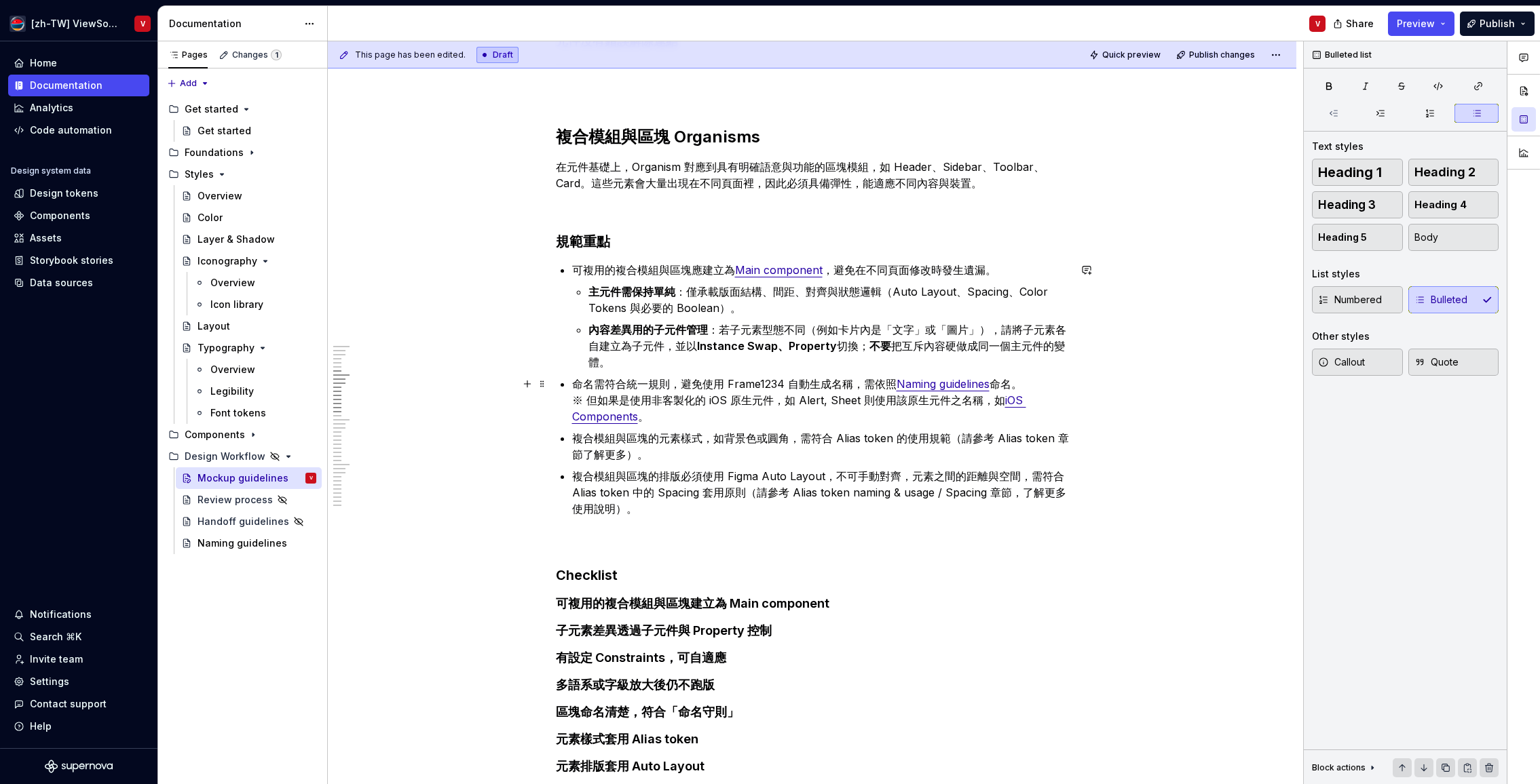
click at [888, 400] on p "命名需符合統一規則，避免使用 Frame1234 自動生成名稱，需依照 Naming guidelines 命名。 ※ 但如果是使用非客製化的 iOS 原生元…" at bounding box center [821, 400] width 497 height 49
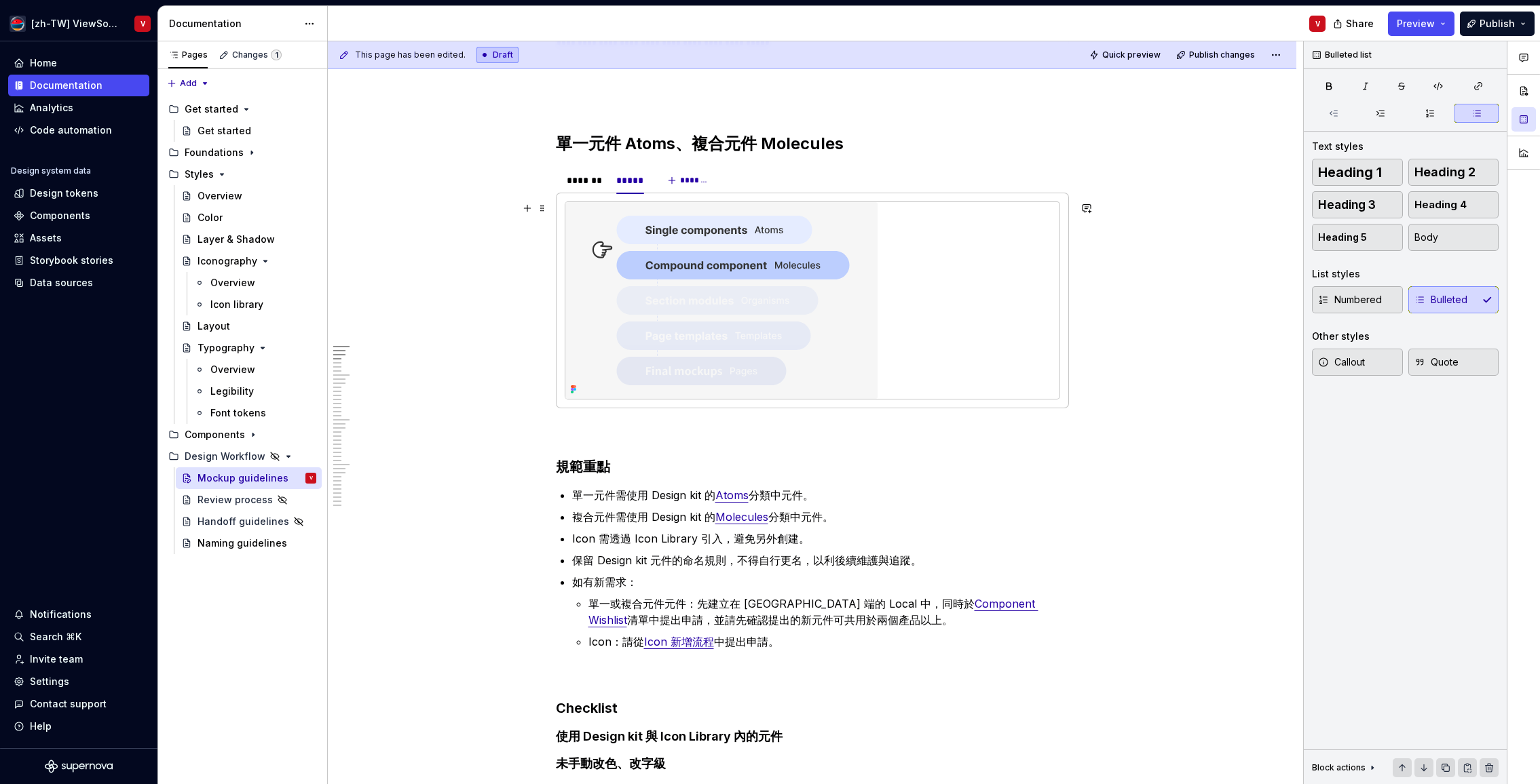
scroll to position [571, 0]
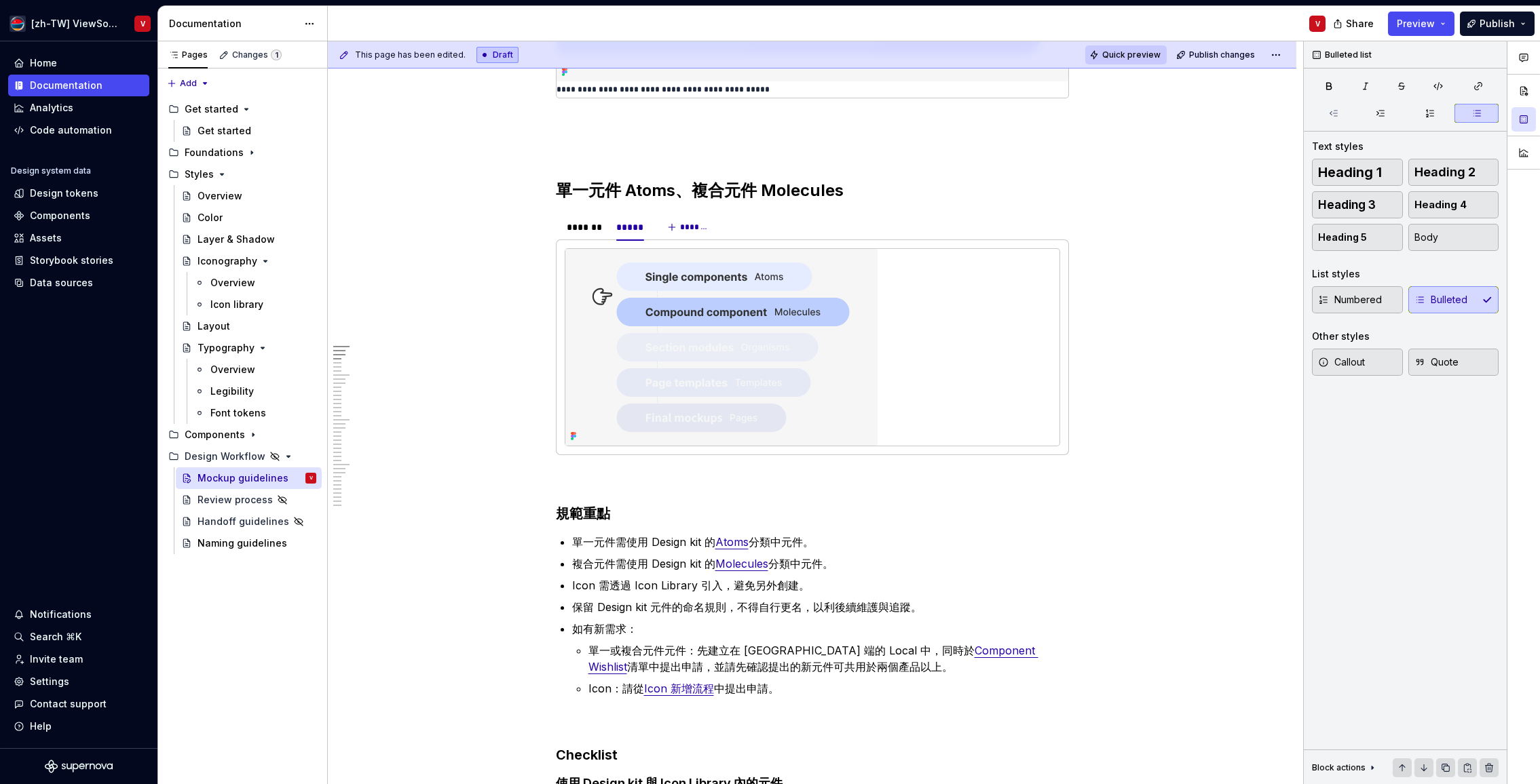
click at [1135, 56] on span "Quick preview" at bounding box center [1131, 55] width 58 height 11
click at [546, 221] on span at bounding box center [542, 221] width 11 height 19
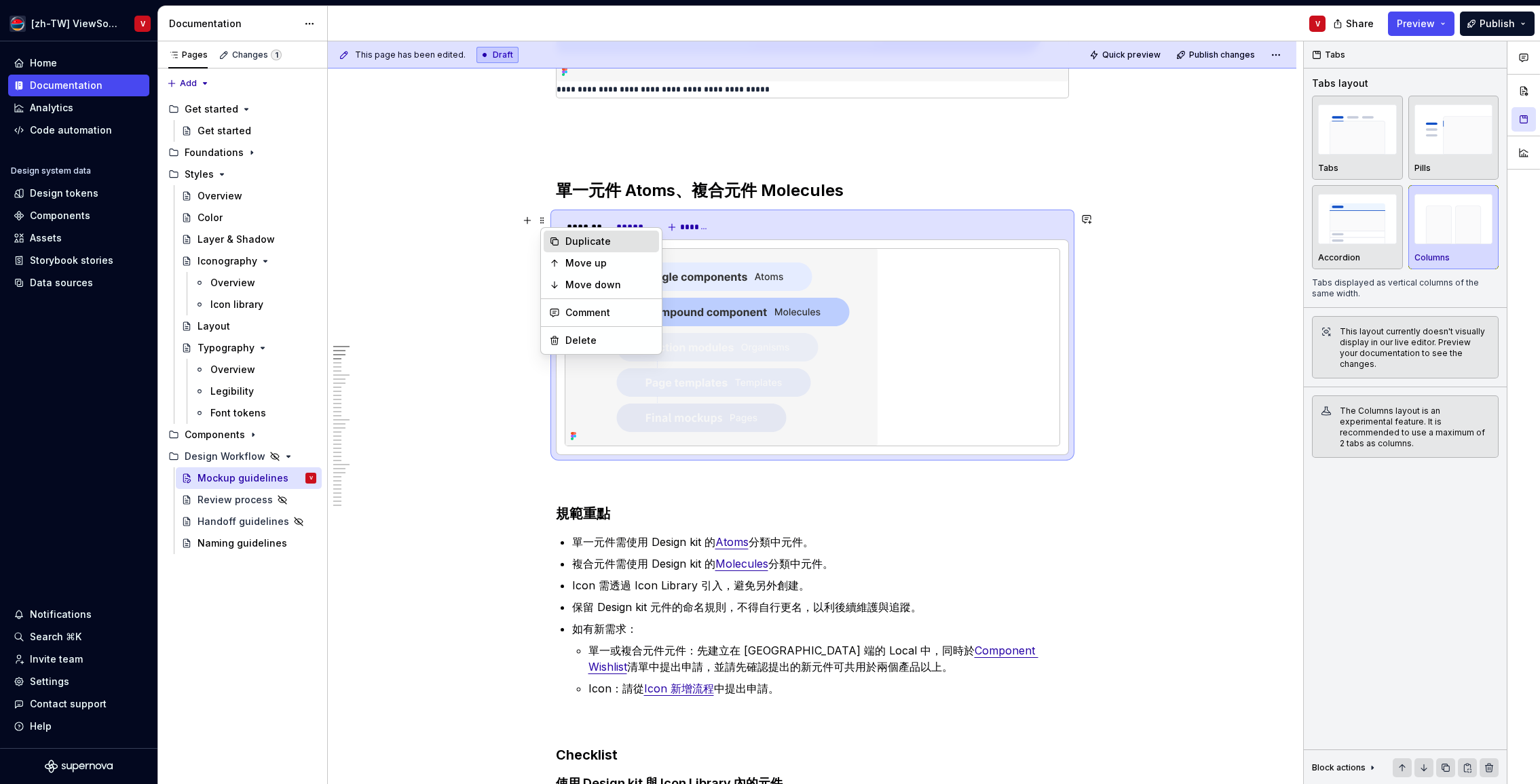
click at [589, 239] on div "Duplicate" at bounding box center [609, 242] width 88 height 13
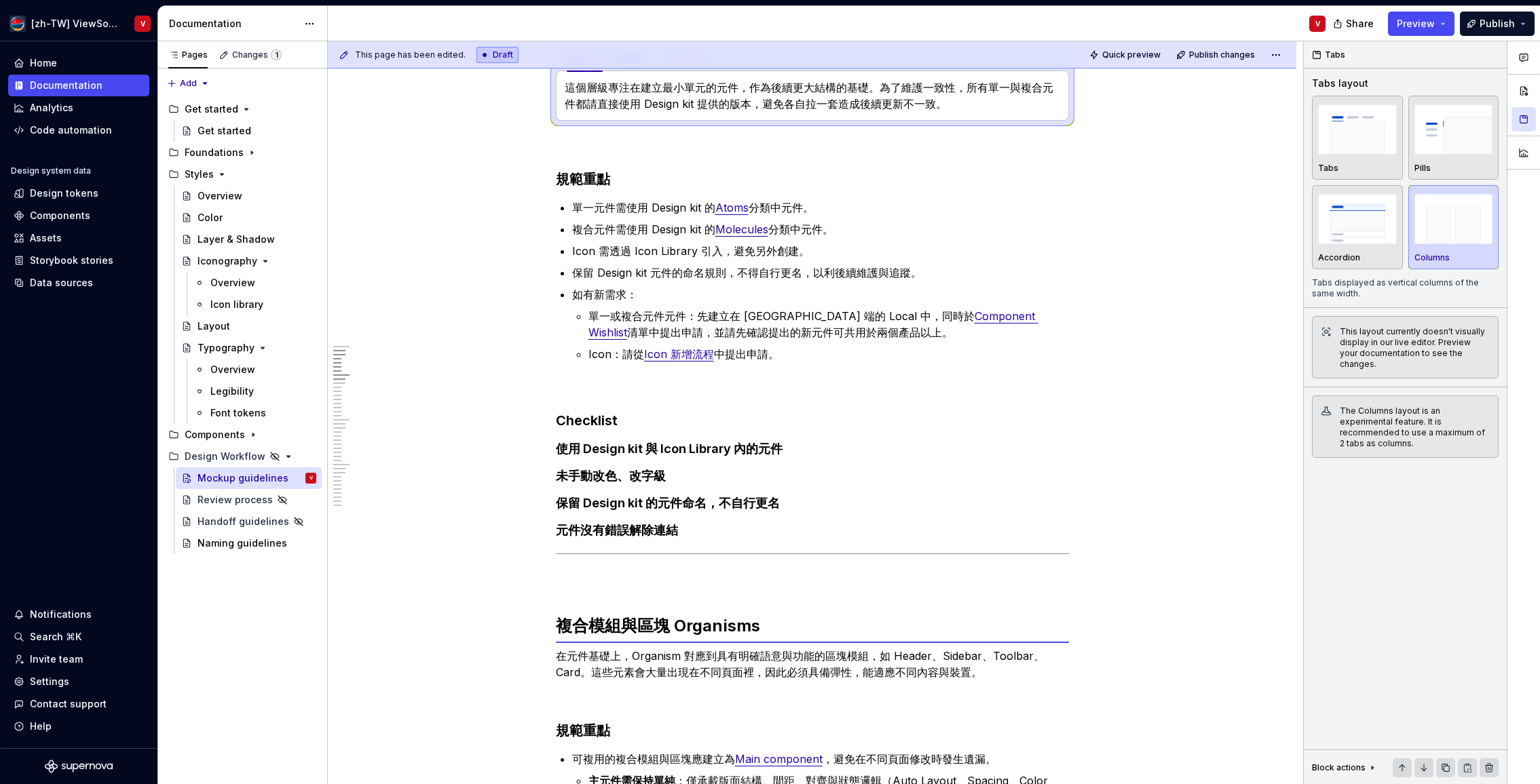
scroll to position [999, 0]
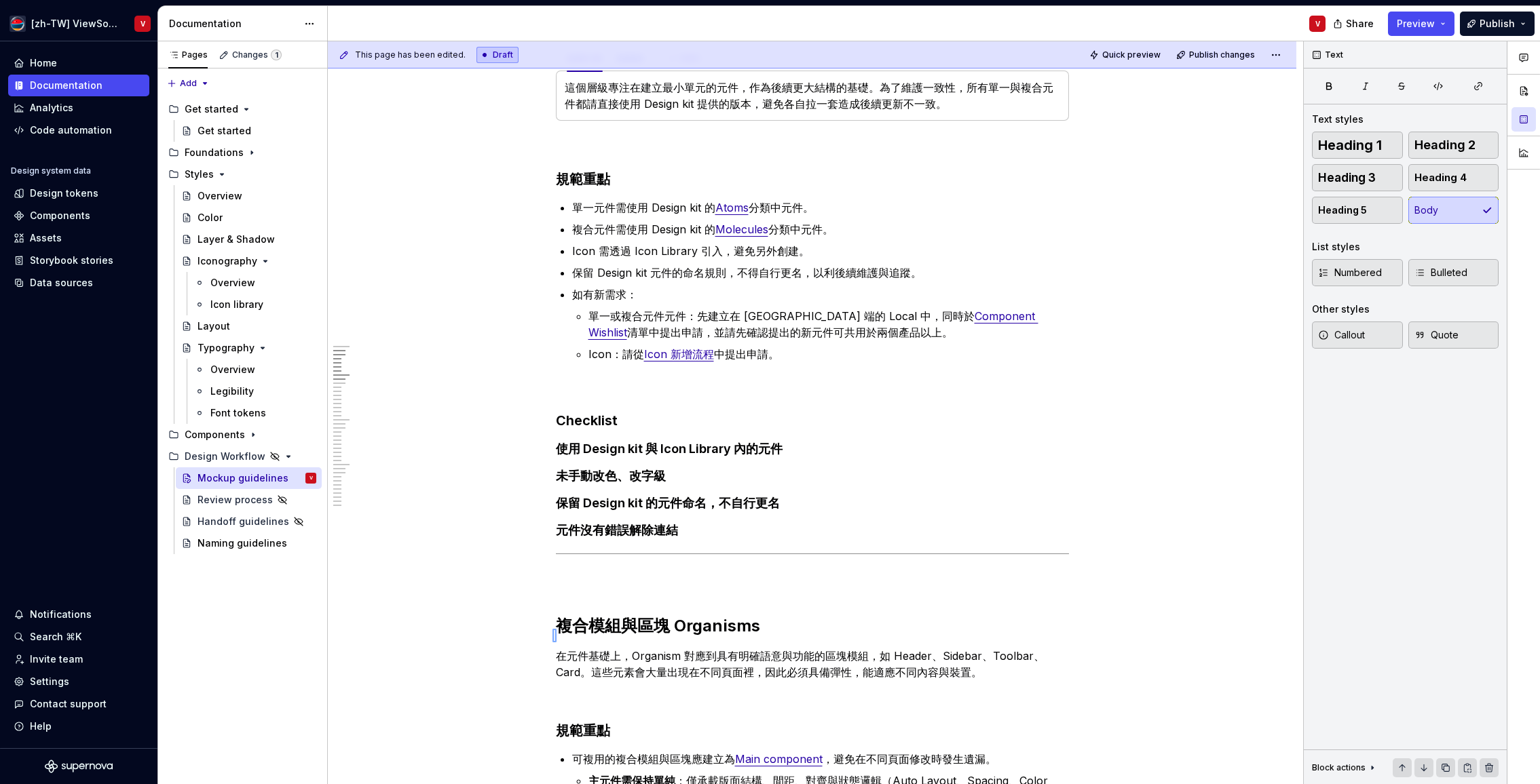
drag, startPoint x: 552, startPoint y: 630, endPoint x: 548, endPoint y: 642, distance: 12.6
click at [556, 643] on div "This page has been edited. Draft Quick preview Publish changes Hidden page Mock…" at bounding box center [815, 413] width 975 height 744
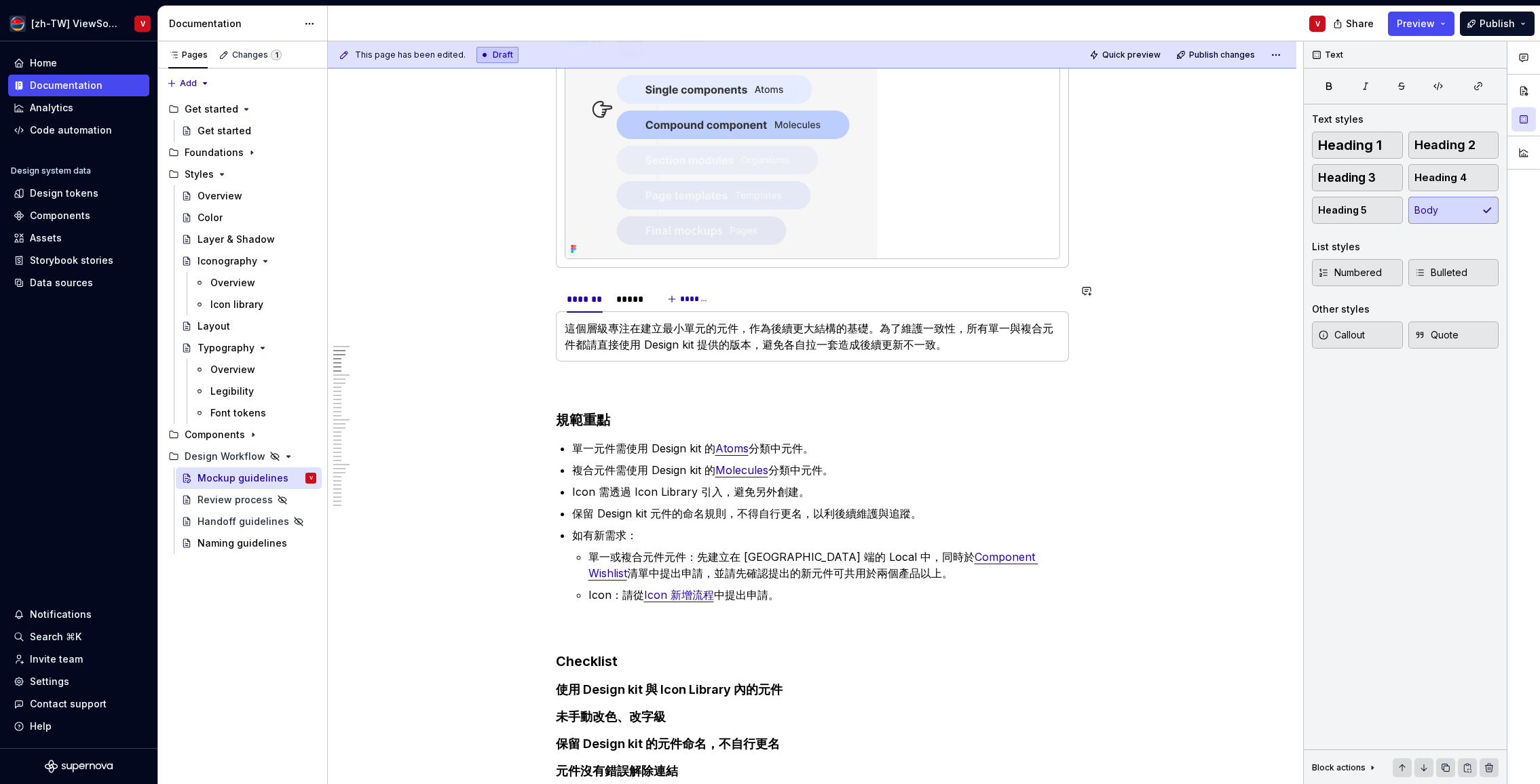
scroll to position [785, 0]
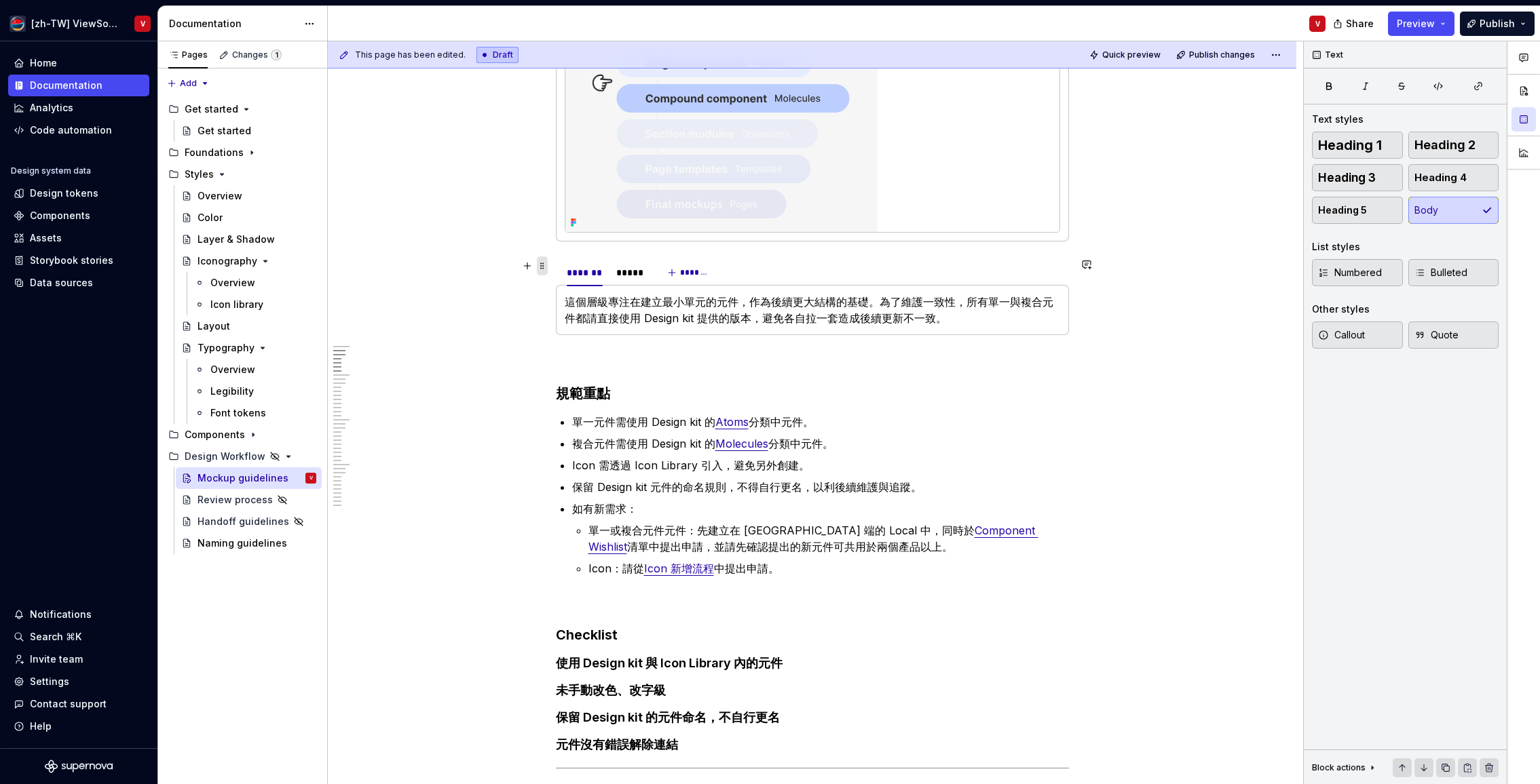
click at [547, 269] on span at bounding box center [542, 265] width 11 height 19
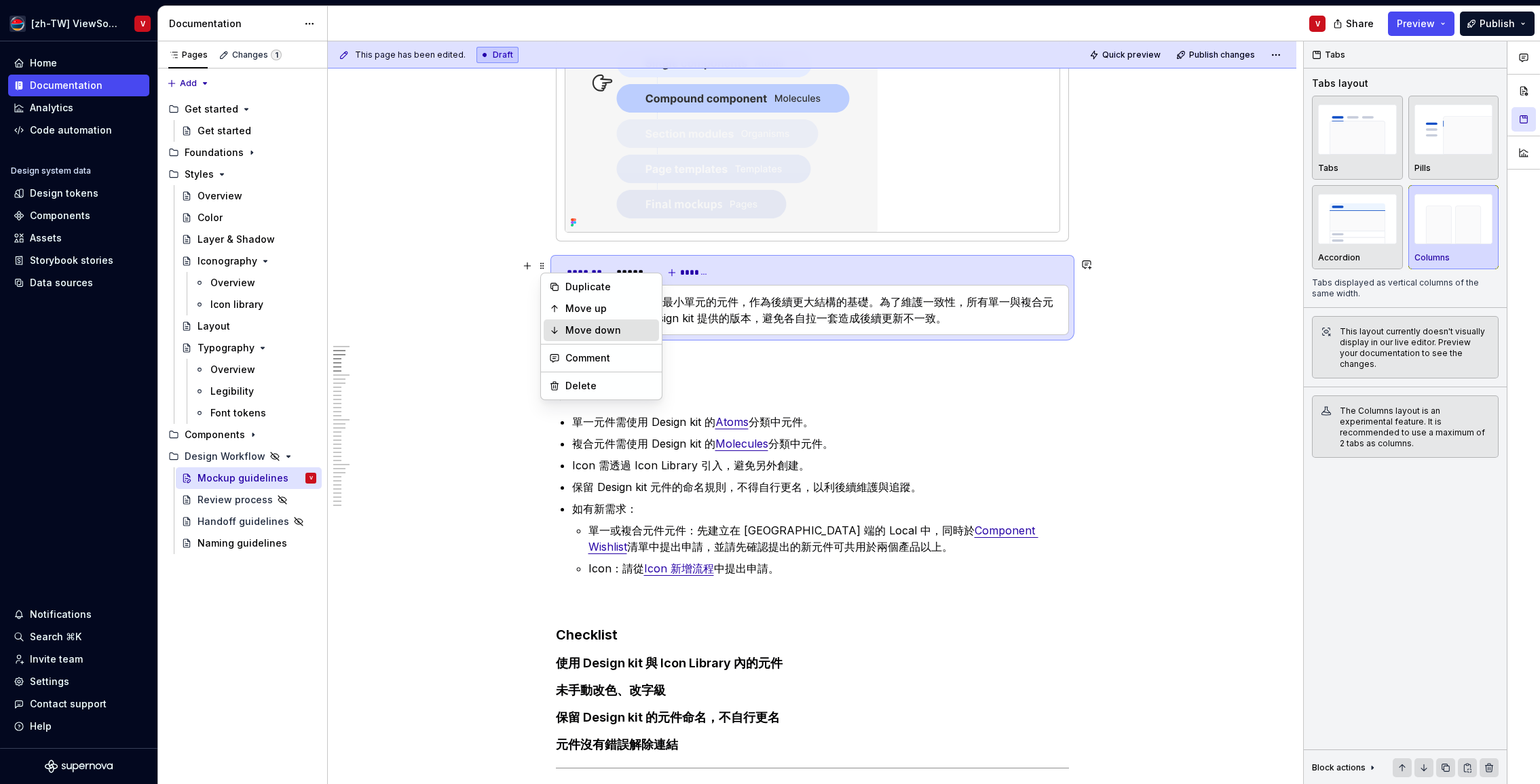
click at [575, 328] on div "Move down" at bounding box center [609, 330] width 88 height 13
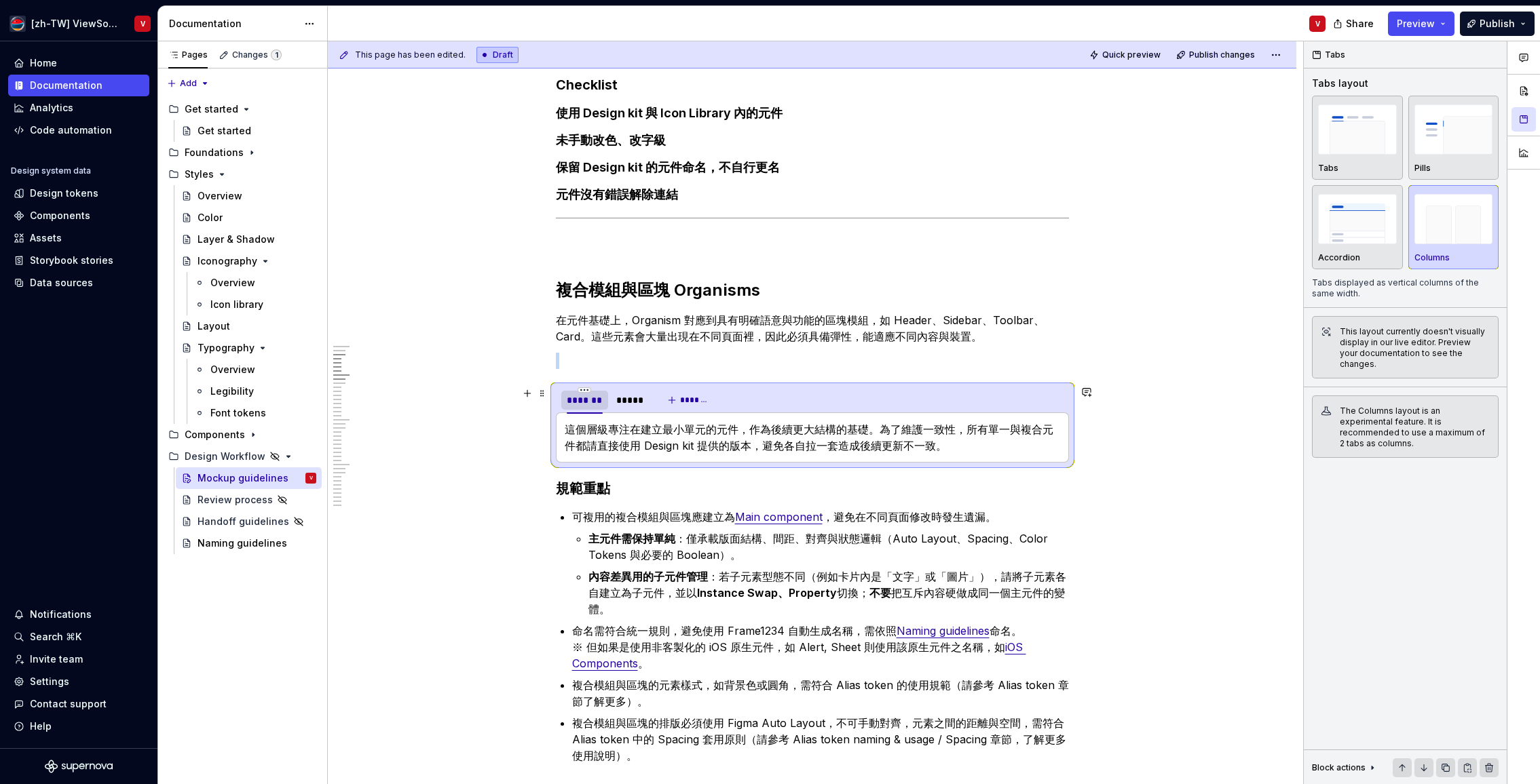
scroll to position [1261, 0]
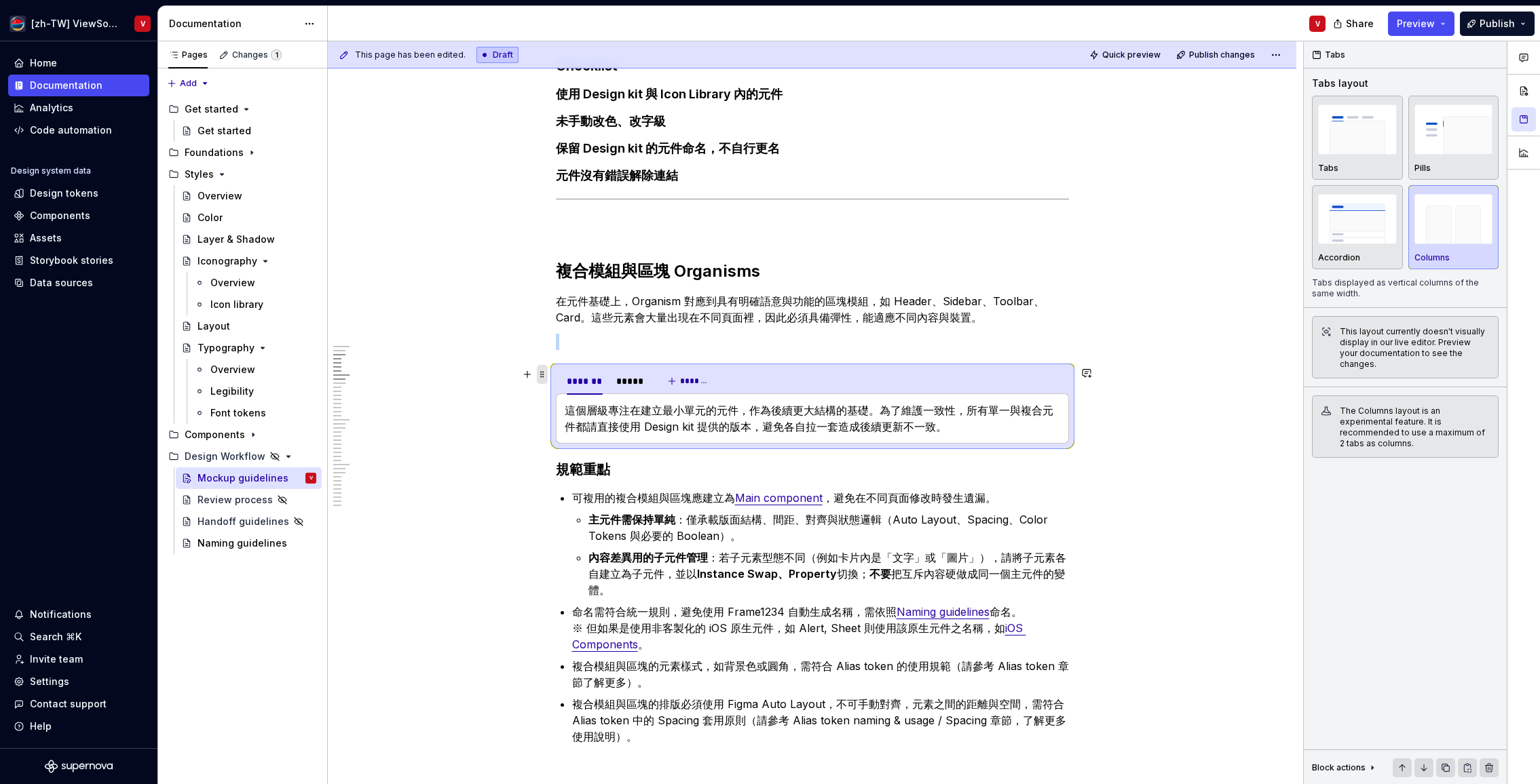
click at [548, 375] on span at bounding box center [542, 374] width 11 height 19
click at [577, 414] on div "Move up" at bounding box center [609, 417] width 88 height 13
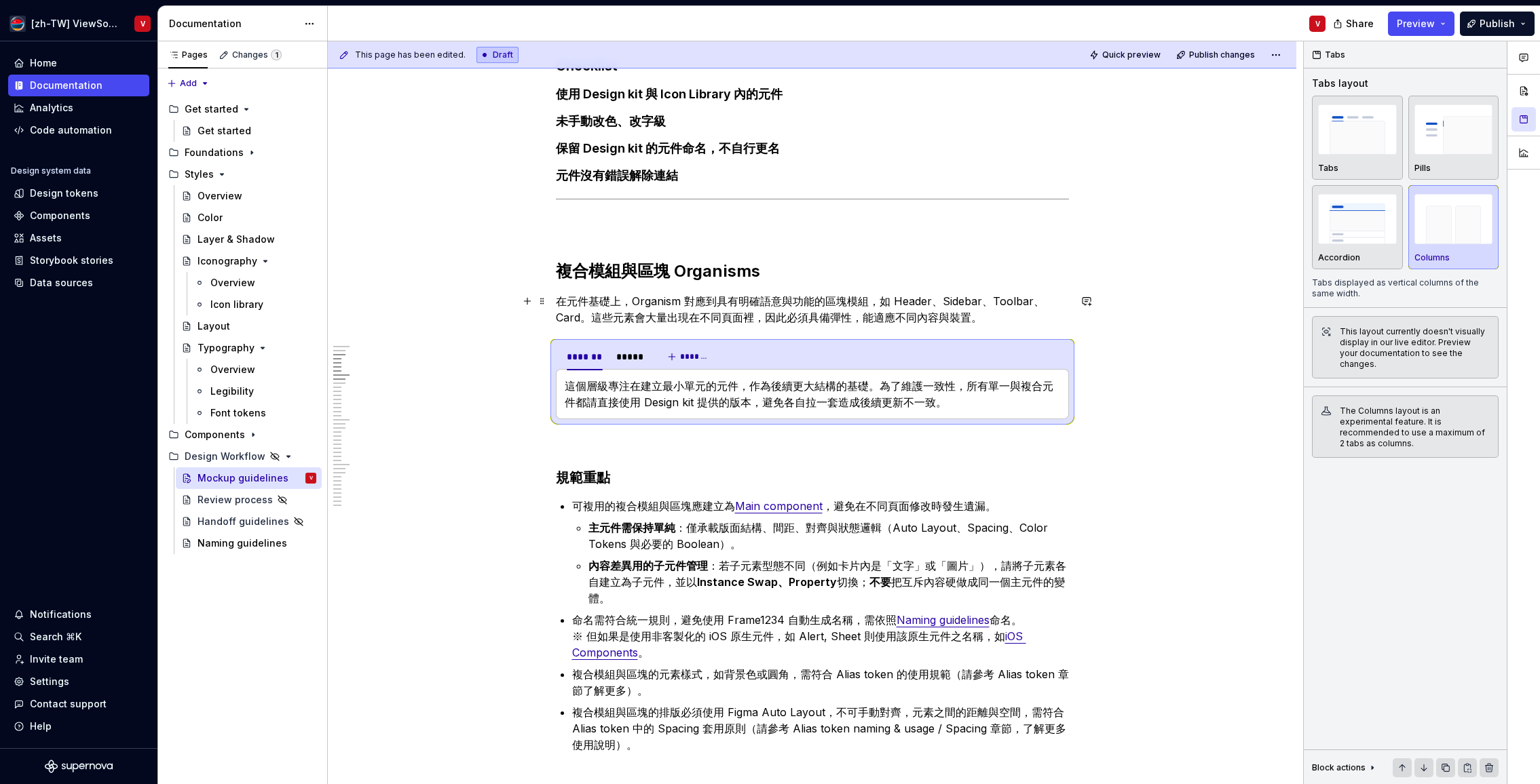
click at [602, 307] on p "在元件基礎上，Organism 對應到具有明確語意與功能的區塊模組，如 Header、Sidebar、Toolbar、Card。這些元素會大量出現在不同頁面裡…" at bounding box center [812, 309] width 513 height 33
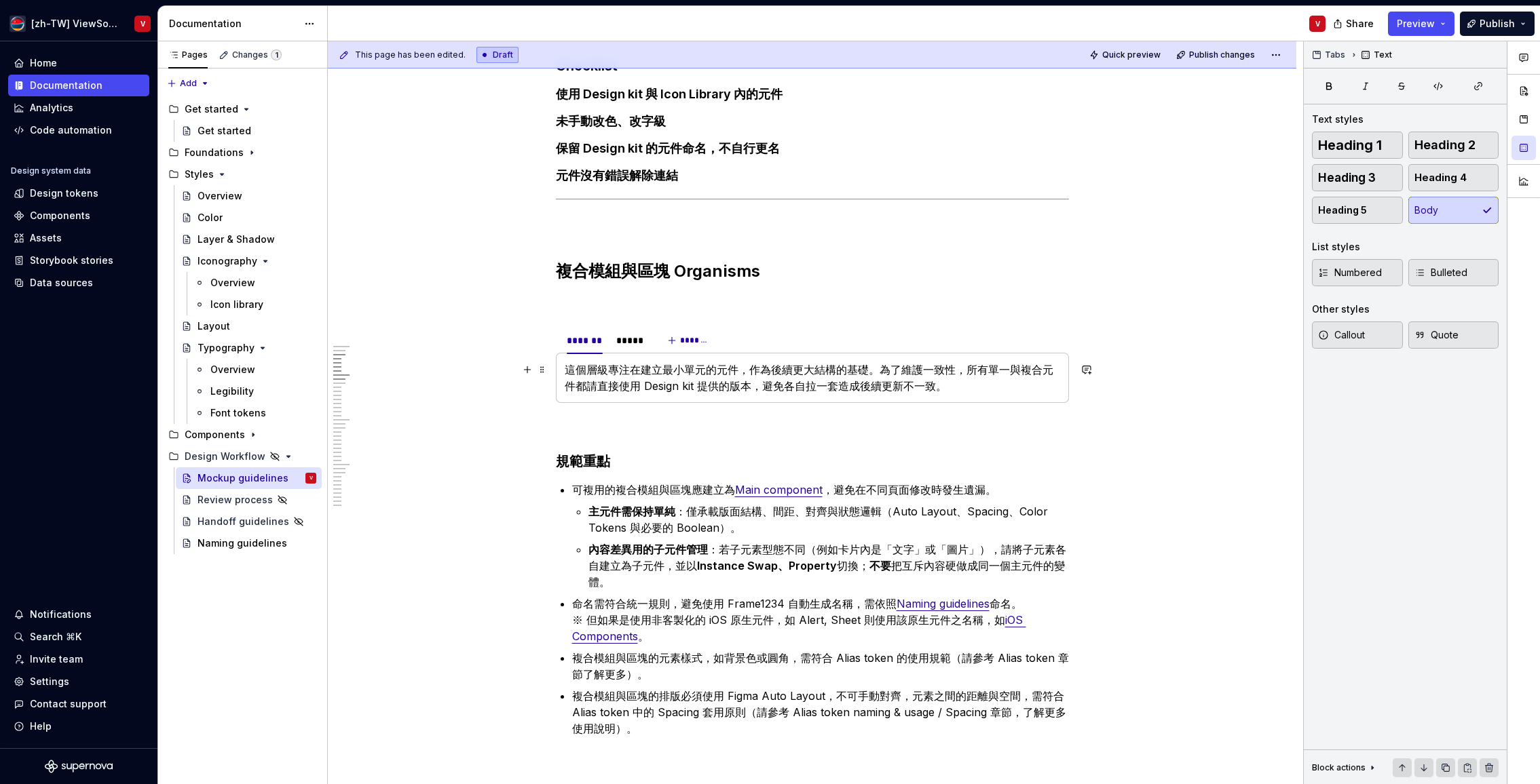
click at [602, 376] on p "這個層級專注在建立最小單元的元件，作為後續更大結構的基礎。為了維護一致性，所有單一與複合元件都請直接使用 Design kit 提供的版本，避免各自拉一套造成…" at bounding box center [812, 377] width 495 height 33
click at [586, 301] on p at bounding box center [812, 301] width 513 height 16
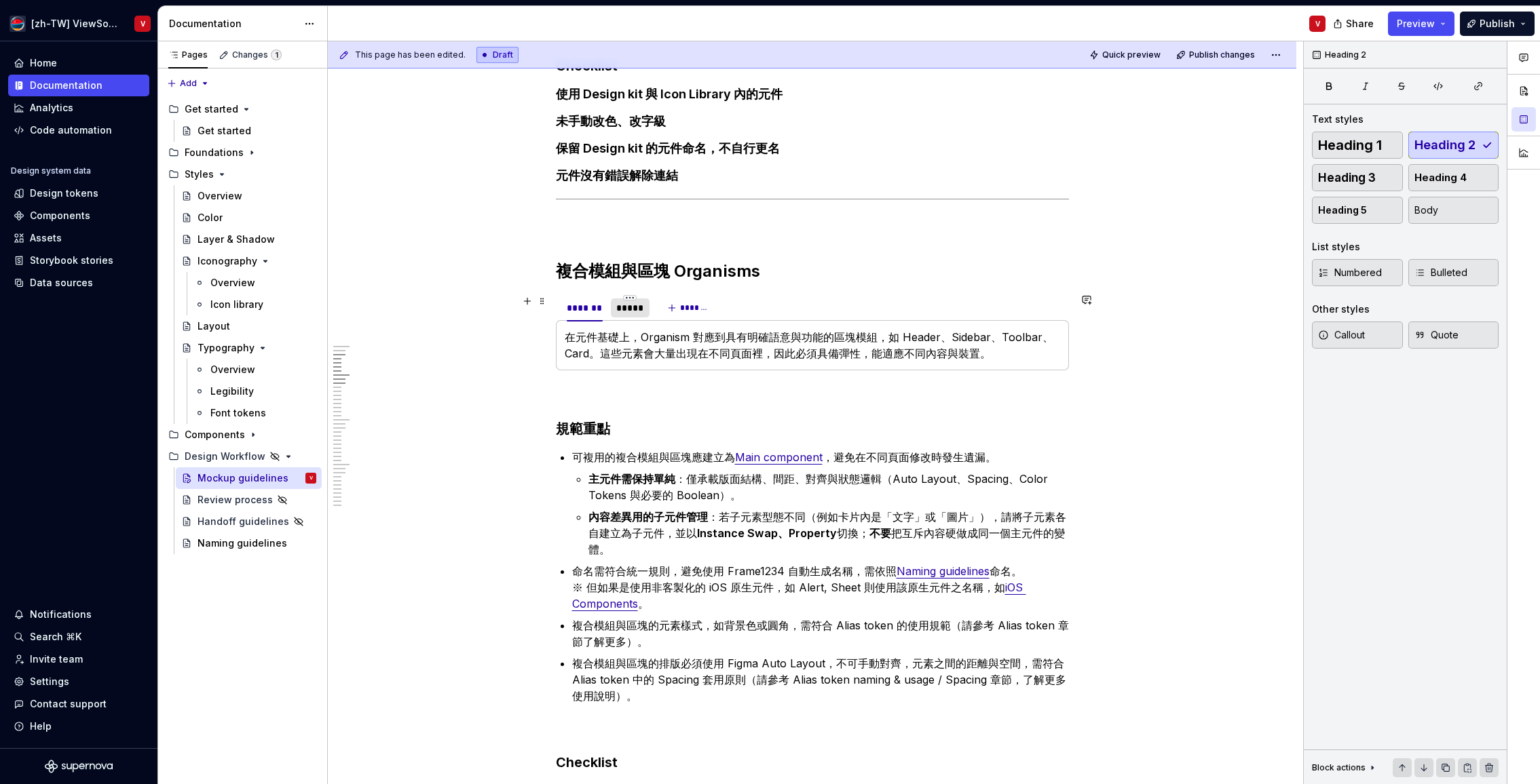
click at [634, 308] on div "*****" at bounding box center [629, 308] width 28 height 13
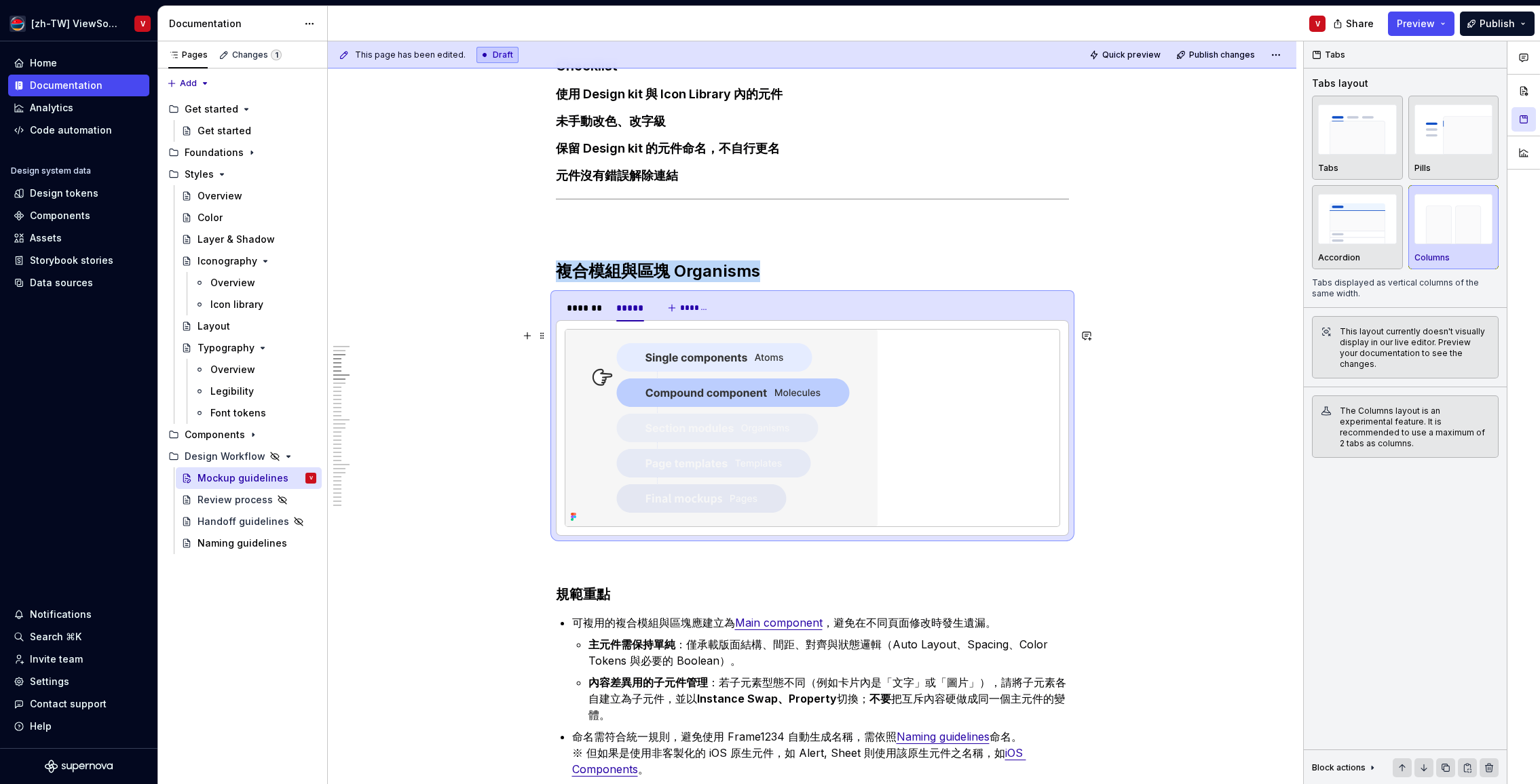
click at [722, 397] on img at bounding box center [721, 428] width 313 height 197
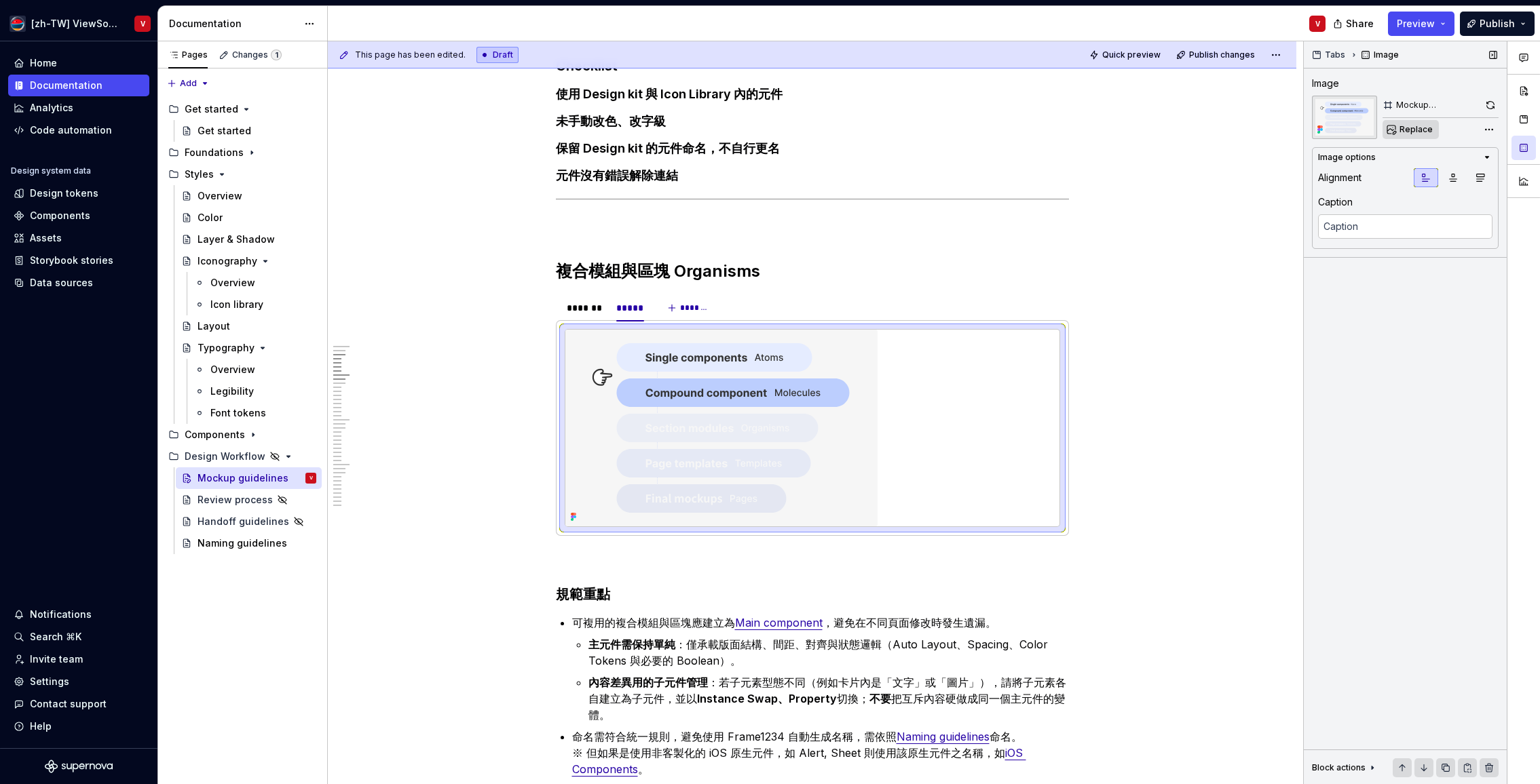
click at [1418, 131] on span "Replace" at bounding box center [1415, 129] width 33 height 11
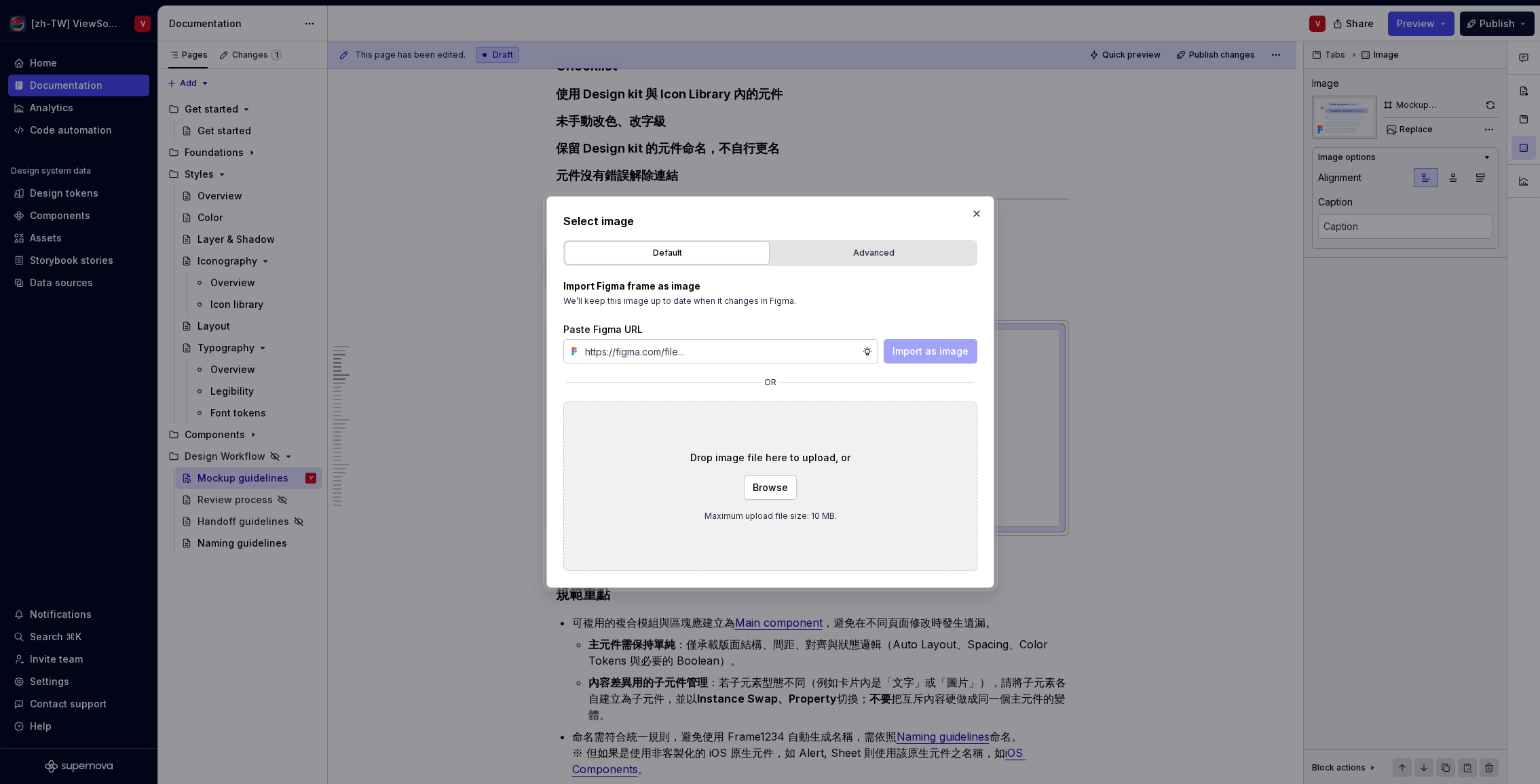
type textarea "*"
click at [663, 355] on input "text" at bounding box center [720, 351] width 282 height 24
paste input "[URL][DOMAIN_NAME]"
type input "[URL][DOMAIN_NAME]"
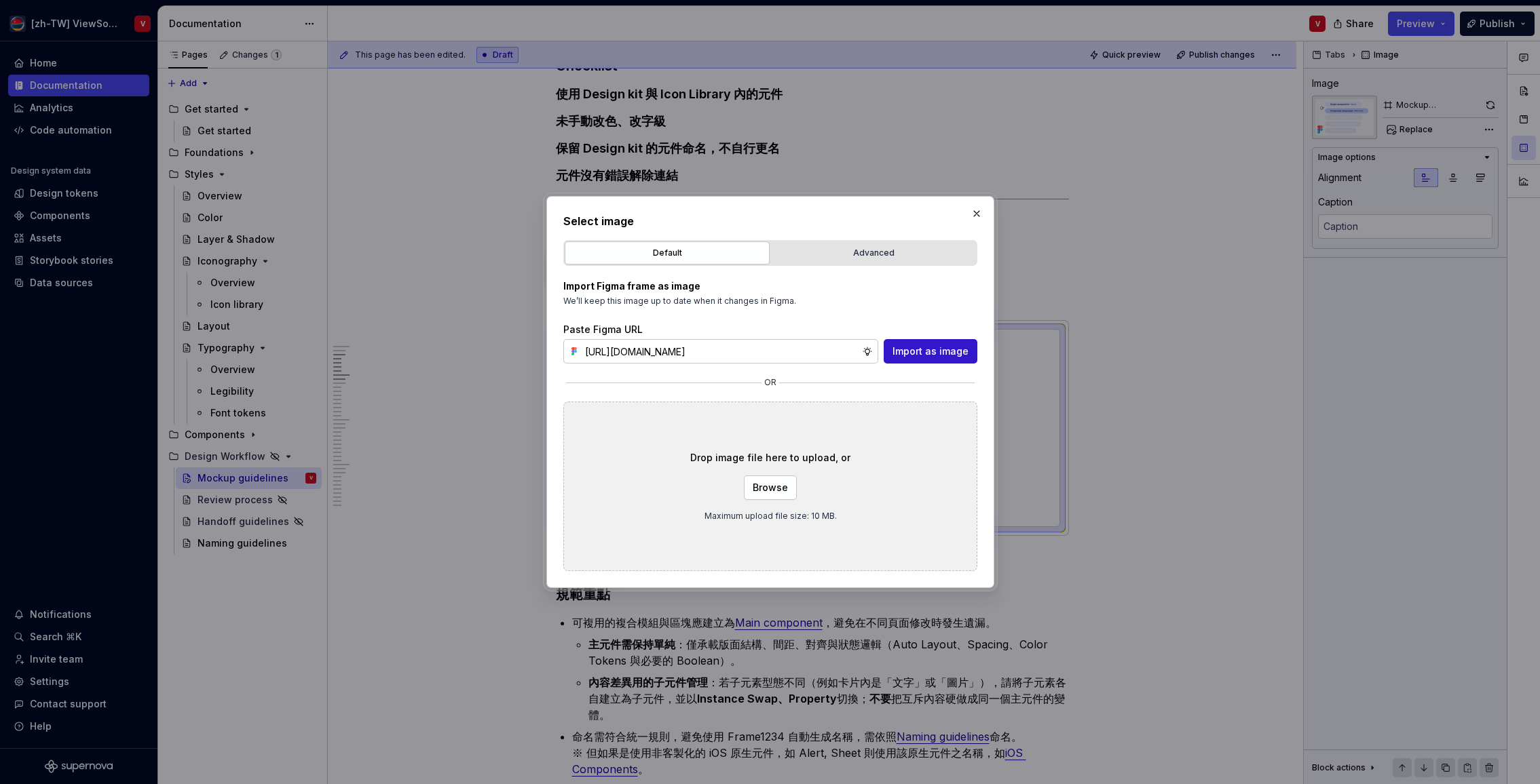
click at [922, 354] on span "Import as image" at bounding box center [930, 351] width 76 height 13
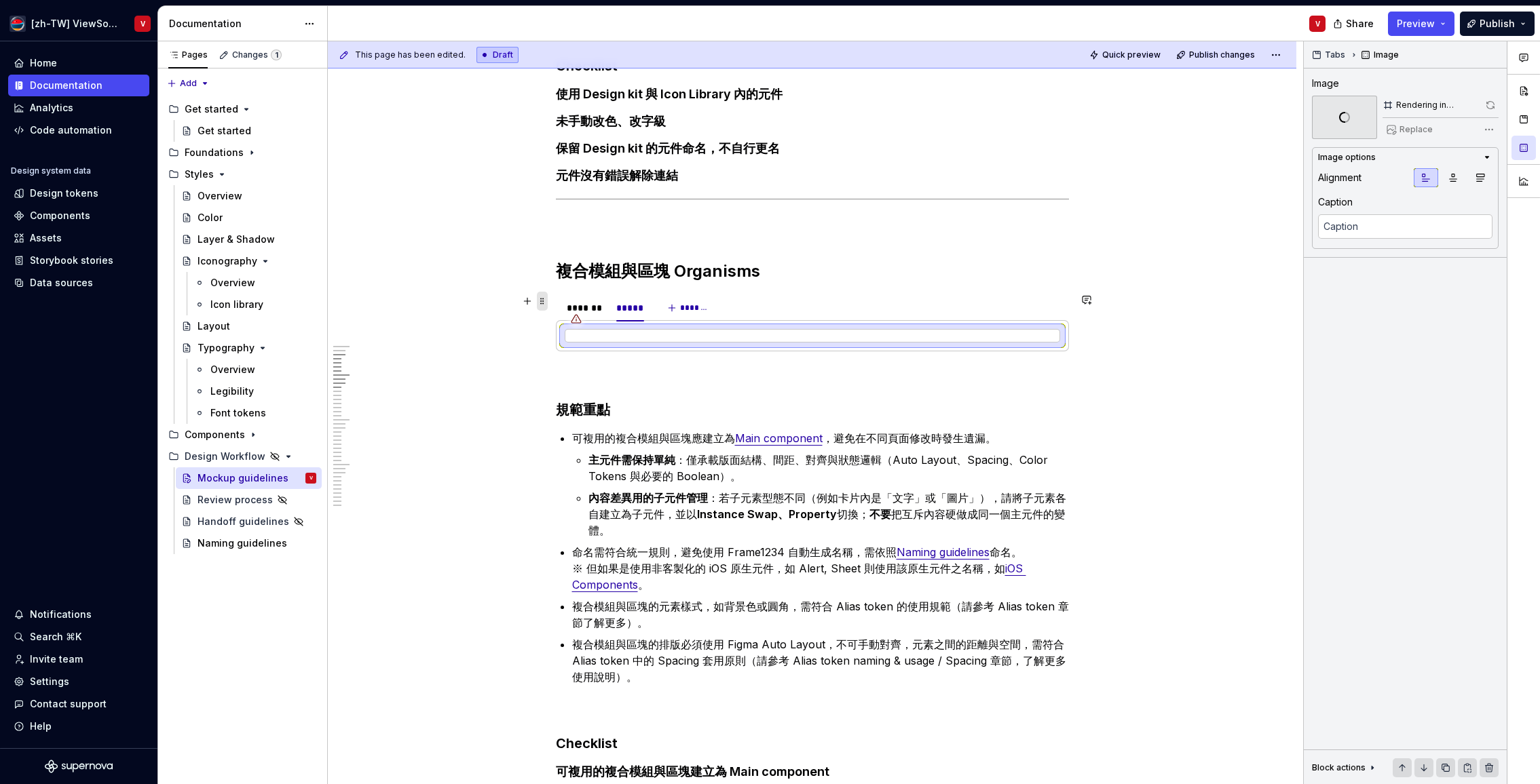
click at [546, 302] on span at bounding box center [542, 301] width 11 height 19
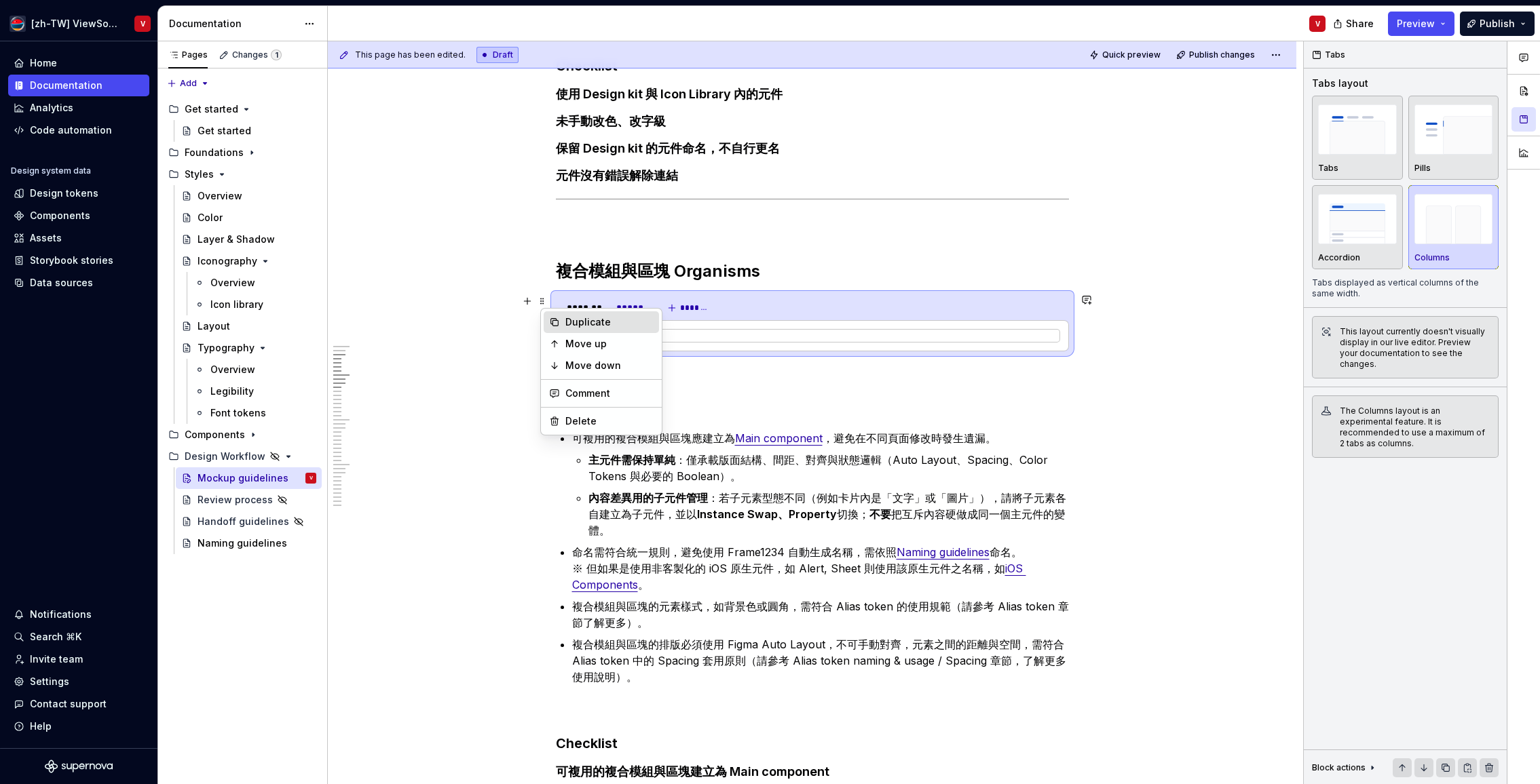
click at [574, 325] on div "Duplicate" at bounding box center [609, 323] width 88 height 13
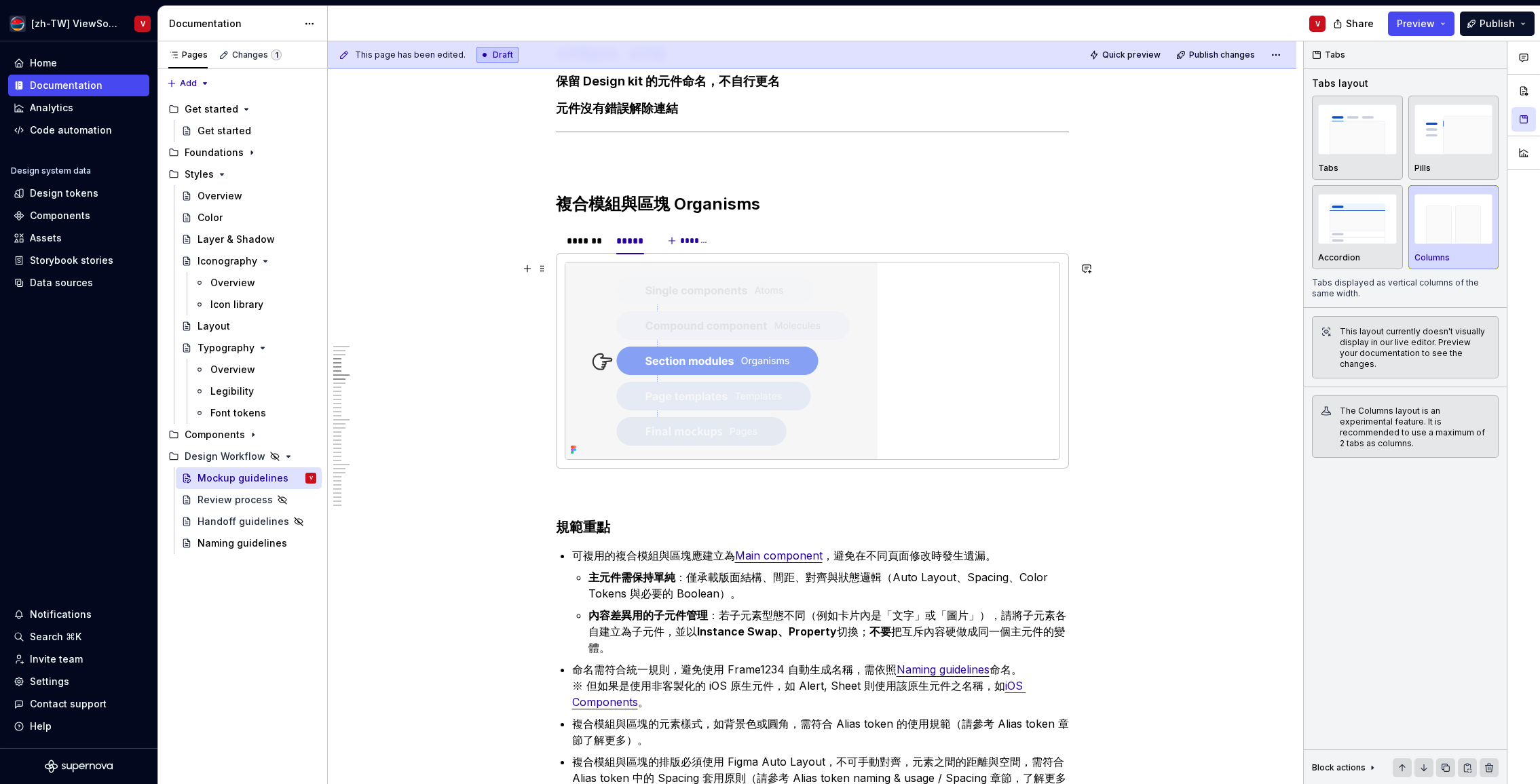
scroll to position [1266, 0]
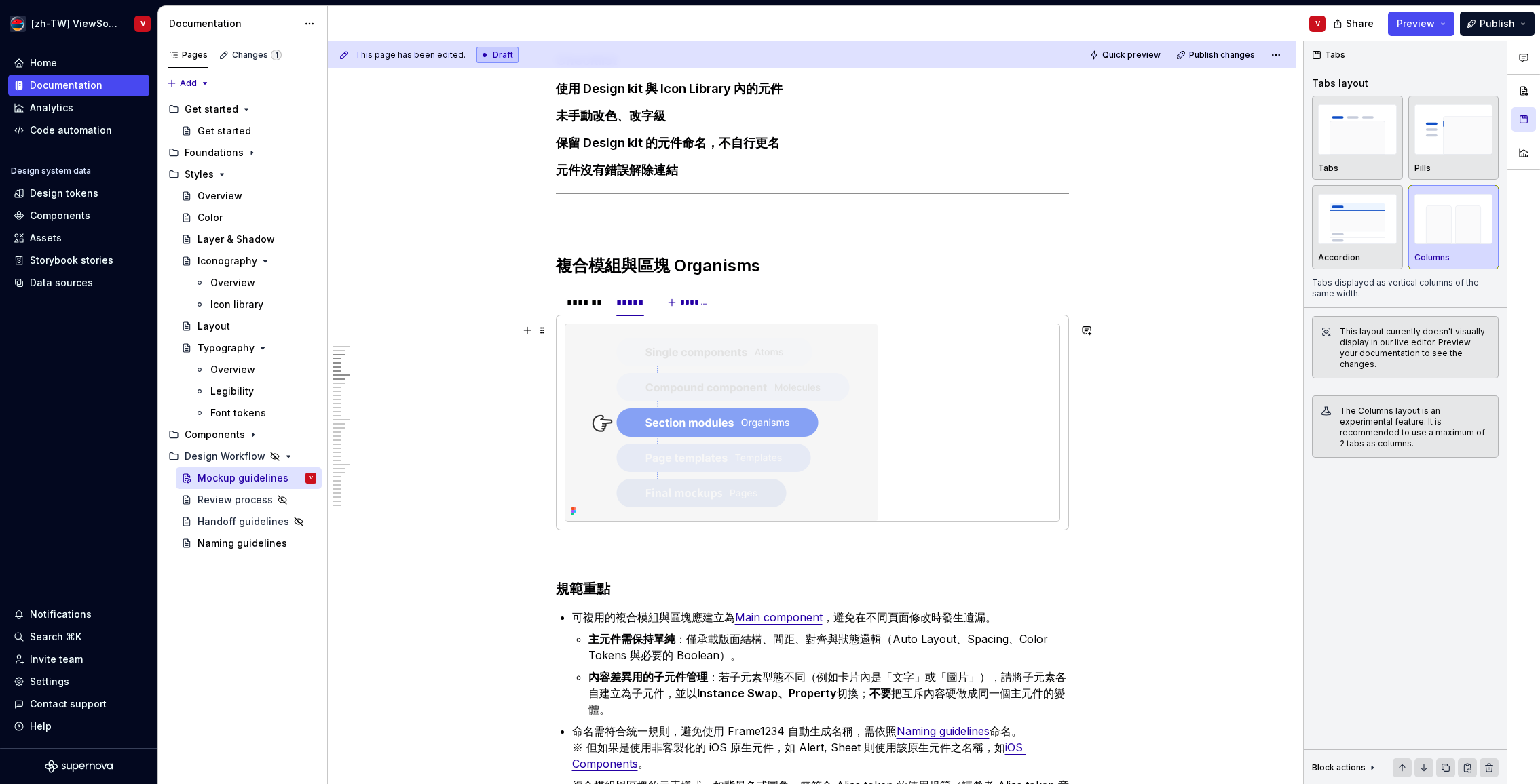
click at [722, 385] on img at bounding box center [721, 423] width 313 height 197
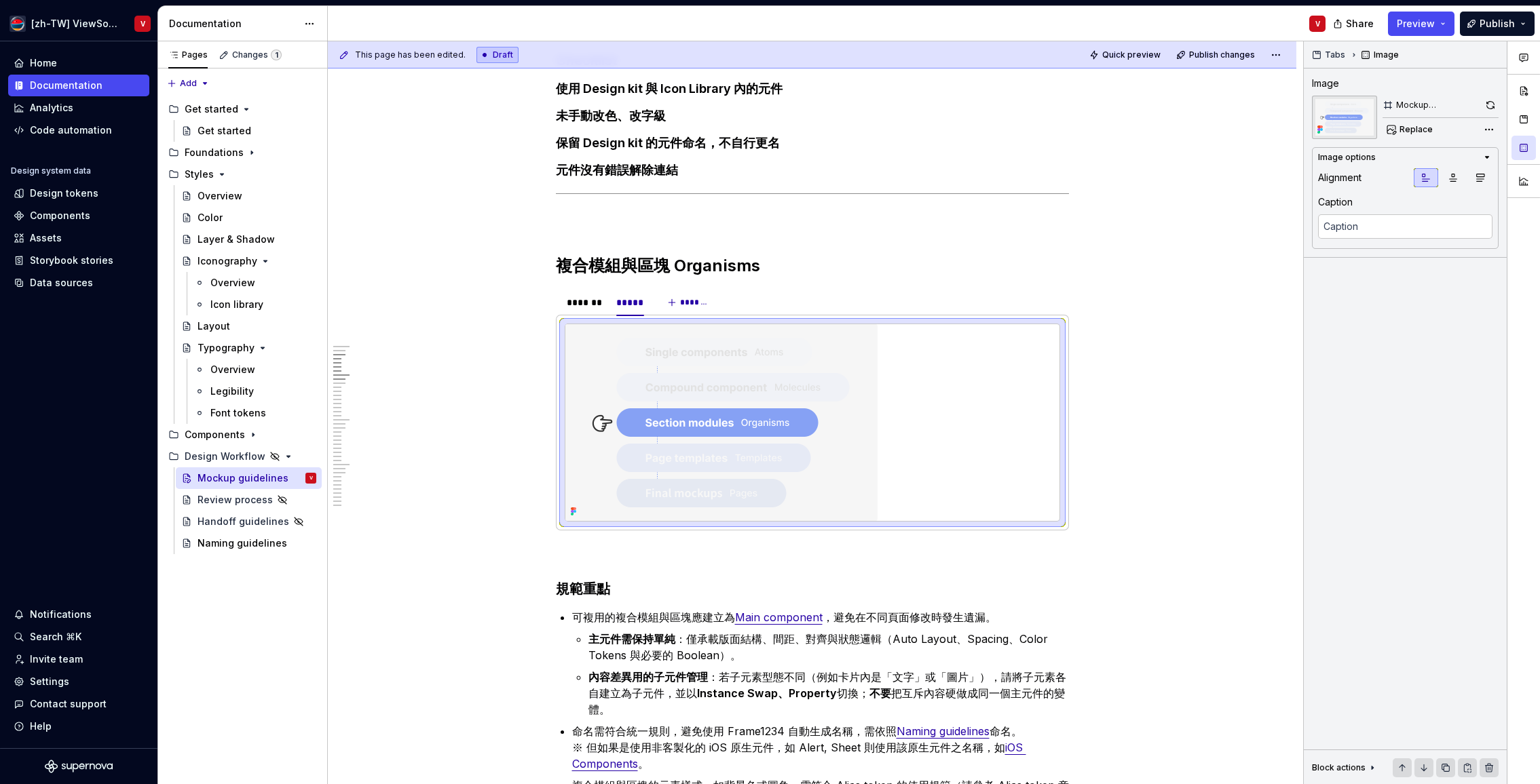
click at [1487, 134] on div "Comments Open comments No comments yet Select ‘Comment’ from the block context …" at bounding box center [1421, 413] width 236 height 744
click at [1442, 195] on div "Image format ( PNG )" at bounding box center [1403, 196] width 183 height 22
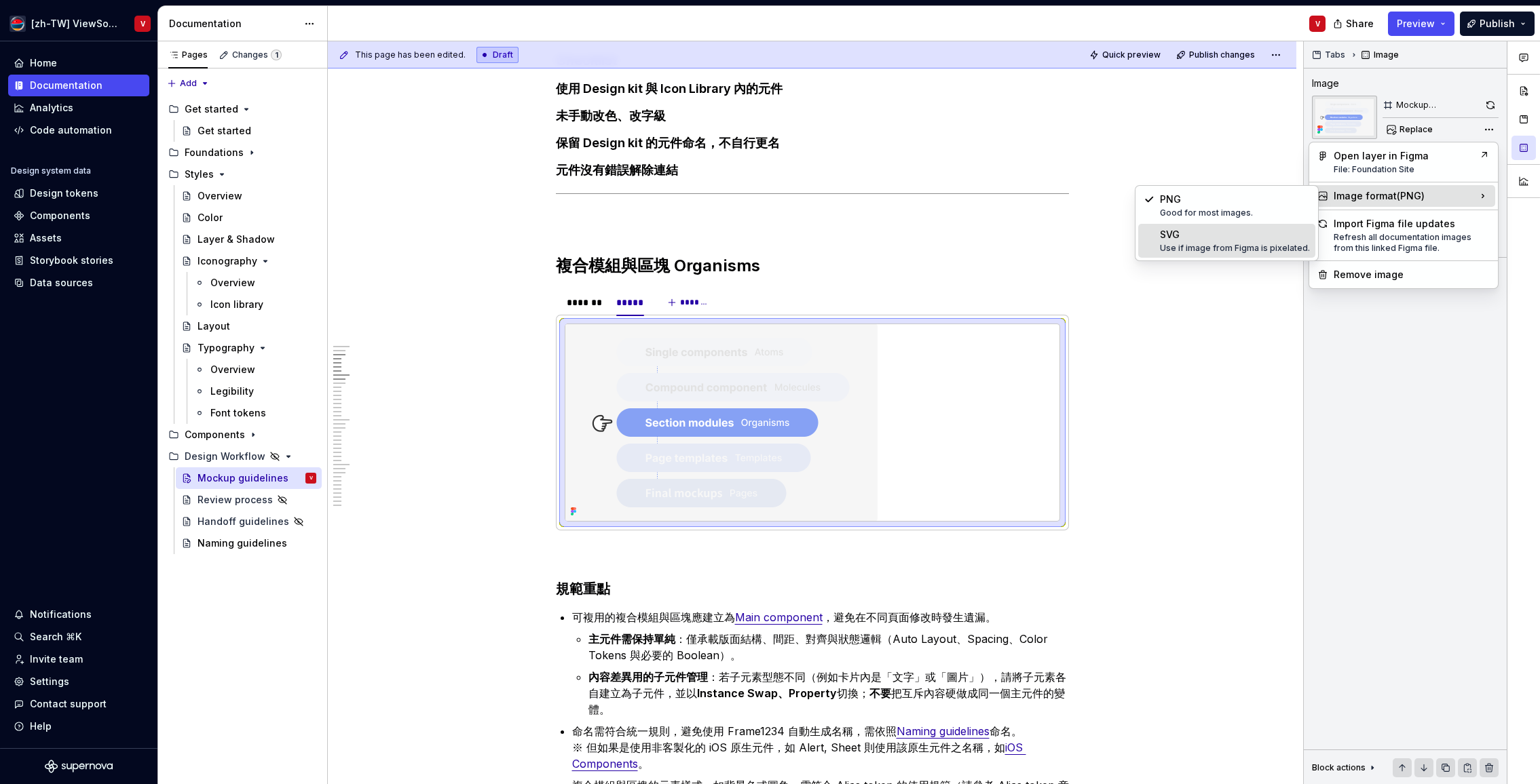
click at [1219, 239] on div "SVG Use if image from Figma is pixelated." at bounding box center [1235, 241] width 150 height 26
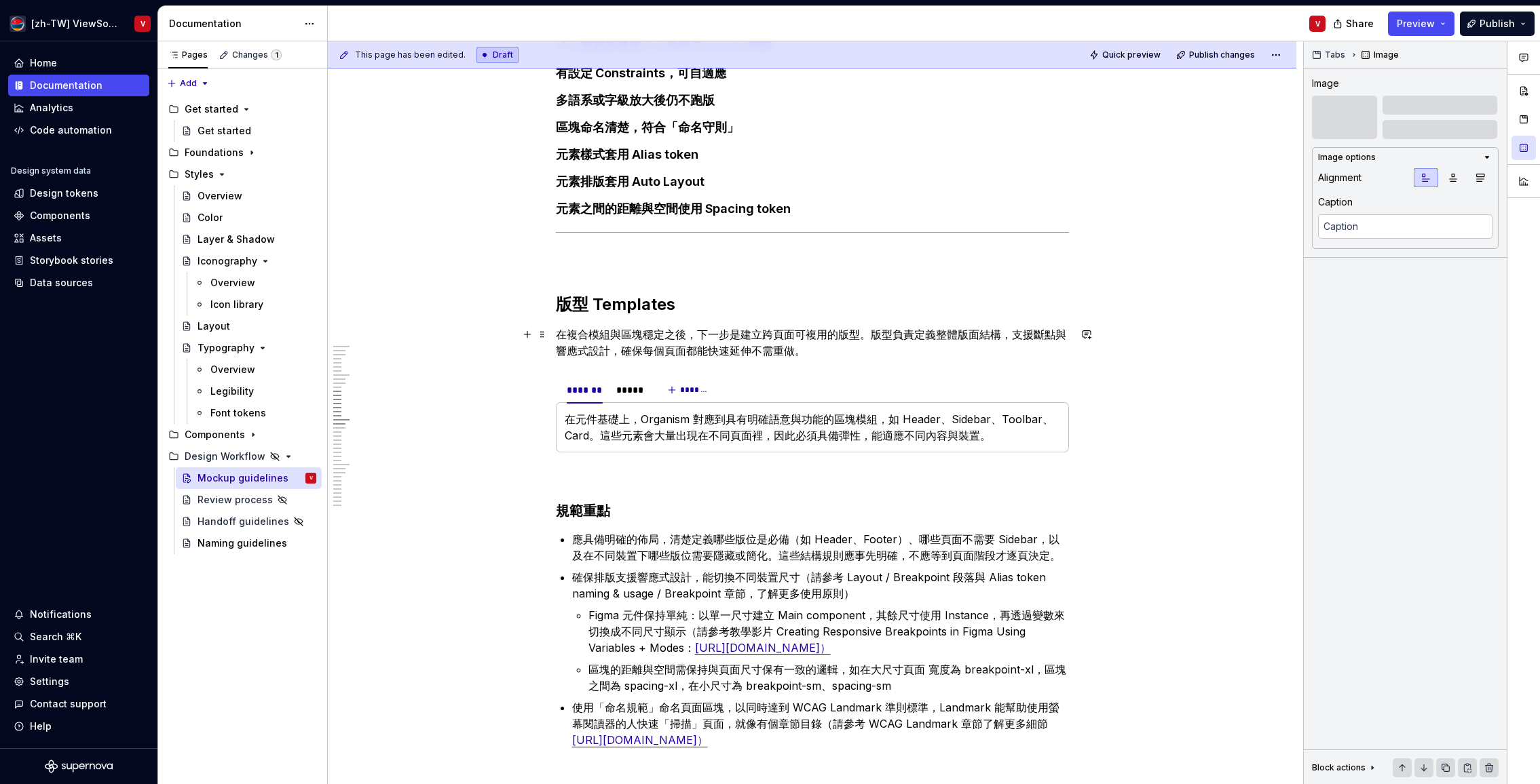
click at [649, 348] on p "在複合模組與區塊穩定之後，下一步是建立跨頁面可複用的版型。版型負責定義整體版面結構，支援斷點與響應式設計，確保每個頁面都能快速延伸不需重做。" at bounding box center [812, 342] width 513 height 33
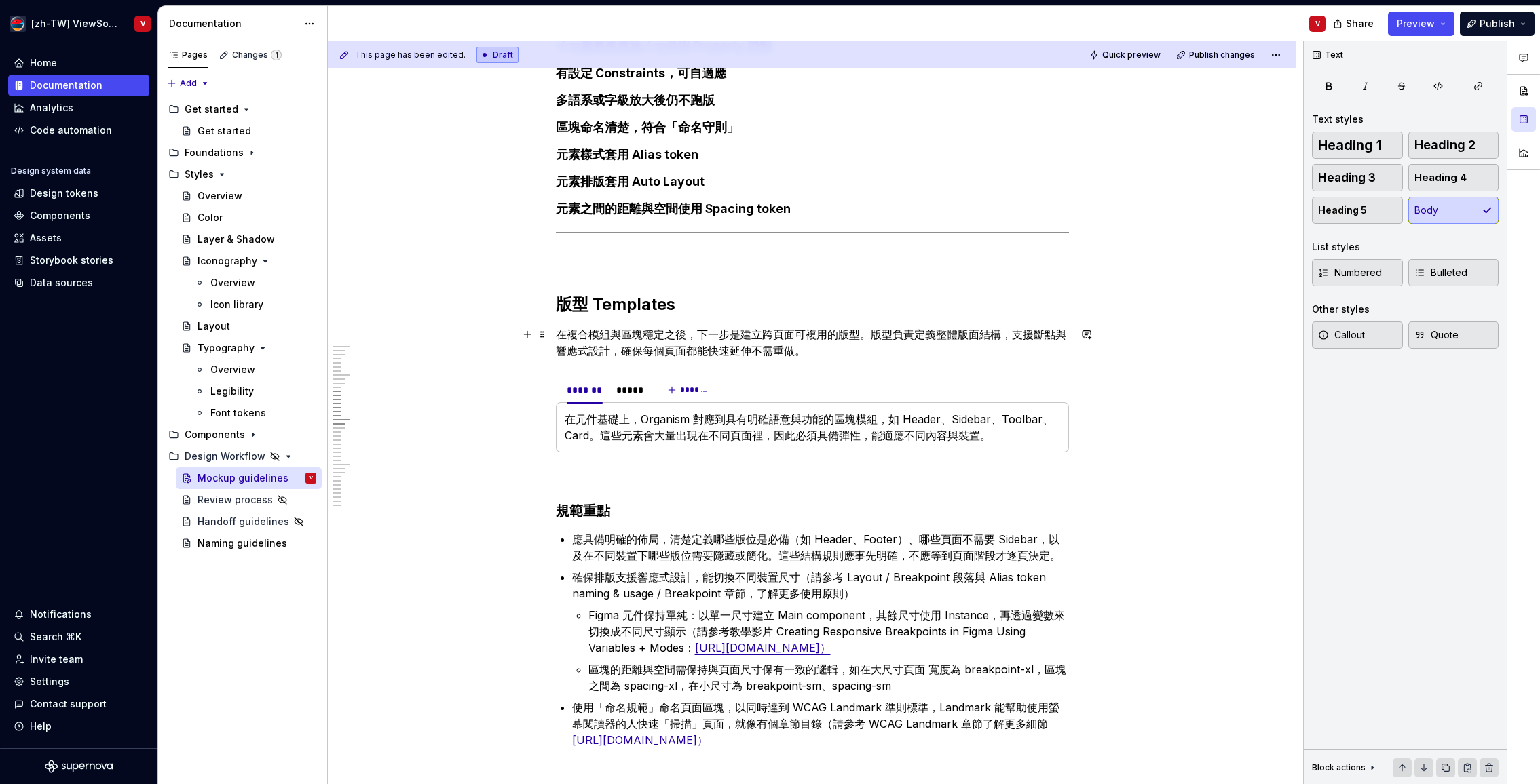
scroll to position [2013, 0]
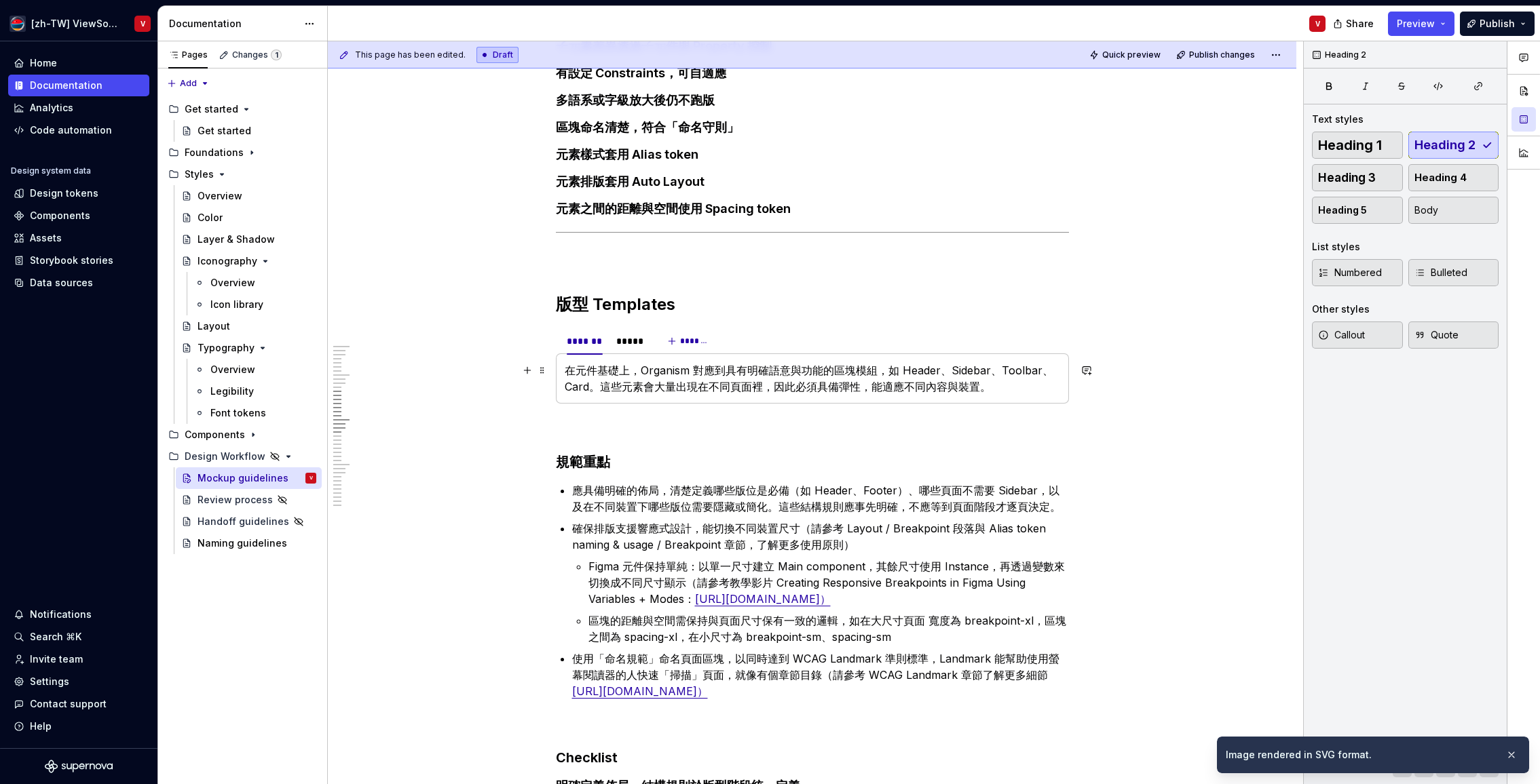
click at [634, 375] on p "在元件基礎上，Organism 對應到具有明確語意與功能的區塊模組，如 Header、Sidebar、Toolbar、Card。這些元素會大量出現在不同頁面裡…" at bounding box center [812, 378] width 495 height 33
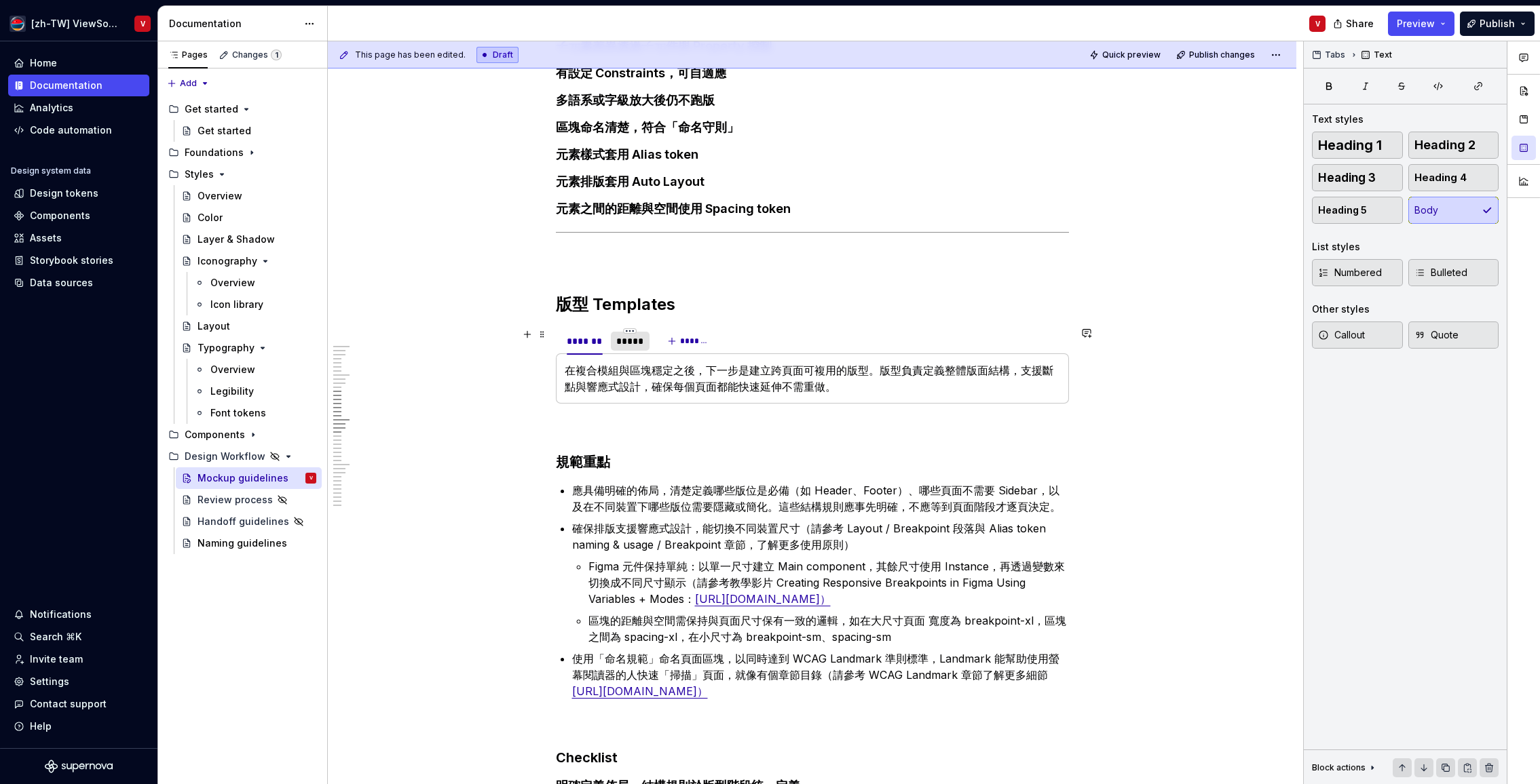
click at [634, 343] on div "*****" at bounding box center [629, 341] width 28 height 13
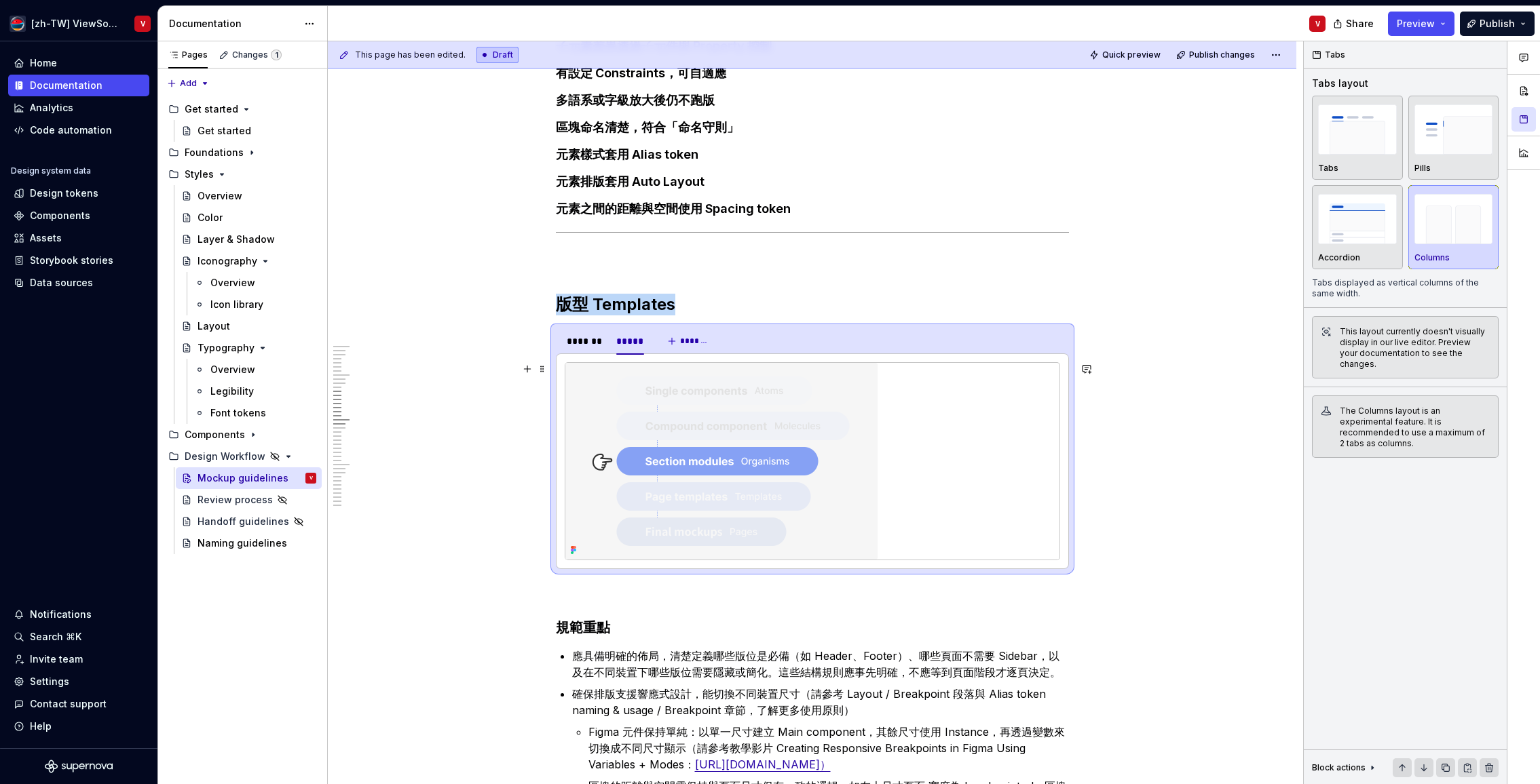
click at [660, 416] on img at bounding box center [721, 461] width 313 height 197
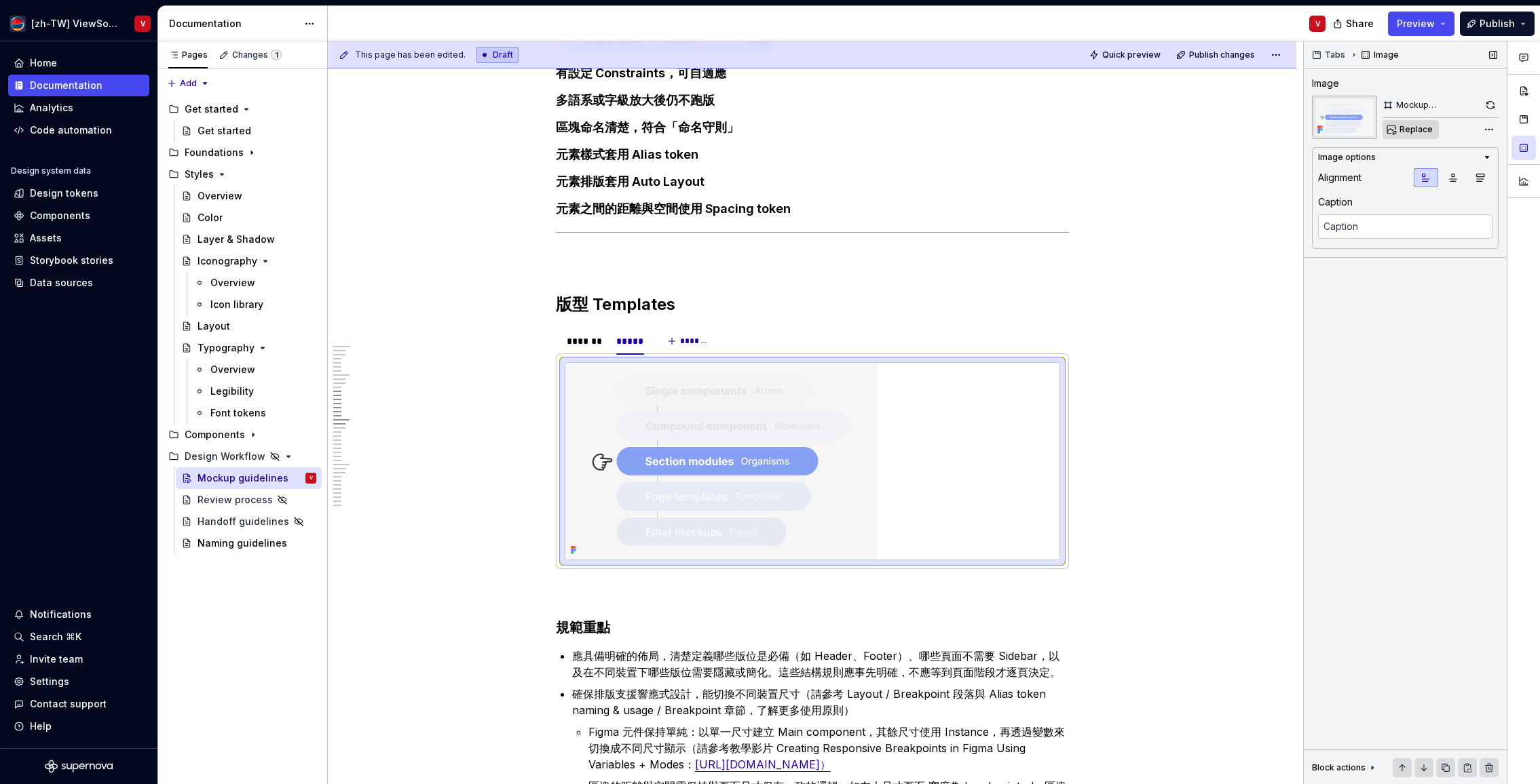
click at [1414, 131] on span "Replace" at bounding box center [1415, 129] width 33 height 11
type textarea "*"
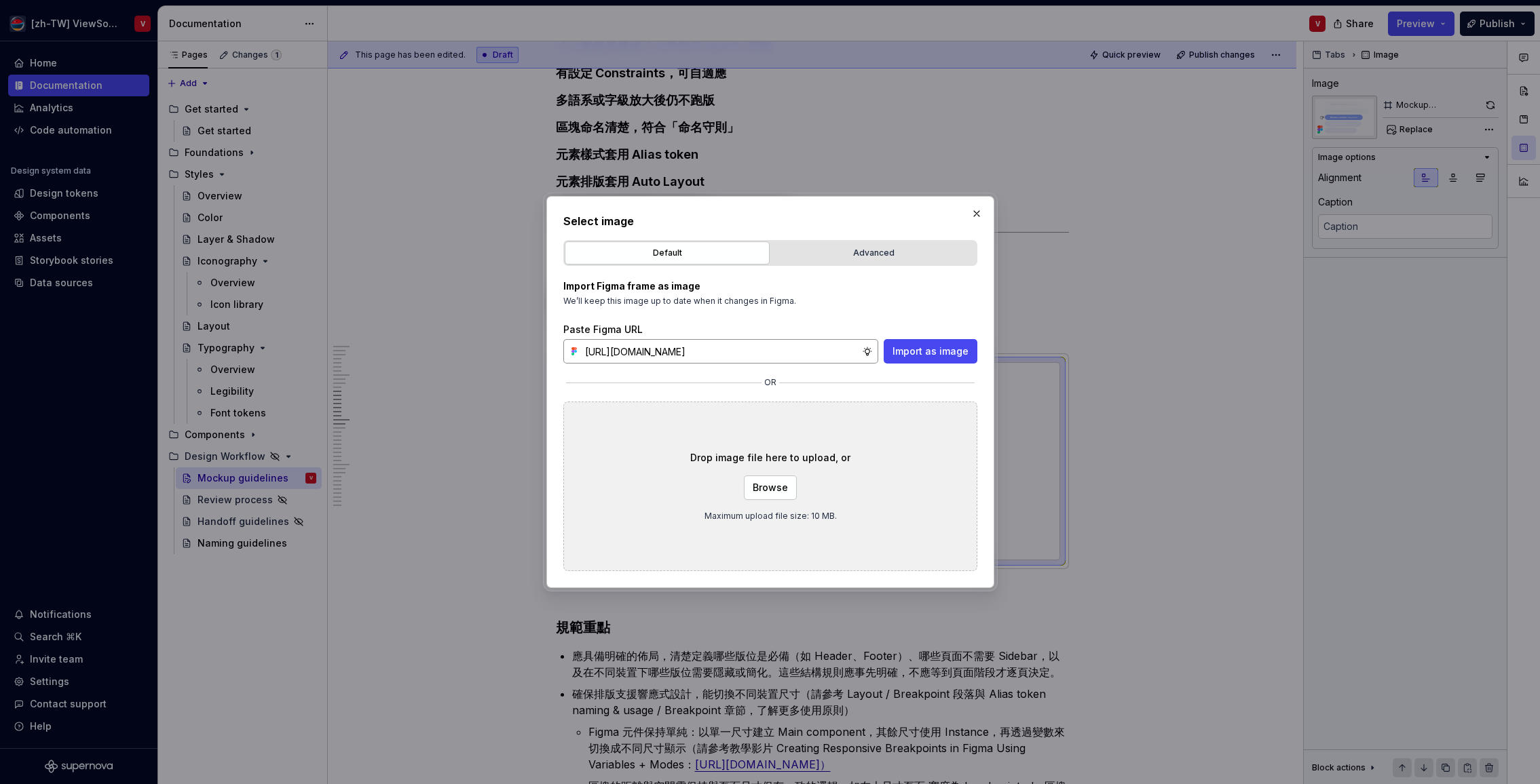
scroll to position [0, 298]
type input "[URL][DOMAIN_NAME]"
click at [929, 350] on span "Import as image" at bounding box center [930, 351] width 76 height 13
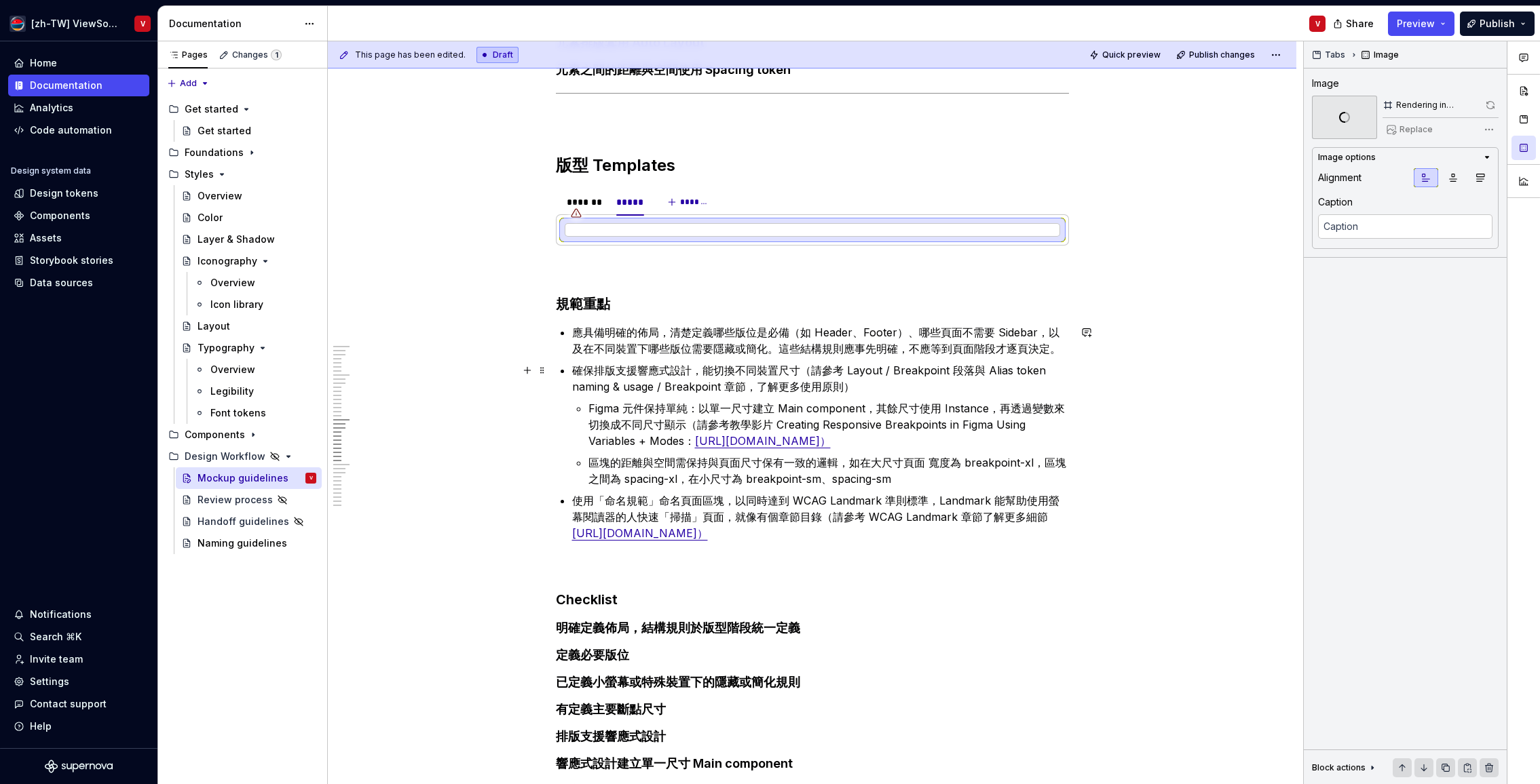
scroll to position [2385, 0]
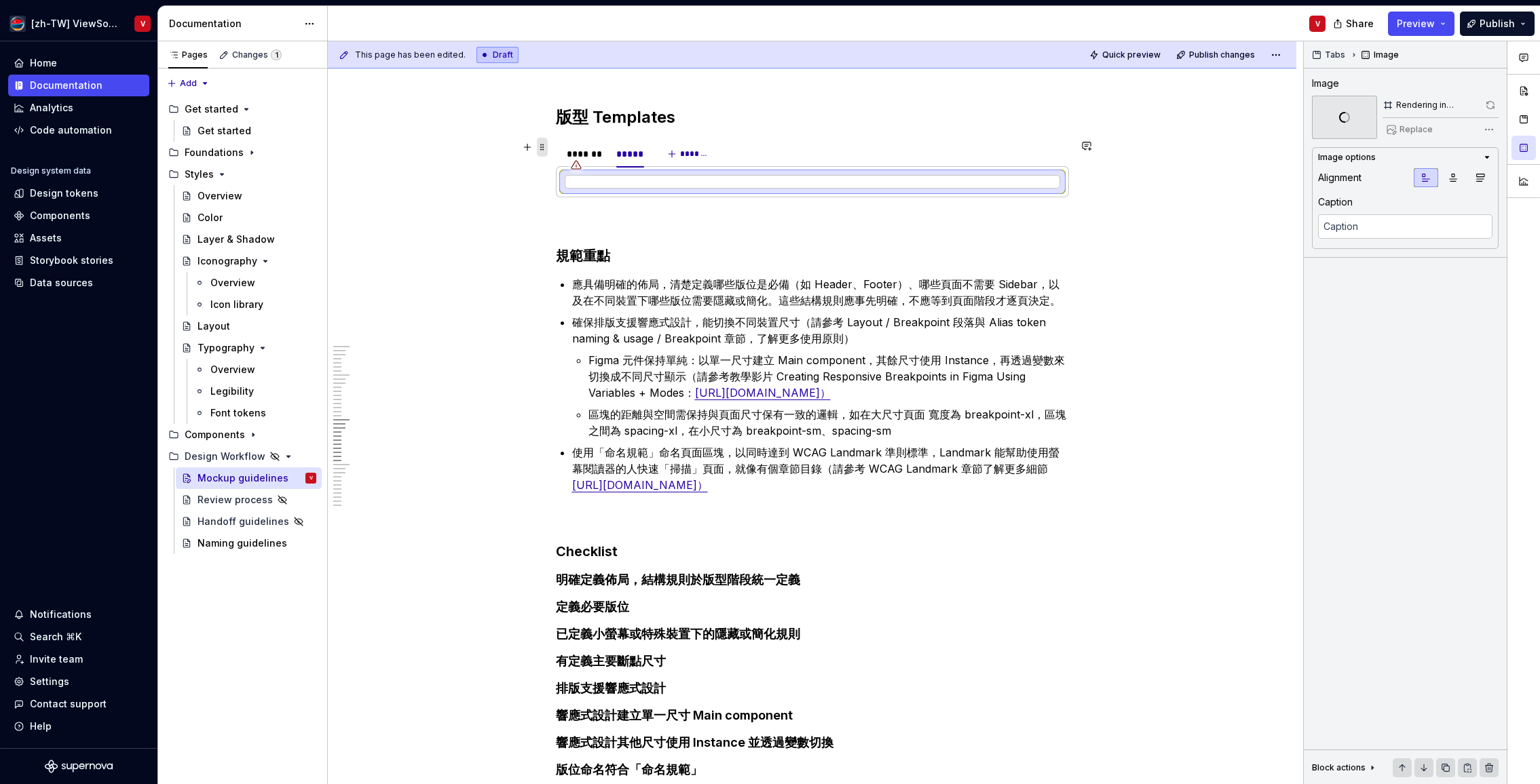
click at [548, 148] on span at bounding box center [542, 147] width 11 height 19
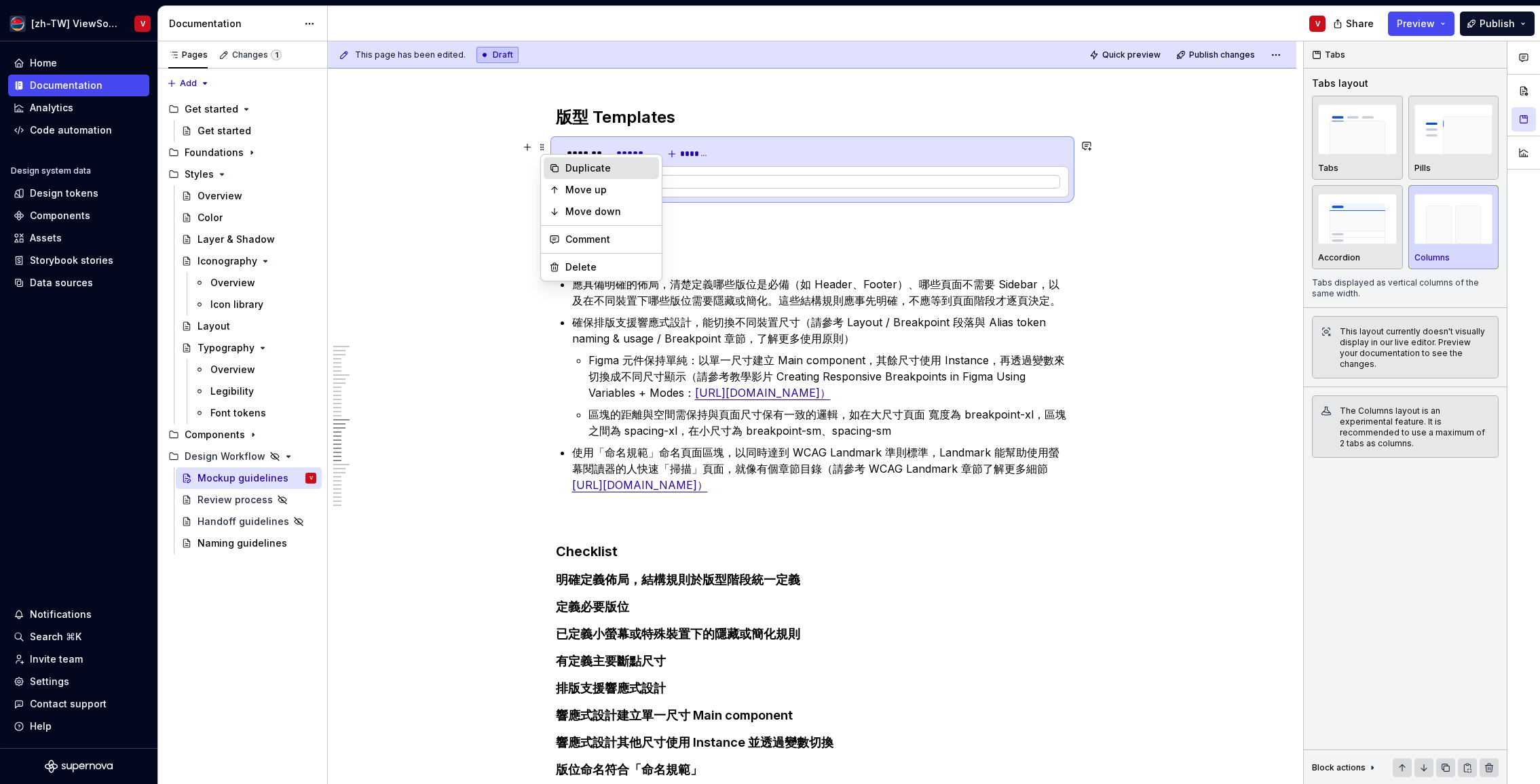
drag, startPoint x: 576, startPoint y: 170, endPoint x: 564, endPoint y: 179, distance: 15.0
click at [576, 169] on div "Duplicate" at bounding box center [609, 168] width 88 height 13
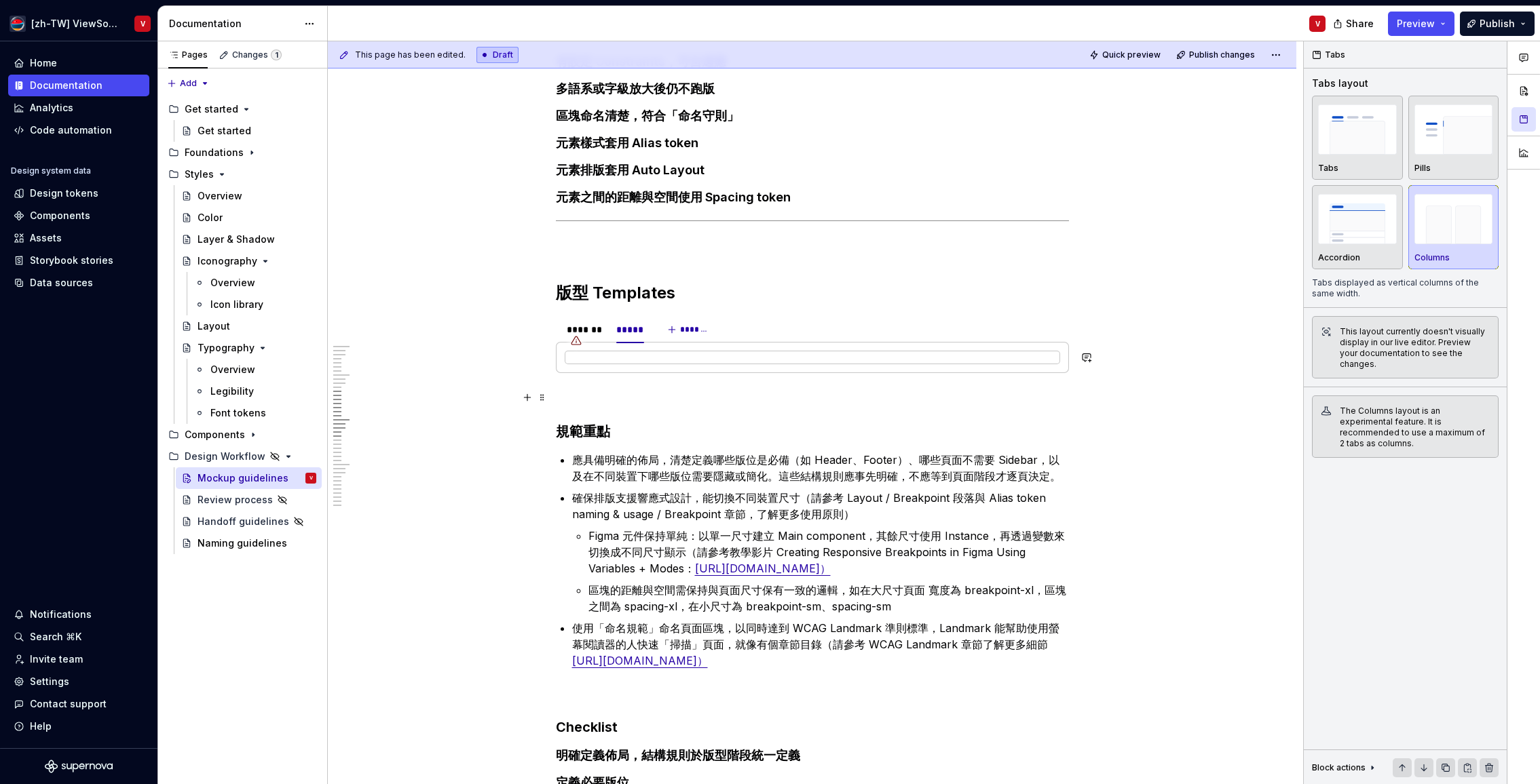
scroll to position [2204, 0]
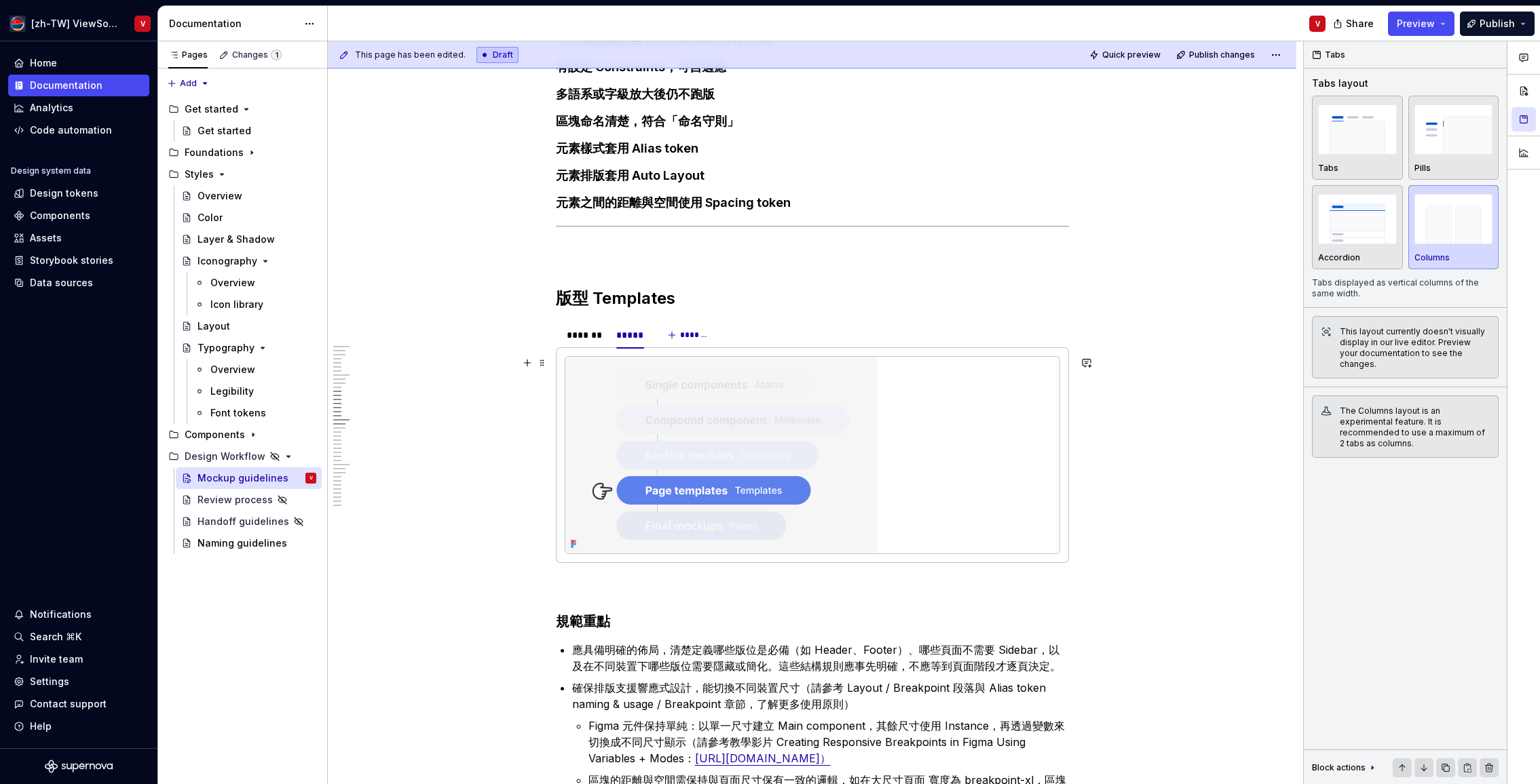
click at [703, 426] on img at bounding box center [721, 456] width 313 height 197
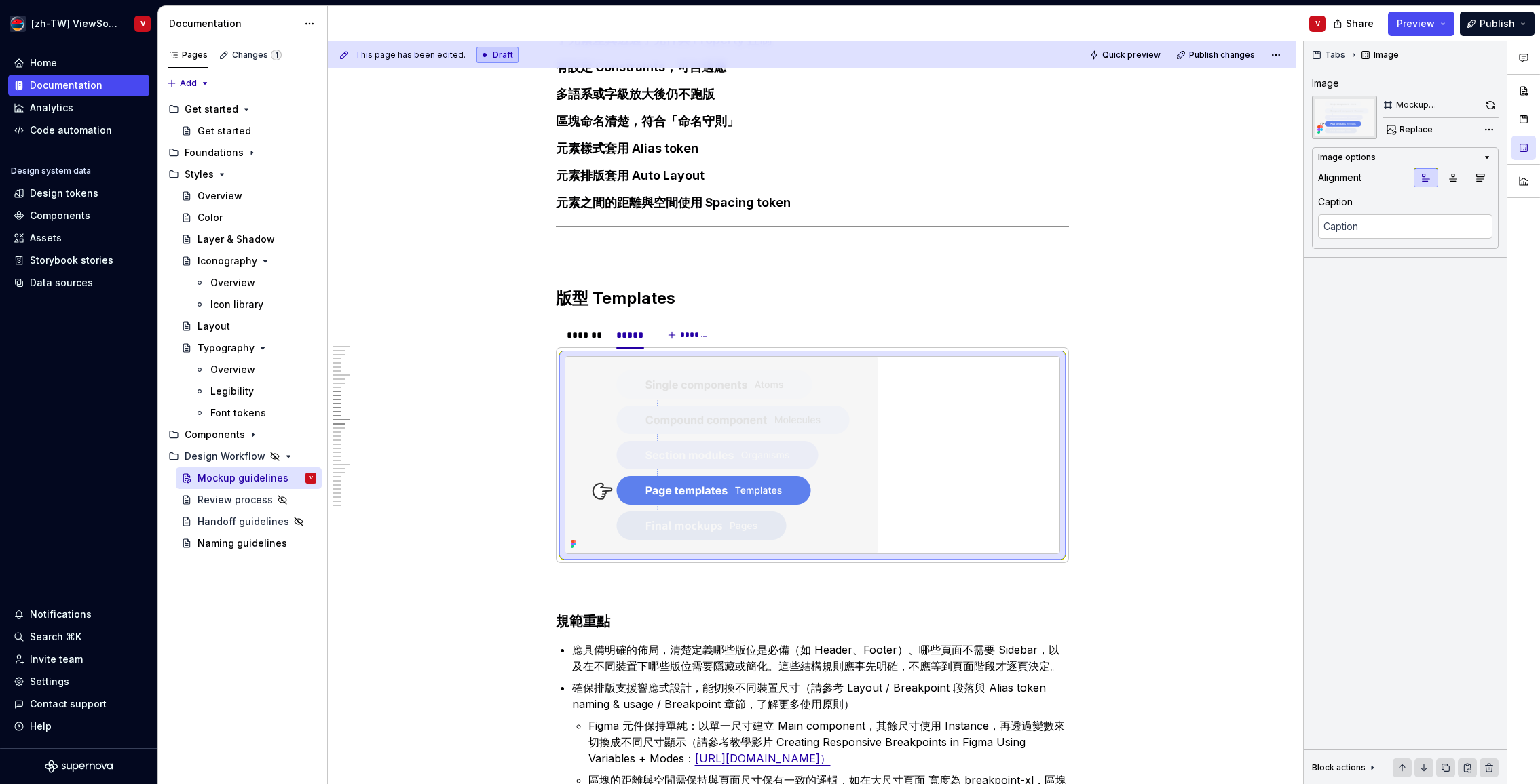
click at [1488, 130] on div "Comments Open comments No comments yet Select ‘Comment’ from the block context …" at bounding box center [1421, 413] width 236 height 744
click at [1462, 194] on div "Image format ( PNG )" at bounding box center [1403, 196] width 183 height 22
click at [1478, 194] on icon at bounding box center [1483, 196] width 13 height 13
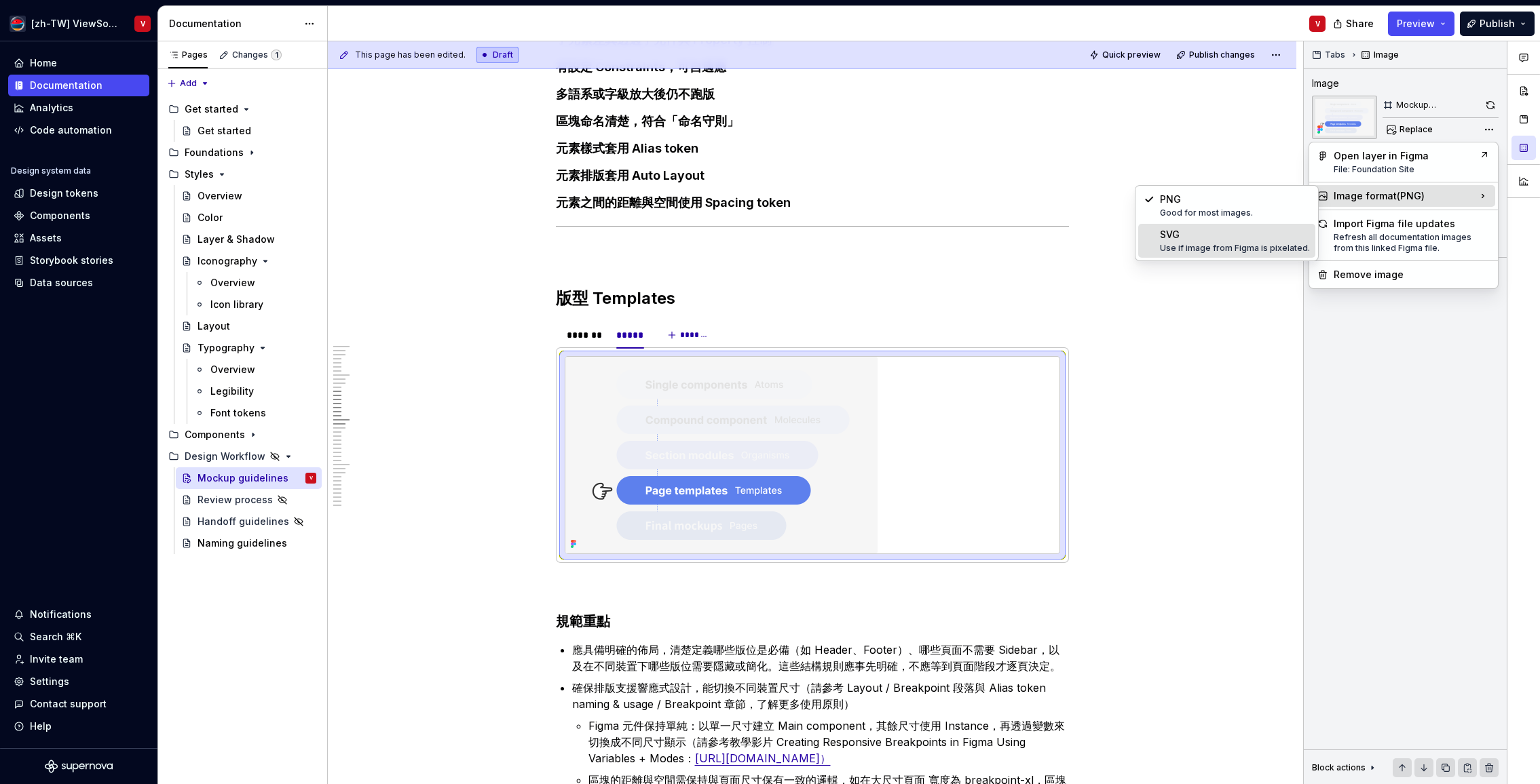
click at [1228, 238] on div "SVG Use if image from Figma is pixelated." at bounding box center [1235, 241] width 150 height 26
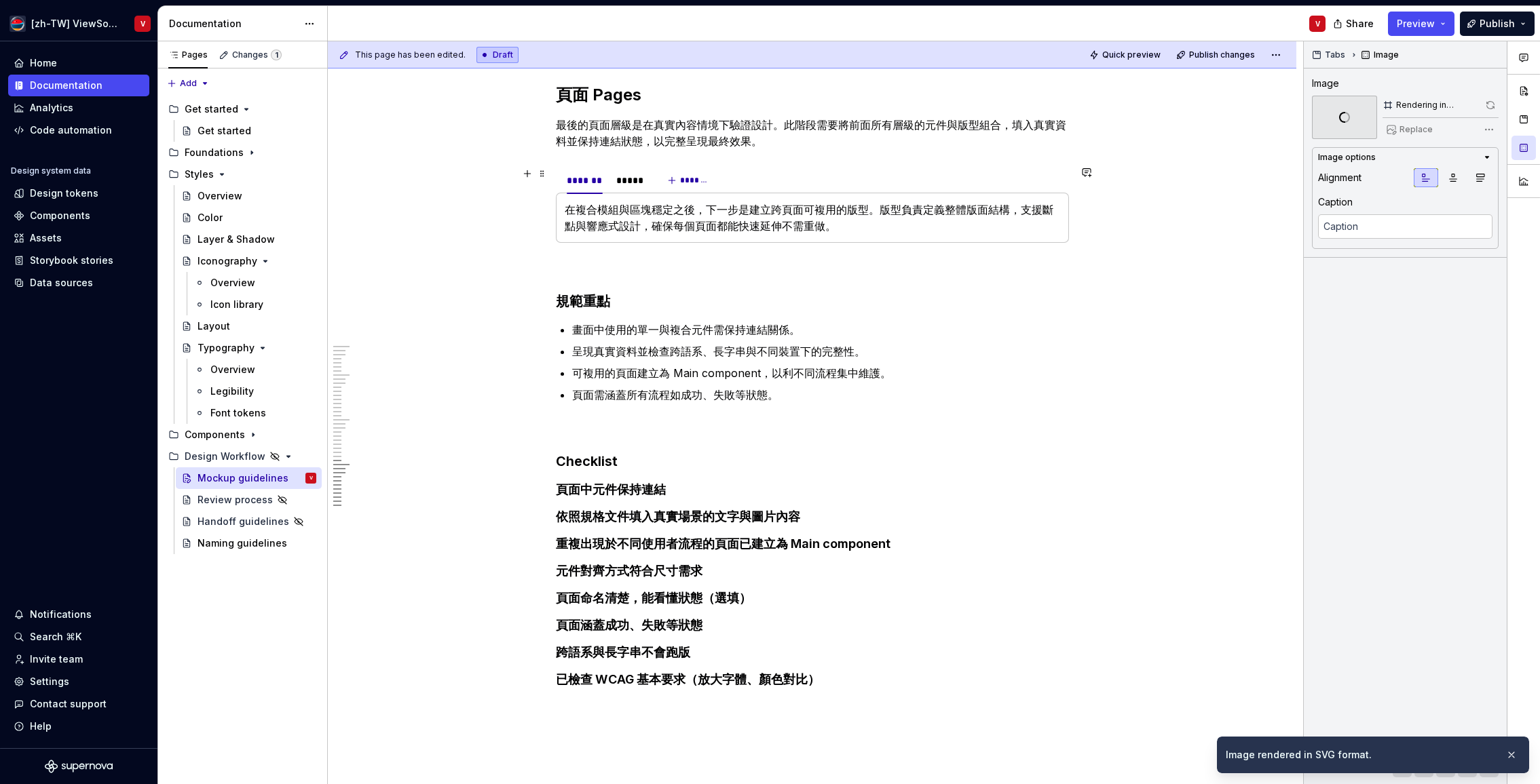
scroll to position [3113, 0]
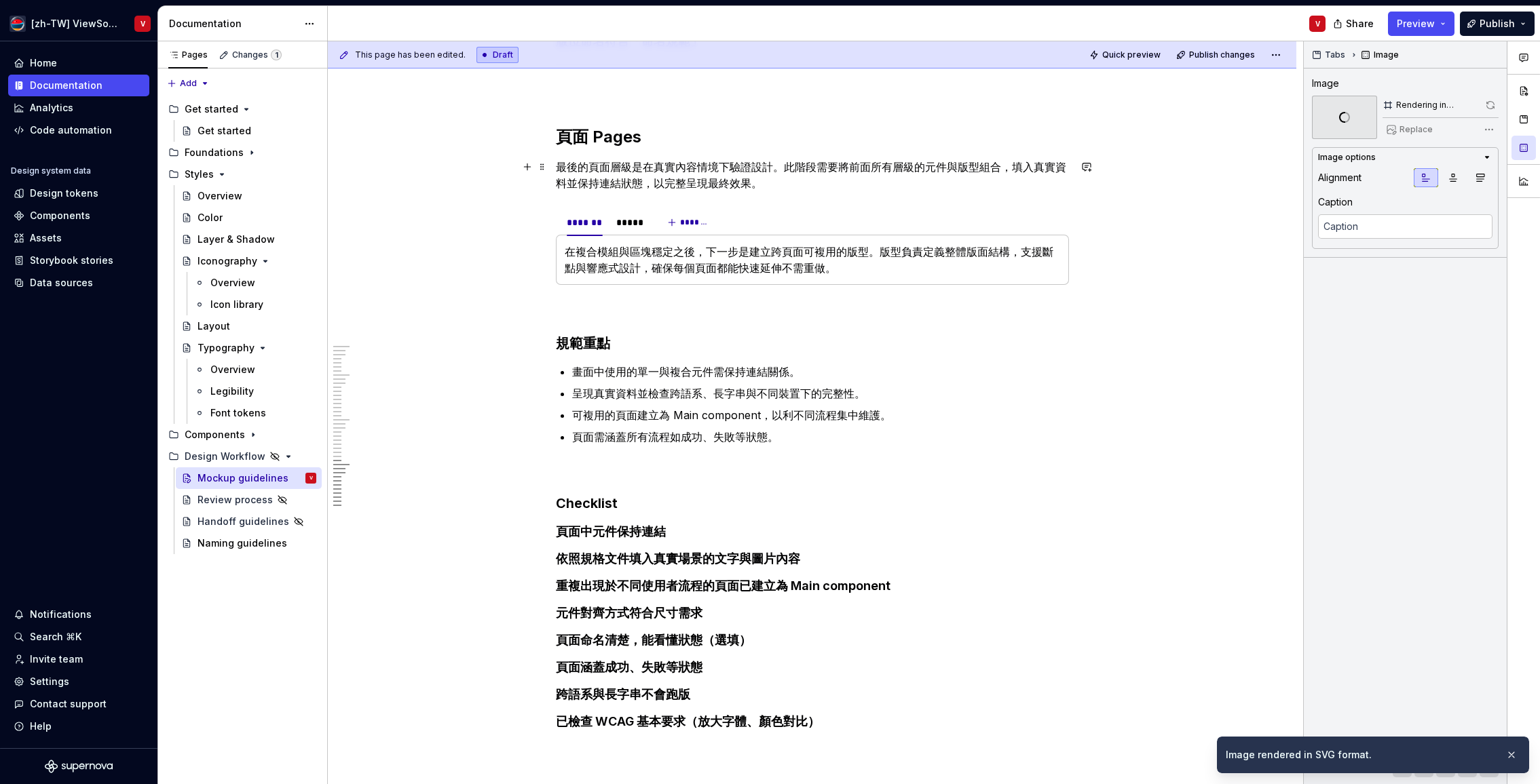
click at [642, 173] on p "最後的頁面層級是在真實內容情境下驗證設計。此階段需要將前面所有層級的元件與版型組合，填入真實資料並保持連結狀態，以完整呈現最終效果。" at bounding box center [812, 174] width 513 height 33
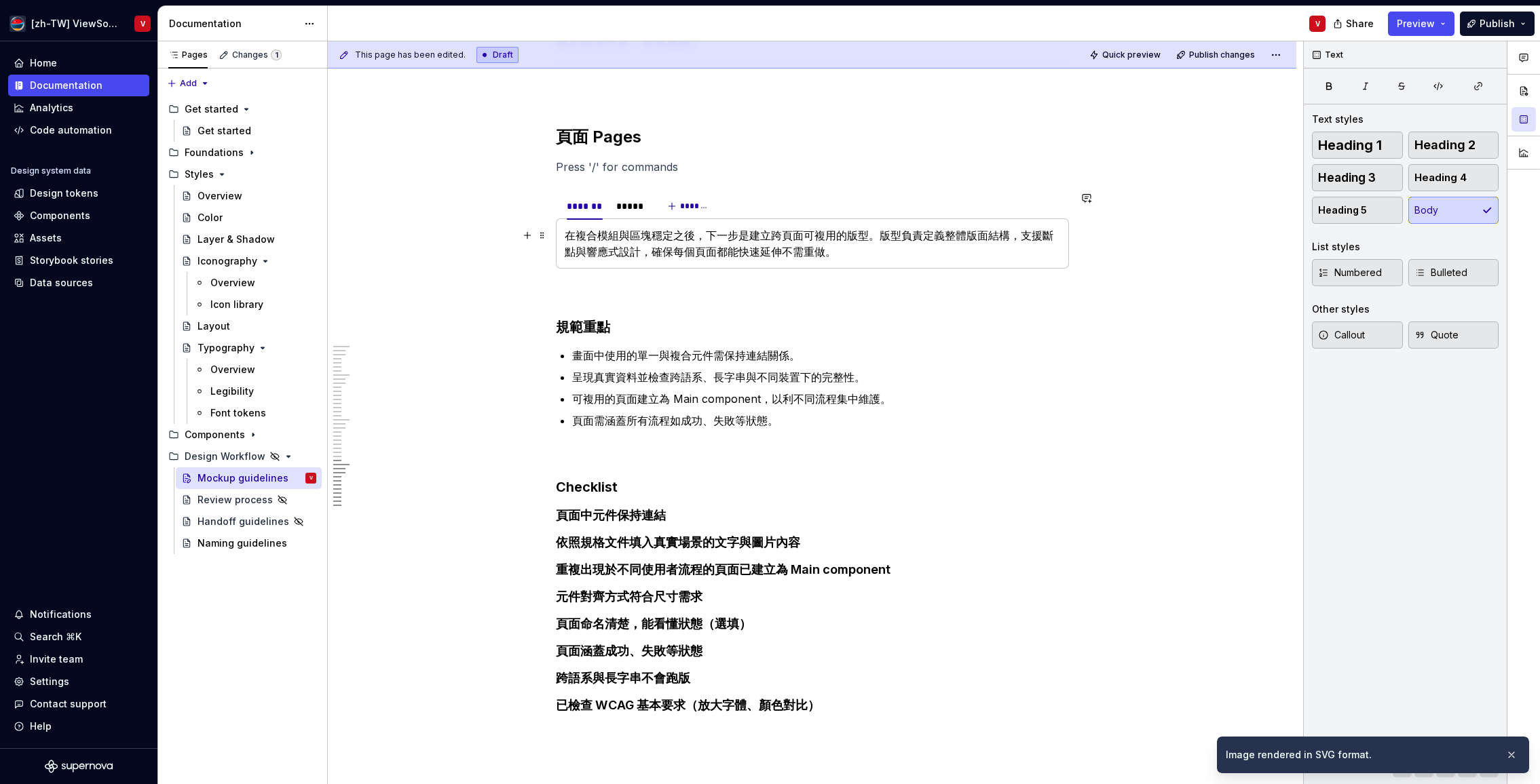
click at [631, 239] on p "在複合模組與區塊穩定之後，下一步是建立跨頁面可複用的版型。版型負責定義整體版面結構，支援斷點與響應式設計，確保每個頁面都能快速延伸不需重做。" at bounding box center [812, 243] width 495 height 33
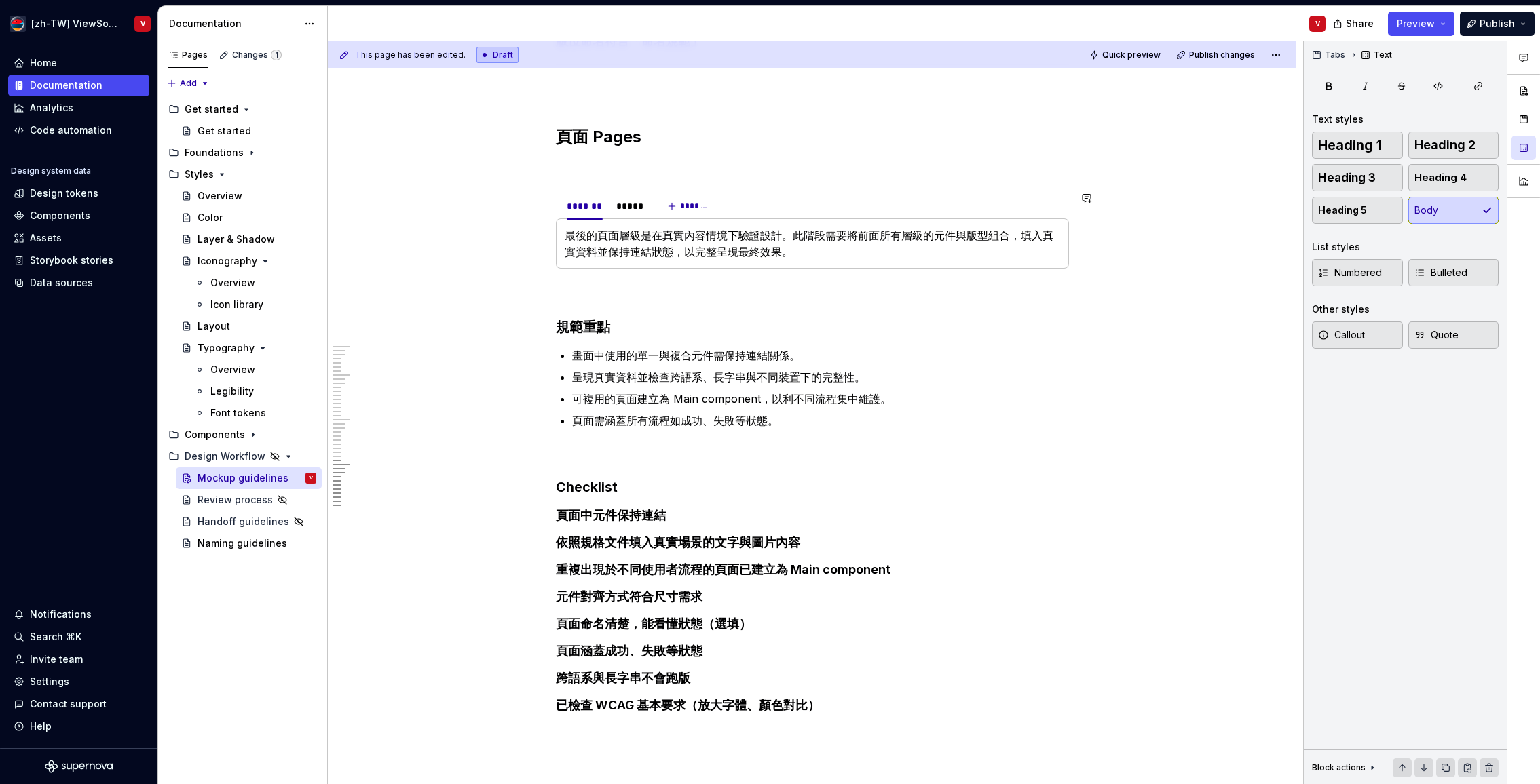
click at [602, 170] on p at bounding box center [812, 166] width 513 height 16
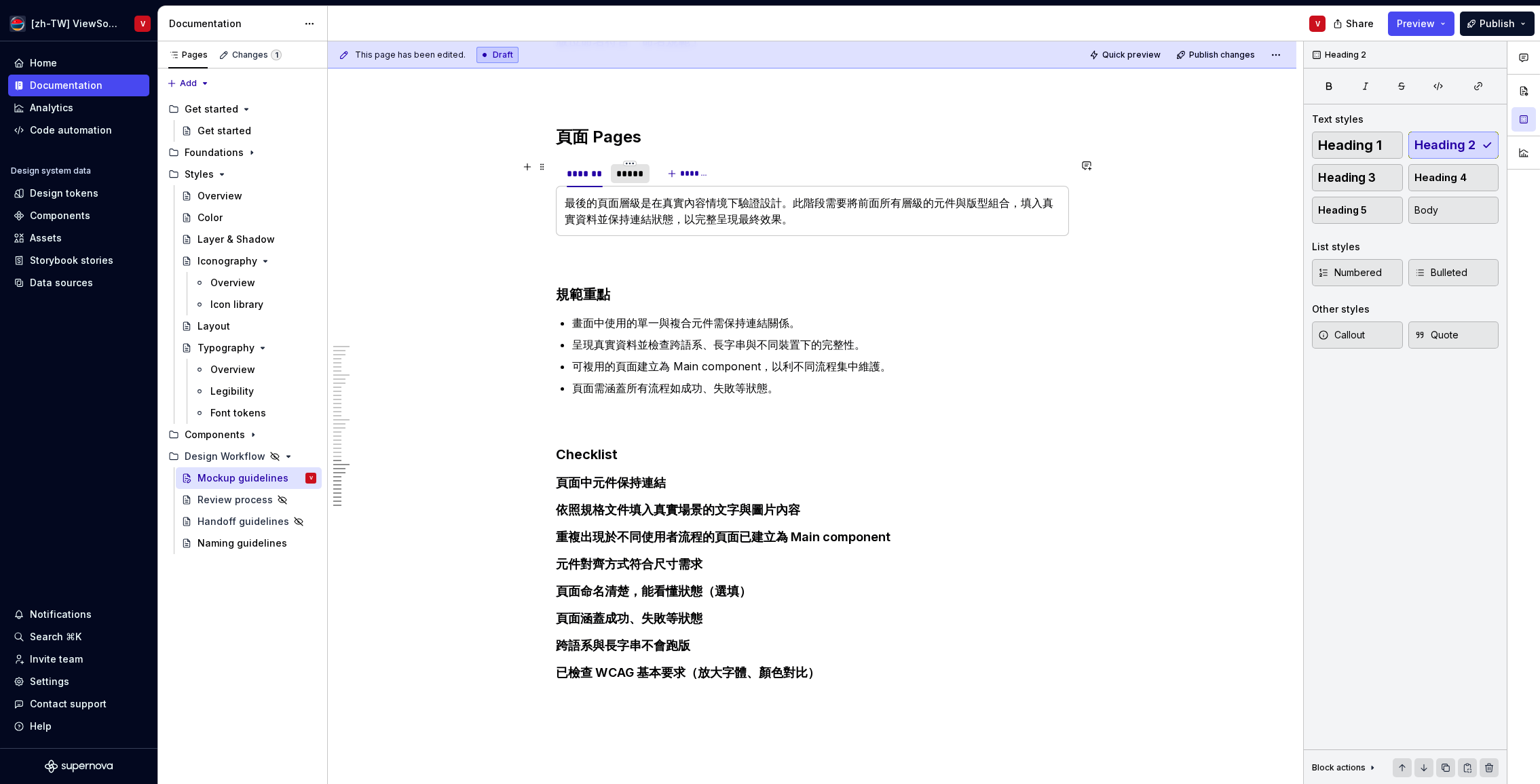
click at [635, 173] on div "*****" at bounding box center [629, 173] width 28 height 13
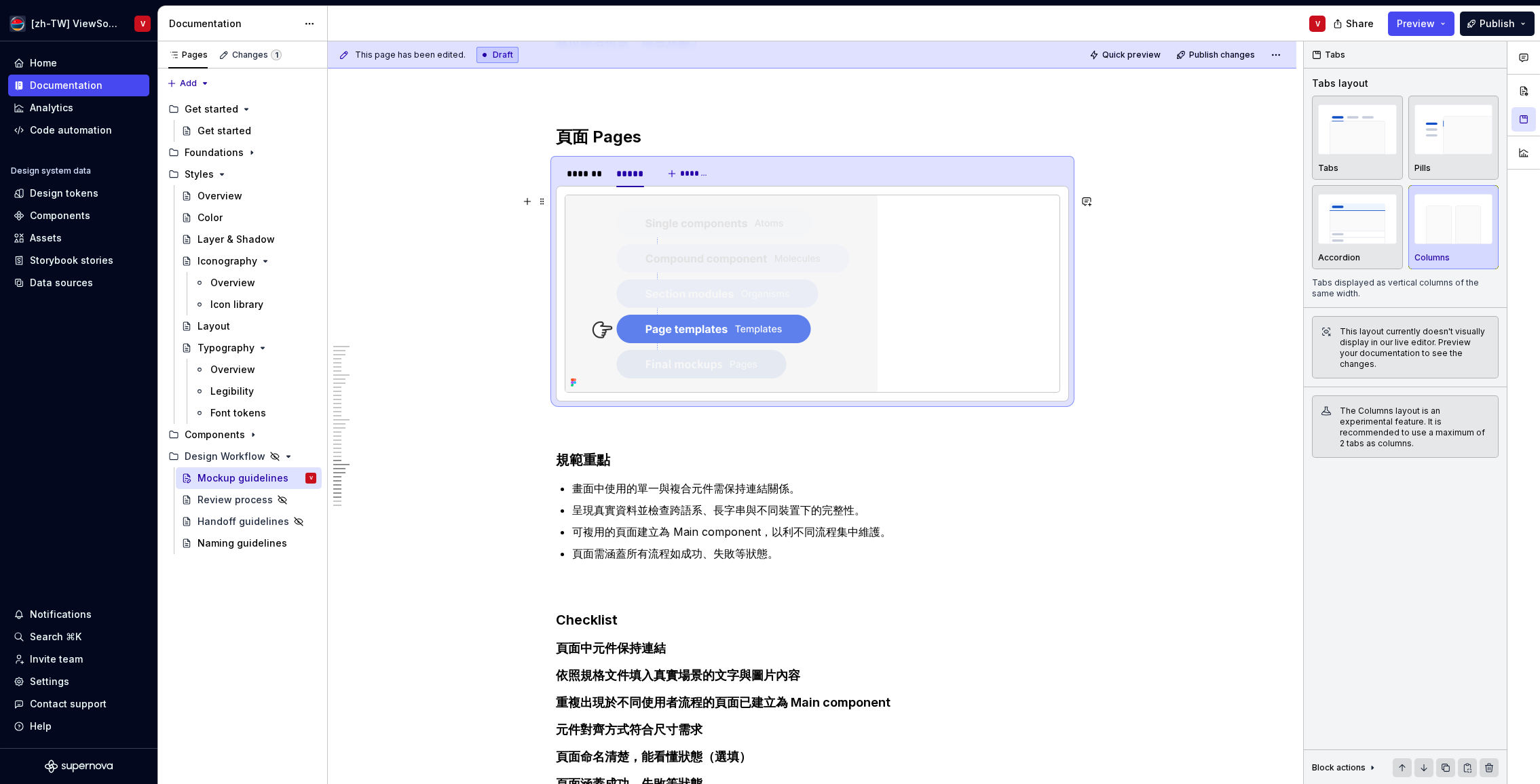
click at [699, 249] on img at bounding box center [721, 294] width 313 height 197
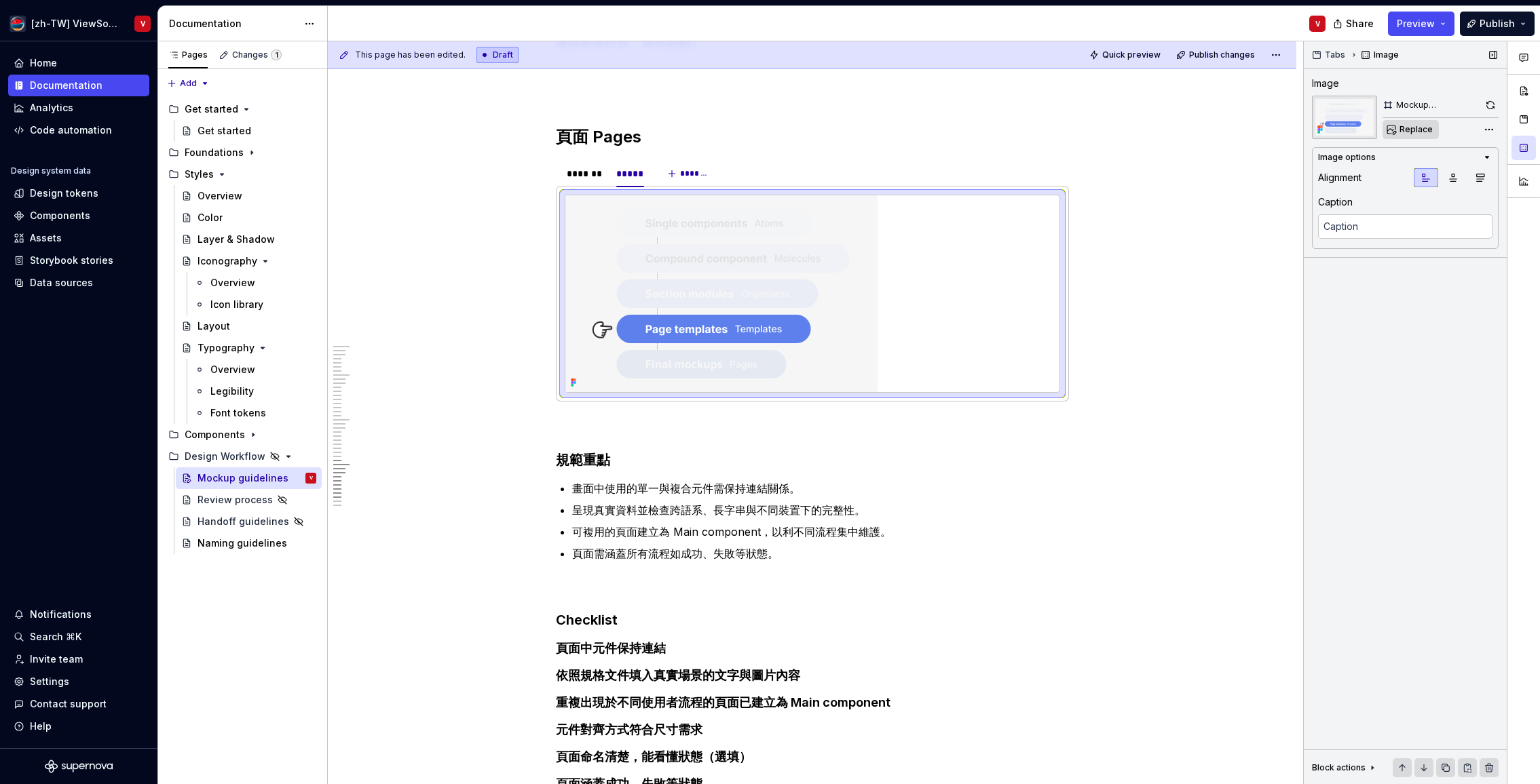
click at [1414, 131] on span "Replace" at bounding box center [1415, 129] width 33 height 11
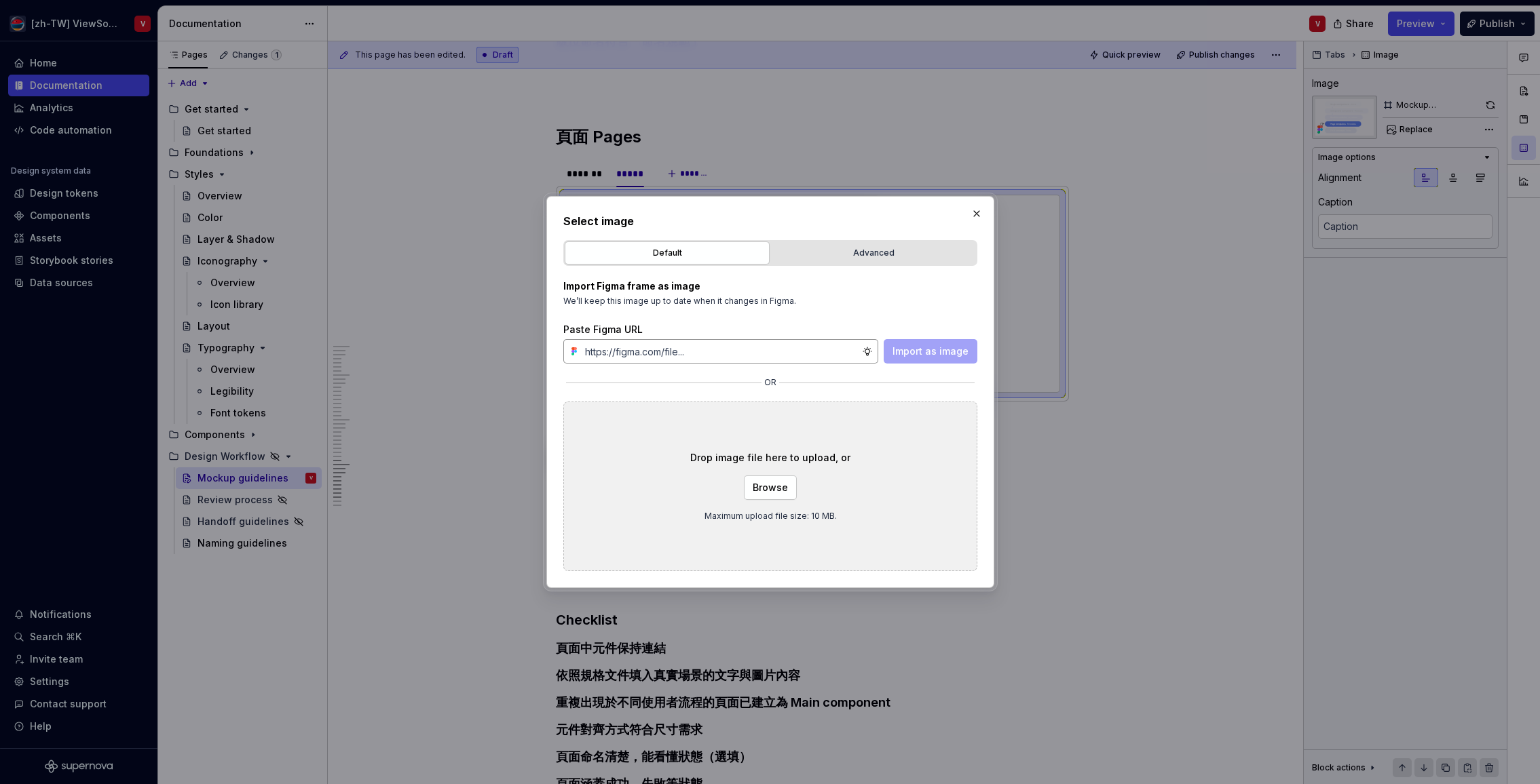
type textarea "*"
type input "[URL][DOMAIN_NAME]"
type textarea "*"
type input "[URL][DOMAIN_NAME]"
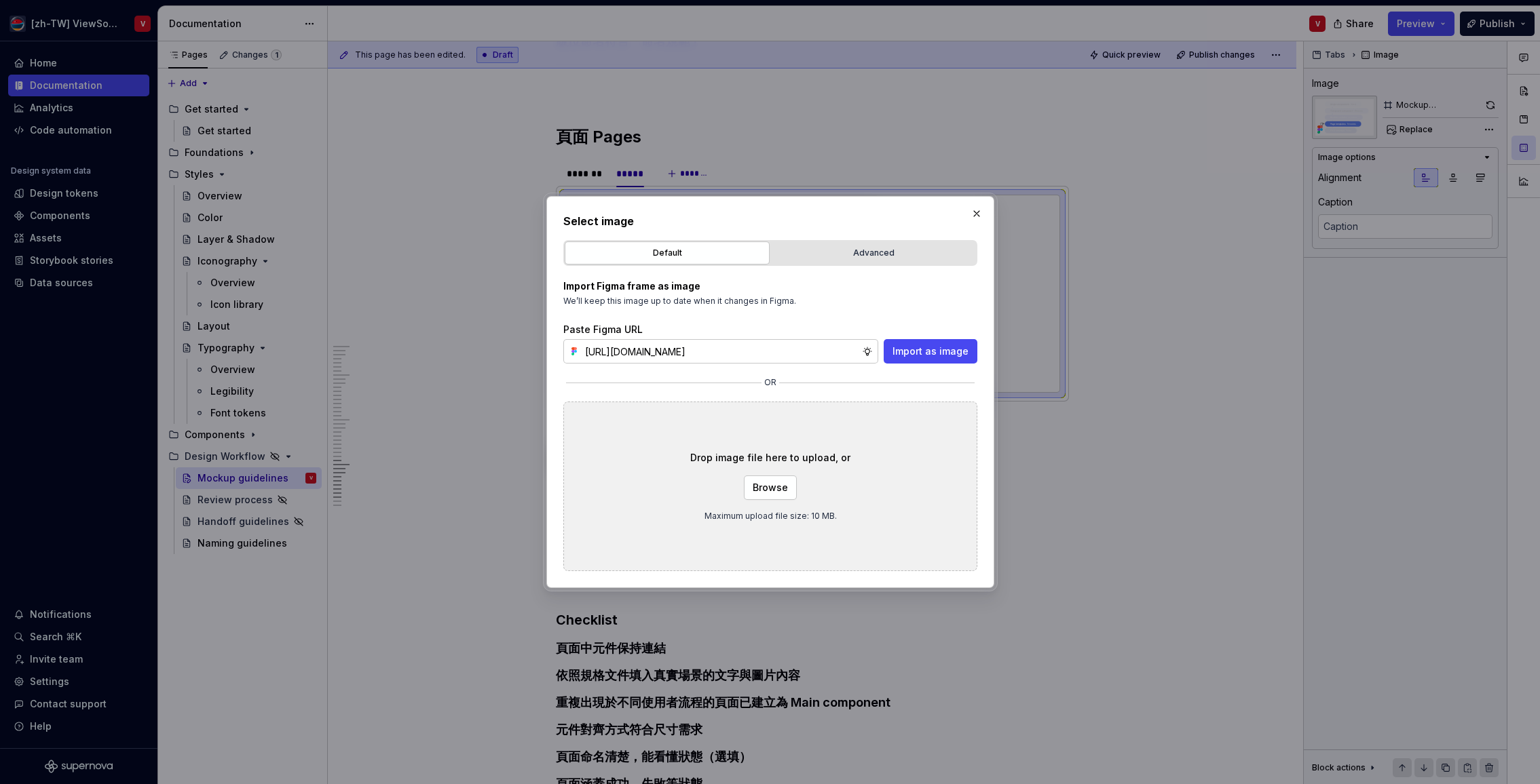
click at [903, 354] on span "Import as image" at bounding box center [930, 351] width 76 height 13
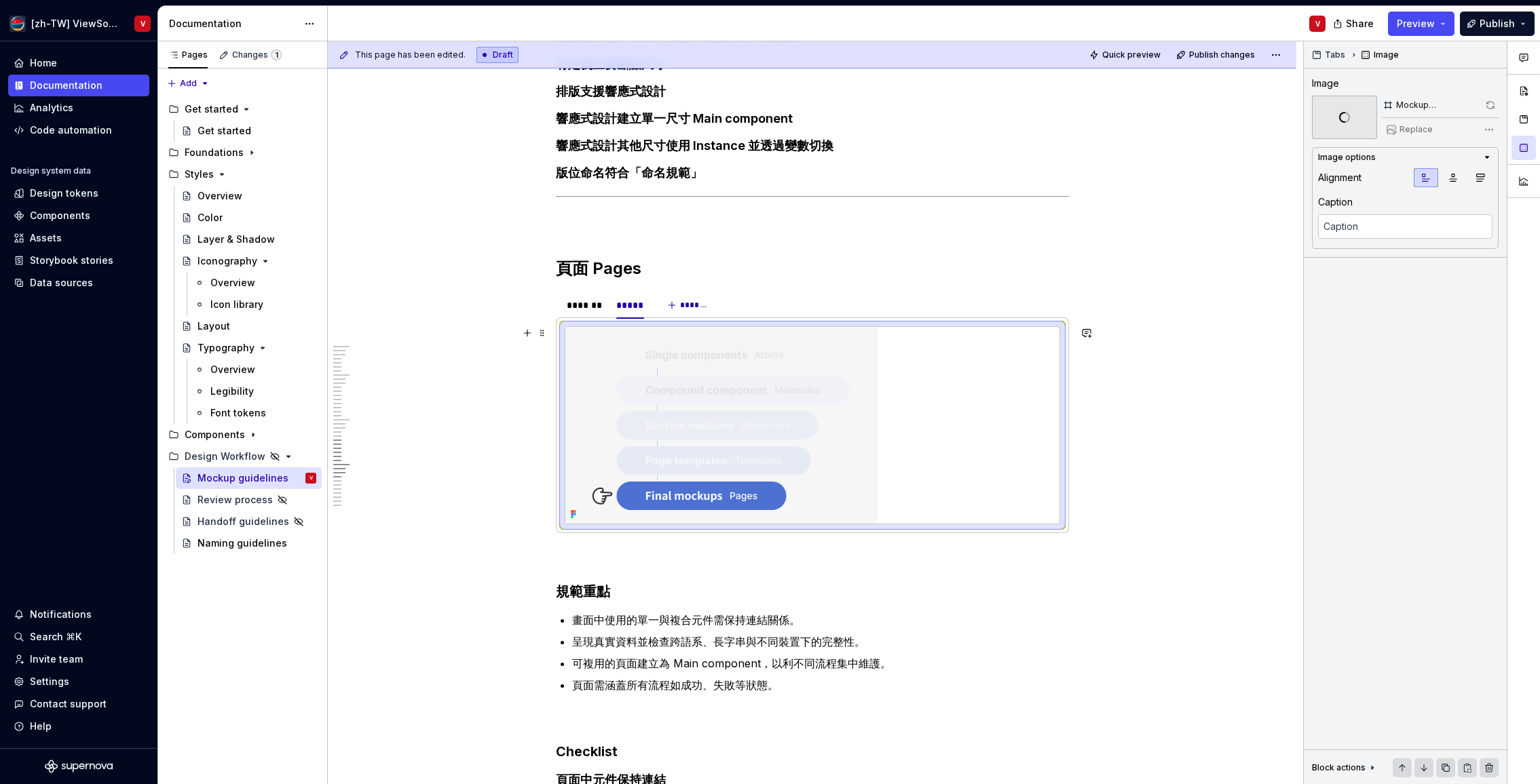
scroll to position [3211, 0]
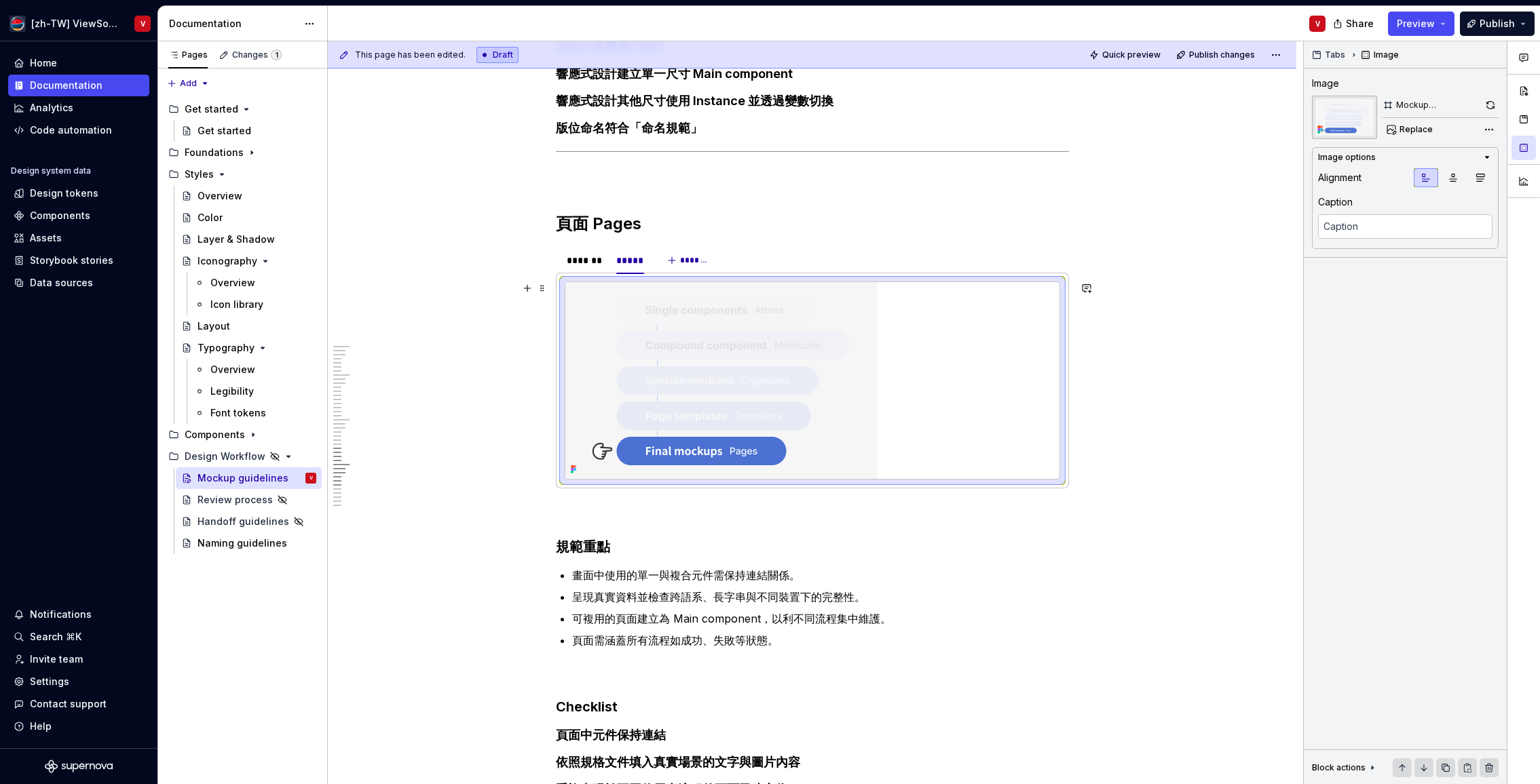
click at [690, 359] on img at bounding box center [721, 381] width 313 height 197
click at [1492, 130] on div "Comments Open comments No comments yet Select ‘Comment’ from the block context …" at bounding box center [1421, 413] width 236 height 744
click at [1466, 194] on div "Image format ( PNG )" at bounding box center [1403, 196] width 183 height 22
click at [1460, 192] on div "Image format ( PNG )" at bounding box center [1403, 196] width 183 height 22
click at [1396, 195] on div "Image format ( PNG )" at bounding box center [1403, 196] width 183 height 22
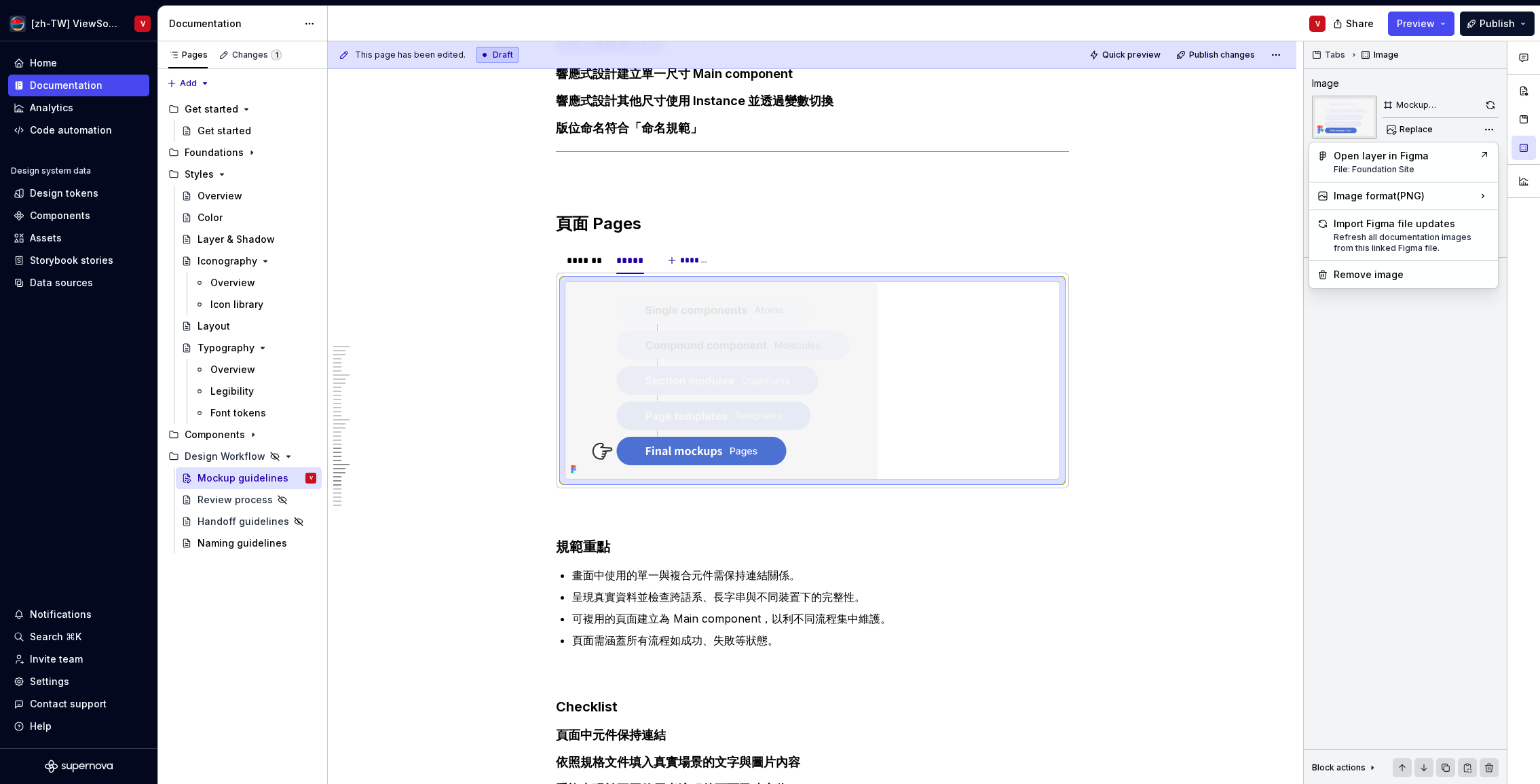
click at [1128, 291] on html "[zh-TW] ViewSonic Design System V Home Documentation Analytics Code automation …" at bounding box center [770, 392] width 1540 height 784
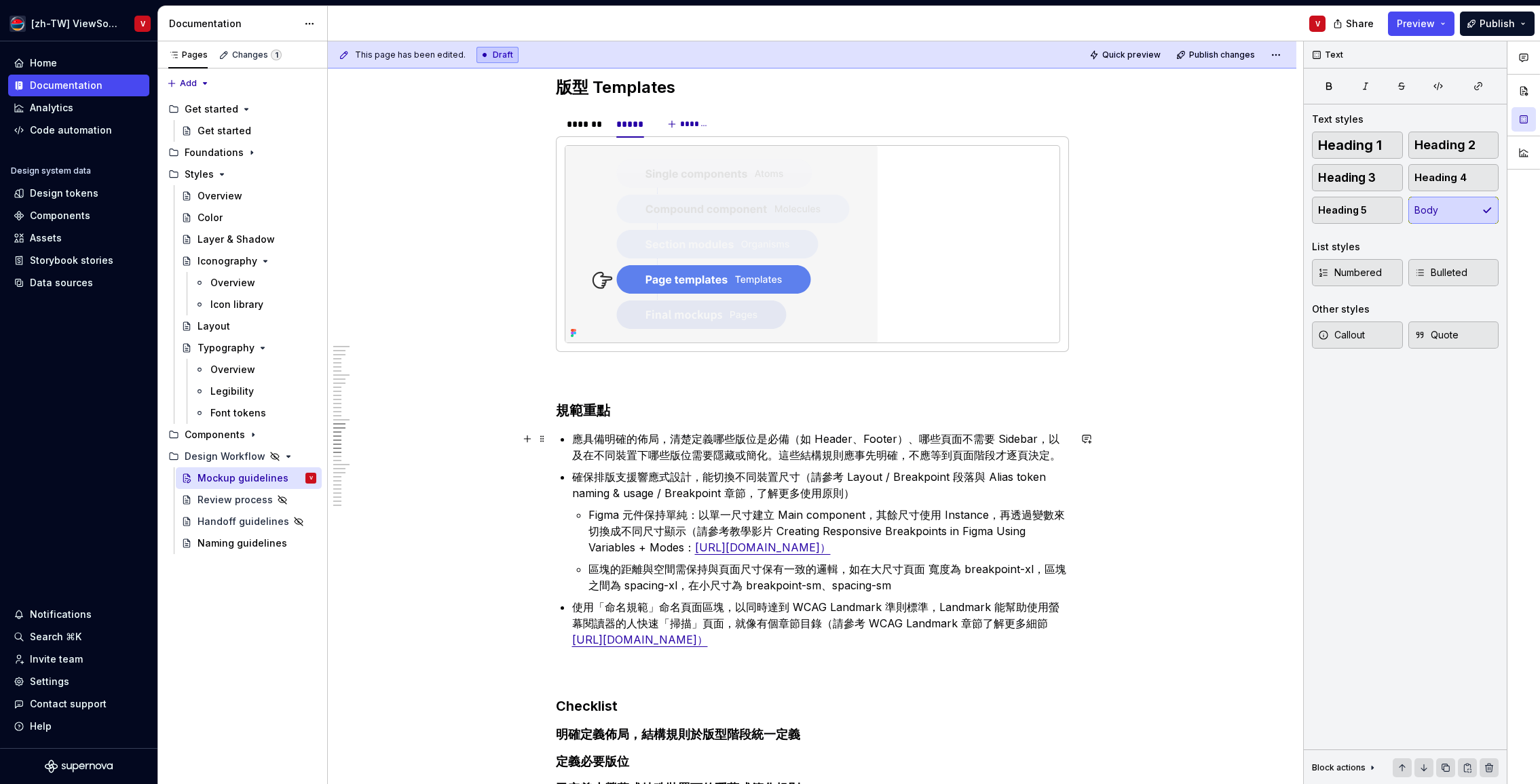
scroll to position [2536, 0]
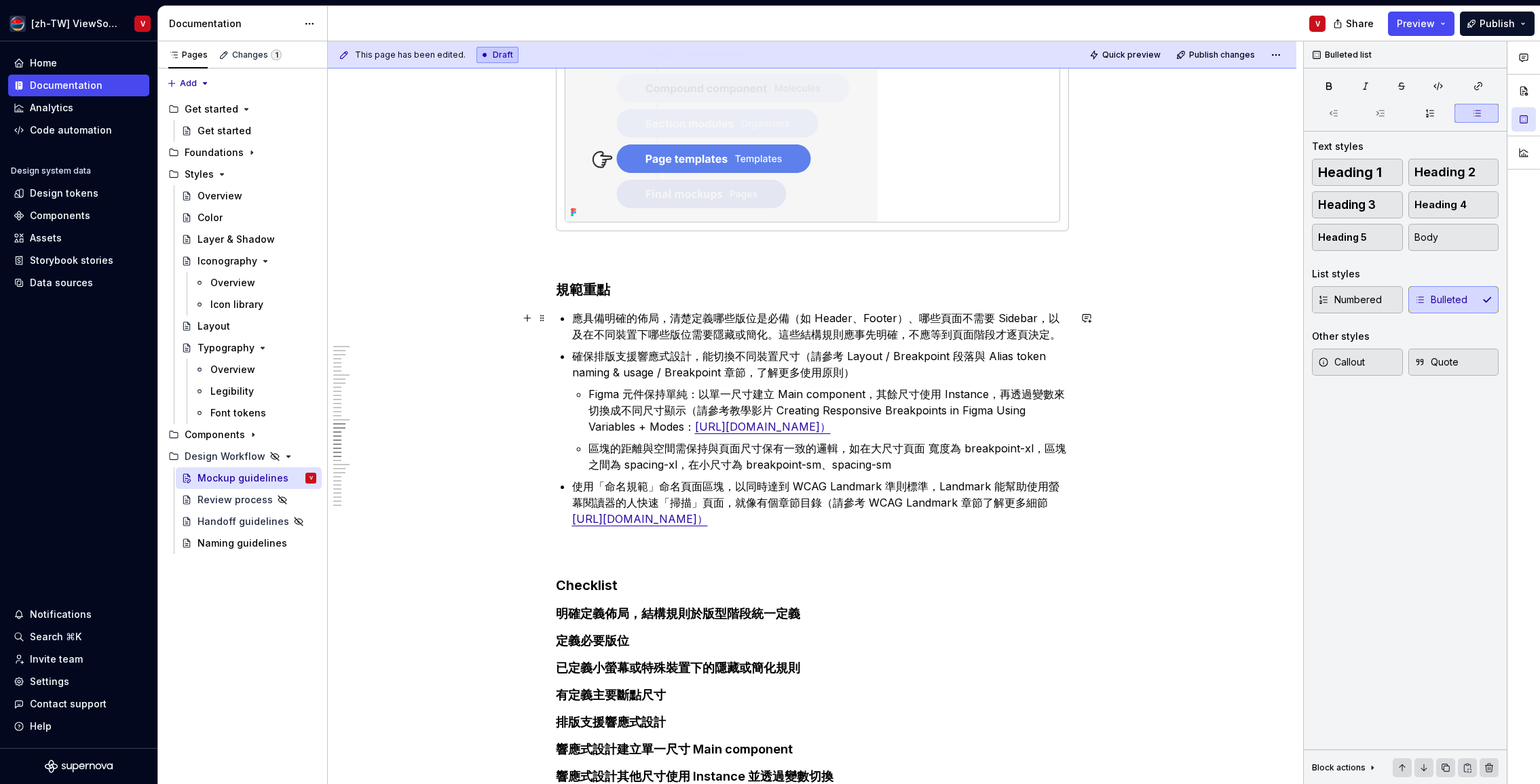
click at [792, 317] on p "應具備明確的佈局，清楚定義哪些版位是必備（如 Header、Footer）、哪些頁面不需要 Sidebar，以及在不同裝置下哪些版位需要隱藏或簡化。這些結構規…" at bounding box center [821, 326] width 497 height 33
type textarea "*"
drag, startPoint x: 783, startPoint y: 373, endPoint x: 835, endPoint y: 371, distance: 52.0
click at [842, 376] on p "確保排版支援響應式設計，能切換不同裝置尺寸。（請參考 Layout / Breakpoint 段落與 Alias token naming & usage /…" at bounding box center [821, 364] width 497 height 33
drag, startPoint x: 822, startPoint y: 357, endPoint x: 824, endPoint y: 343, distance: 14.1
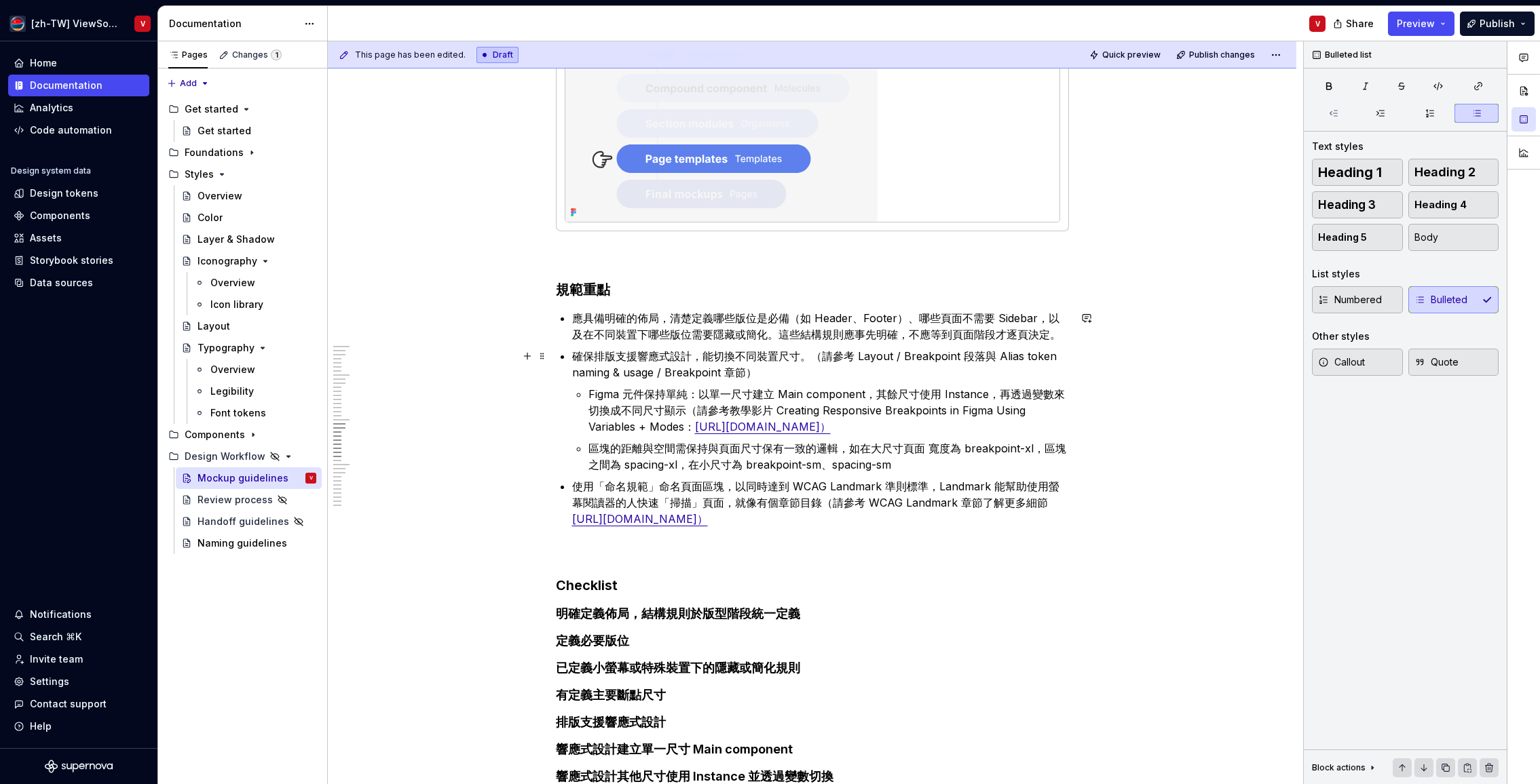
click at [822, 357] on p "確保排版支援響應式設計，能切換不同裝置尺寸。（請參考 Layout / Breakpoint 段落與 Alias token naming & usage /…" at bounding box center [821, 364] width 497 height 33
drag, startPoint x: 921, startPoint y: 355, endPoint x: 1011, endPoint y: 355, distance: 90.0
click at [1019, 357] on p "確保排版支援響應式設計，能切換不同裝置尺寸。（更多使用原則請參考 Layout / Breakpoint 段落與 Alias token naming & u…" at bounding box center [821, 364] width 497 height 33
click at [1262, 332] on button "button" at bounding box center [1261, 331] width 19 height 19
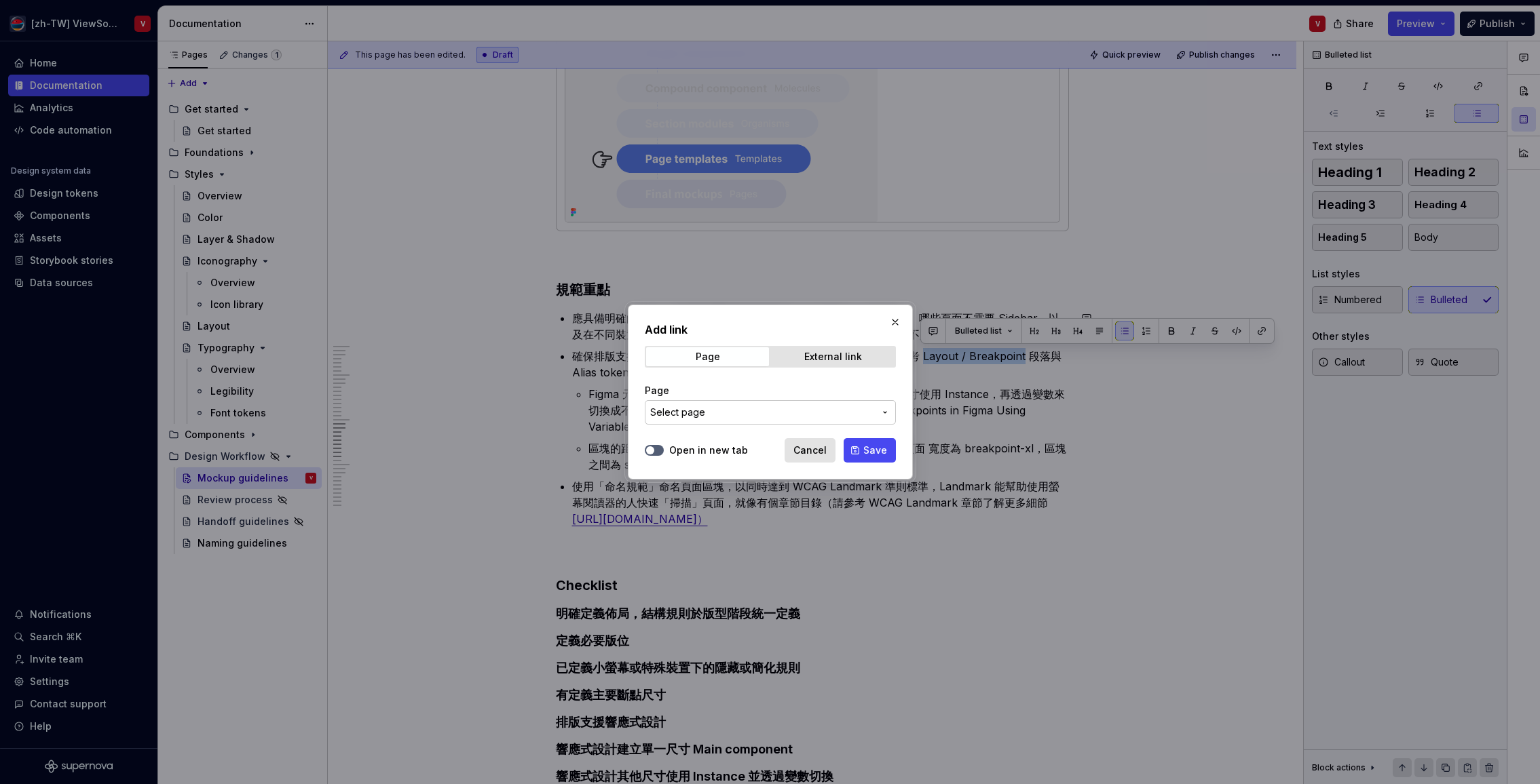
click at [756, 410] on span "Select page" at bounding box center [762, 413] width 224 height 13
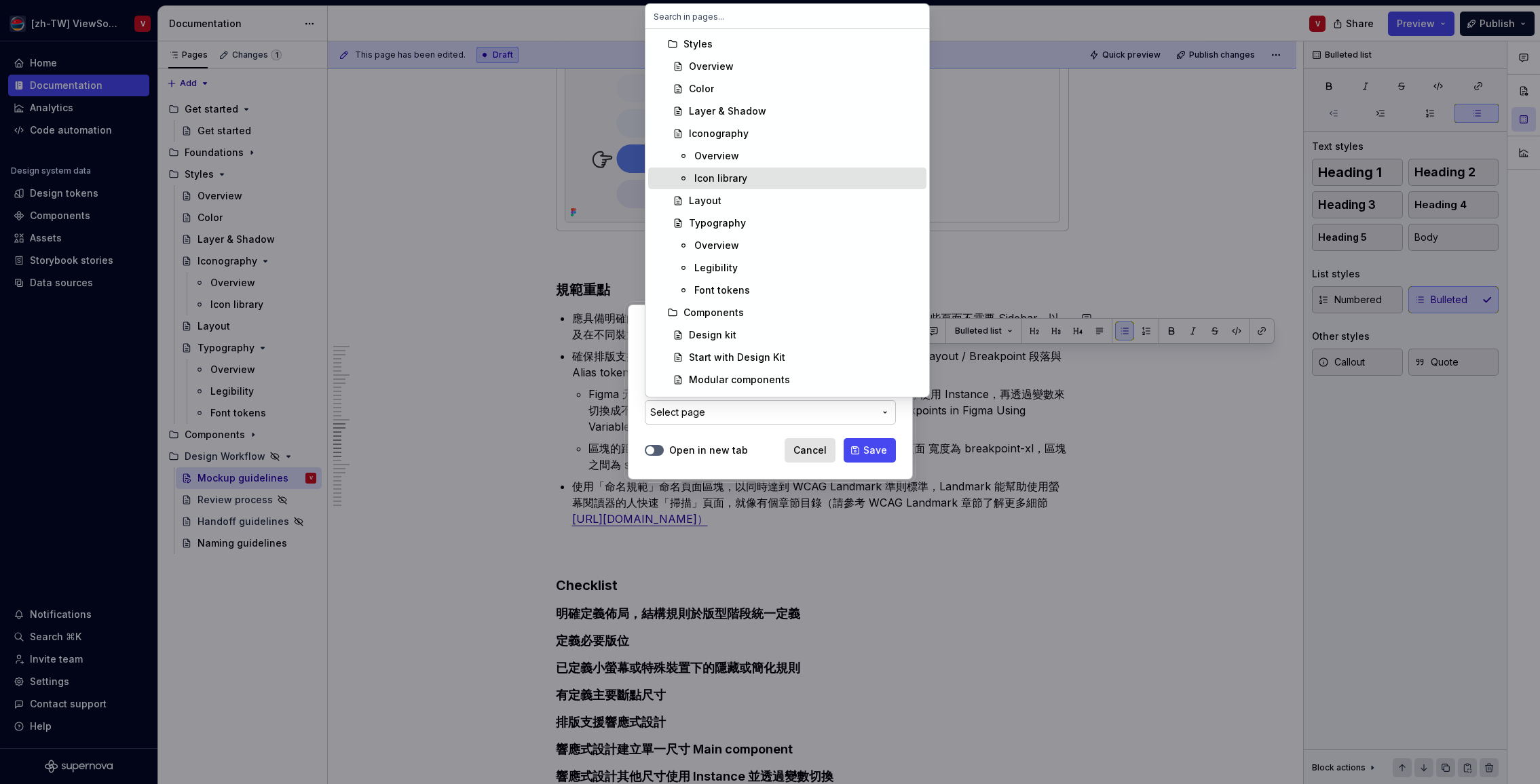
scroll to position [877, 0]
click at [732, 198] on div "Layout" at bounding box center [805, 196] width 232 height 13
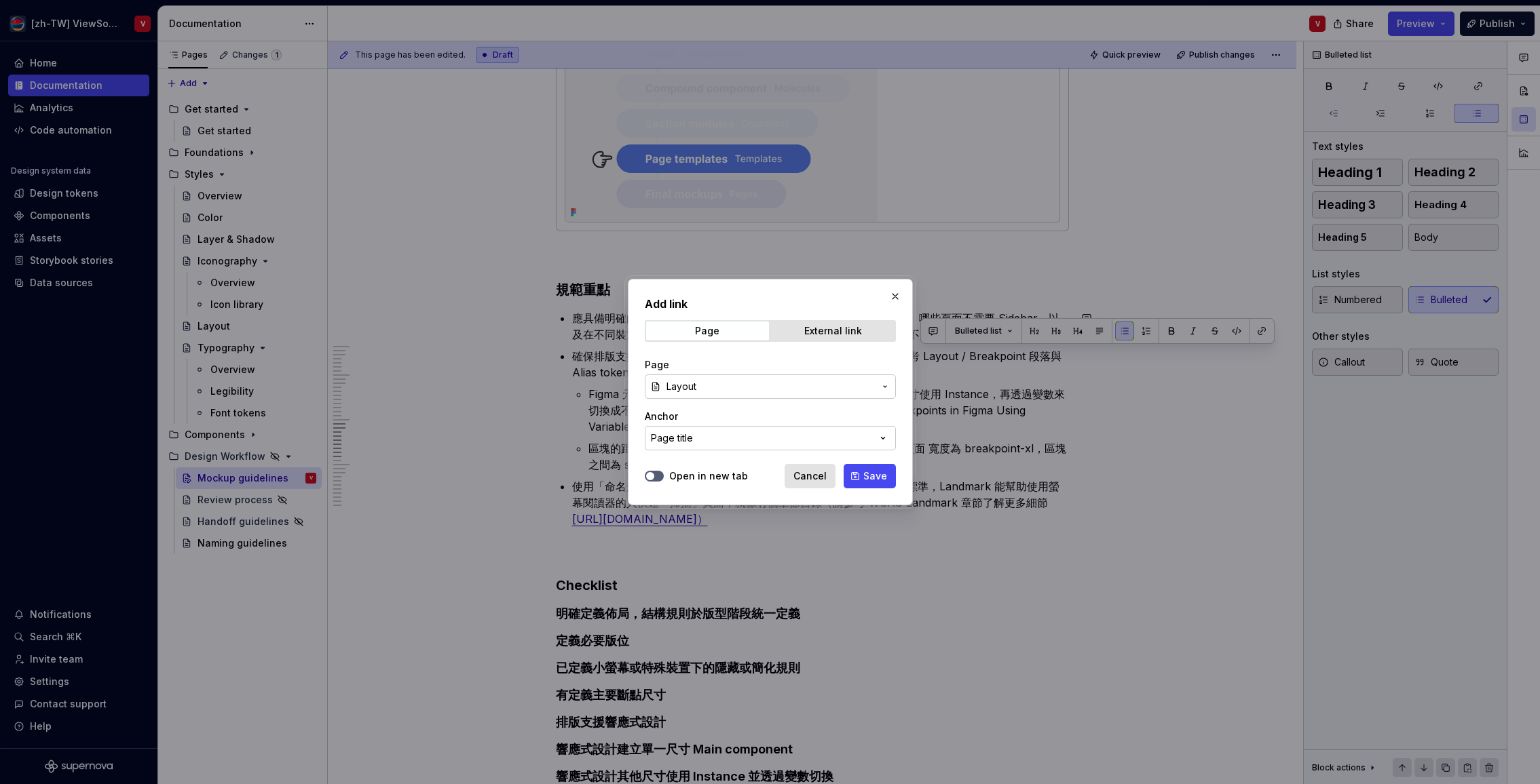
click at [739, 440] on button "Page title" at bounding box center [770, 438] width 251 height 24
click at [736, 408] on div "Add link Page External link Page Layout Anchor Page title Open in new tab Cance…" at bounding box center [770, 392] width 1540 height 784
click at [634, 430] on div "Add link Page External link Page Layout Anchor Page title Open in new tab Cance…" at bounding box center [770, 392] width 285 height 227
drag, startPoint x: 675, startPoint y: 438, endPoint x: 679, endPoint y: 415, distance: 23.3
click at [675, 438] on div "Page title" at bounding box center [671, 438] width 42 height 13
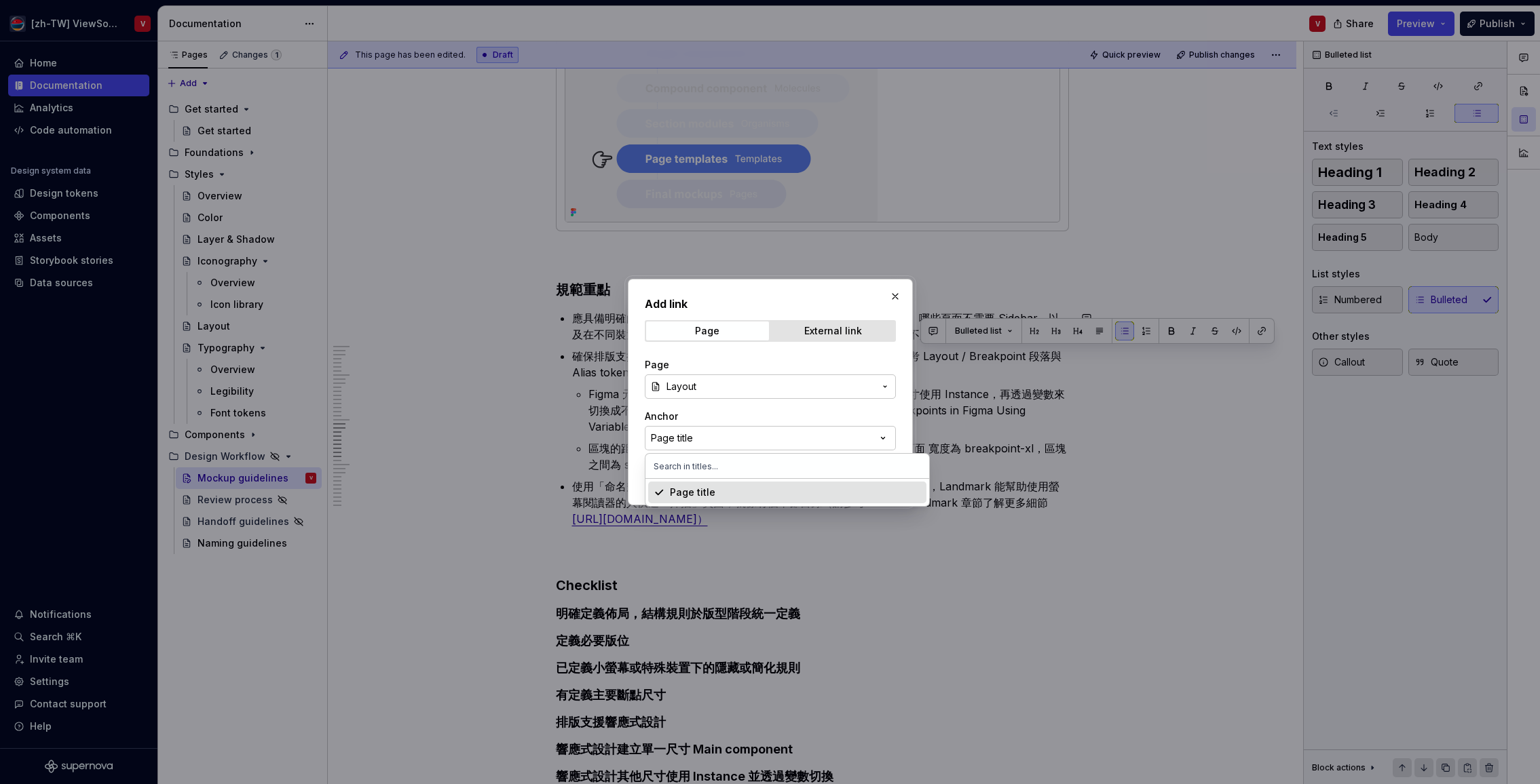
click at [716, 408] on div "Add link Page External link Page Layout Anchor Page title Open in new tab Cance…" at bounding box center [770, 392] width 1540 height 784
click at [870, 475] on span "Save" at bounding box center [875, 476] width 24 height 13
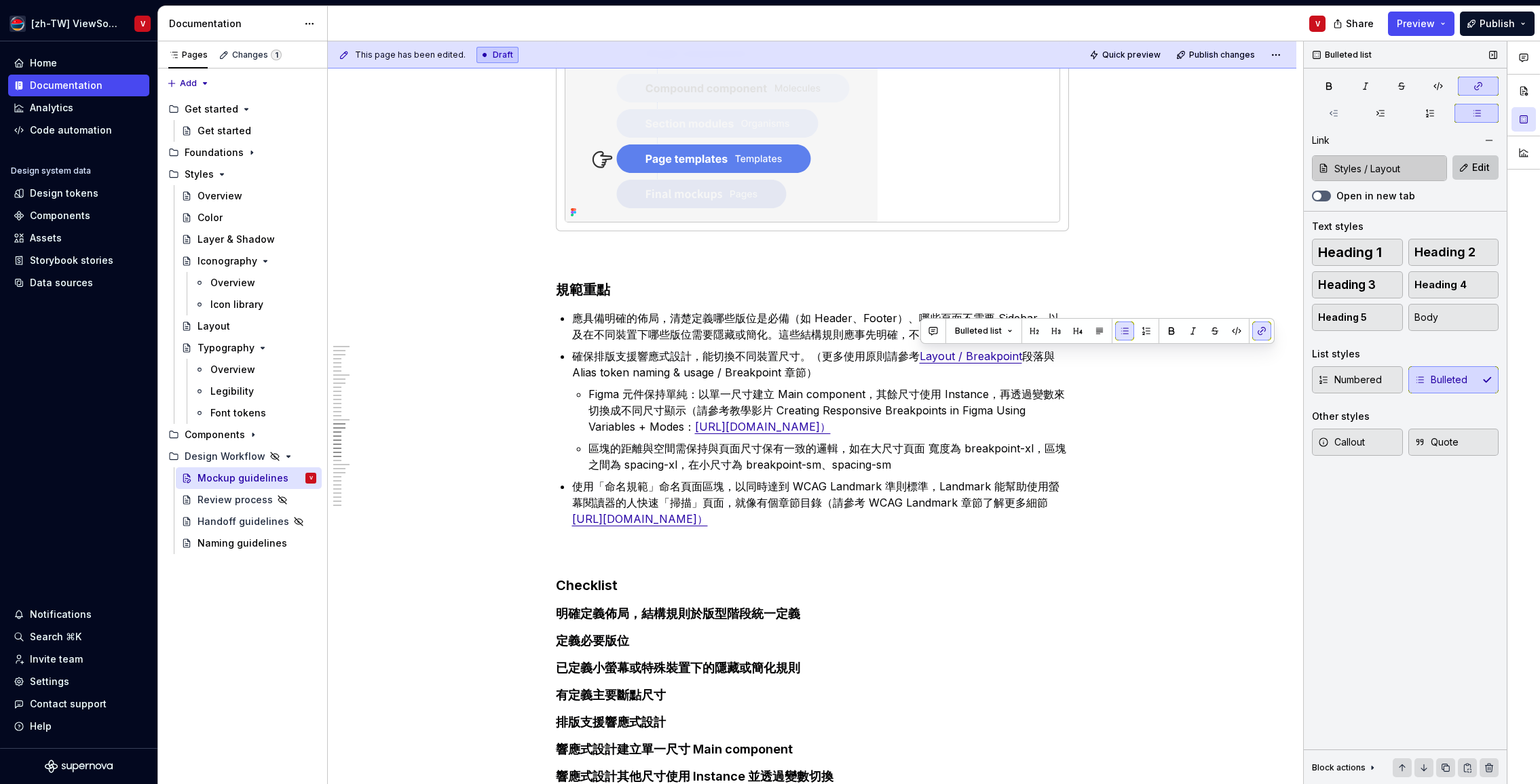
click at [1474, 167] on span "Edit" at bounding box center [1480, 168] width 18 height 13
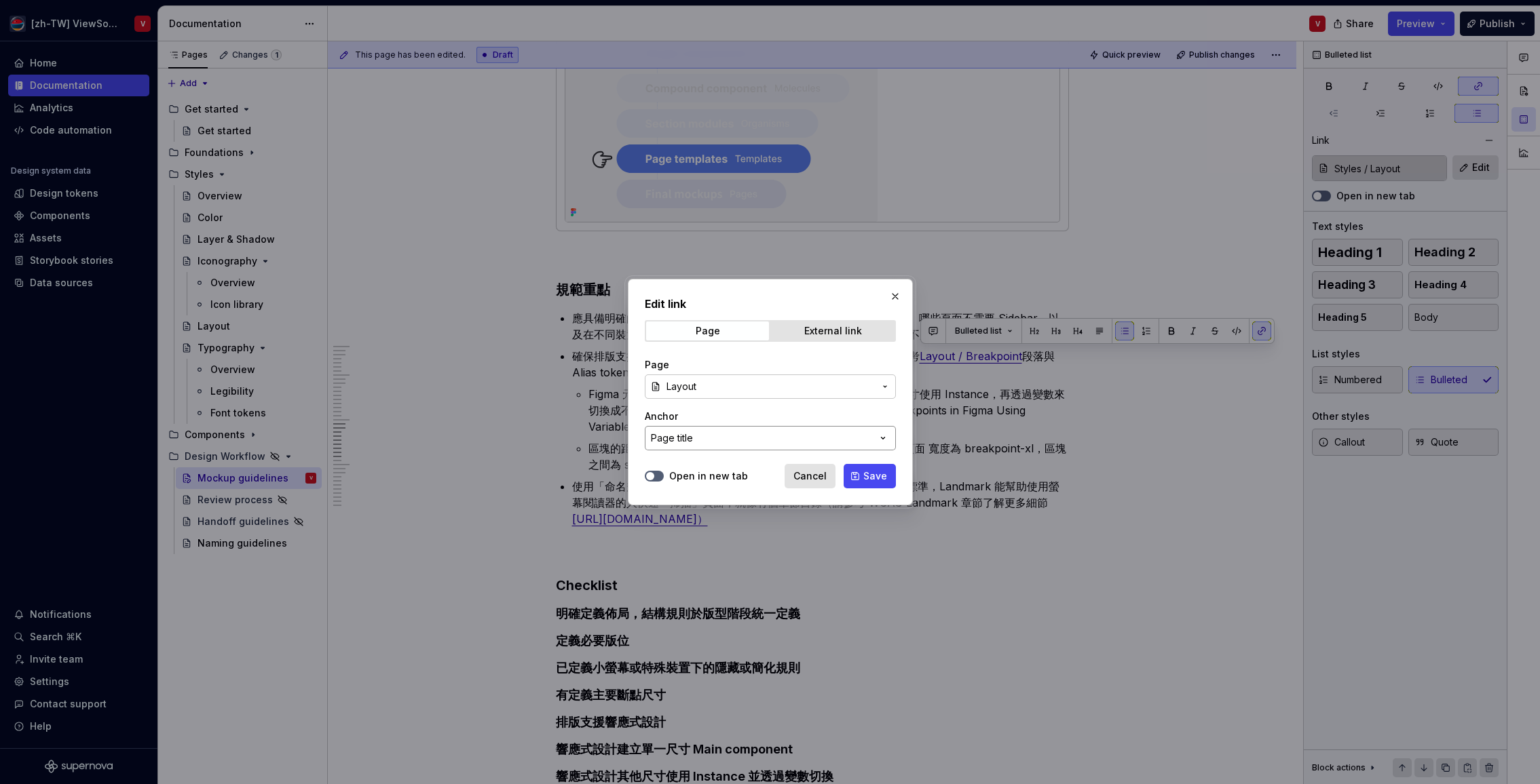
click at [757, 437] on button "Page title" at bounding box center [770, 438] width 251 height 24
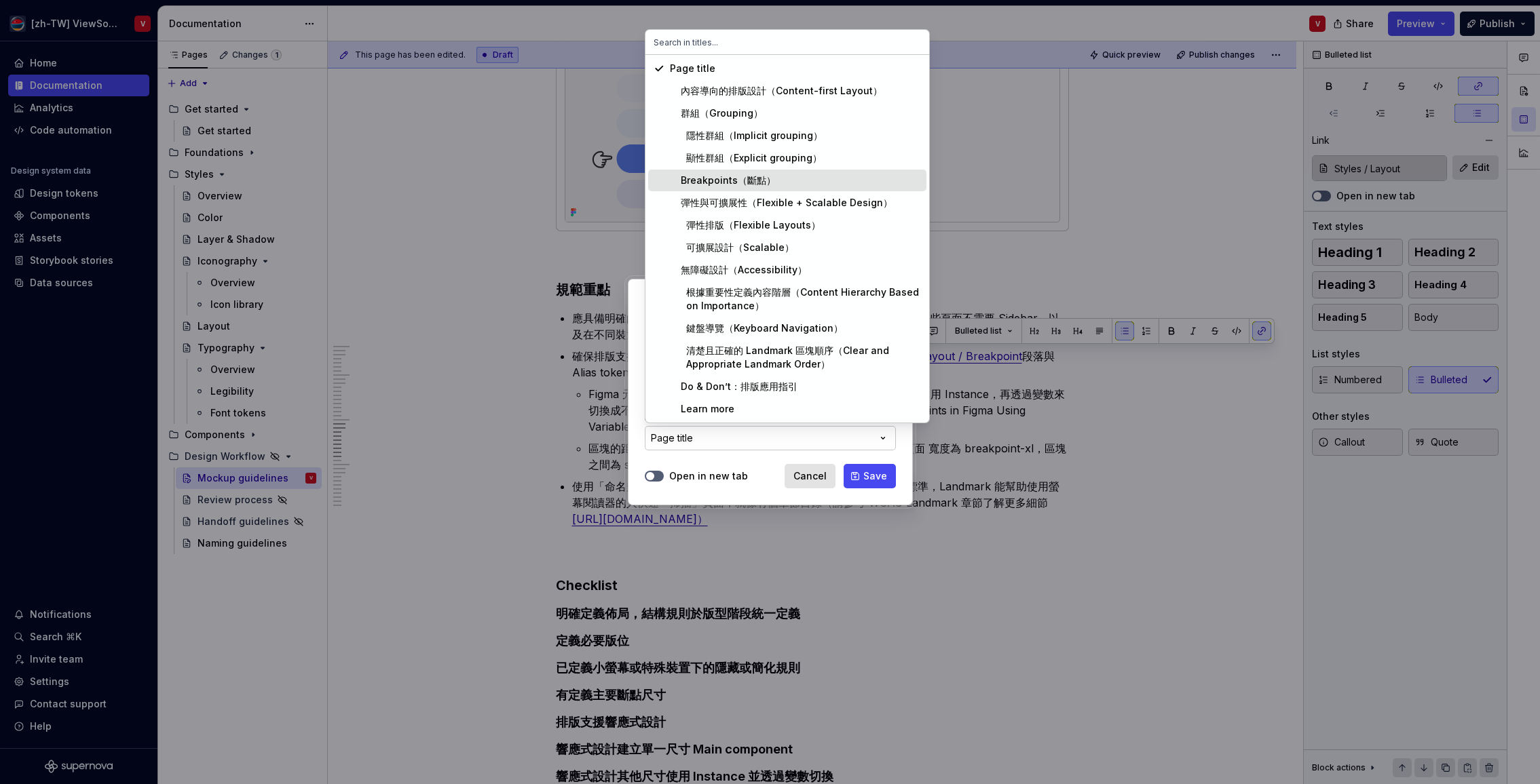
click at [726, 179] on div "Breakpoints（斷點）" at bounding box center [723, 180] width 106 height 13
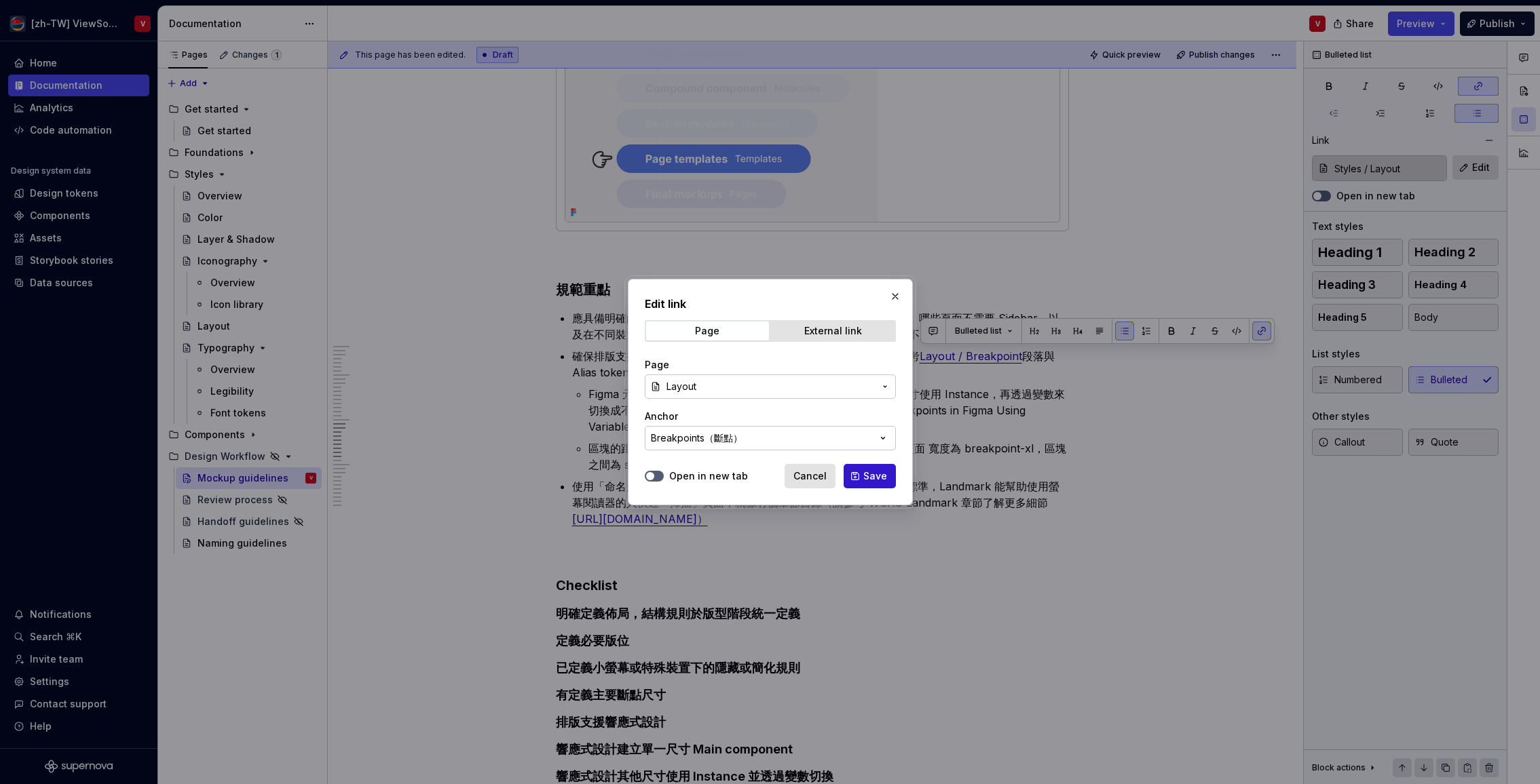
click at [870, 476] on span "Save" at bounding box center [875, 476] width 24 height 13
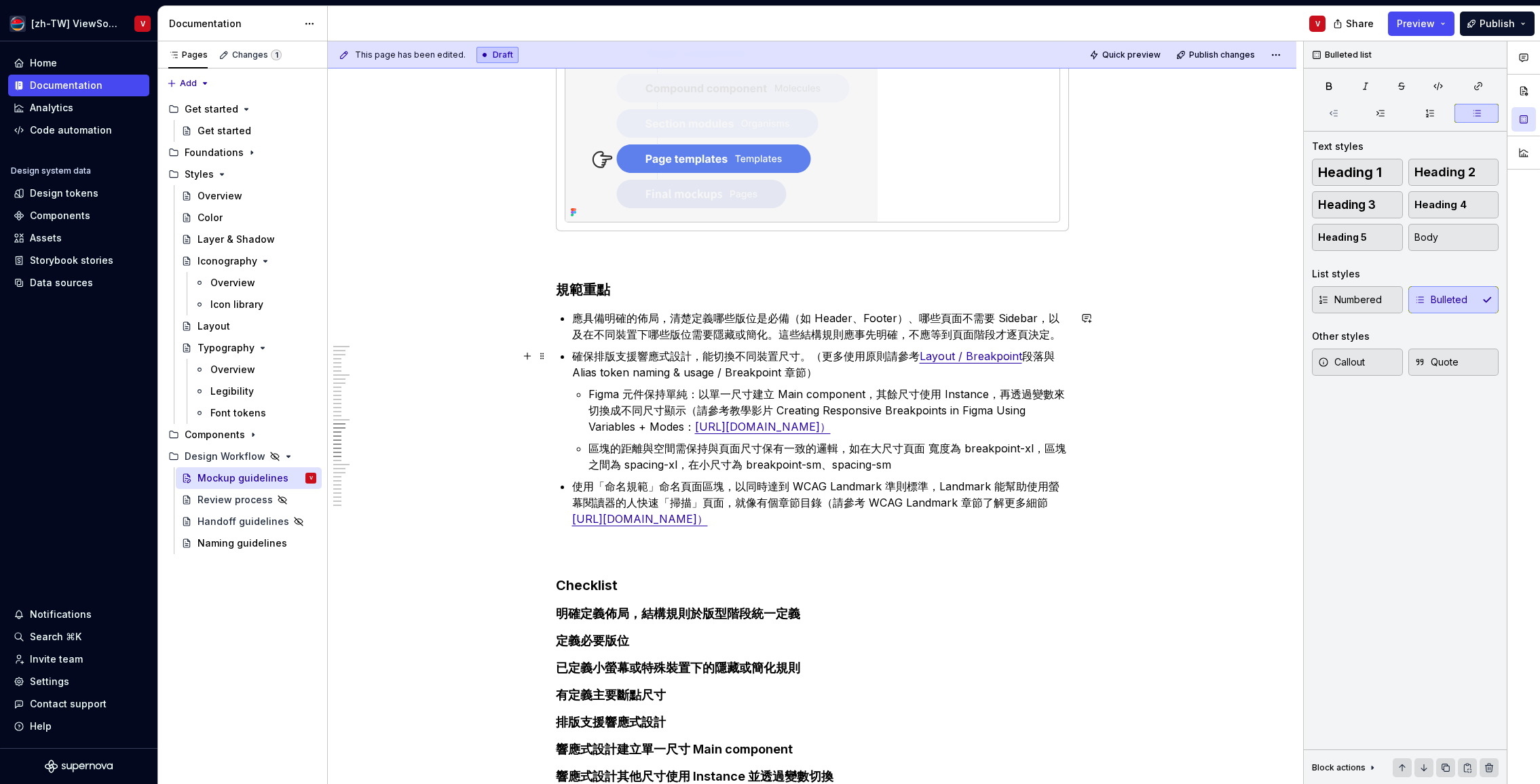
drag, startPoint x: 1044, startPoint y: 355, endPoint x: 1040, endPoint y: 337, distance: 18.4
click at [1042, 355] on p "確保排版支援響應式設計，能切換不同裝置尺寸。（更多使用原則請參考 Layout / Breakpoint 段落與 Alias token naming & u…" at bounding box center [821, 364] width 497 height 33
click at [777, 374] on p "確保排版支援響應式設計，能切換不同裝置尺寸。（更多使用原則請參考 Layout / Breakpoint 與 Alias token naming & usa…" at bounding box center [821, 364] width 497 height 33
click at [1039, 357] on p "確保排版支援響應式設計，能切換不同裝置尺寸。（更多使用原則請參考 Layout / Breakpoint 與 Alias token naming & usa…" at bounding box center [821, 364] width 497 height 33
click at [1093, 332] on button "button" at bounding box center [1095, 331] width 19 height 19
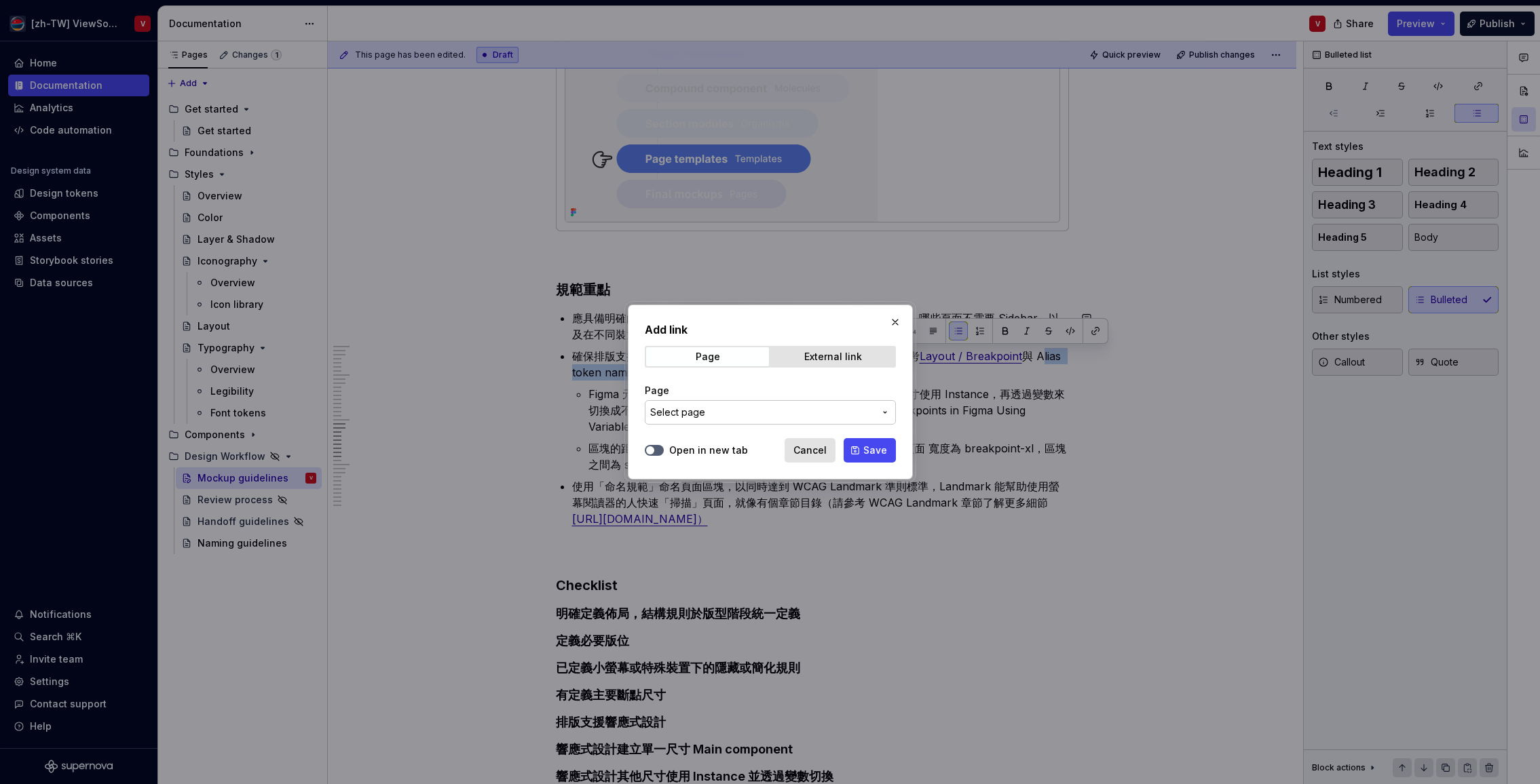
click at [751, 413] on span "Select page" at bounding box center [762, 413] width 224 height 13
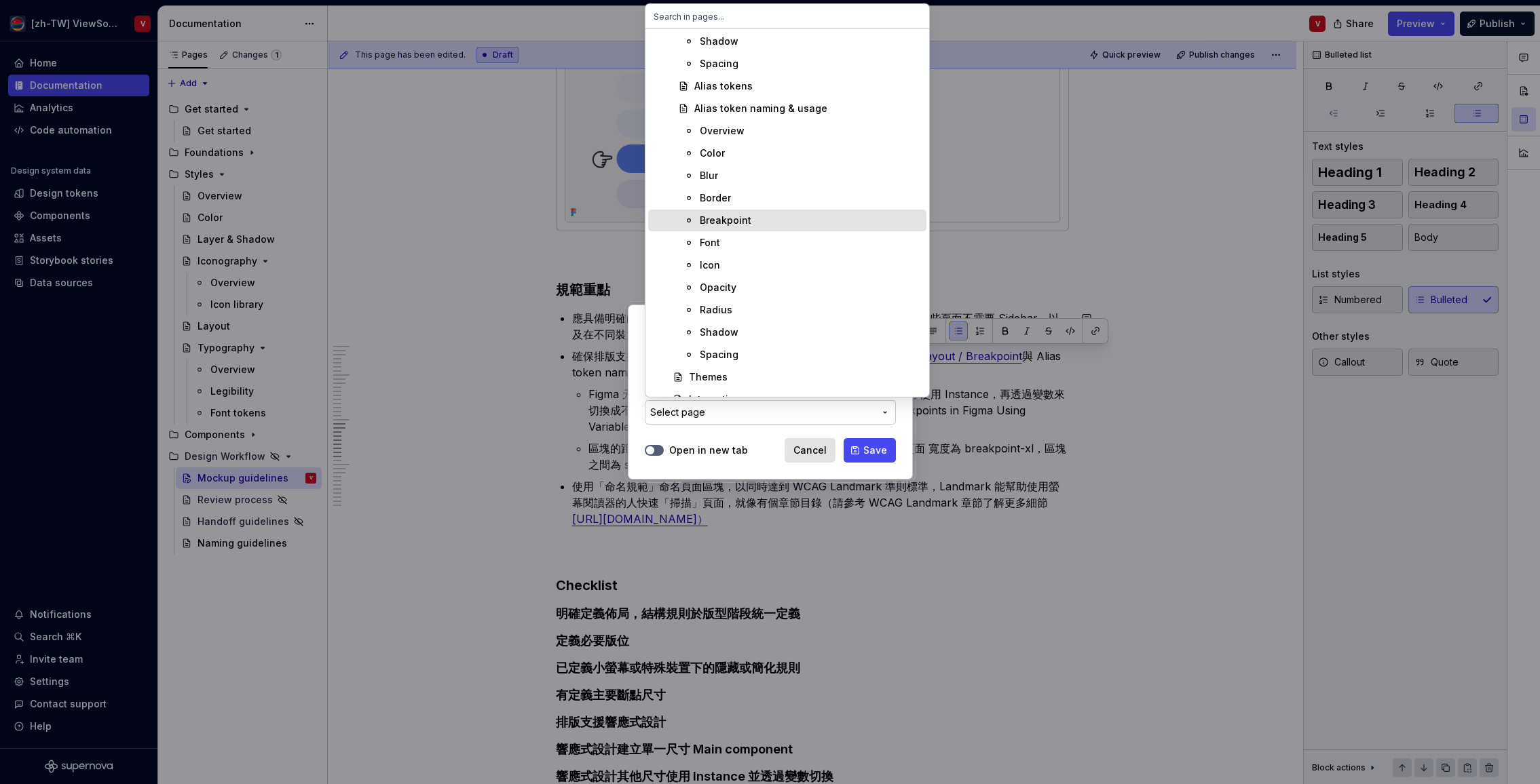
scroll to position [504, 0]
click at [769, 211] on div "Breakpoint" at bounding box center [810, 210] width 222 height 13
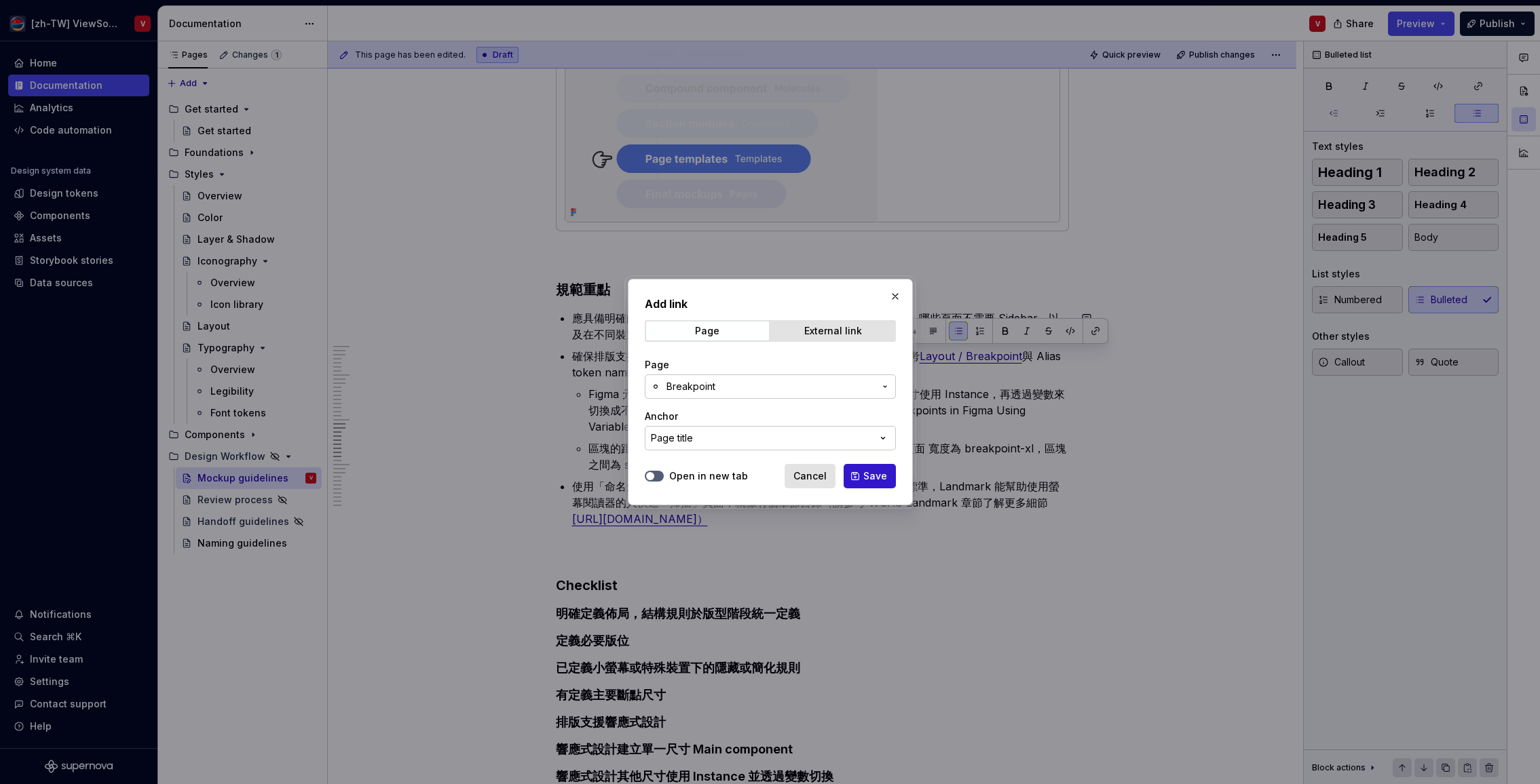
click at [864, 472] on span "Save" at bounding box center [875, 476] width 24 height 13
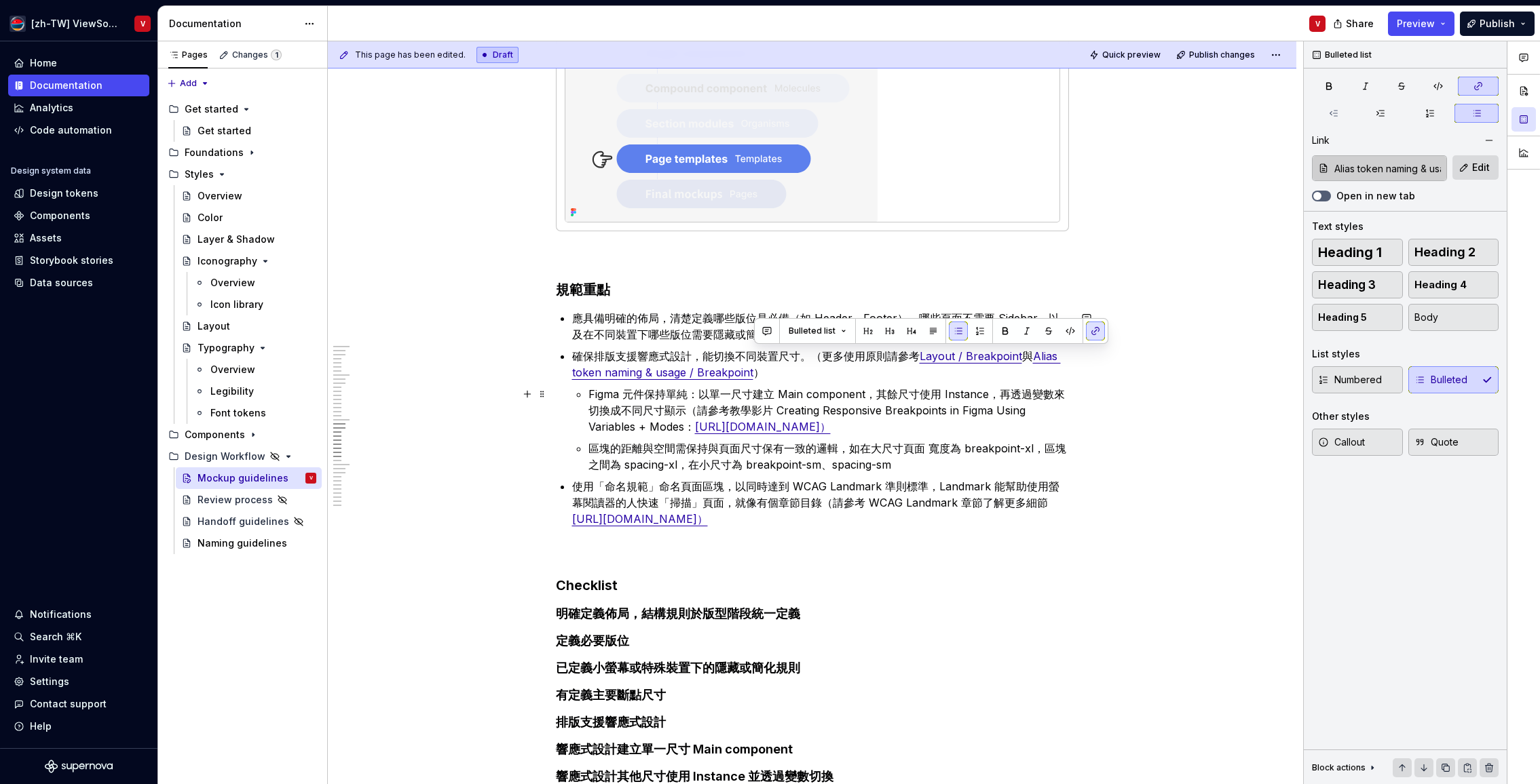
click at [774, 394] on p "Figma 元件保持單純：以單一尺寸建立 Main component，其餘尺寸使用 Instance，再透過變數來切換成不同尺寸顯示（請參考教學影片 Cre…" at bounding box center [828, 410] width 480 height 49
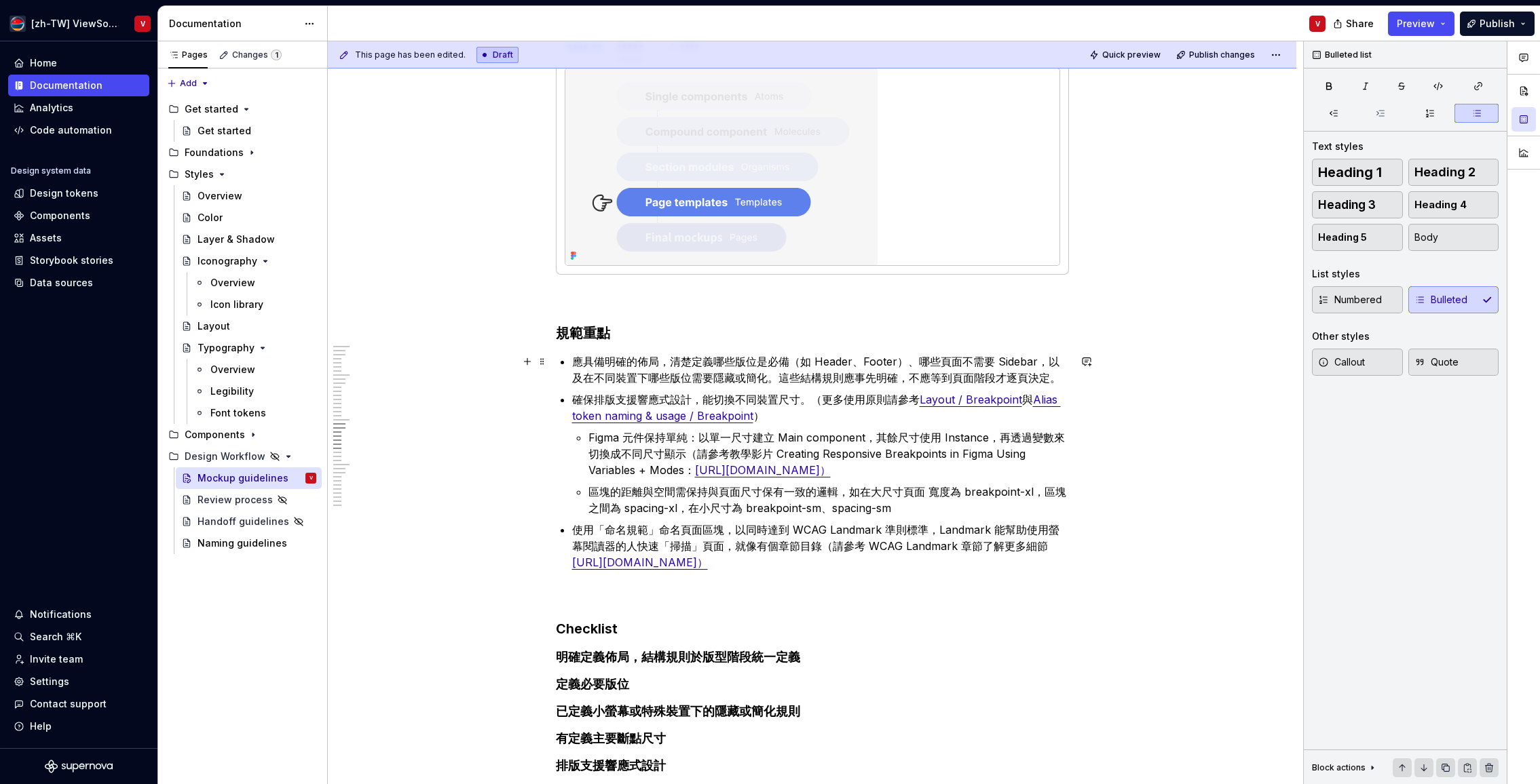
scroll to position [2497, 0]
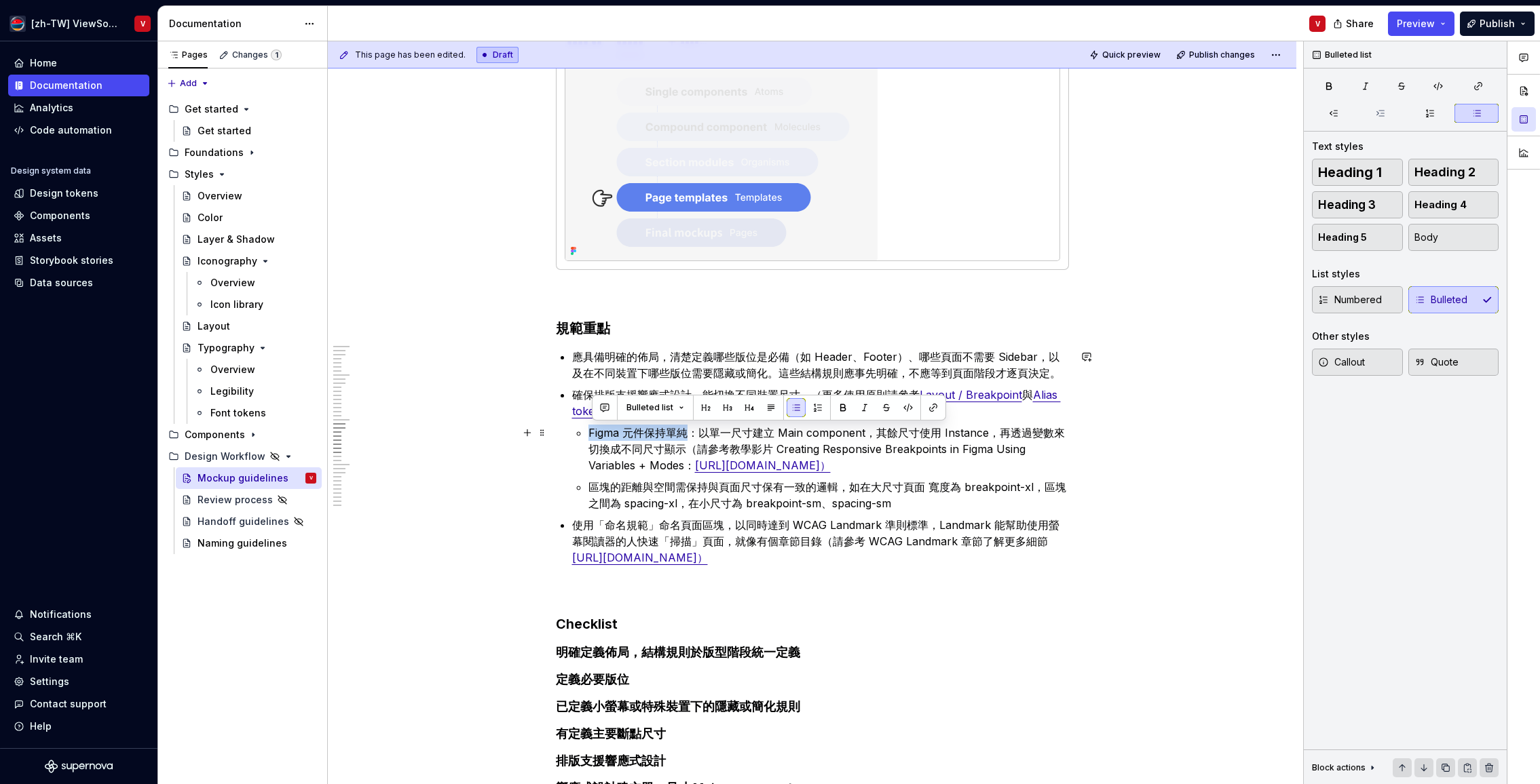
drag, startPoint x: 690, startPoint y: 432, endPoint x: 585, endPoint y: 425, distance: 105.2
click at [593, 432] on p "Figma 元件保持單純：以單一尺寸建立 Main component，其餘尺寸使用 Instance，再透過變數來切換成不同尺寸顯示（請參考教學影片 Cre…" at bounding box center [828, 449] width 480 height 49
click at [992, 470] on p "Figma 元件保持單純 ：以單一尺寸建立 Main component，其餘尺寸使用 Instance，再透過變數來切換成不同尺寸顯示（請參考教學影片 Cr…" at bounding box center [828, 449] width 480 height 49
click at [1041, 450] on p "Figma 元件保持單純 ：以單一尺寸建立 Main component，其餘尺寸使用 Instance，再透過變數來切換成不同尺寸顯示（請參考教學影片 Cr…" at bounding box center [828, 449] width 480 height 49
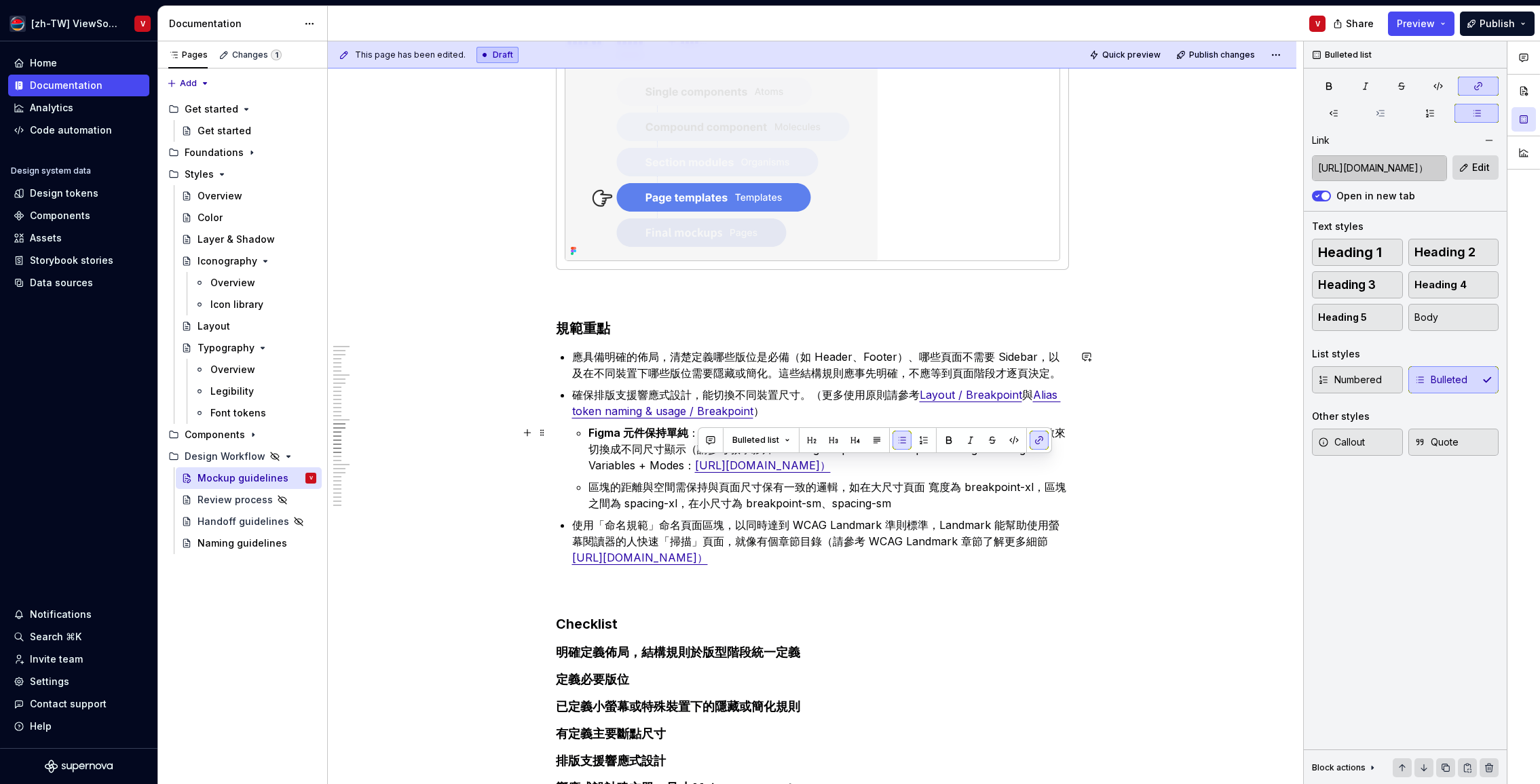
drag, startPoint x: 960, startPoint y: 466, endPoint x: 693, endPoint y: 469, distance: 267.0
click at [698, 469] on link "[URL][DOMAIN_NAME]）" at bounding box center [762, 466] width 136 height 13
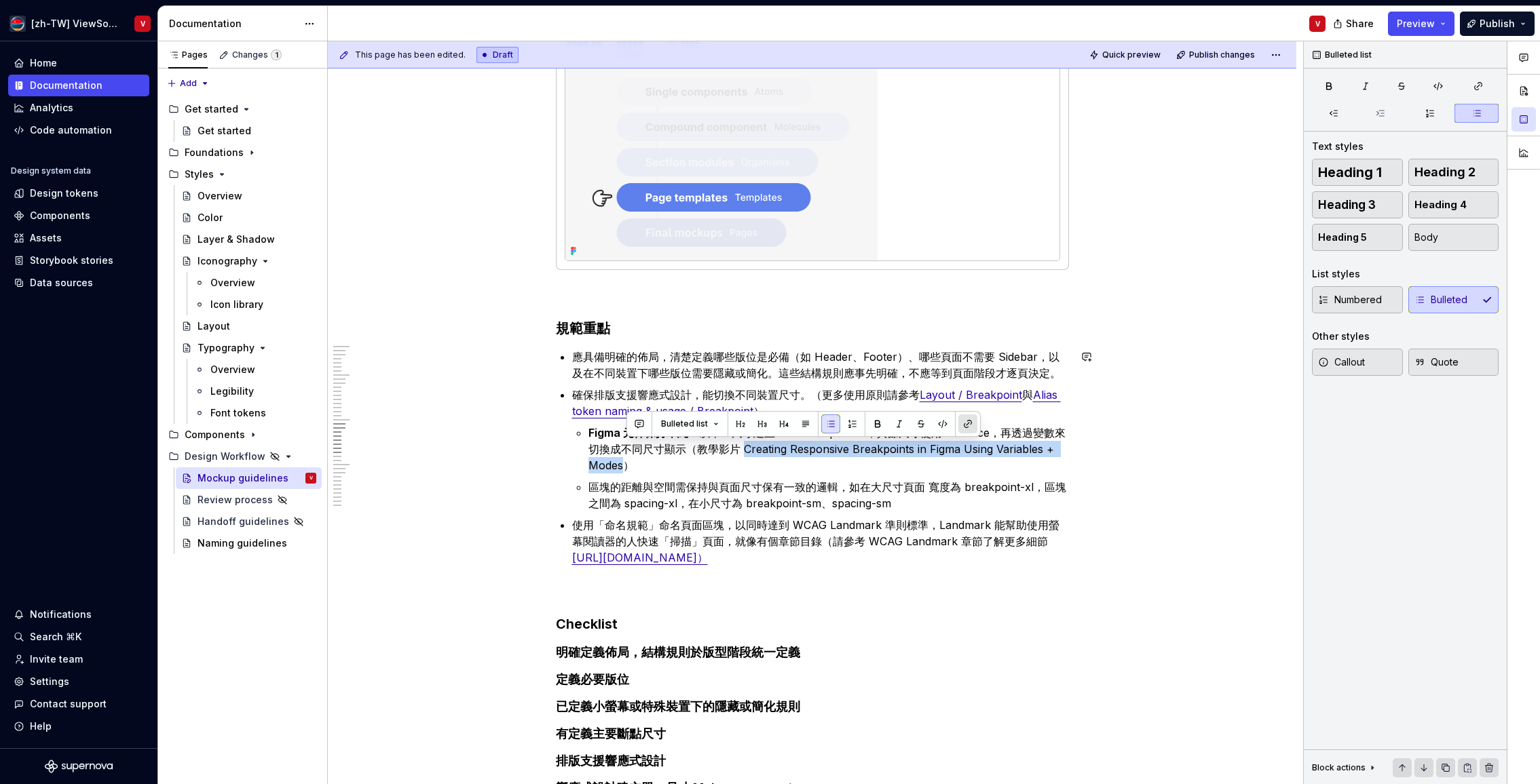
click at [965, 425] on button "button" at bounding box center [967, 424] width 19 height 19
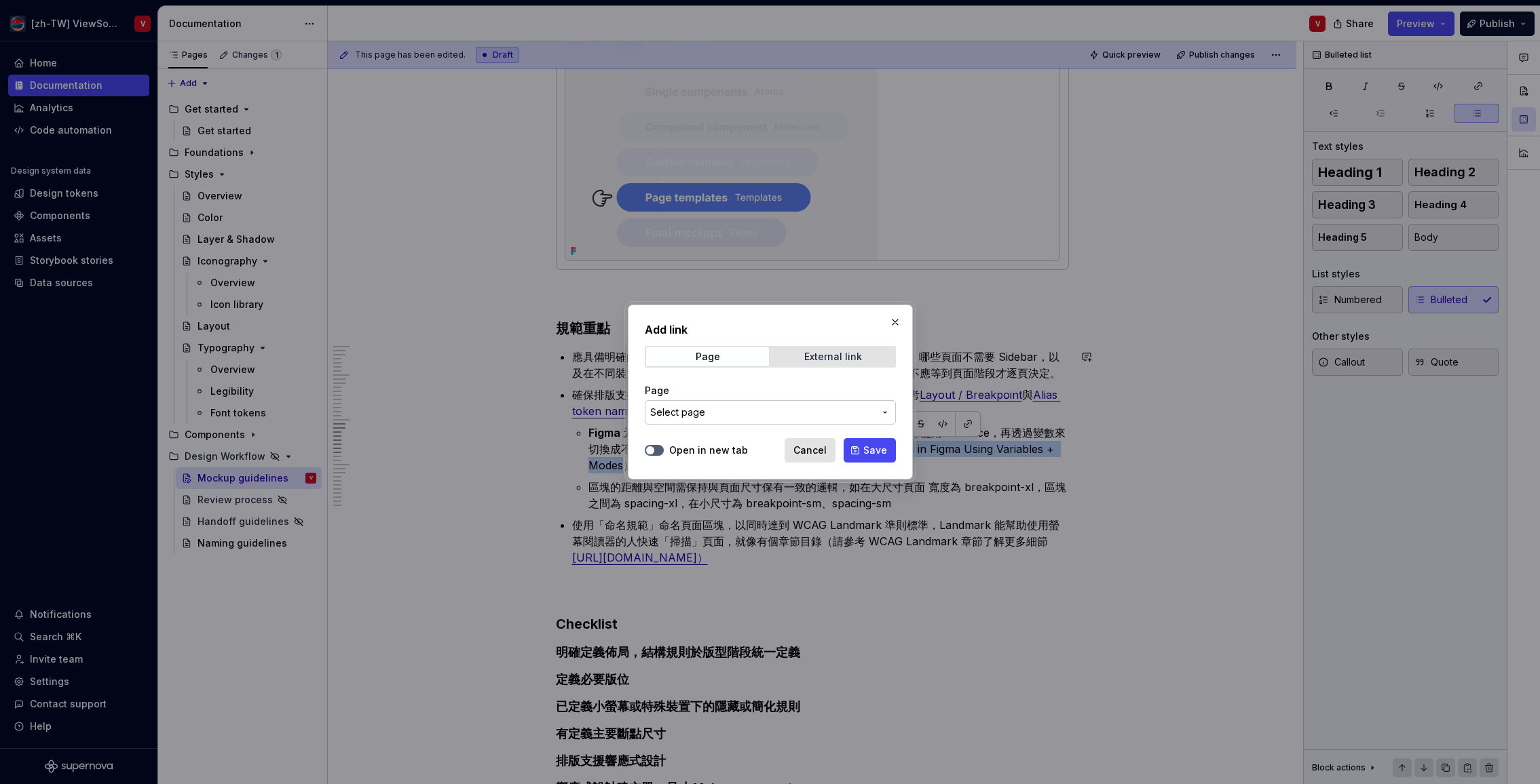
drag, startPoint x: 817, startPoint y: 362, endPoint x: 812, endPoint y: 354, distance: 9.4
click at [815, 361] on span "External link" at bounding box center [833, 356] width 123 height 19
drag, startPoint x: 707, startPoint y: 412, endPoint x: 703, endPoint y: 401, distance: 11.7
click at [707, 412] on input "URL" at bounding box center [770, 412] width 251 height 24
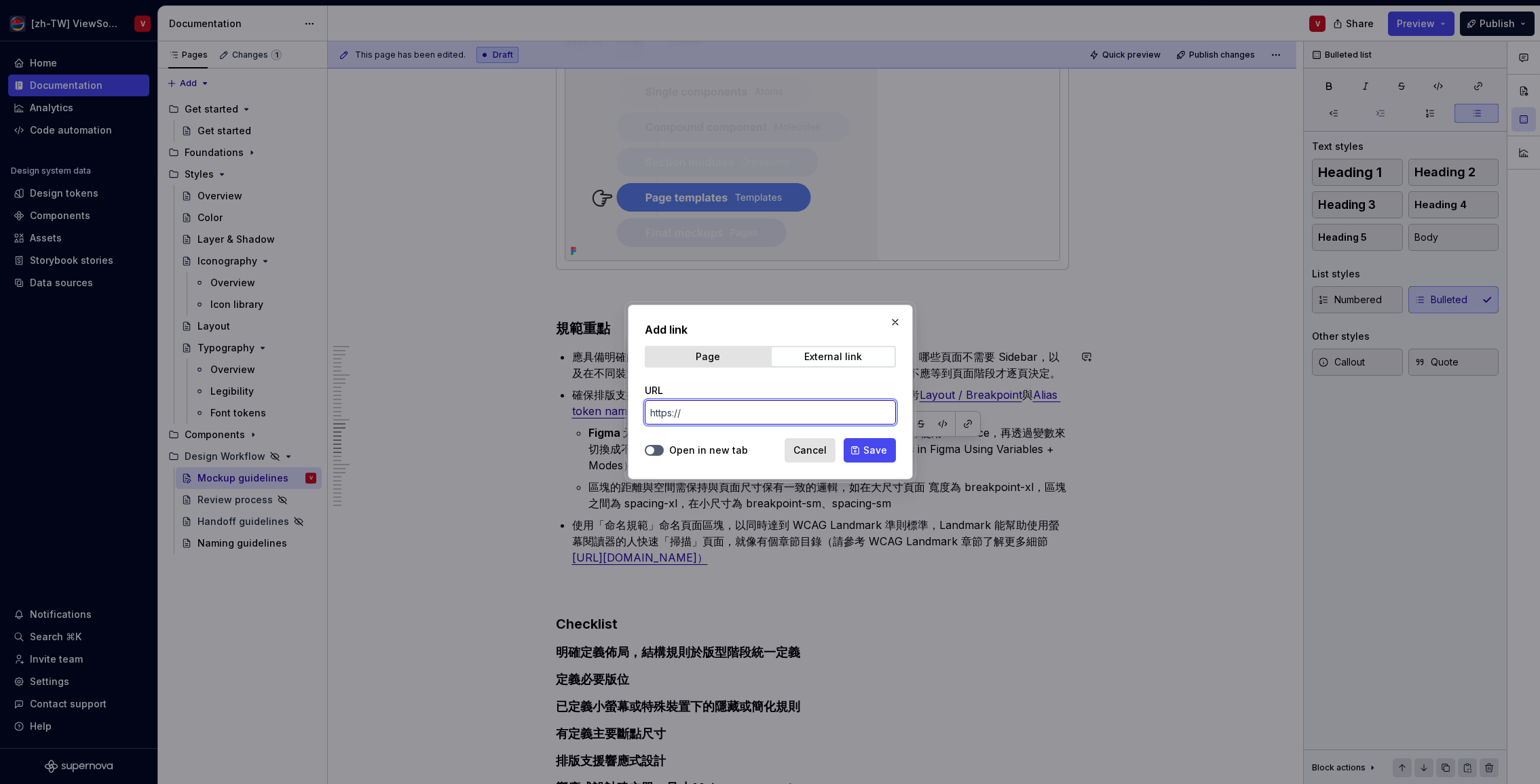
paste input "[URL][DOMAIN_NAME]"
type input "[URL][DOMAIN_NAME]"
click at [654, 449] on icon "button" at bounding box center [650, 451] width 11 height 8
click at [865, 448] on span "Save" at bounding box center [875, 451] width 24 height 13
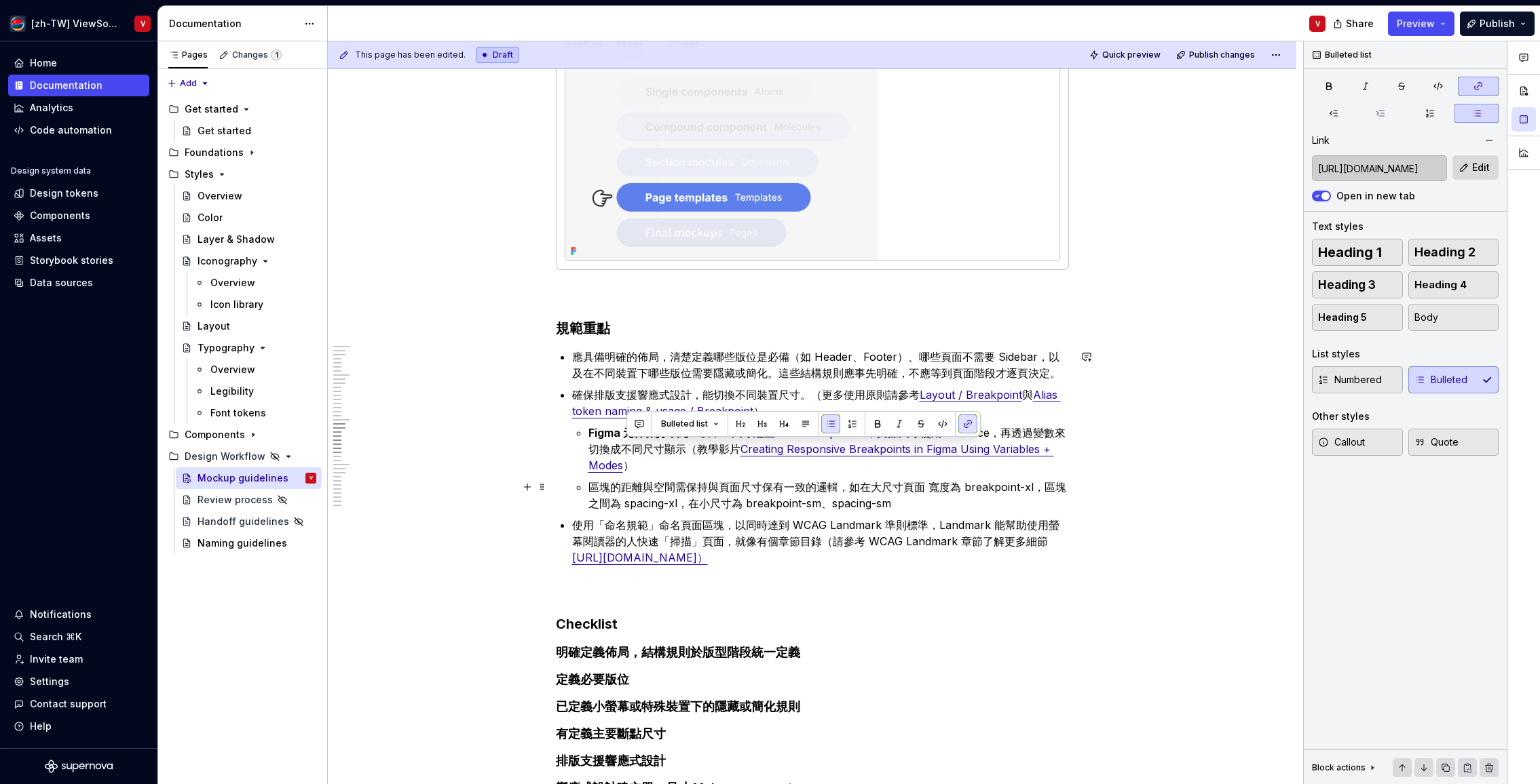
click at [683, 488] on p "區塊的距離與空間需保持與頁面尺寸保有一致的邏輯，如在大尺寸頁面 寬度為 breakpoint-xl，區塊之間為 spacing-xl，在小尺寸為 breakp…" at bounding box center [828, 495] width 480 height 33
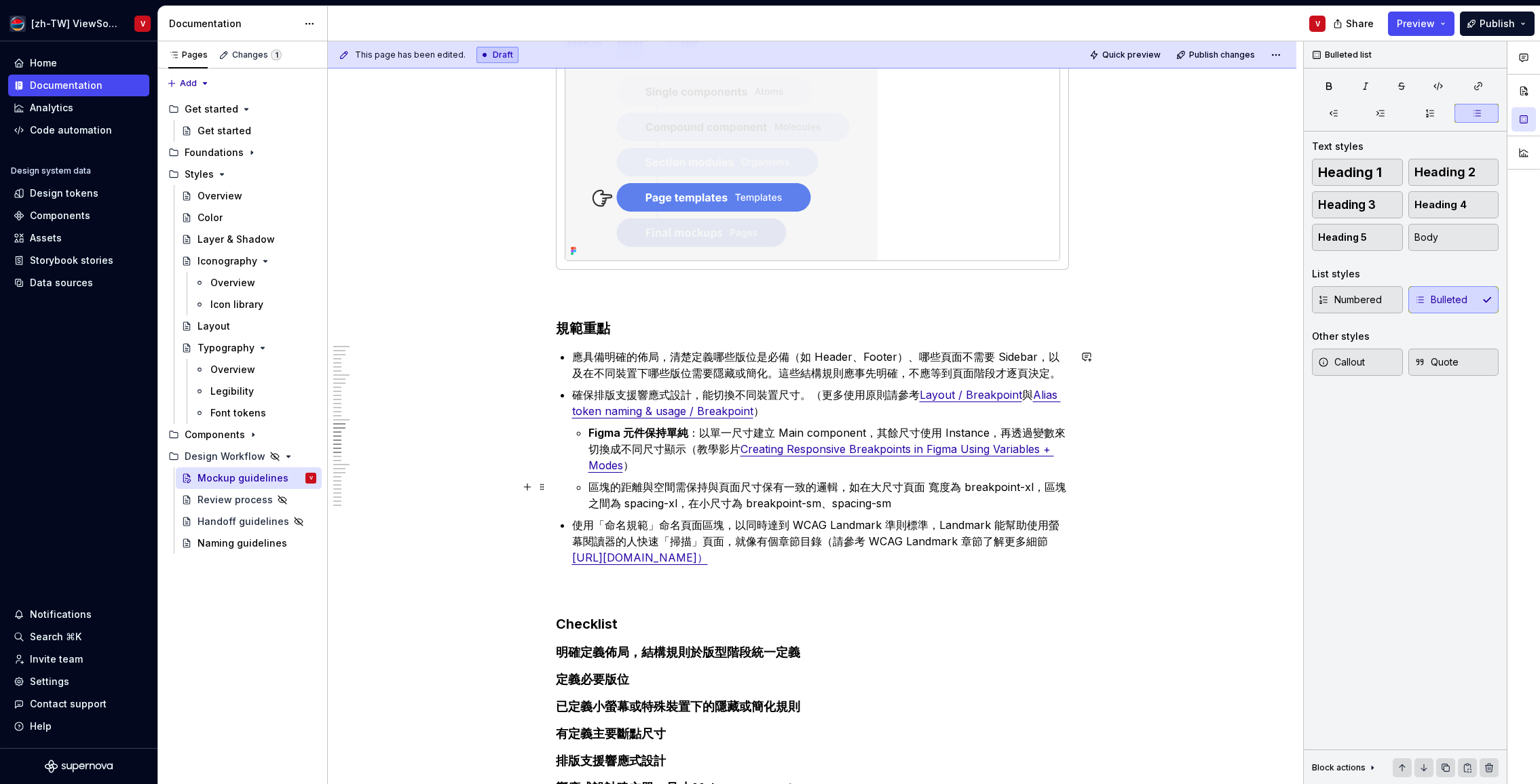
click at [916, 501] on p "區塊的距離與空間需保持與頁面尺寸保有一致的邏輯，如在大尺寸頁面 寬度為 breakpoint-xl，區塊之間為 spacing-xl，在小尺寸為 breakp…" at bounding box center [828, 495] width 480 height 33
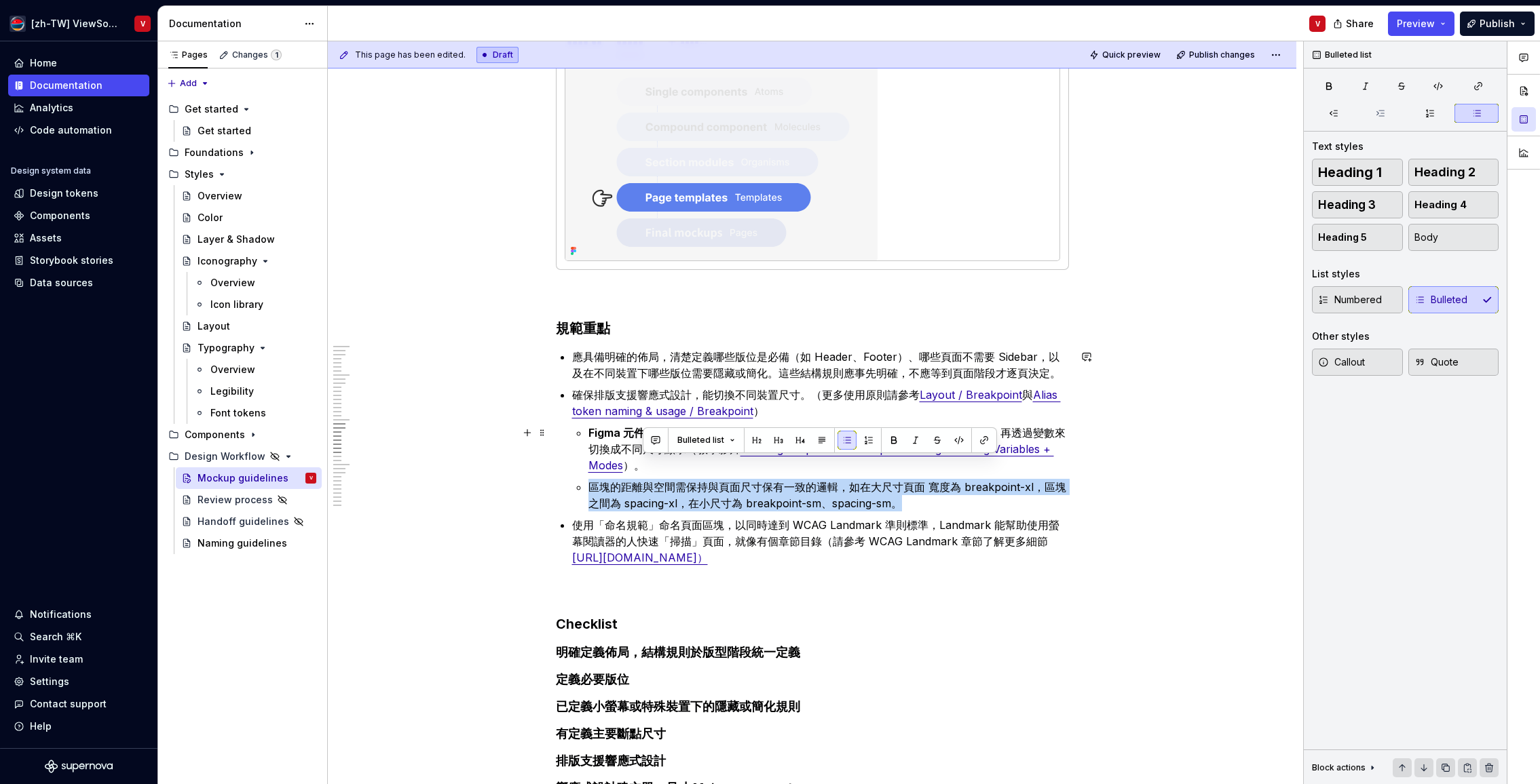
drag, startPoint x: 922, startPoint y: 503, endPoint x: 660, endPoint y: 463, distance: 265.0
click at [665, 466] on ul "Figma 元件保持單純 ：以單一尺寸建立 Main component，其餘尺寸使用 Instance，再透過變數來切換成不同尺寸顯示（教學影片 Creat…" at bounding box center [828, 467] width 480 height 87
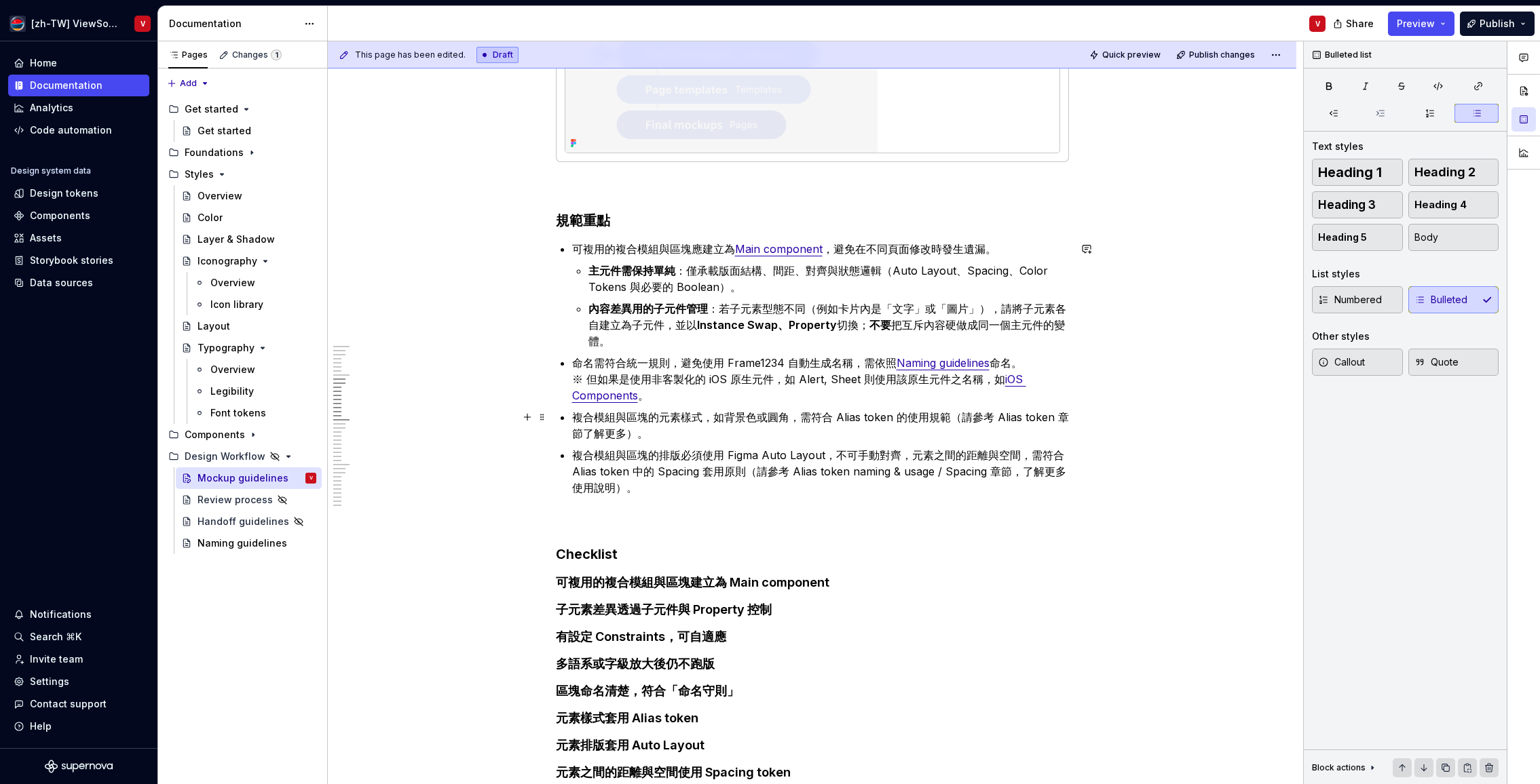
scroll to position [1624, 0]
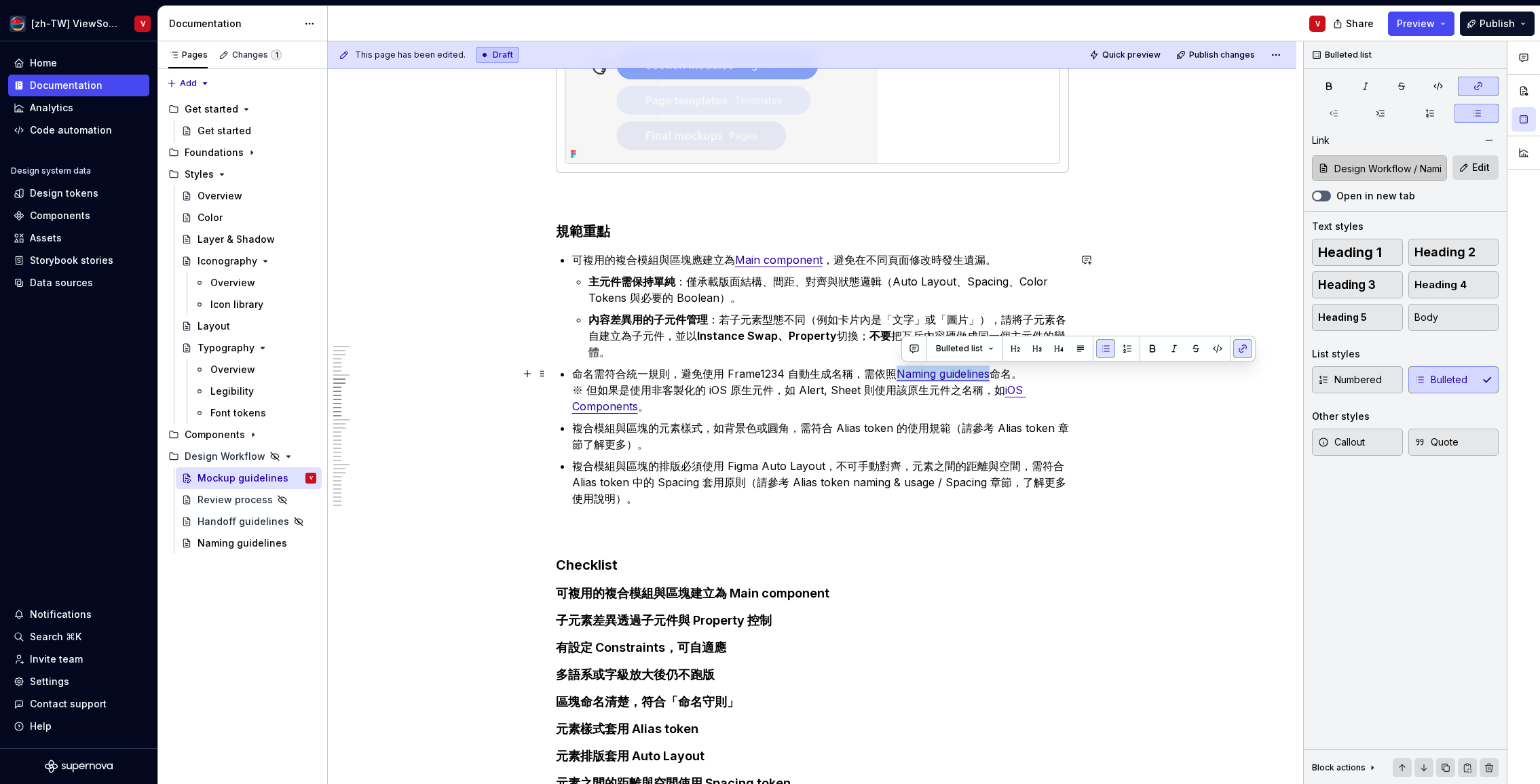
drag, startPoint x: 901, startPoint y: 374, endPoint x: 989, endPoint y: 368, distance: 88.2
click at [996, 375] on p "命名需符合統一規則，避免使用 Frame1234 自動生成名稱，需依照 Naming guidelines 命名。 ※ 但如果是使用非客製化的 iOS 原生元…" at bounding box center [821, 390] width 497 height 49
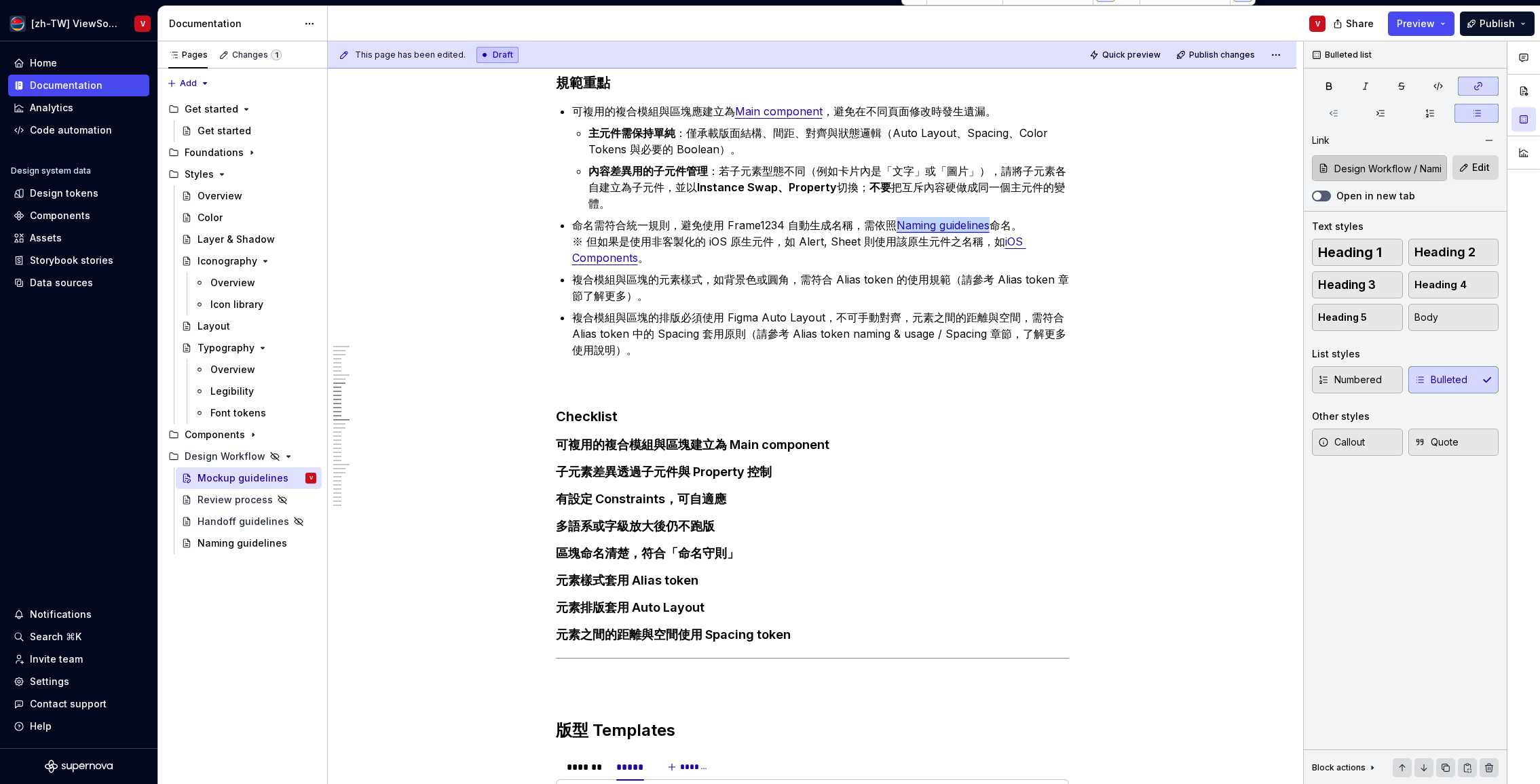
scroll to position [1707, 0]
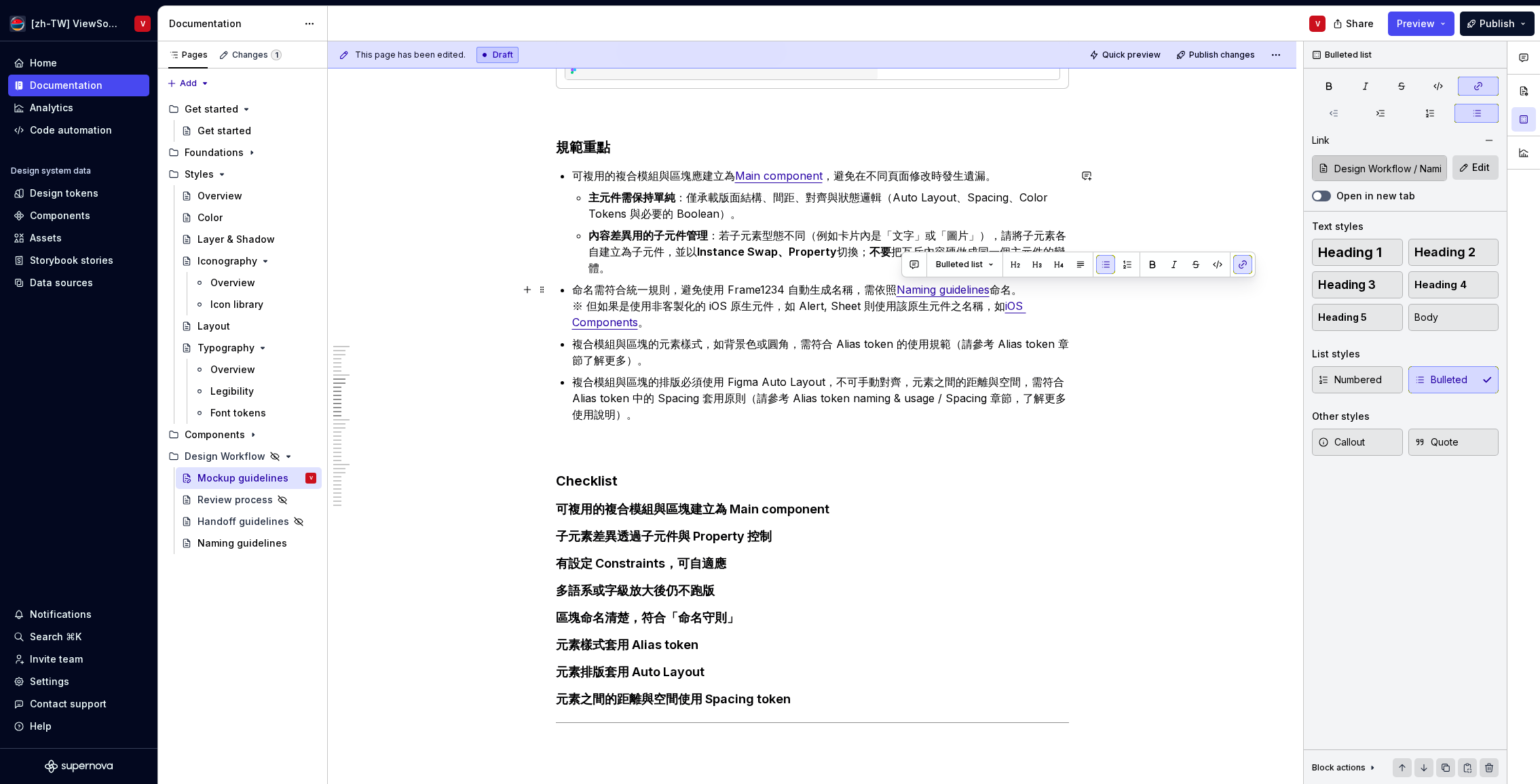
click at [1003, 291] on p "命名需符合統一規則，避免使用 Frame1234 自動生成名稱，需依照 Naming guidelines 命名。 ※ 但如果是使用非客製化的 iOS 原生元…" at bounding box center [821, 306] width 497 height 49
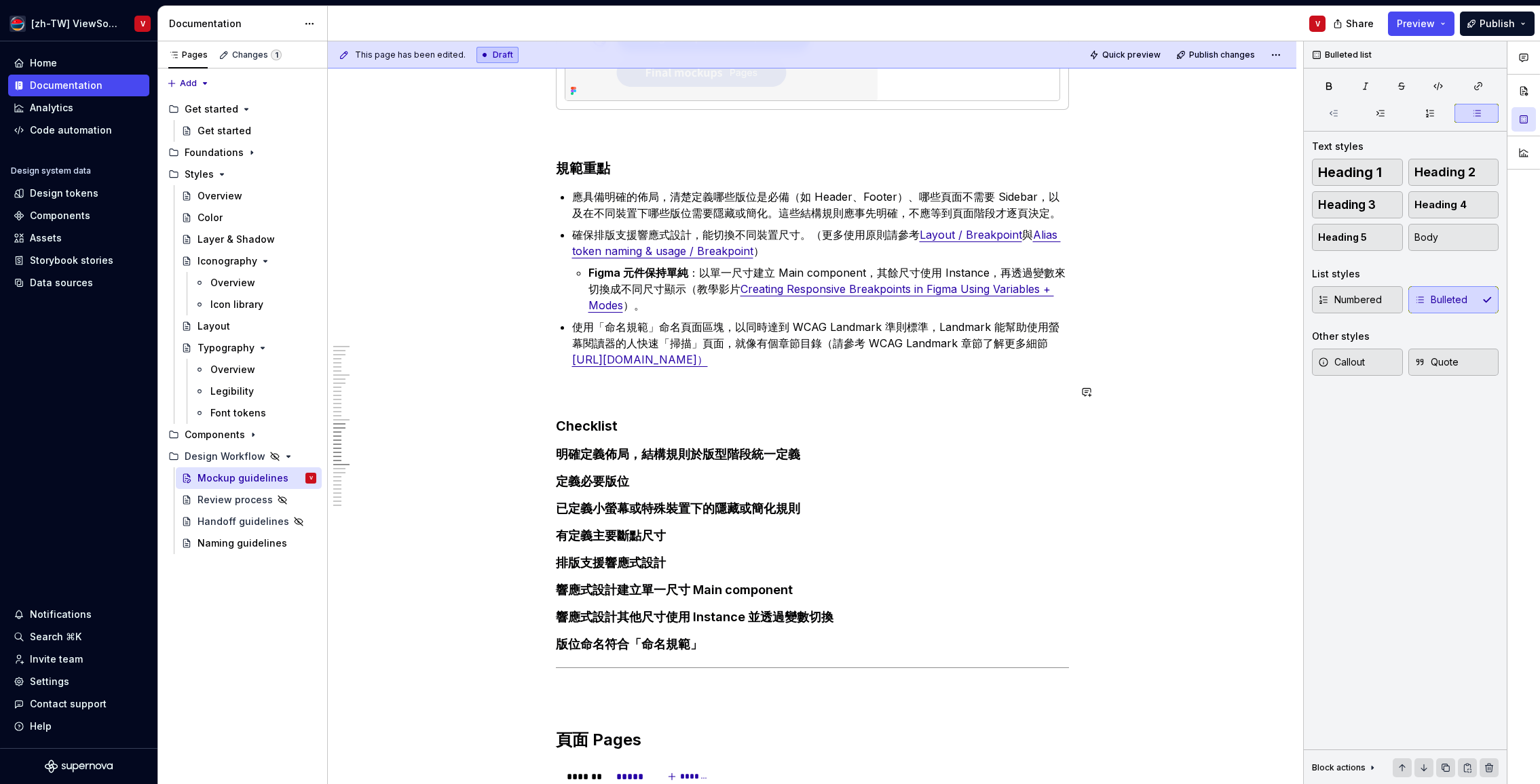
scroll to position [2600, 0]
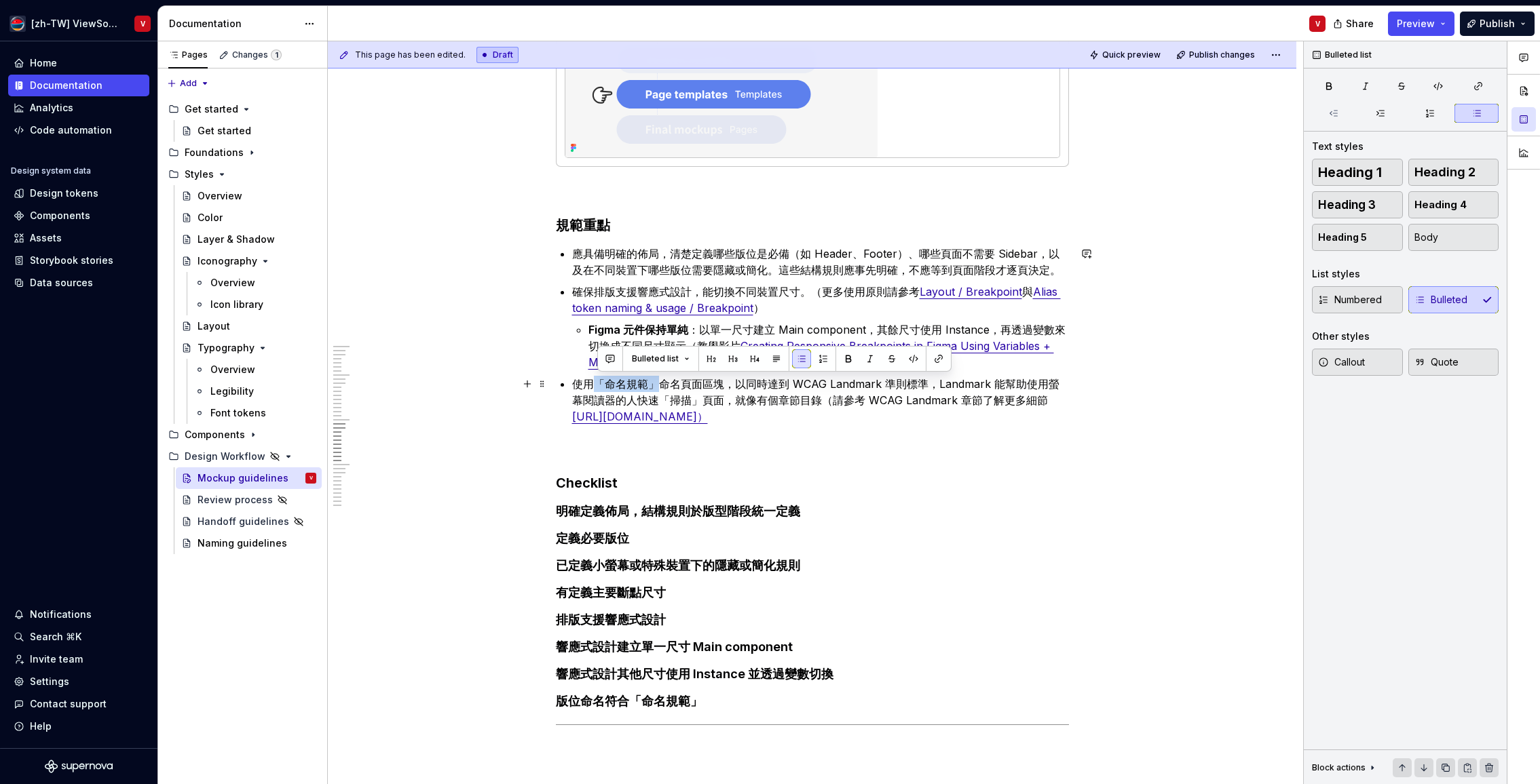
drag, startPoint x: 601, startPoint y: 381, endPoint x: 659, endPoint y: 383, distance: 58.0
click at [665, 384] on p "使用「命名規範」命名頁面區塊，以同時達到 WCAG Landmark 準則標準，Landmark 能幫助使用螢幕閱讀器的人快速「掃描」頁面，就像有個章節目錄（…" at bounding box center [821, 400] width 497 height 49
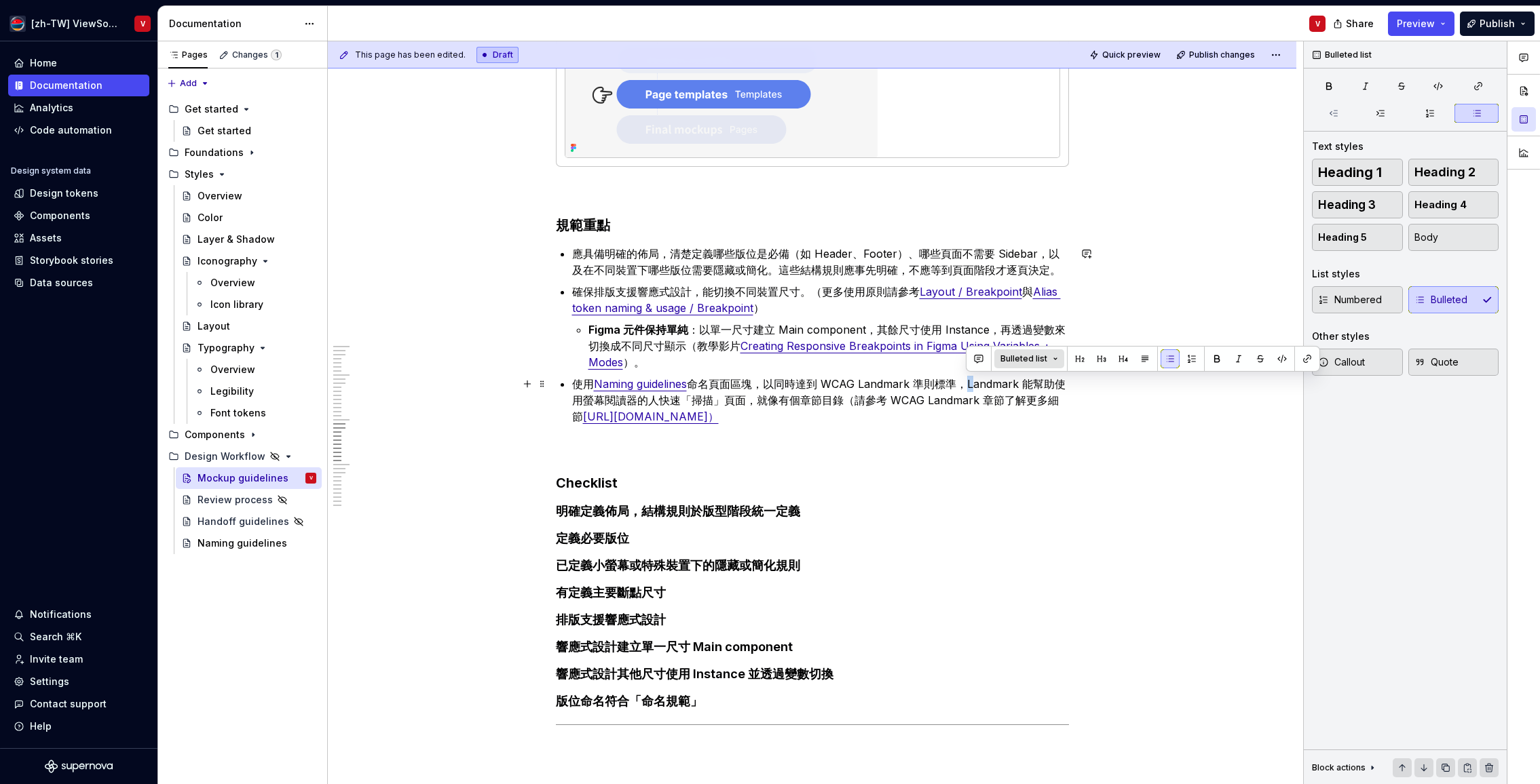
drag, startPoint x: 975, startPoint y: 383, endPoint x: 994, endPoint y: 364, distance: 26.9
click at [968, 383] on p "使用 Naming guidelines 命名頁面區塊，以同時達到 WCAG Landmark 準則標準，Landmark 能幫助使用螢幕閱讀器的人快速「掃描…" at bounding box center [821, 400] width 497 height 49
drag, startPoint x: 769, startPoint y: 400, endPoint x: 758, endPoint y: 377, distance: 25.5
click at [761, 400] on p "使用 Naming guidelines 命名頁面區塊，以同時達到 WCAG Landmark 準則標準（Landmark 能幫助使用螢幕閱讀器的人快速「掃描…" at bounding box center [821, 400] width 497 height 49
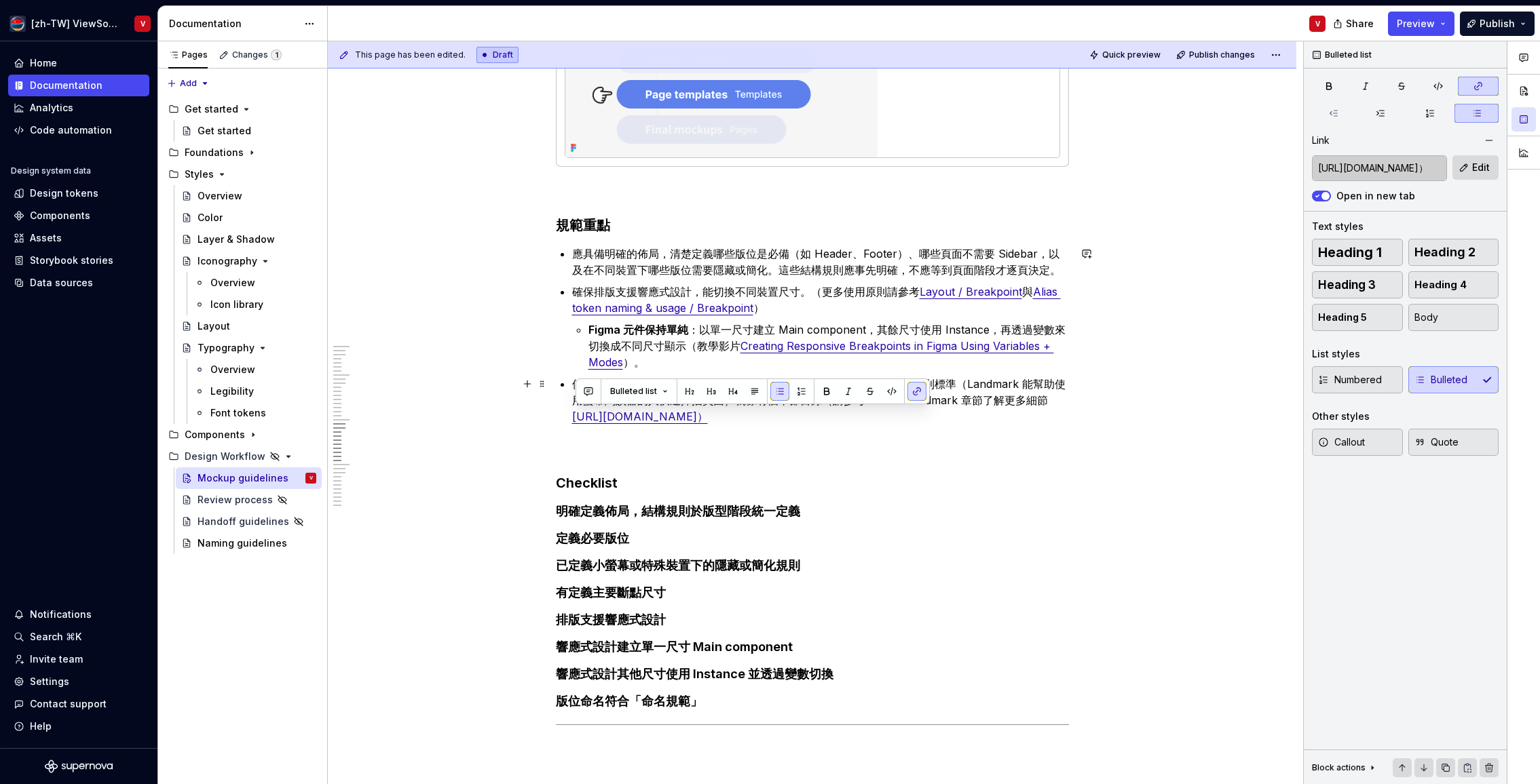
drag, startPoint x: 901, startPoint y: 417, endPoint x: 566, endPoint y: 416, distance: 335.0
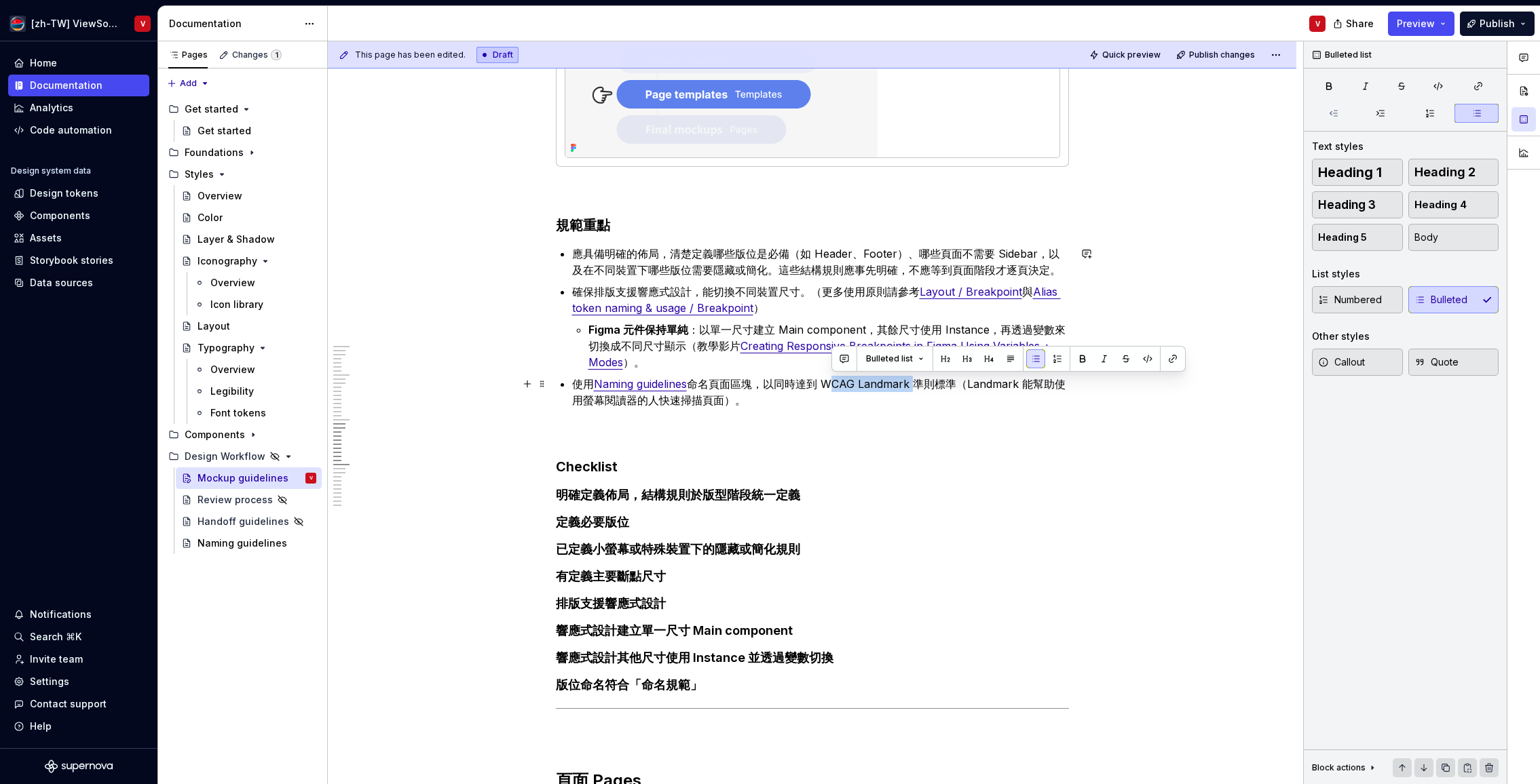
drag, startPoint x: 833, startPoint y: 384, endPoint x: 915, endPoint y: 381, distance: 82.1
click at [919, 382] on p "使用 Naming guidelines 命名頁面區塊，以同時達到 WCAG Landmark 準則標準（Landmark 能幫助使用螢幕閱讀器的人快速掃描頁…" at bounding box center [821, 392] width 497 height 33
click at [1170, 360] on button "button" at bounding box center [1173, 359] width 19 height 19
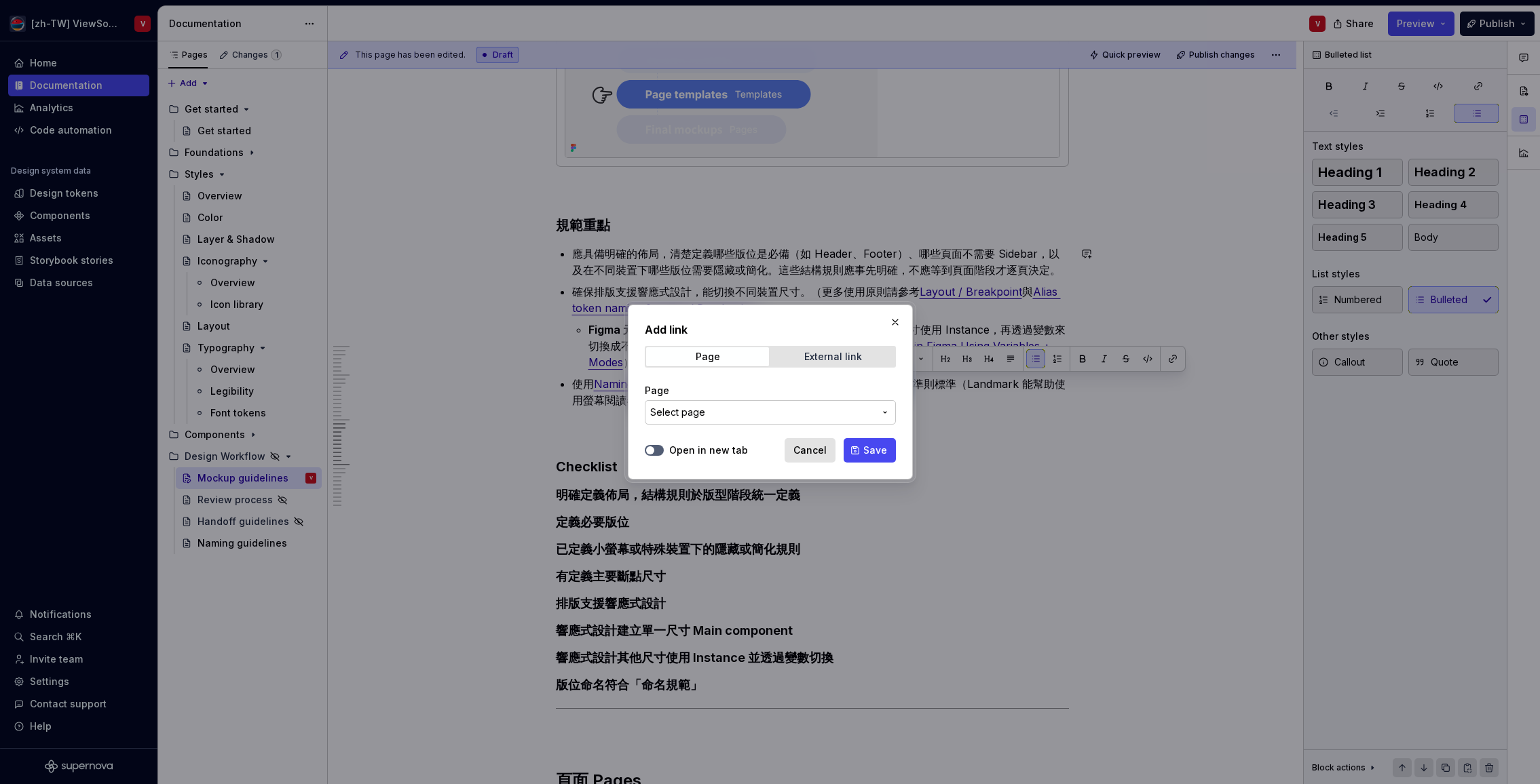
click at [810, 358] on div "External link" at bounding box center [833, 356] width 57 height 11
drag, startPoint x: 695, startPoint y: 416, endPoint x: 693, endPoint y: 408, distance: 8.2
click at [695, 416] on input "URL" at bounding box center [770, 412] width 251 height 24
paste input "[URL][DOMAIN_NAME]"
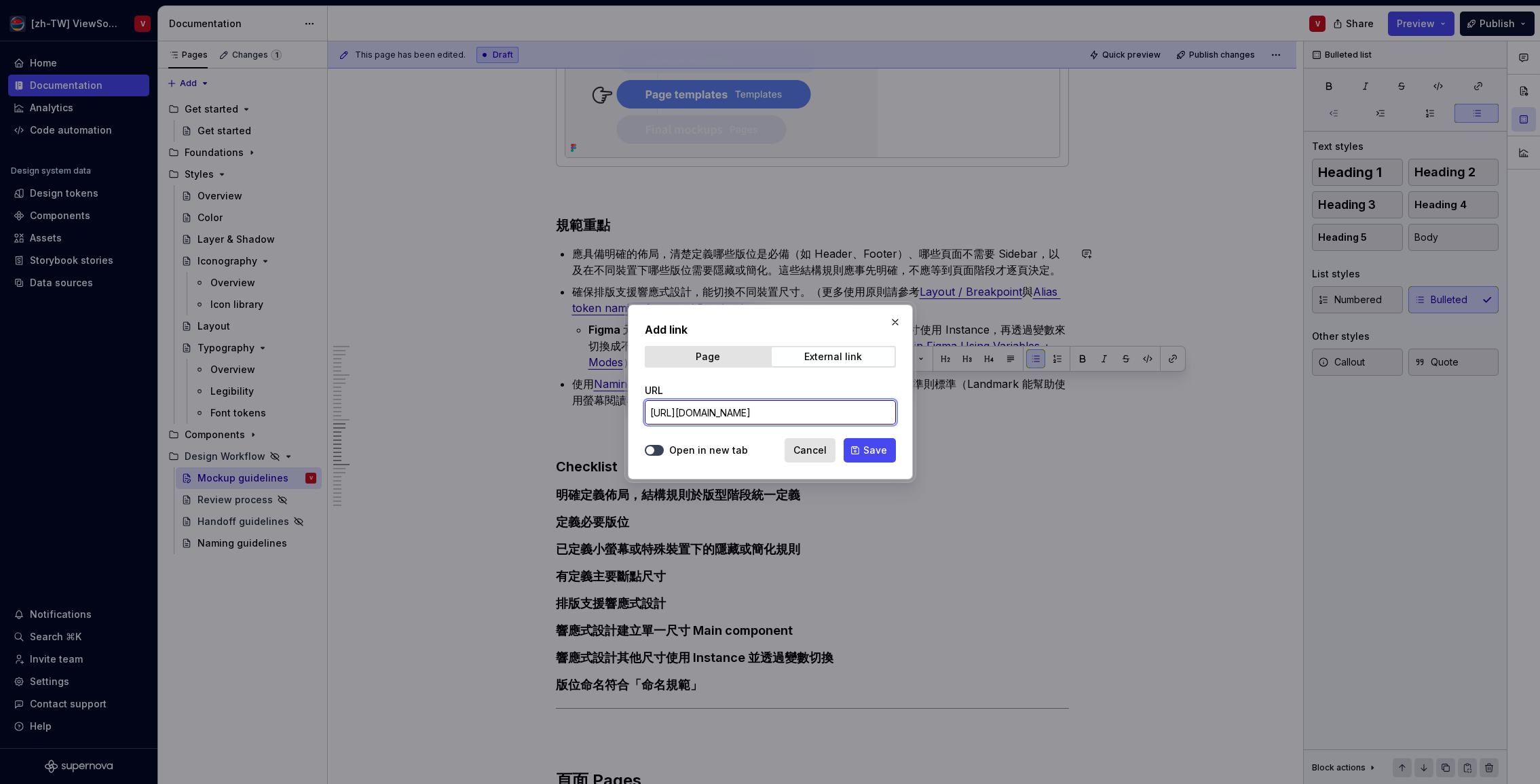
type input "[URL][DOMAIN_NAME]"
click at [656, 449] on button "Open in new tab" at bounding box center [654, 450] width 19 height 11
drag, startPoint x: 865, startPoint y: 451, endPoint x: 864, endPoint y: 440, distance: 11.0
click at [865, 451] on span "Save" at bounding box center [875, 451] width 24 height 13
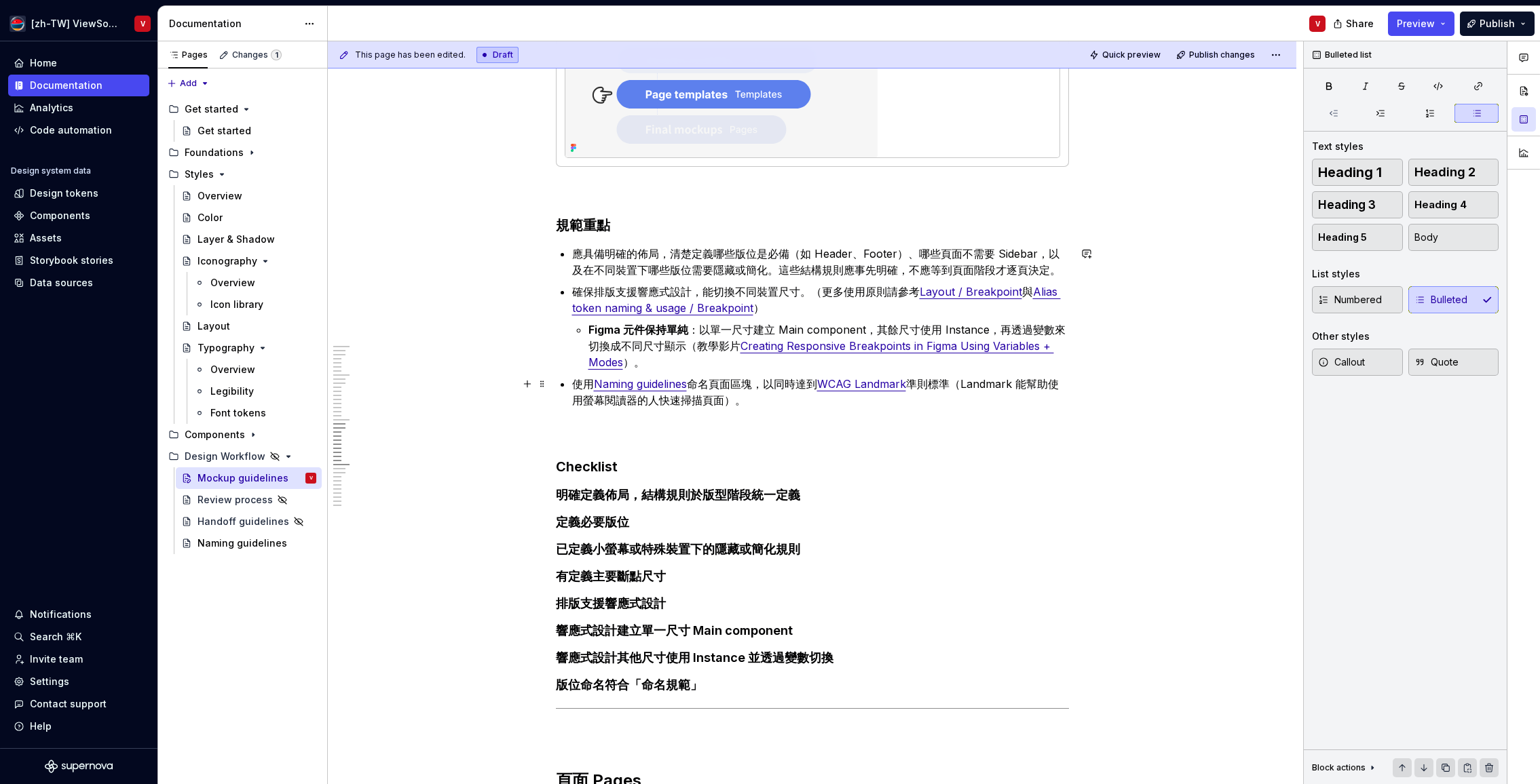
click at [978, 387] on p "使用 Naming guidelines 命名頁面區塊，以同時達到 WCAG Landmark 準則標準（Landmark 能幫助使用螢幕閱讀器的人快速掃描頁…" at bounding box center [821, 392] width 497 height 33
click at [765, 401] on p "使用 Naming guidelines 命名頁面區塊，以同時達到 WCAG Landmark 準則標準（Landmark 能幫助使用螢幕閱讀器的人快速掃描頁…" at bounding box center [821, 392] width 497 height 33
click at [675, 434] on p at bounding box center [812, 432] width 513 height 16
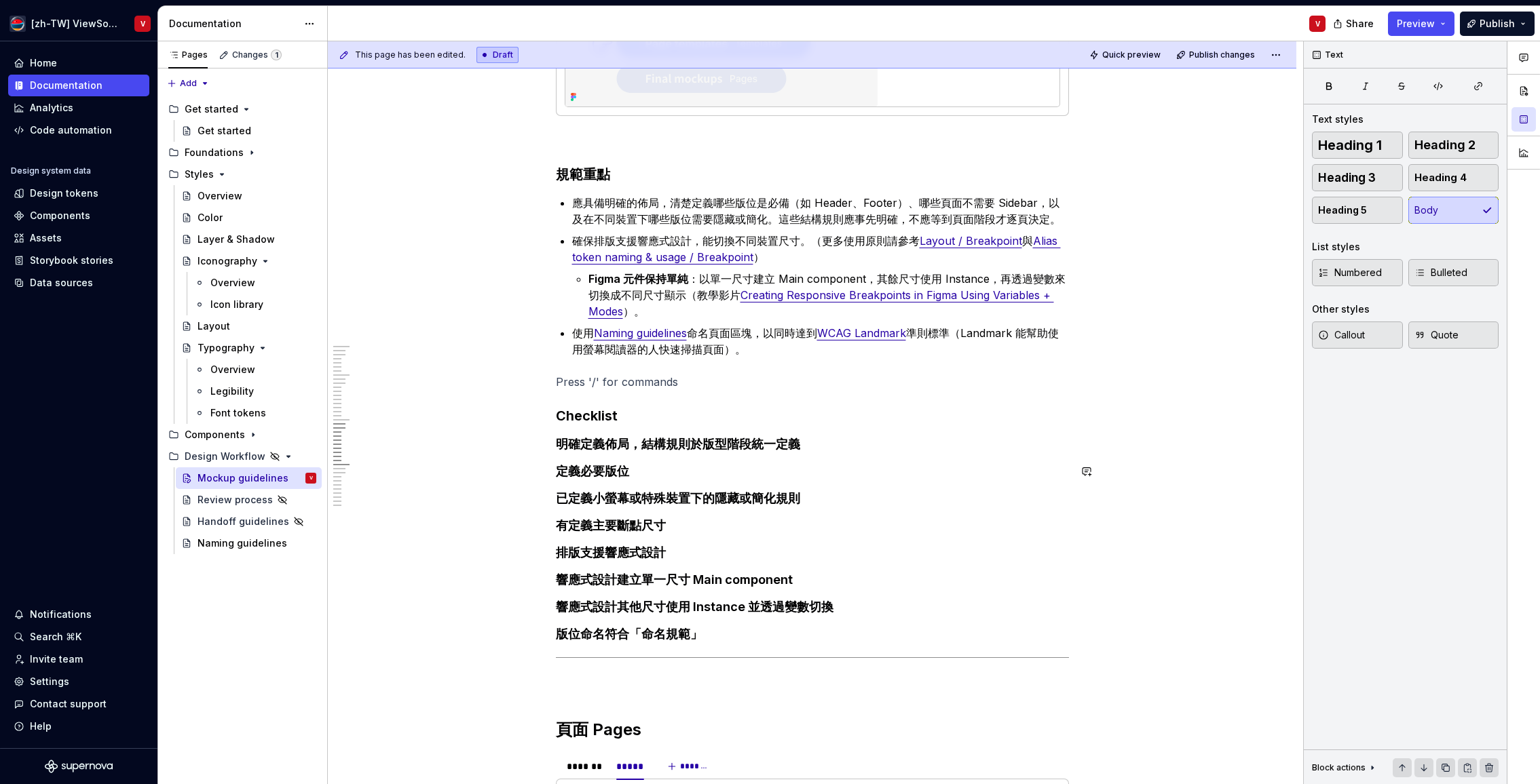
scroll to position [2659, 0]
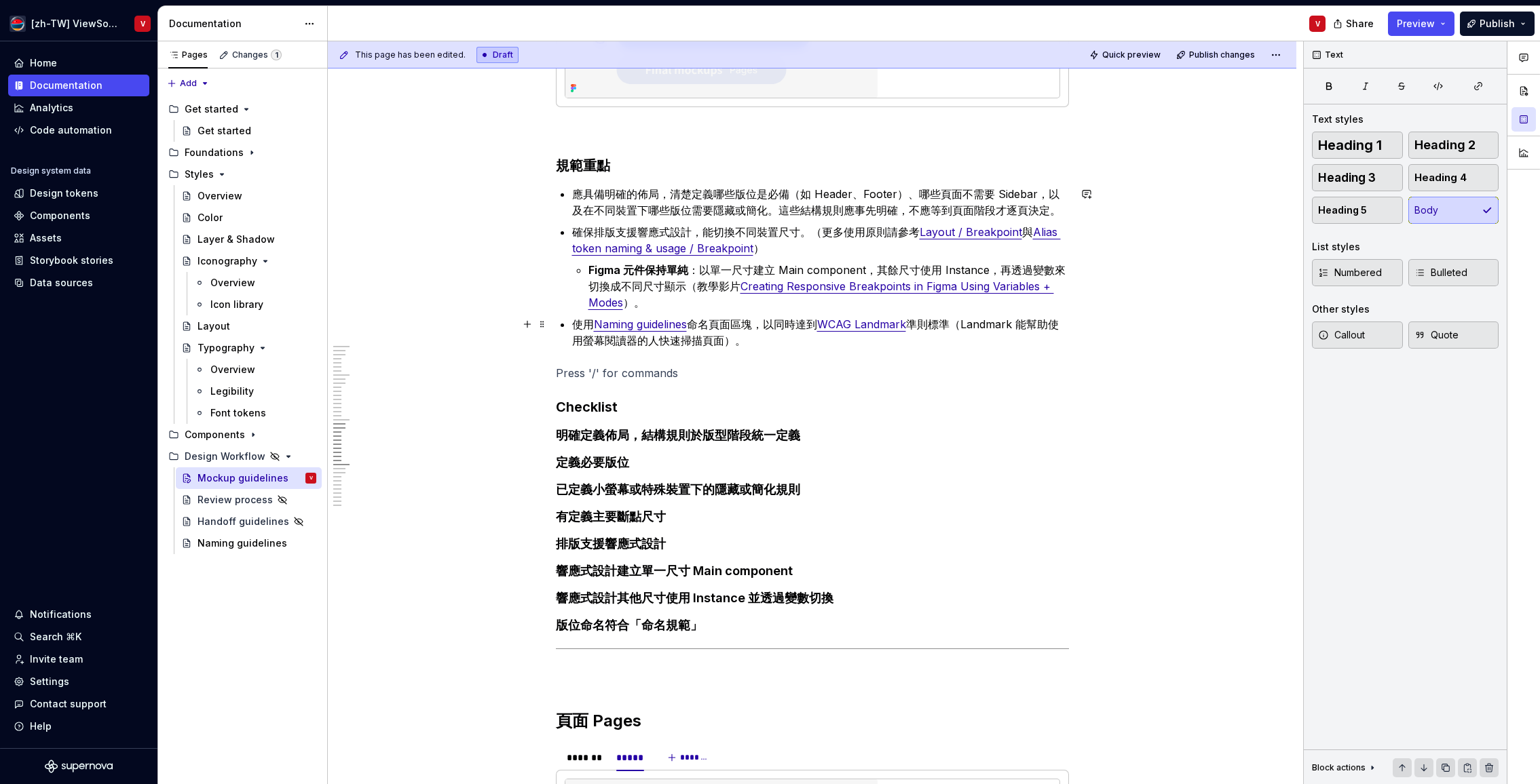
click at [719, 324] on p "使用 Naming guidelines 命名頁面區塊，以同時達到 WCAG Landmark 準則標準（Landmark 能幫助使用螢幕閱讀器的人快速掃描頁…" at bounding box center [821, 332] width 497 height 33
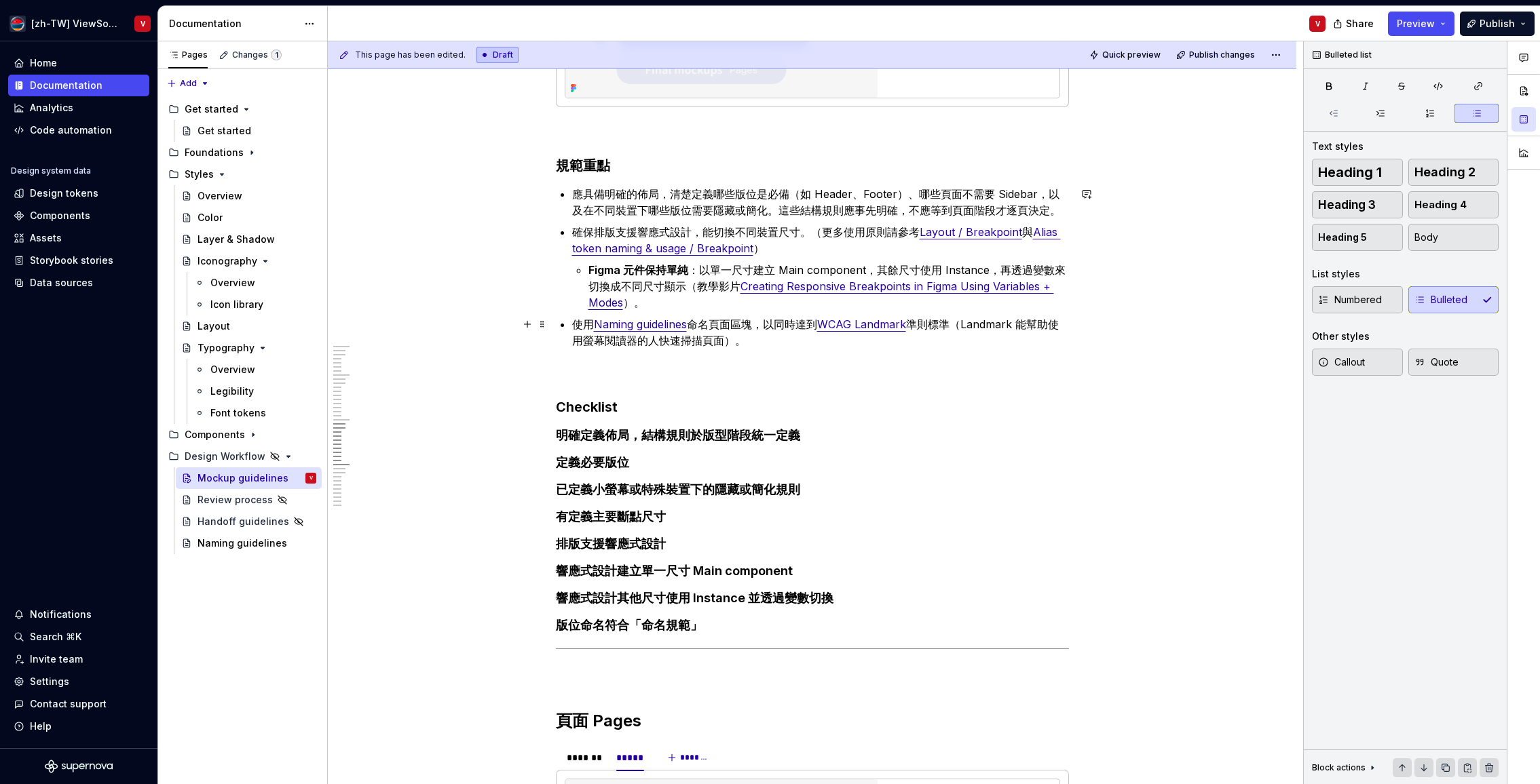
click at [699, 326] on p "使用 Naming guidelines 命名頁面區塊，以同時達到 WCAG Landmark 準則標準（Landmark 能幫助使用螢幕閱讀器的人快速掃描頁…" at bounding box center [821, 332] width 497 height 33
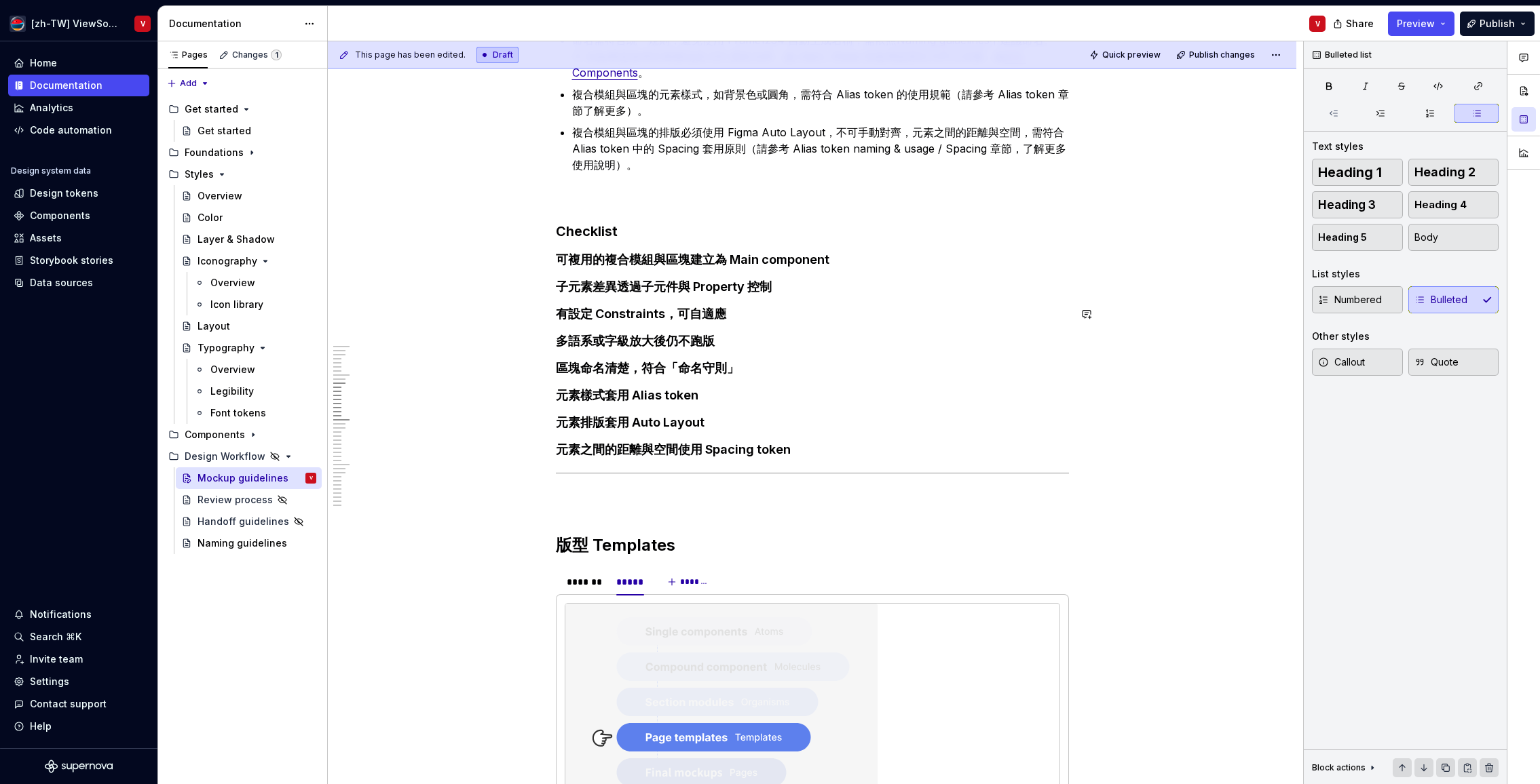
scroll to position [1778, 0]
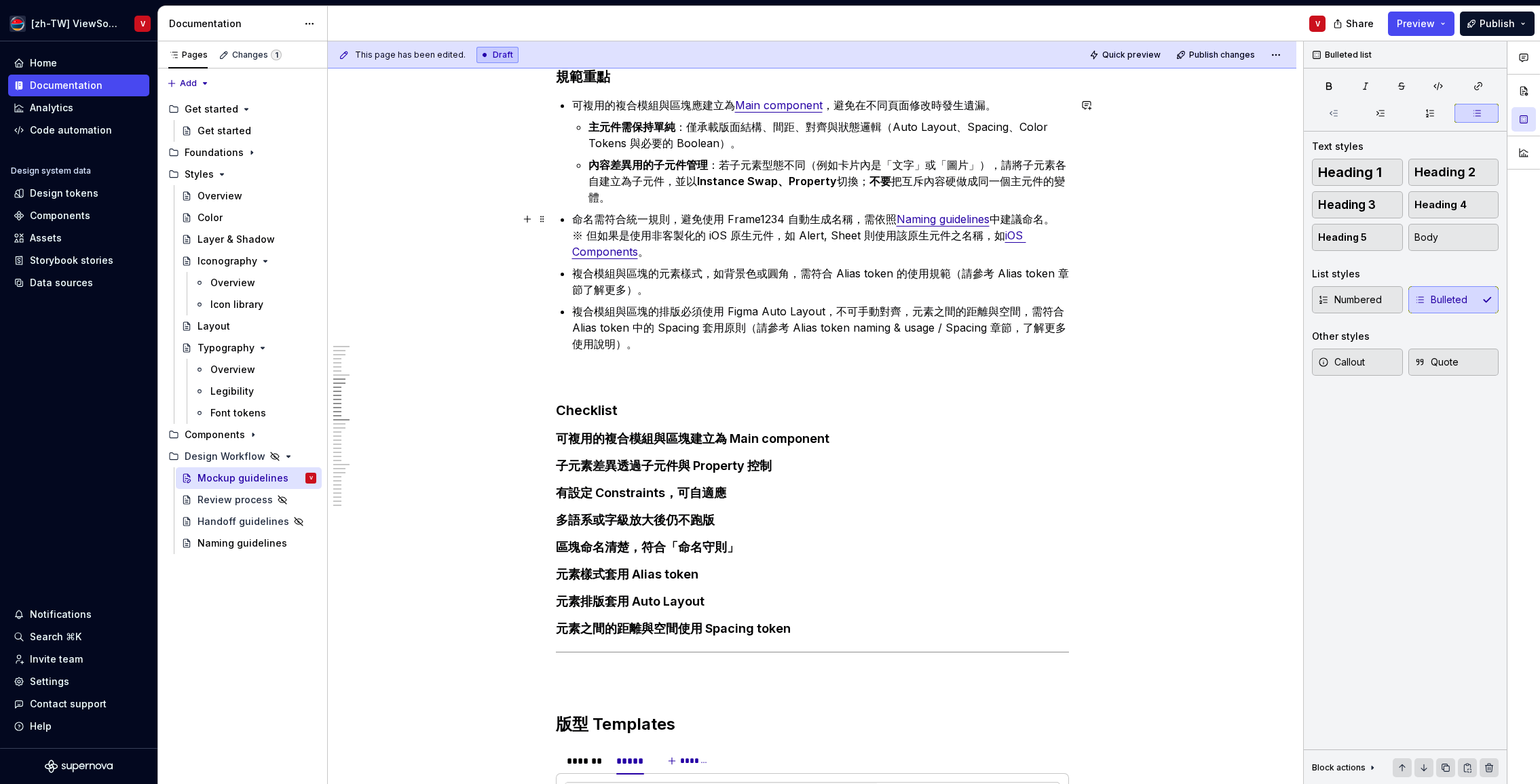
click at [1029, 221] on p "命名需符合統一規則，避免使用 Frame1234 自動生成名稱，需依照 Naming guidelines 中建議命名。 ※ 但如果是使用非客製化的 iOS …" at bounding box center [821, 236] width 497 height 49
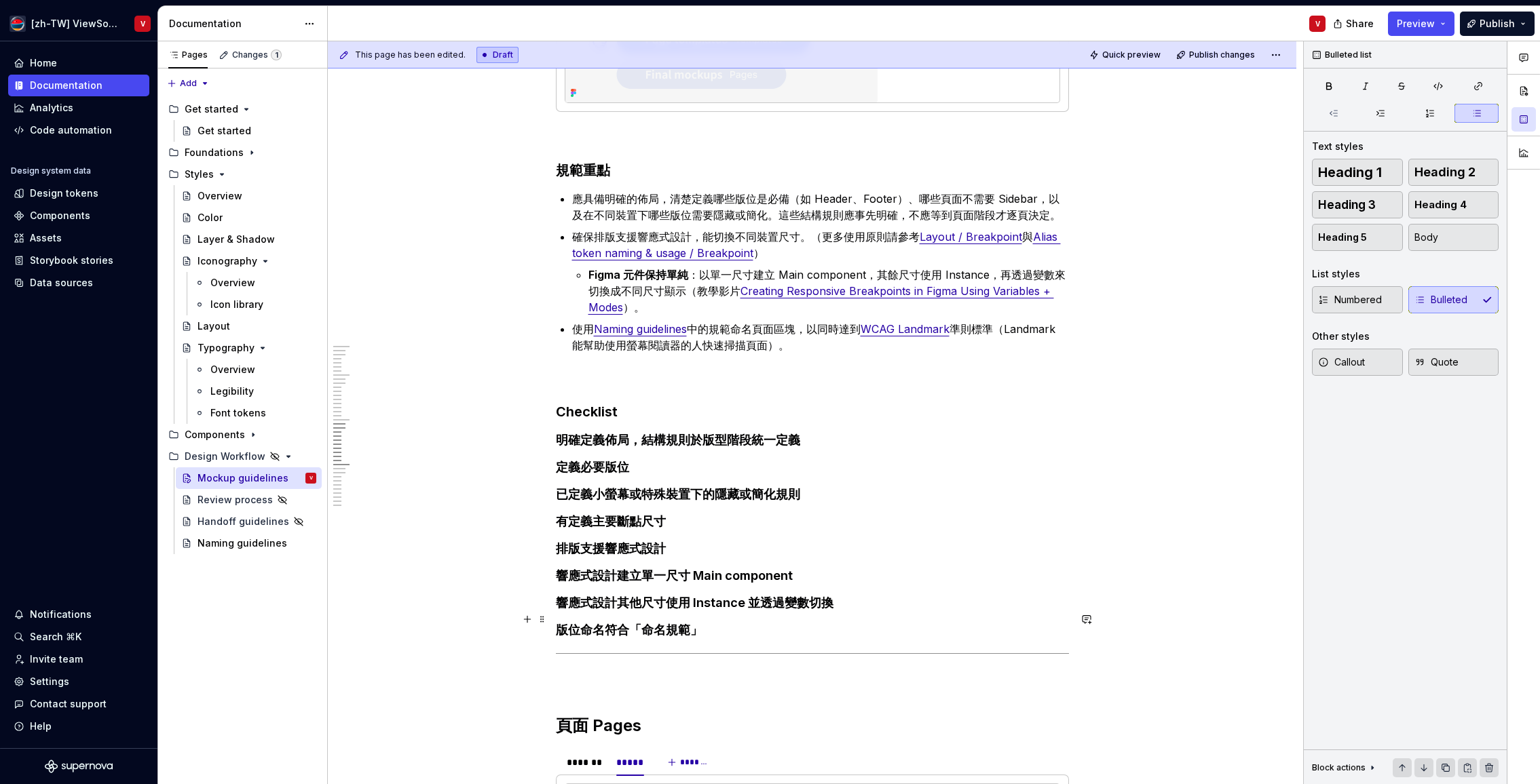
scroll to position [2736, 0]
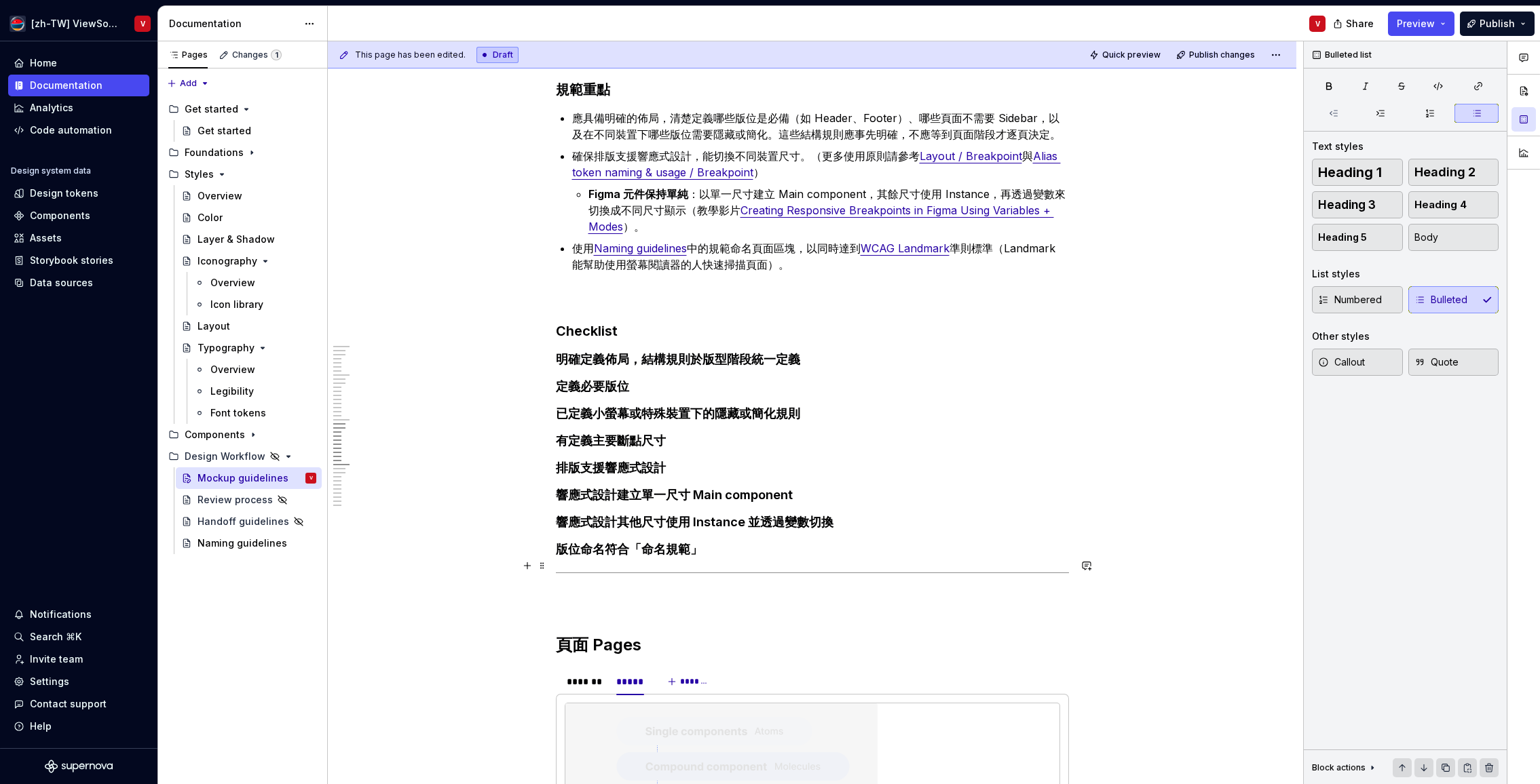
click at [644, 557] on h4 "版位命名符合「命名規範」" at bounding box center [812, 549] width 513 height 16
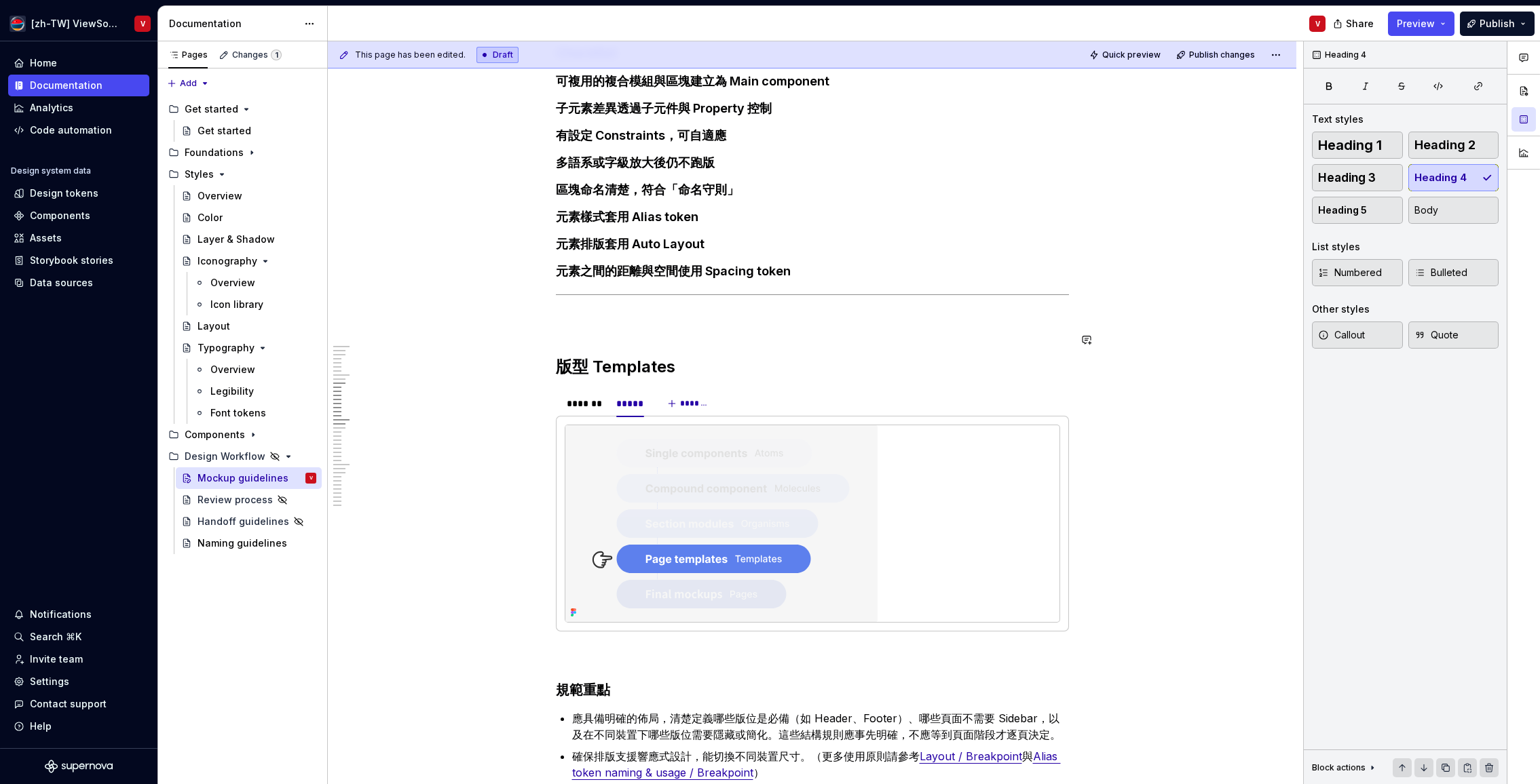
scroll to position [2128, 0]
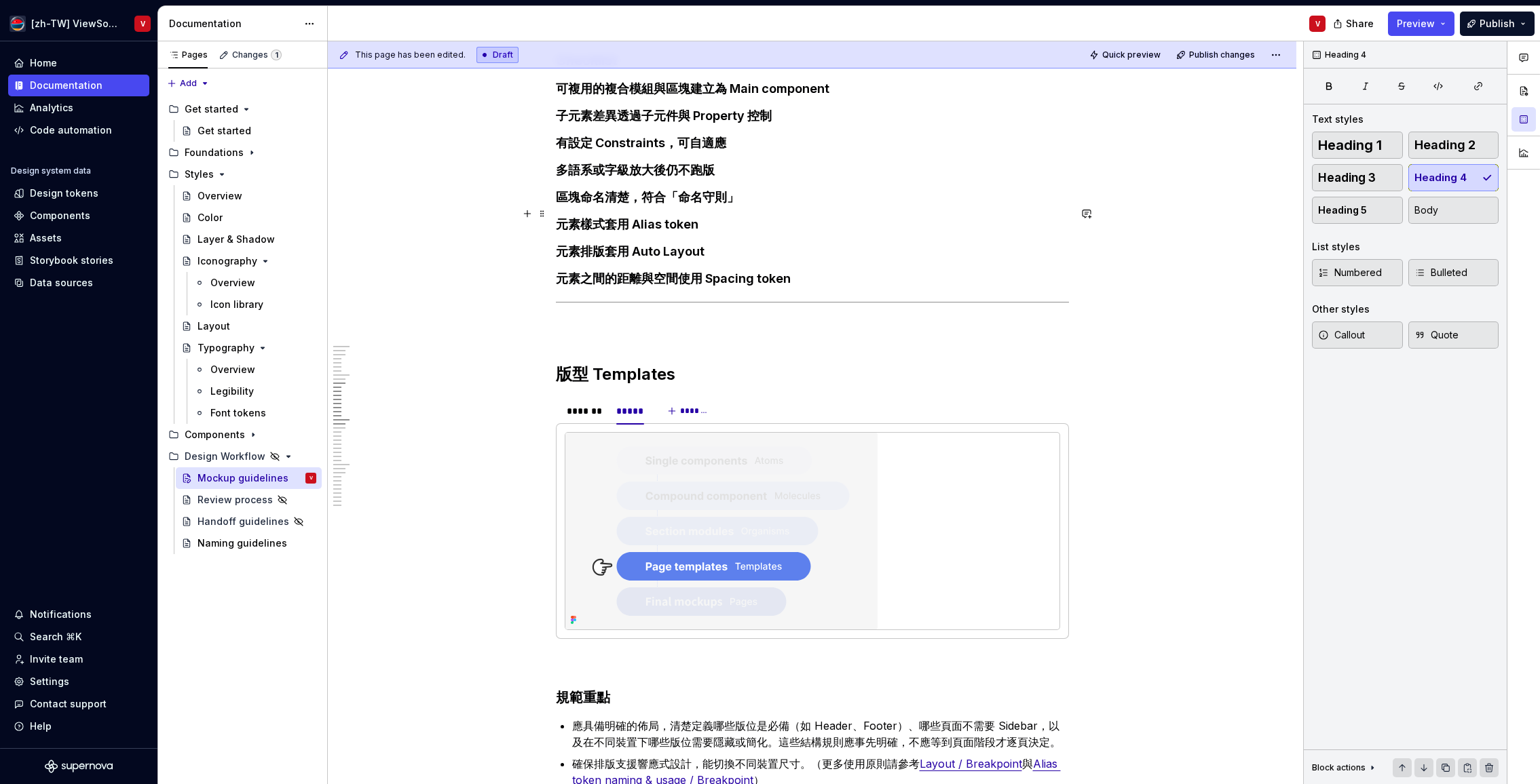
drag, startPoint x: 682, startPoint y: 211, endPoint x: 686, endPoint y: 180, distance: 31.3
click at [682, 205] on h4 "區塊命名清楚，符合「命名守則」" at bounding box center [812, 197] width 513 height 16
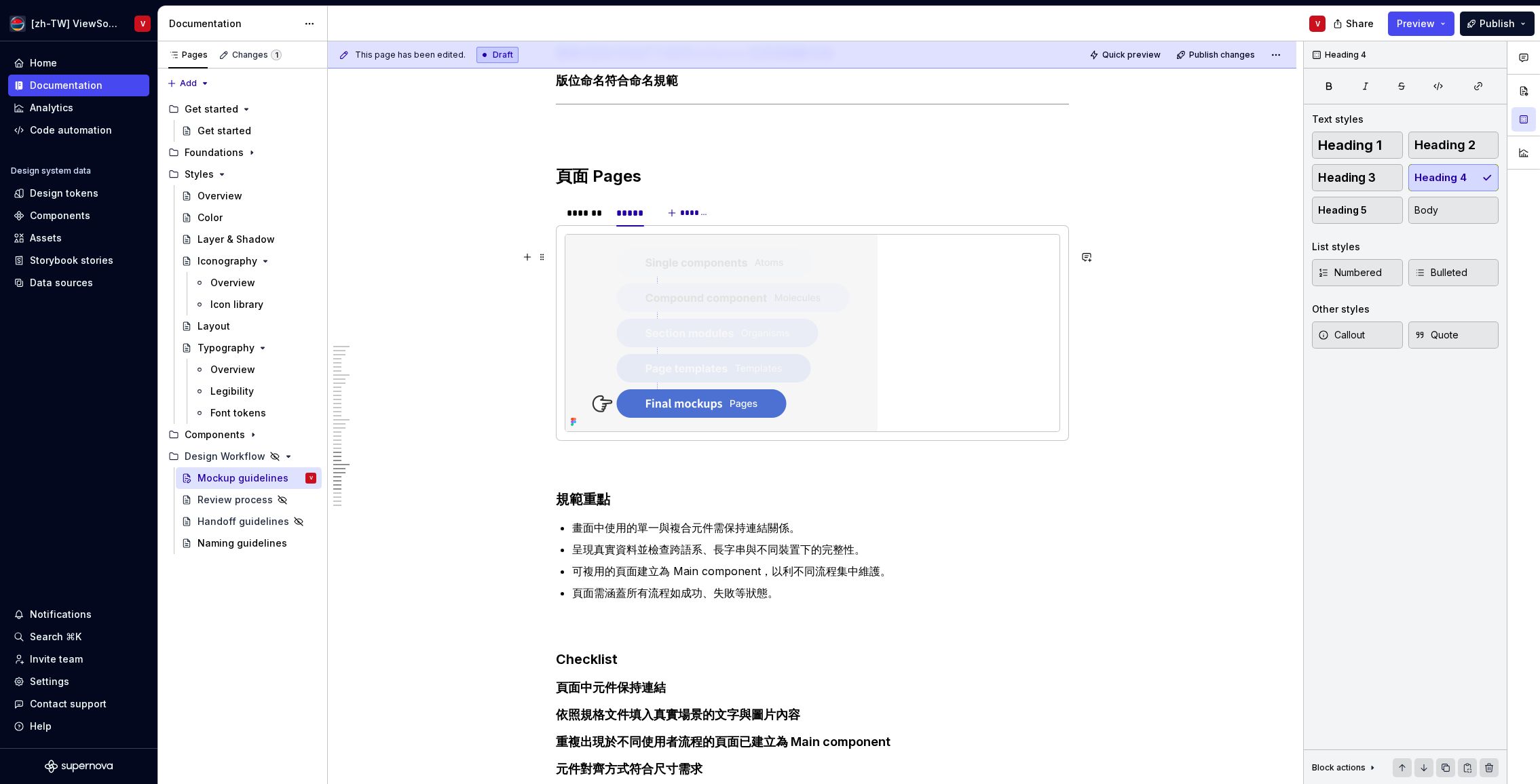
scroll to position [3205, 0]
click at [761, 338] on img at bounding box center [721, 333] width 313 height 197
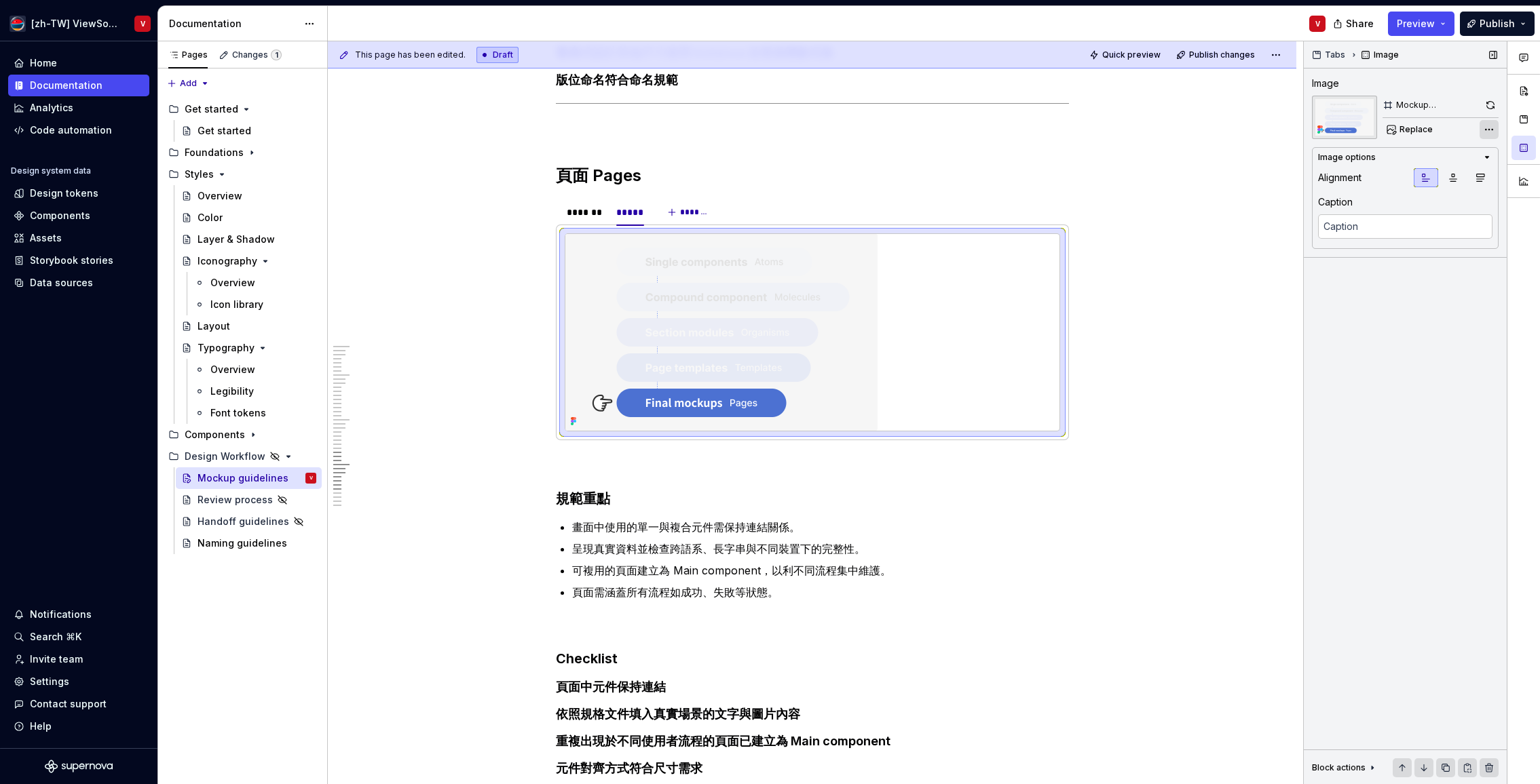
click at [1490, 128] on div "Comments Open comments No comments yet Select ‘Comment’ from the block context …" at bounding box center [1421, 413] width 236 height 744
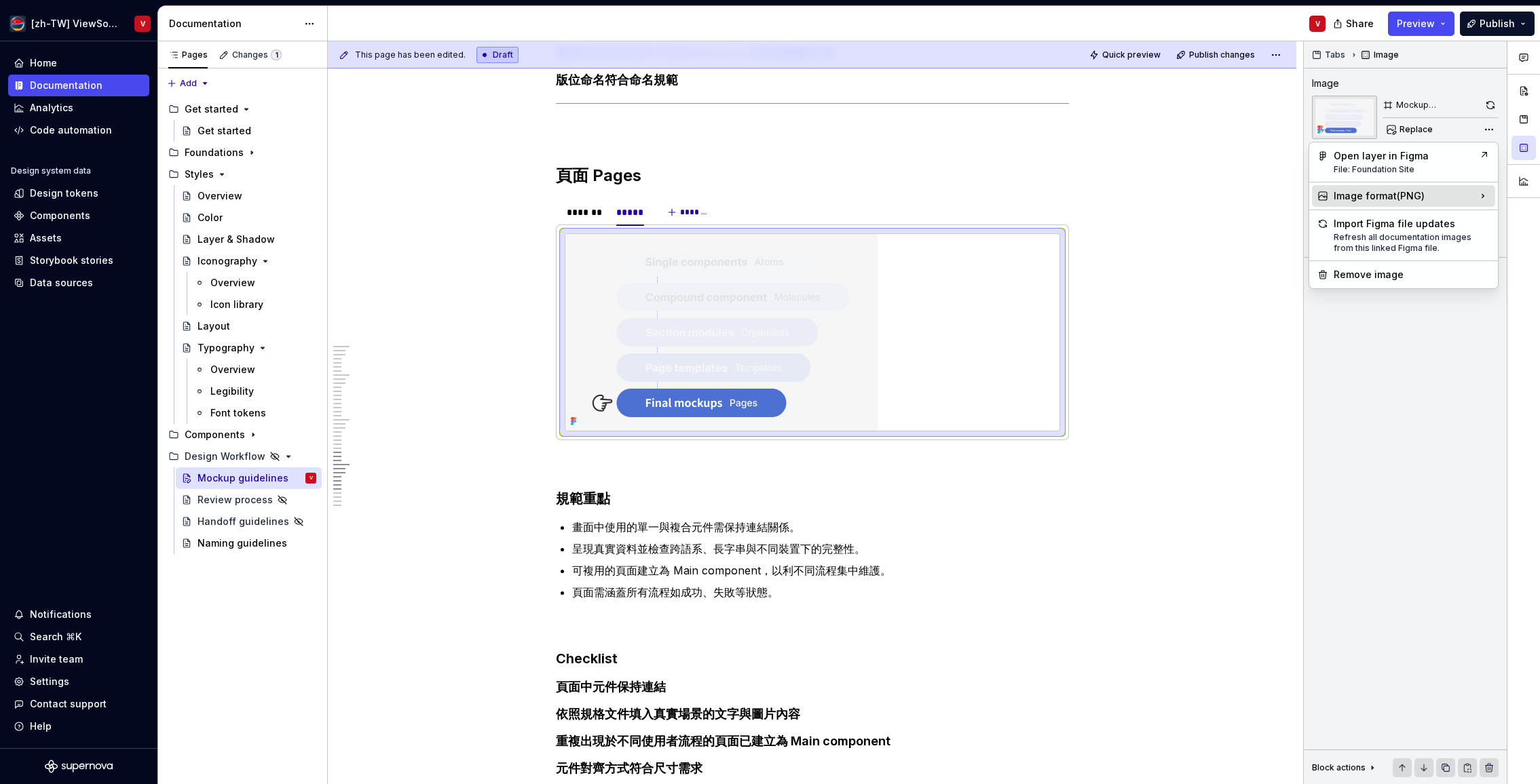
click at [1442, 198] on div "Image format ( PNG )" at bounding box center [1403, 196] width 183 height 22
click at [1436, 192] on div "Image format ( PNG )" at bounding box center [1403, 196] width 183 height 22
click at [1216, 239] on div "SVG Use if image from Figma is pixelated." at bounding box center [1235, 241] width 150 height 26
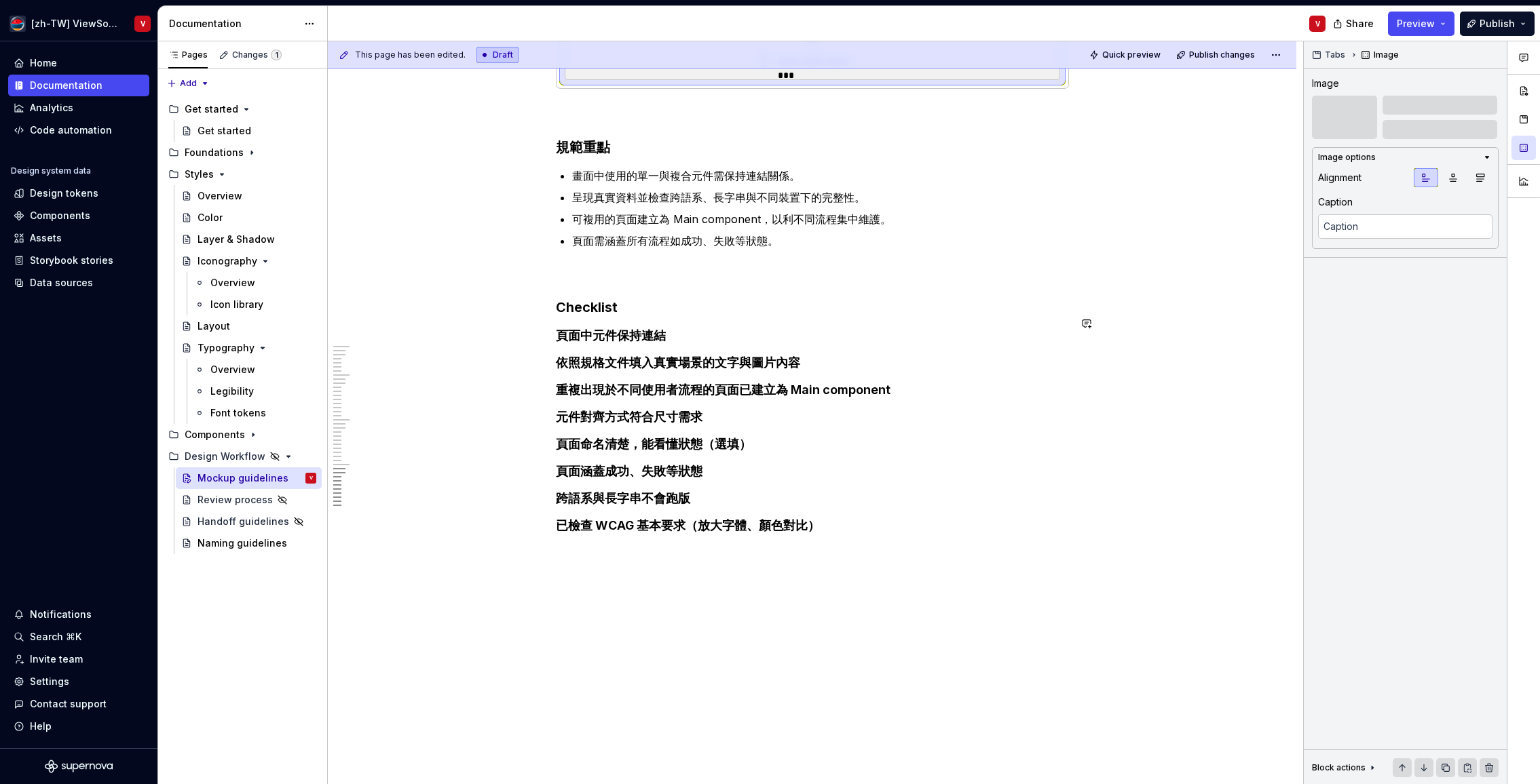
scroll to position [3413, 0]
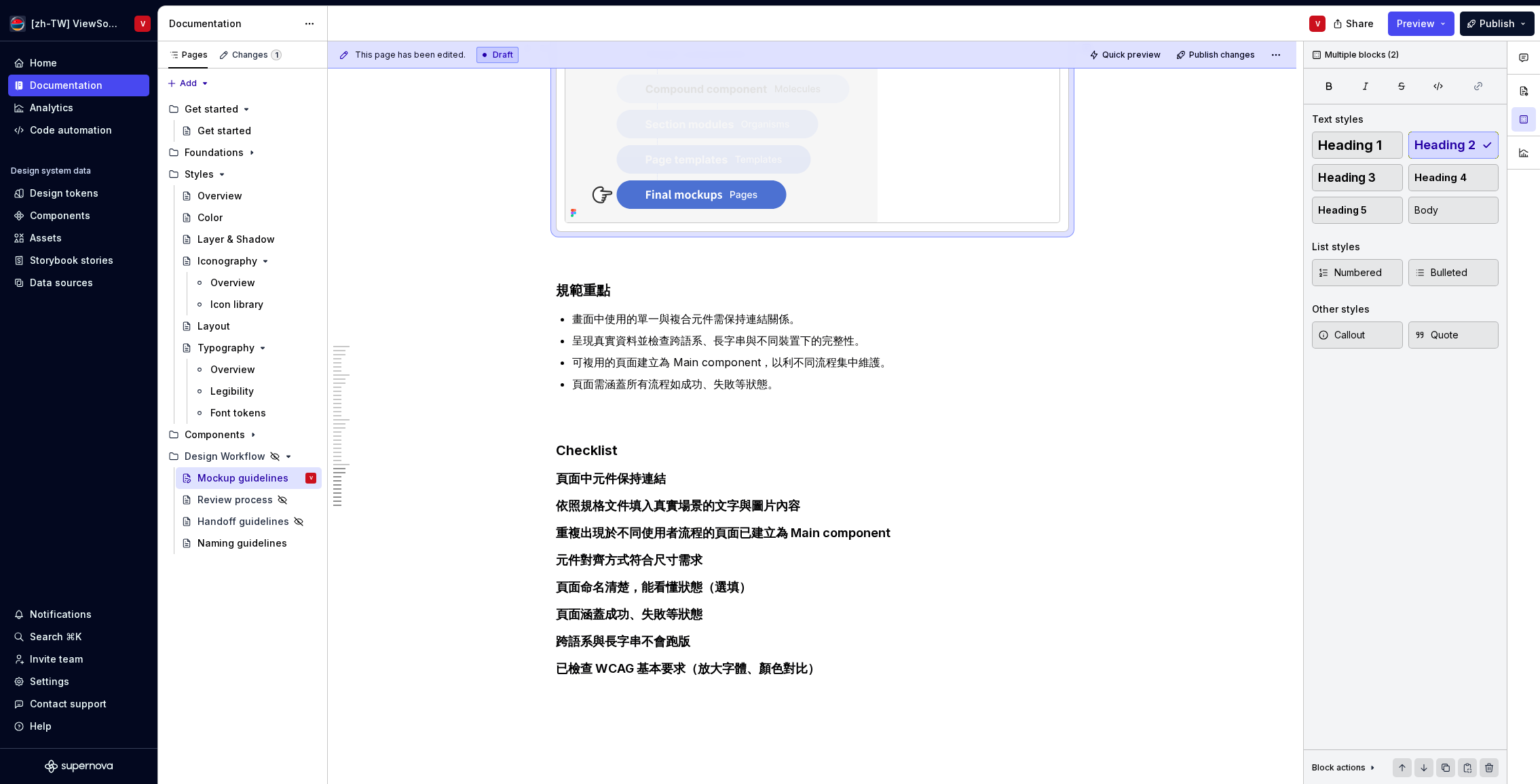
drag, startPoint x: 642, startPoint y: 175, endPoint x: 630, endPoint y: 178, distance: 12.4
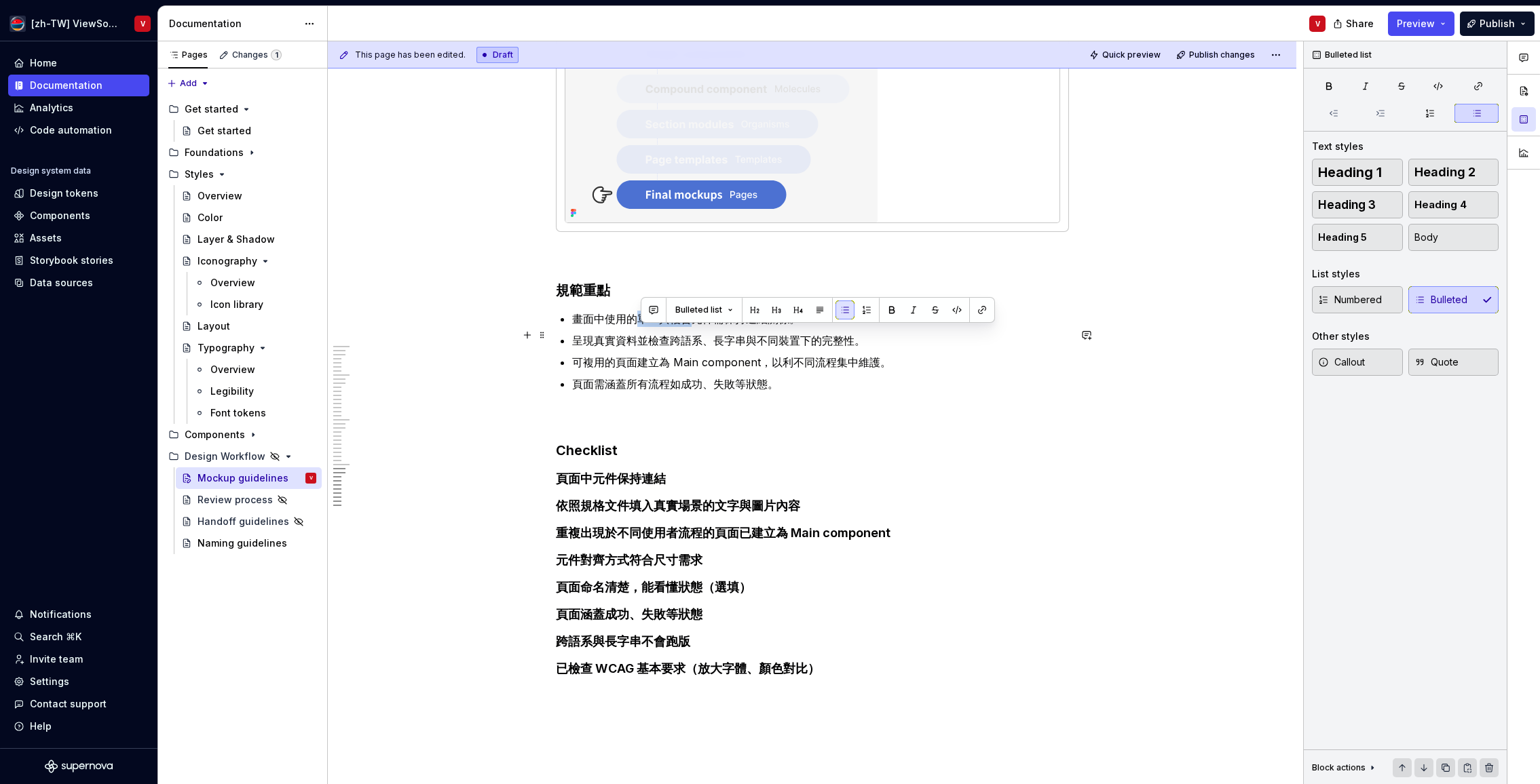
drag, startPoint x: 643, startPoint y: 336, endPoint x: 687, endPoint y: 334, distance: 44.0
click at [696, 327] on p "畫面中使用的單一與複合元件需保持連結關係。" at bounding box center [821, 318] width 497 height 16
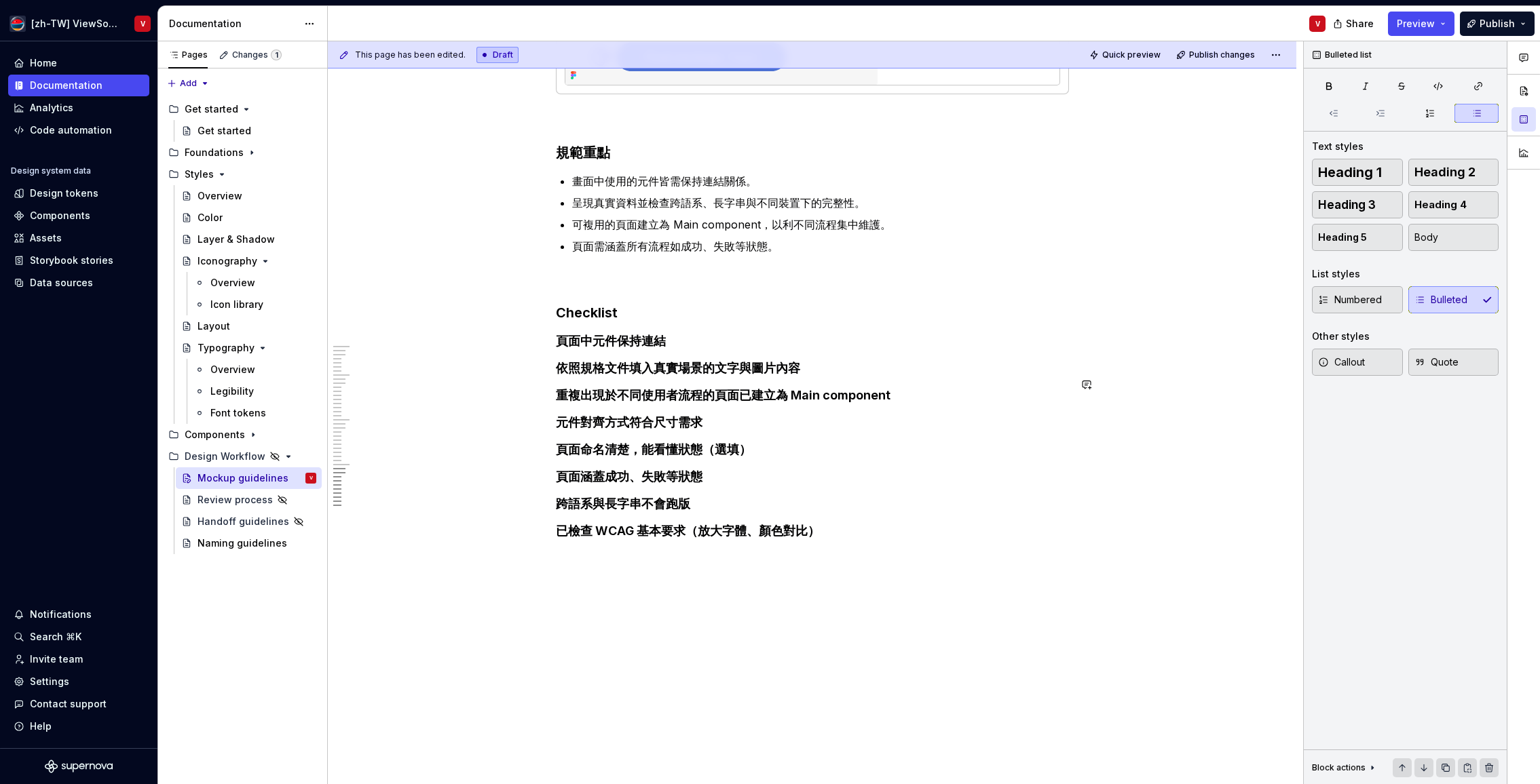
scroll to position [3573, 0]
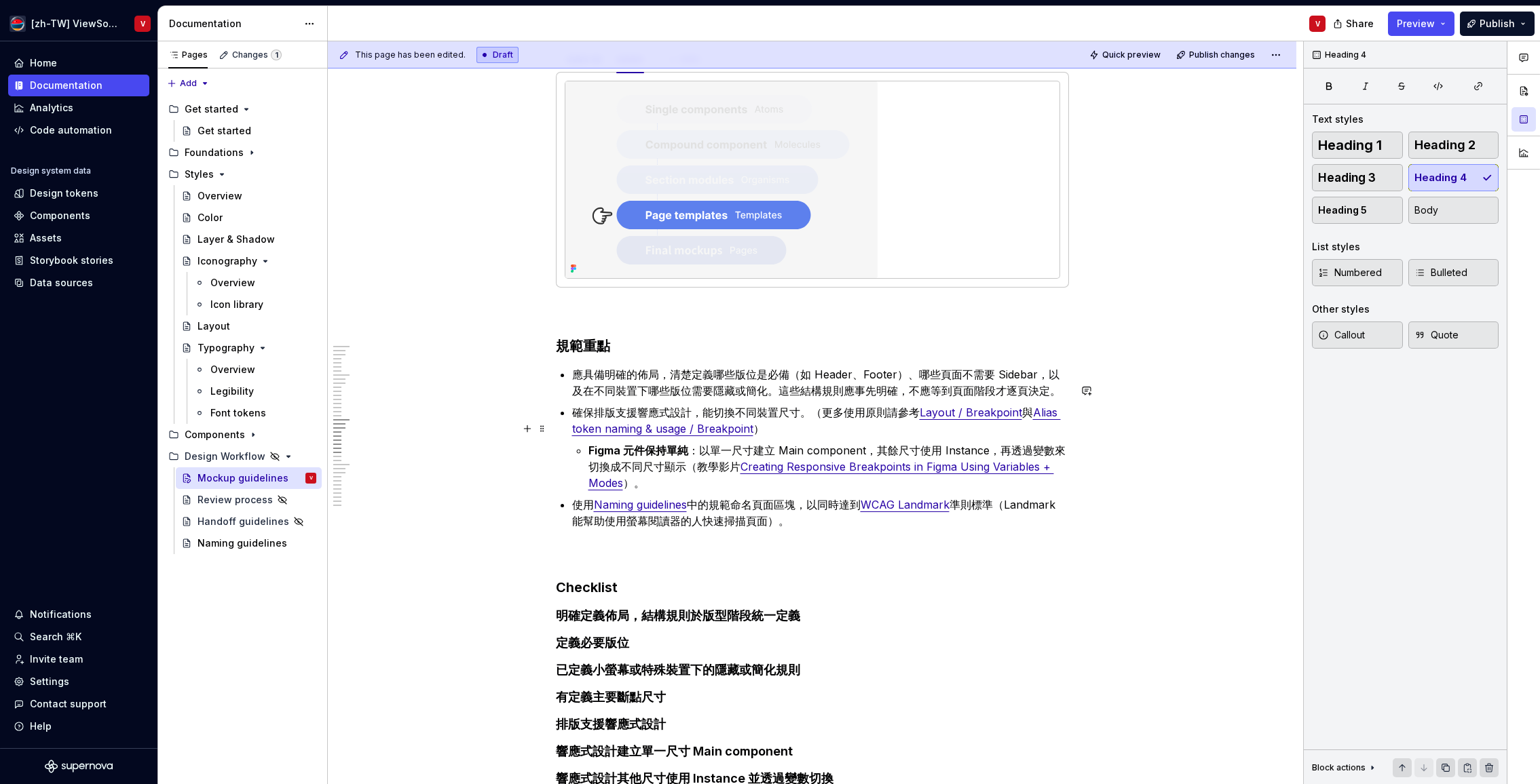
scroll to position [2488, 0]
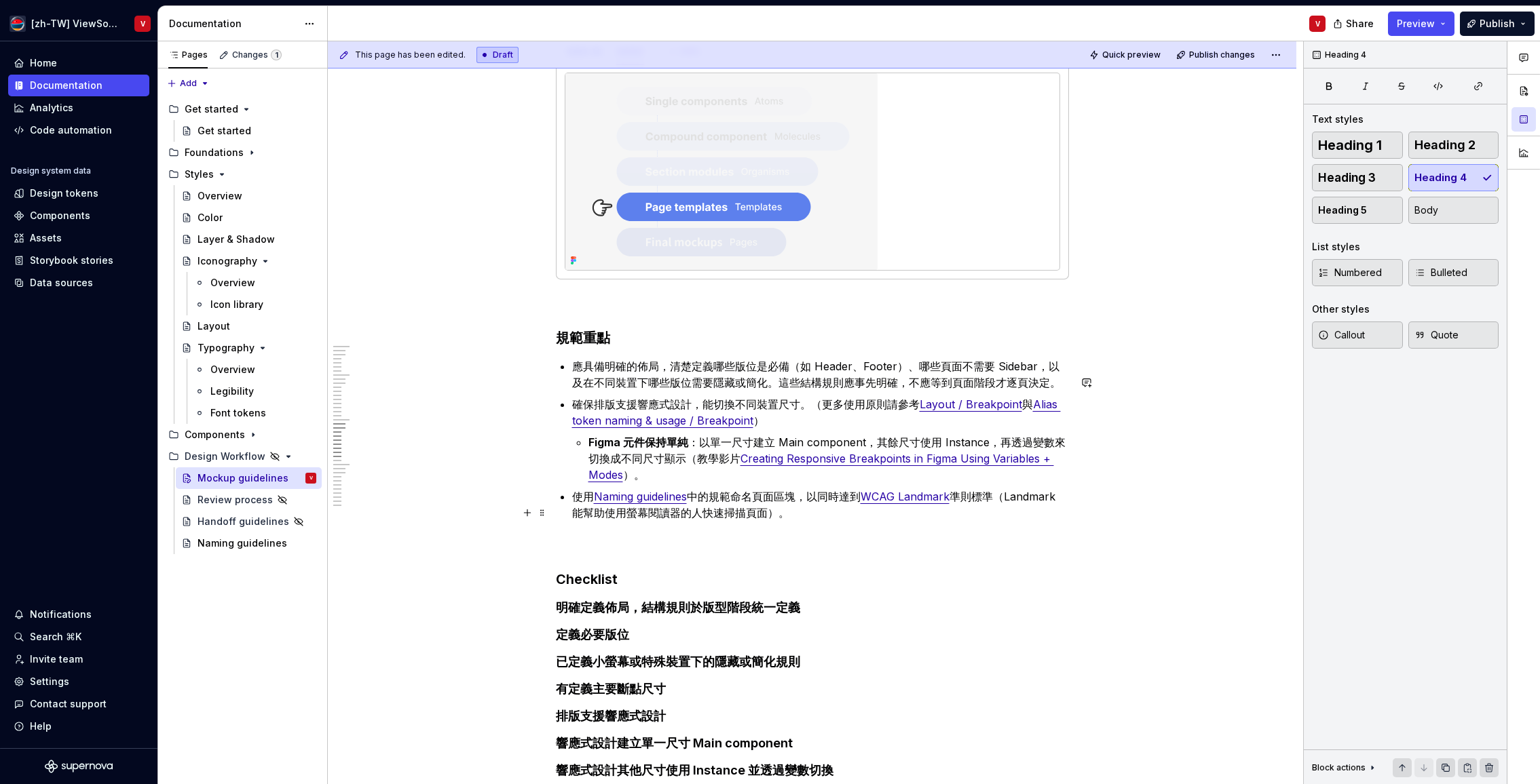
click at [867, 521] on p "使用 Naming guidelines 中的規範命名頁面區塊，以同時達到 WCAG Landmark 準則標準（Landmark 能幫助使用螢幕閱讀器的人快…" at bounding box center [821, 504] width 497 height 33
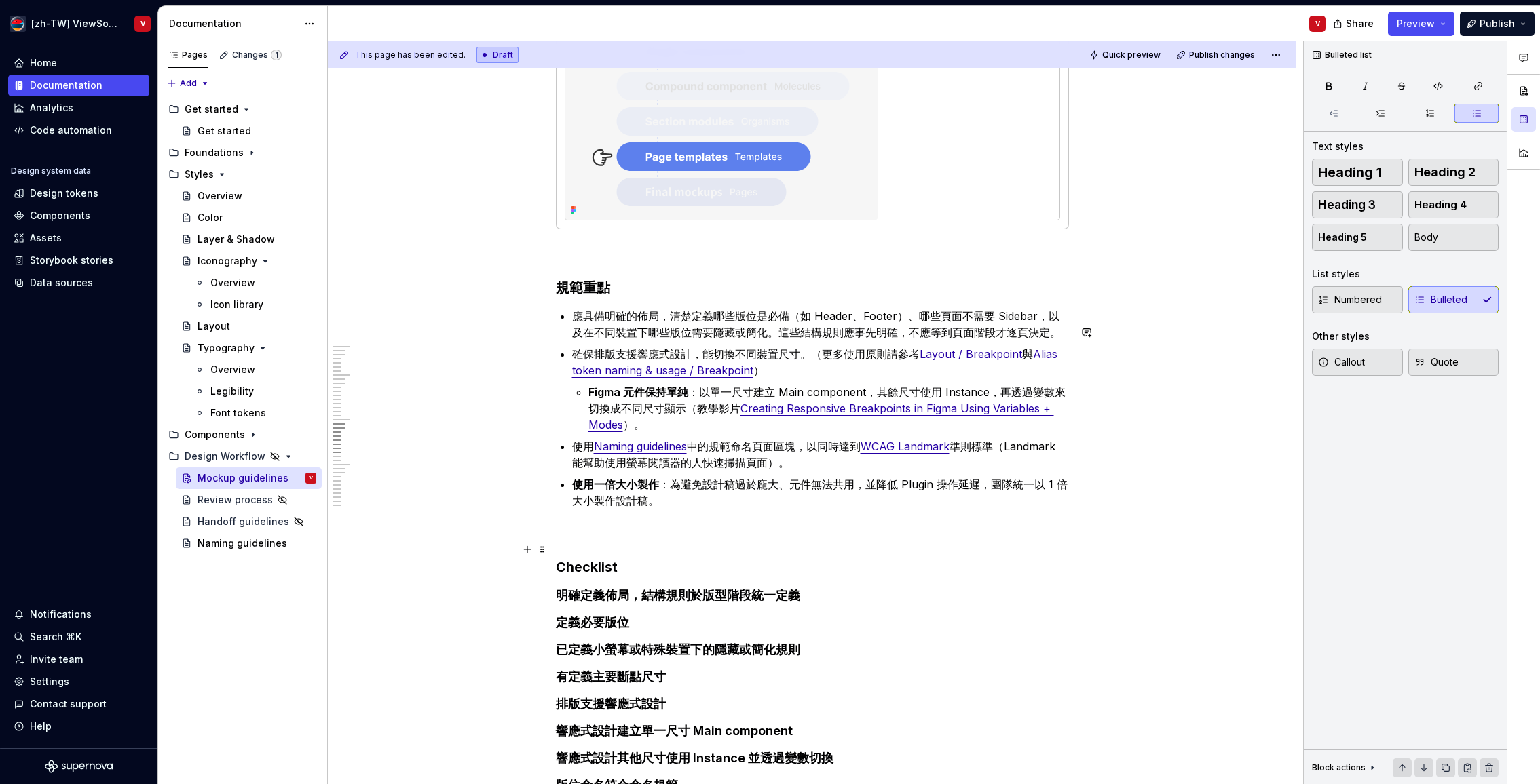
scroll to position [2544, 0]
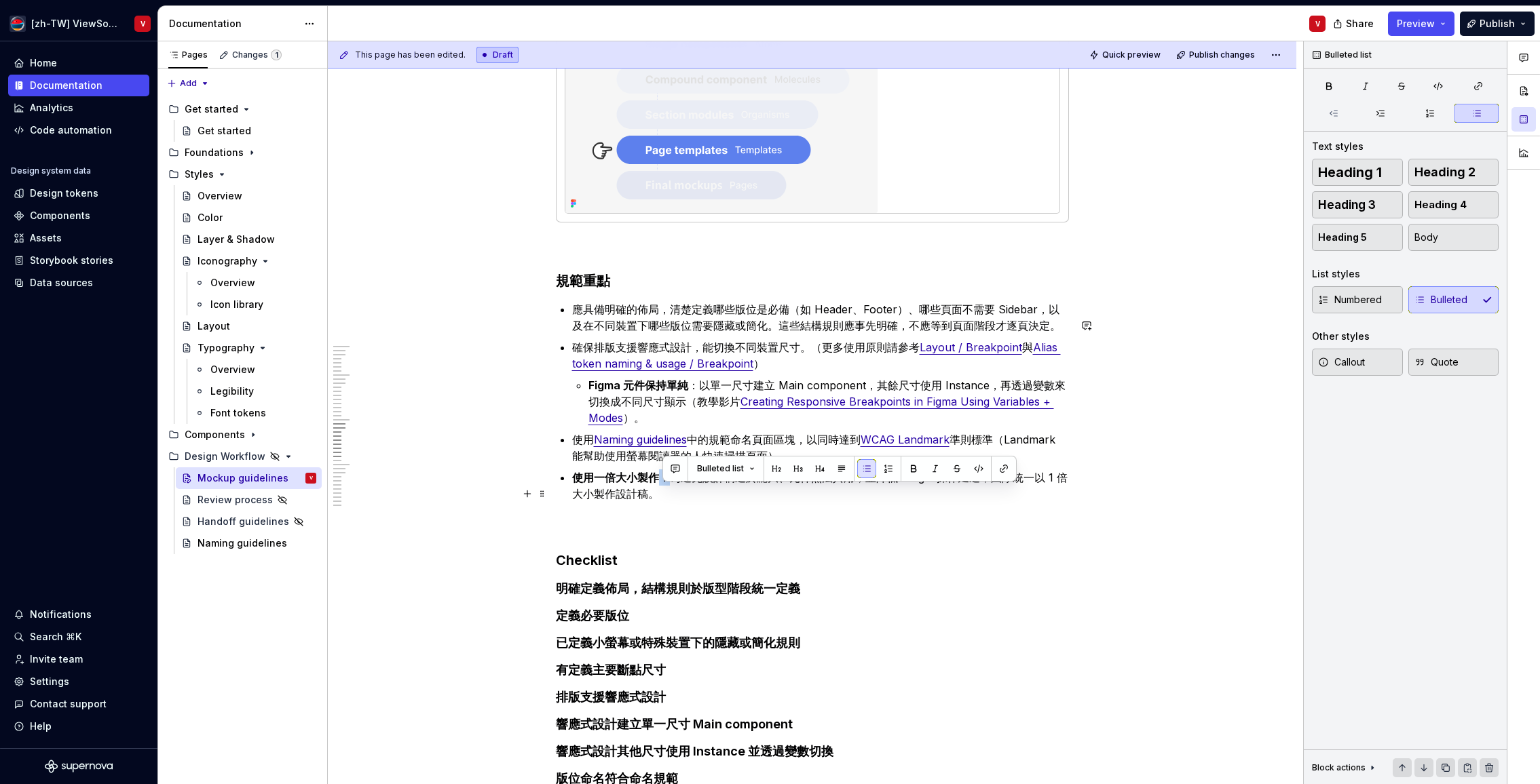
drag, startPoint x: 674, startPoint y: 497, endPoint x: 653, endPoint y: 490, distance: 22.1
click at [666, 497] on p "使用一倍大小製作 ：為避免設計稿過於龐大、元件無法共用，並降低 Plugin 操作延遲，團隊統一以 1 倍大小製作設計稿。" at bounding box center [821, 485] width 497 height 33
click at [1013, 497] on p "使用一倍大小製作 ，為避免設計稿過於龐大、元件無法共用，並降低 Plugin 操作延遲，團隊統一以 1 倍大小製作設計稿。" at bounding box center [821, 485] width 497 height 33
click at [604, 535] on p at bounding box center [812, 525] width 513 height 16
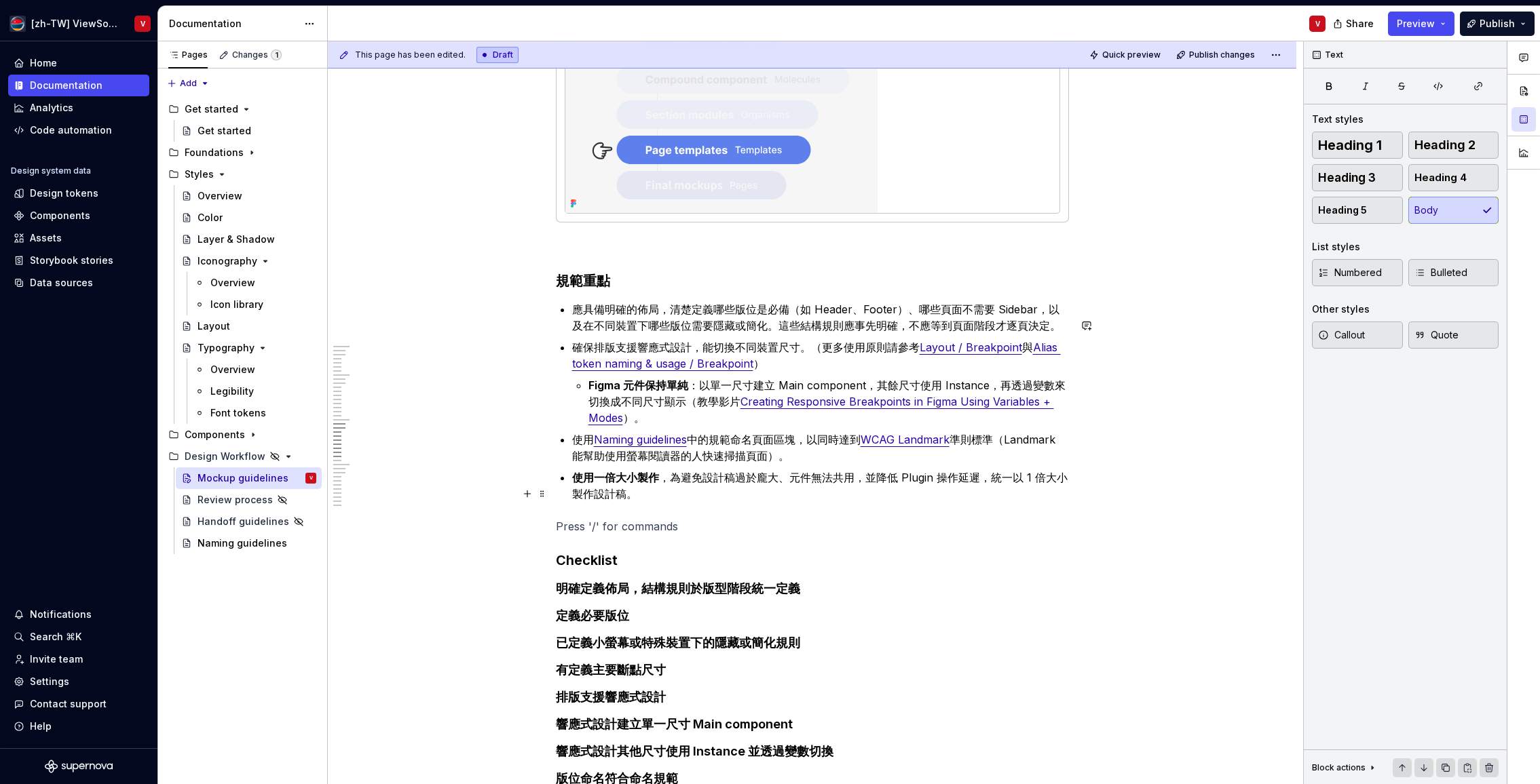
click at [674, 502] on p "使用一倍大小製作 ，為避免設計稿過於龐大、元件無法共用，並降低 Plugin 操作延遲，統一以 1 倍大小製作設計稿。" at bounding box center [821, 485] width 497 height 33
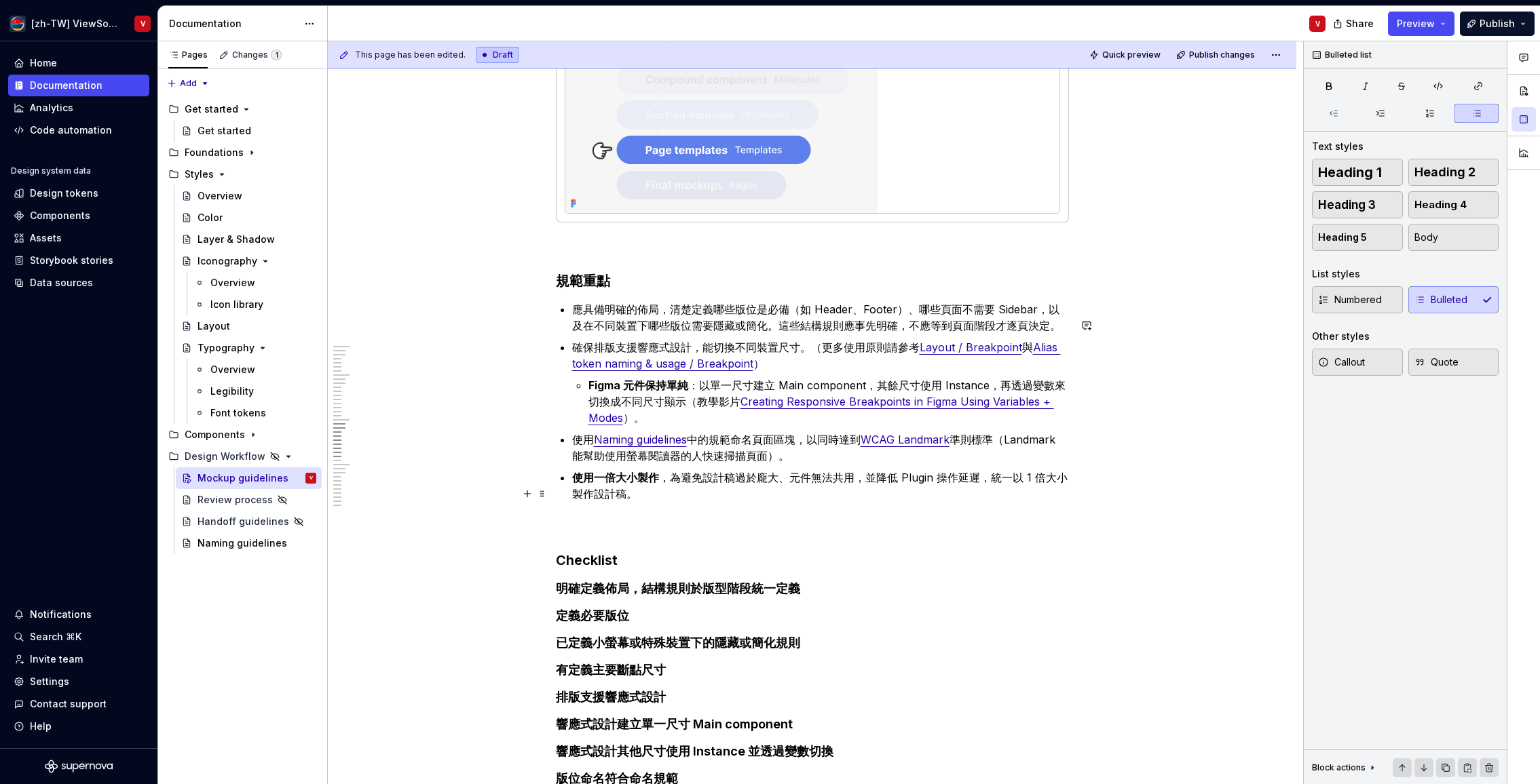
click at [1017, 494] on p "使用一倍大小製作 ，為避免設計稿過於龐大、元件無法共用，並降低 Plugin 操作延遲，統一以 1 倍大小製作設計稿。" at bounding box center [821, 485] width 497 height 33
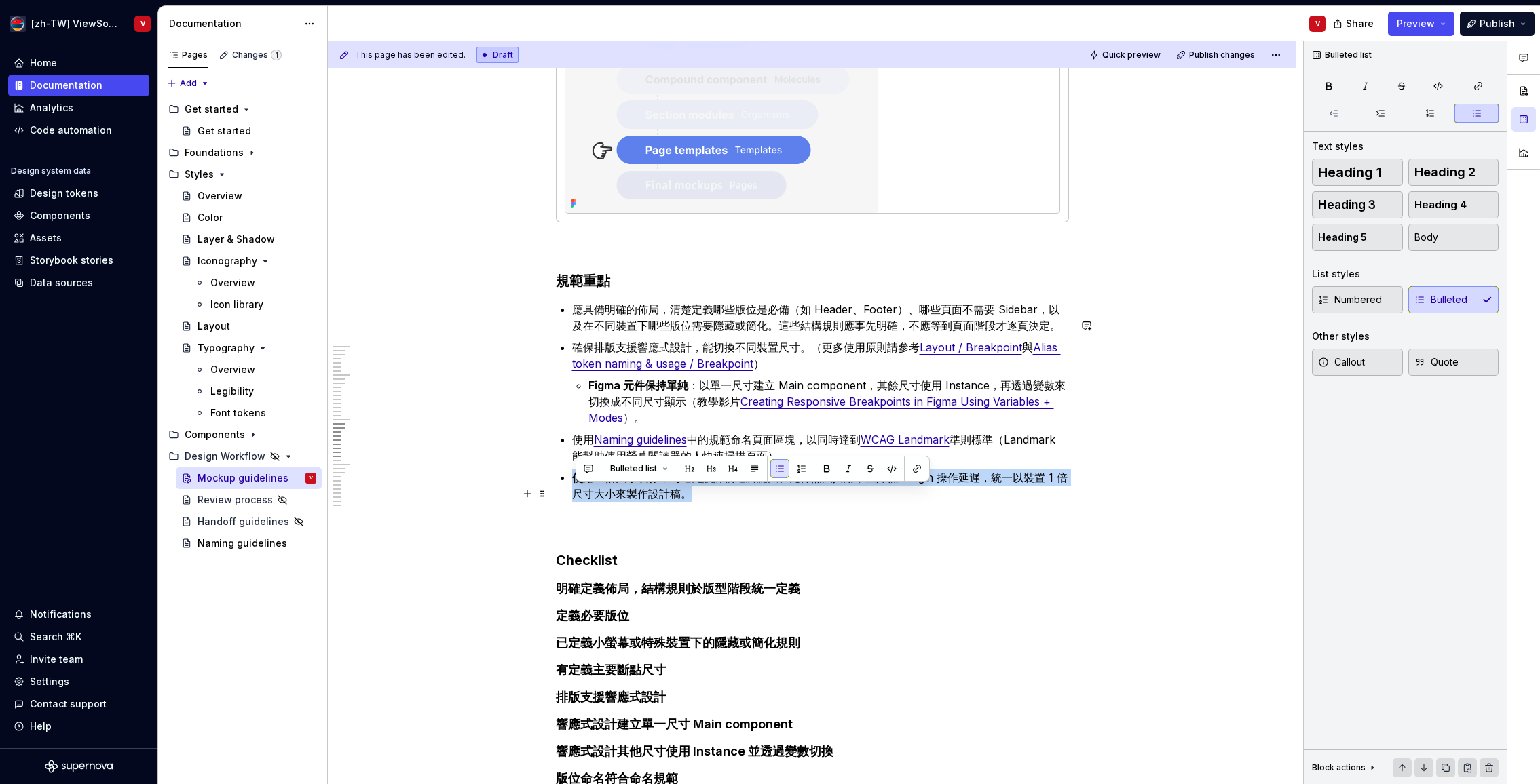
drag, startPoint x: 700, startPoint y: 511, endPoint x: 572, endPoint y: 483, distance: 131.0
click at [577, 497] on p "使用一倍大小製作 ，為避免設計稿過於龐大、元件無法共用，並降低 Plugin 操作延遲，統一以裝置 1 倍尺寸大小來製作設計稿。" at bounding box center [821, 485] width 497 height 33
drag, startPoint x: 845, startPoint y: 509, endPoint x: 575, endPoint y: 492, distance: 270.5
click at [705, 499] on p "使用一倍大小建立 Template：為避免版型過於龐大、降低跨裝置共用性，並減少 Figma Plugin 操作延遲，統一以裝置實際尺寸（1 倍大小）建立 T…" at bounding box center [821, 485] width 497 height 33
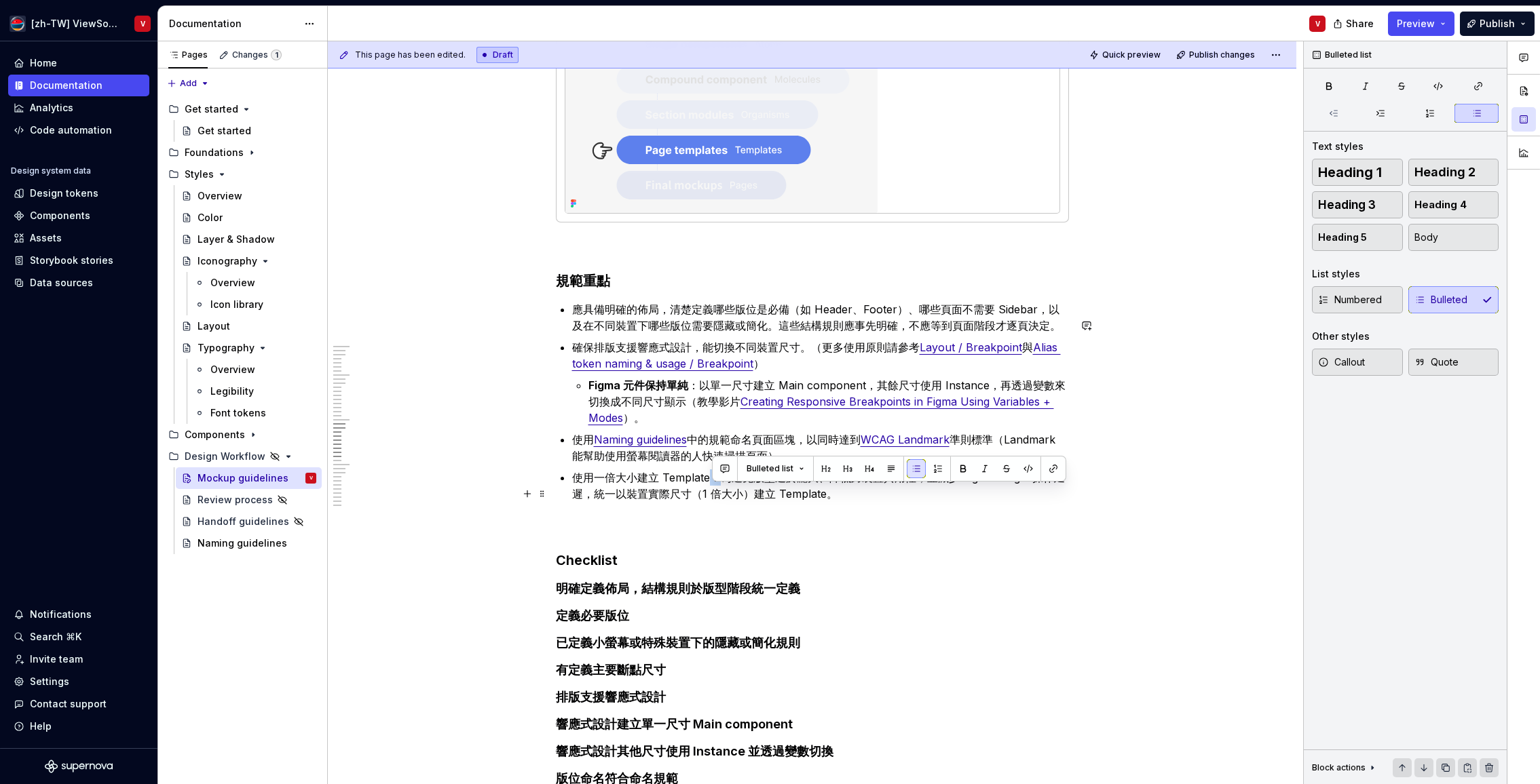
drag, startPoint x: 724, startPoint y: 493, endPoint x: 714, endPoint y: 488, distance: 11.2
click at [717, 493] on p "使用一倍大小建立 Template：為避免版型過於龐大、降低跨裝置共用性，並減少 Figma Plugin 操作延遲，統一以裝置實際尺寸（1 倍大小）建立 T…" at bounding box center [821, 485] width 497 height 33
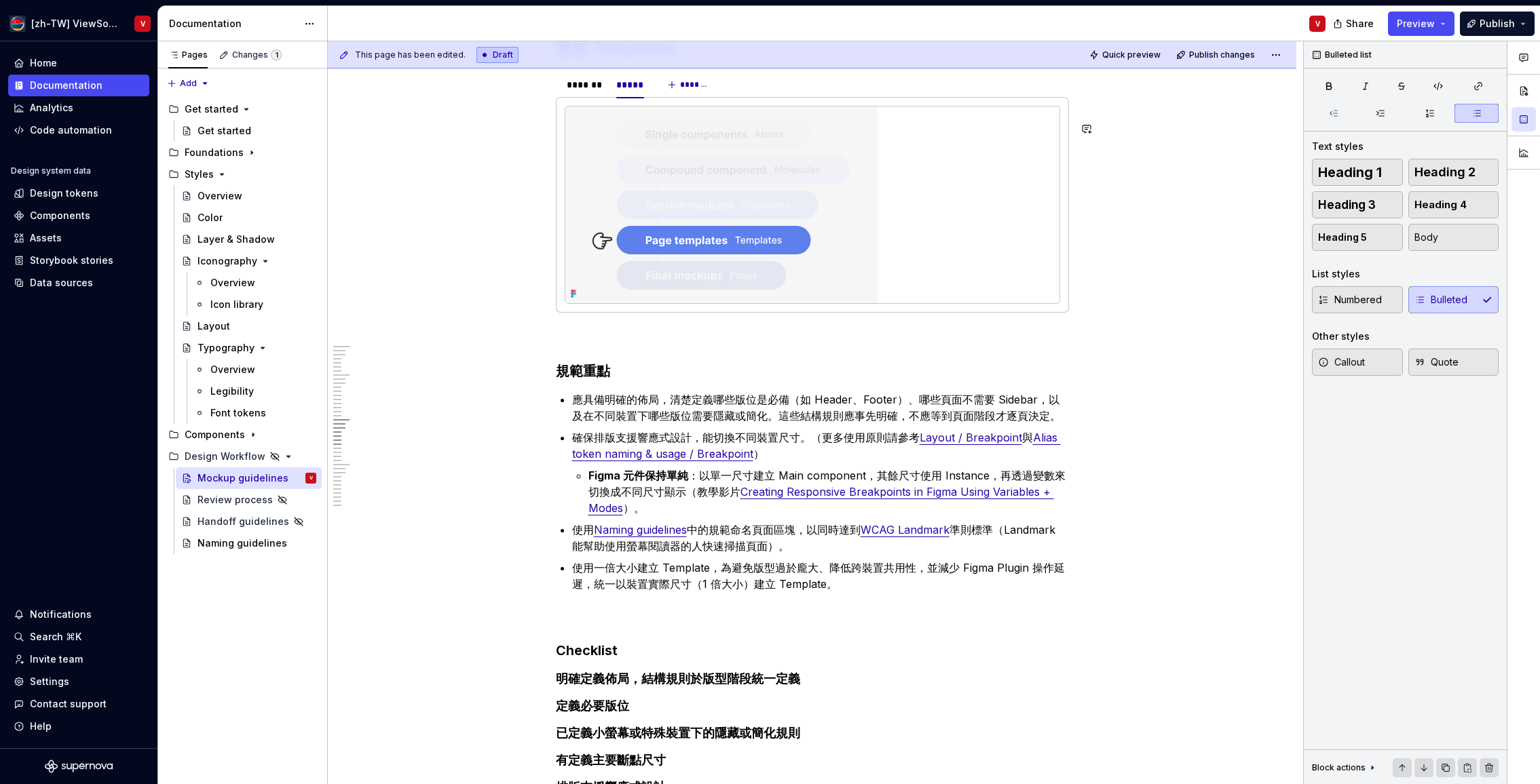
scroll to position [2455, 0]
drag, startPoint x: 712, startPoint y: 588, endPoint x: 657, endPoint y: 550, distance: 66.9
click at [660, 584] on p "使用一倍大小建立 Template，為避免版型過於龐大、降低跨裝置共用性，並減少 Figma Plugin 操作延遲，統一以裝置實際尺寸（1 倍大小）建立 T…" at bounding box center [821, 575] width 497 height 33
click at [665, 585] on p "使用一倍大小建立版型，為避免版型過於龐大、降低跨裝置共用性，並減少 Figma Plugin 操作延遲，統一以裝置實際尺寸（1 倍大小）建立 Template。" at bounding box center [821, 575] width 497 height 33
drag, startPoint x: 798, startPoint y: 602, endPoint x: 743, endPoint y: 600, distance: 55.0
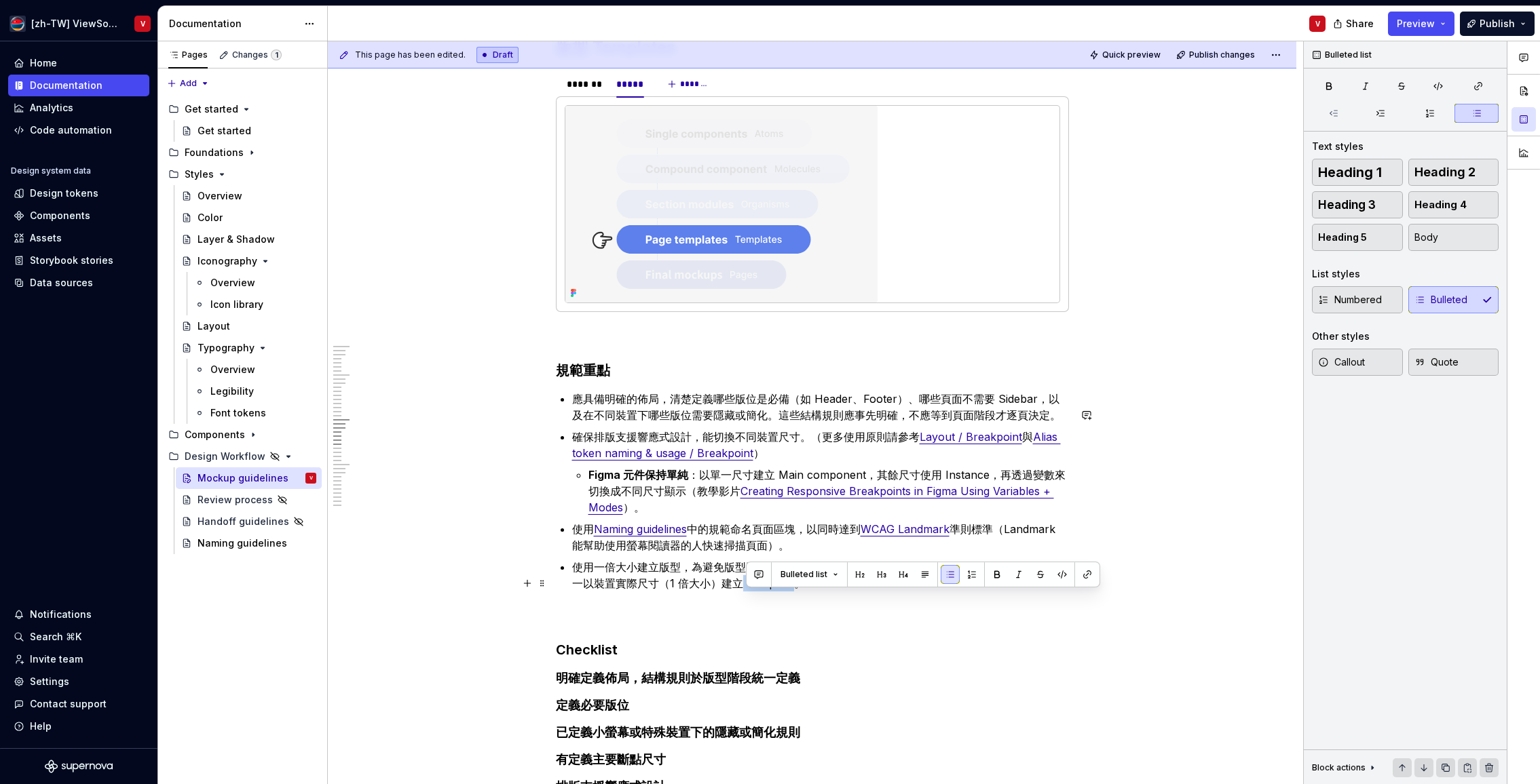
click at [743, 591] on p "使用一倍大小建立版型，為避免版型過於龐大、降低跨裝置共用性，並減少 Figma Plugin 操作延遲，統一以裝置實際尺寸（1 倍大小）建立 Template。" at bounding box center [821, 575] width 497 height 33
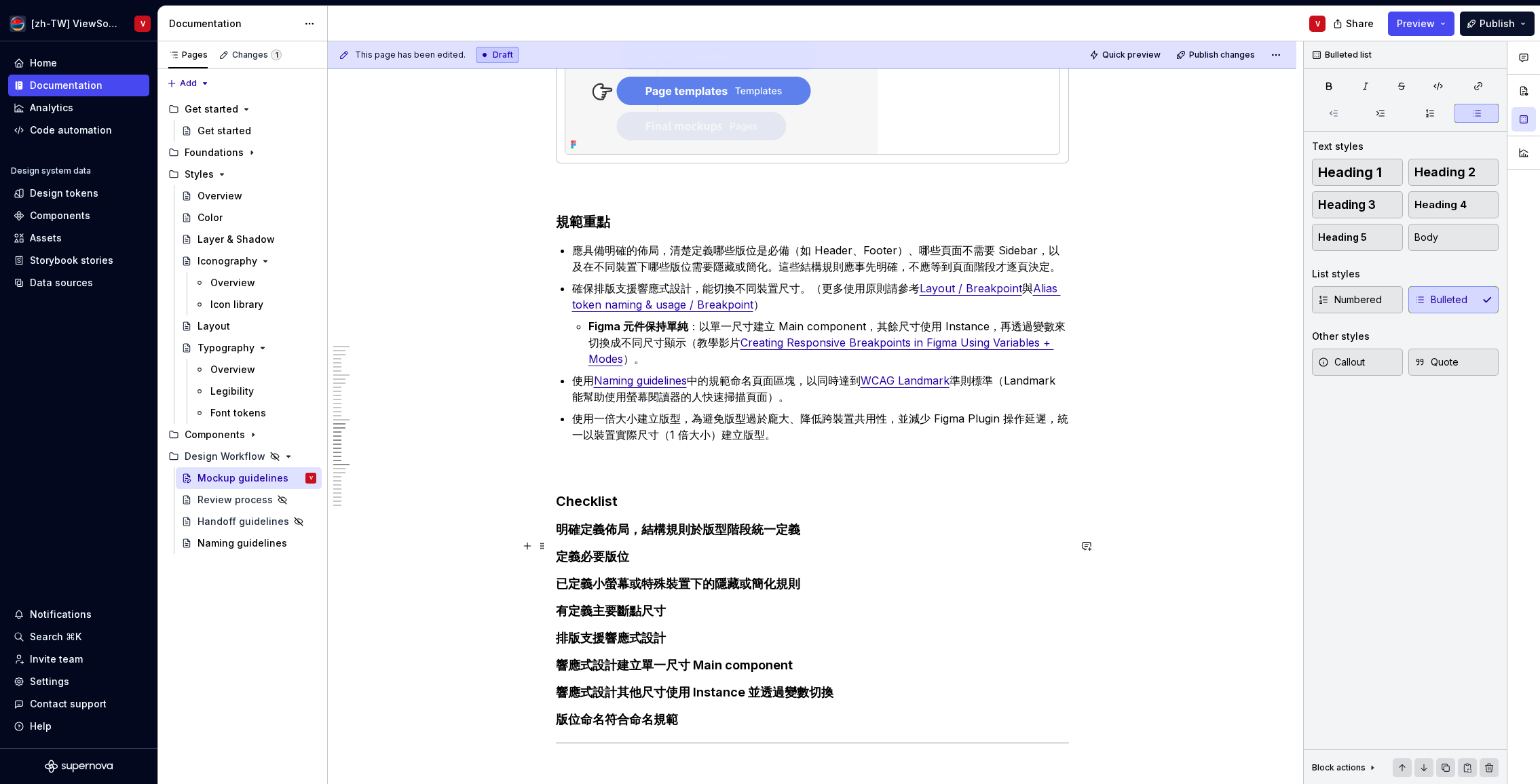
scroll to position [2659, 0]
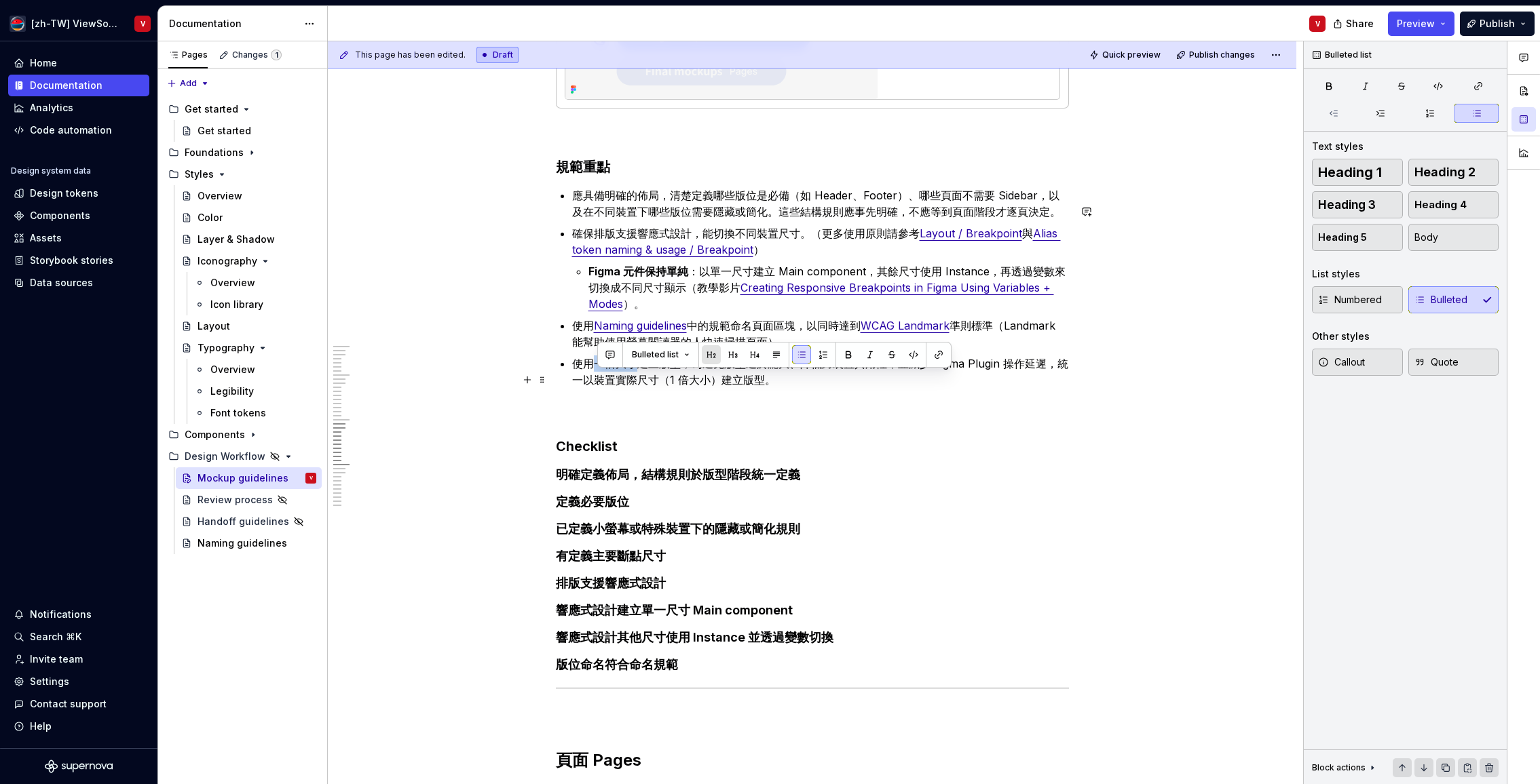
drag, startPoint x: 600, startPoint y: 378, endPoint x: 710, endPoint y: 361, distance: 111.3
click at [639, 381] on p "使用一倍大小建立版型，為避免版型過於龐大、降低跨裝置共用性，並減少 Figma Plugin 操作延遲，統一以裝置實際尺寸（1 倍大小）建立版型。" at bounding box center [821, 371] width 497 height 33
click at [849, 351] on button "button" at bounding box center [848, 355] width 19 height 19
click at [783, 388] on p "使用 一倍大小 建立版型，為避免版型過於龐大、降低跨裝置共用性，並減少 Figma Plugin 操作延遲，統一以裝置實際尺寸（1 倍大小）建立版型。" at bounding box center [821, 371] width 497 height 33
click at [703, 673] on h4 "版位命名符合命名規範" at bounding box center [812, 664] width 513 height 16
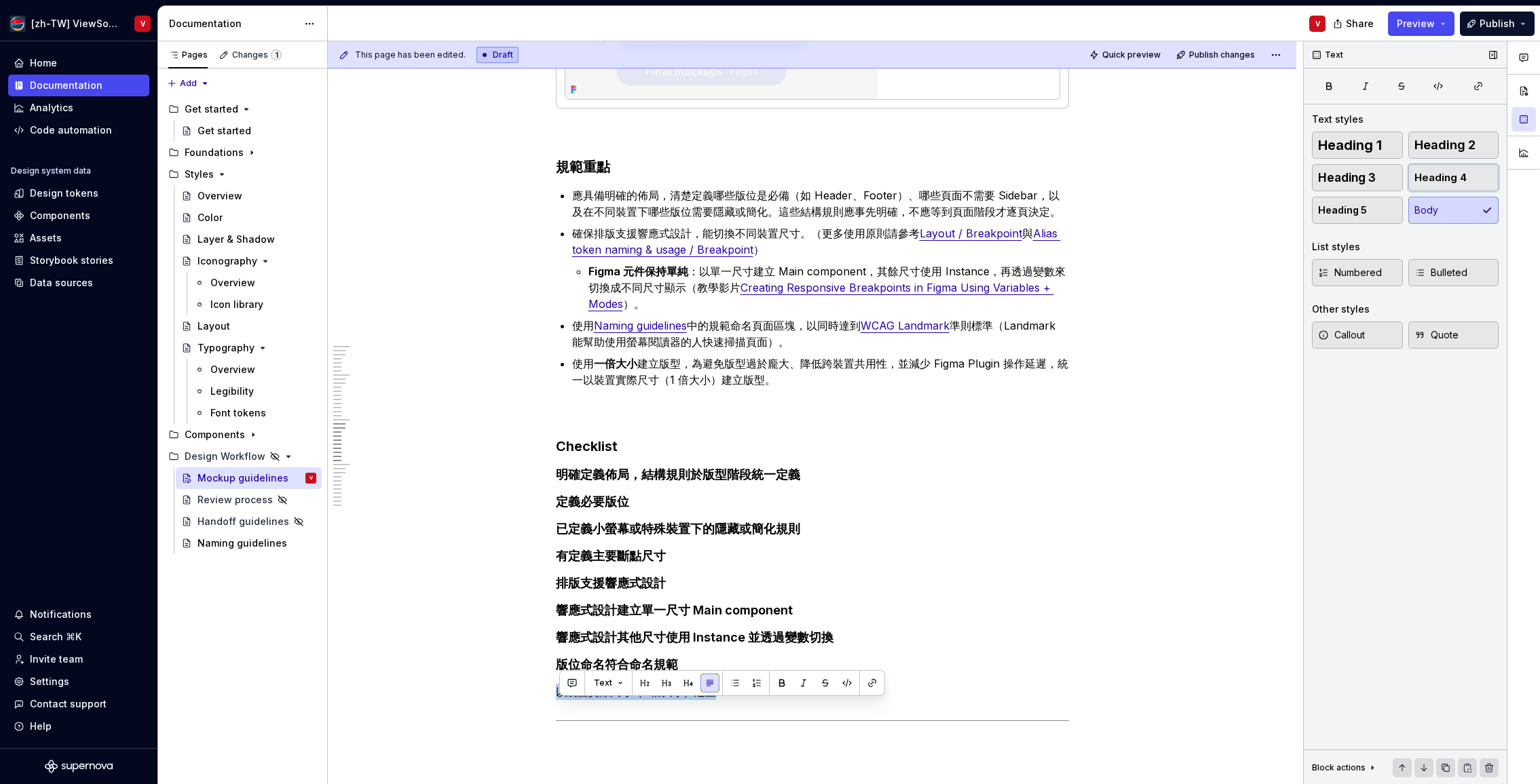
click at [1457, 177] on span "Heading 4" at bounding box center [1441, 178] width 52 height 13
drag, startPoint x: 607, startPoint y: 490, endPoint x: 601, endPoint y: 472, distance: 19.0
click at [607, 483] on h4 "明確定義佈局，結構規則於版型階段統一定義" at bounding box center [812, 474] width 513 height 16
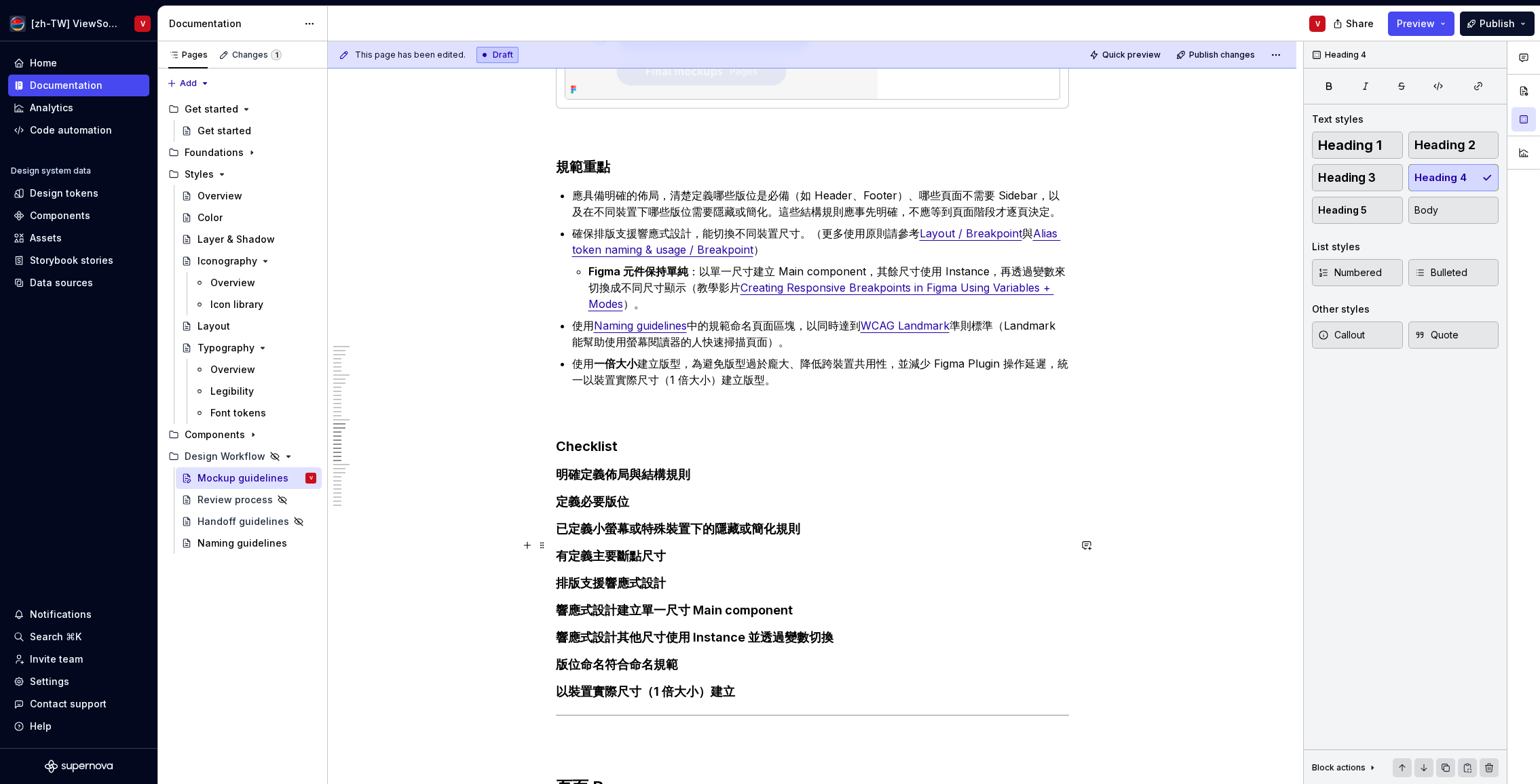
click at [770, 537] on h4 "已定義小螢幕或特殊裝置下的隱藏或簡化規則" at bounding box center [812, 529] width 513 height 16
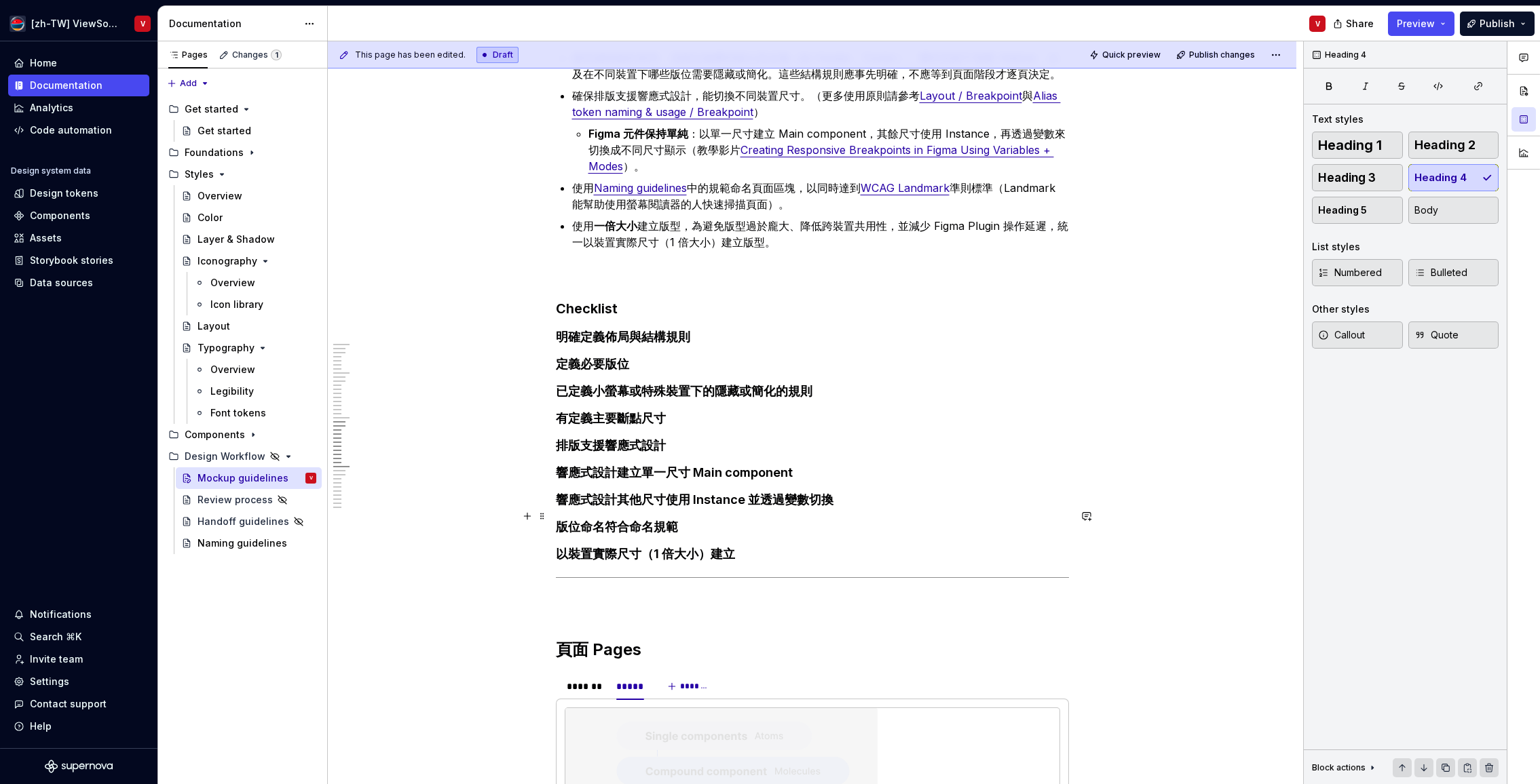
scroll to position [2797, 0]
click at [570, 425] on h4 "有定義主要斷點尺寸" at bounding box center [812, 417] width 513 height 16
click at [670, 507] on h4 "響應式設計其他尺寸使用 Instance 並透過變數切換" at bounding box center [812, 498] width 513 height 16
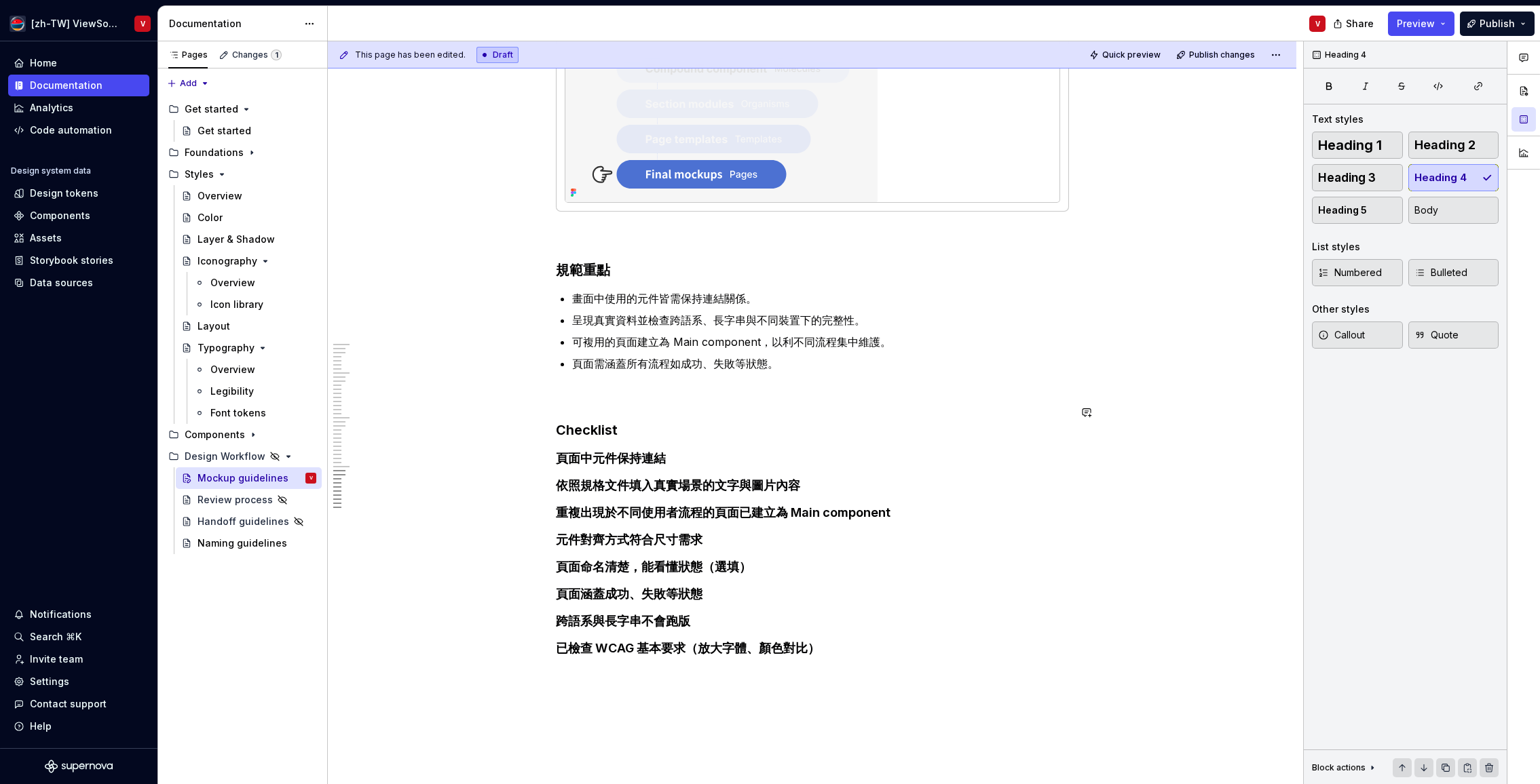
scroll to position [3500, 0]
click at [597, 466] on h4 "頁面中元件保持連結" at bounding box center [812, 456] width 513 height 16
click at [1146, 55] on span "Quick preview" at bounding box center [1131, 55] width 58 height 11
type textarea "*"
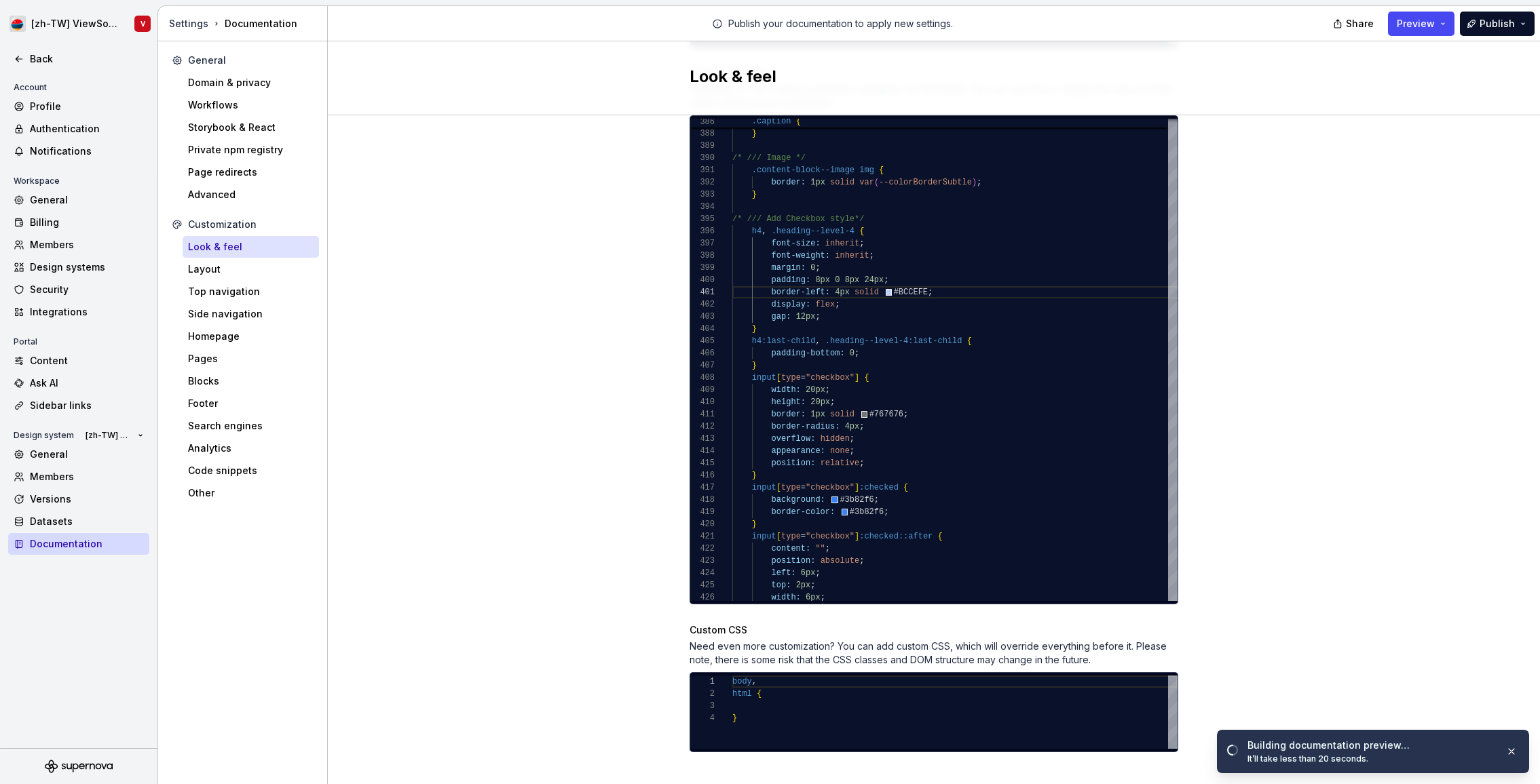
scroll to position [0, 196]
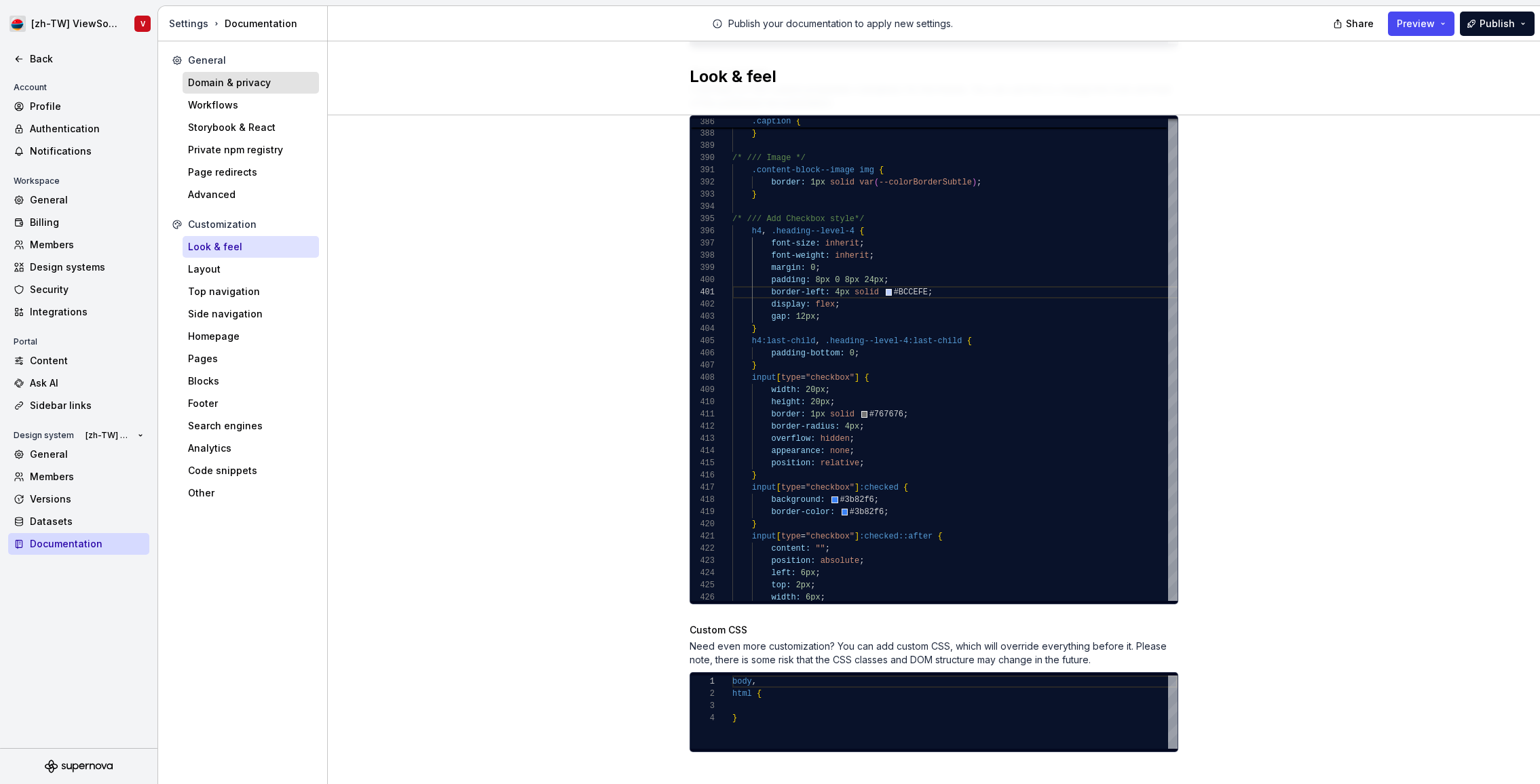
click at [268, 77] on div "Domain & privacy" at bounding box center [250, 83] width 126 height 13
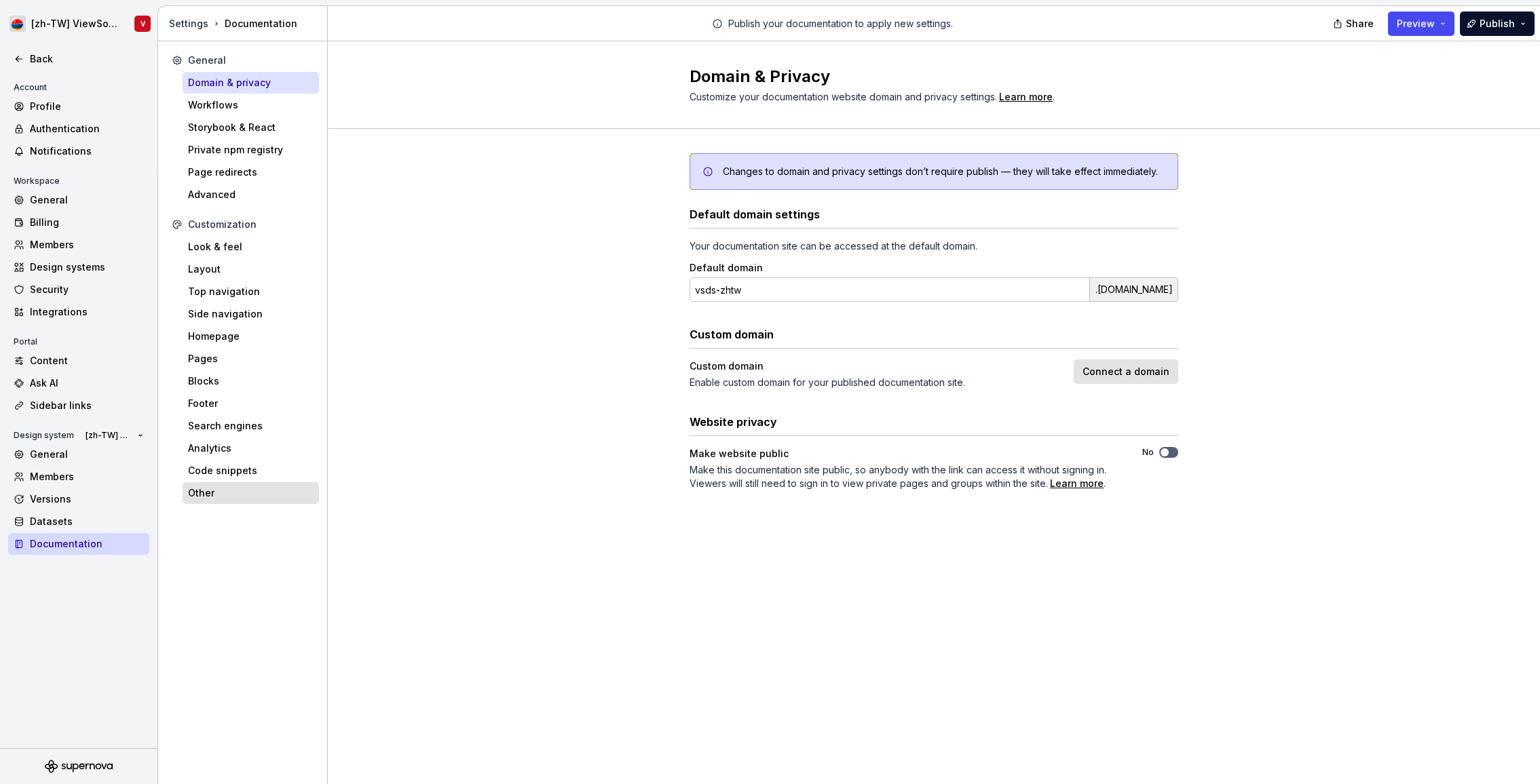
click at [254, 495] on div "Other" at bounding box center [250, 493] width 126 height 13
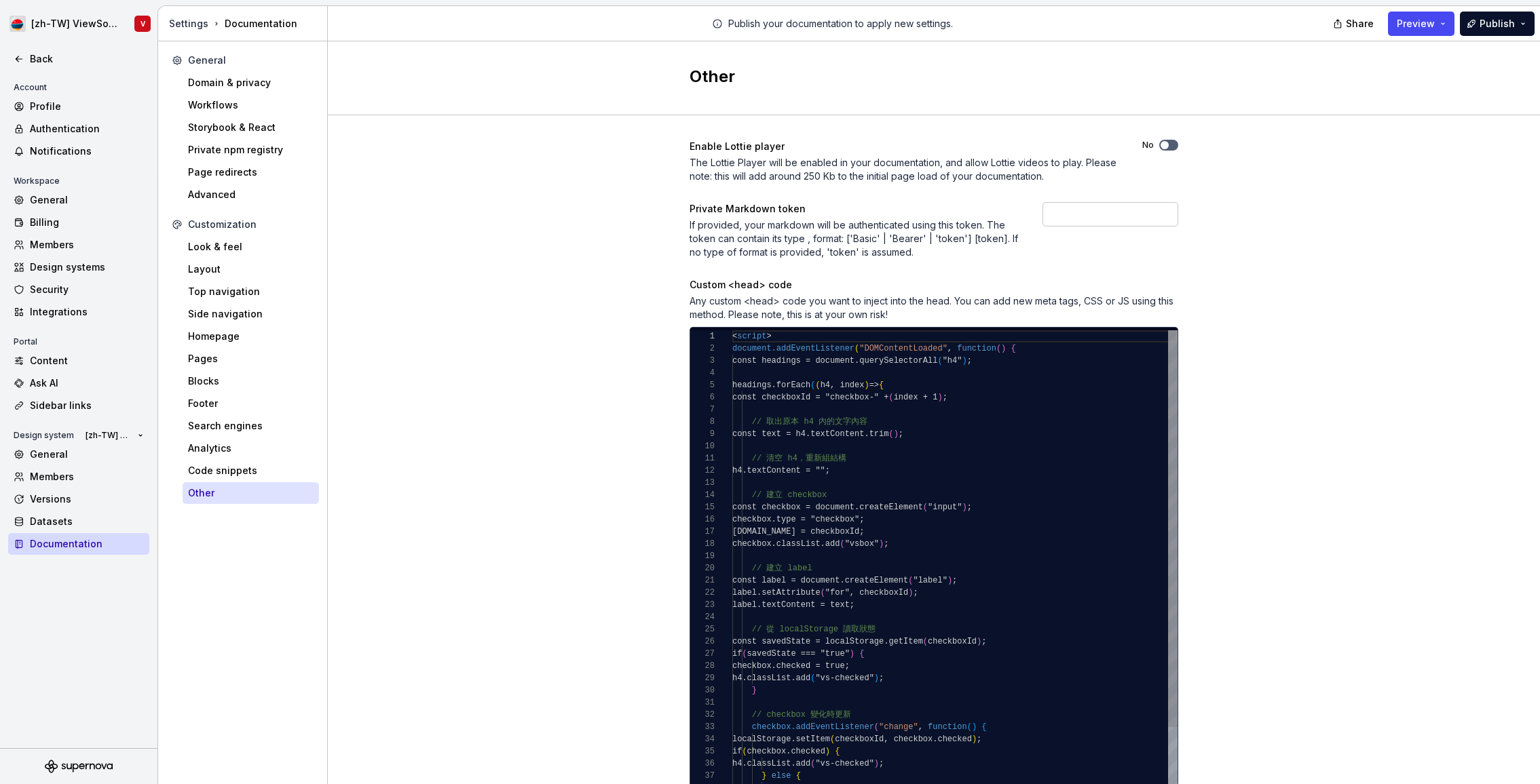
type textarea "**********"
click at [900, 445] on div "< script > document.addEventListener ( "DOMContentLoaded" , function ( ) { cons…" at bounding box center [954, 623] width 445 height 586
type textarea "*"
click at [915, 389] on div "< script > document.addEventListener ( "DOMContentLoaded" , function ( ) { cons…" at bounding box center [954, 623] width 445 height 586
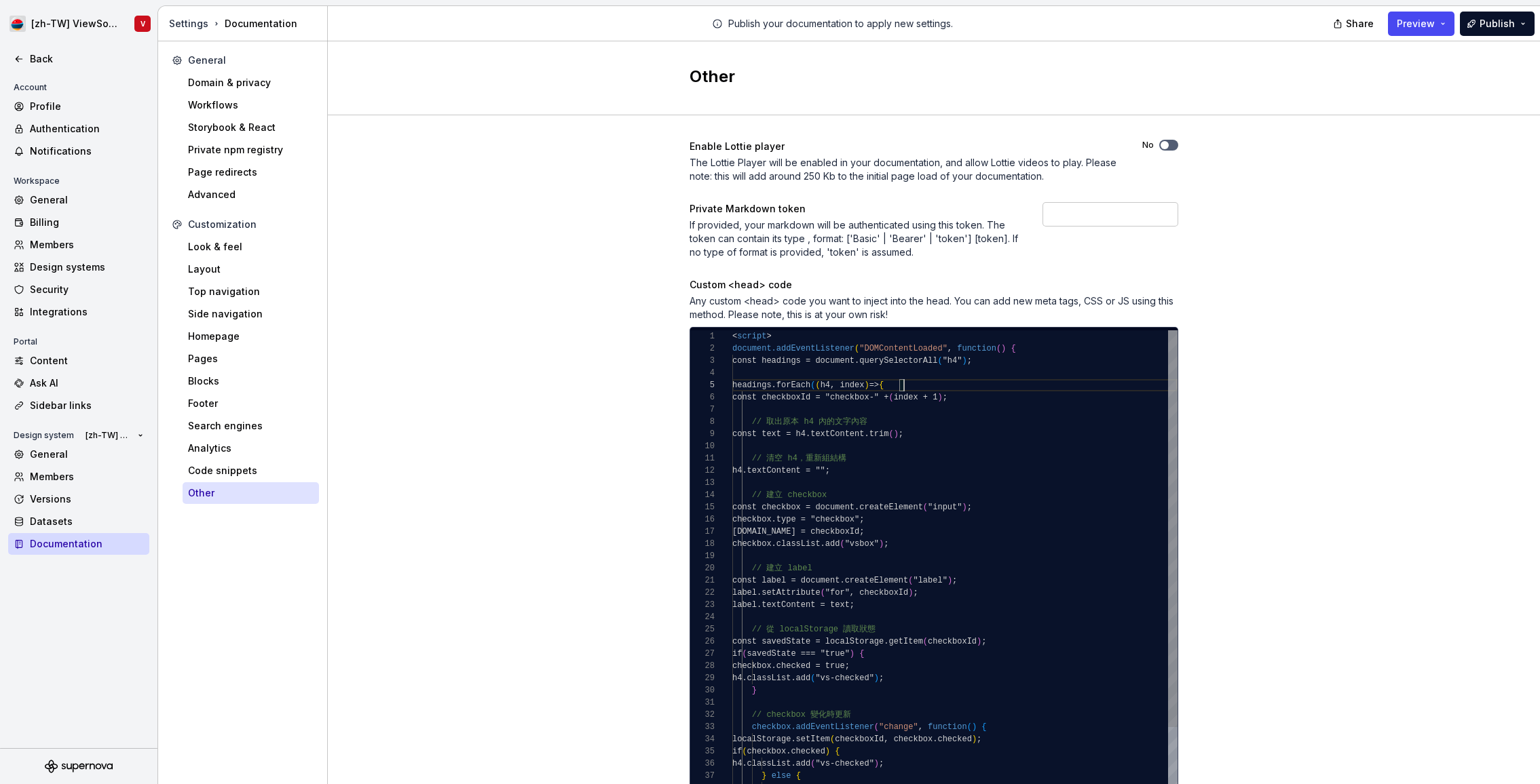
type textarea "**********"
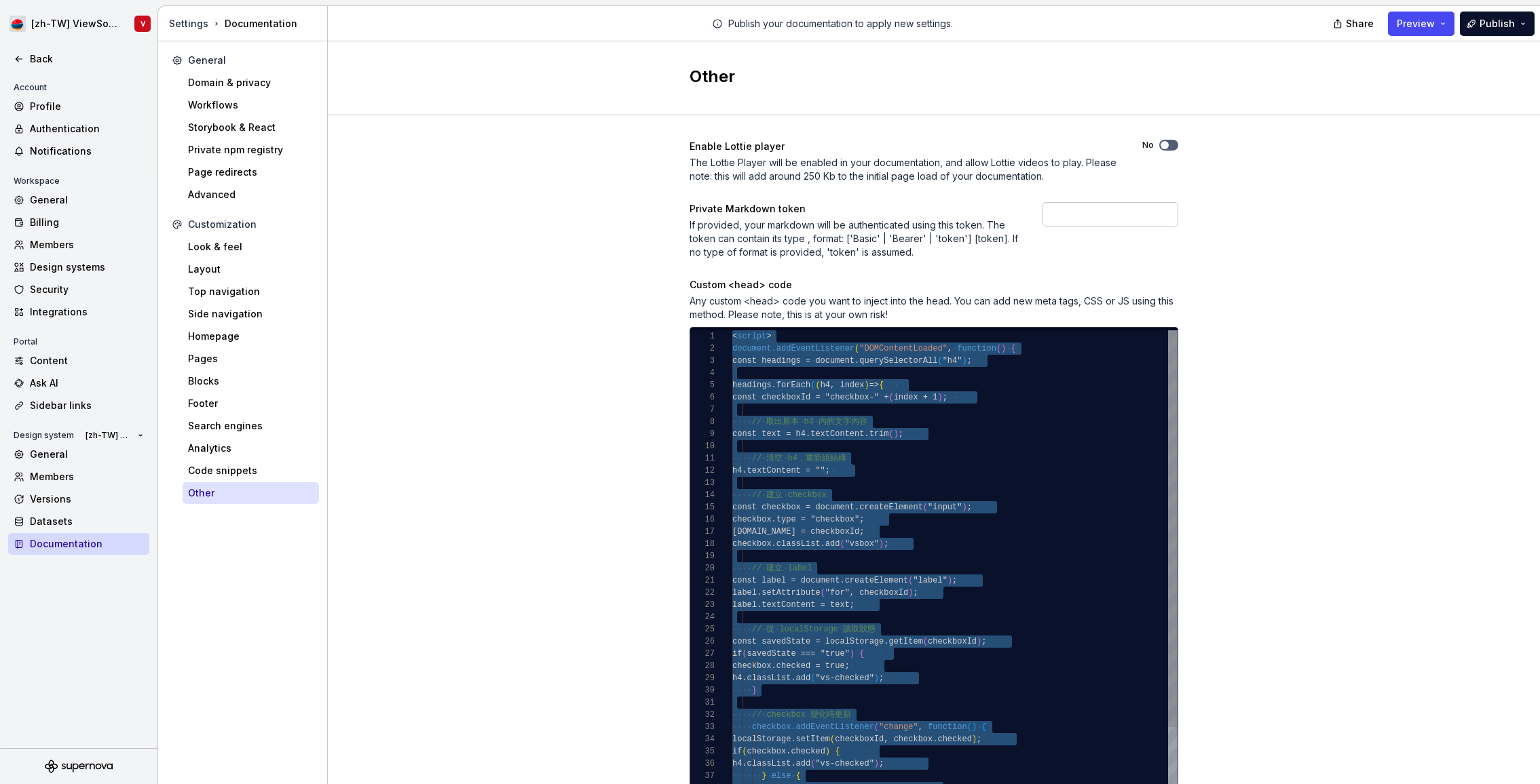
scroll to position [0, 0]
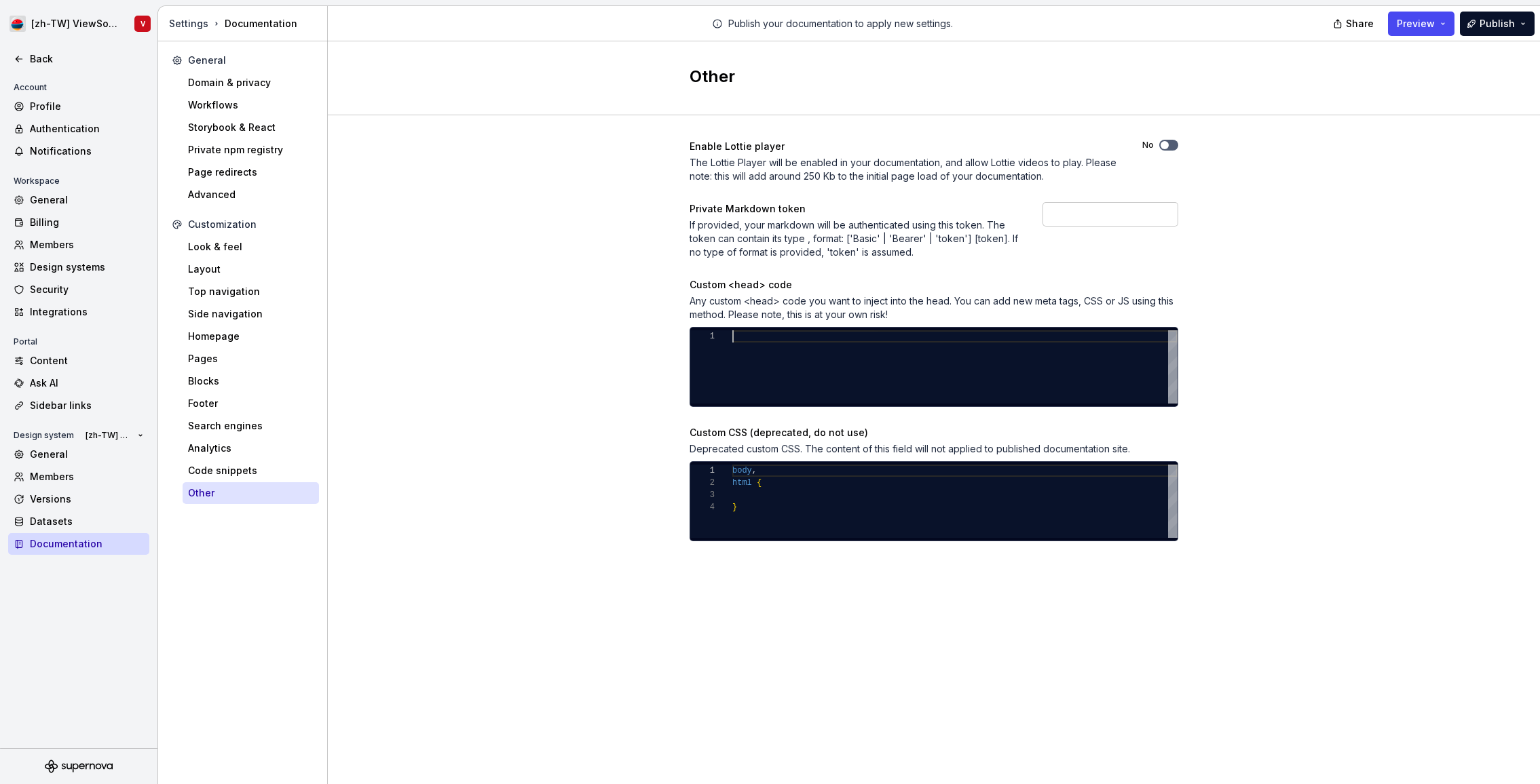
click at [1317, 199] on div "Enable Lottie player The Lottie Player will be enabled in your documentation, a…" at bounding box center [933, 354] width 1212 height 477
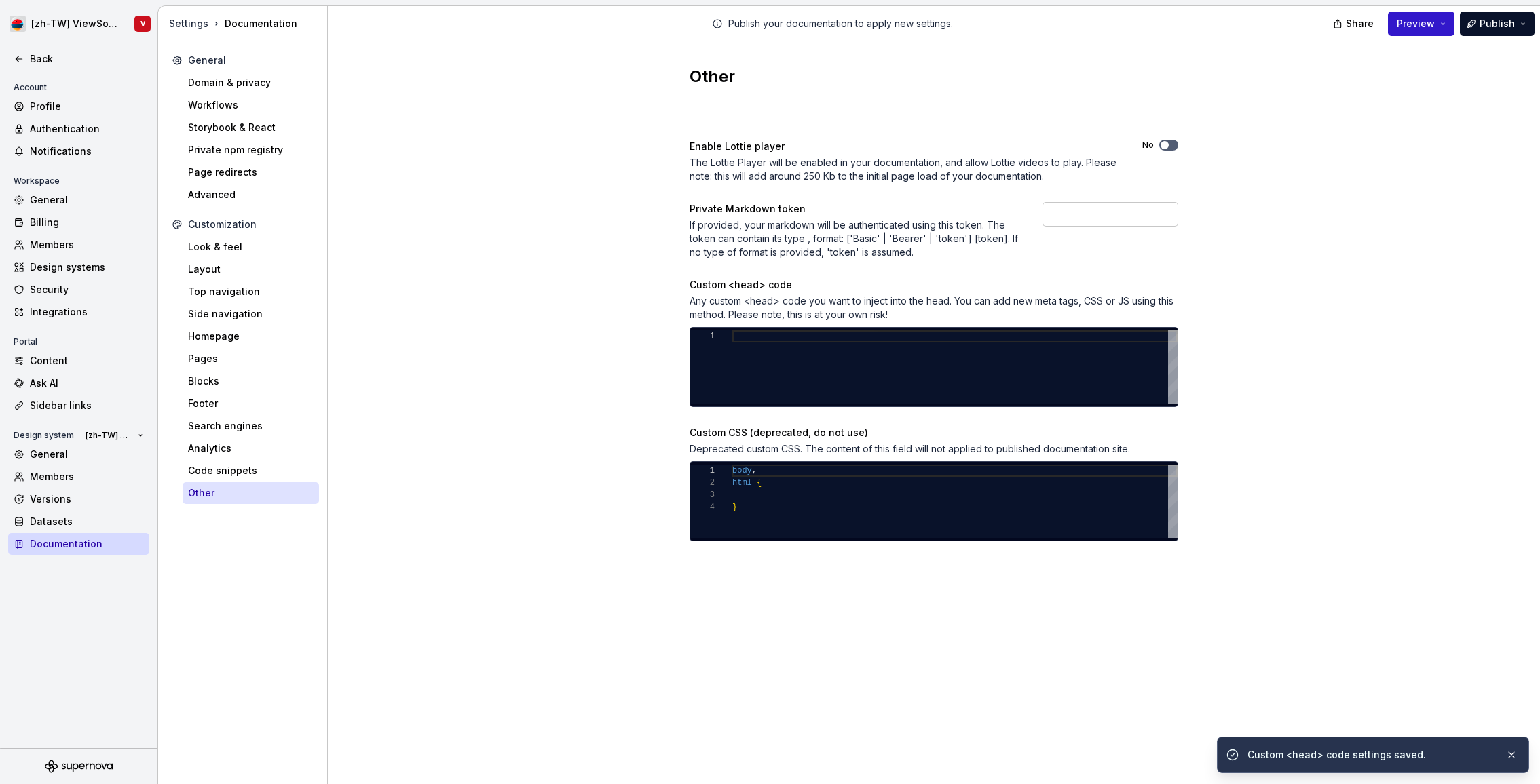
click at [1418, 26] on span "Preview" at bounding box center [1415, 24] width 38 height 13
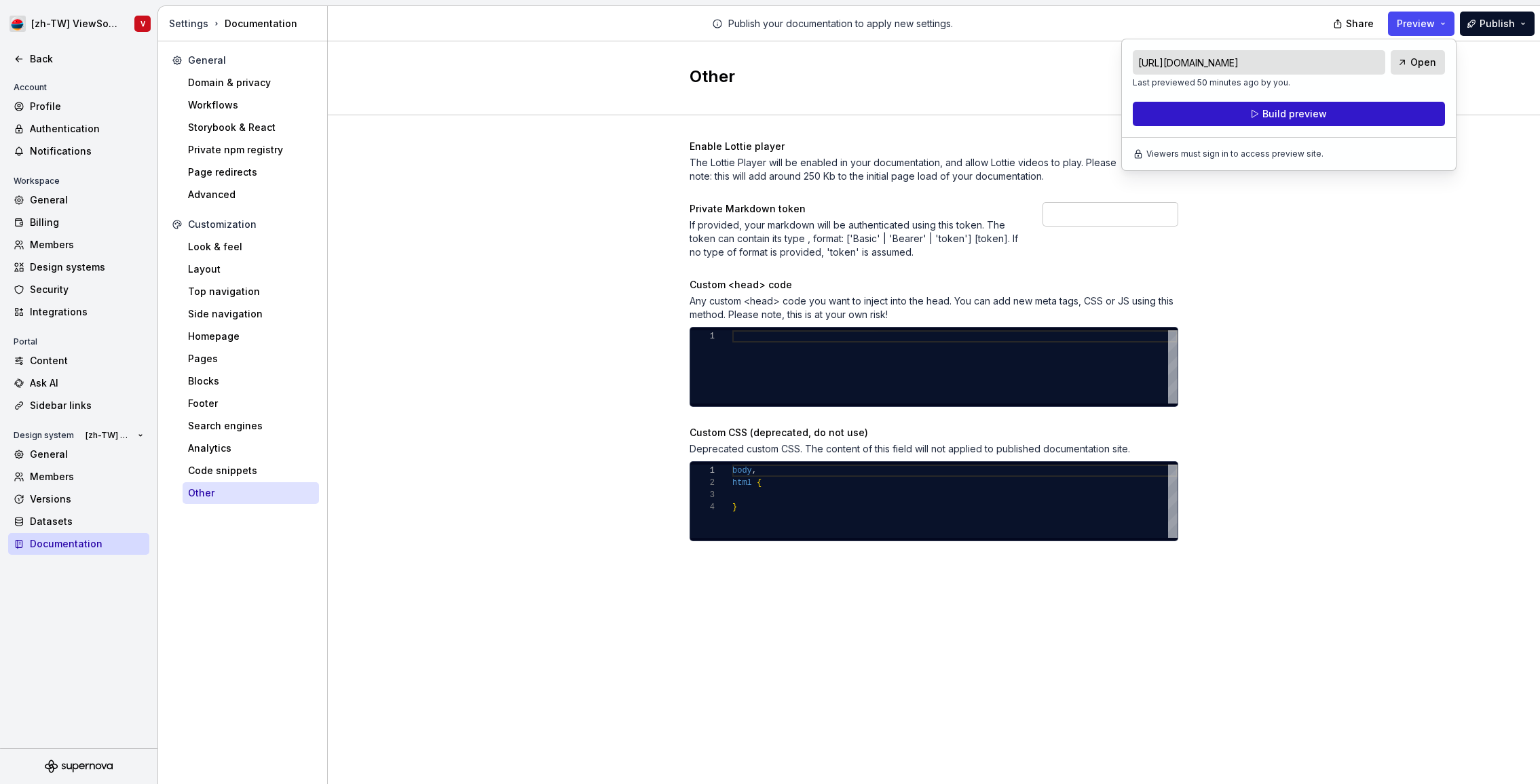
click at [1294, 117] on span "Build preview" at bounding box center [1294, 114] width 65 height 13
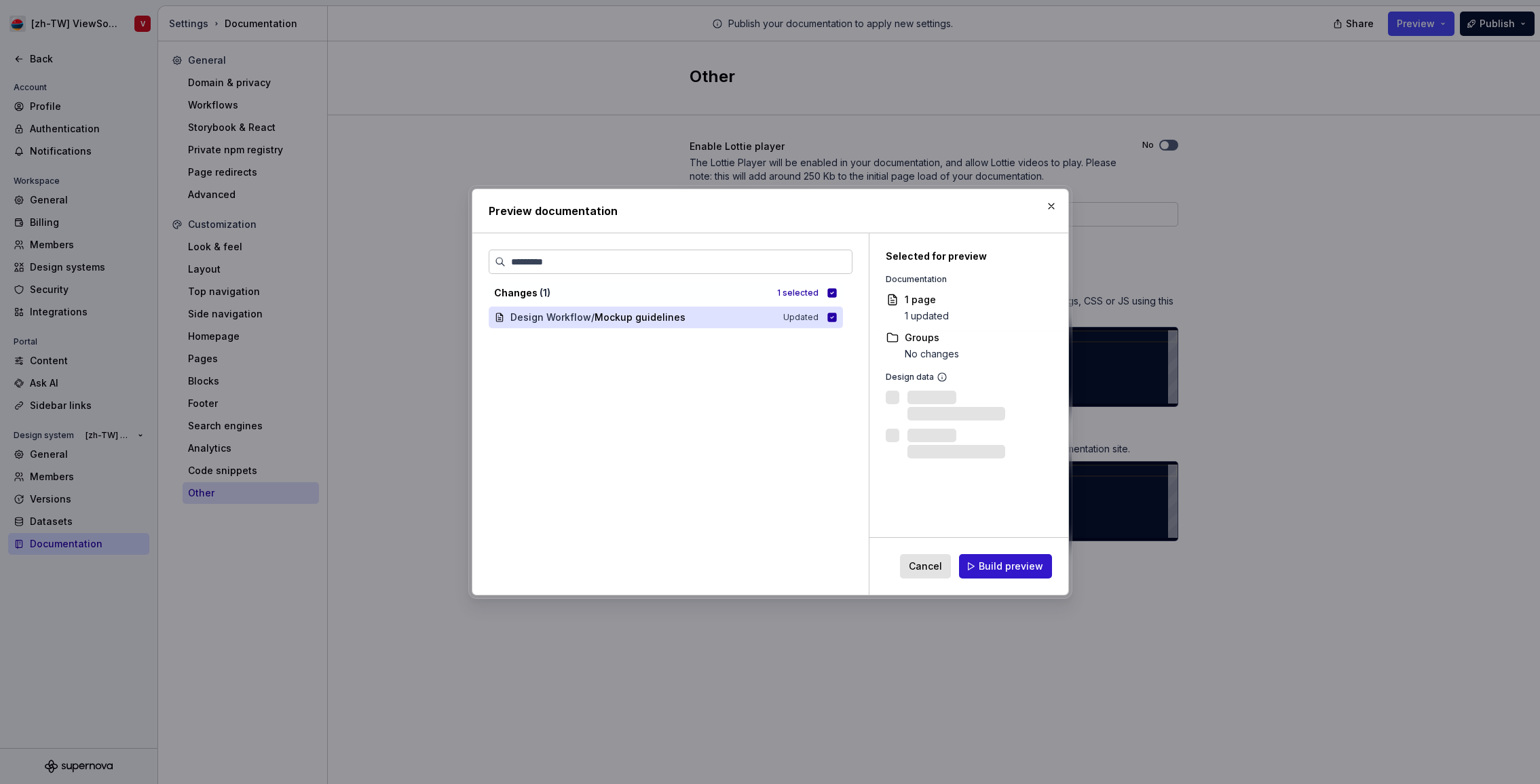
click at [1008, 570] on span "Build preview" at bounding box center [1011, 567] width 65 height 13
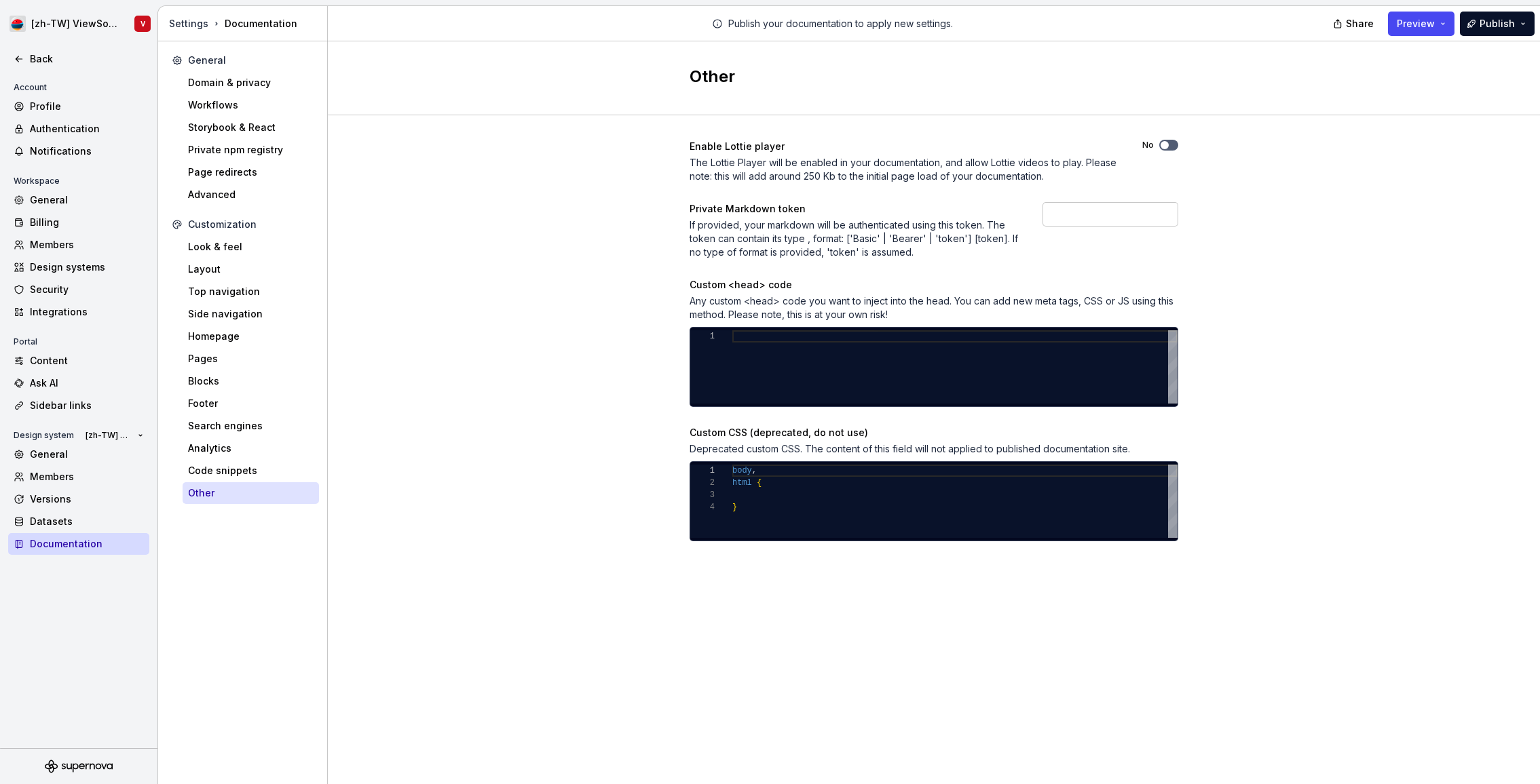
click at [757, 354] on div at bounding box center [954, 366] width 445 height 73
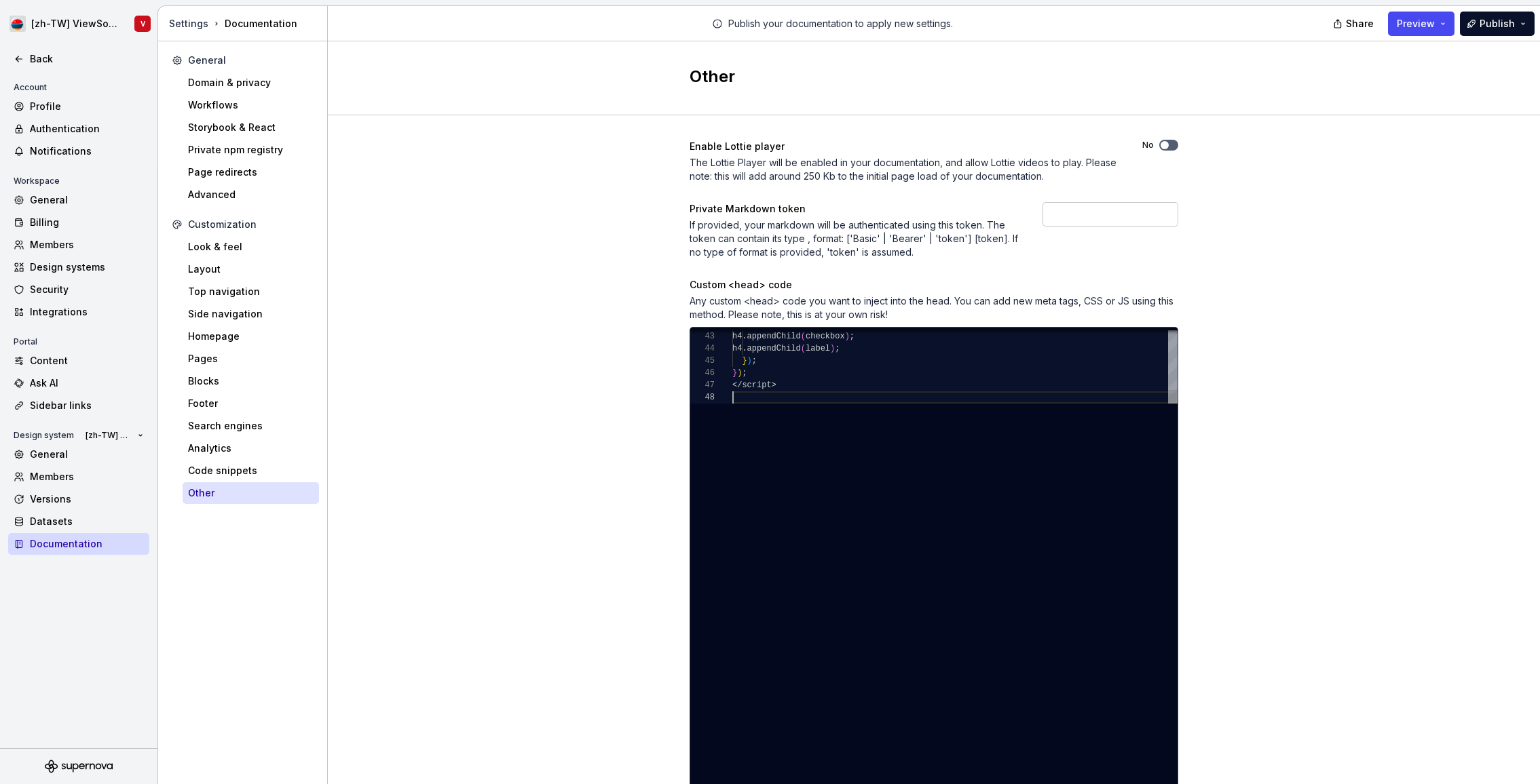
scroll to position [85, 0]
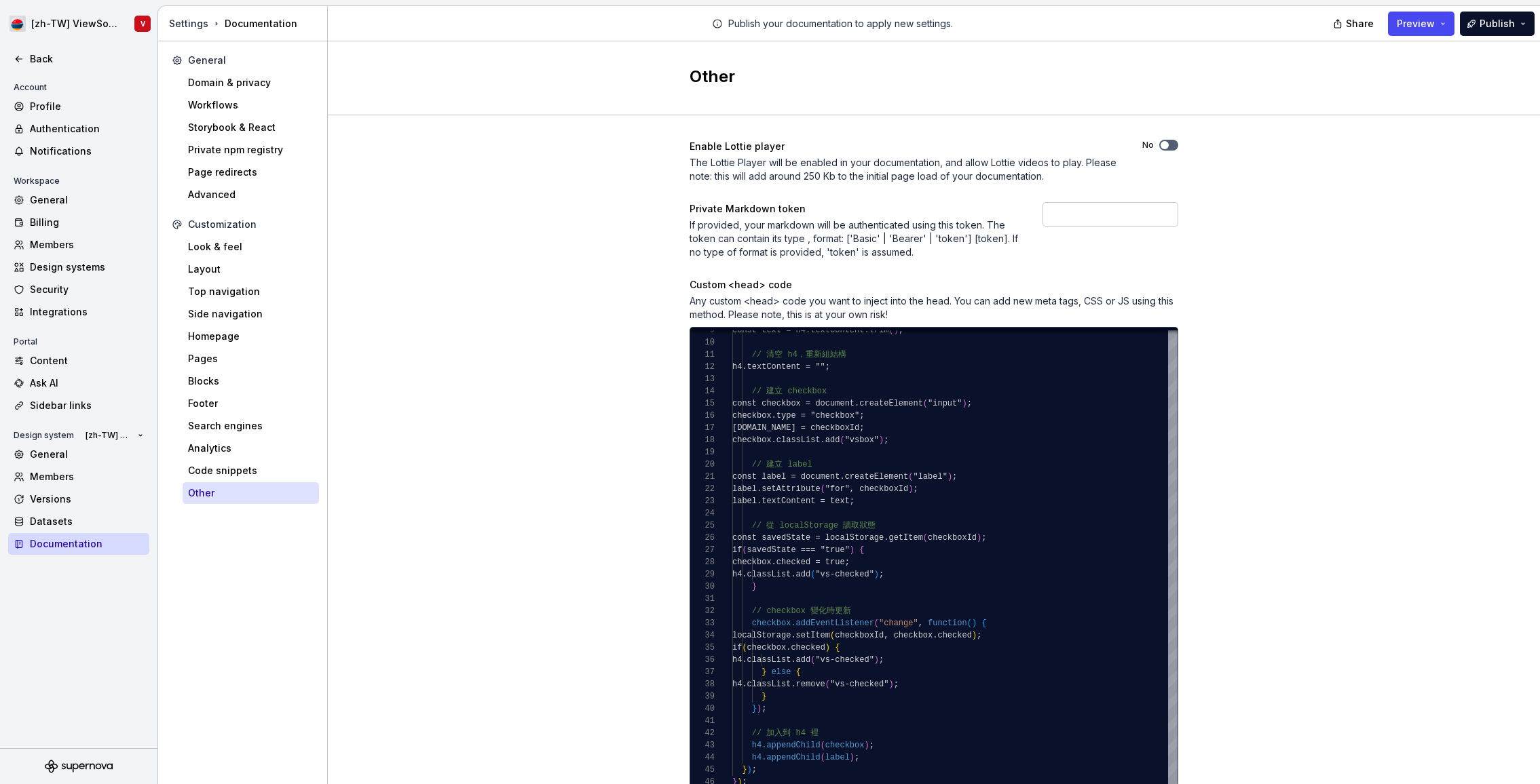
click at [1332, 278] on div "Enable Lottie player The Lottie Player will be enabled in your documentation, a…" at bounding box center [933, 558] width 1212 height 887
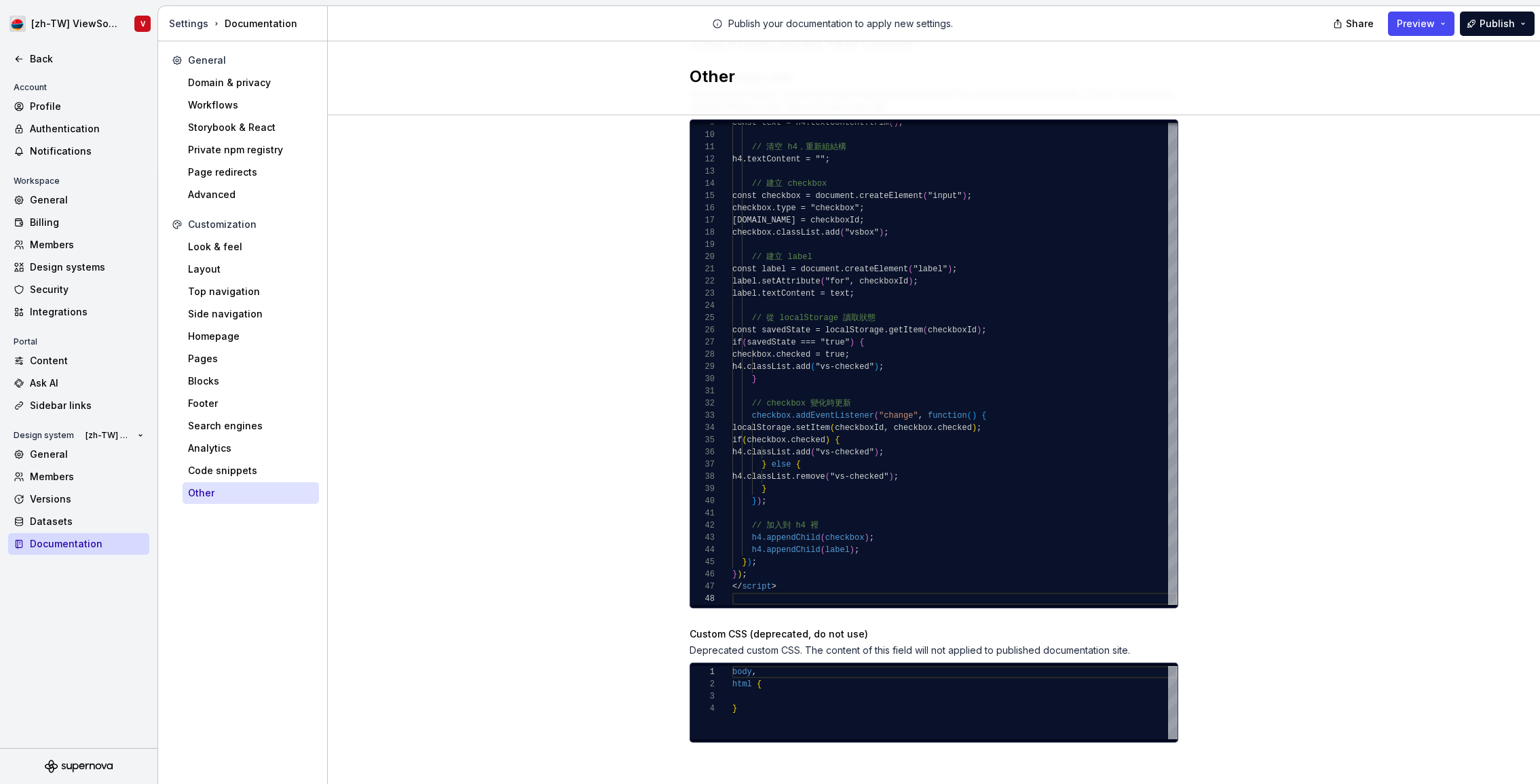
scroll to position [211, 0]
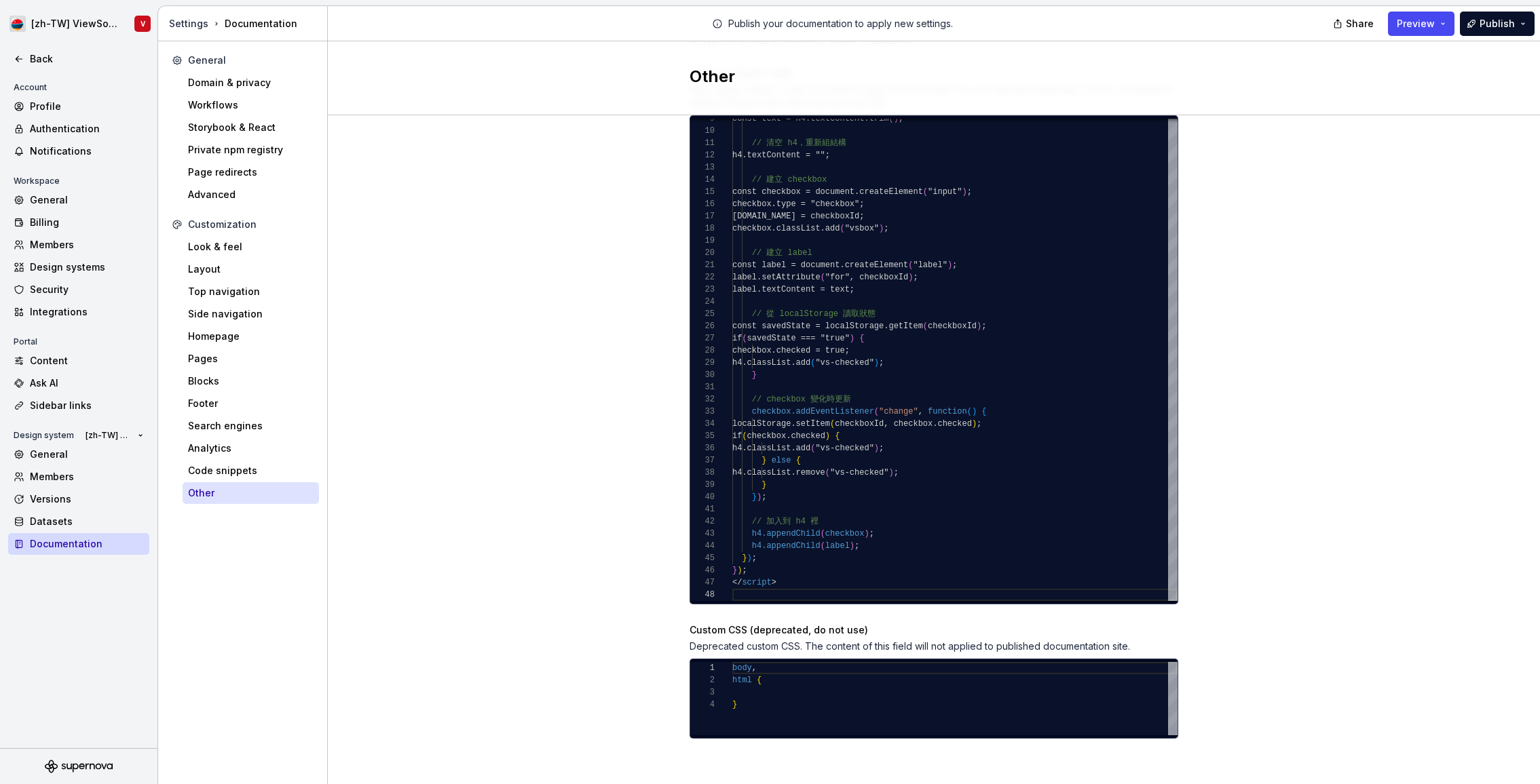
click at [1307, 246] on div "Enable Lottie player The Lottie Player will be enabled in your documentation, a…" at bounding box center [933, 347] width 1212 height 887
click at [1414, 23] on span "Preview" at bounding box center [1415, 24] width 38 height 13
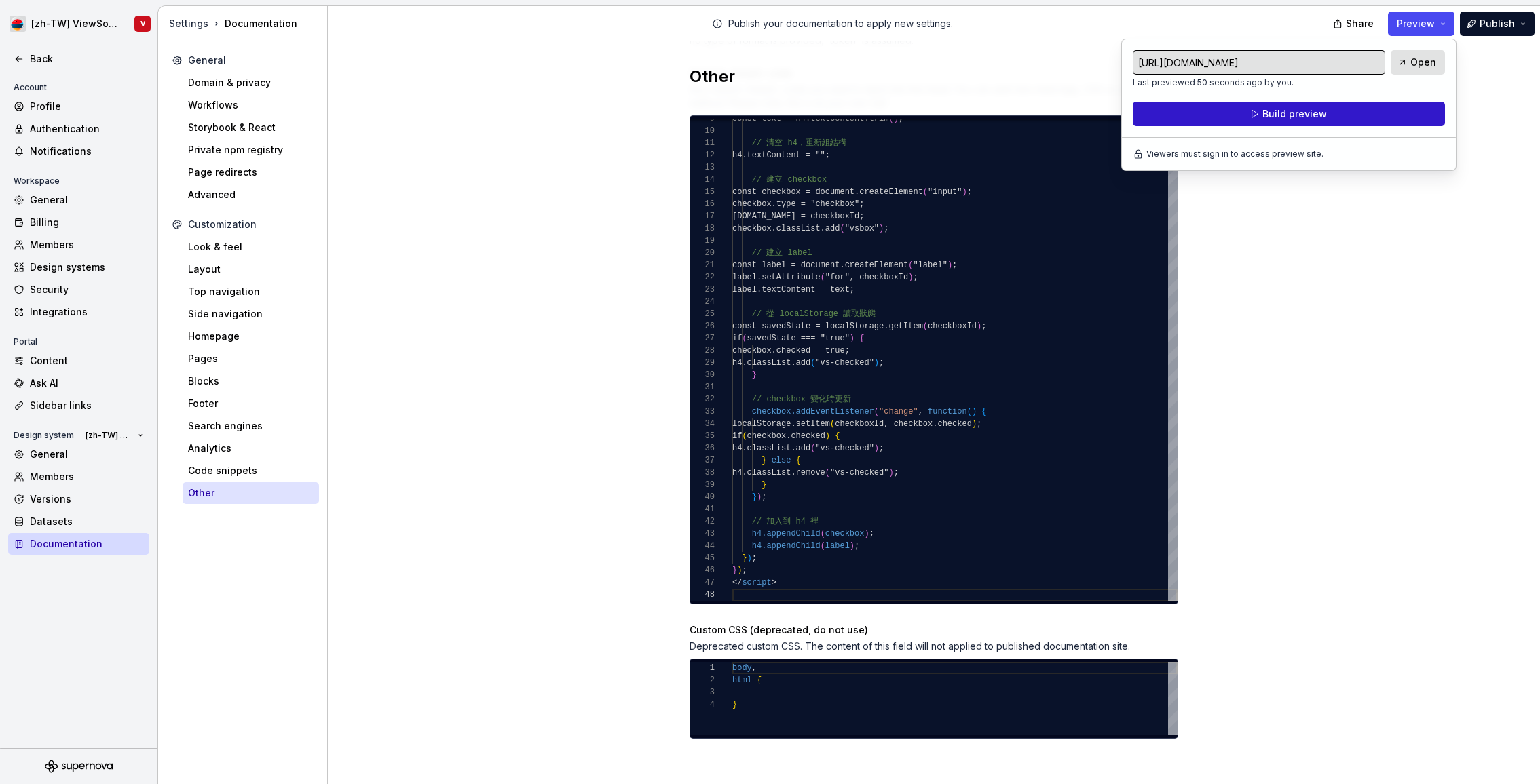
click at [1349, 114] on button "Build preview" at bounding box center [1288, 114] width 313 height 24
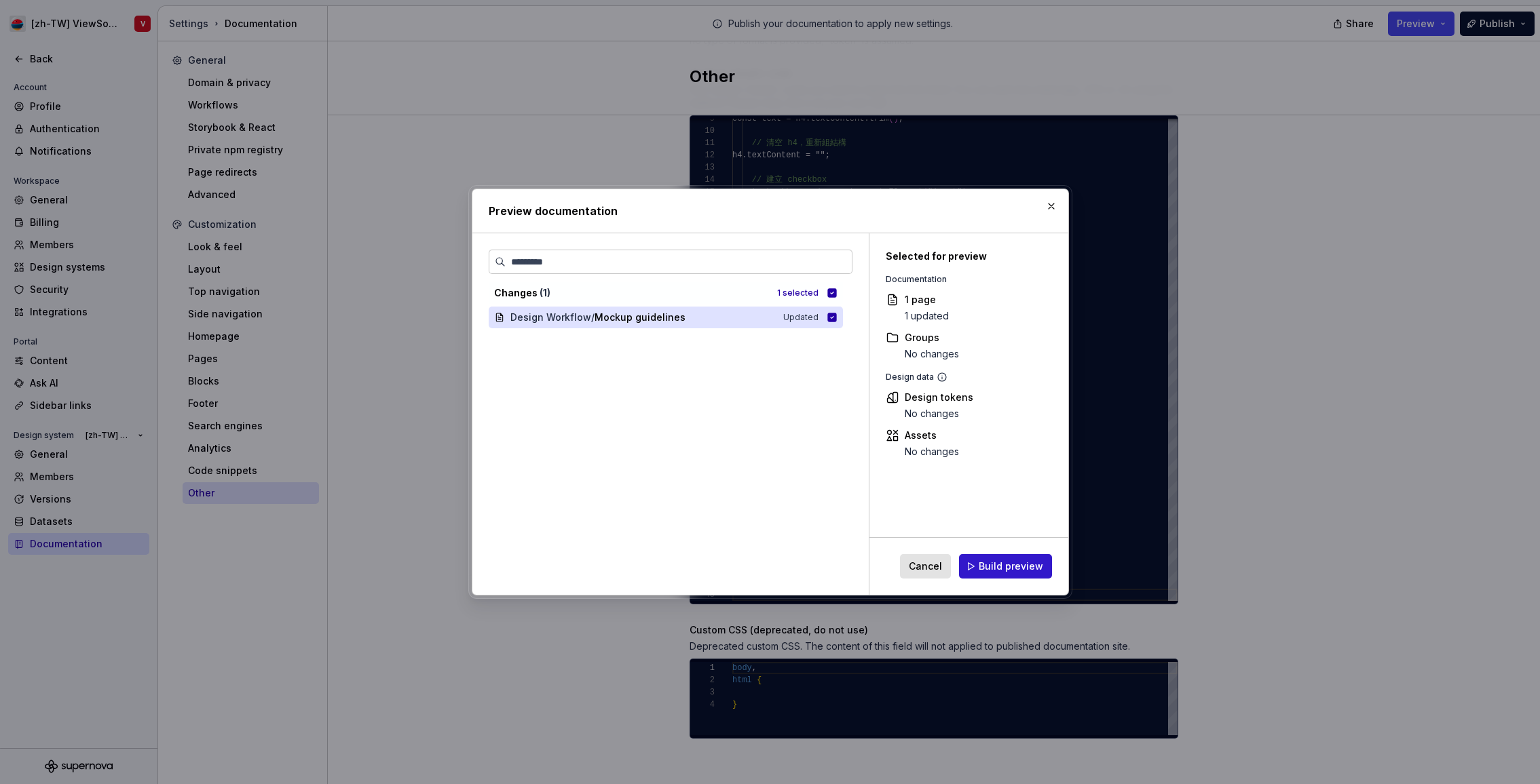
click at [1006, 567] on span "Build preview" at bounding box center [1011, 567] width 65 height 13
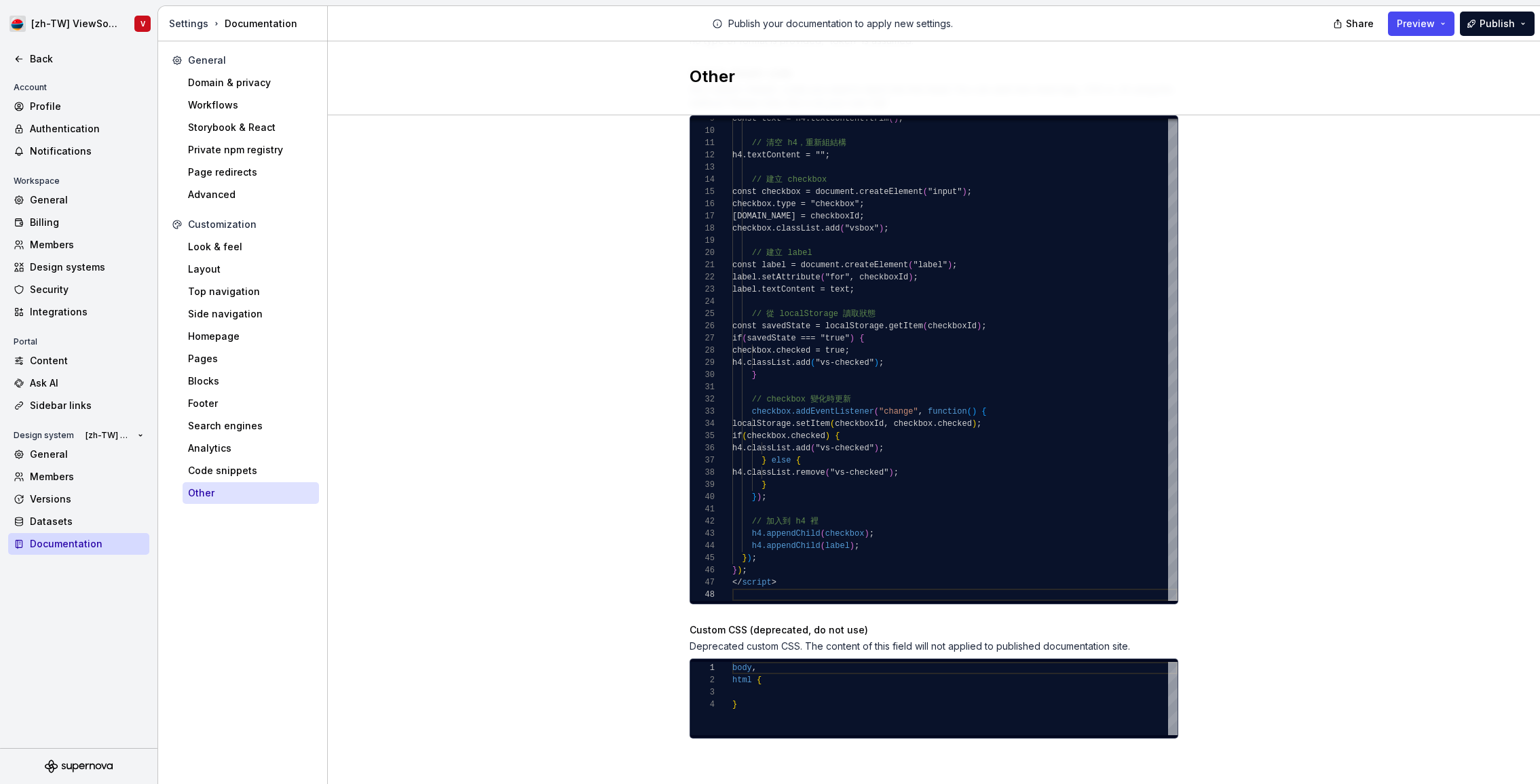
click at [594, 277] on div "Enable Lottie player The Lottie Player will be enabled in your documentation, a…" at bounding box center [933, 347] width 1212 height 887
click at [1336, 284] on div "Enable Lottie player The Lottie Player will be enabled in your documentation, a…" at bounding box center [933, 347] width 1212 height 887
click at [1418, 23] on span "Preview" at bounding box center [1415, 24] width 38 height 13
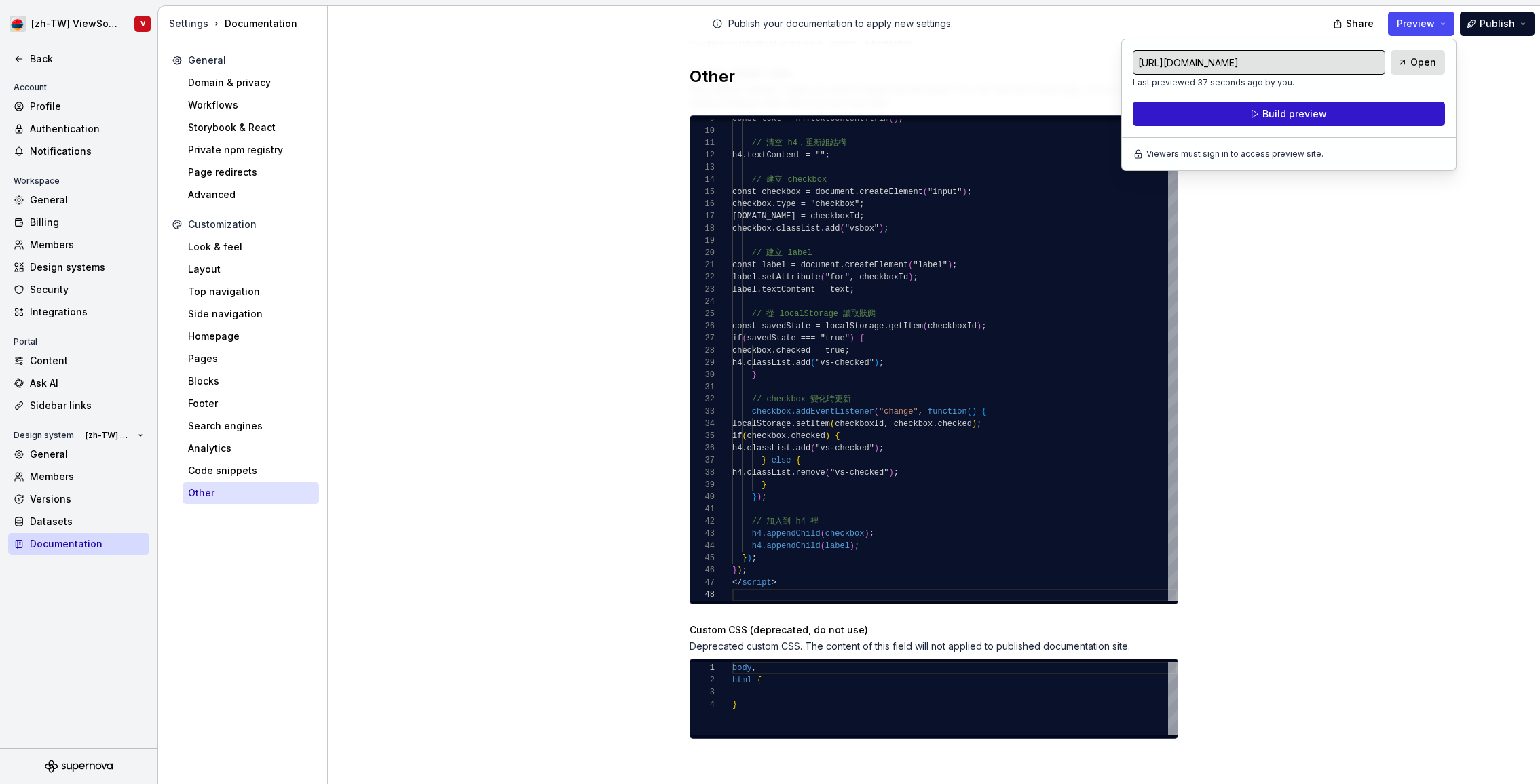
click at [1252, 115] on button "Build preview" at bounding box center [1288, 114] width 313 height 24
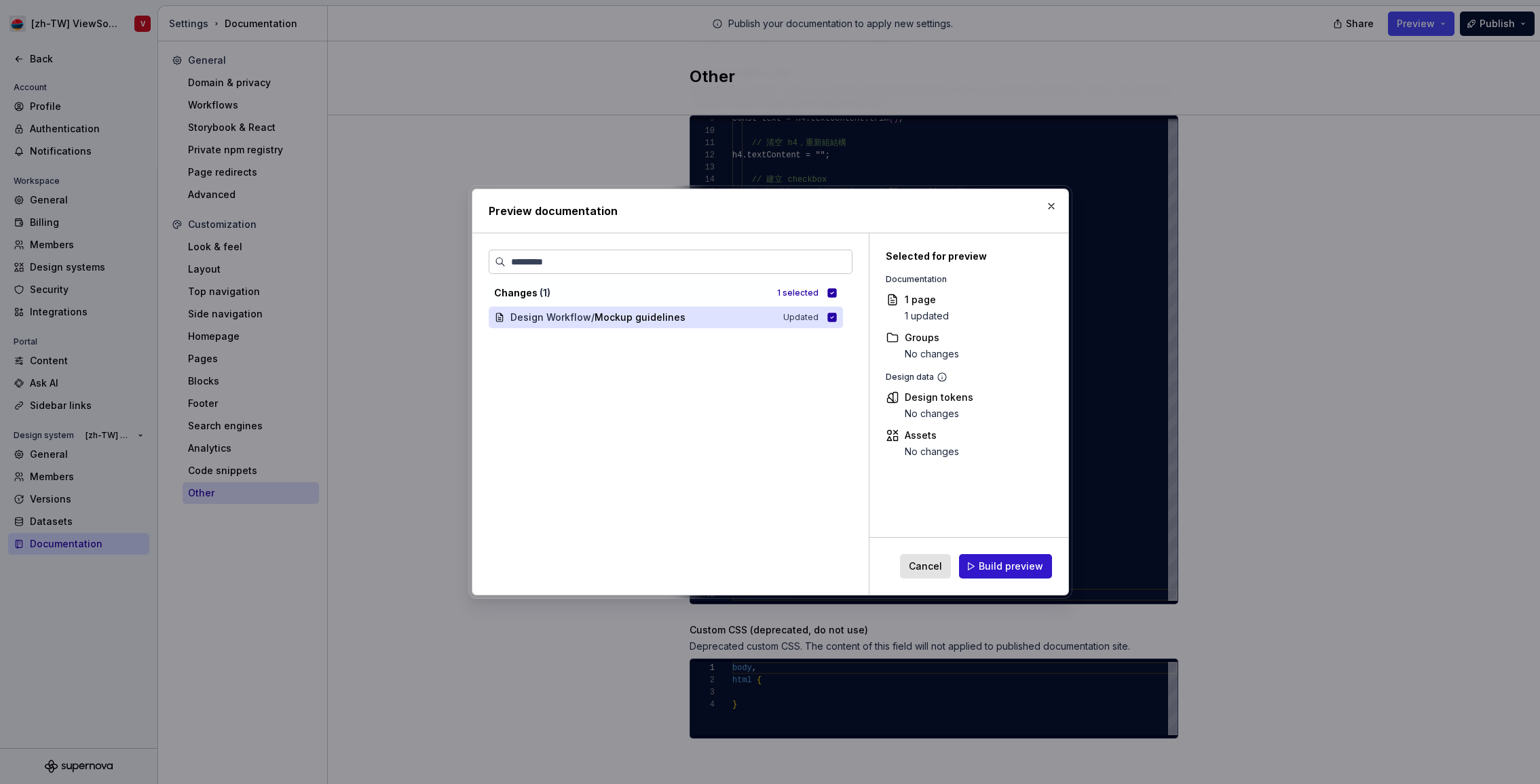
click at [992, 566] on span "Build preview" at bounding box center [1011, 567] width 65 height 13
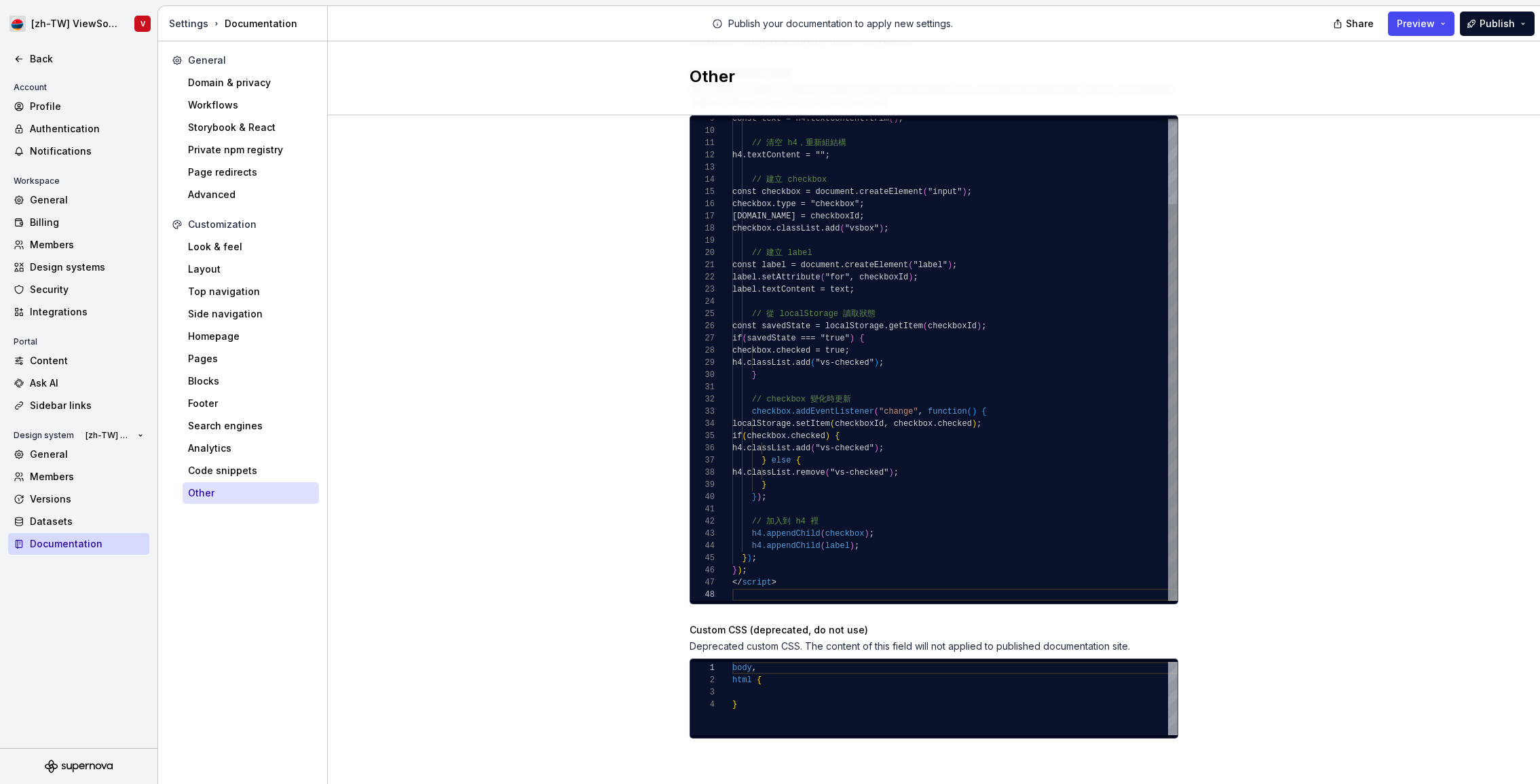
click at [811, 566] on div "h4.appendChild ( checkbox ) ; h4.appendChild ( label ) ; } ) ; } ) ; </ script …" at bounding box center [954, 308] width 445 height 586
type textarea "**********"
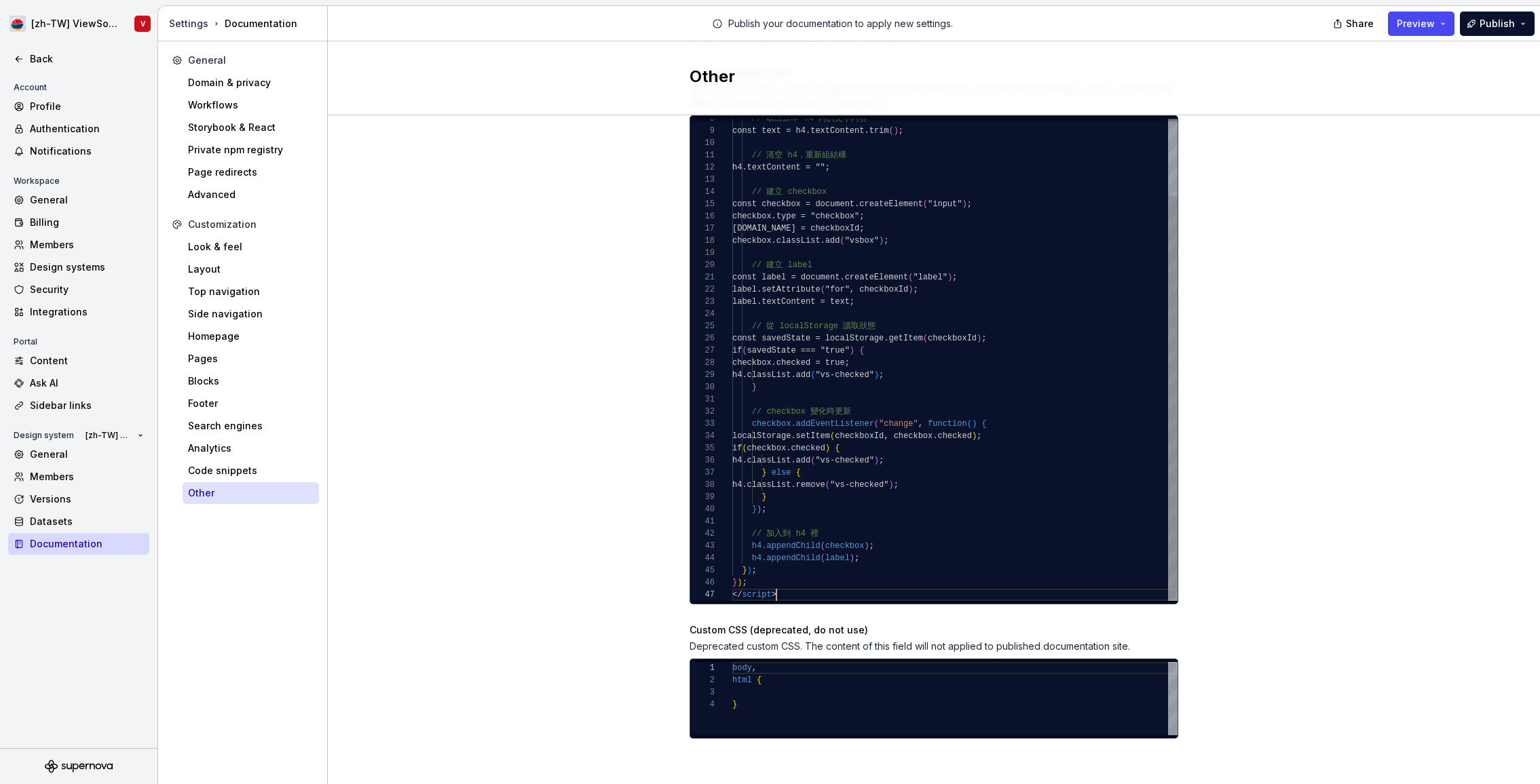
scroll to position [73, 44]
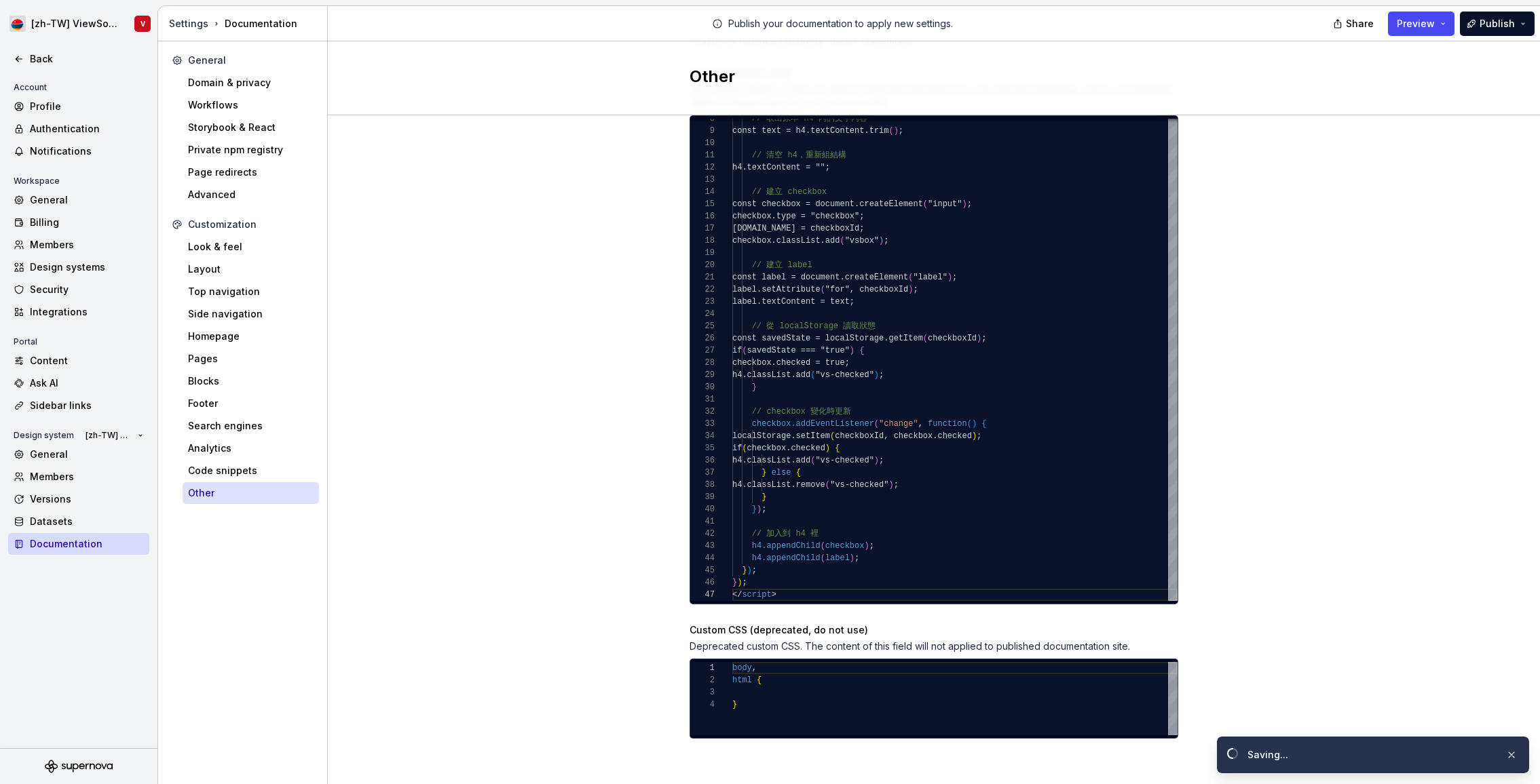
click at [1354, 213] on div "Enable Lottie player The Lottie Player will be enabled in your documentation, a…" at bounding box center [933, 347] width 1212 height 887
click at [1409, 24] on span "Preview" at bounding box center [1415, 24] width 38 height 13
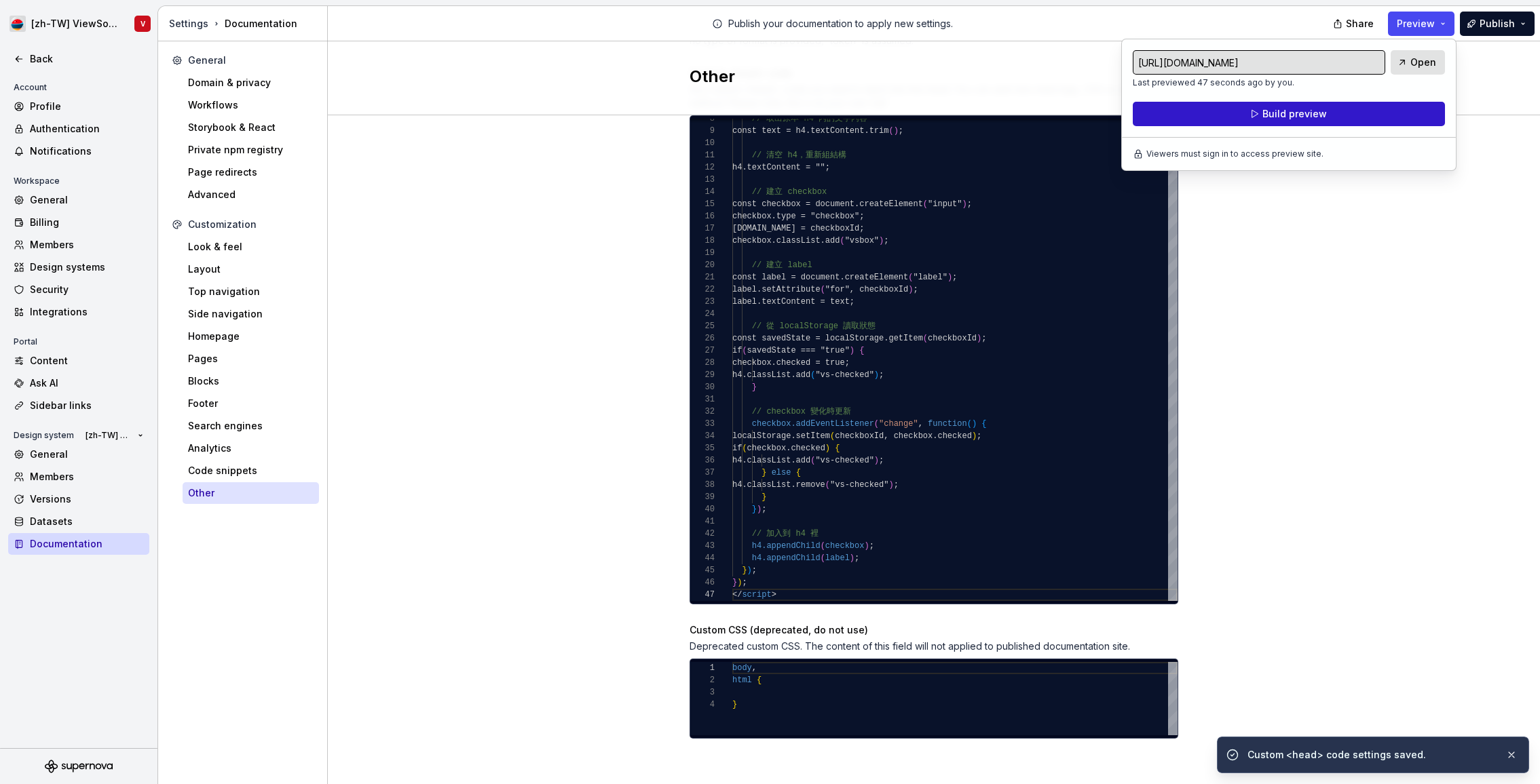
click at [1307, 118] on span "Build preview" at bounding box center [1294, 114] width 65 height 13
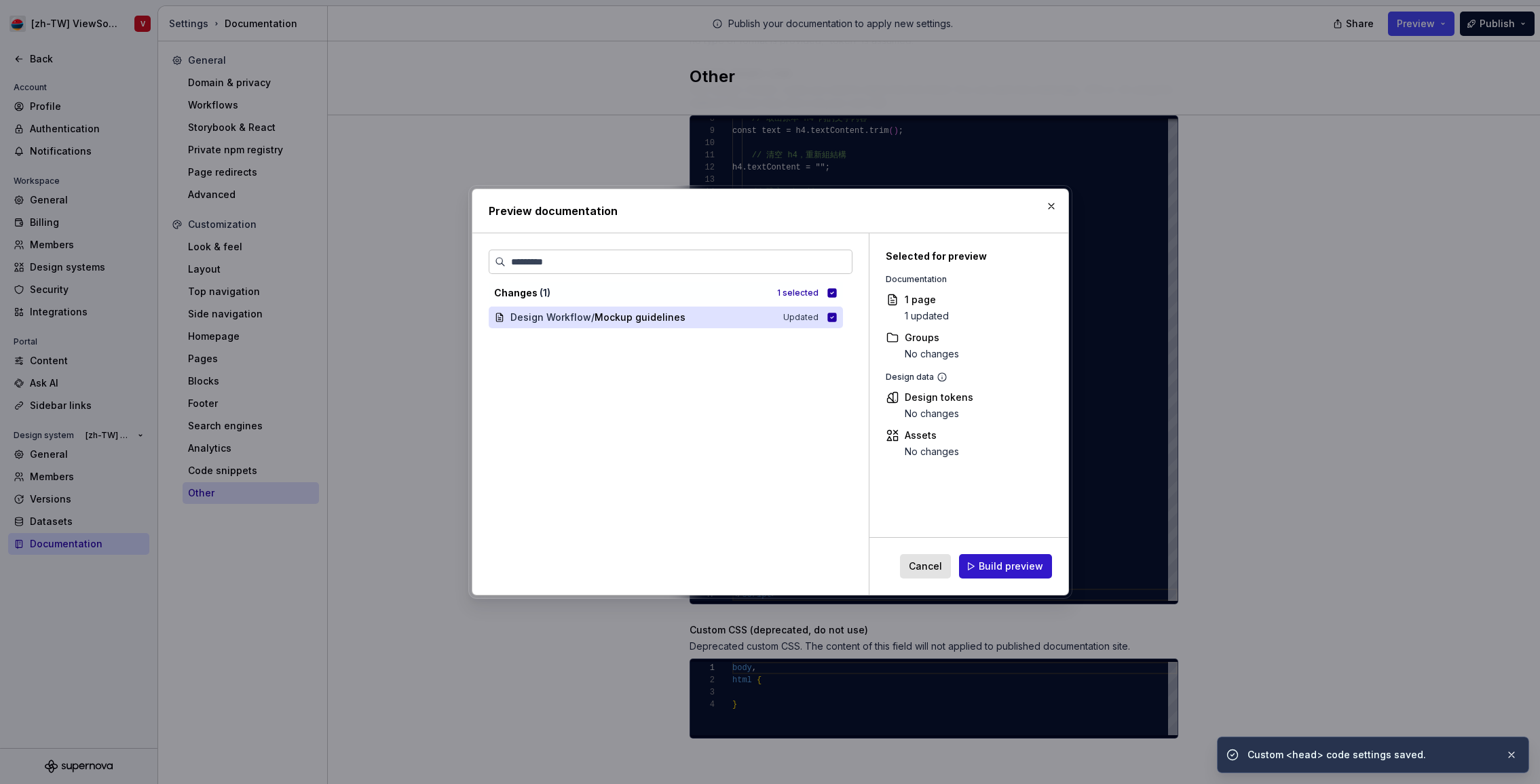
click at [1016, 567] on span "Build preview" at bounding box center [1011, 567] width 65 height 13
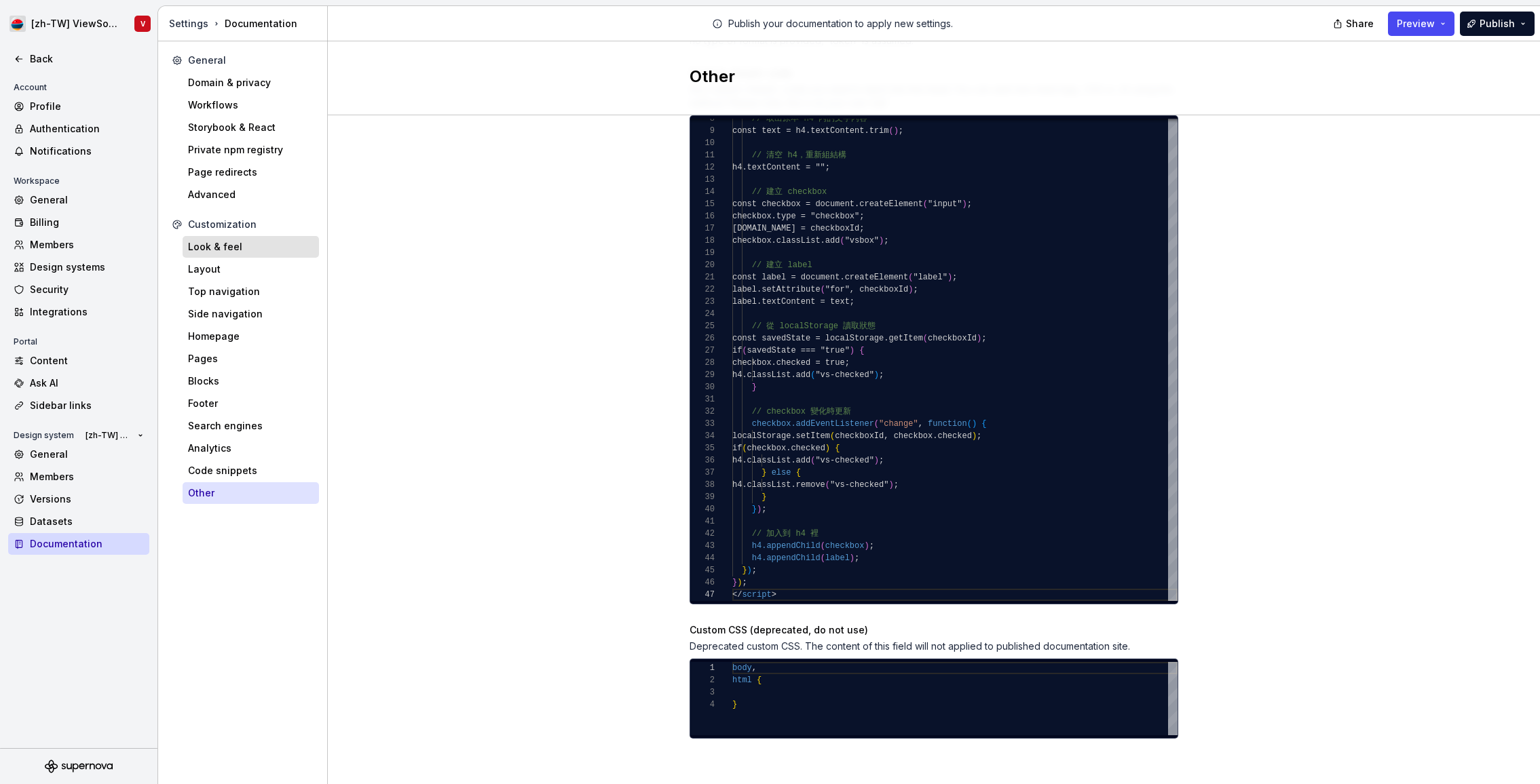
click at [229, 245] on div "Look & feel" at bounding box center [250, 247] width 126 height 13
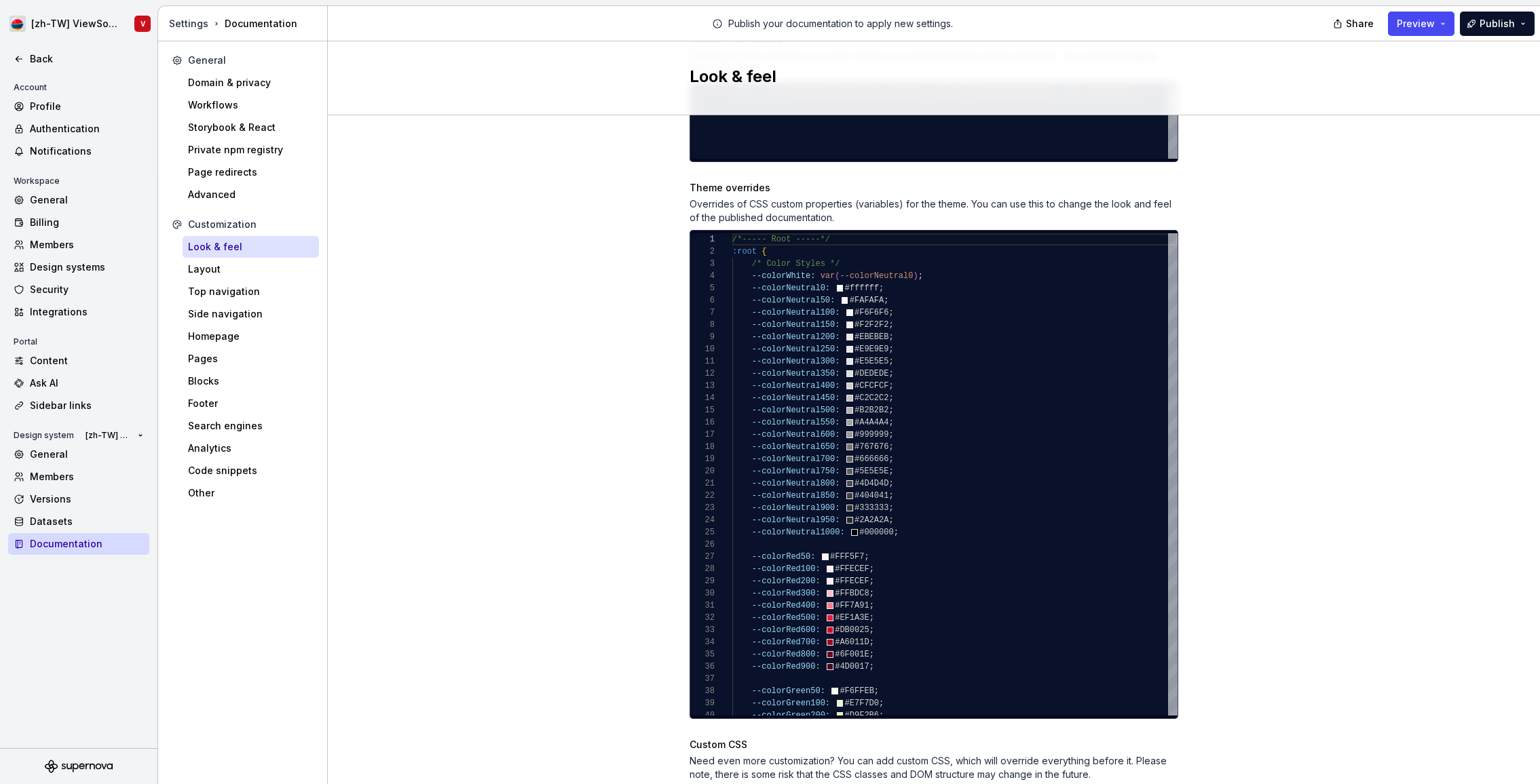
scroll to position [769, 0]
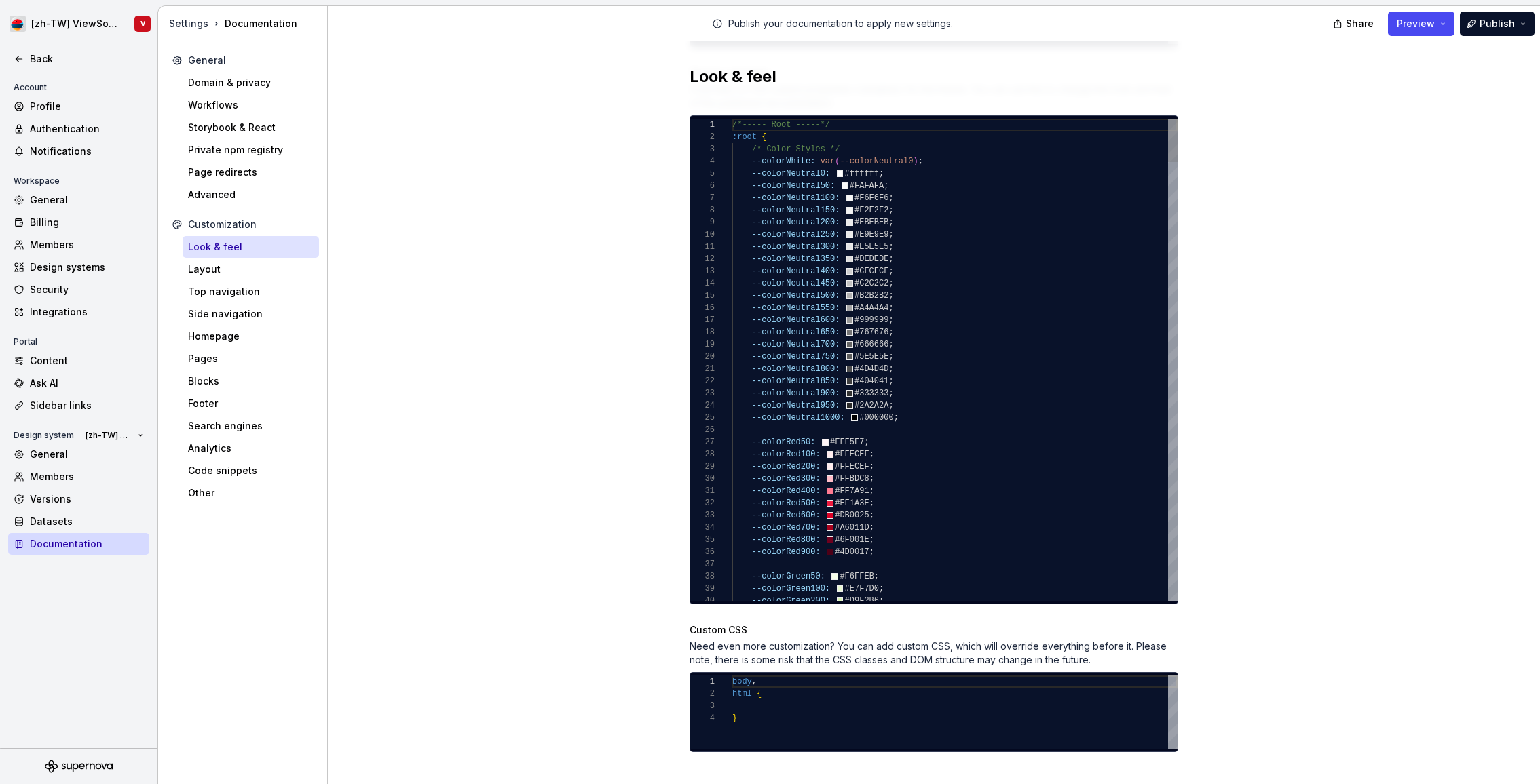
type textarea "**********"
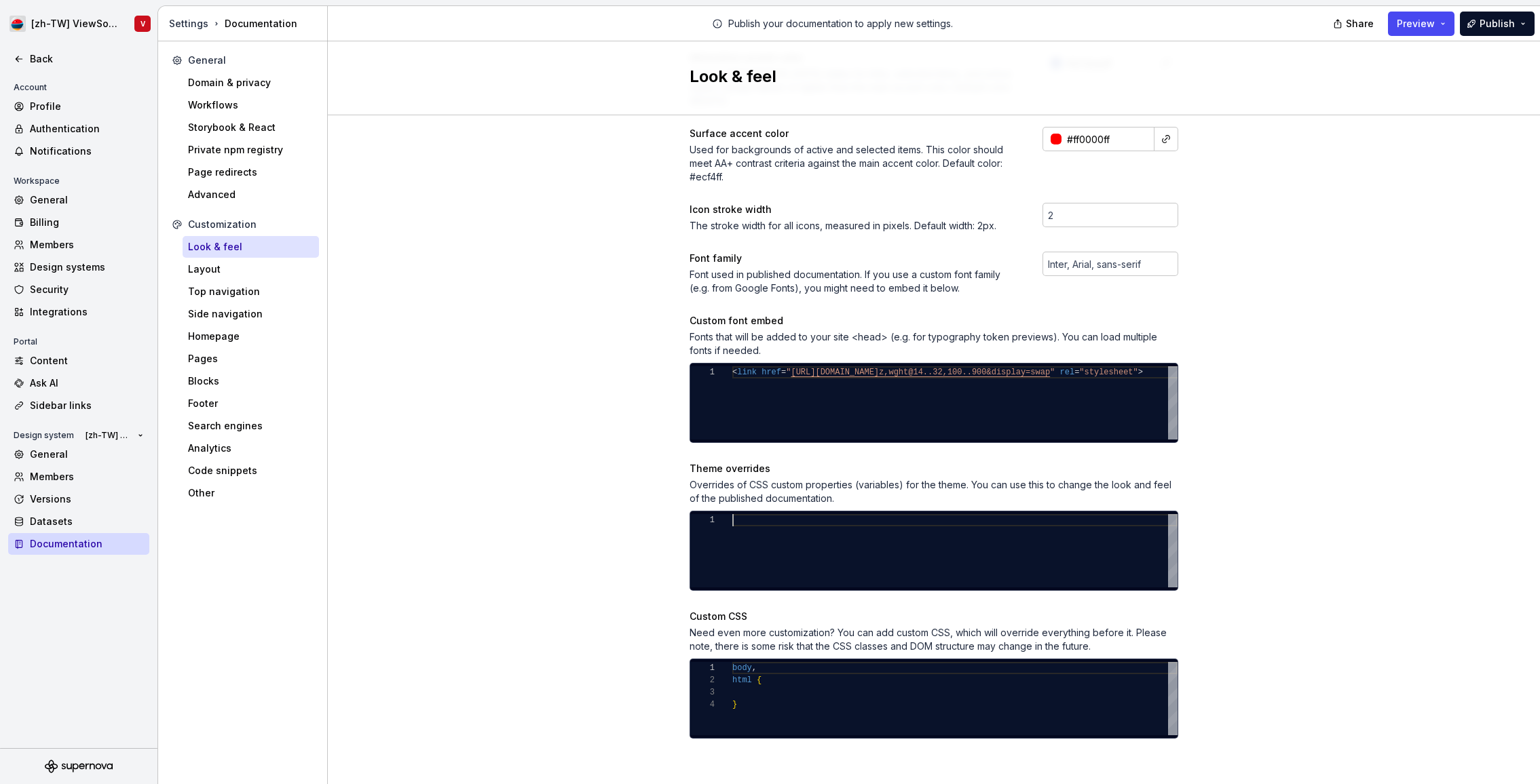
scroll to position [360, 0]
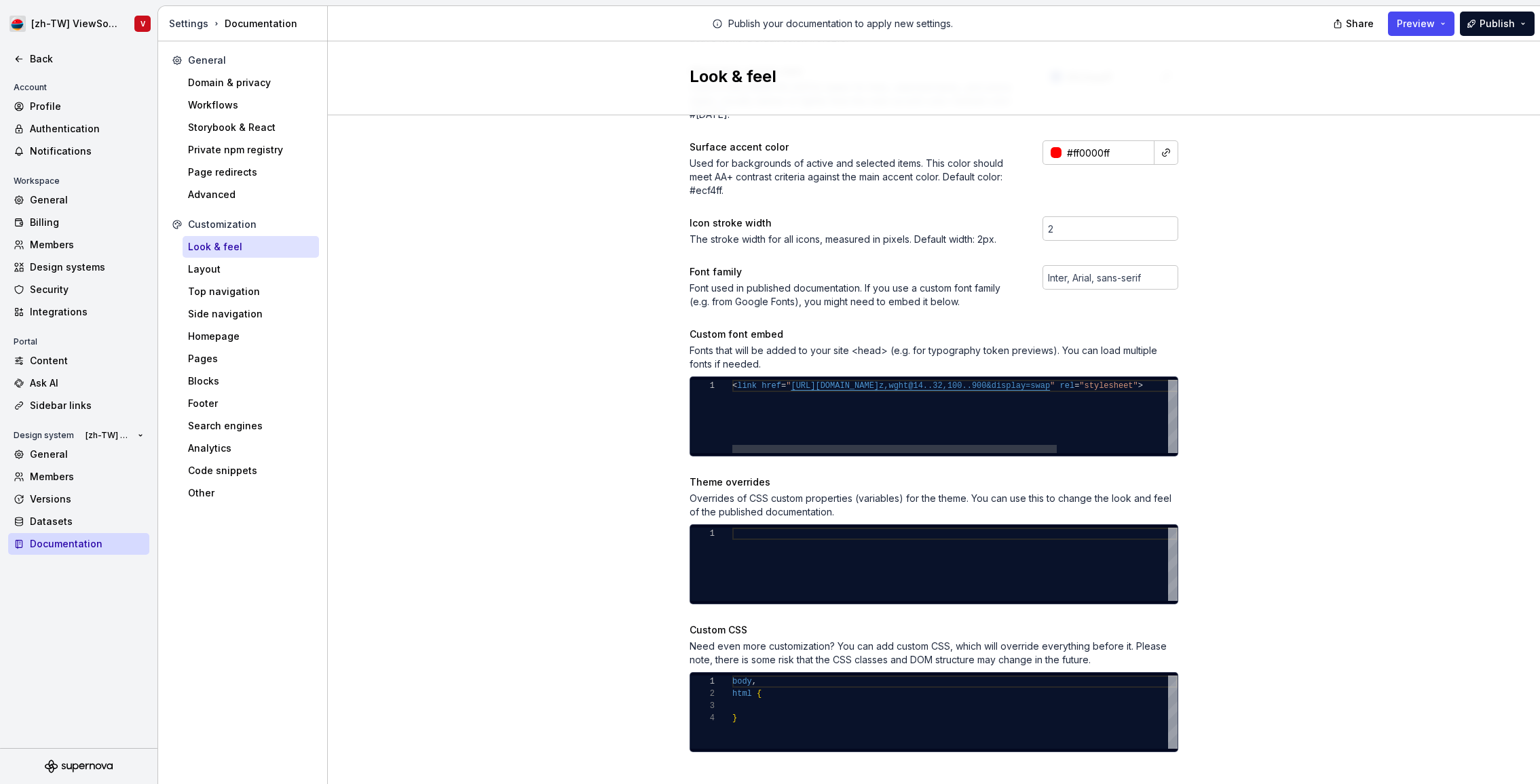
click at [1281, 328] on div "Site logo A company logo that will be displayed on all pages on your documentat…" at bounding box center [933, 279] width 1212 height 1048
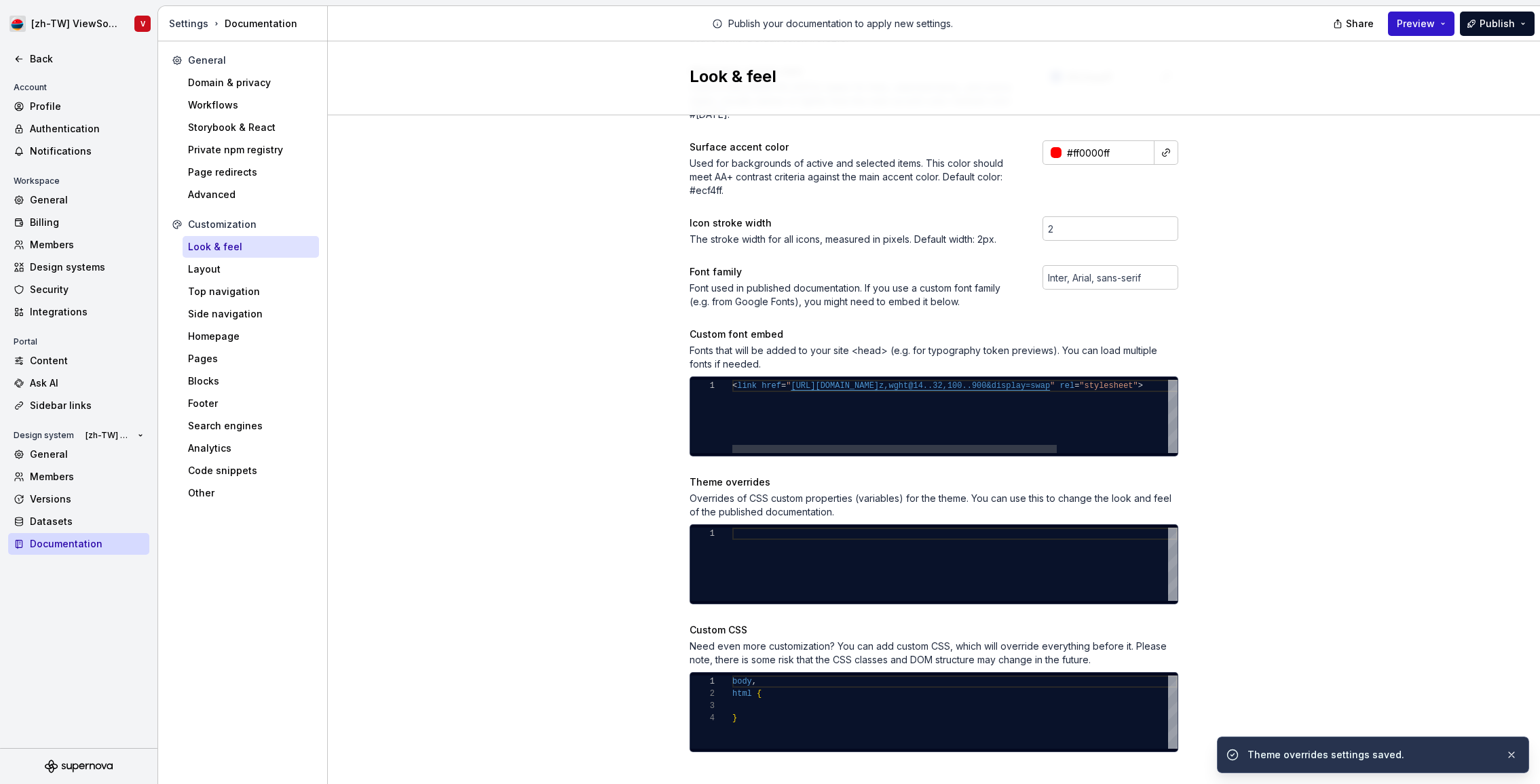
click at [1417, 23] on span "Preview" at bounding box center [1415, 24] width 38 height 13
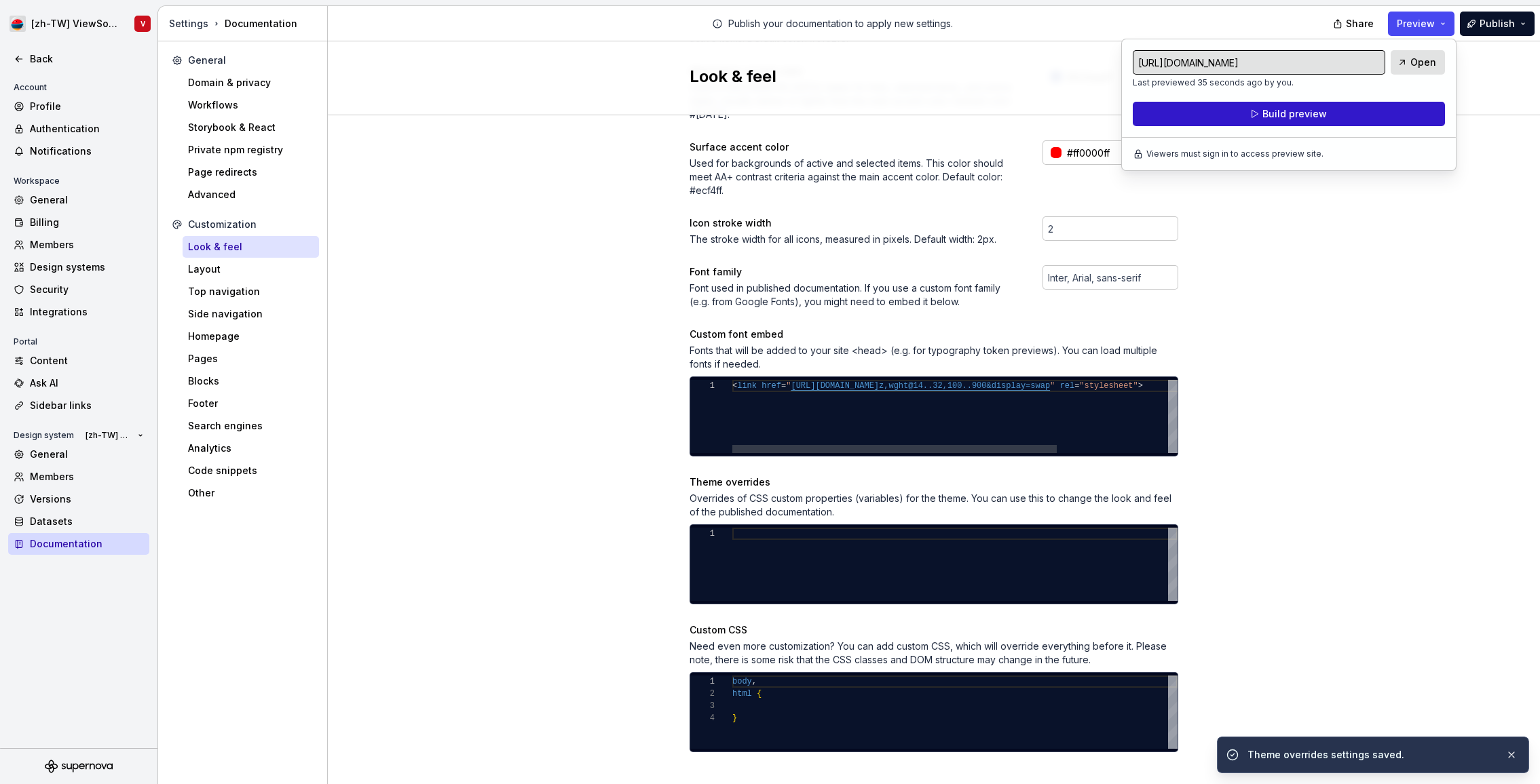
click at [1339, 112] on button "Build preview" at bounding box center [1288, 114] width 313 height 24
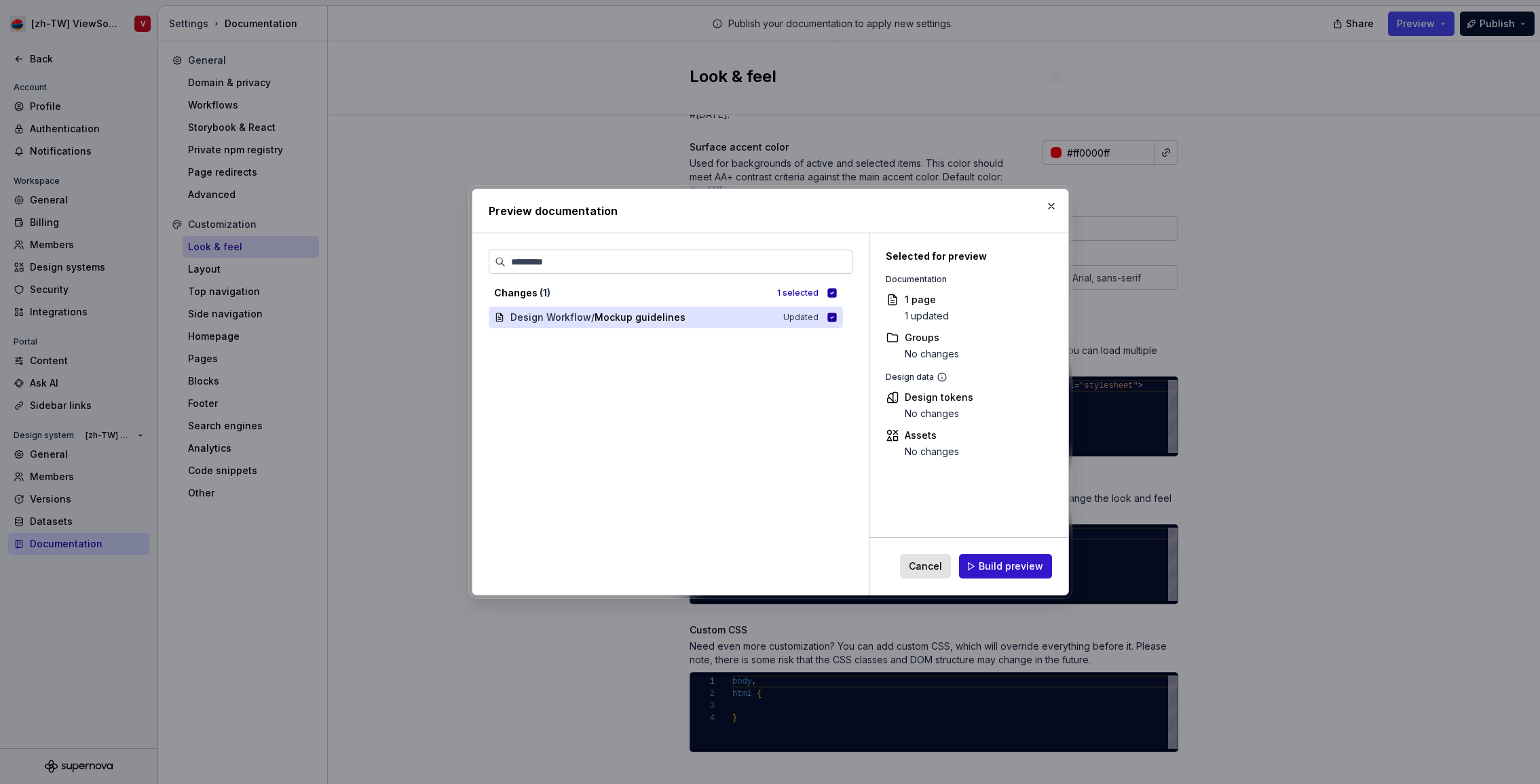
click at [997, 567] on span "Build preview" at bounding box center [1011, 567] width 65 height 13
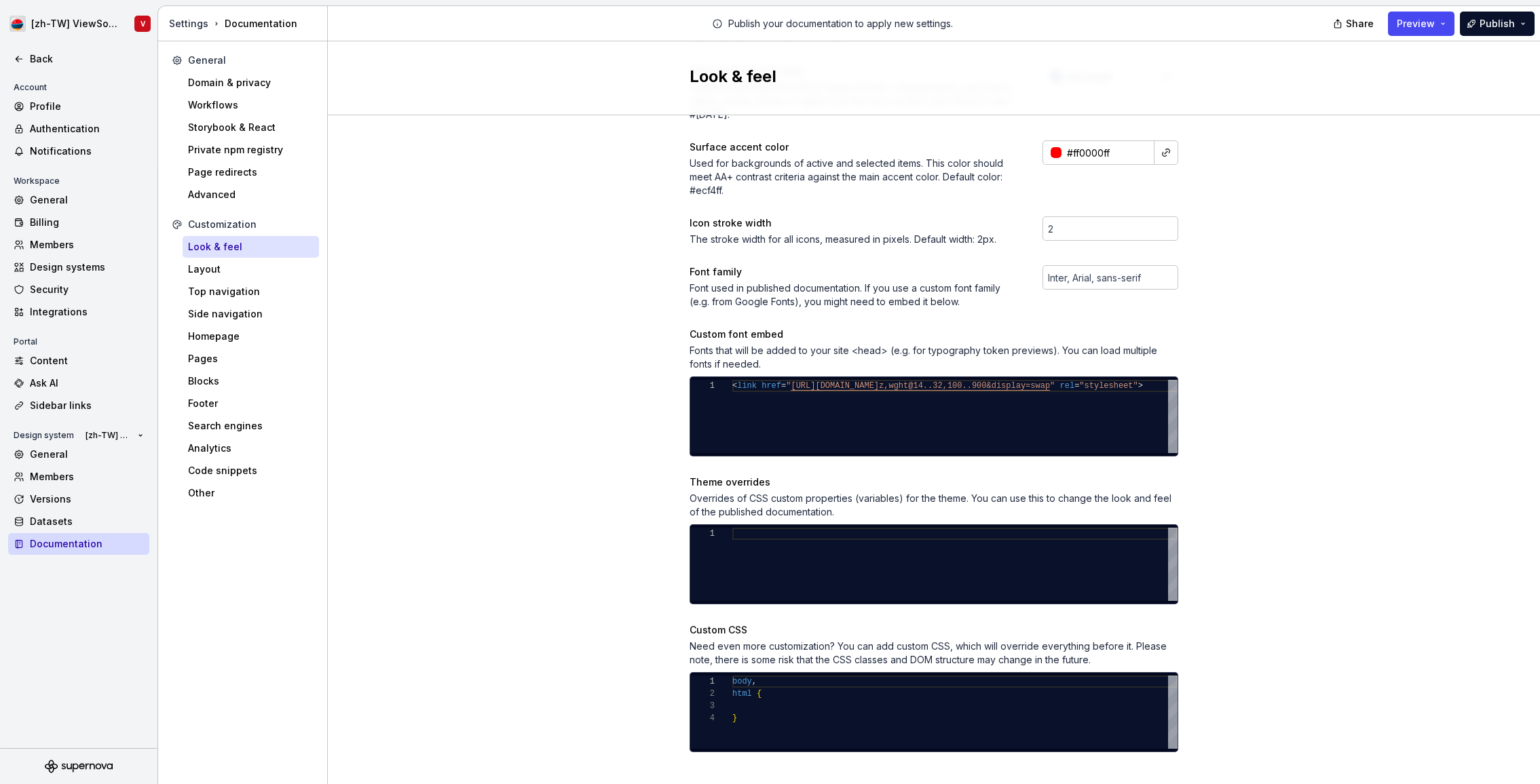
click at [793, 547] on div at bounding box center [954, 564] width 445 height 73
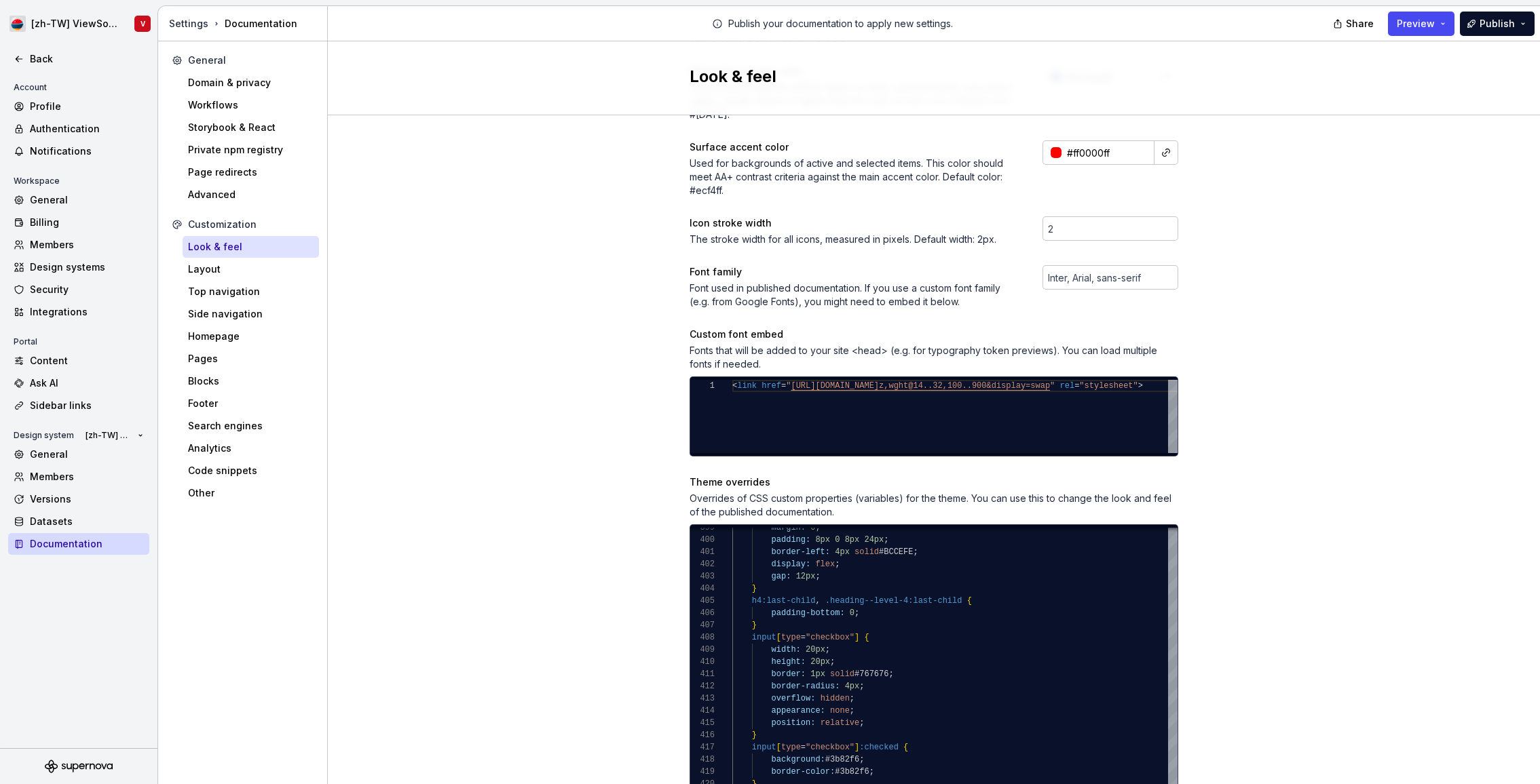
scroll to position [85, 152]
click at [1304, 326] on div "Site logo A company logo that will be displayed on all pages on your documentat…" at bounding box center [933, 483] width 1212 height 1458
click at [1275, 405] on div "Site logo A company logo that will be displayed on all pages on your documentat…" at bounding box center [933, 483] width 1212 height 1458
click at [1275, 440] on div "Site logo A company logo that will be displayed on all pages on your documentat…" at bounding box center [933, 483] width 1212 height 1458
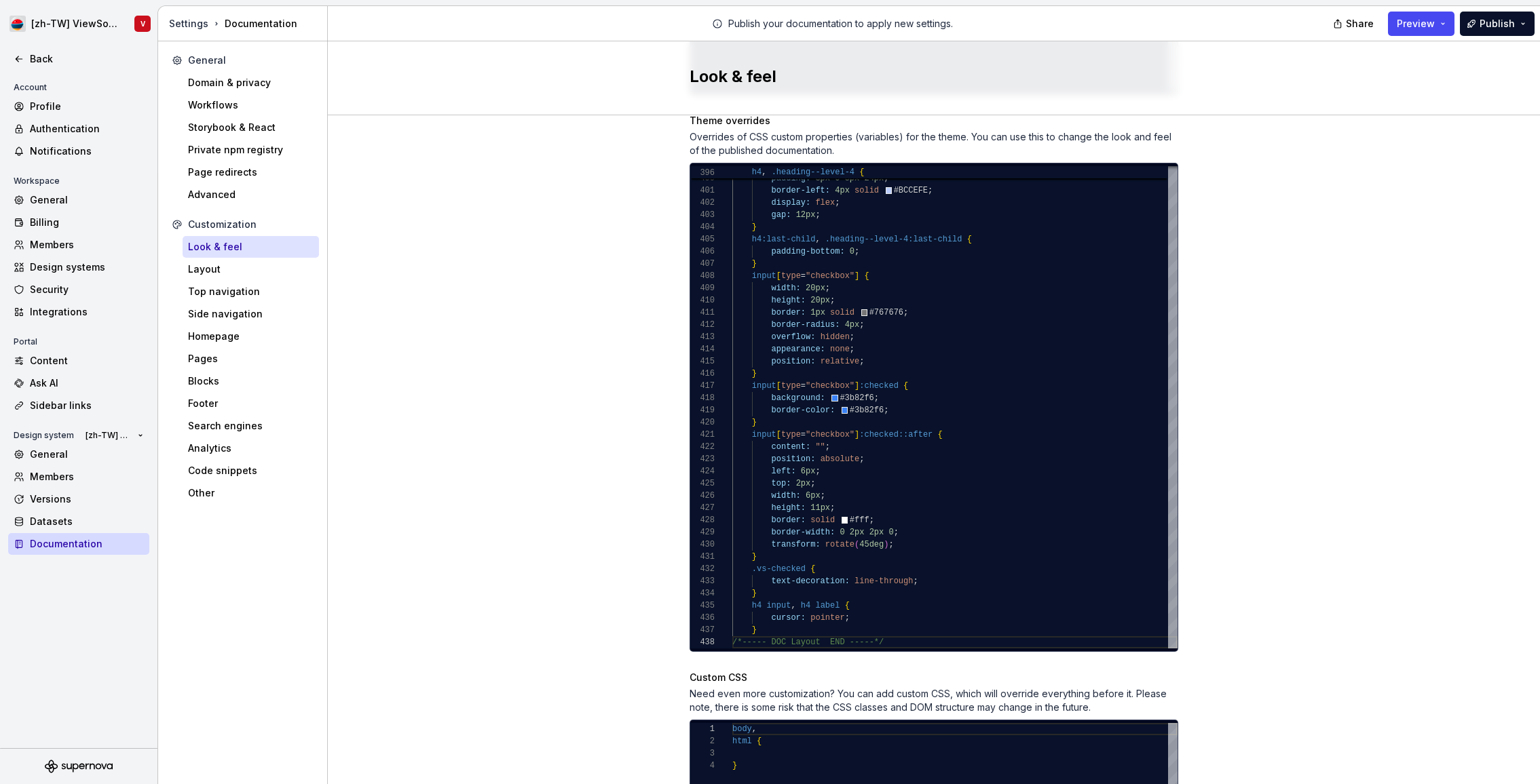
scroll to position [715, 0]
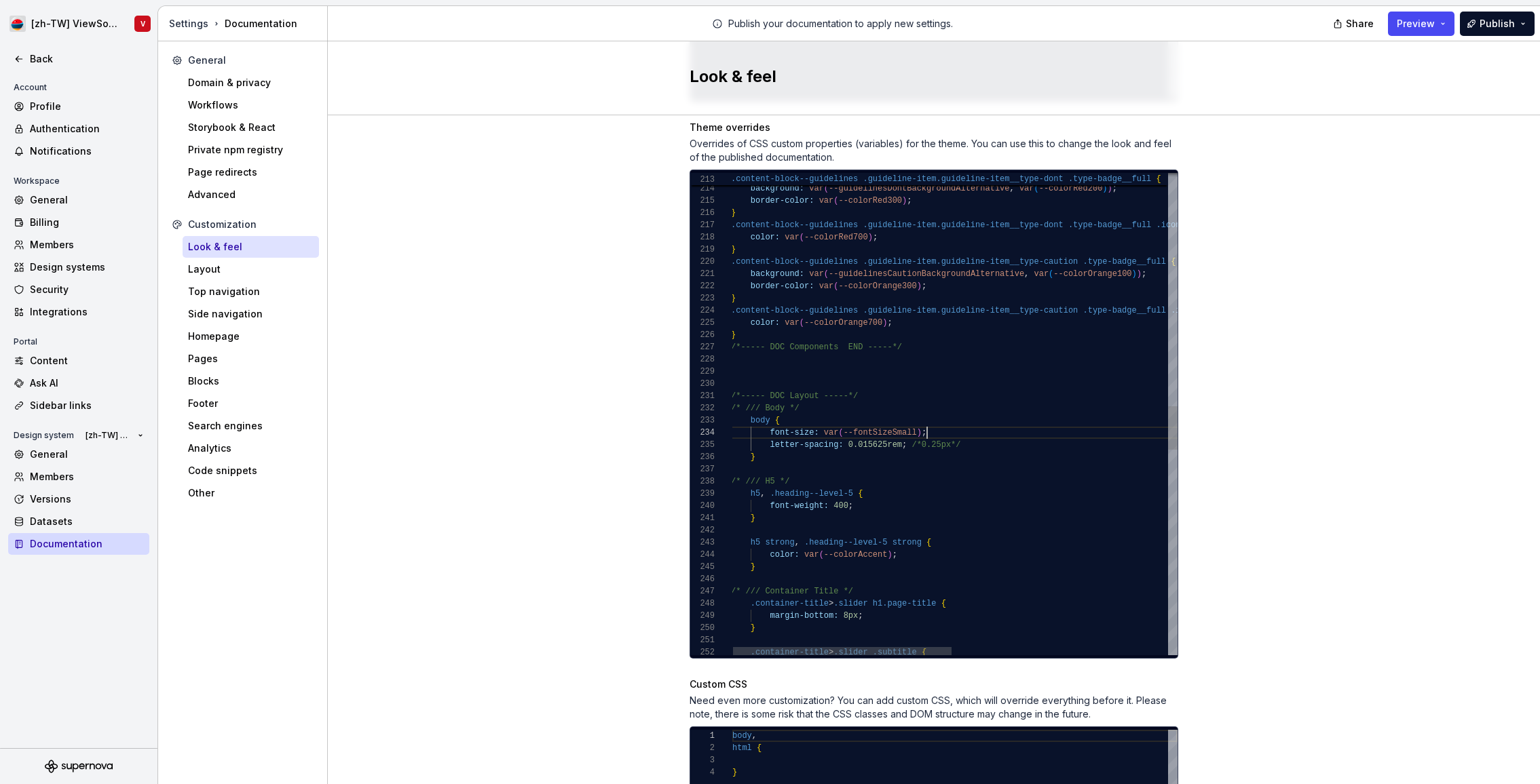
click at [943, 420] on div ".content-block--guidelines .guideline-item.guideline-item__type-dont .type-badg…" at bounding box center [1174, 259] width 887 height 5356
click at [1325, 189] on div "Site logo A company logo that will be displayed on all pages on your documentat…" at bounding box center [933, 129] width 1212 height 1458
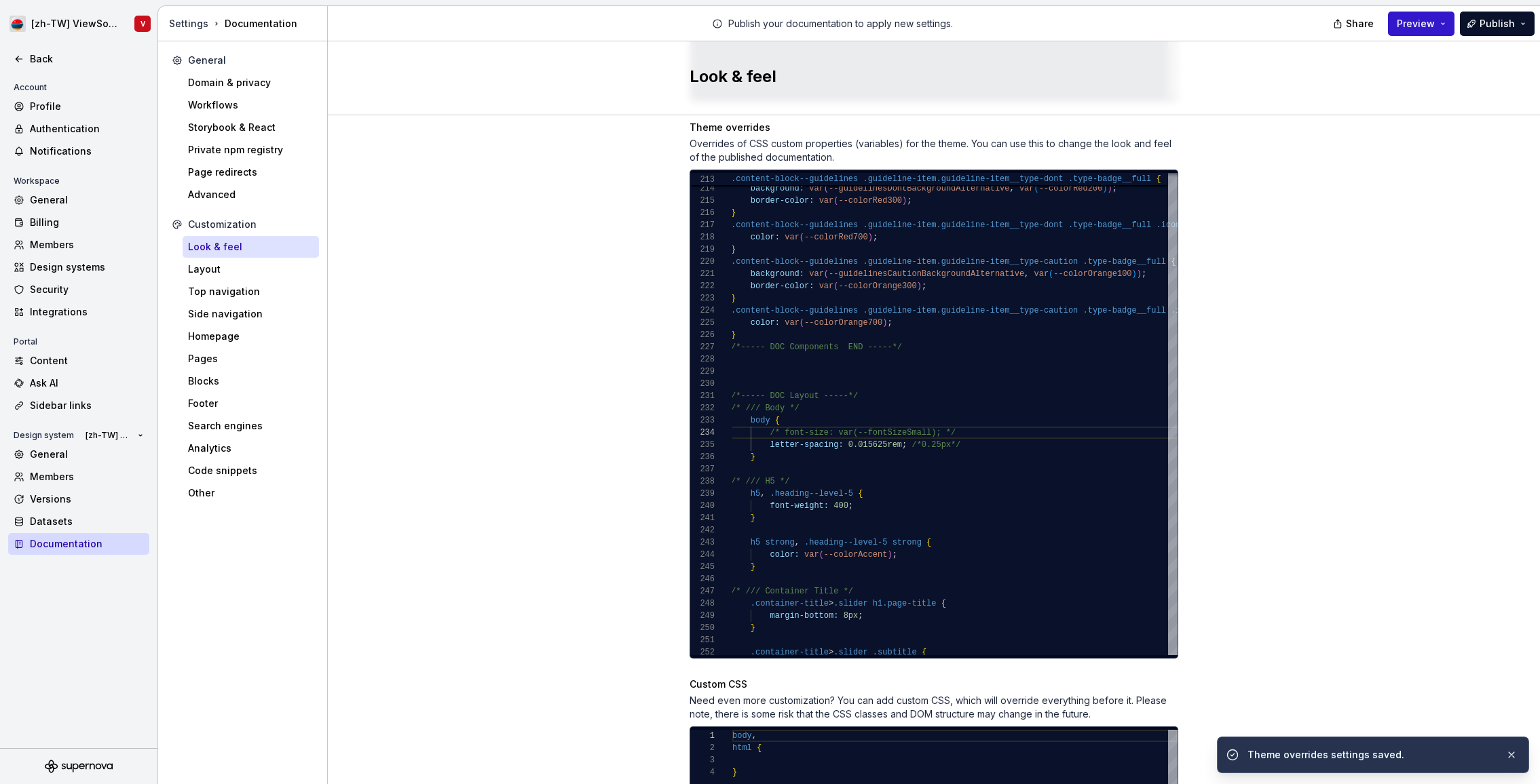
click at [1425, 26] on span "Preview" at bounding box center [1415, 24] width 38 height 13
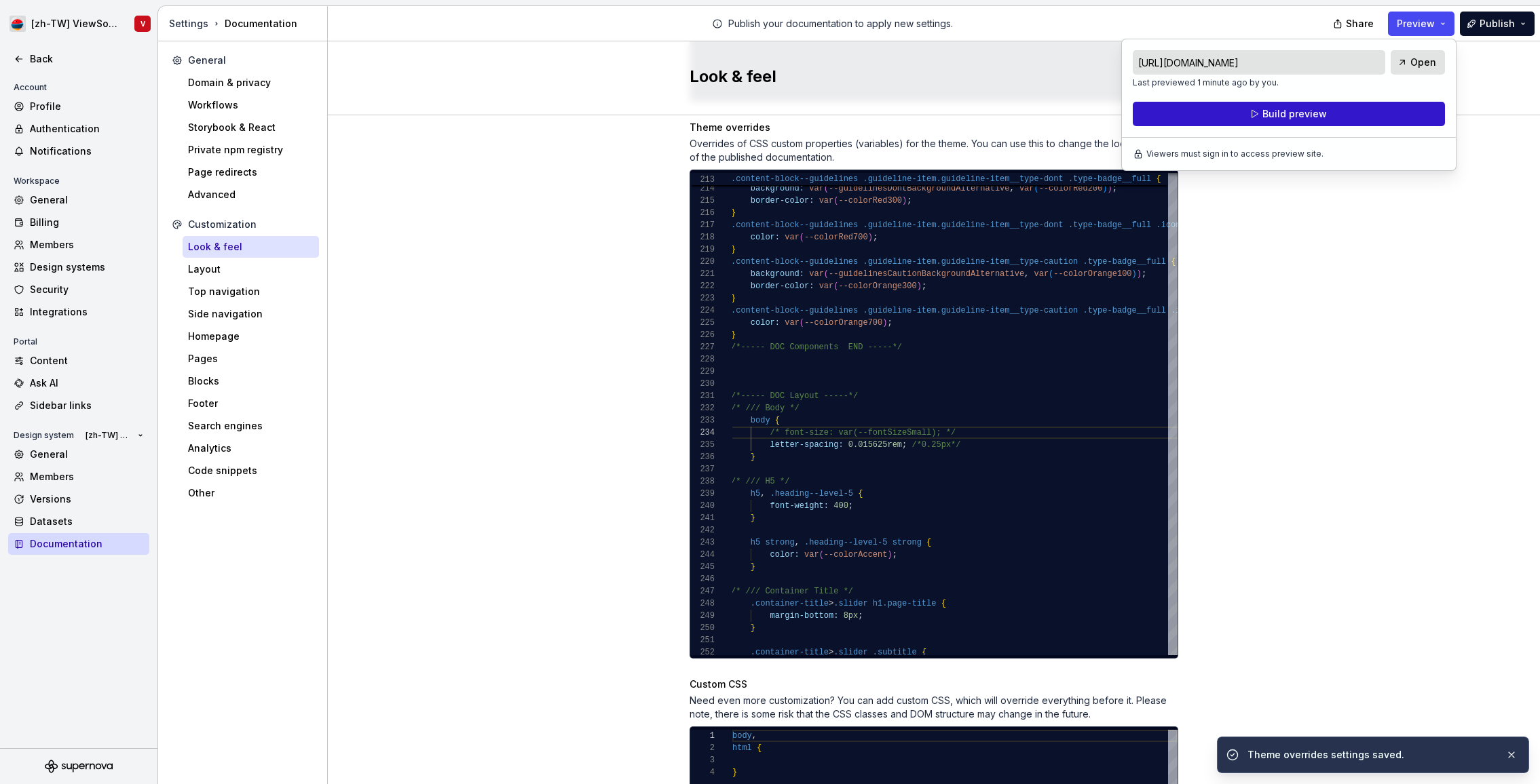
click at [1310, 114] on span "Build preview" at bounding box center [1294, 114] width 65 height 13
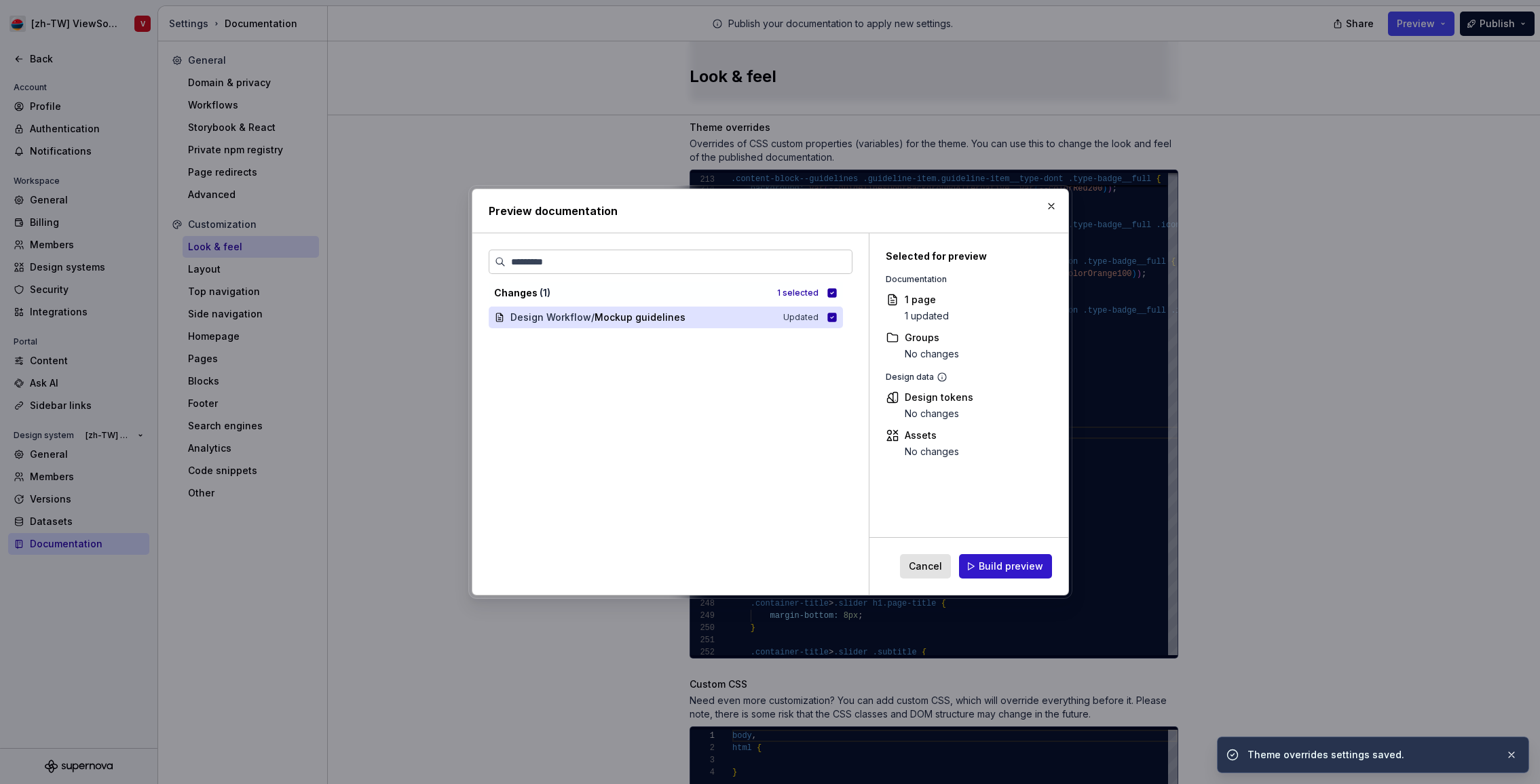
click at [1003, 565] on span "Build preview" at bounding box center [1011, 567] width 65 height 13
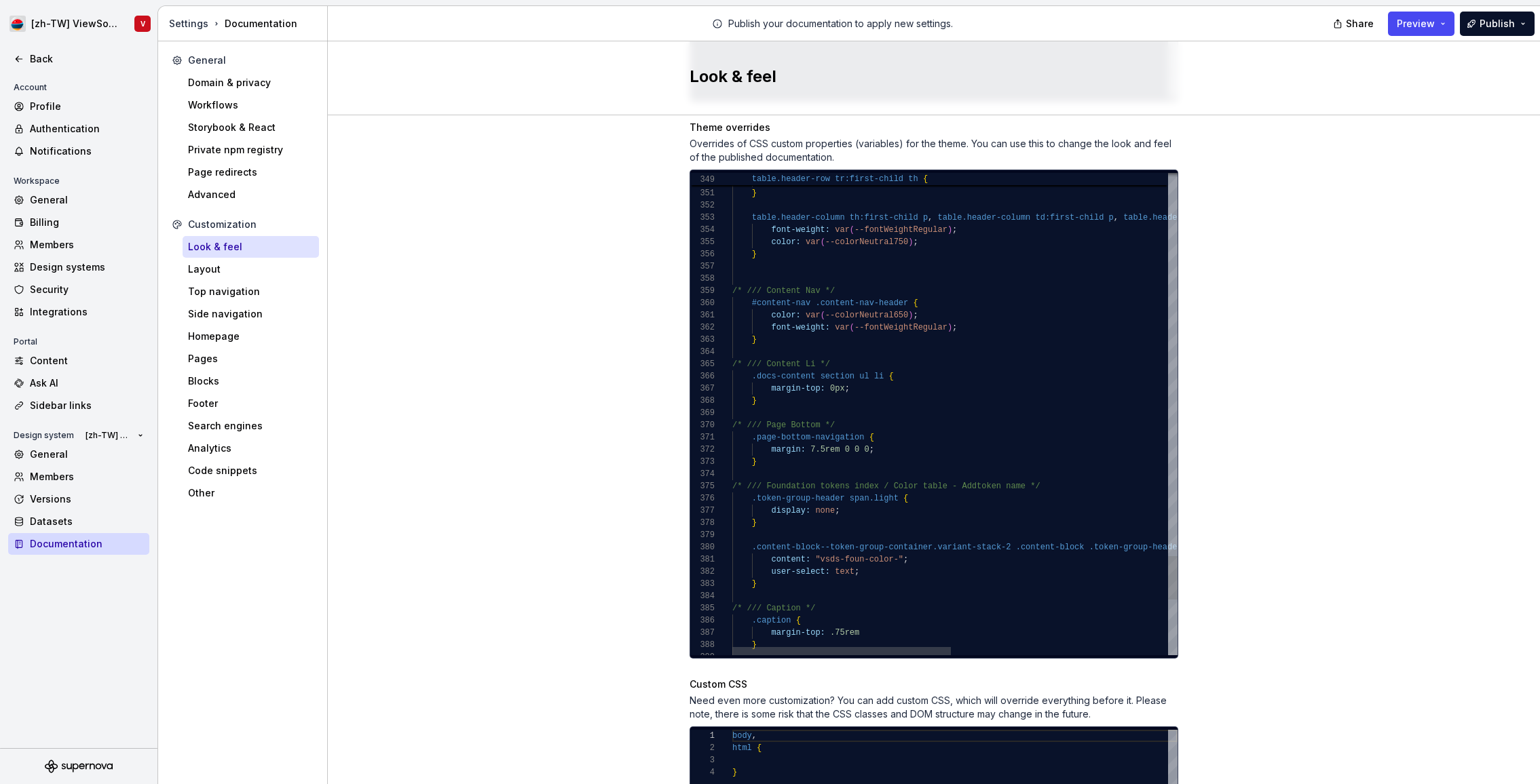
type textarea "**********"
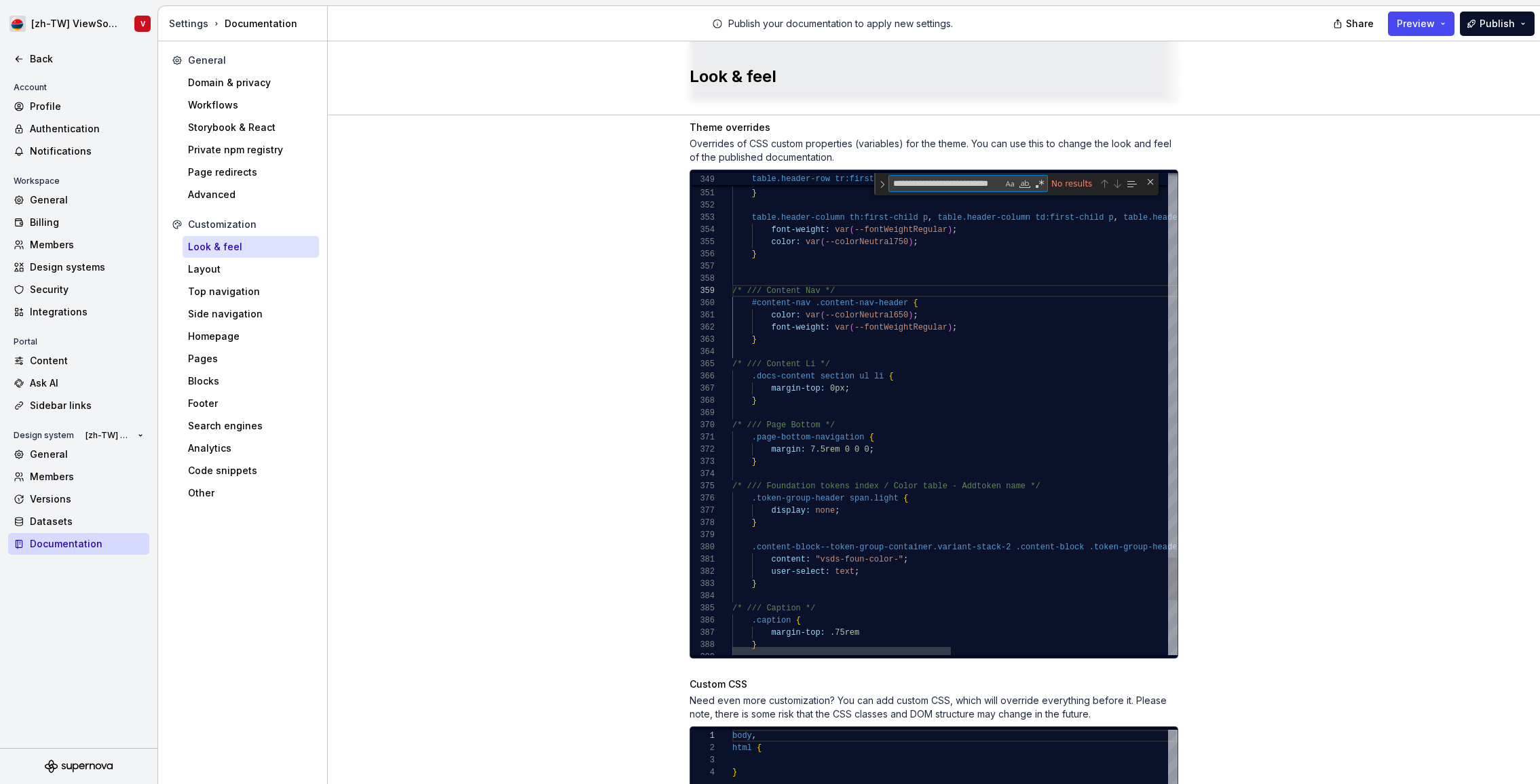
scroll to position [73, 0]
paste textarea "Find"
type textarea "**********"
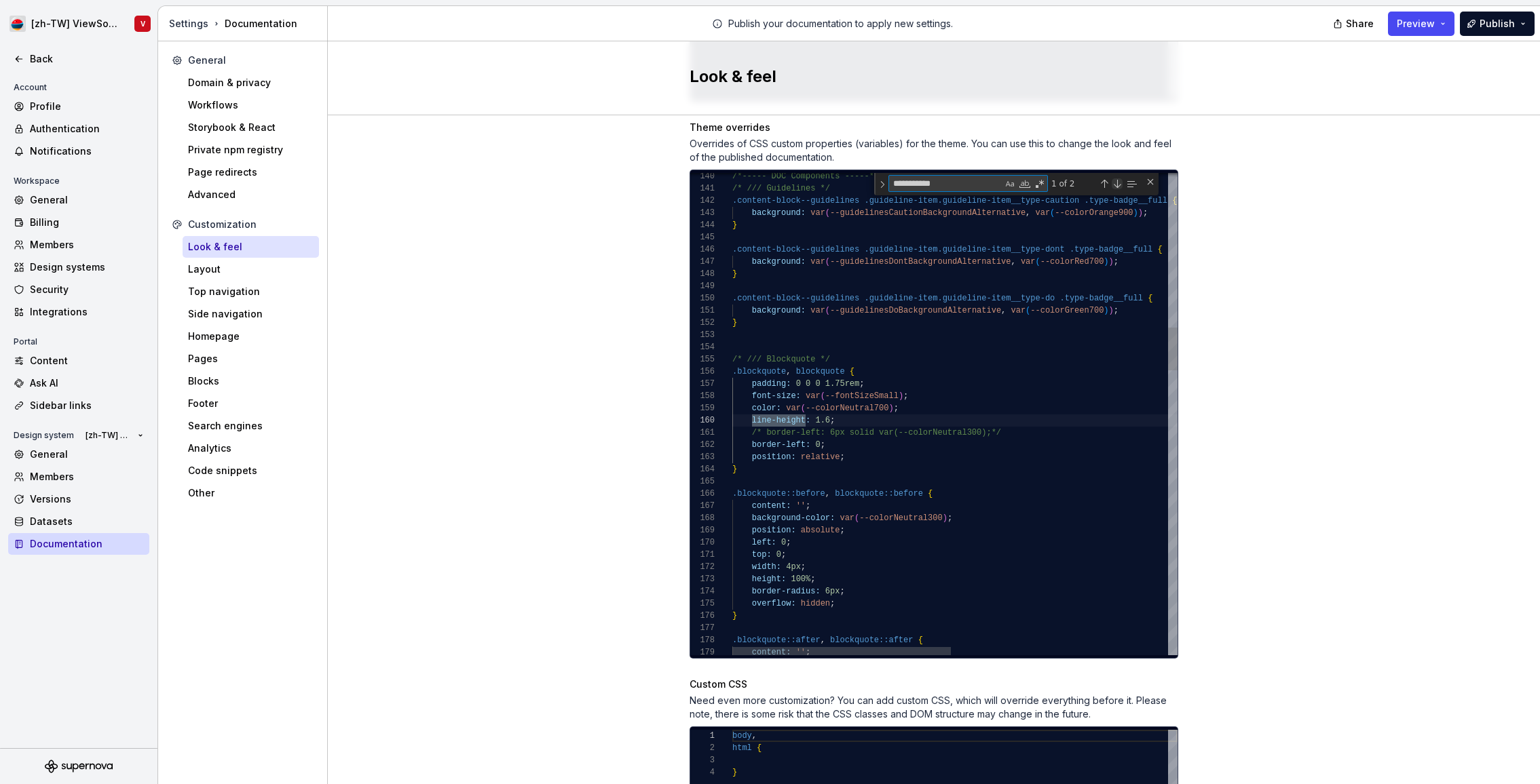
type textarea "**********"
click at [1117, 179] on div "Next Match (Enter)" at bounding box center [1116, 184] width 11 height 11
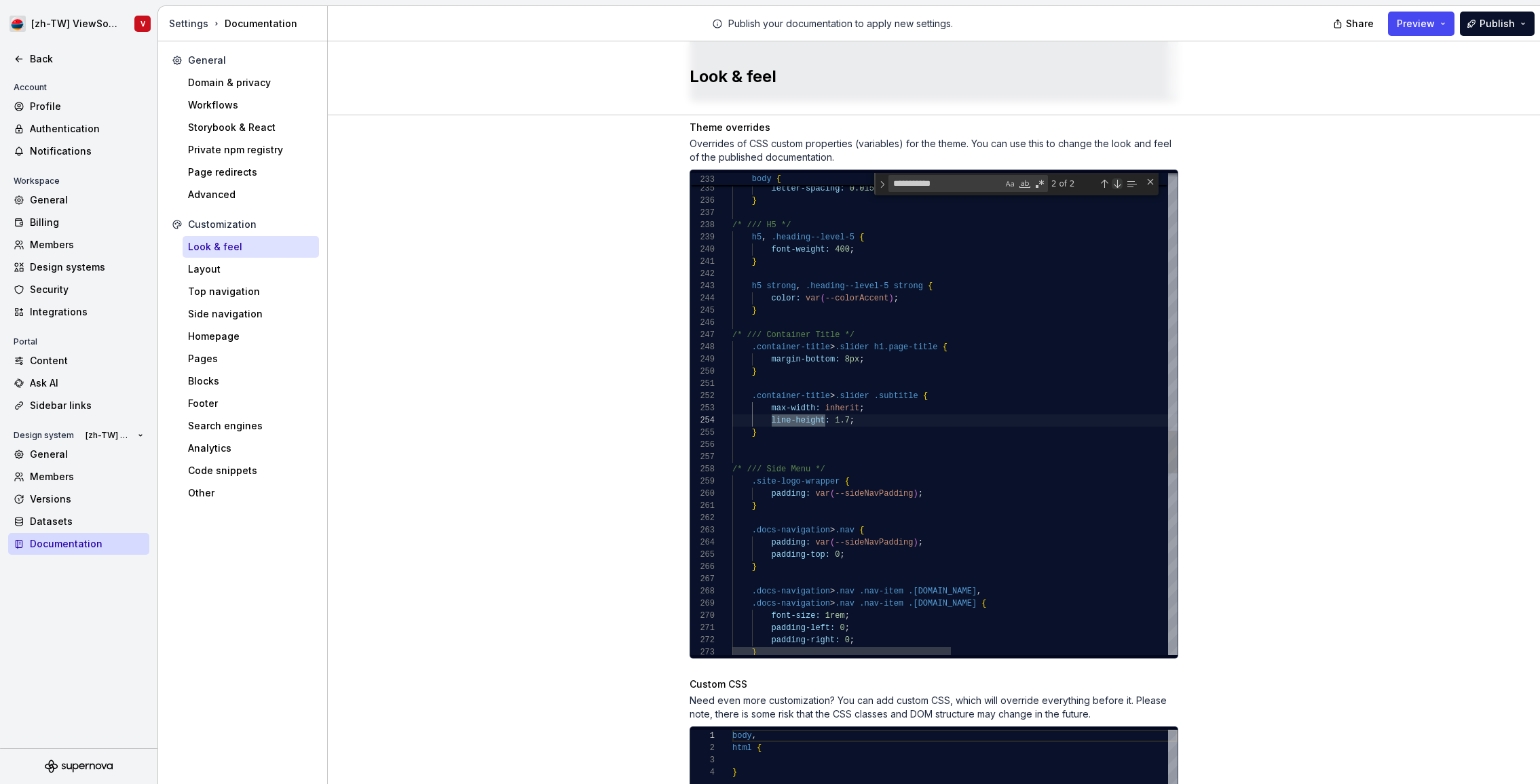
scroll to position [122, 93]
click at [1104, 179] on div "Previous Match (⇧Enter)" at bounding box center [1104, 184] width 11 height 11
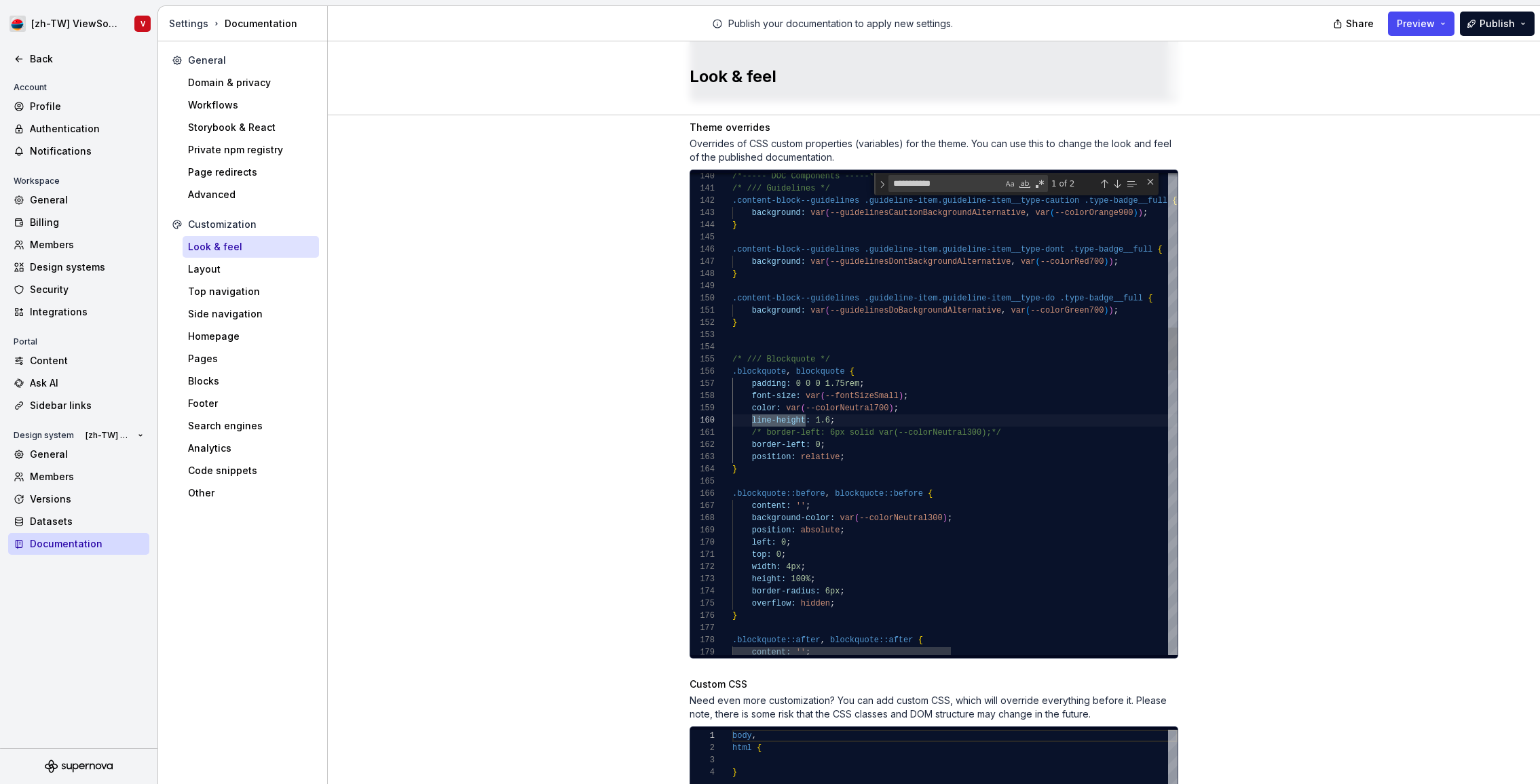
scroll to position [109, 73]
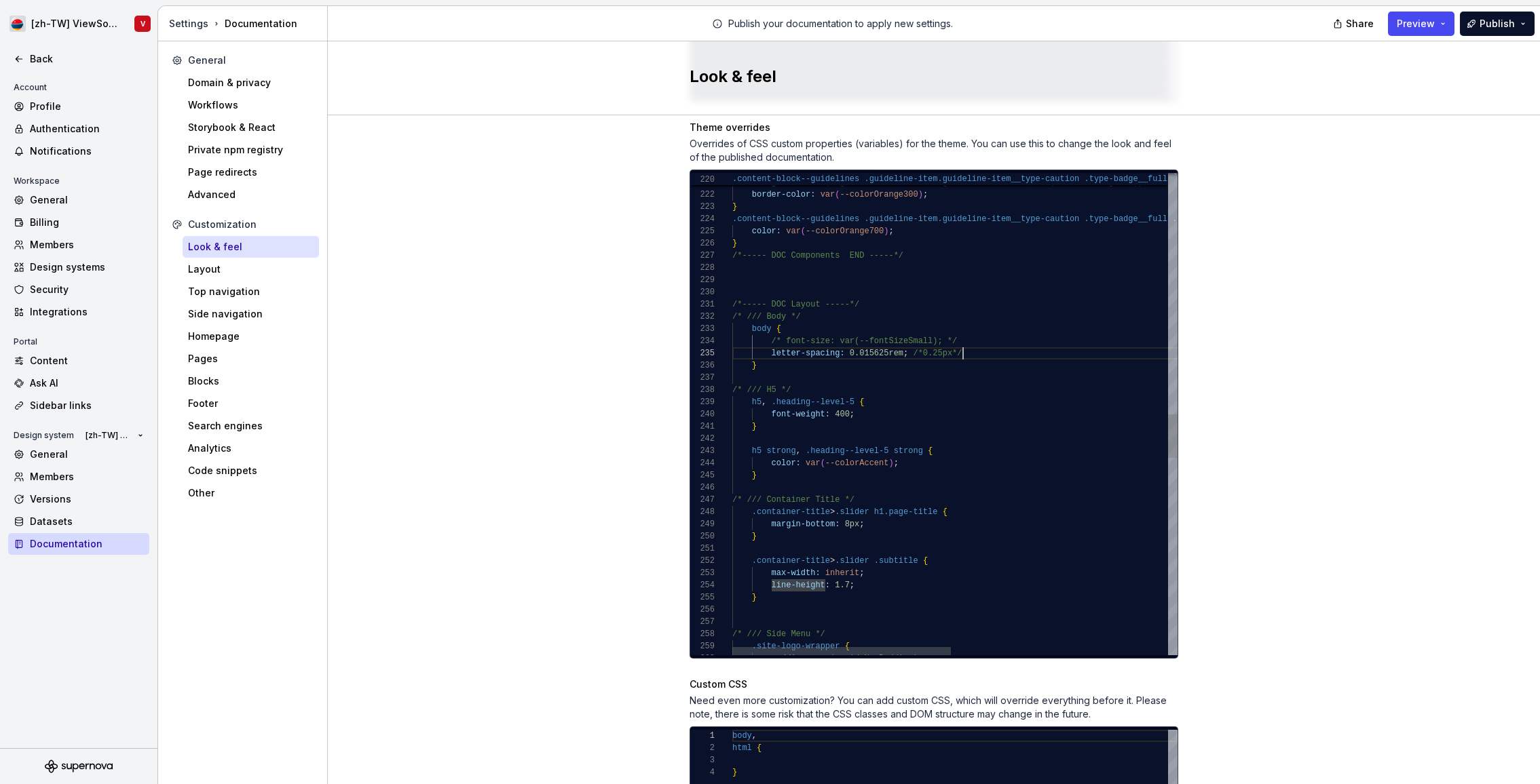
click at [992, 339] on div "/* /// H5 */ h5 , .heading--level-5 { font-weight: 400 ; } h5 strong , .heading…" at bounding box center [1175, 168] width 887 height 5356
click at [1297, 187] on div "Site logo A company logo that will be displayed on all pages on your documentat…" at bounding box center [933, 129] width 1212 height 1458
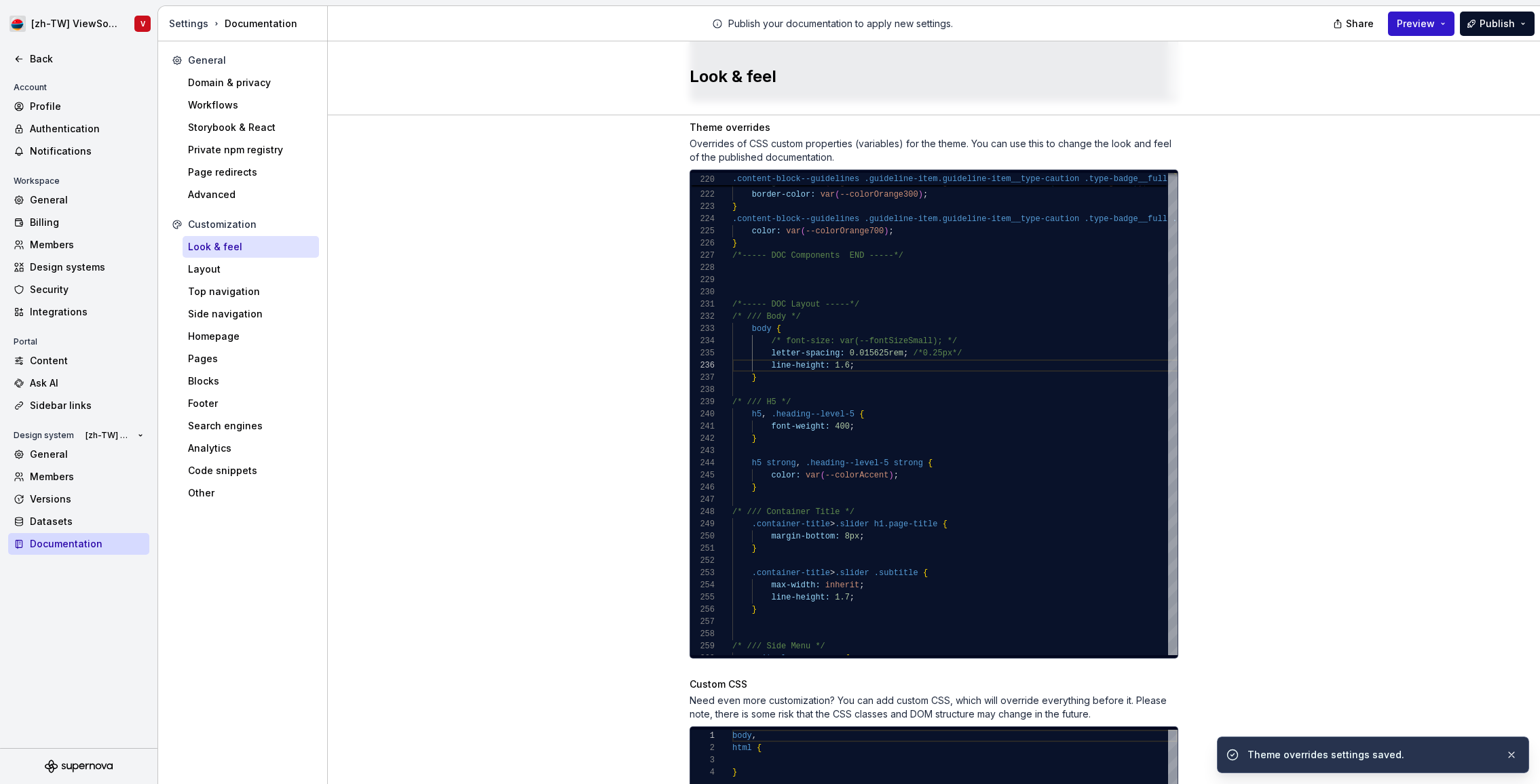
click at [1424, 24] on span "Preview" at bounding box center [1415, 24] width 38 height 13
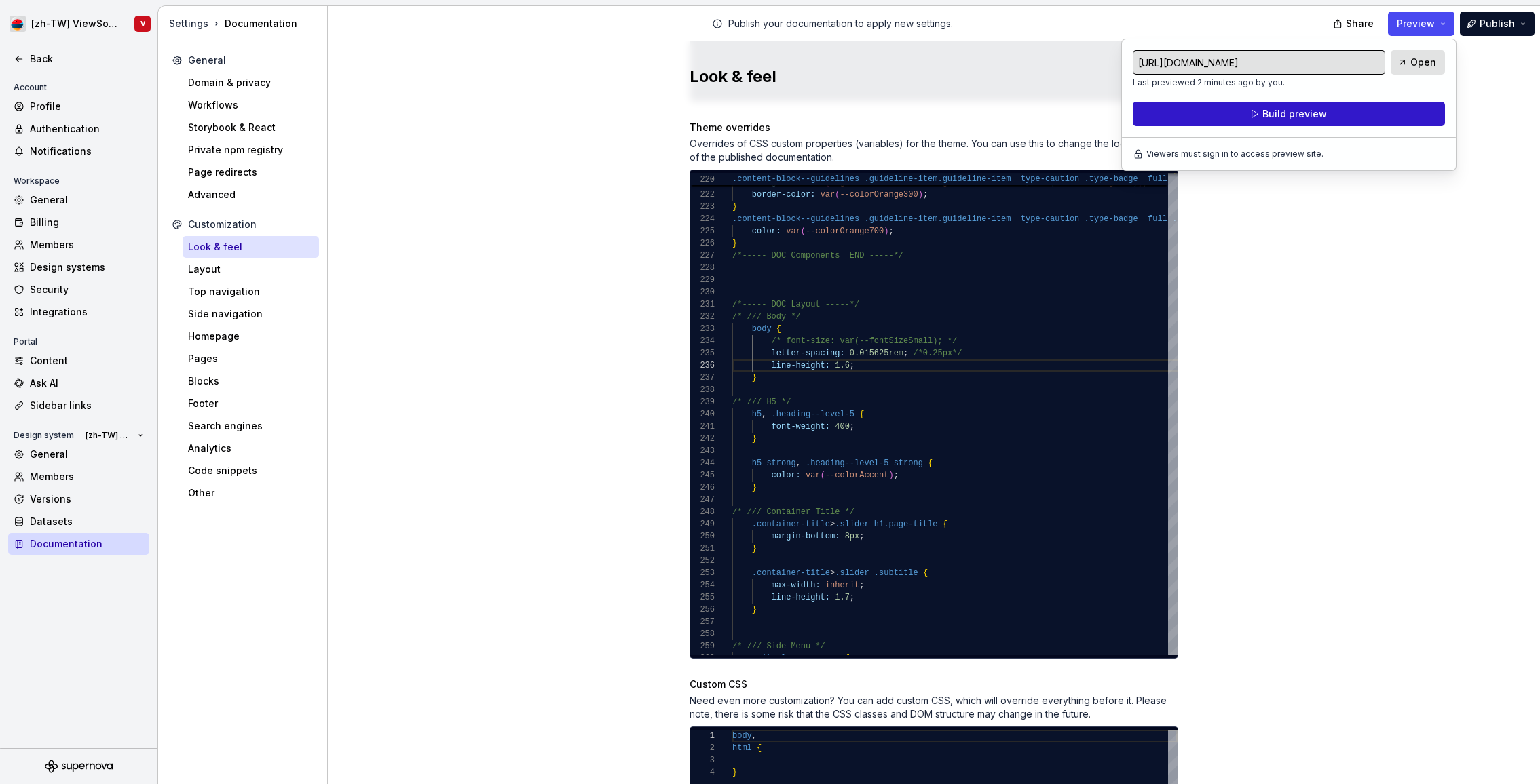
click at [1369, 117] on button "Build preview" at bounding box center [1288, 114] width 313 height 24
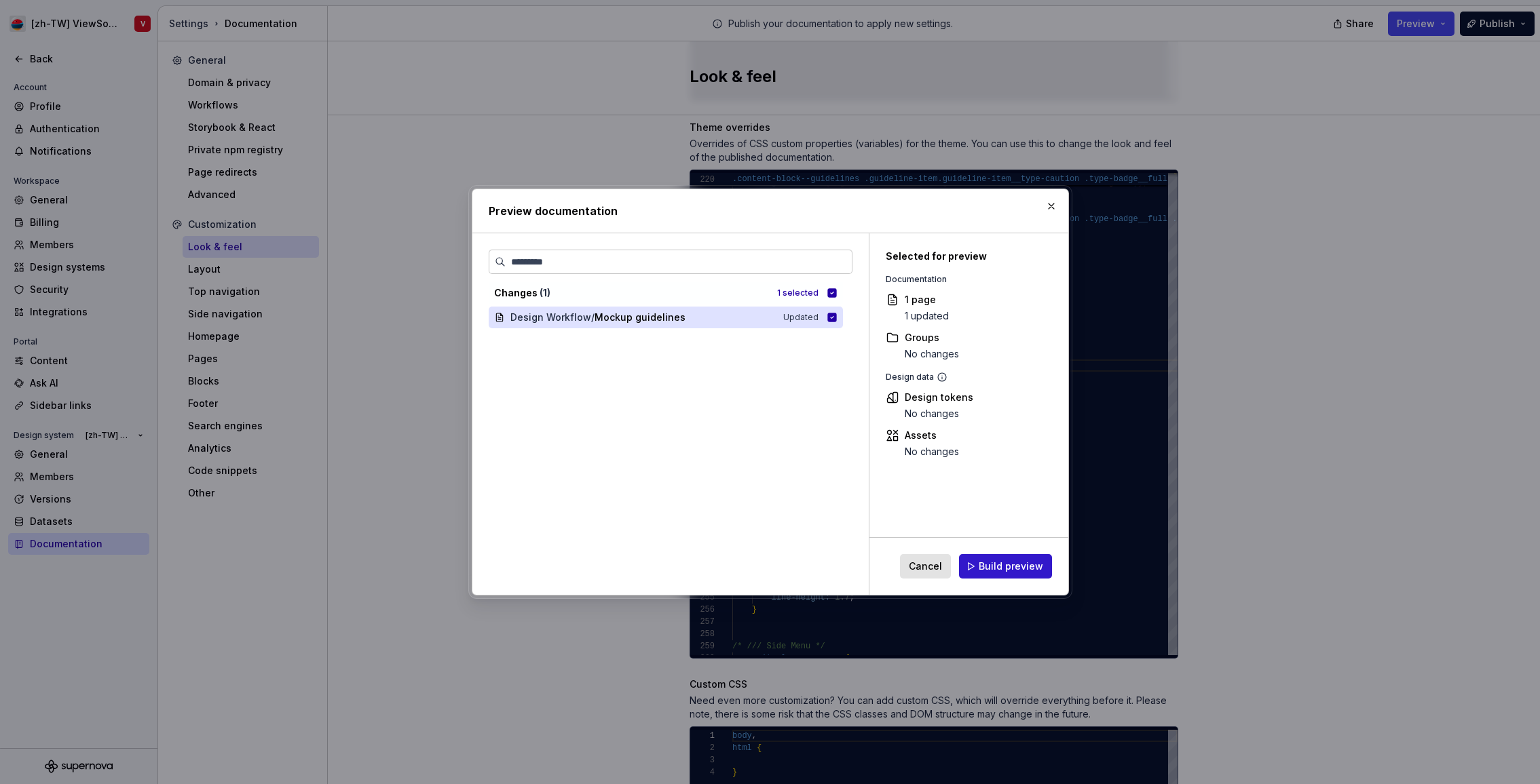
click at [1002, 570] on span "Build preview" at bounding box center [1011, 567] width 65 height 13
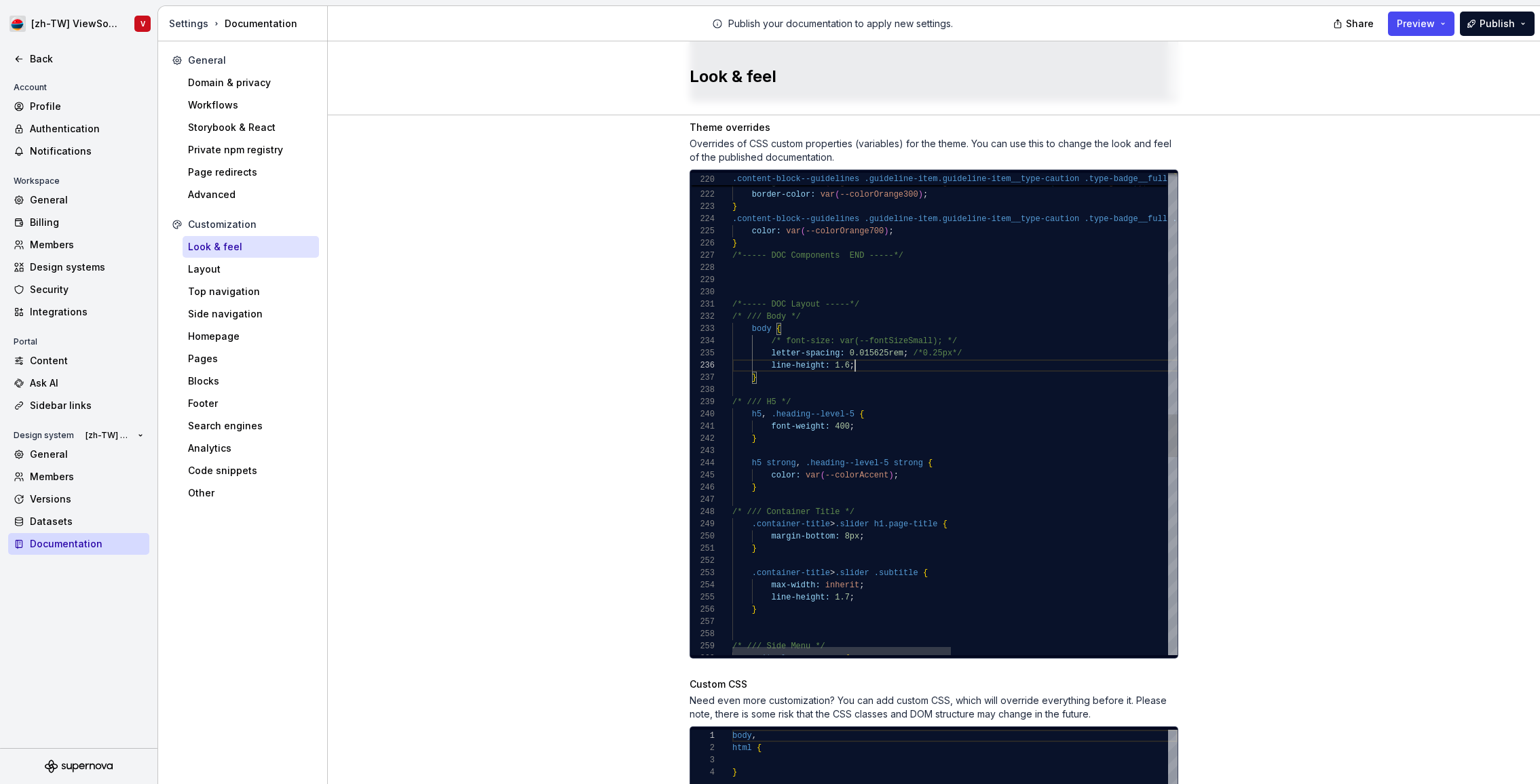
scroll to position [49, 230]
drag, startPoint x: 974, startPoint y: 347, endPoint x: 971, endPoint y: 336, distance: 11.4
click at [976, 341] on div "/* /// H5 */ h5 , .heading--level-5 { font-weight: 400 ; } h5 strong , .heading…" at bounding box center [1175, 174] width 887 height 5368
click at [973, 326] on div "/* /// H5 */ h5 , .heading--level-5 { font-weight: 400 ; } h5 strong , .heading…" at bounding box center [1175, 168] width 887 height 5356
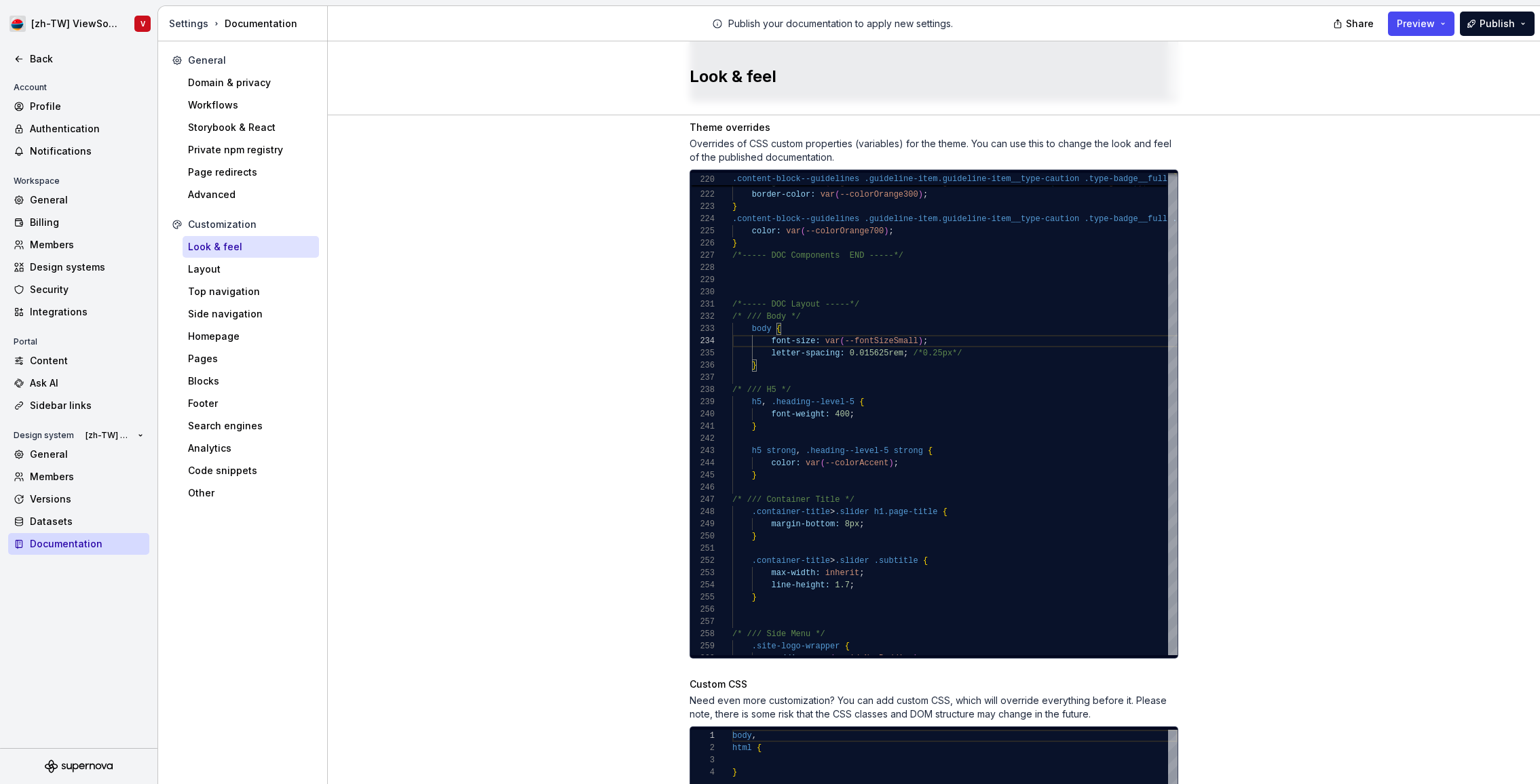
click at [1249, 187] on div "Site logo A company logo that will be displayed on all pages on your documentat…" at bounding box center [933, 129] width 1212 height 1458
drag, startPoint x: 1345, startPoint y: 172, endPoint x: 1339, endPoint y: 179, distance: 9.2
click at [1345, 170] on div "Site logo A company logo that will be displayed on all pages on your documentat…" at bounding box center [933, 129] width 1212 height 1458
click at [1275, 294] on div "Site logo A company logo that will be displayed on all pages on your documentat…" at bounding box center [933, 129] width 1212 height 1458
click at [994, 328] on div "/* /// H5 */ h5 , .heading--level-5 { font-weight: 400 ; } h5 strong , .heading…" at bounding box center [1175, 168] width 887 height 5356
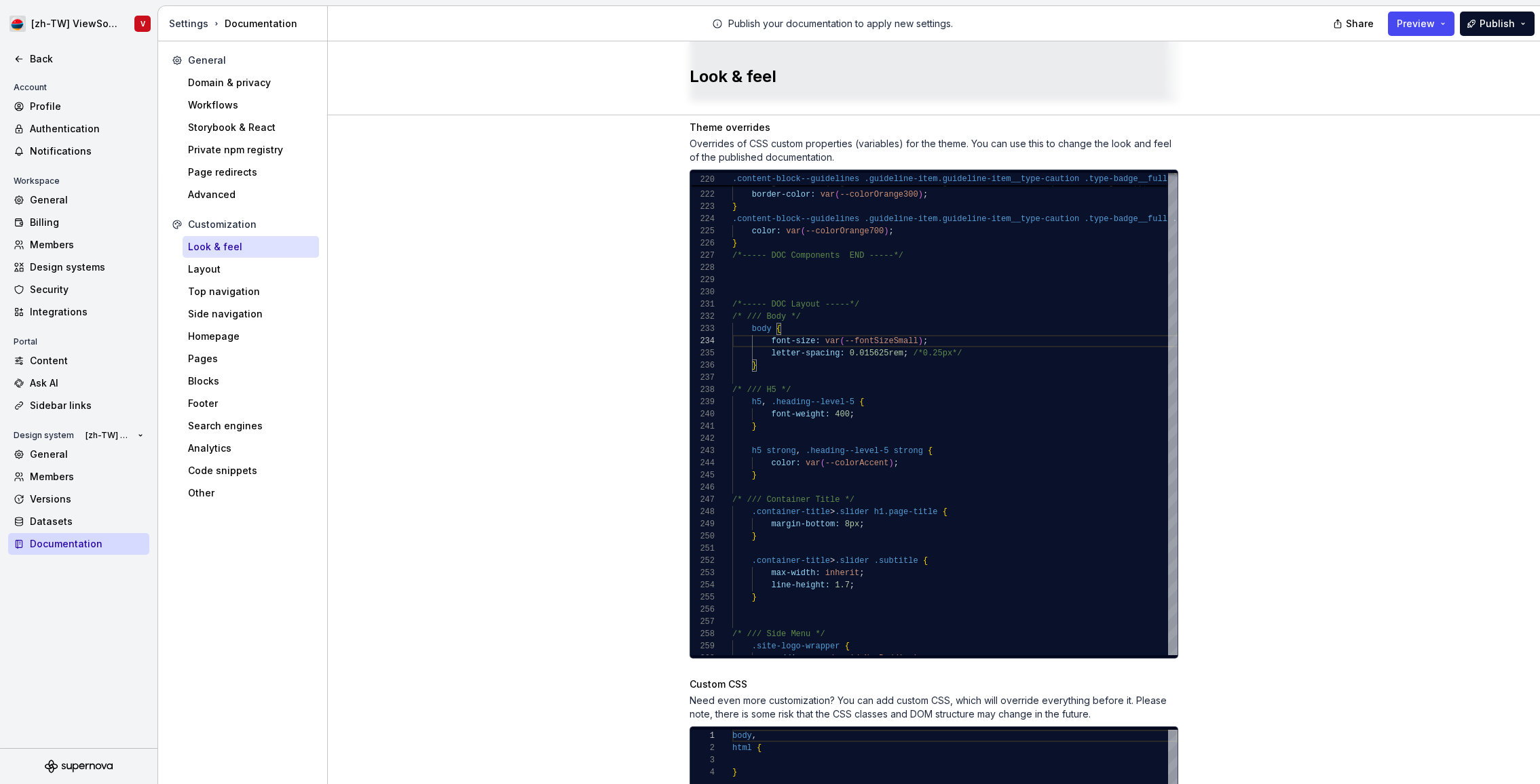
click at [1291, 239] on div "Site logo A company logo that will be displayed on all pages on your documentat…" at bounding box center [933, 129] width 1212 height 1458
click at [1279, 276] on div "Site logo A company logo that will be displayed on all pages on your documentat…" at bounding box center [933, 129] width 1212 height 1458
click at [989, 341] on div "/* /// H5 */ h5 , .heading--level-5 { font-weight: 400 ; } h5 strong , .heading…" at bounding box center [1175, 168] width 887 height 5356
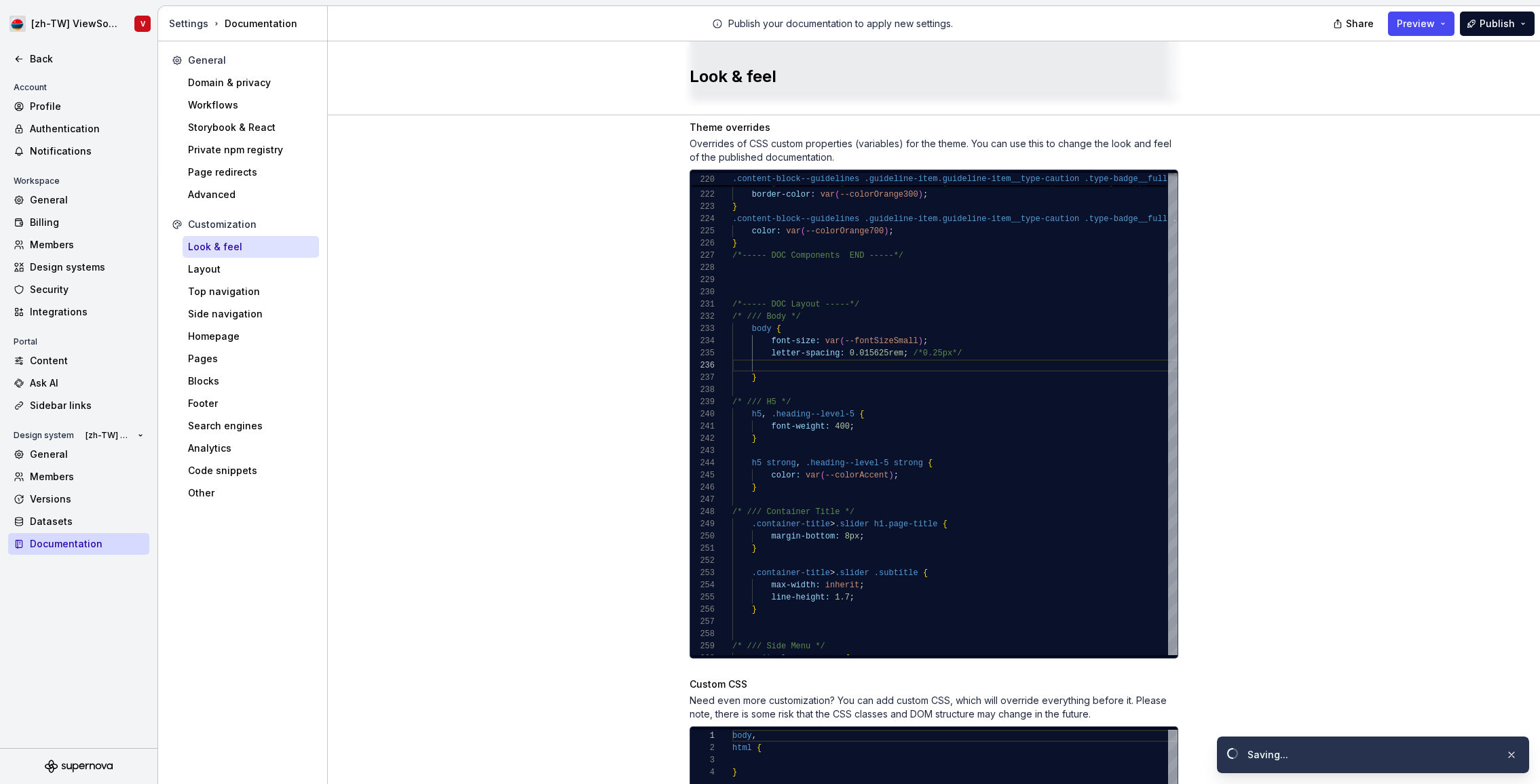
click at [510, 316] on div "Site logo A company logo that will be displayed on all pages on your documentat…" at bounding box center [933, 129] width 1212 height 1458
click at [1421, 26] on span "Preview" at bounding box center [1415, 24] width 38 height 13
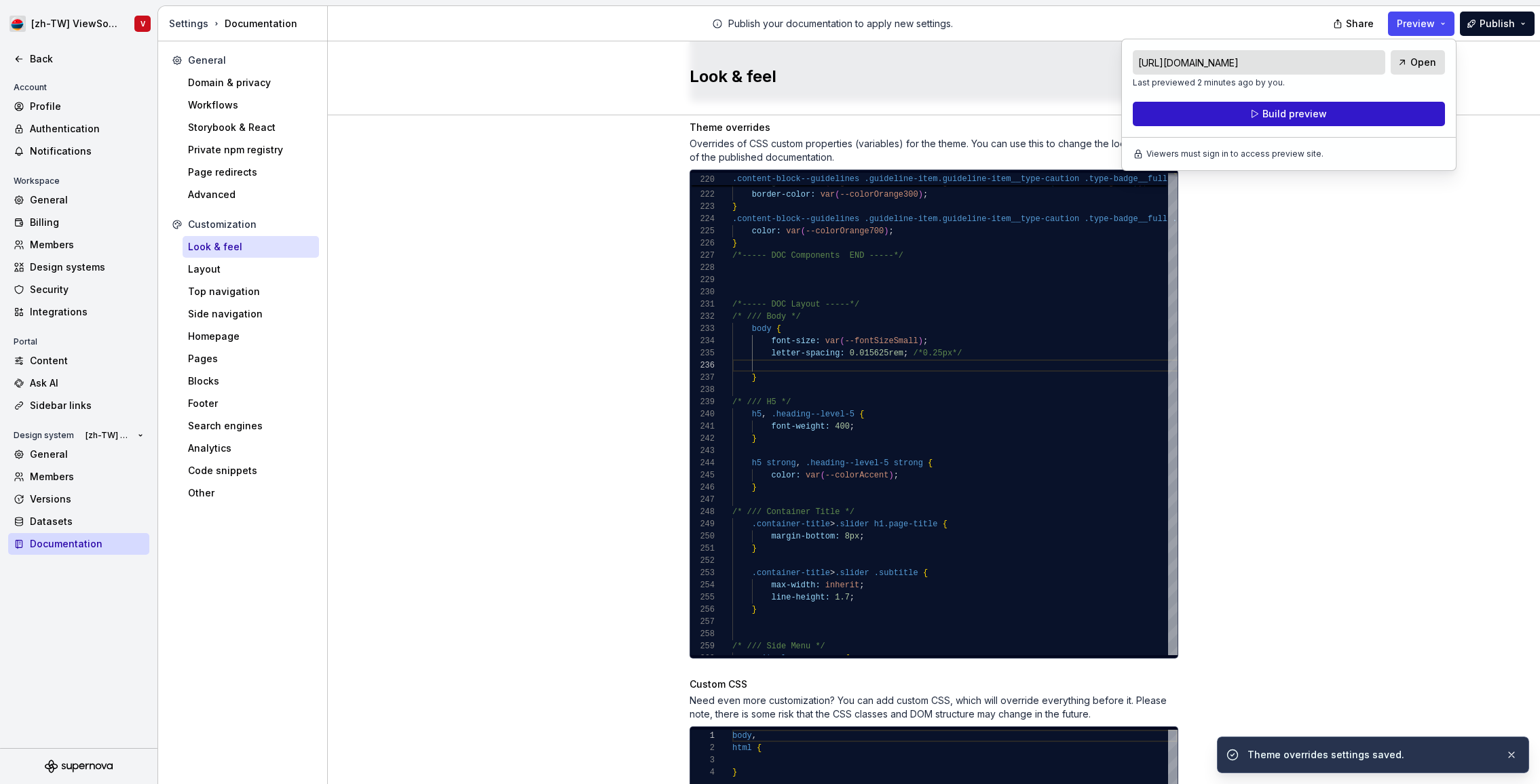
click at [1325, 121] on button "Build preview" at bounding box center [1288, 114] width 313 height 24
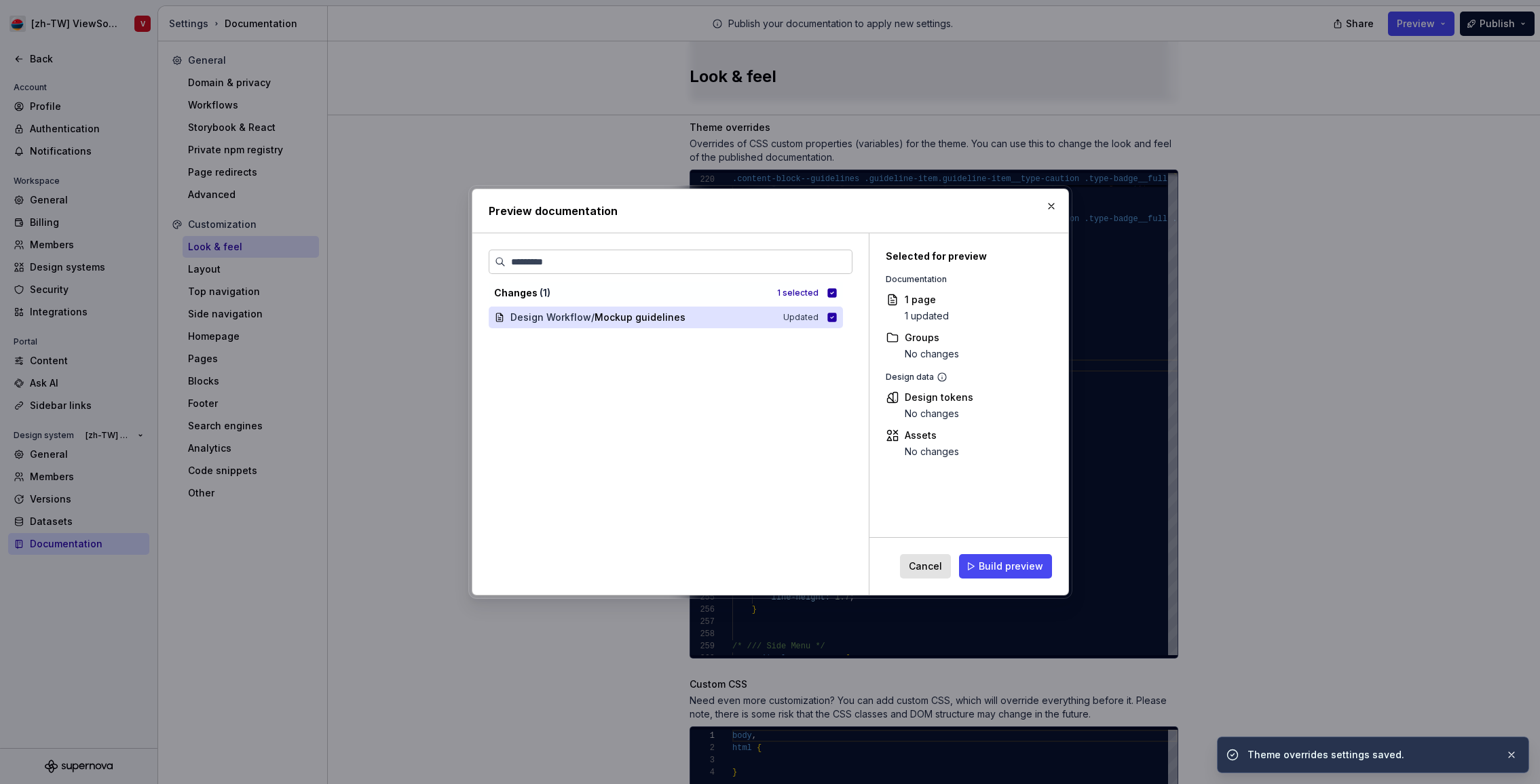
click at [1003, 564] on span "Build preview" at bounding box center [1011, 567] width 65 height 13
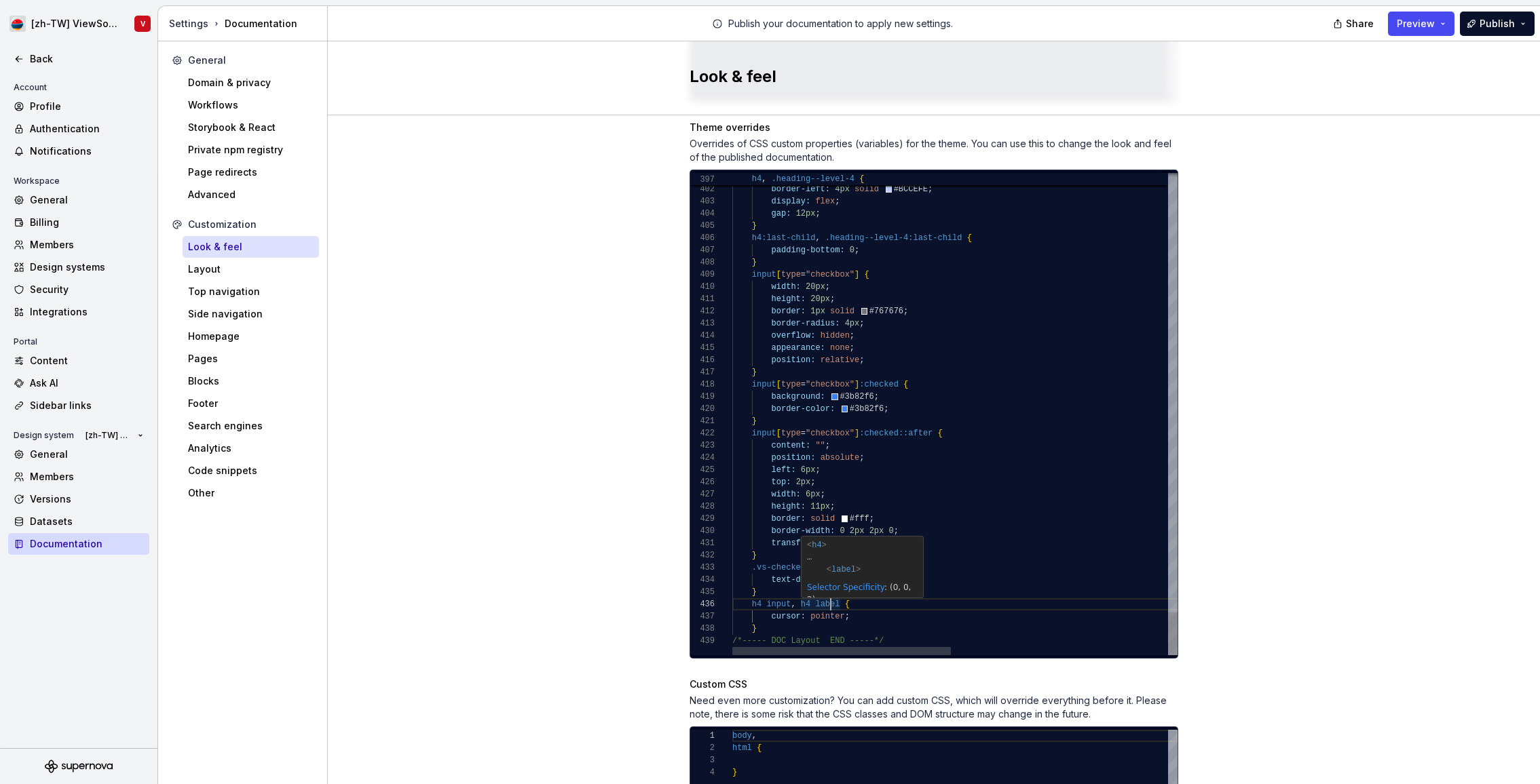
drag, startPoint x: 769, startPoint y: 614, endPoint x: 768, endPoint y: 574, distance: 40.0
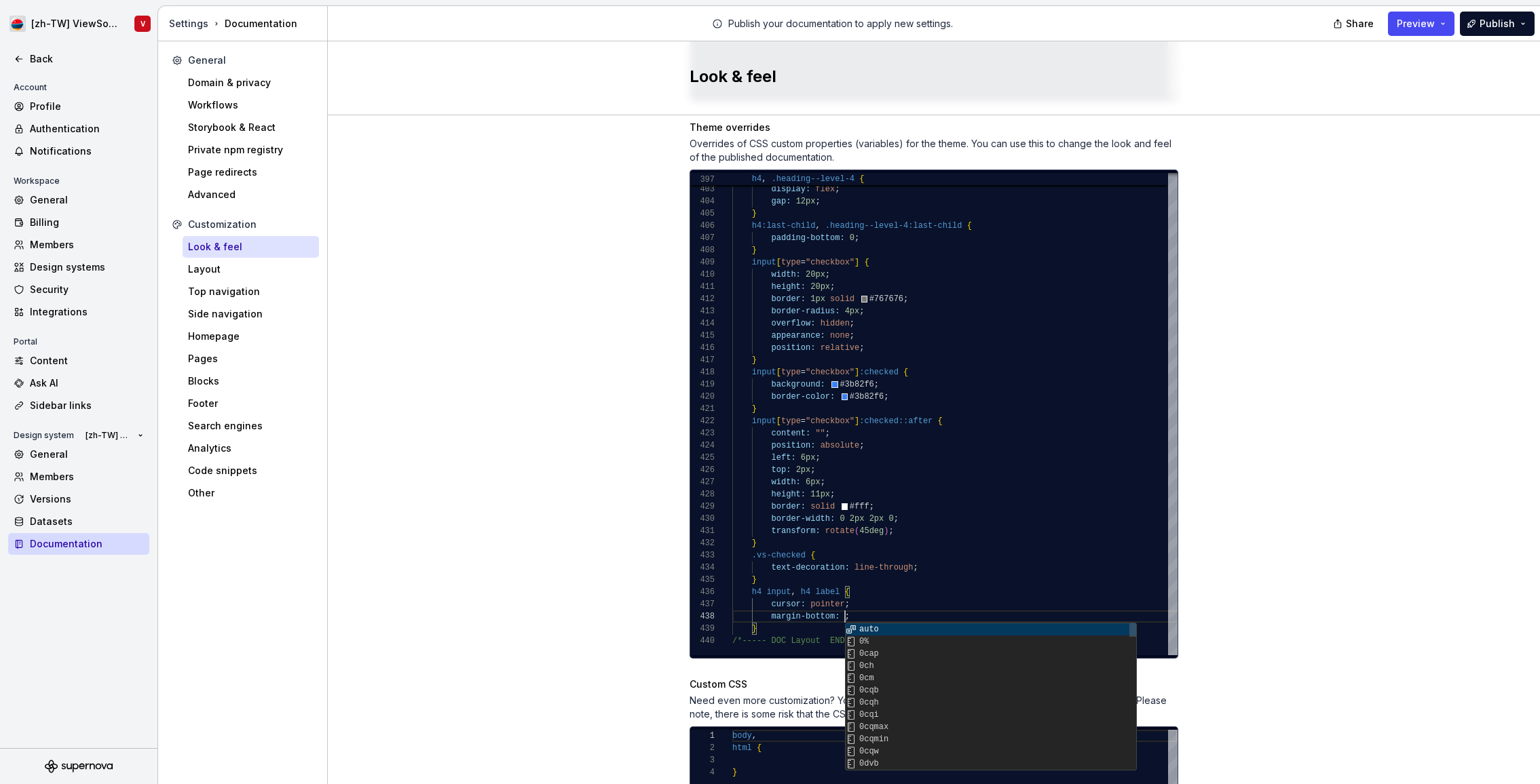
scroll to position [85, 117]
type textarea "**********"
drag, startPoint x: 1244, startPoint y: 347, endPoint x: 1242, endPoint y: 326, distance: 21.1
click at [1244, 346] on div "Site logo A company logo that will be displayed on all pages on your documentat…" at bounding box center [933, 129] width 1212 height 1458
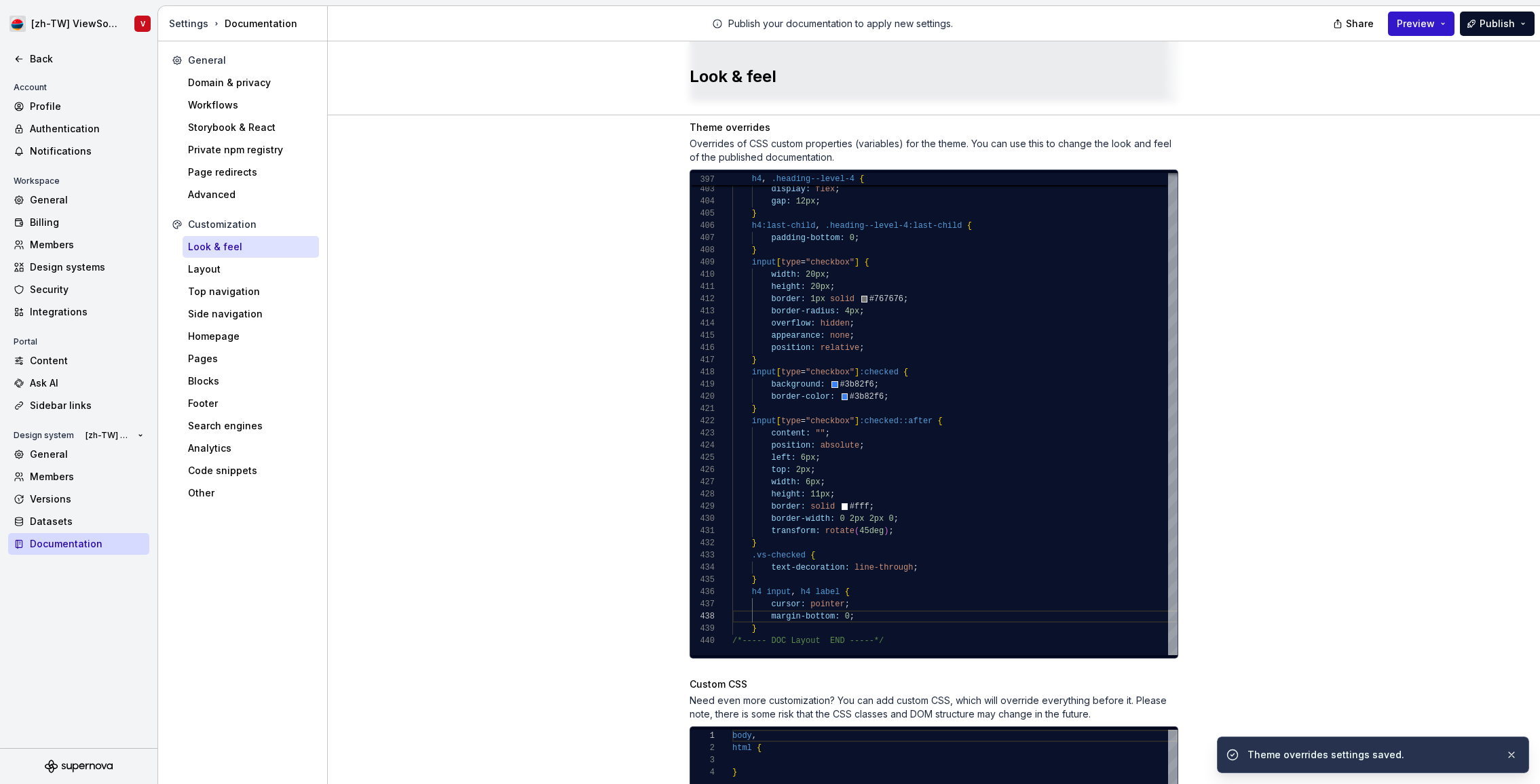
click at [1418, 23] on span "Preview" at bounding box center [1415, 24] width 38 height 13
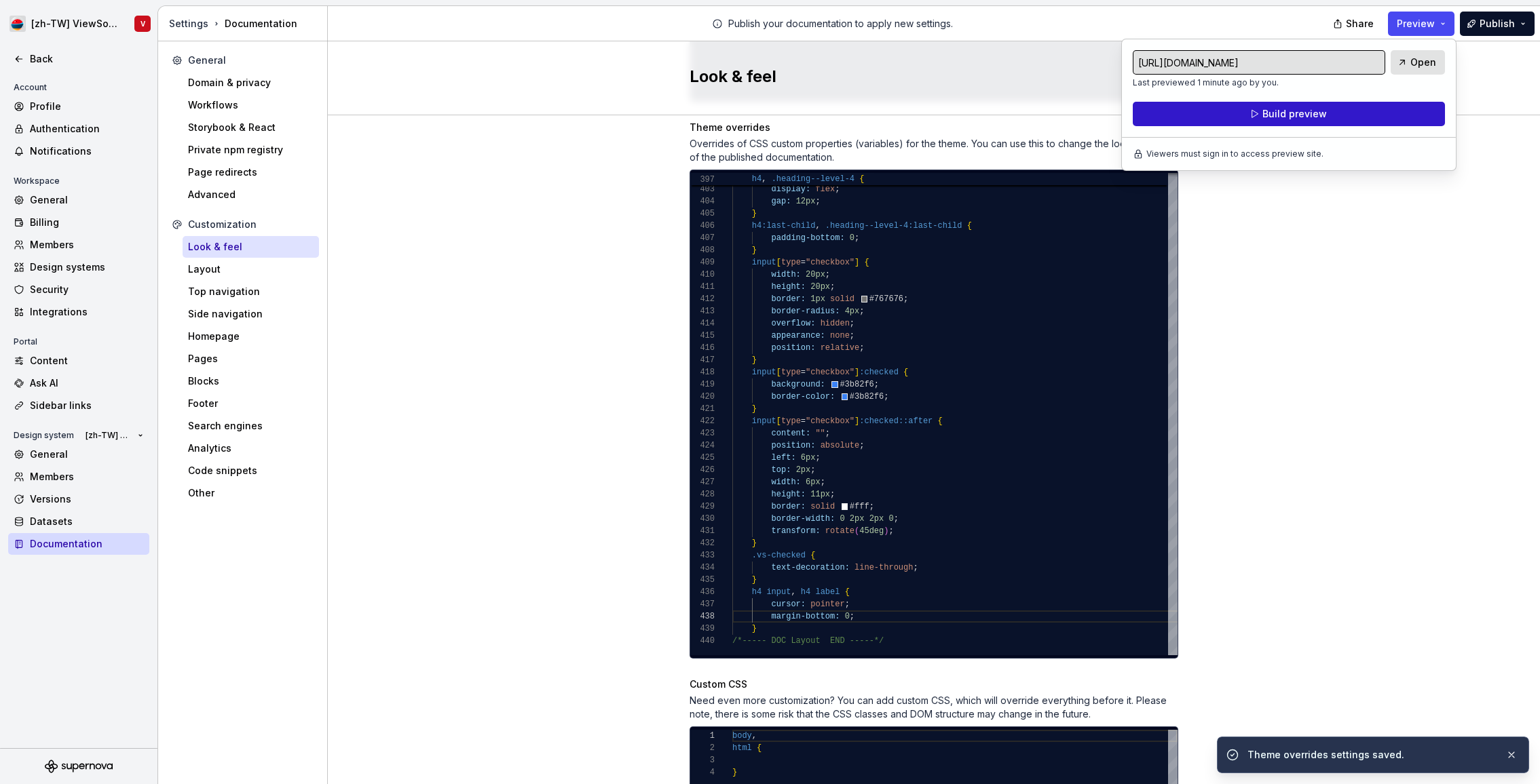
click at [1356, 111] on button "Build preview" at bounding box center [1288, 114] width 313 height 24
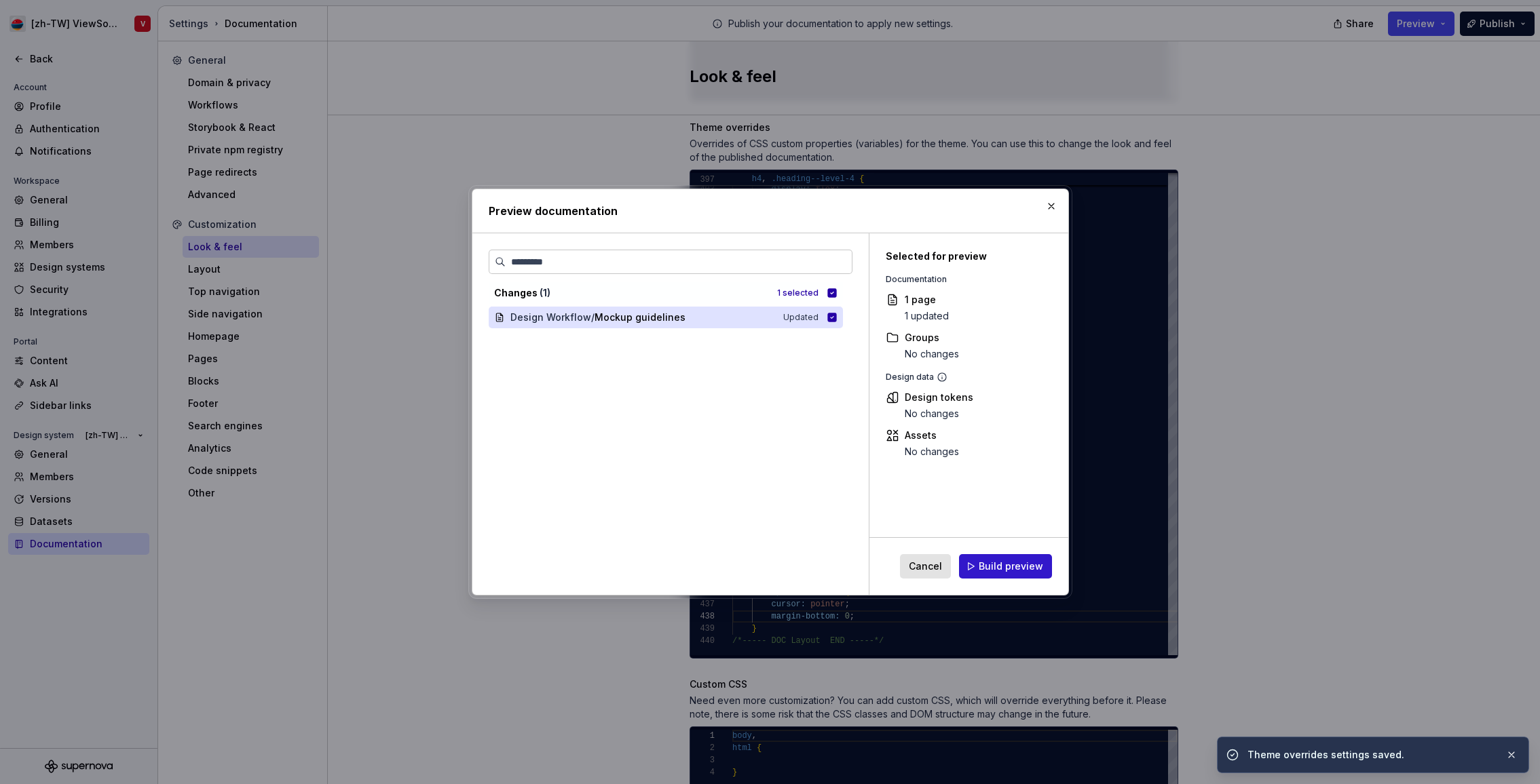
click at [999, 565] on span "Build preview" at bounding box center [1011, 567] width 65 height 13
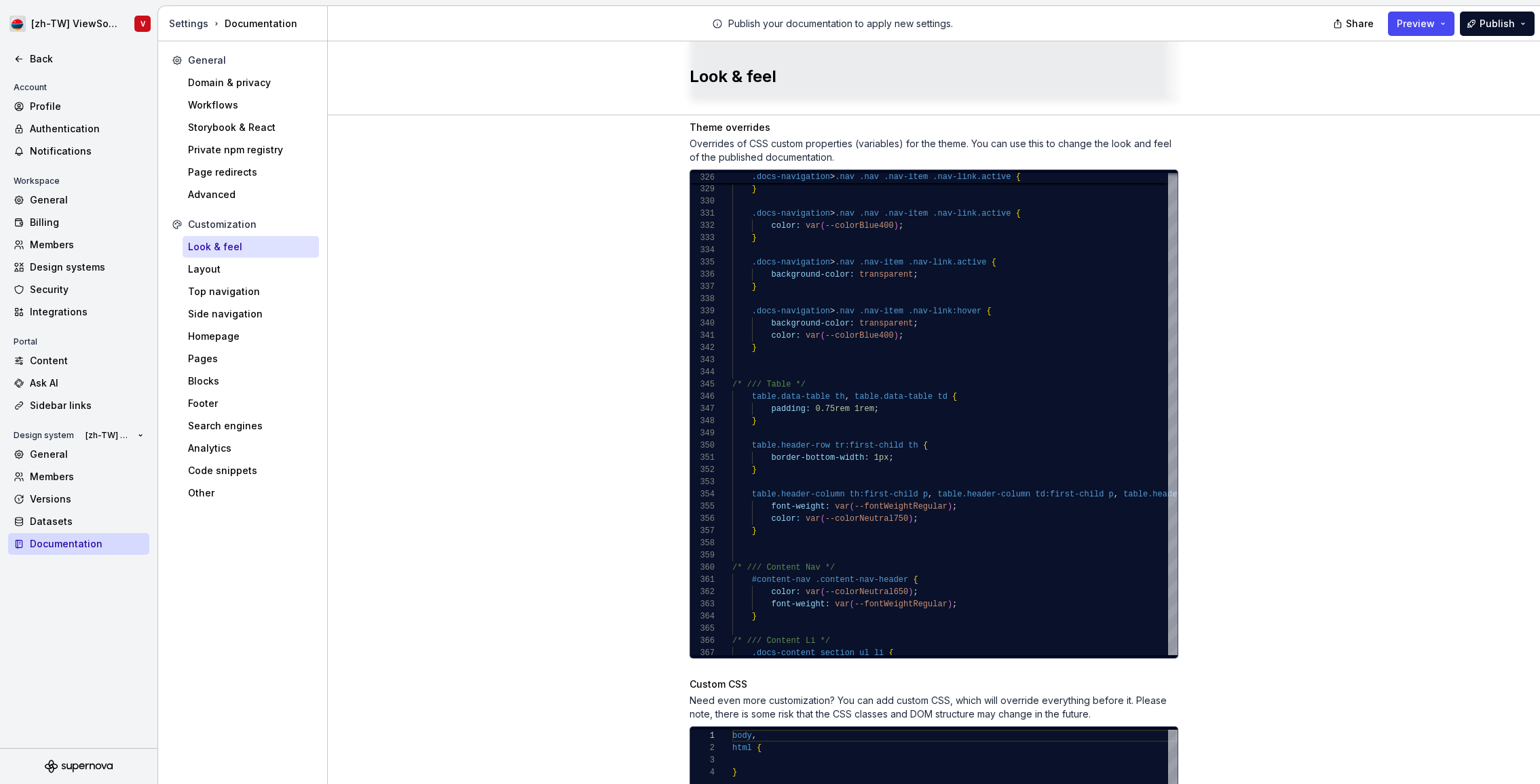
drag, startPoint x: 591, startPoint y: 301, endPoint x: 588, endPoint y: 292, distance: 9.5
click at [591, 301] on div "Site logo A company logo that will be displayed on all pages on your documentat…" at bounding box center [933, 129] width 1212 height 1458
click at [252, 491] on div "Other" at bounding box center [250, 493] width 126 height 13
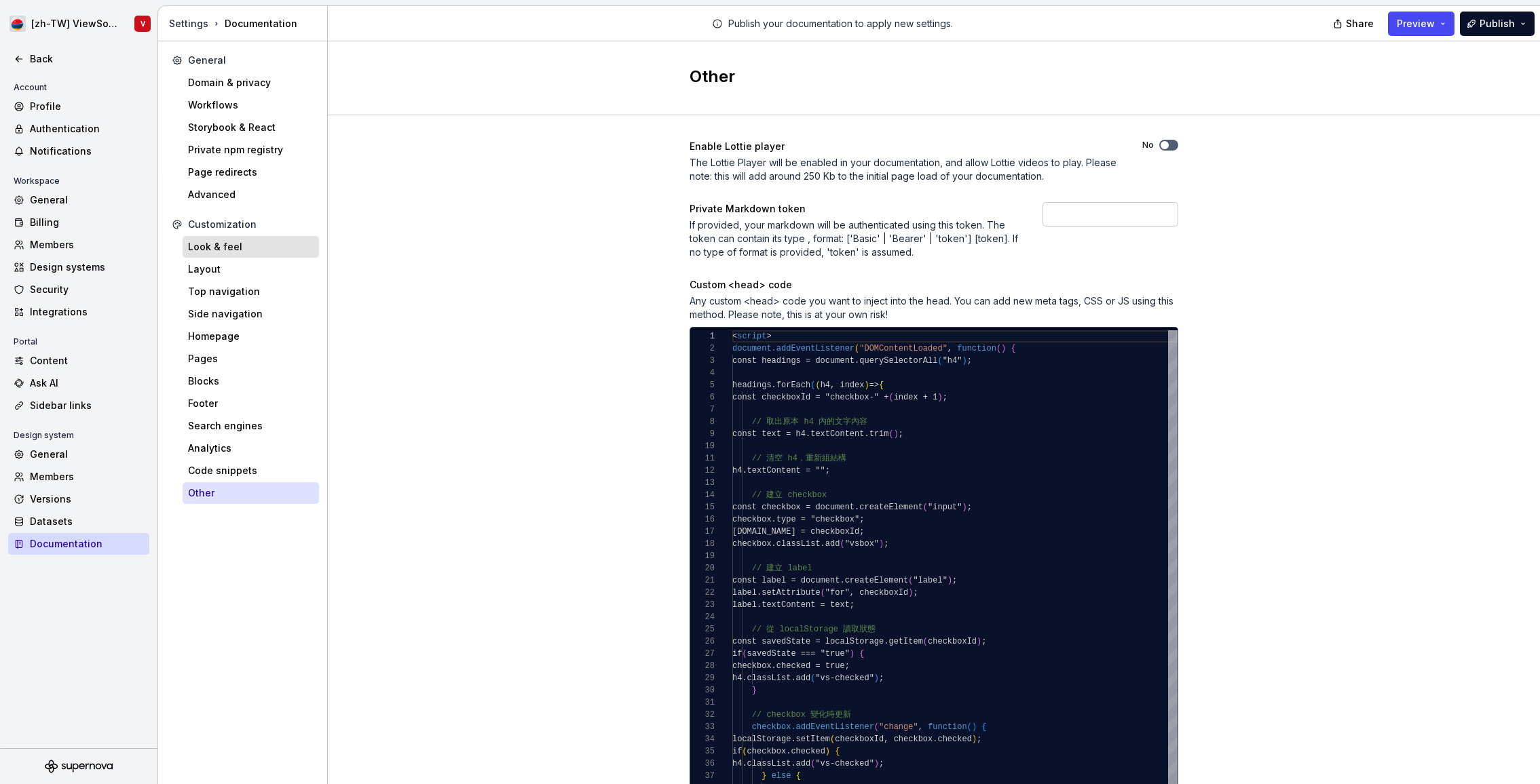
click at [248, 238] on div "Look & feel" at bounding box center [251, 247] width 136 height 22
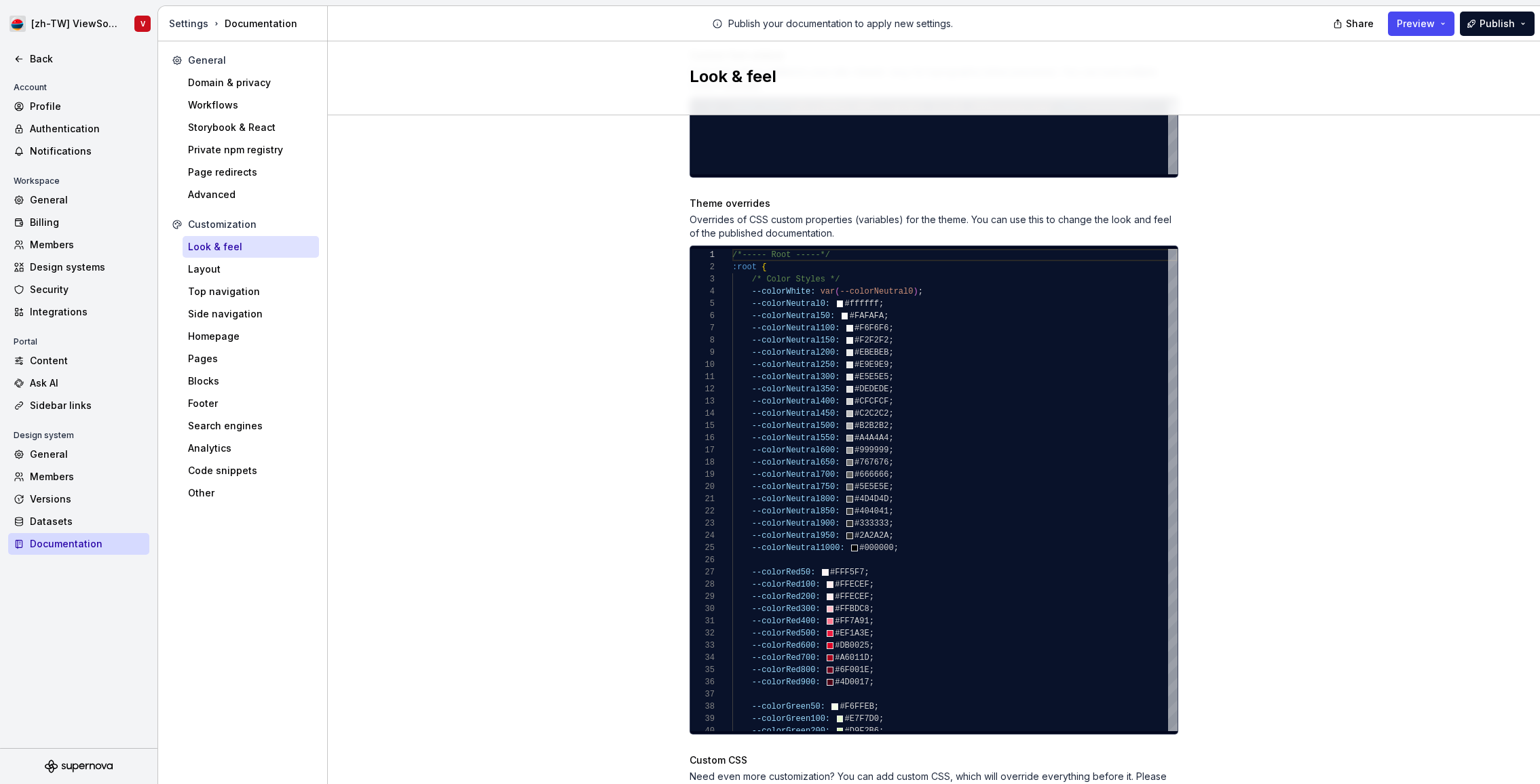
scroll to position [769, 0]
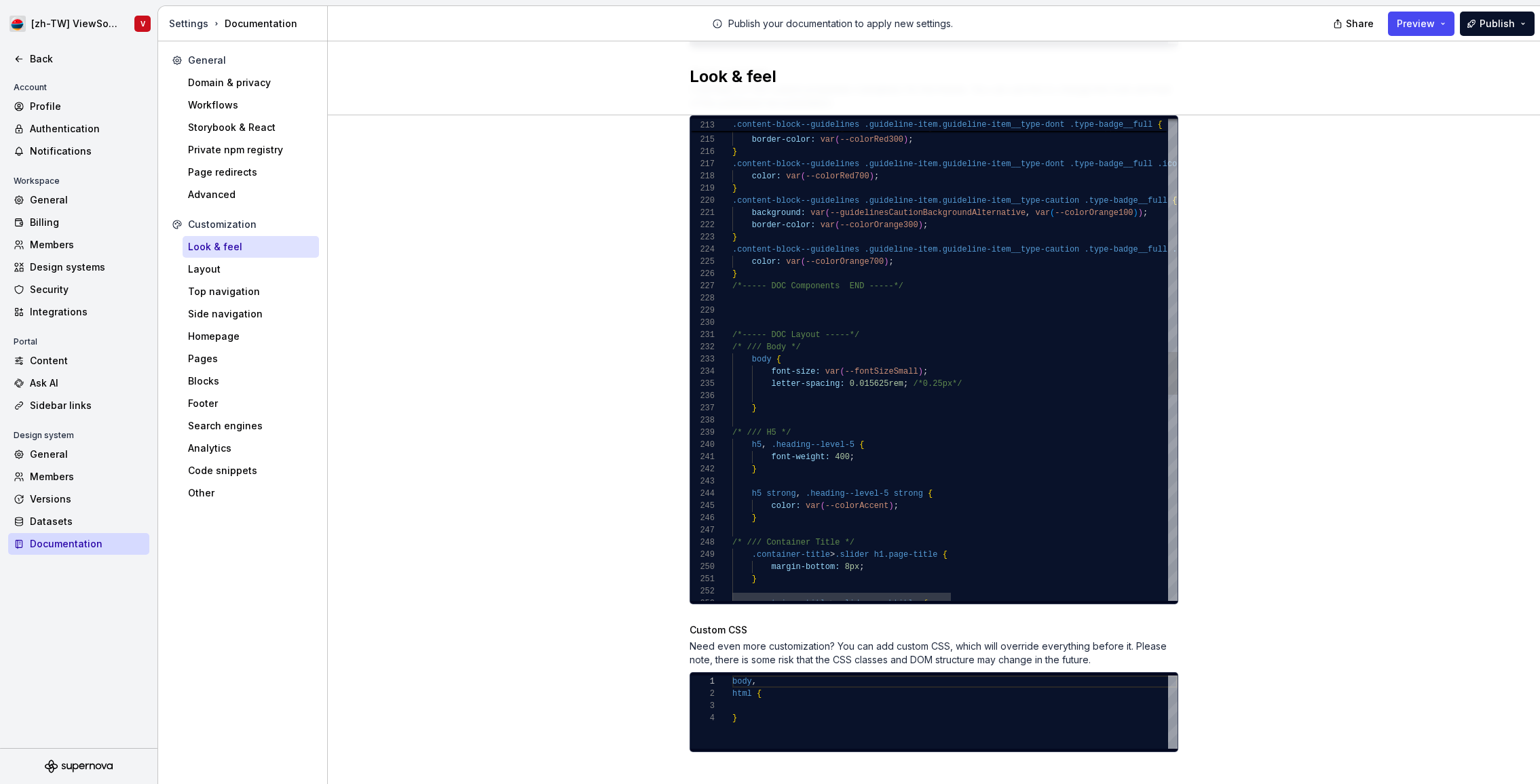
click at [840, 378] on div ".container-title > .slider .subtitle { } margin-bottom: 8px ; .container-title …" at bounding box center [1175, 211] width 887 height 5380
drag, startPoint x: 955, startPoint y: 371, endPoint x: 775, endPoint y: 365, distance: 180.1
click at [773, 373] on div ".container-title > .slider .subtitle { } margin-bottom: 8px ; .container-title …" at bounding box center [1175, 211] width 887 height 5380
click at [871, 390] on div "line-height: 1.6 ;" at bounding box center [1175, 396] width 887 height 12
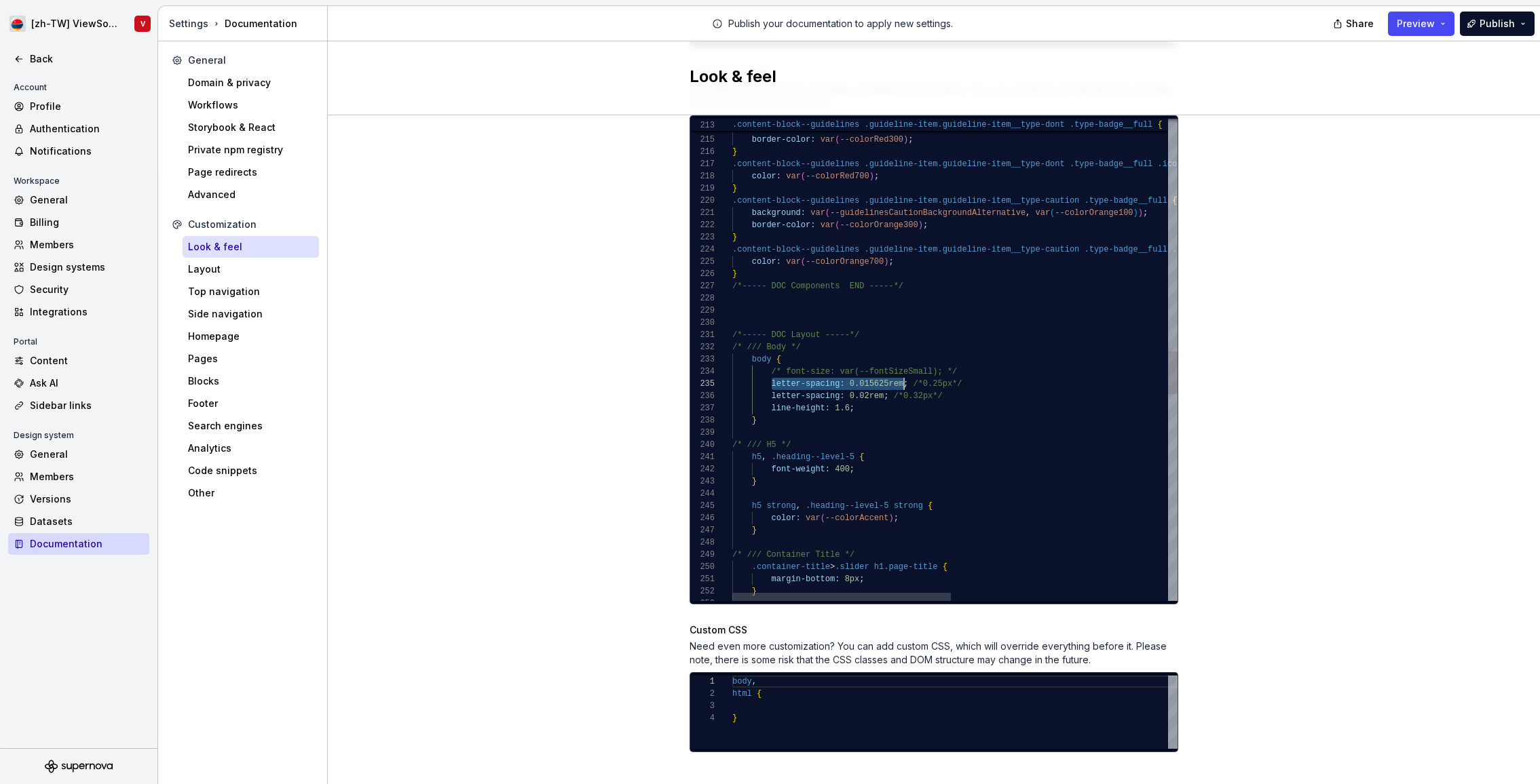
scroll to position [49, 176]
drag, startPoint x: 770, startPoint y: 371, endPoint x: 899, endPoint y: 364, distance: 129.2
click at [909, 366] on div "} margin-bottom: 8px ; .container-title > .slider h1.page-title { /* /// Contai…" at bounding box center [1175, 217] width 887 height 5393
type textarea "**********"
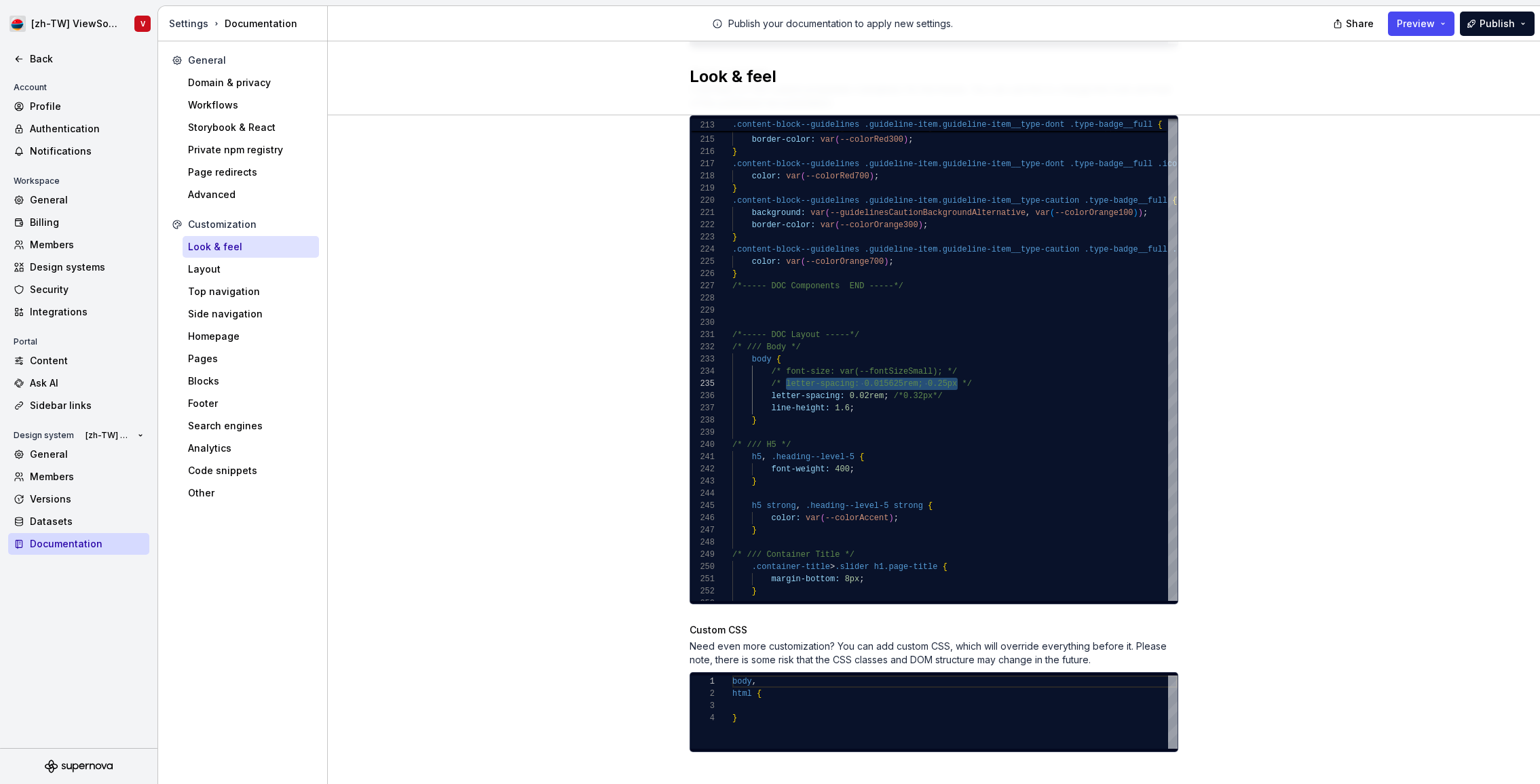
click at [1302, 263] on div "Site logo A company logo that will be displayed on all pages on your documentat…" at bounding box center [933, 75] width 1212 height 1458
click at [1411, 26] on span "Preview" at bounding box center [1415, 24] width 38 height 13
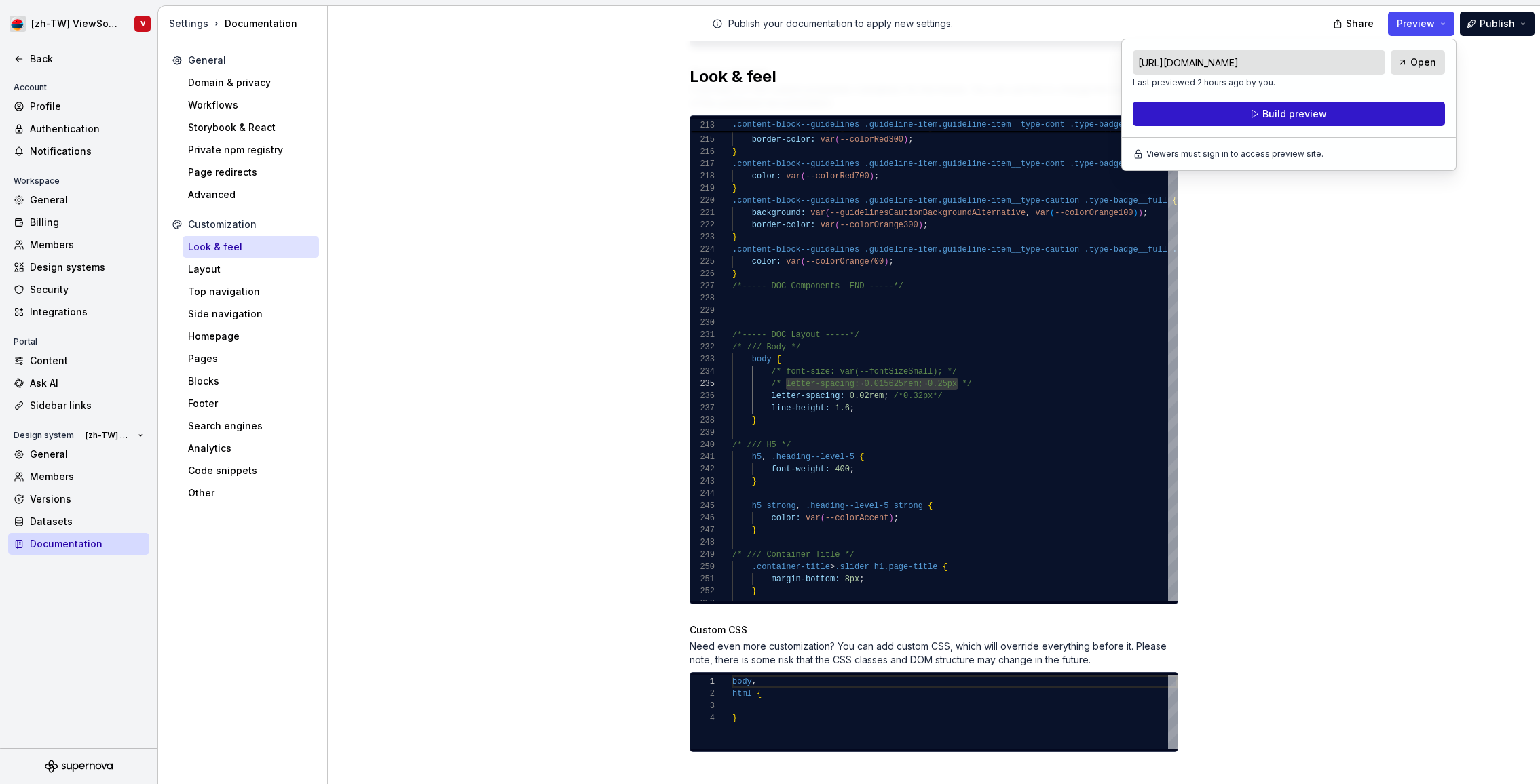
click at [1309, 112] on span "Build preview" at bounding box center [1294, 114] width 65 height 13
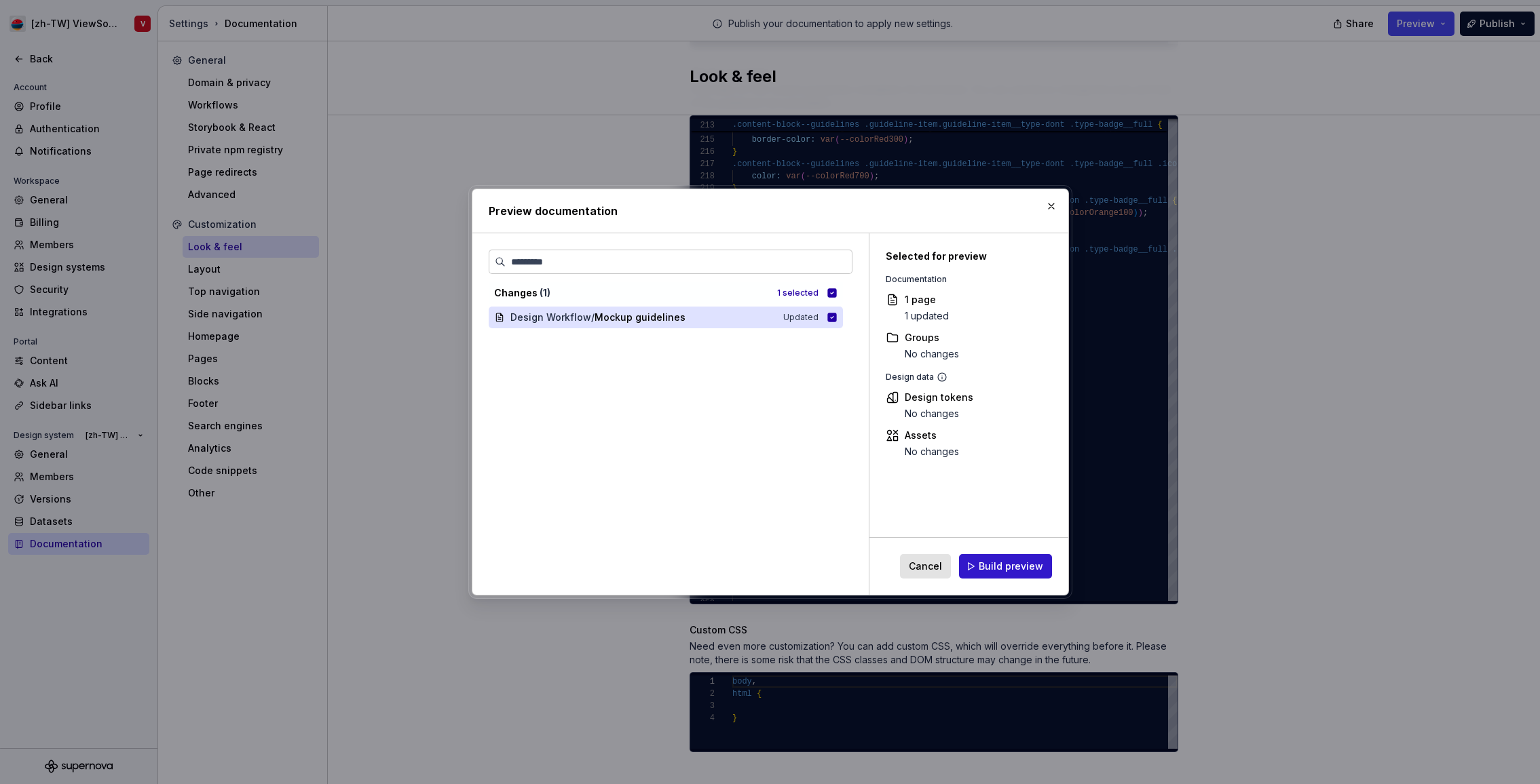
click at [1005, 564] on span "Build preview" at bounding box center [1011, 567] width 65 height 13
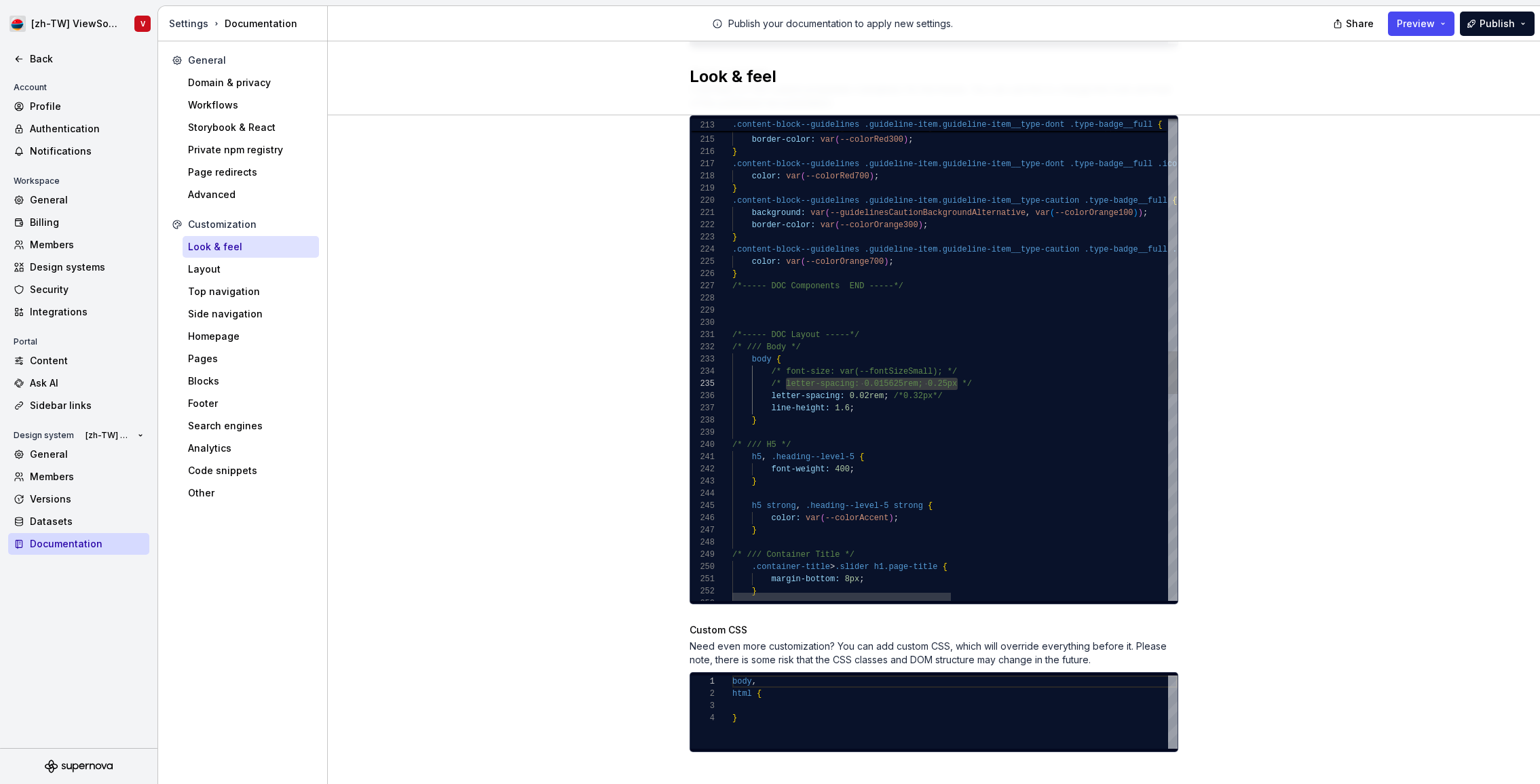
click at [814, 415] on div "} margin-bottom: 8px ; .container-title > .slider h1.page-title { /* /// Contai…" at bounding box center [1175, 217] width 887 height 5393
type textarea "*"
type textarea "**********"
type textarea "*"
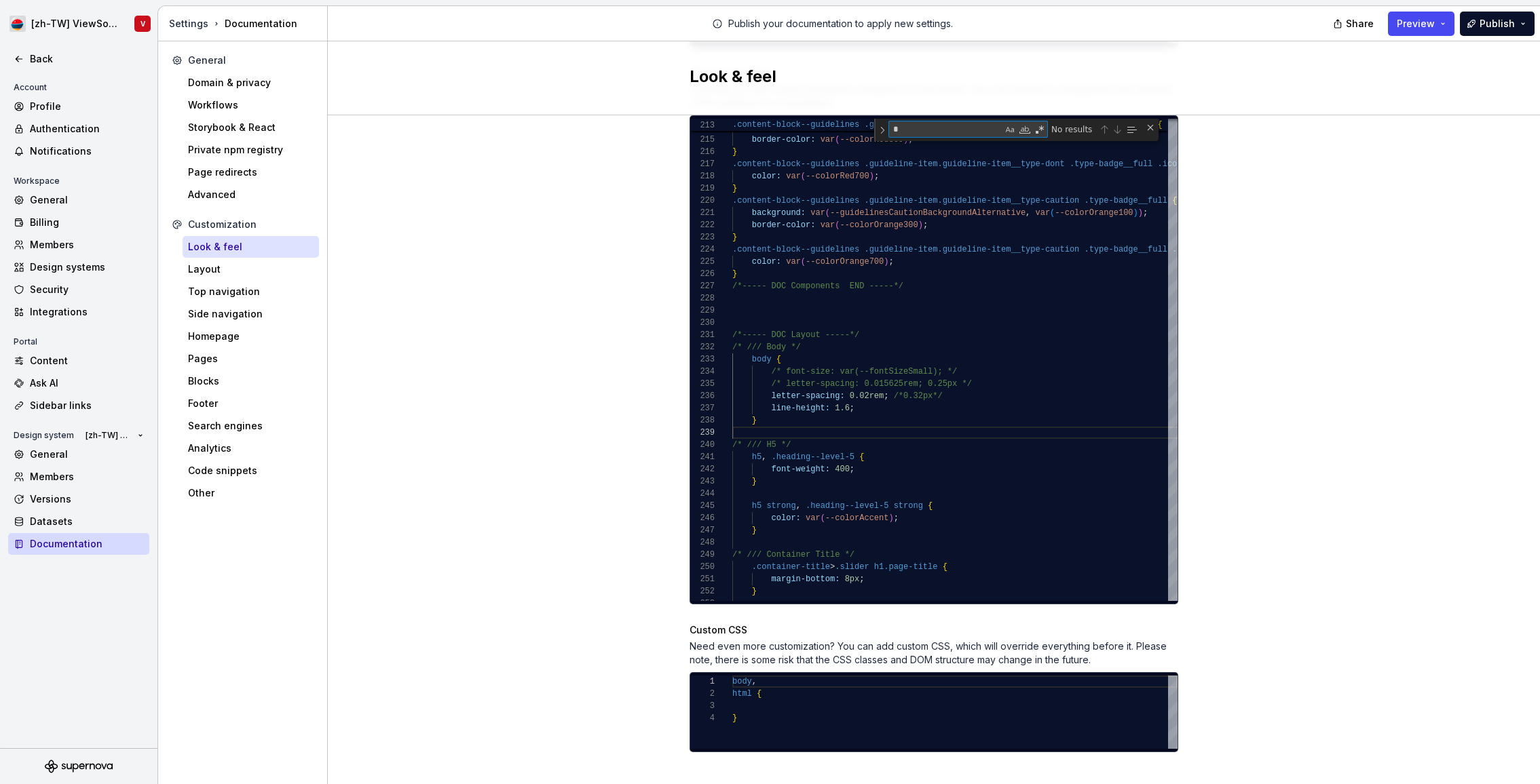
type textarea "**********"
type textarea "**"
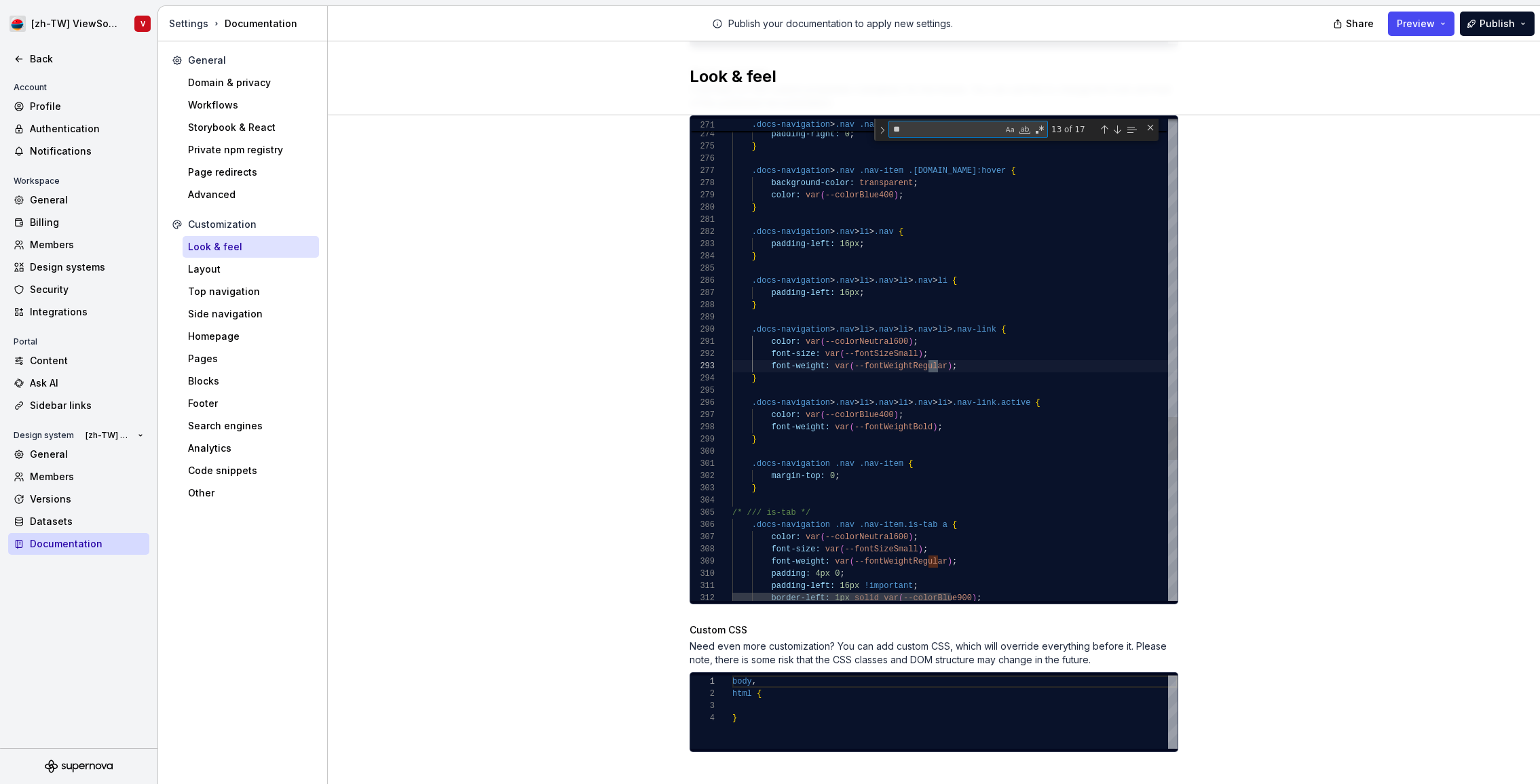
scroll to position [122, 206]
type textarea "**********"
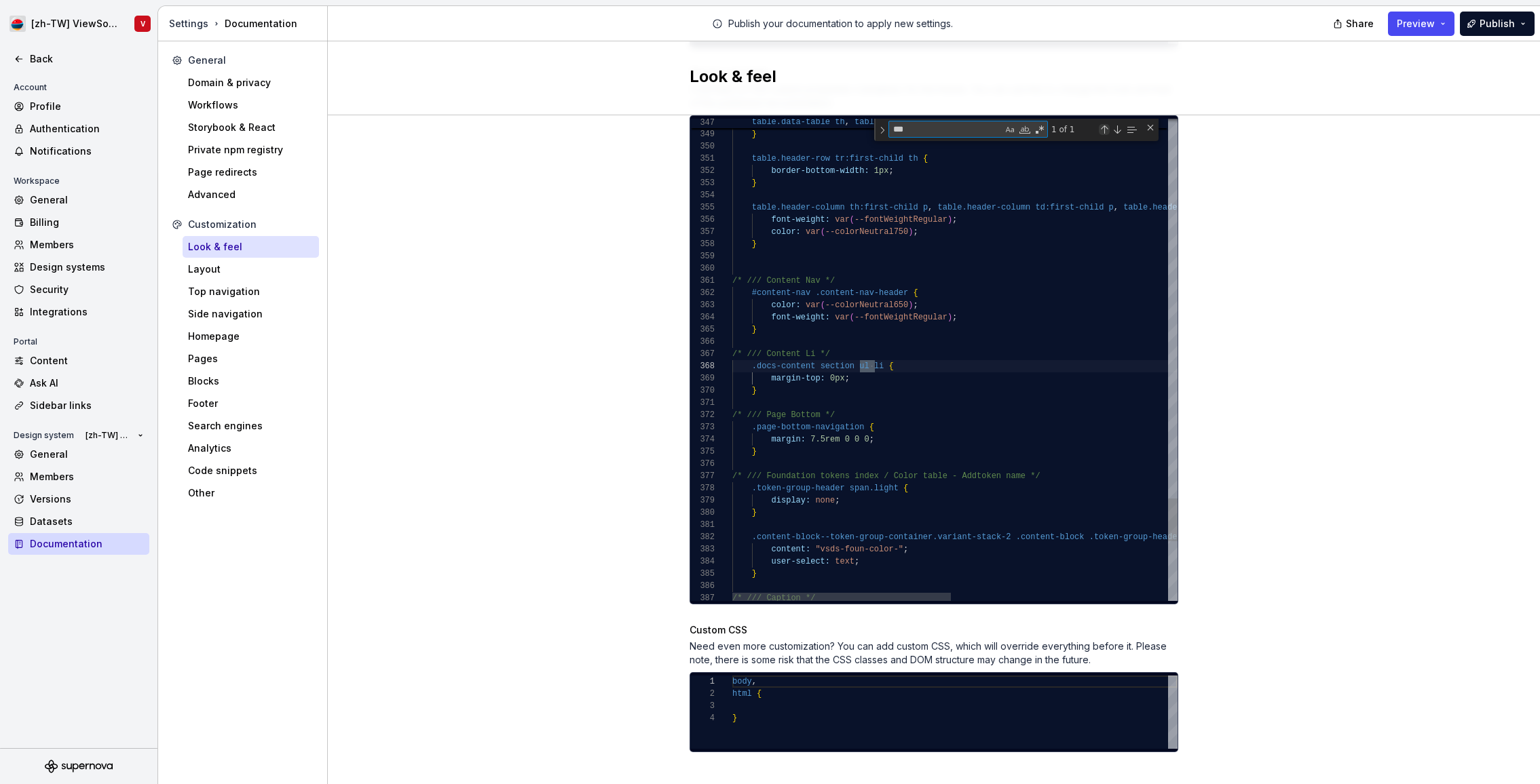
scroll to position [122, 142]
type textarea "****"
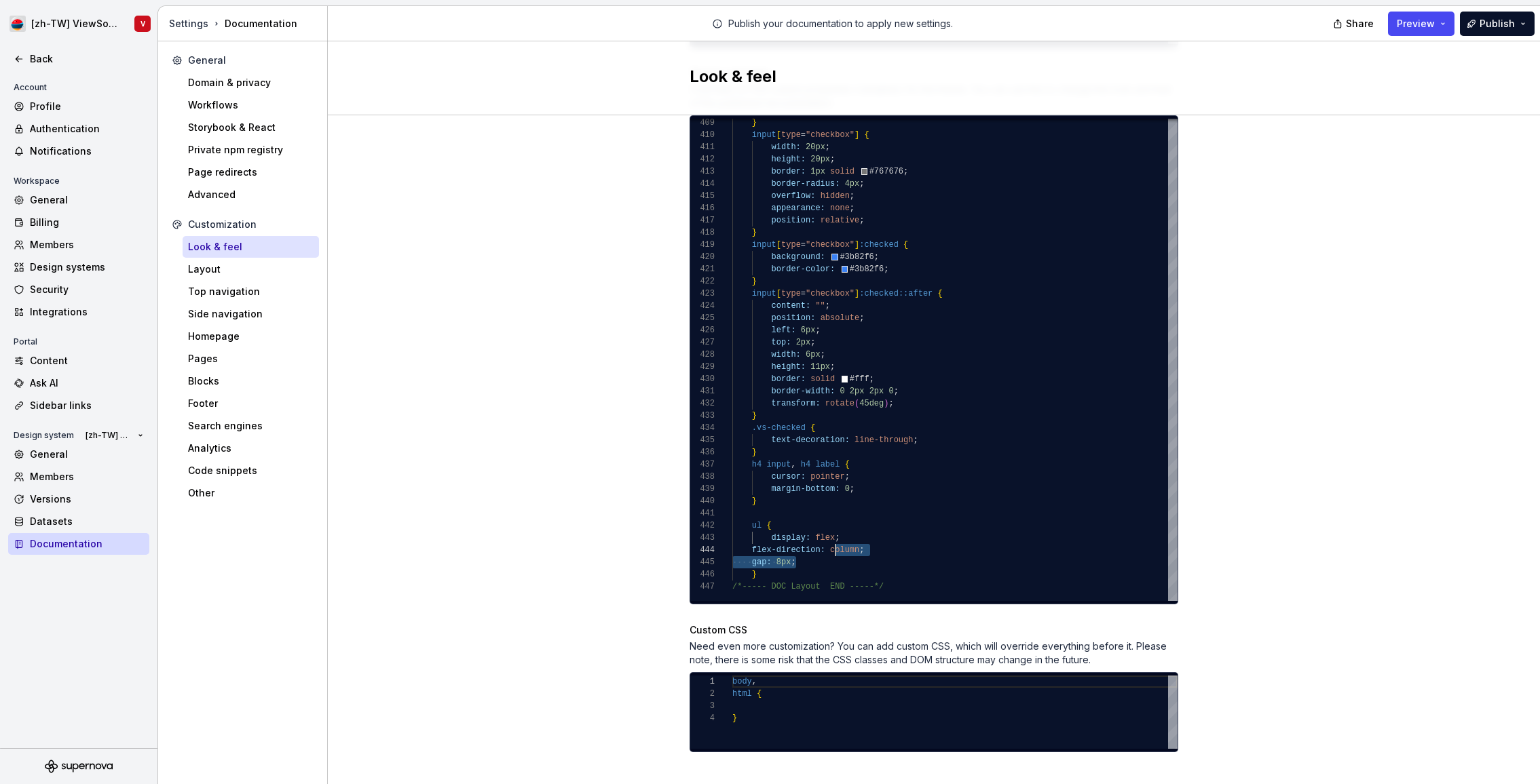
scroll to position [36, 19]
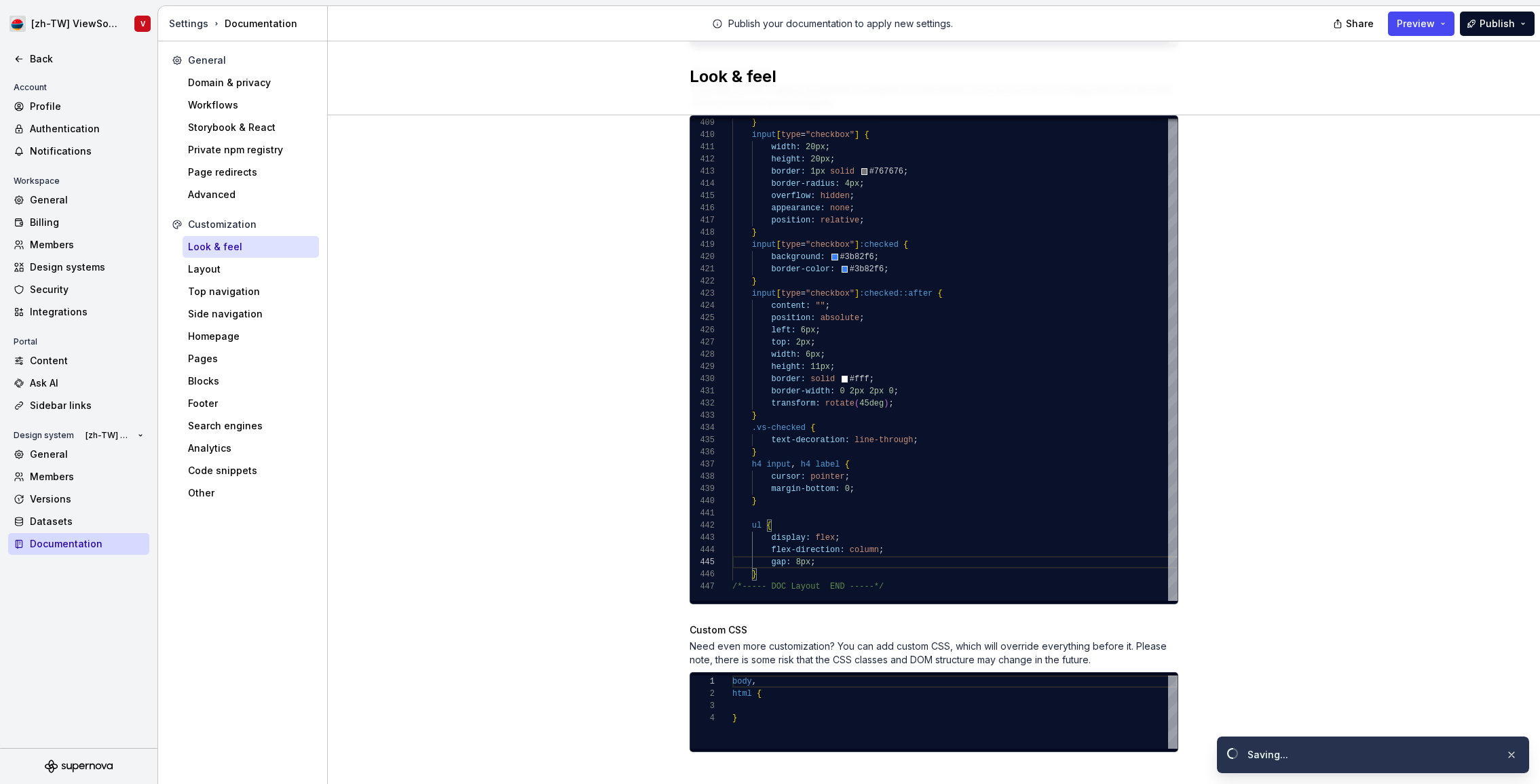
click at [1355, 276] on div "Site logo A company logo that will be displayed on all pages on your documentat…" at bounding box center [933, 75] width 1212 height 1458
click at [1421, 20] on span "Preview" at bounding box center [1415, 24] width 38 height 13
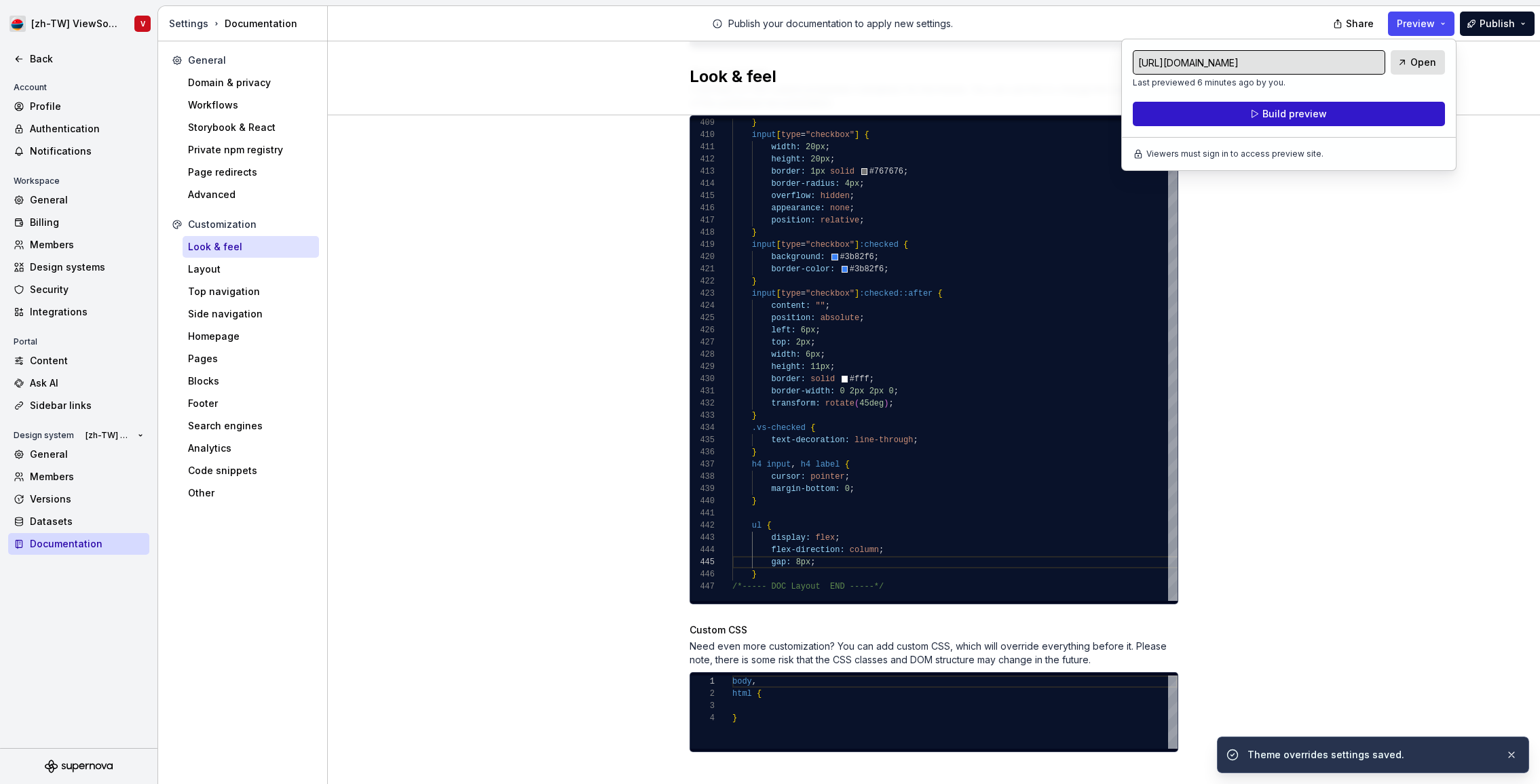
click at [1323, 112] on span "Build preview" at bounding box center [1294, 114] width 65 height 13
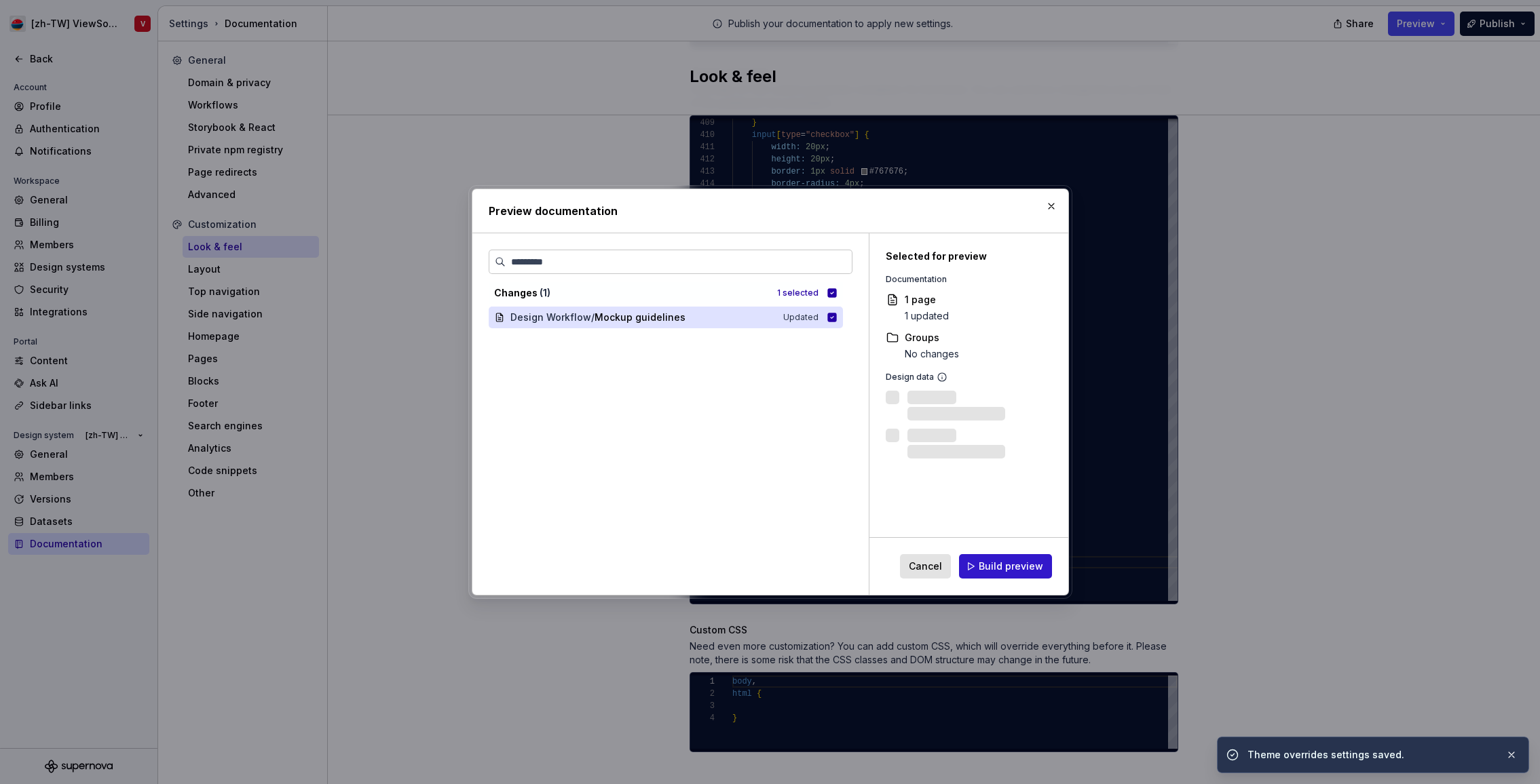
click at [997, 572] on span "Build preview" at bounding box center [1011, 567] width 65 height 13
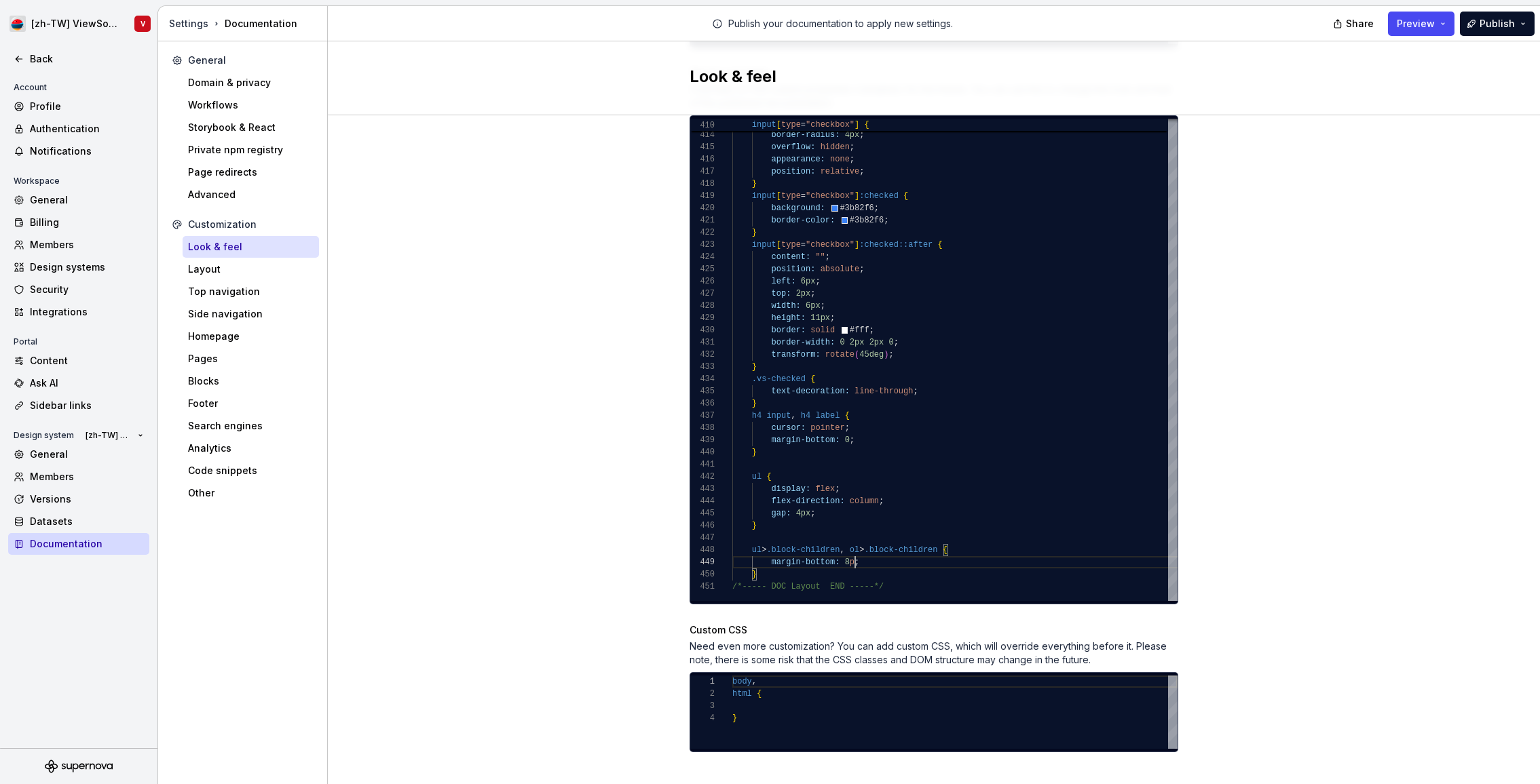
scroll to position [98, 127]
type textarea "**********"
drag, startPoint x: 1318, startPoint y: 119, endPoint x: 1345, endPoint y: 99, distance: 33.6
click at [1318, 119] on div "Site logo A company logo that will be displayed on all pages on your documentat…" at bounding box center [933, 75] width 1212 height 1458
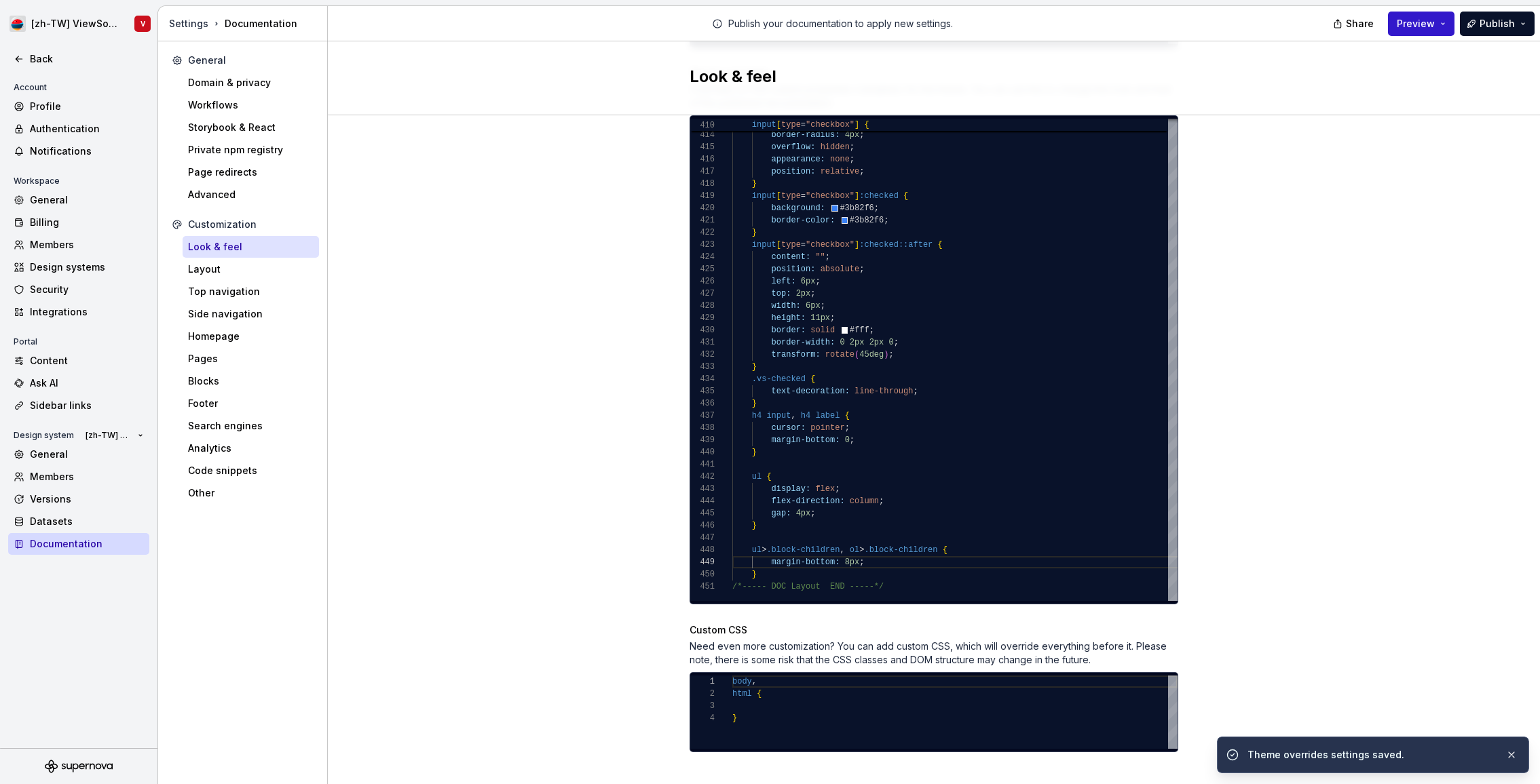
click at [1420, 23] on span "Preview" at bounding box center [1415, 24] width 38 height 13
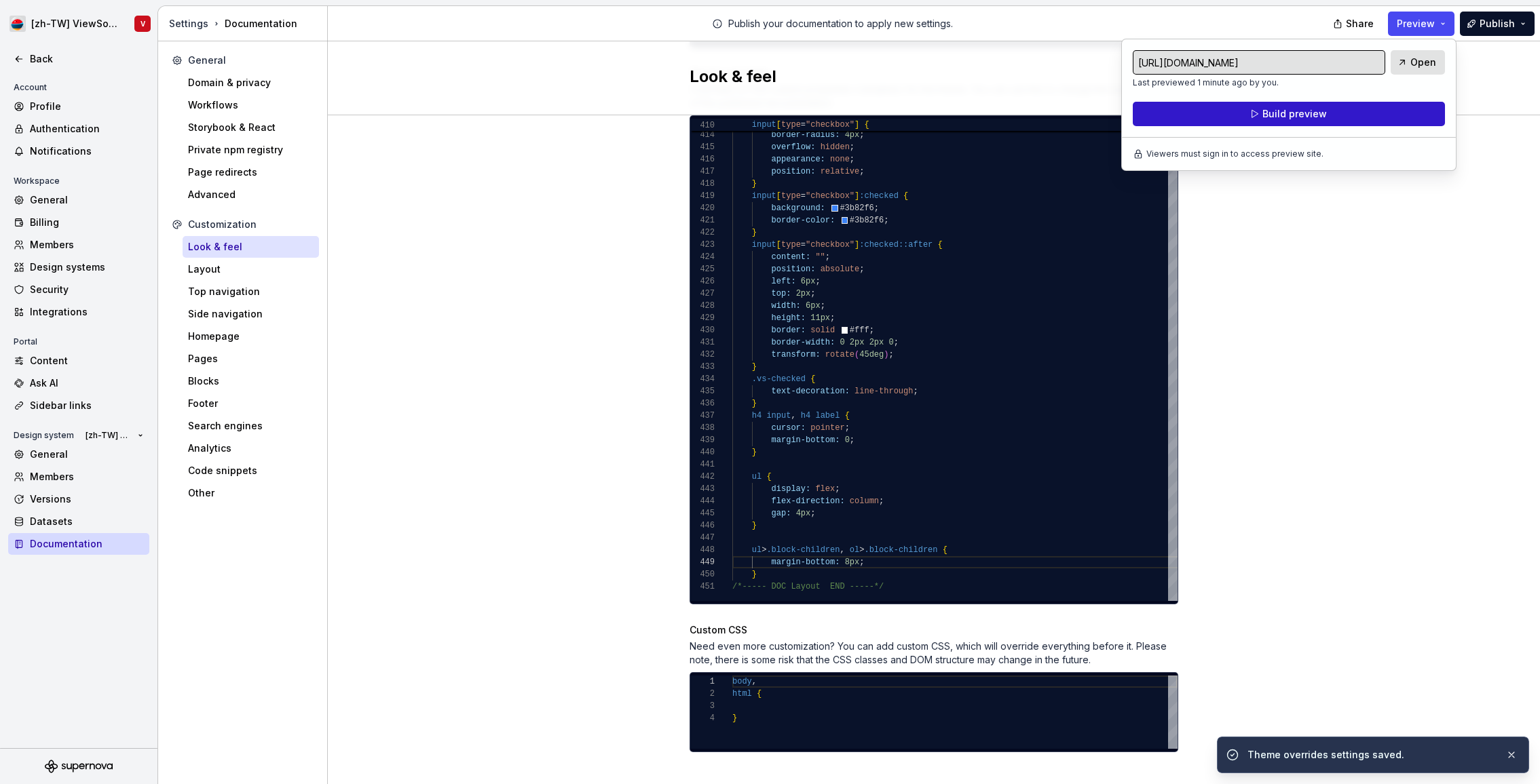
click at [1297, 116] on span "Build preview" at bounding box center [1294, 114] width 65 height 13
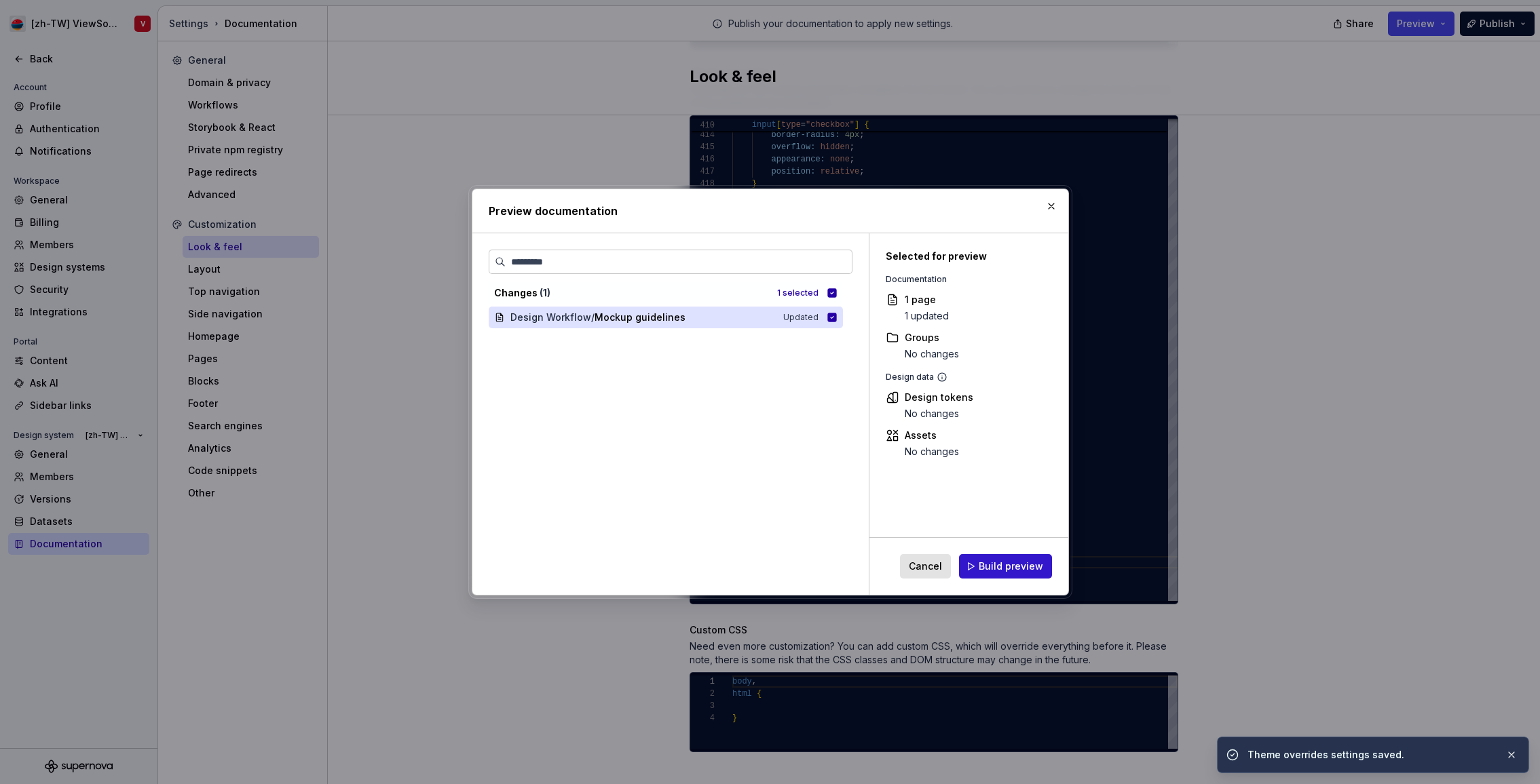
click at [1008, 569] on span "Build preview" at bounding box center [1011, 567] width 65 height 13
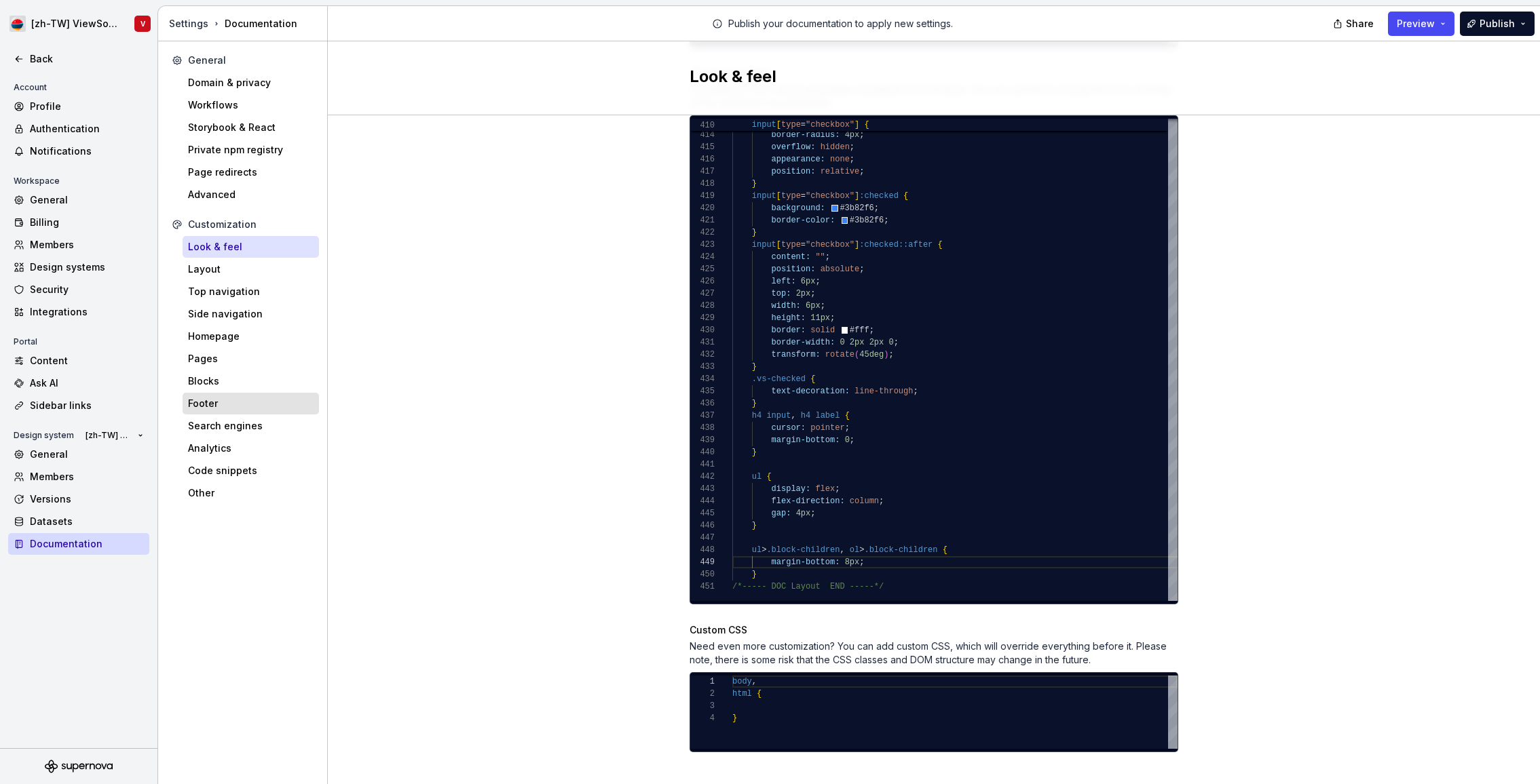
click at [253, 409] on div "Footer" at bounding box center [250, 403] width 126 height 13
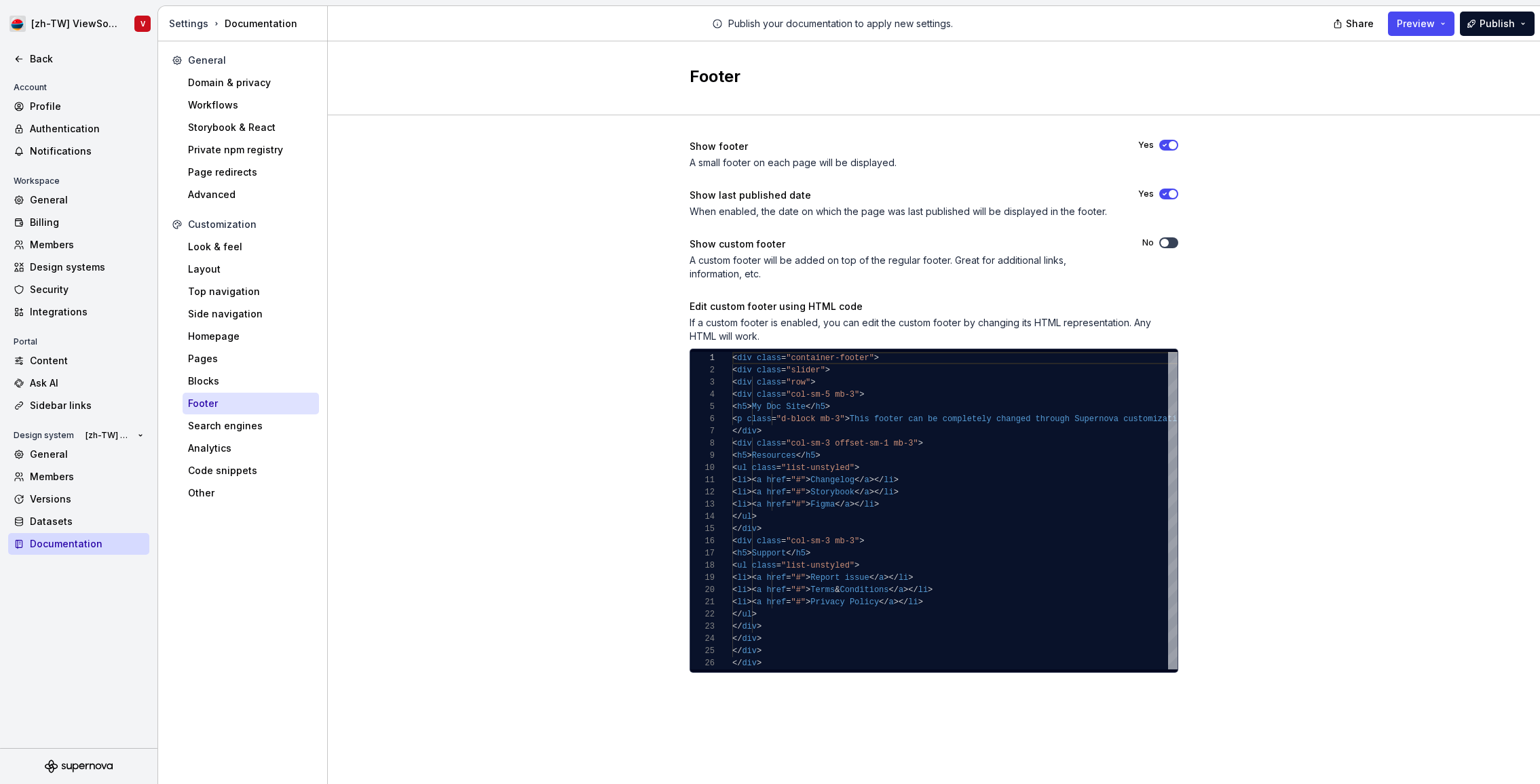
click at [1168, 241] on span "button" at bounding box center [1164, 243] width 8 height 8
click at [1413, 22] on span "Preview" at bounding box center [1415, 24] width 38 height 13
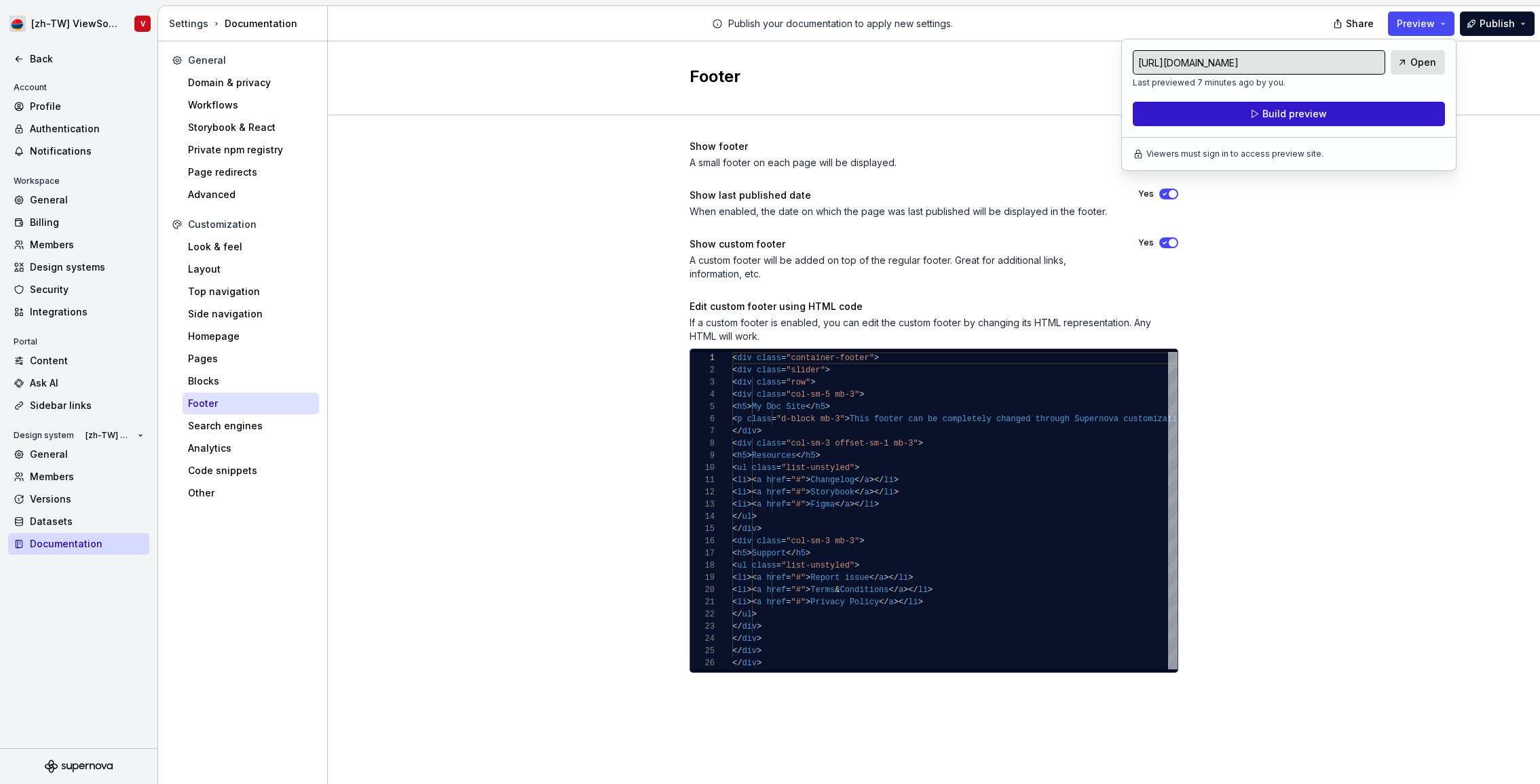
click at [1347, 114] on button "Build preview" at bounding box center [1288, 114] width 313 height 24
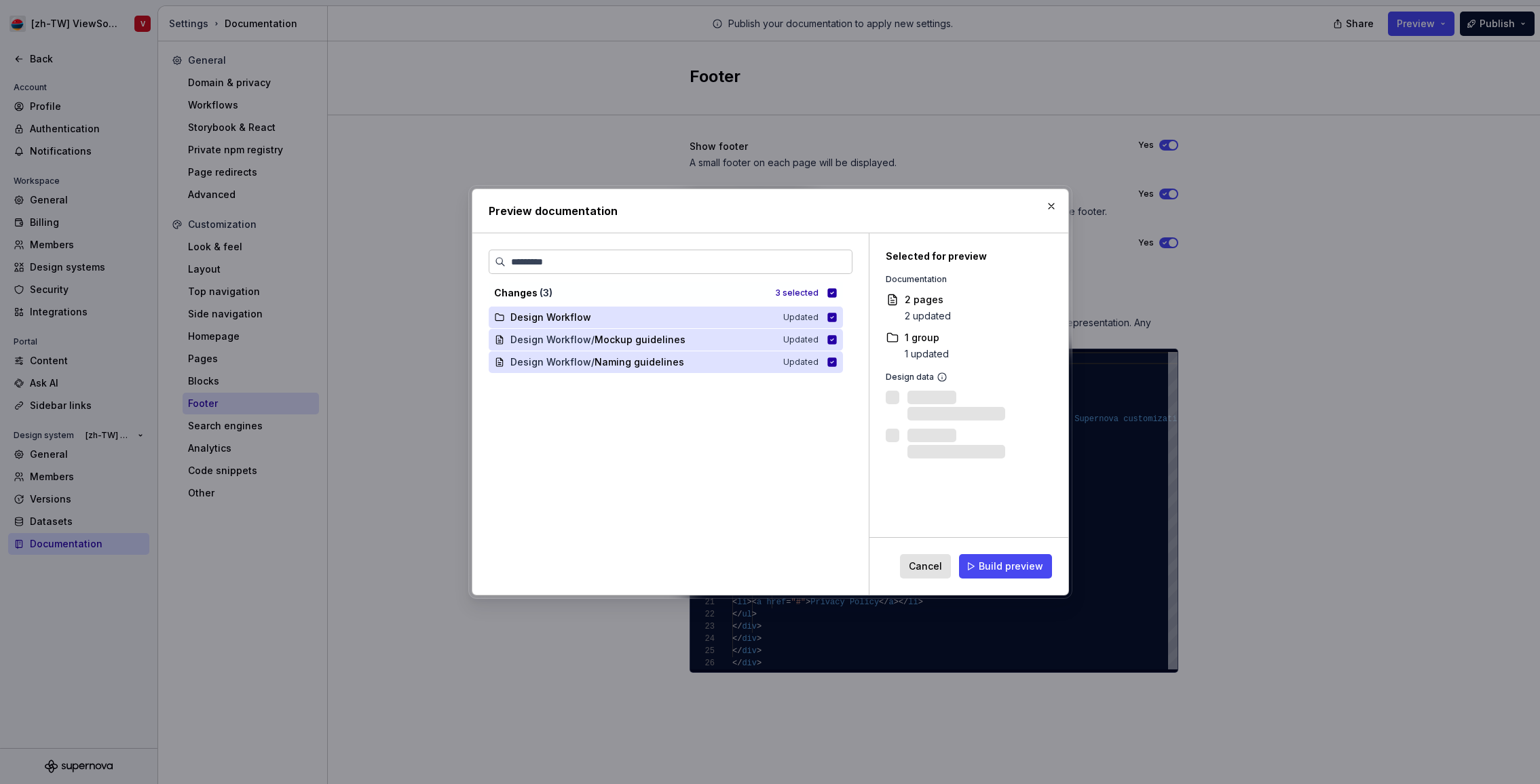
click at [1016, 566] on span "Build preview" at bounding box center [1011, 567] width 65 height 13
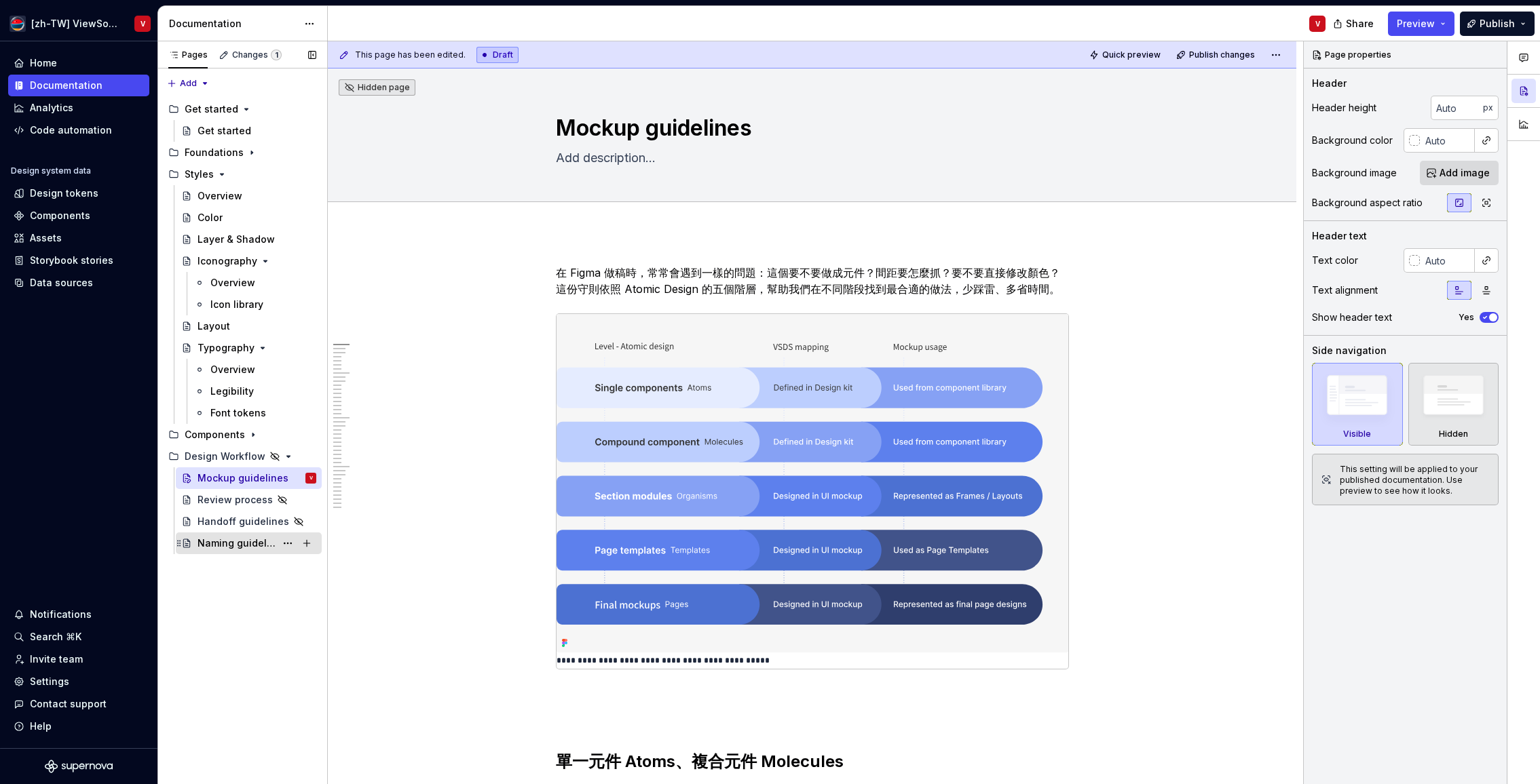
click at [249, 542] on div "Naming guidelines" at bounding box center [236, 543] width 78 height 13
click at [235, 542] on div "Naming guidelines" at bounding box center [236, 543] width 78 height 13
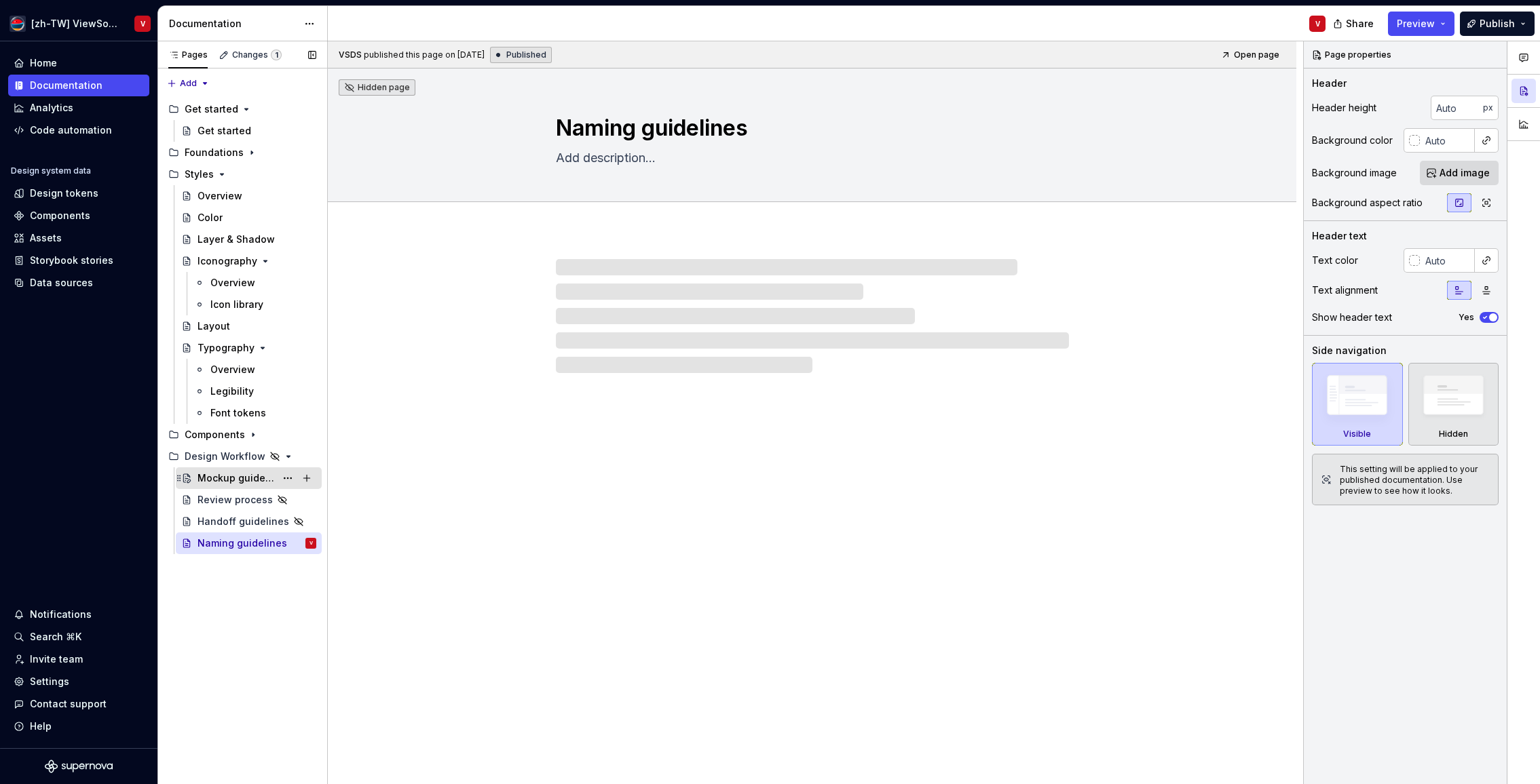
click at [233, 477] on div "Mockup guidelines" at bounding box center [236, 478] width 78 height 13
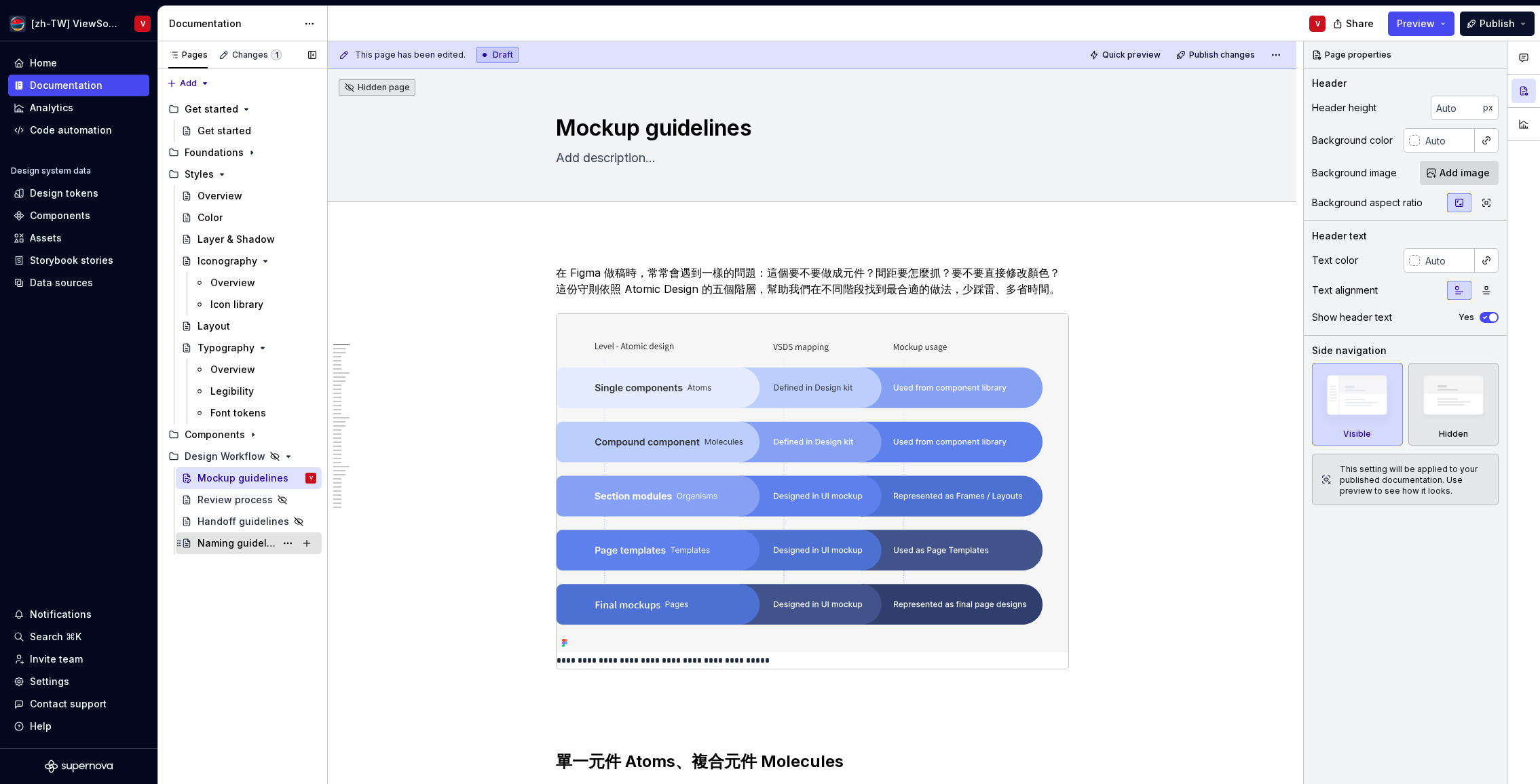
click at [236, 543] on div "Naming guidelines" at bounding box center [236, 543] width 78 height 13
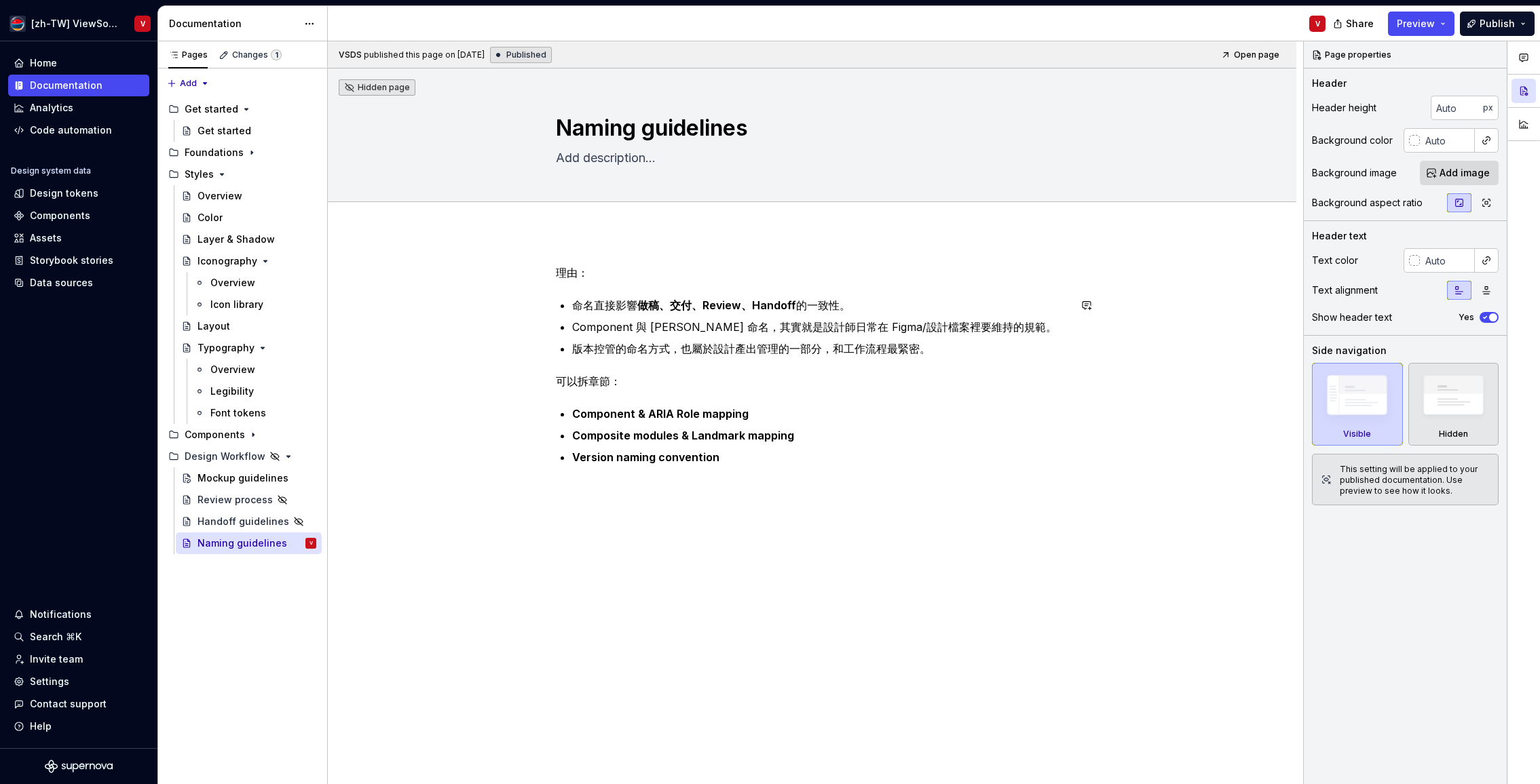
type textarea "*"
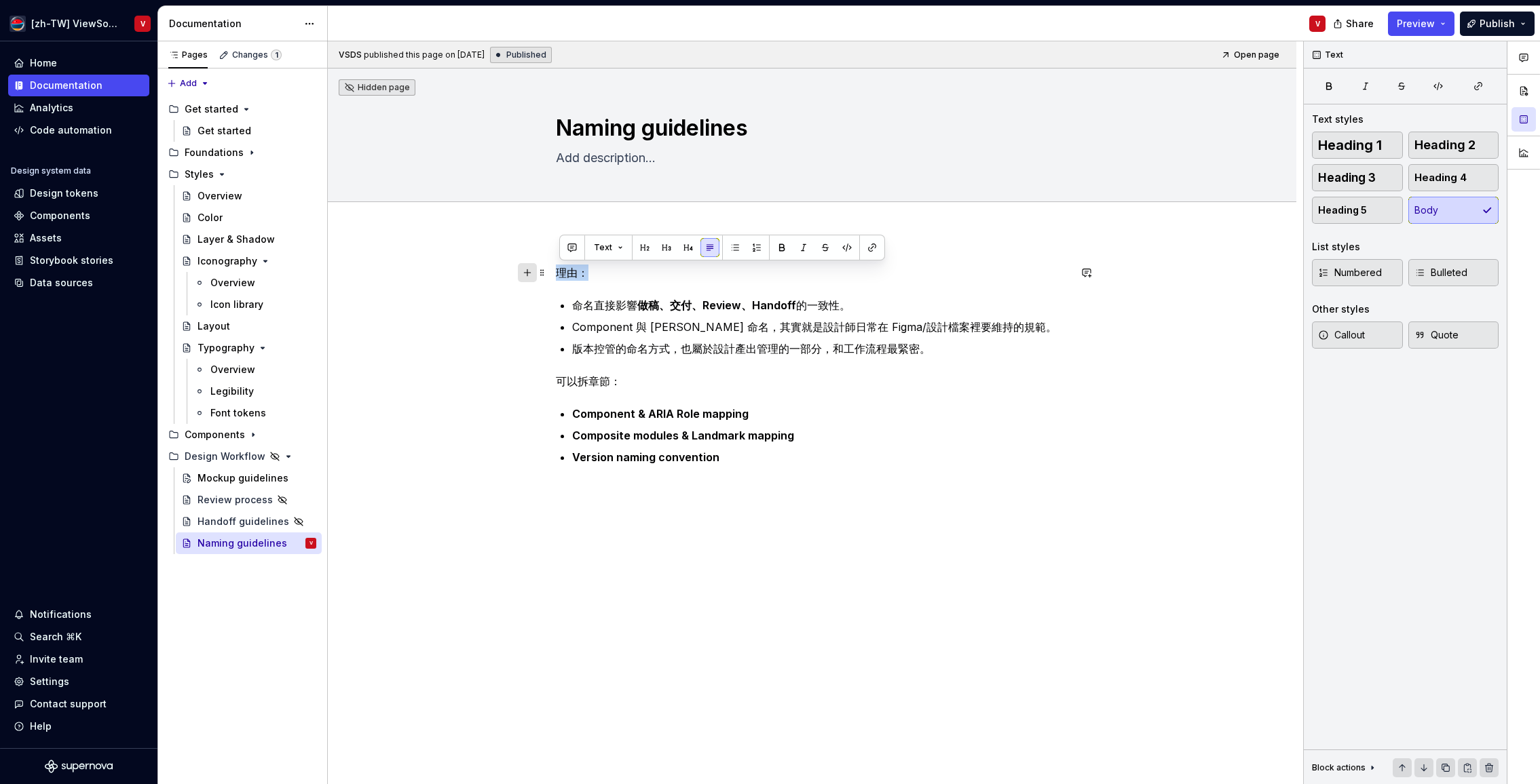
drag, startPoint x: 591, startPoint y: 275, endPoint x: 529, endPoint y: 274, distance: 62.0
click at [551, 274] on div "理由： 命名直接影響 做稿、交付、Review、Handoff 的一致性。 Component 與 Landmark 命名，其實就是設計師日常在 Figma/…" at bounding box center [811, 474] width 968 height 485
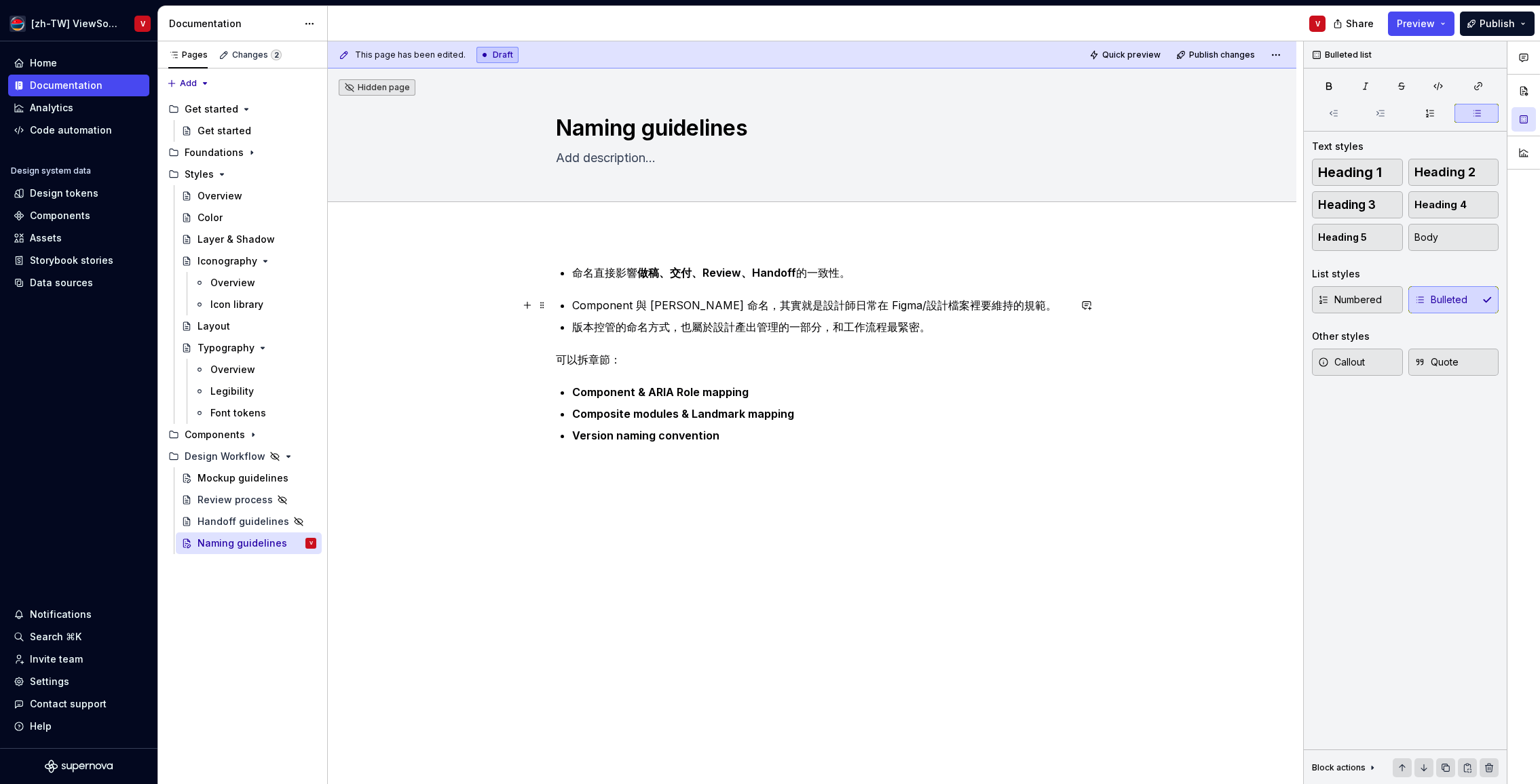
click at [574, 307] on div "命名直接影響 做稿、交付、Review、Handoff 的一致性。 Component 與 Landmark 命名，其實就是設計師日常在 Figma/設計檔案…" at bounding box center [812, 354] width 513 height 179
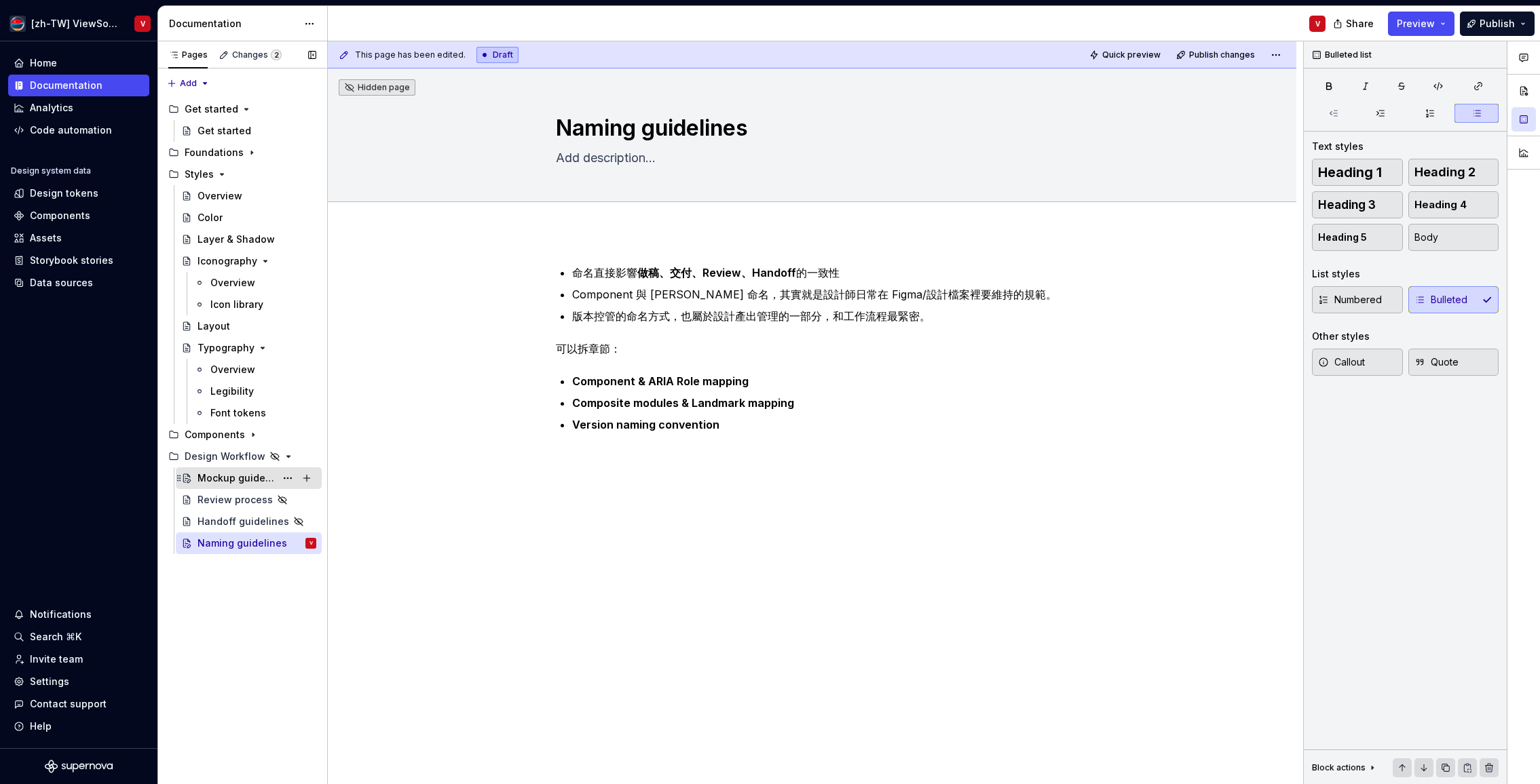
click at [260, 476] on div "Mockup guidelines" at bounding box center [236, 478] width 78 height 13
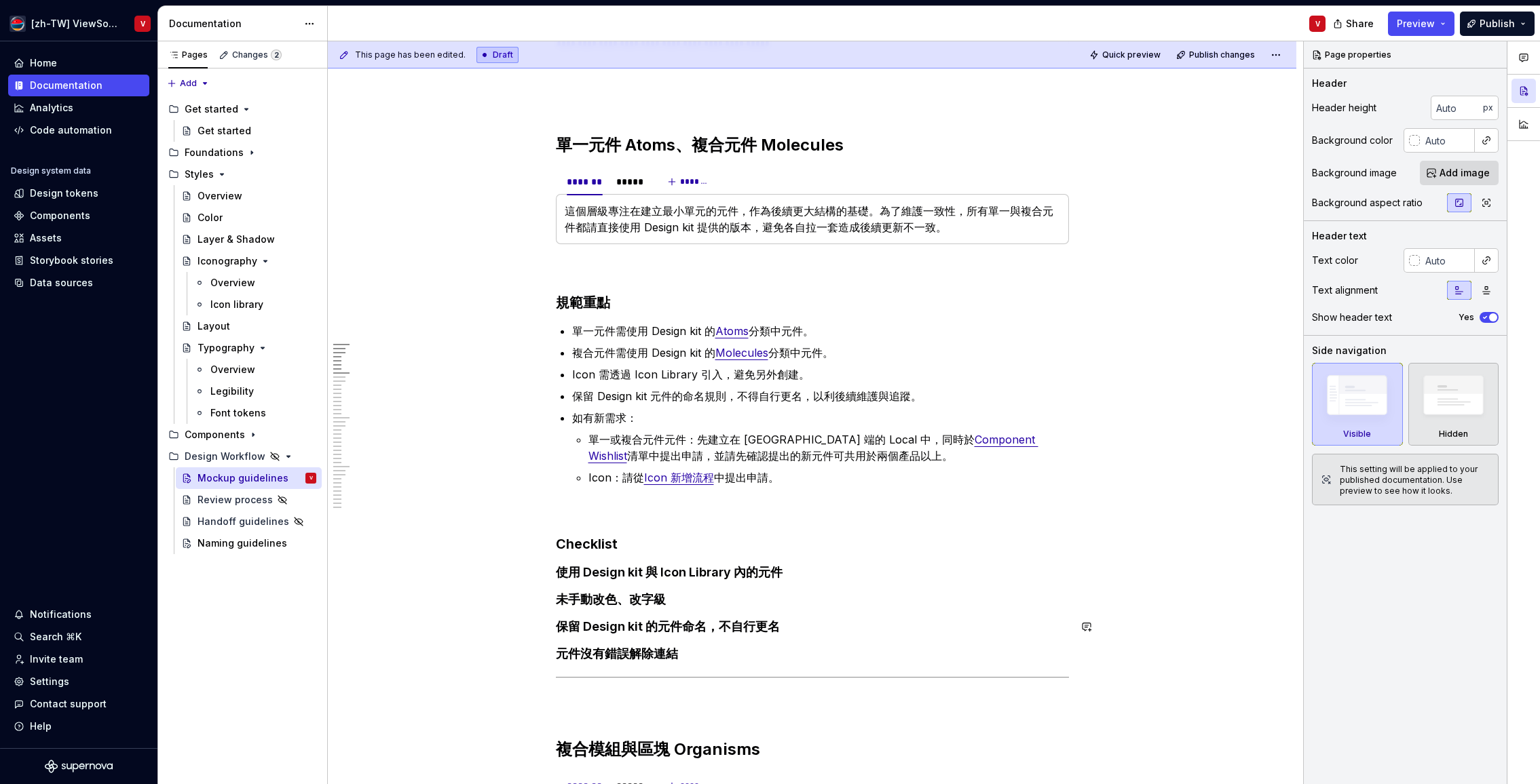
scroll to position [637, 0]
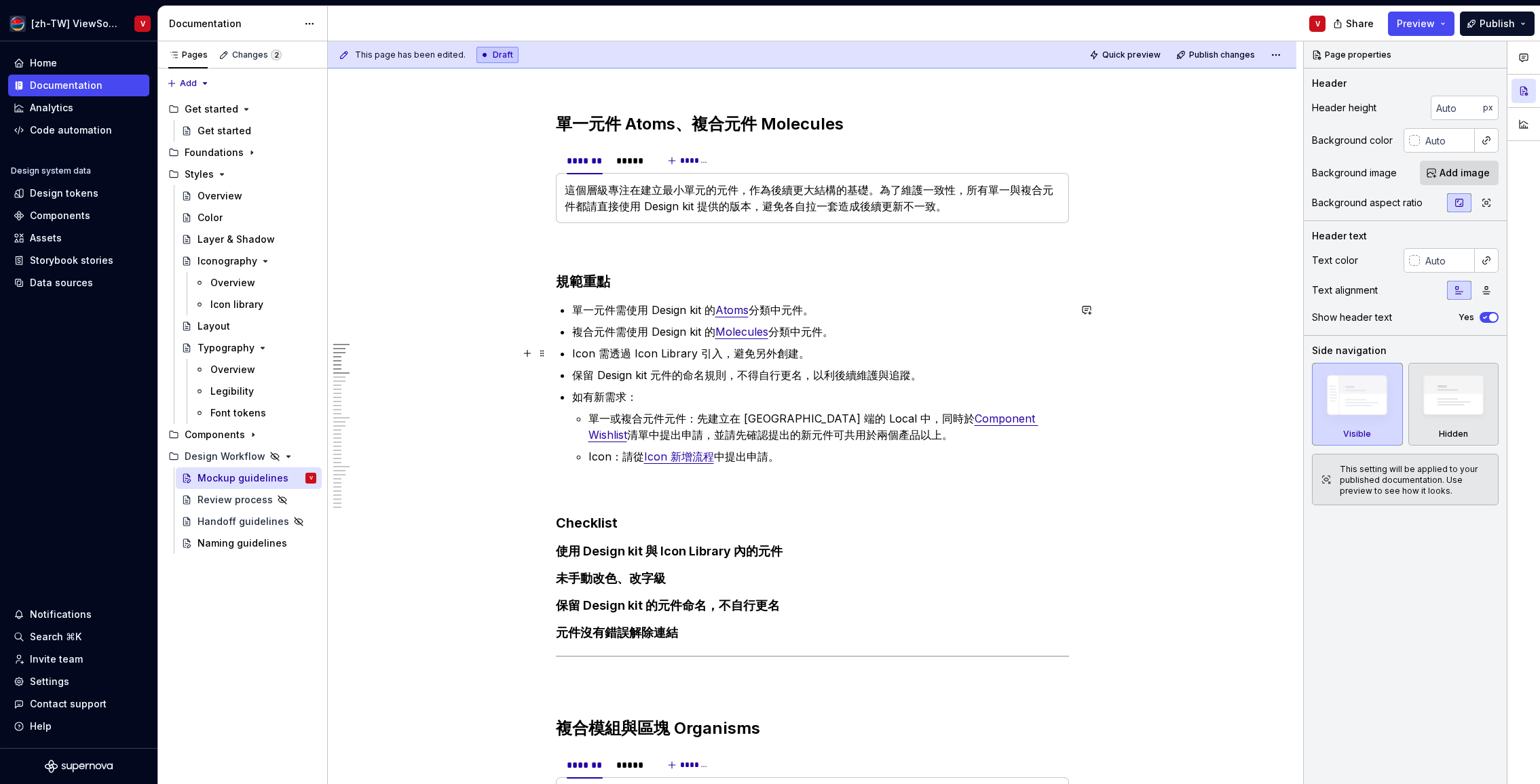
type textarea "*"
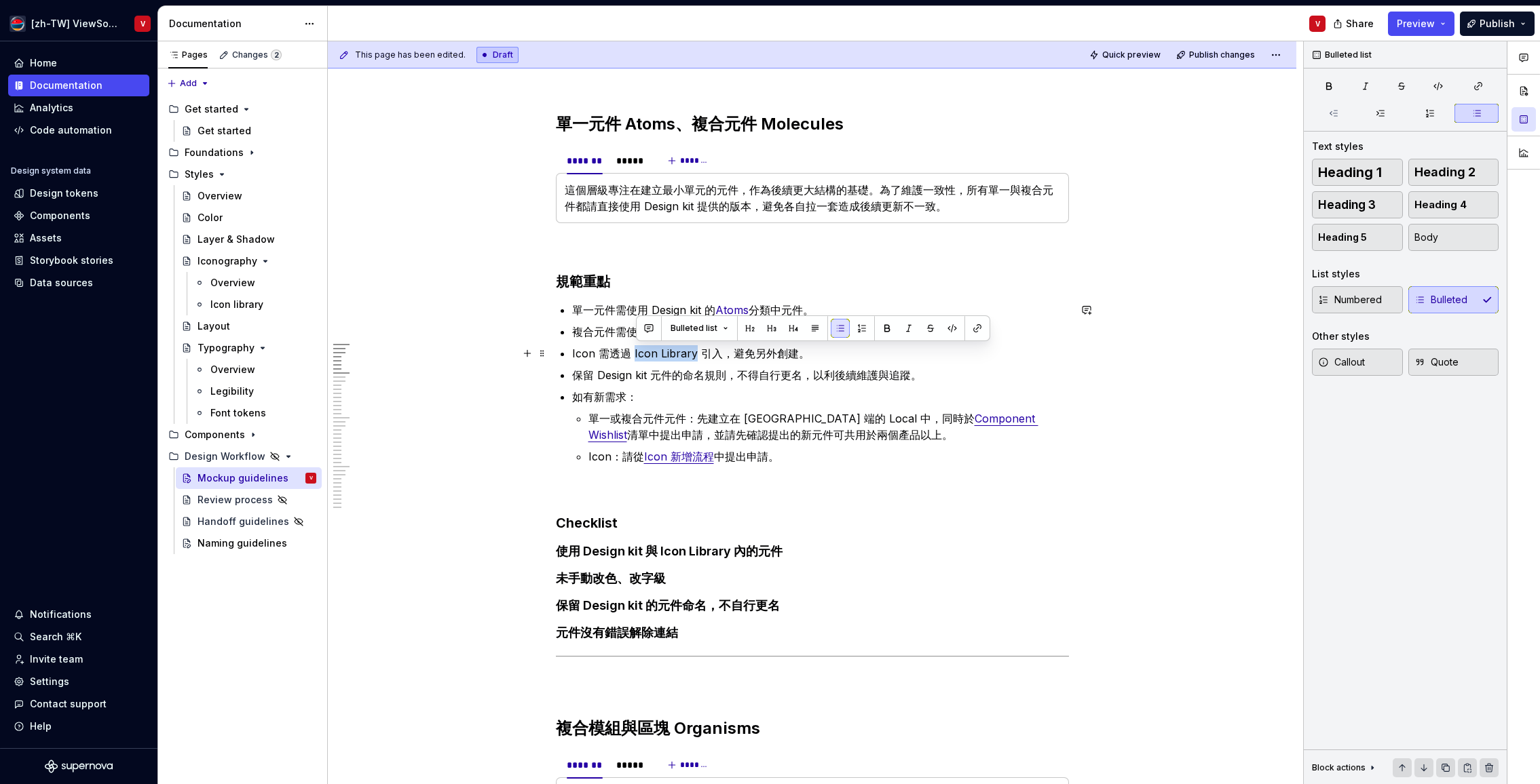
drag, startPoint x: 697, startPoint y: 354, endPoint x: 630, endPoint y: 329, distance: 71.5
click at [637, 349] on p "Icon 需透過 Icon Library 引入，避免另外創建。" at bounding box center [821, 353] width 497 height 16
click at [973, 329] on button "button" at bounding box center [977, 328] width 19 height 19
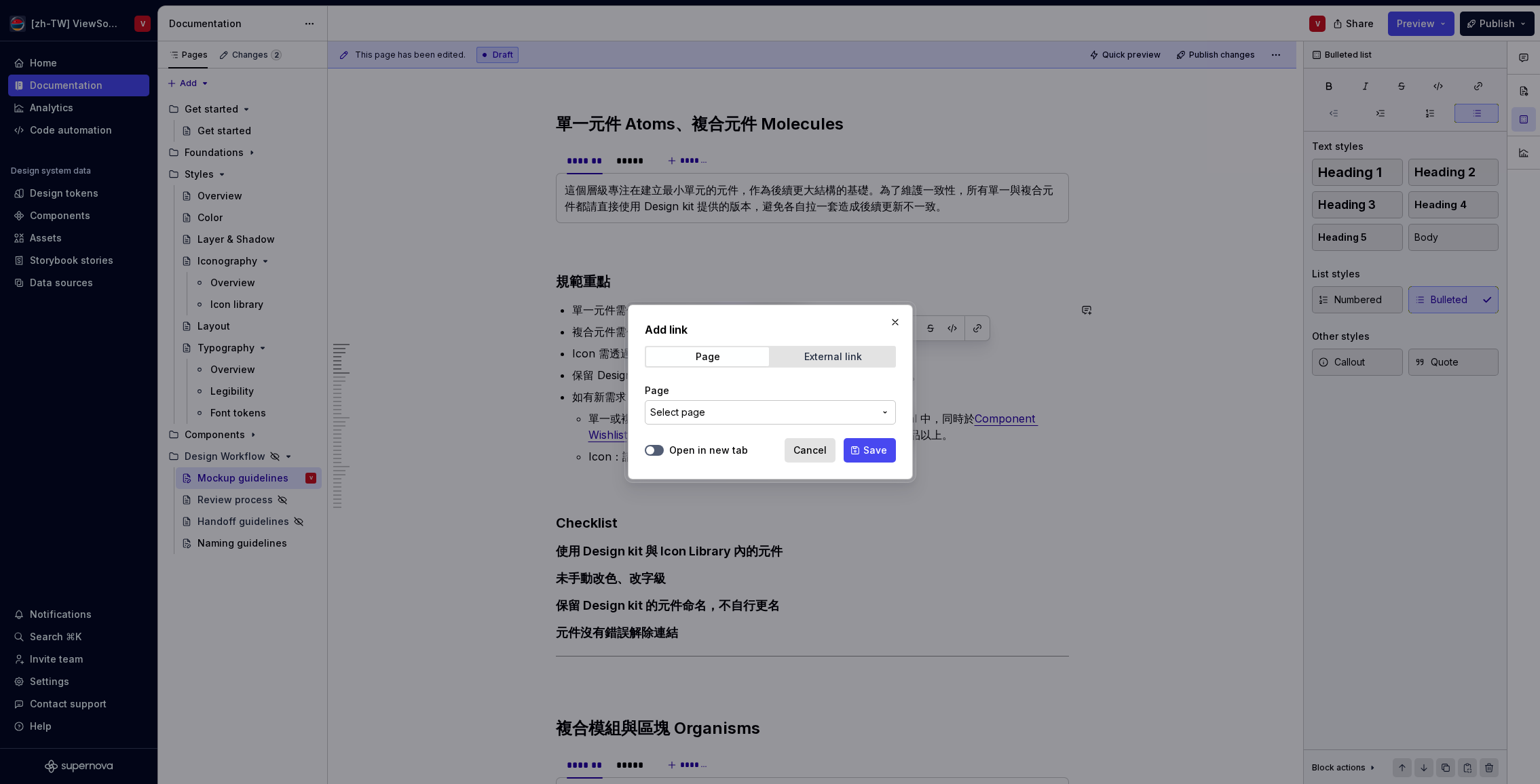
click at [813, 361] on div "External link" at bounding box center [833, 356] width 57 height 11
click at [703, 417] on input "URL" at bounding box center [770, 412] width 251 height 24
paste input "https://www.figma.com/design/isKY3C4FK0mWm071TzIJhw/Icon-Library---PG?m=auto&no…"
type input "https://www.figma.com/design/isKY3C4FK0mWm071TzIJhw/Icon-Library---PG?m=auto&no…"
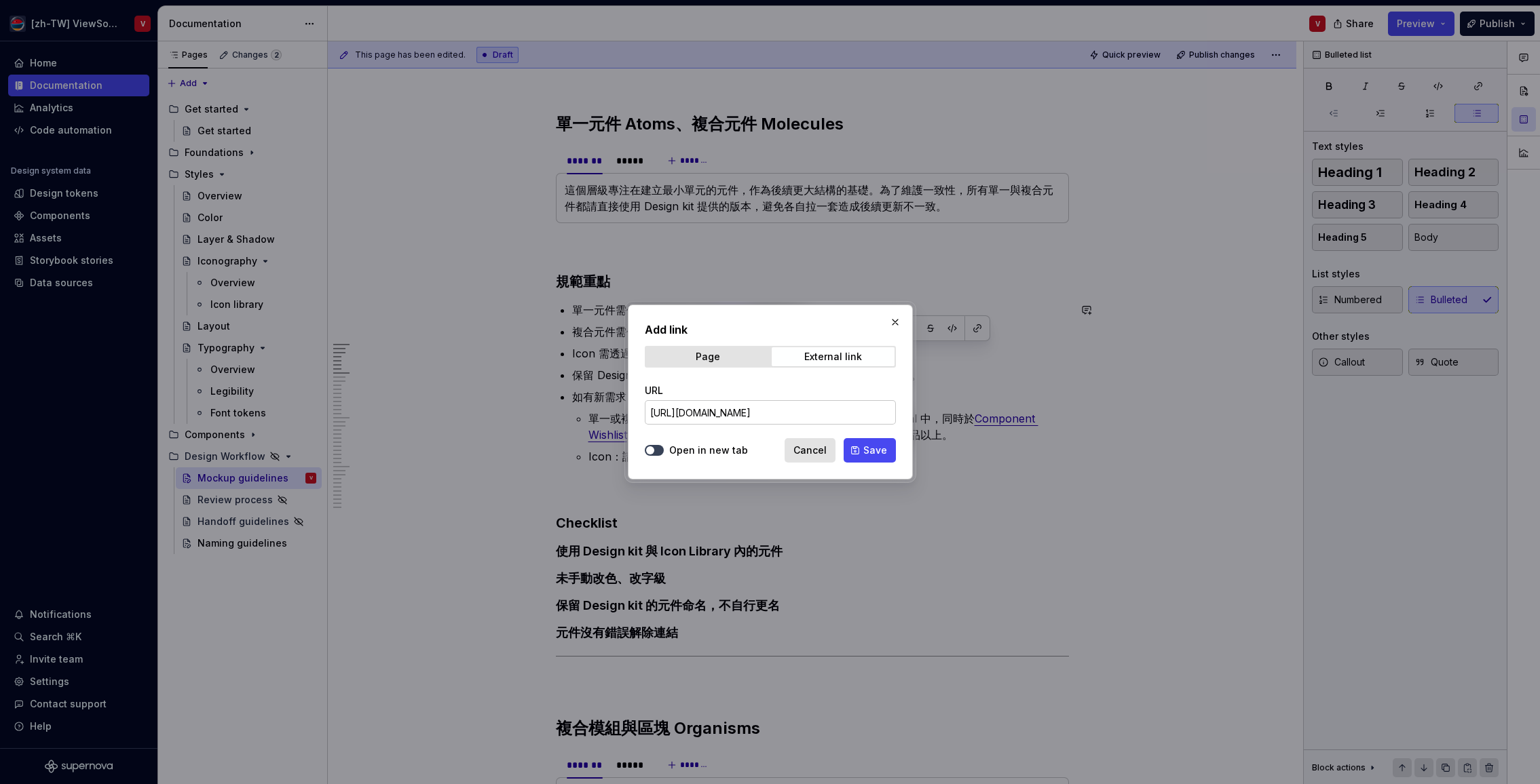
click at [653, 447] on icon "button" at bounding box center [650, 451] width 11 height 8
drag, startPoint x: 870, startPoint y: 450, endPoint x: 867, endPoint y: 442, distance: 8.5
click at [870, 450] on span "Save" at bounding box center [875, 451] width 24 height 13
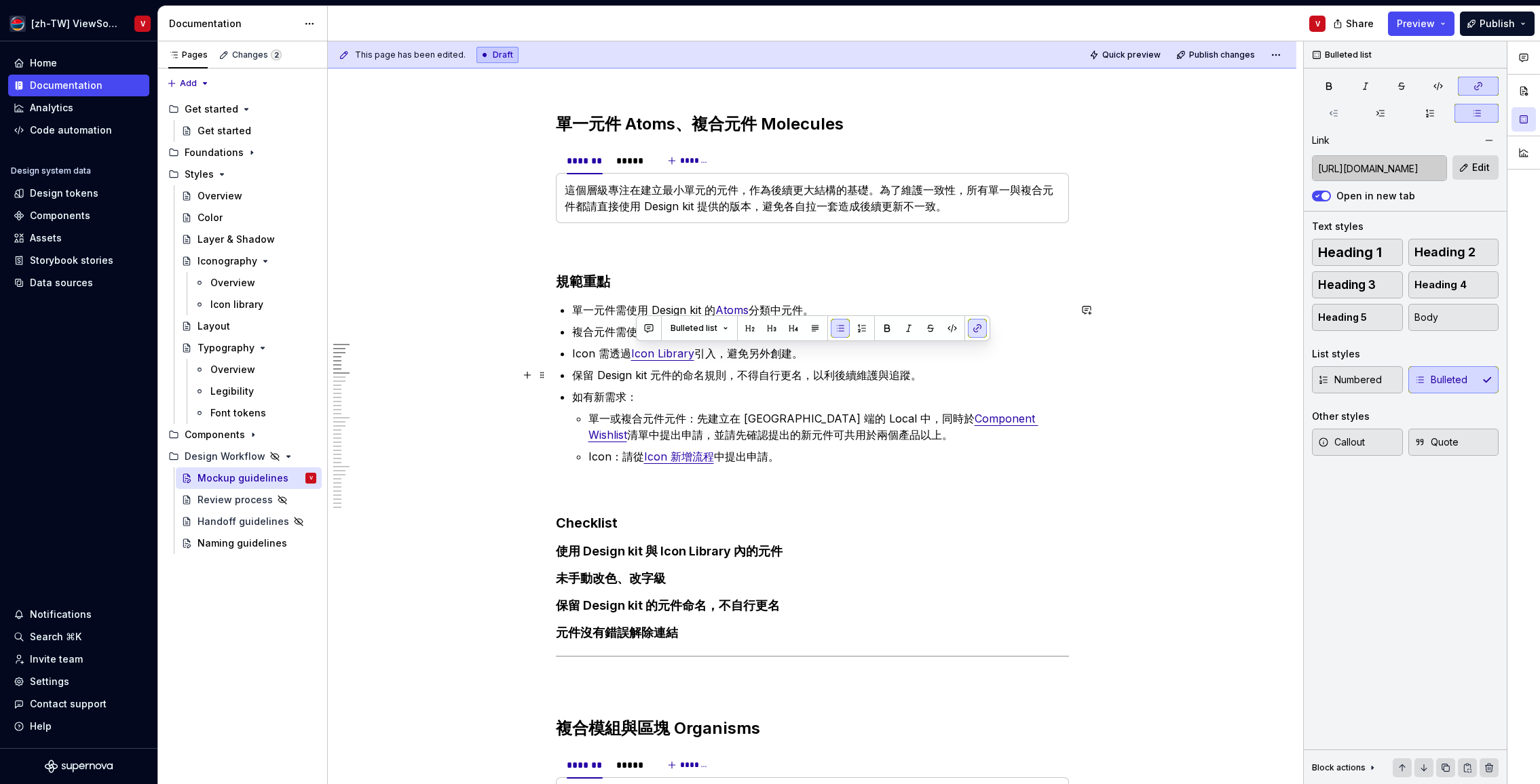
click at [717, 375] on p "保留 Design kit 元件的命名規則，不得自行更名，以利後續維護與追蹤。" at bounding box center [821, 375] width 497 height 16
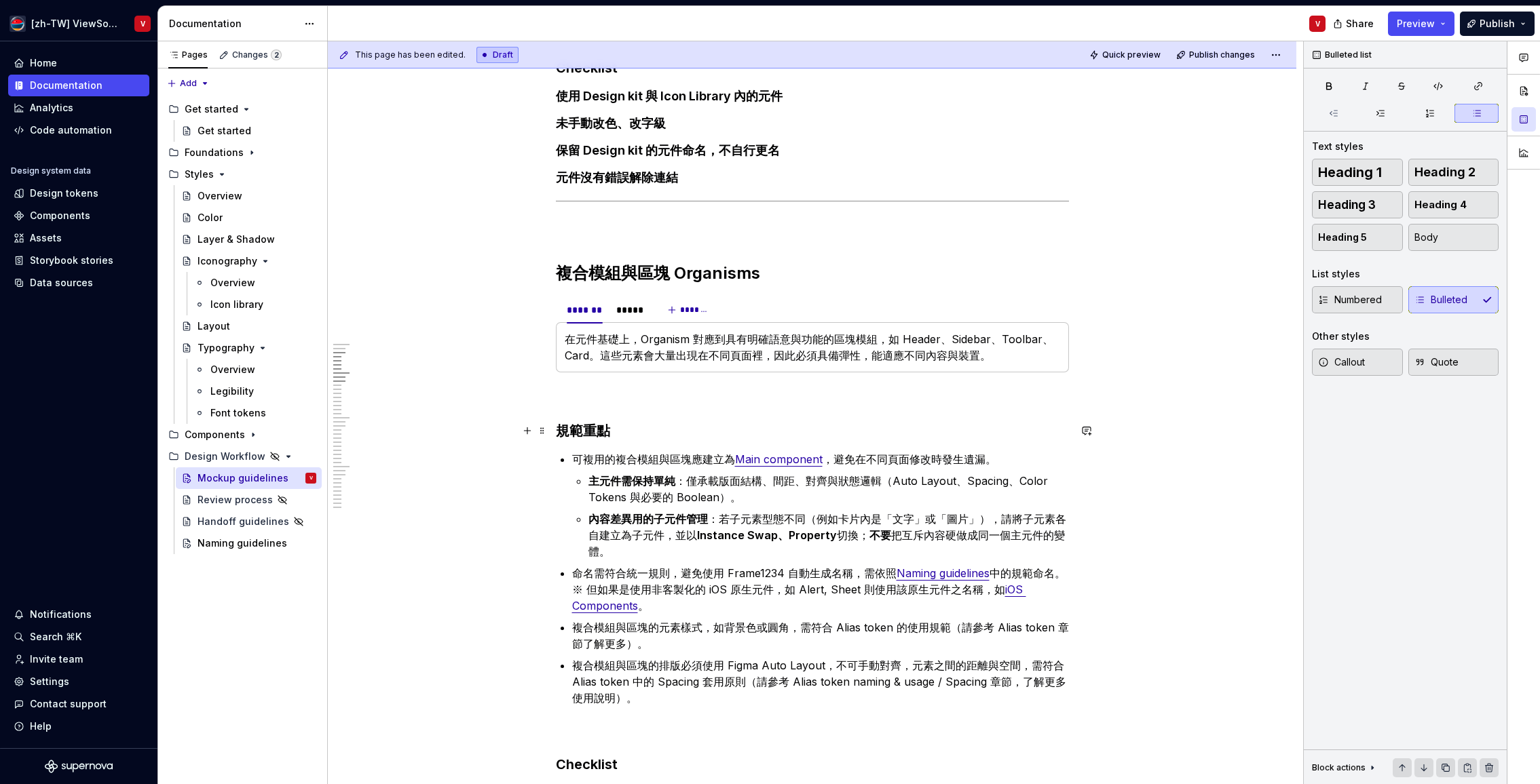
scroll to position [1099, 0]
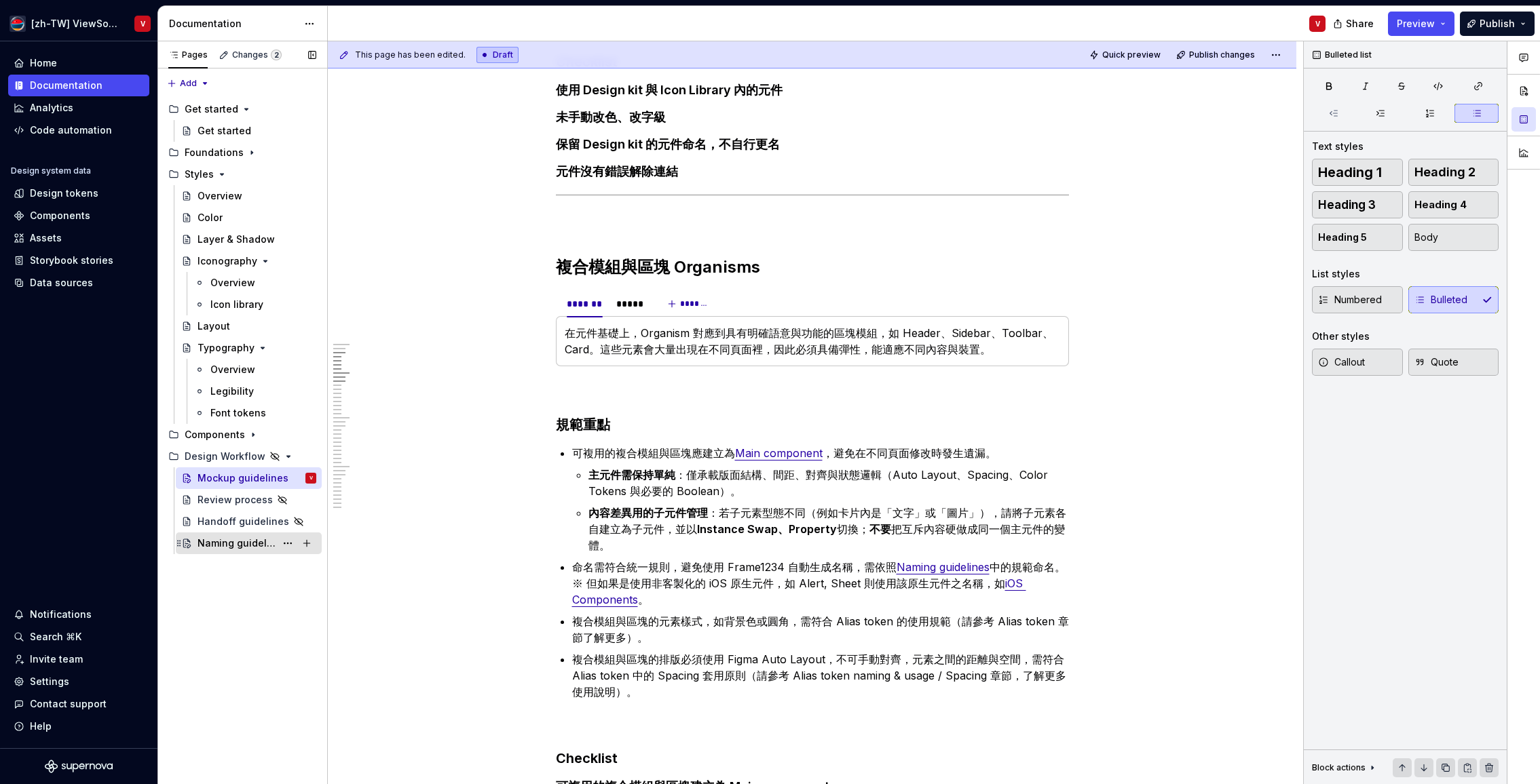
click at [233, 542] on div "Naming guidelines" at bounding box center [236, 543] width 78 height 13
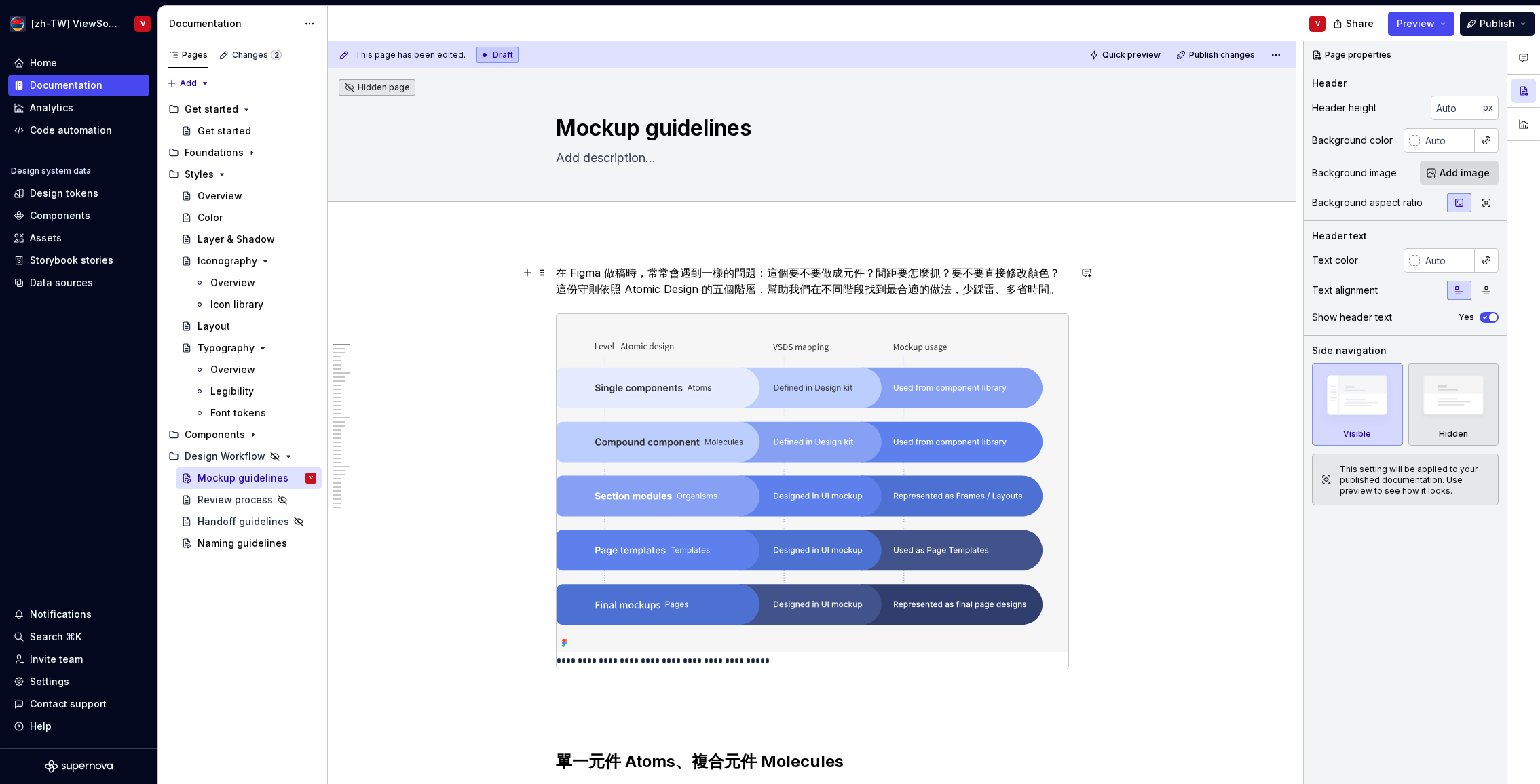
type textarea "*"
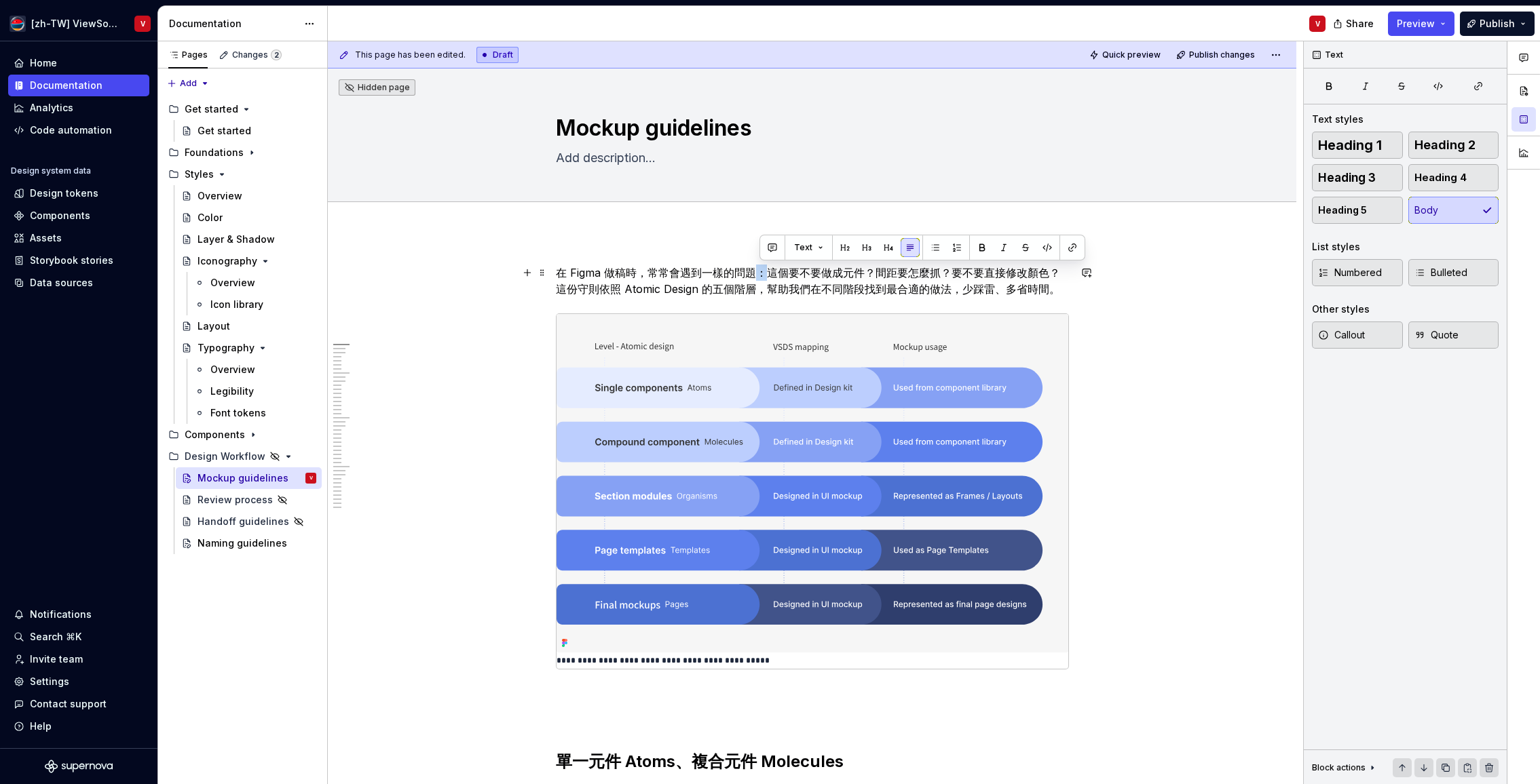
drag, startPoint x: 767, startPoint y: 274, endPoint x: 759, endPoint y: 265, distance: 12.0
click at [761, 273] on p "在 Figma 做稿時，常常會遇到一樣的問題：這個要不要做成元件？間距要怎麼抓？要不要直接修改顏色？這份守則依照 Atomic Design 的五個階層，幫助…" at bounding box center [812, 280] width 513 height 33
click at [1142, 52] on span "Quick preview" at bounding box center [1131, 55] width 58 height 11
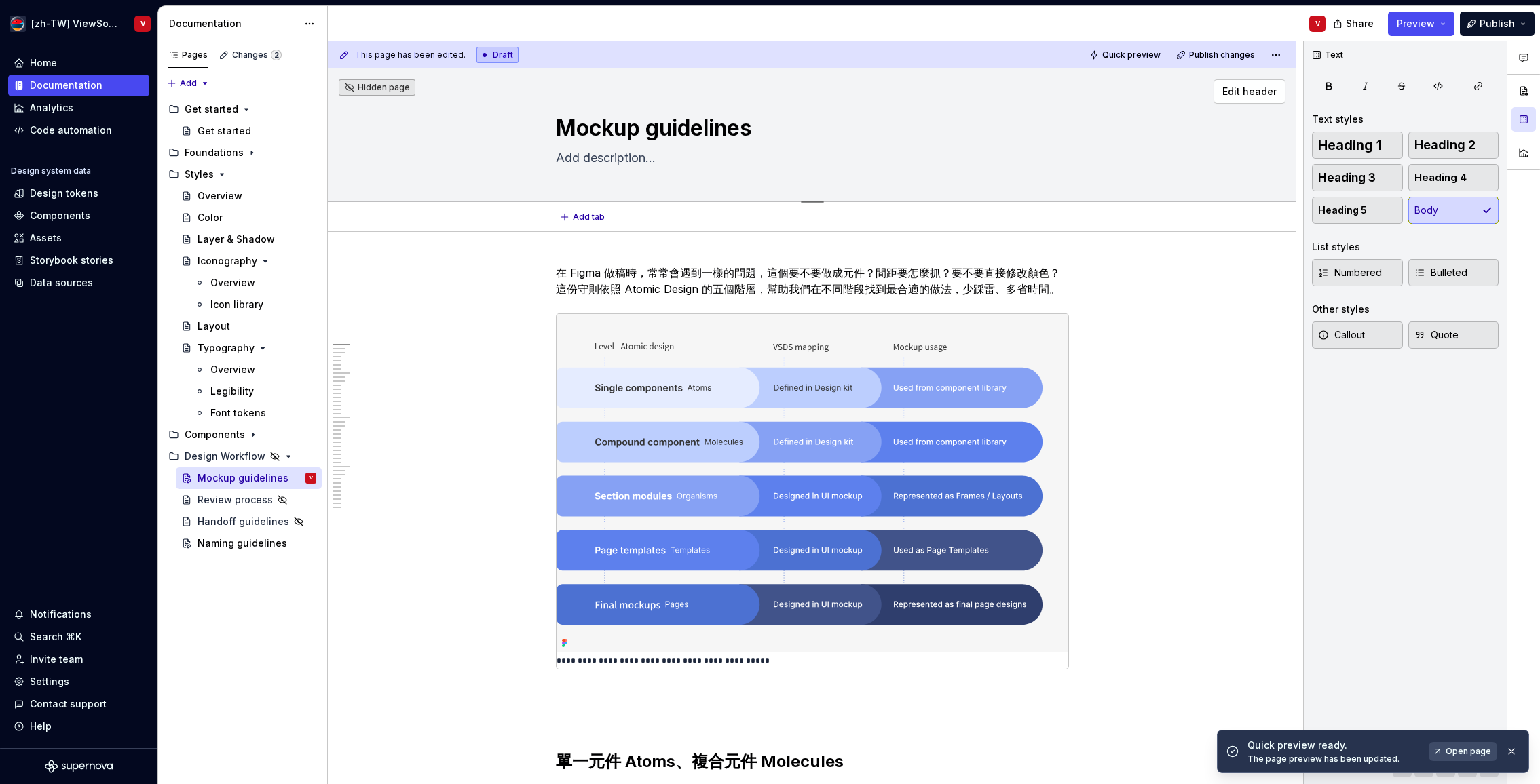
click at [564, 128] on textarea "Mockup guidelines" at bounding box center [809, 128] width 513 height 33
click at [577, 158] on textarea at bounding box center [809, 158] width 513 height 22
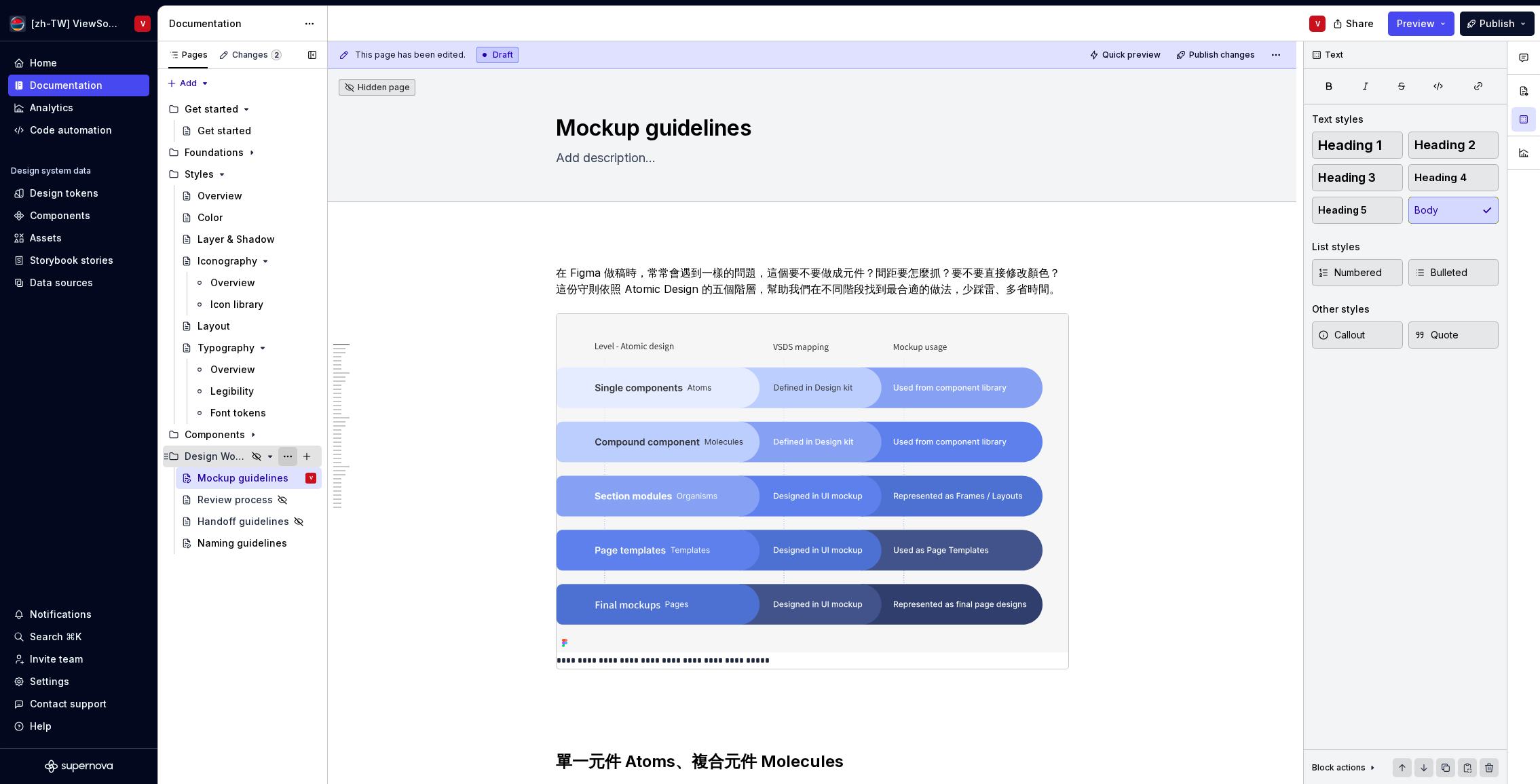
click at [286, 456] on button "Page tree" at bounding box center [287, 456] width 19 height 19
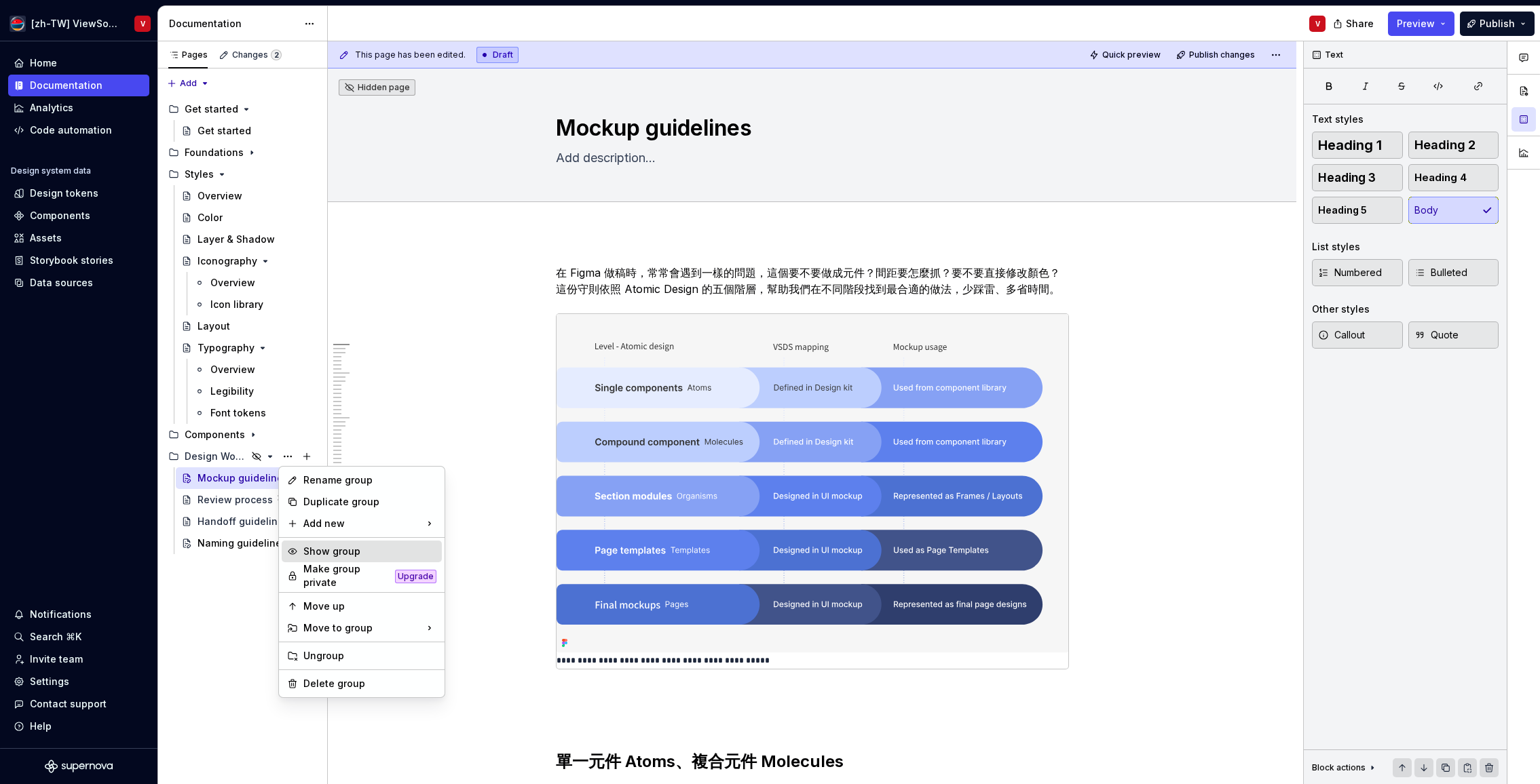
click at [318, 549] on div "Show group" at bounding box center [370, 552] width 133 height 13
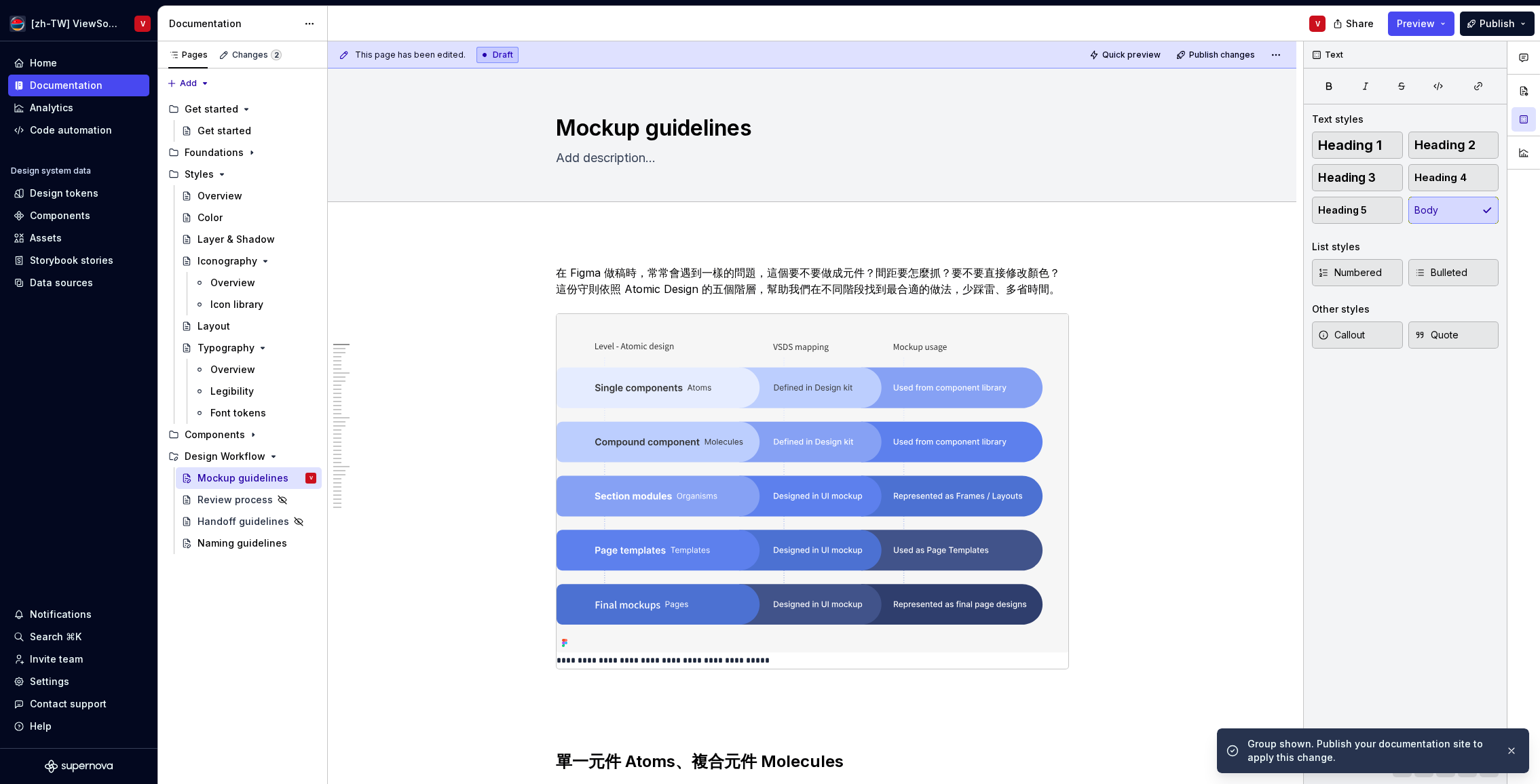
click at [1018, 19] on div "V" at bounding box center [831, 24] width 1008 height 35
drag, startPoint x: 1132, startPoint y: 54, endPoint x: 1119, endPoint y: 40, distance: 19.1
click at [1132, 54] on span "Quick preview" at bounding box center [1131, 55] width 58 height 11
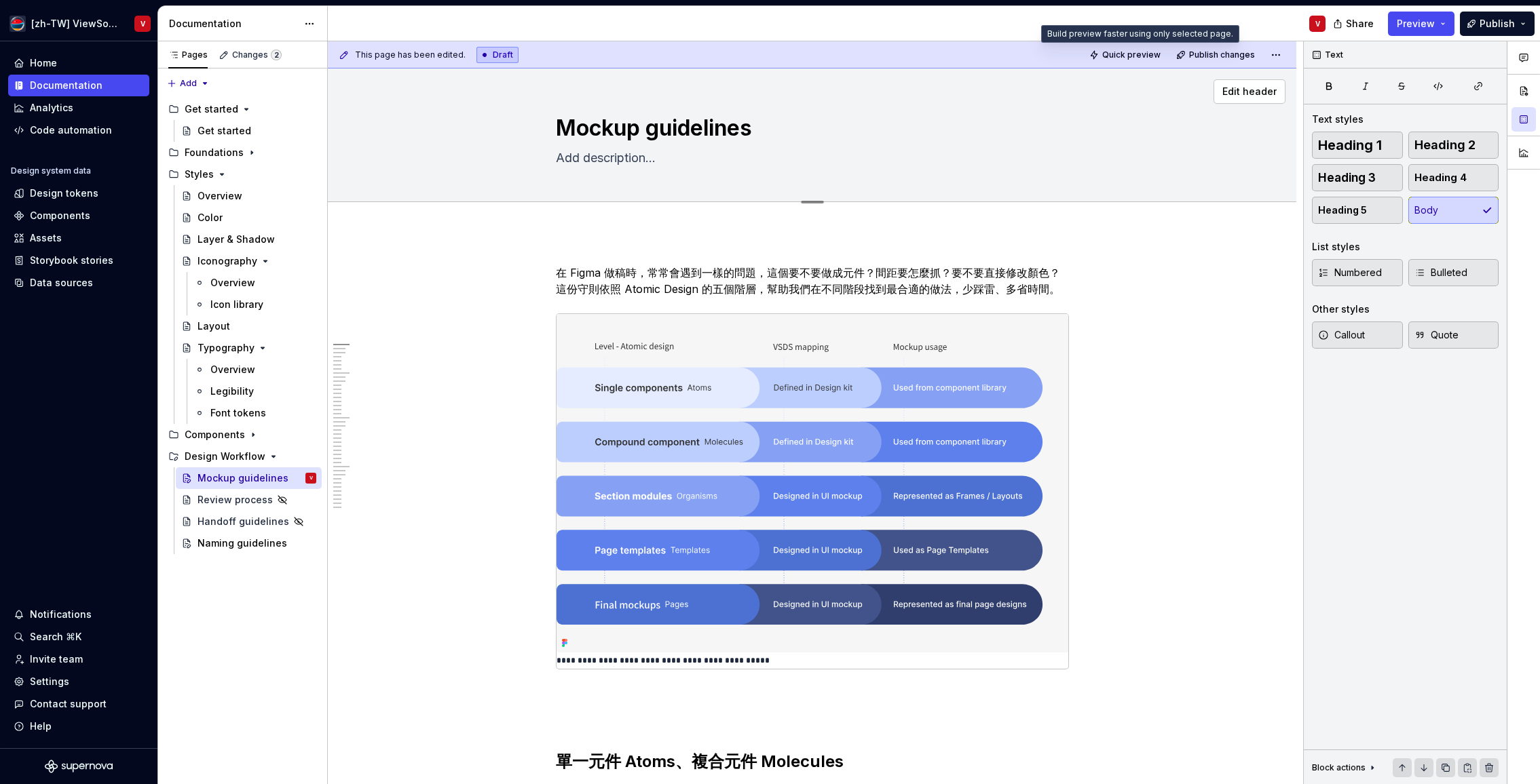
drag, startPoint x: 1124, startPoint y: 55, endPoint x: 1108, endPoint y: 109, distance: 56.3
click at [1125, 55] on span "Quick preview" at bounding box center [1131, 55] width 58 height 11
click at [1417, 23] on span "Preview" at bounding box center [1415, 24] width 38 height 13
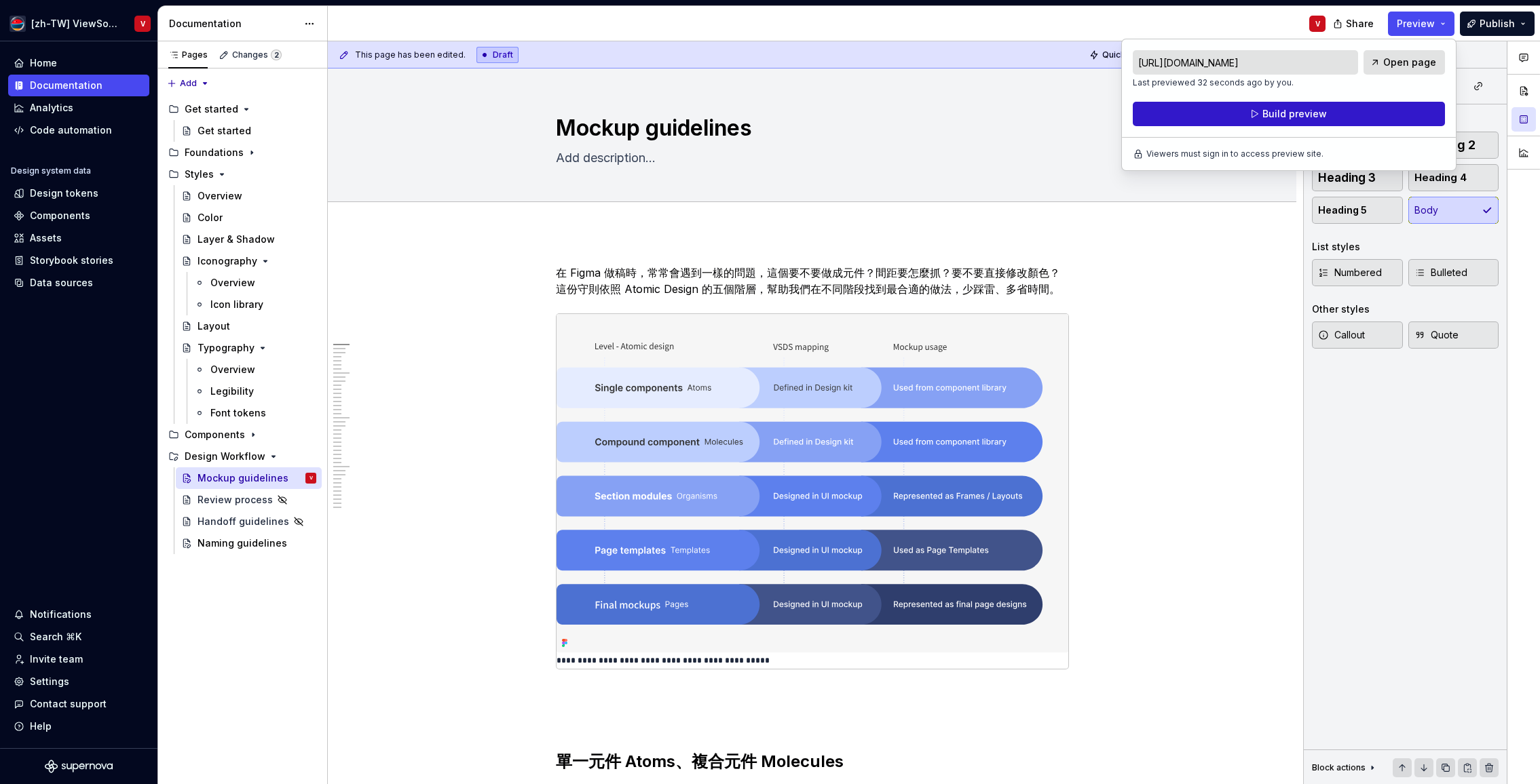
click at [1345, 114] on button "Build preview" at bounding box center [1288, 114] width 313 height 24
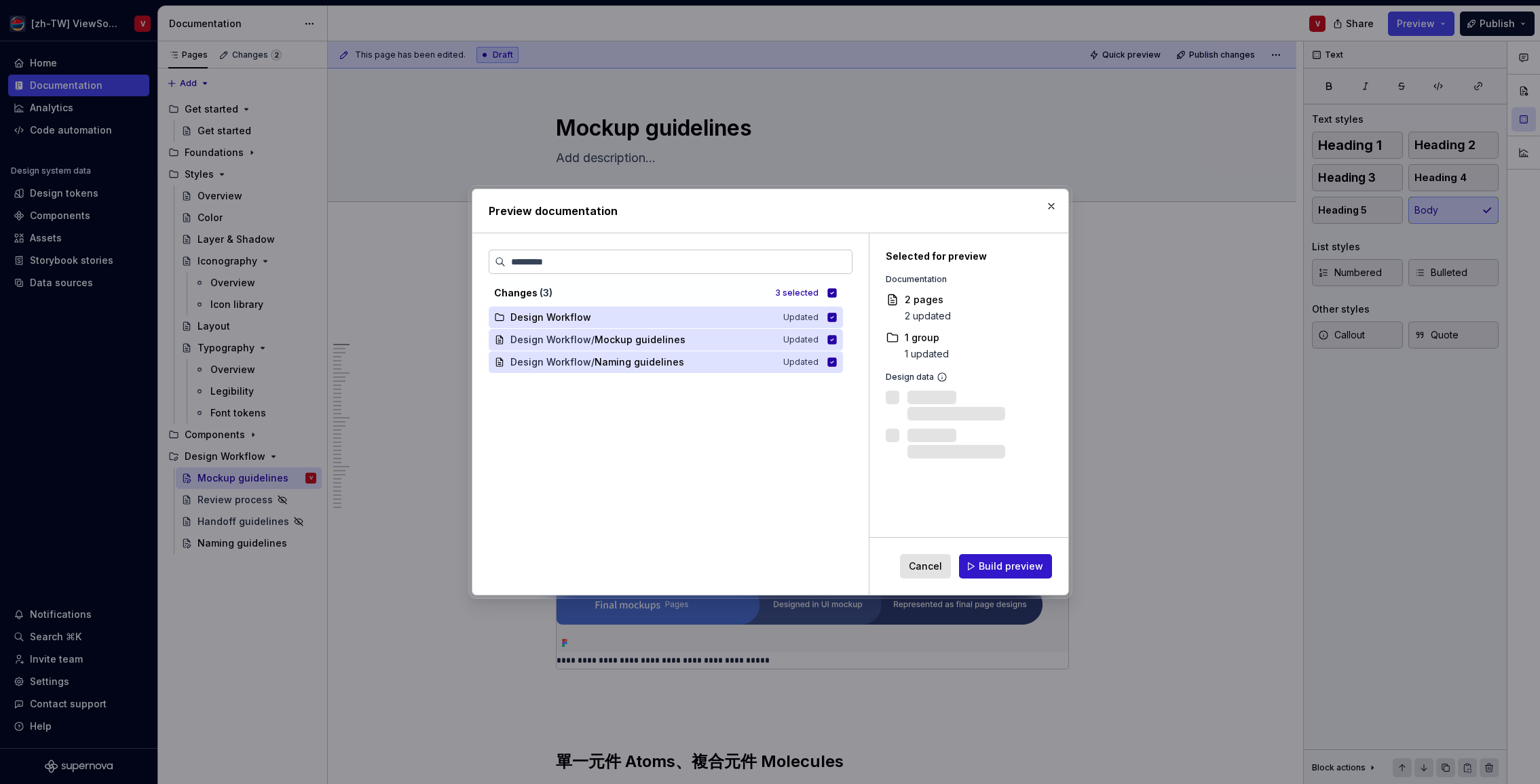
click at [1016, 563] on span "Build preview" at bounding box center [1011, 567] width 65 height 13
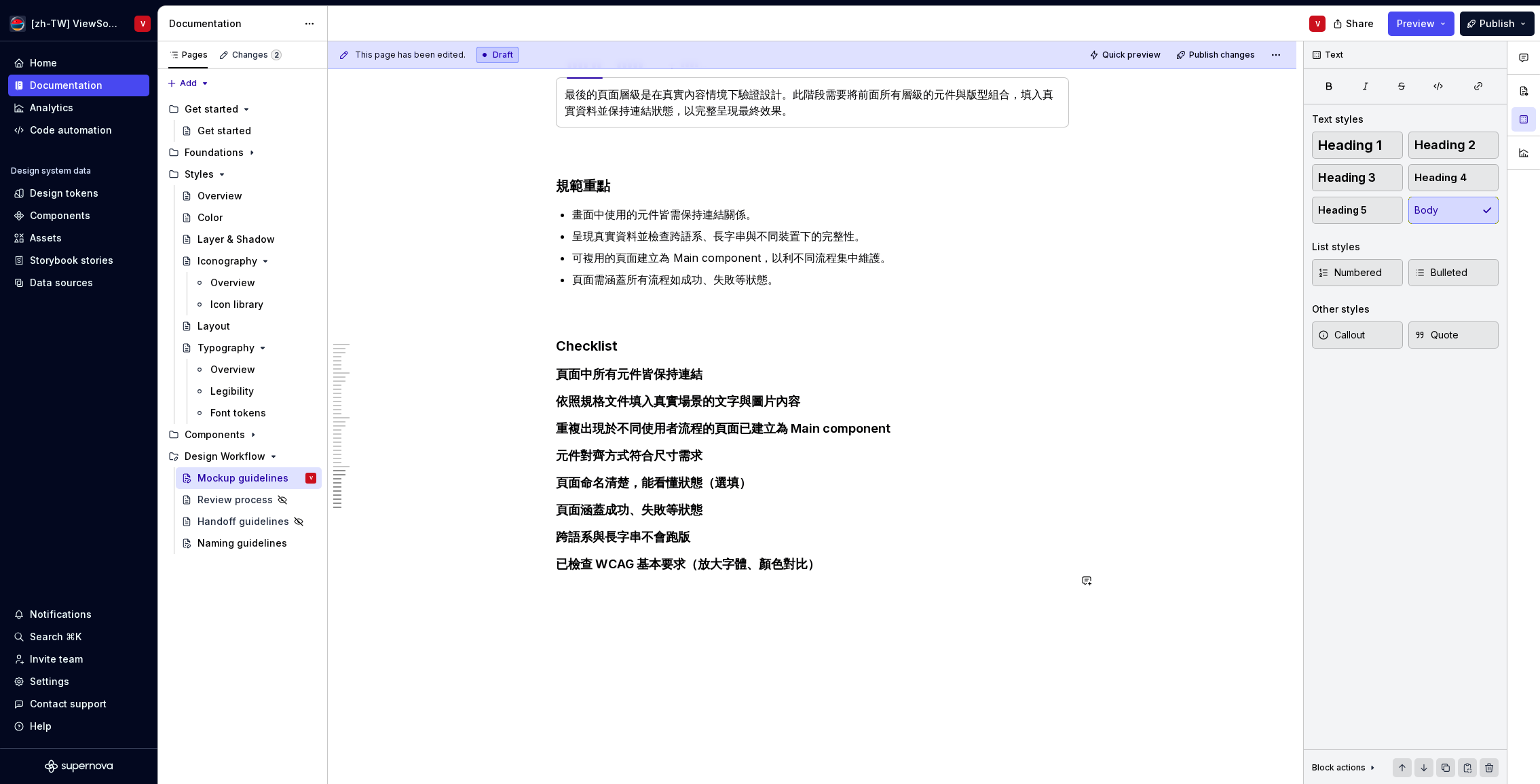
scroll to position [2976, 0]
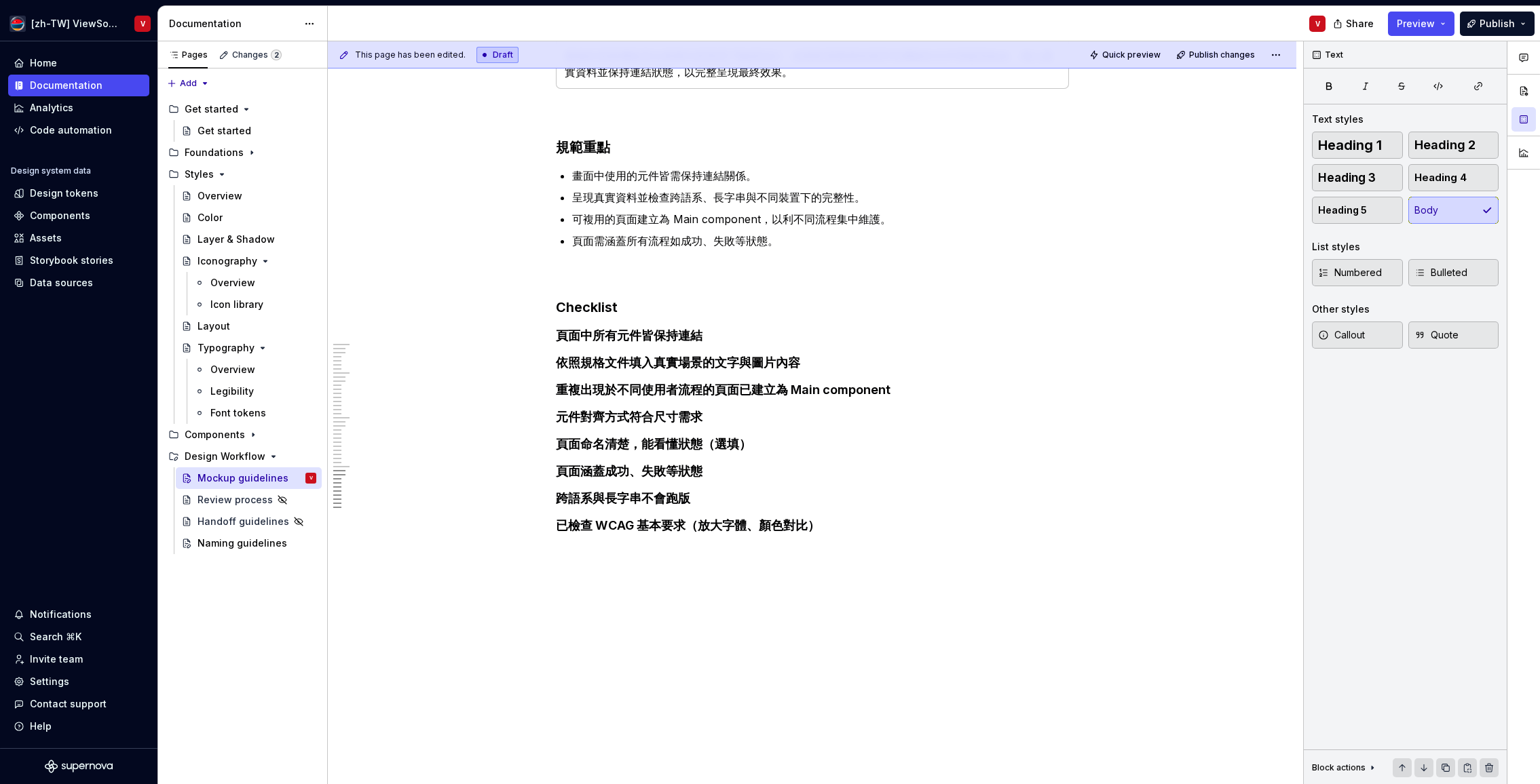
type textarea "*"
